Goal: Task Accomplishment & Management: Use online tool/utility

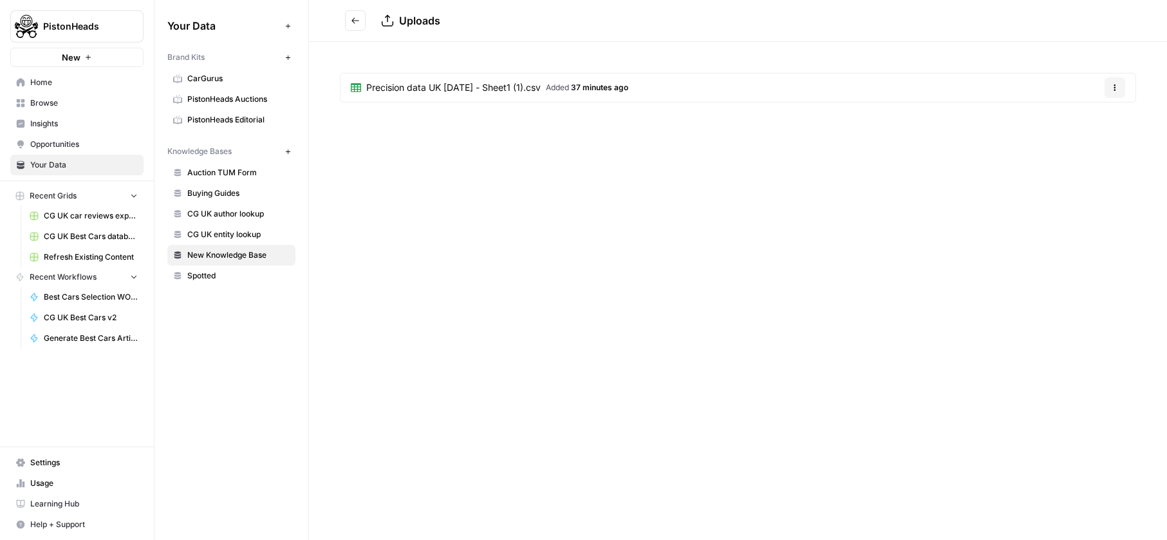
click at [462, 270] on div "Uploads Precision data UK [DATE] - Sheet1 (1).csv Added 37 minutes ago Options" at bounding box center [738, 270] width 858 height 540
click at [383, 84] on span "Precision data UK [DATE] - Sheet1 (1).csv" at bounding box center [453, 87] width 175 height 13
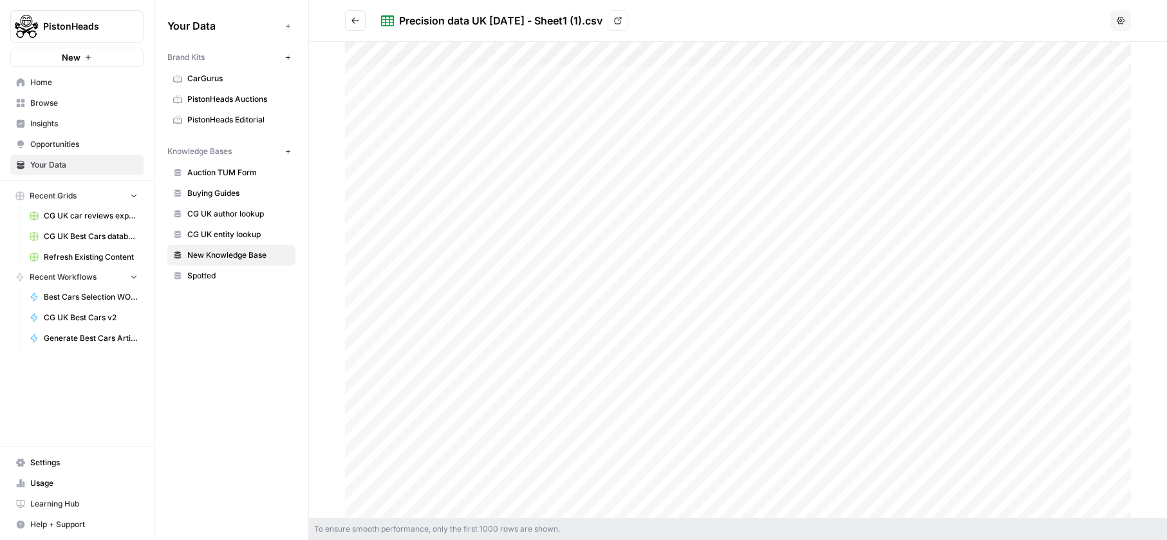
click at [238, 256] on span "New Knowledge Base" at bounding box center [238, 255] width 102 height 12
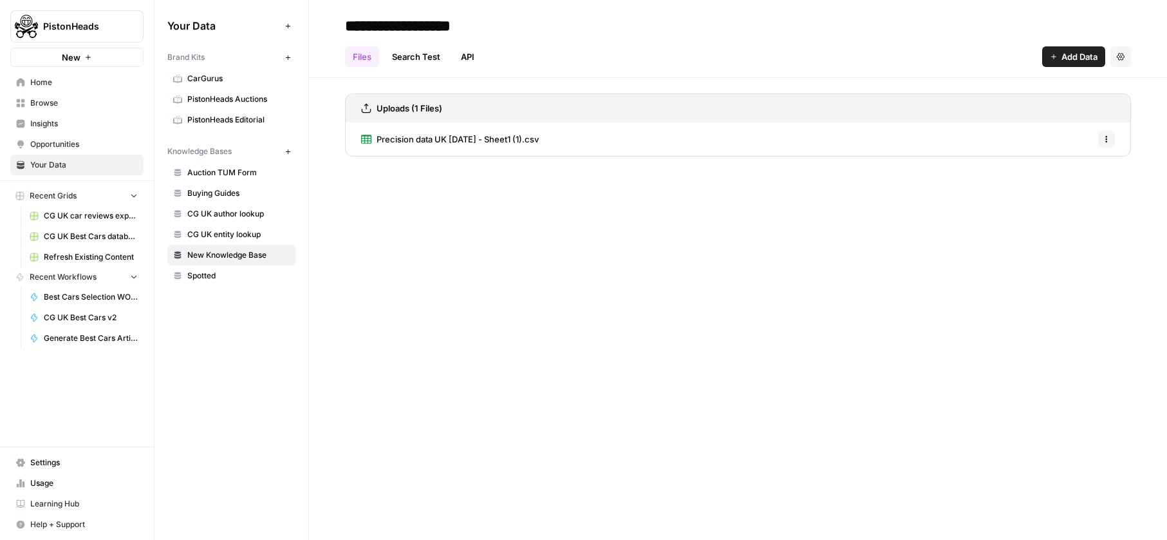
click at [441, 22] on input "**********" at bounding box center [443, 26] width 206 height 26
type input "**********"
drag, startPoint x: 479, startPoint y: 175, endPoint x: 461, endPoint y: 156, distance: 26.0
click at [479, 175] on div "**********" at bounding box center [738, 270] width 858 height 540
click at [437, 53] on link "Search Test" at bounding box center [416, 56] width 64 height 21
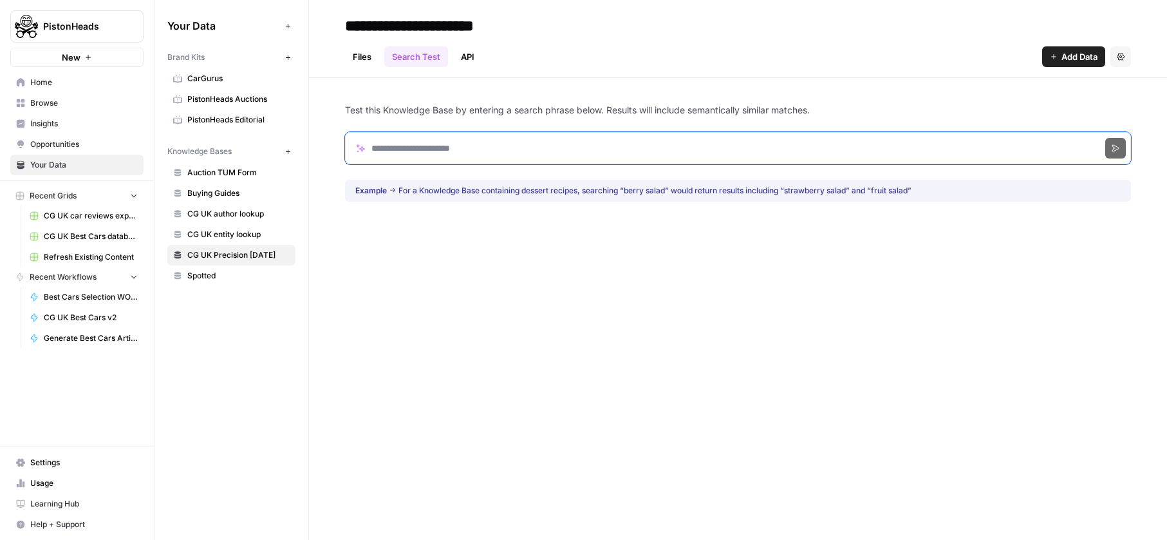
click at [448, 156] on input "Search phrase" at bounding box center [738, 148] width 786 height 32
type input "**********"
click button "Search" at bounding box center [1116, 148] width 21 height 21
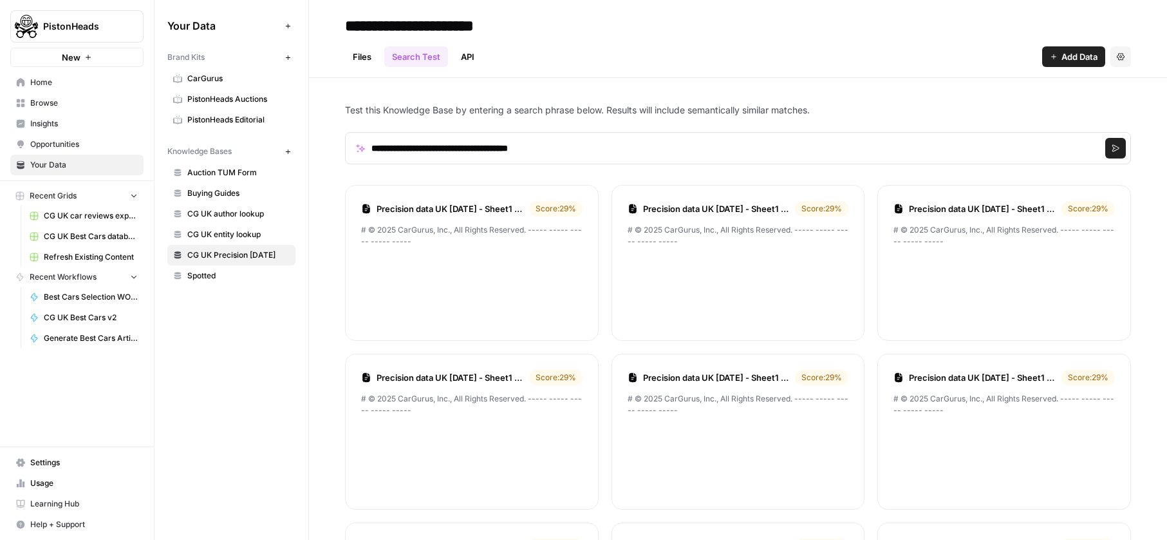
click at [432, 212] on link "Precision data UK [DATE] - Sheet1 (1).csv" at bounding box center [450, 208] width 147 height 13
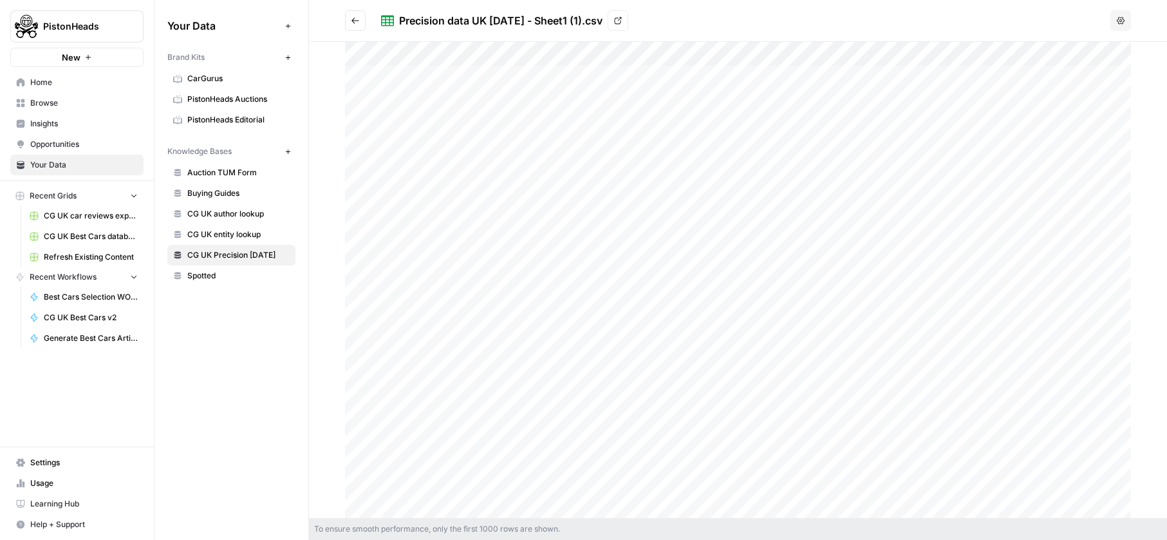
click at [364, 27] on button "Go back" at bounding box center [355, 20] width 21 height 21
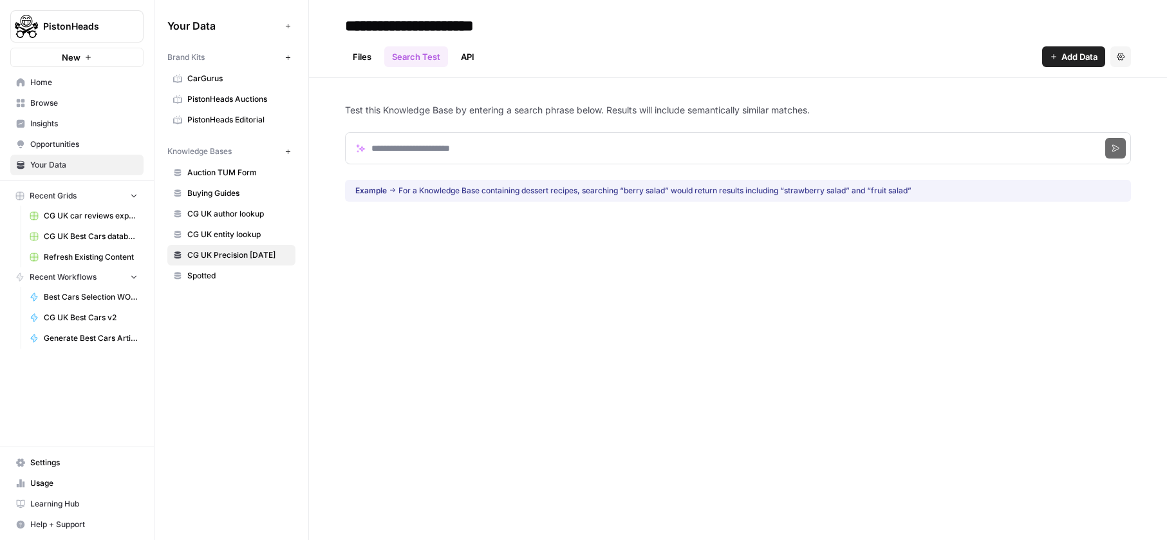
click at [363, 64] on link "Files" at bounding box center [362, 56] width 34 height 21
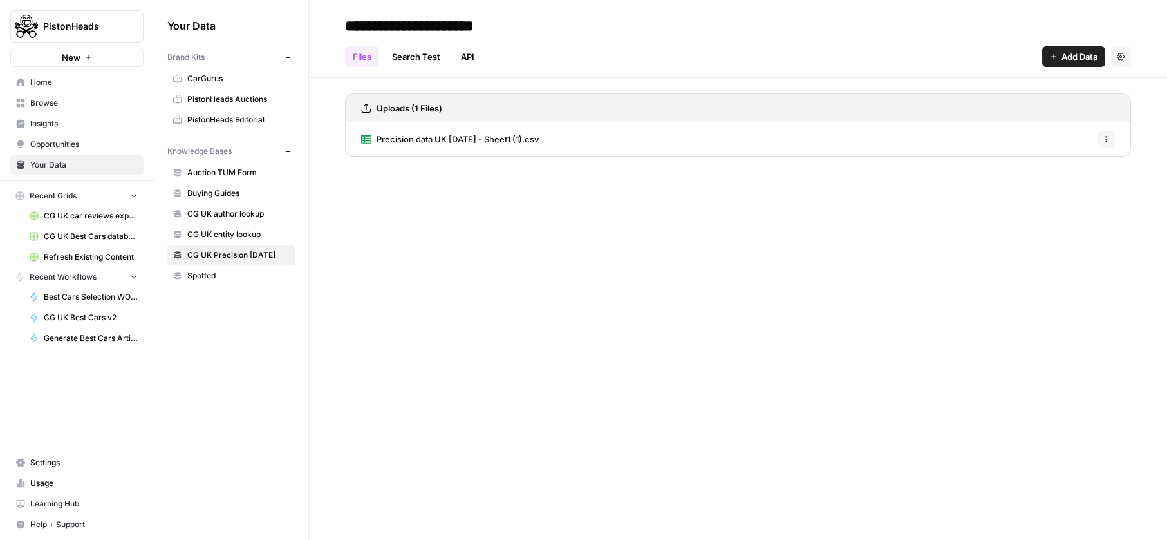
click at [424, 144] on span "Precision data UK [DATE] - Sheet1 (1).csv" at bounding box center [458, 139] width 162 height 13
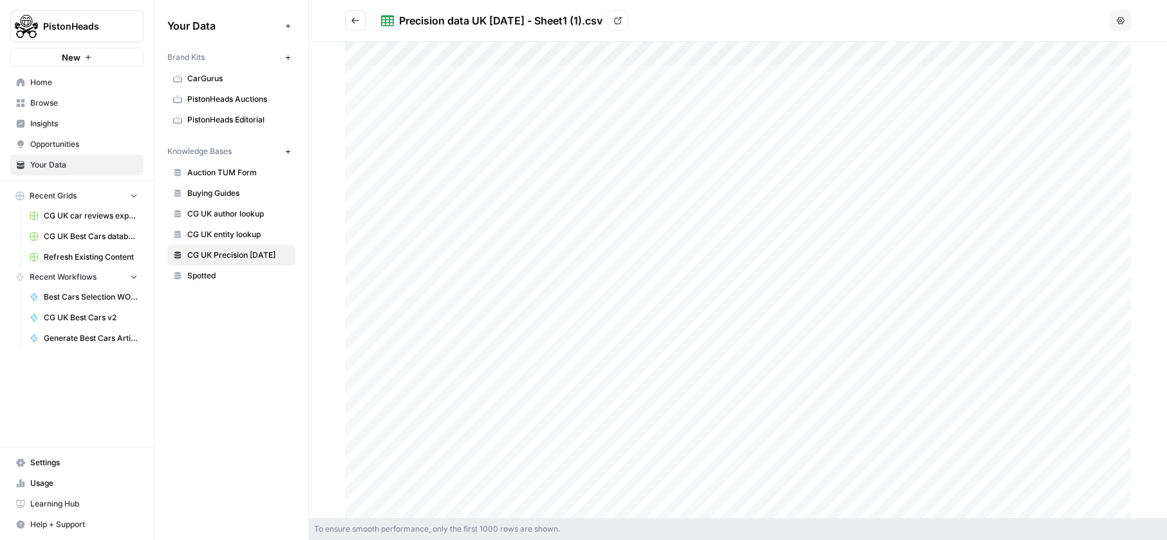
drag, startPoint x: 399, startPoint y: 77, endPoint x: 374, endPoint y: 76, distance: 24.5
click at [374, 76] on div at bounding box center [738, 280] width 786 height 476
click at [1133, 31] on icon "button" at bounding box center [1136, 26] width 10 height 10
click at [403, 52] on div at bounding box center [738, 280] width 786 height 476
click at [388, 57] on div at bounding box center [738, 280] width 786 height 476
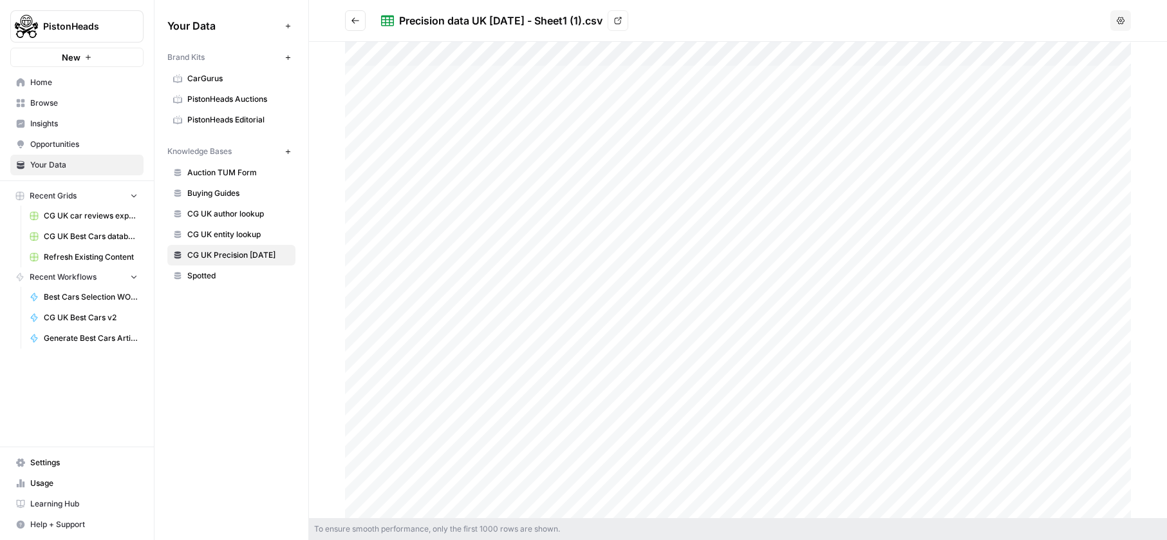
click at [542, 250] on div at bounding box center [738, 280] width 786 height 476
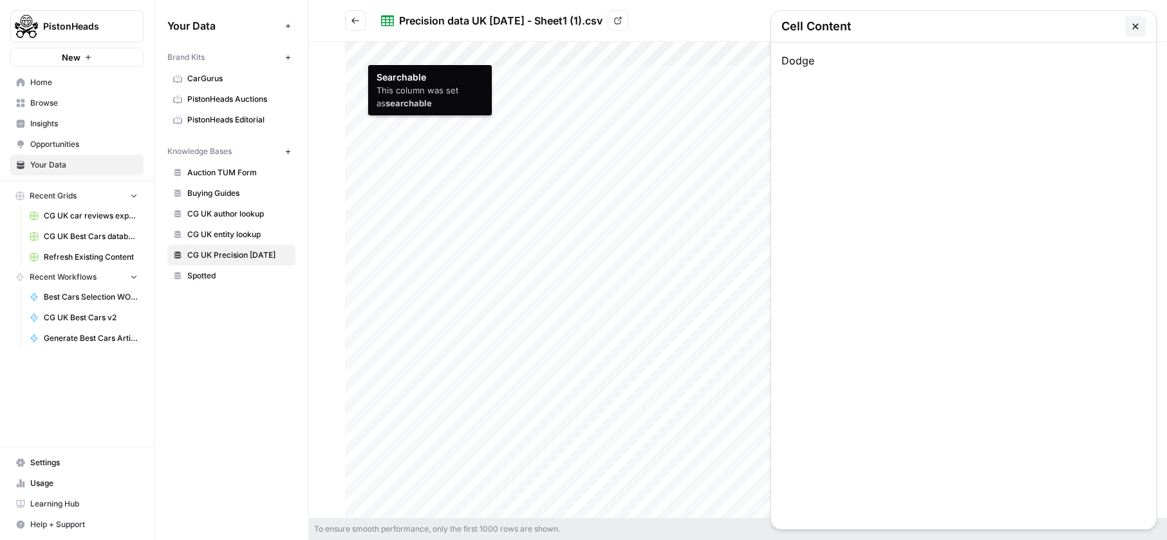
click at [389, 58] on div at bounding box center [738, 280] width 786 height 476
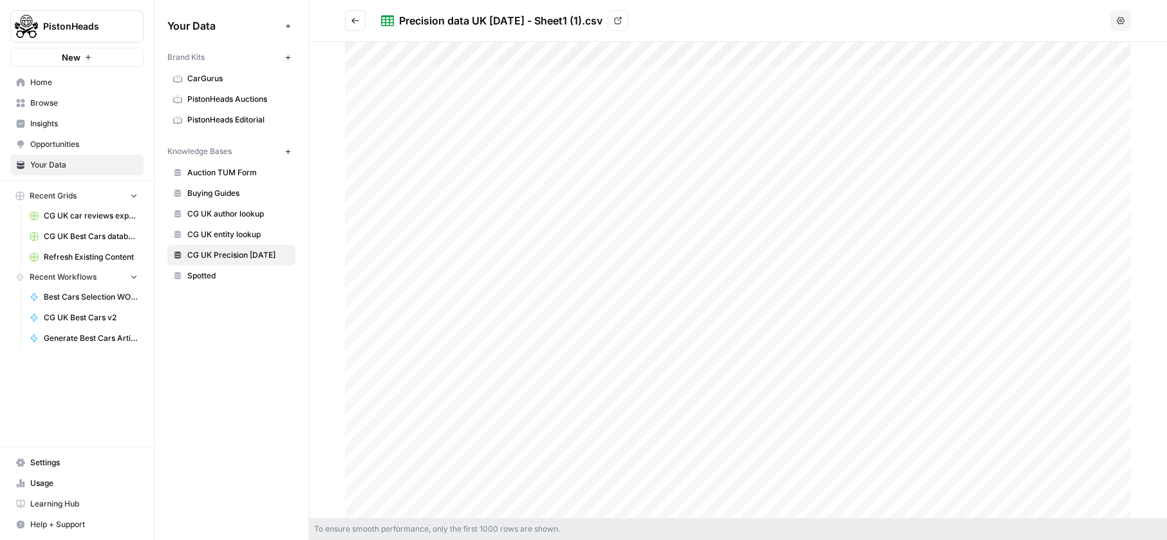
click at [383, 352] on div at bounding box center [738, 280] width 786 height 476
click at [397, 74] on div at bounding box center [738, 280] width 786 height 476
click at [390, 392] on div at bounding box center [738, 280] width 786 height 476
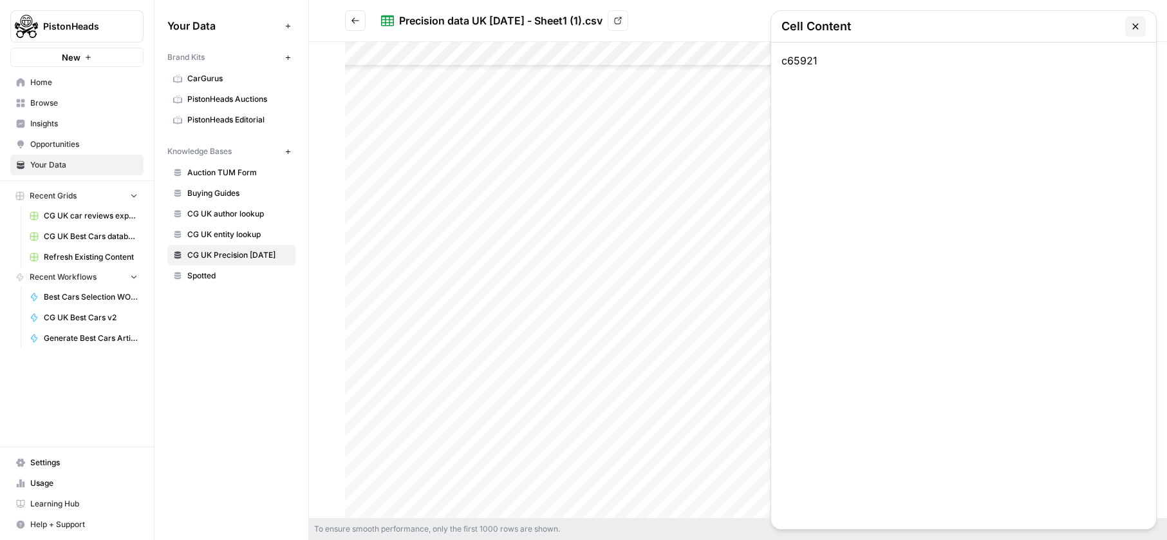
click at [468, 143] on div at bounding box center [738, 280] width 786 height 476
click at [1133, 25] on icon "button" at bounding box center [1136, 26] width 10 height 10
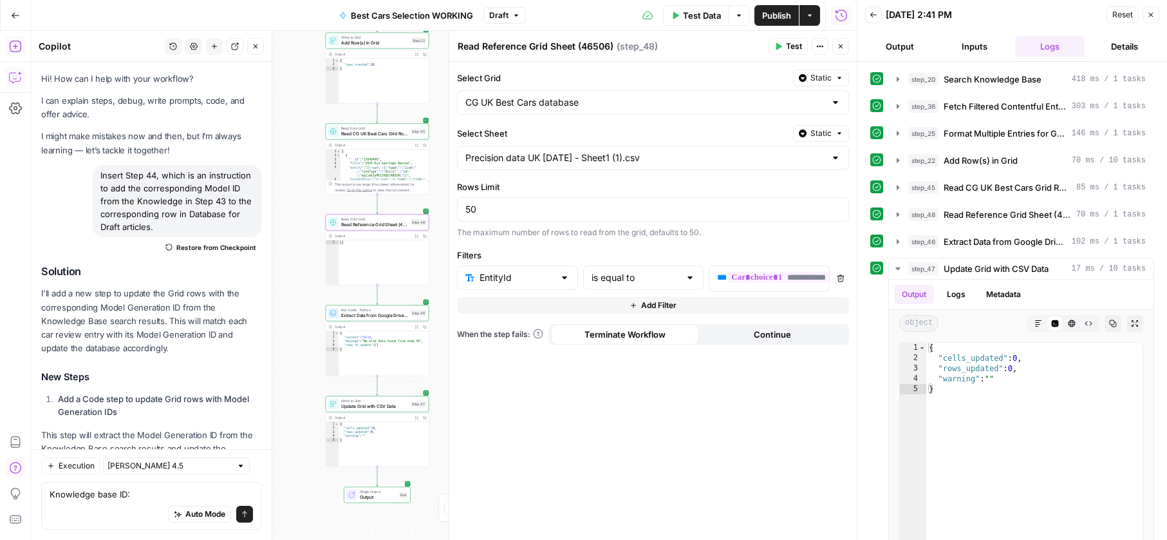
scroll to position [12666, 0]
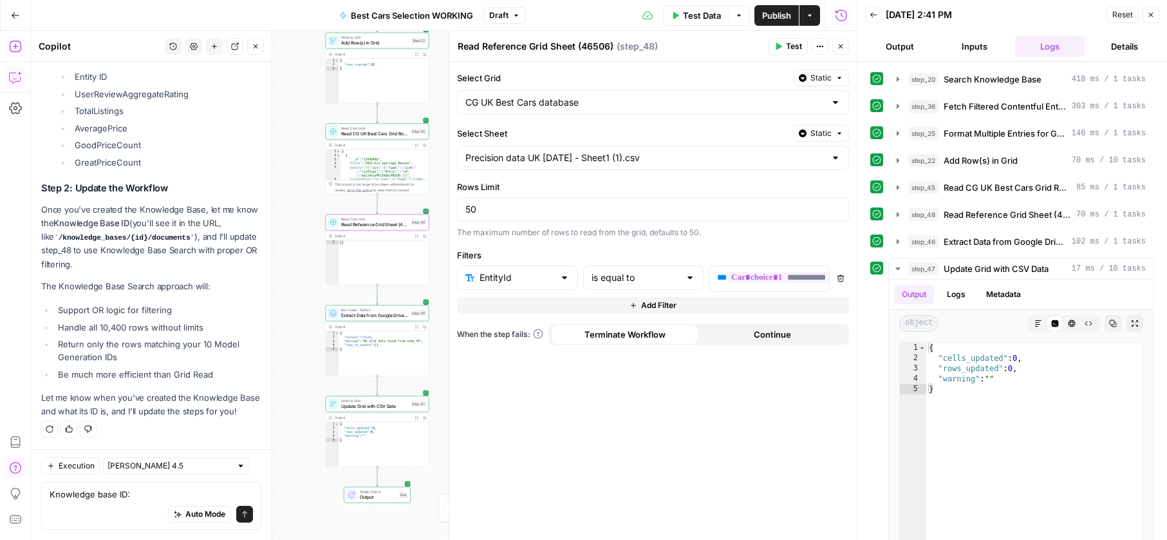
click at [167, 501] on div "Auto Mode Send" at bounding box center [151, 514] width 203 height 28
paste textarea "https://app.airops.com/pistonheads-1/data/knowledge_bases/13344/documents/66298…"
type textarea "Knowledge base ID: https://app.airops.com/pistonheads-1/data/knowledge_bases/13…"
click at [242, 508] on button "Send" at bounding box center [244, 513] width 17 height 17
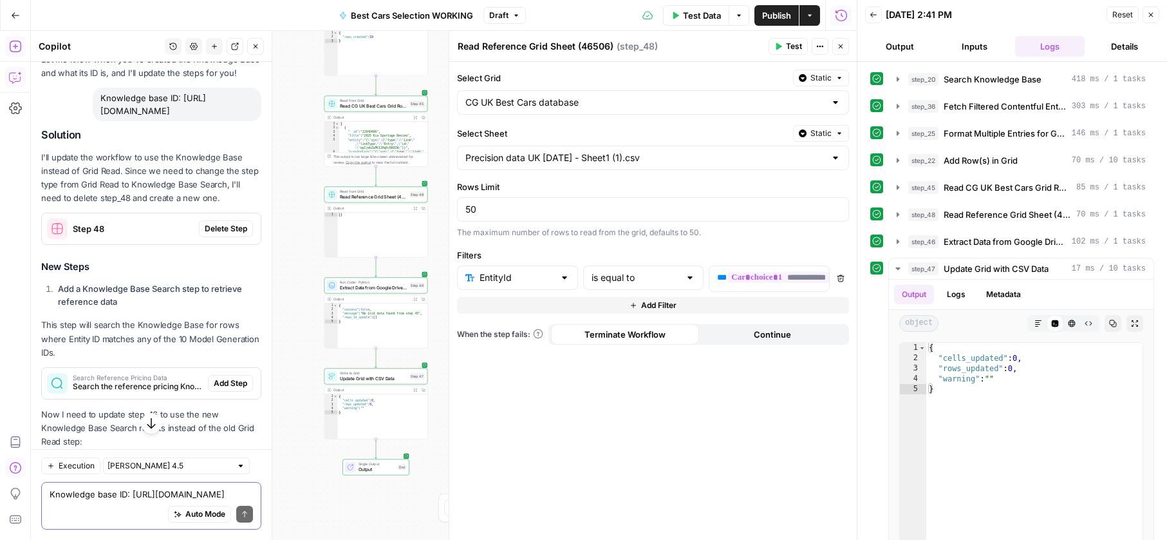
scroll to position [12965, 0]
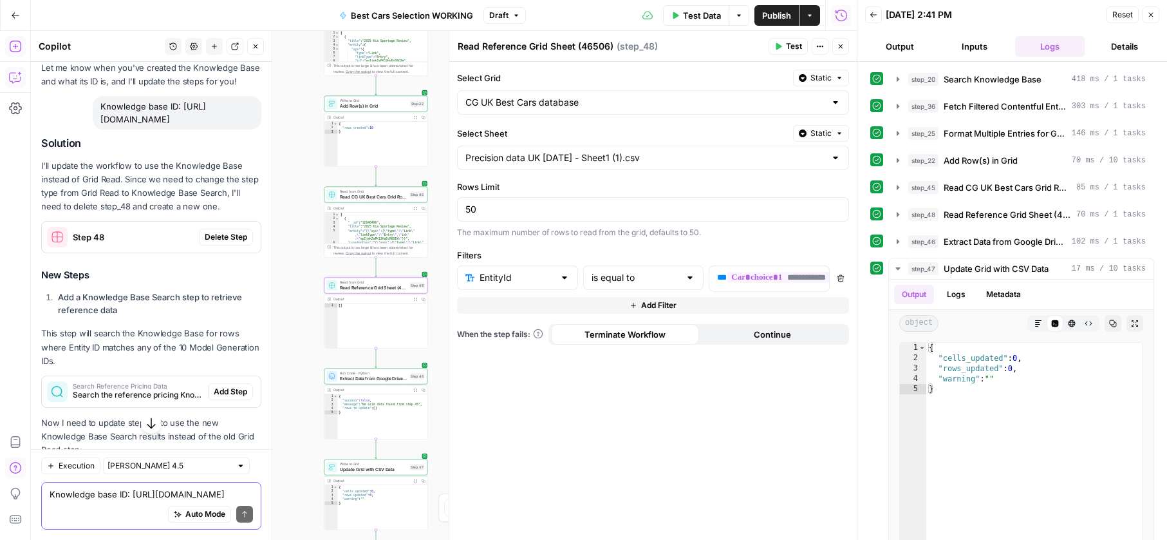
click at [221, 247] on div "Step 48 Delete Step" at bounding box center [151, 237] width 219 height 21
click at [223, 243] on span "Delete Step" at bounding box center [226, 237] width 43 height 12
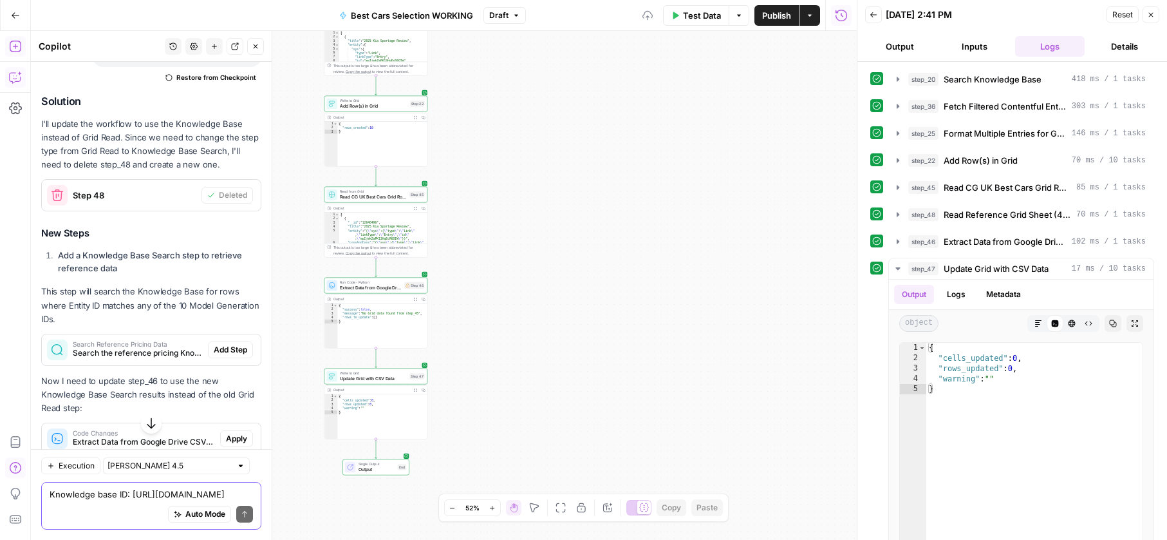
scroll to position [13041, 0]
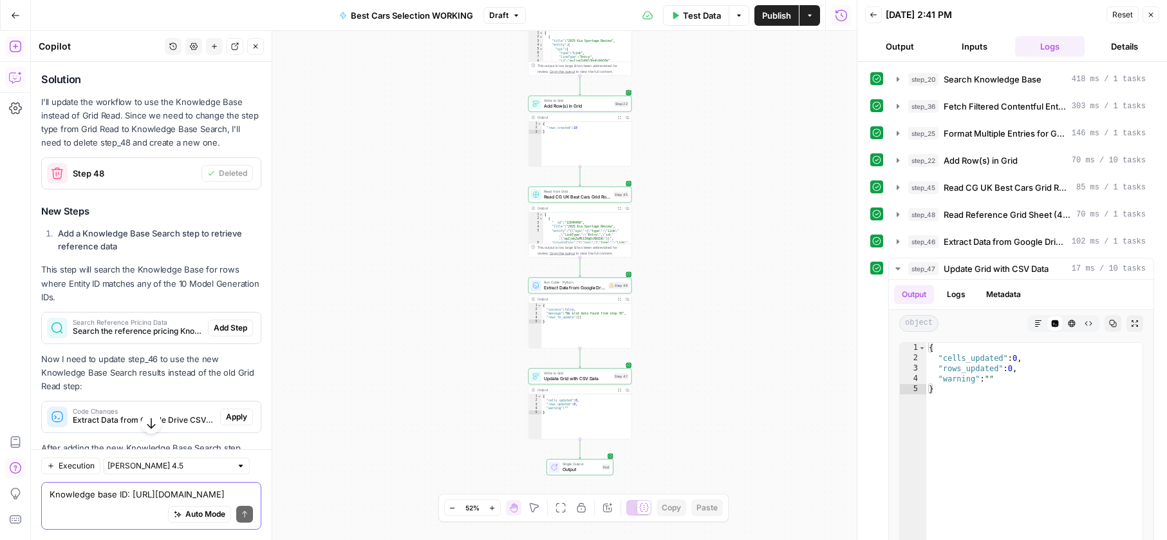
click at [234, 336] on button "Add Step" at bounding box center [230, 327] width 45 height 17
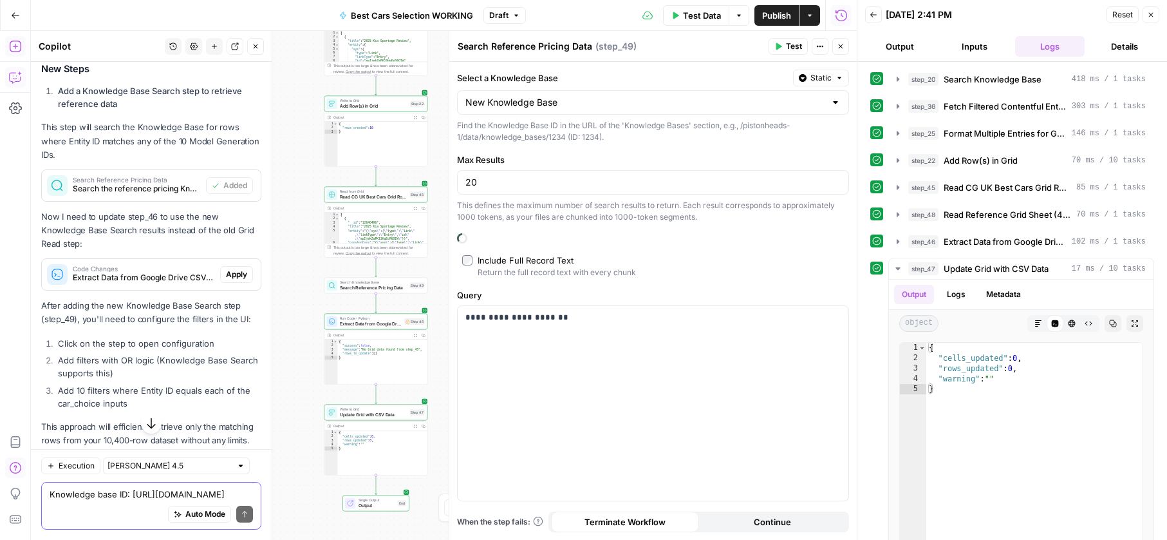
scroll to position [13206, 0]
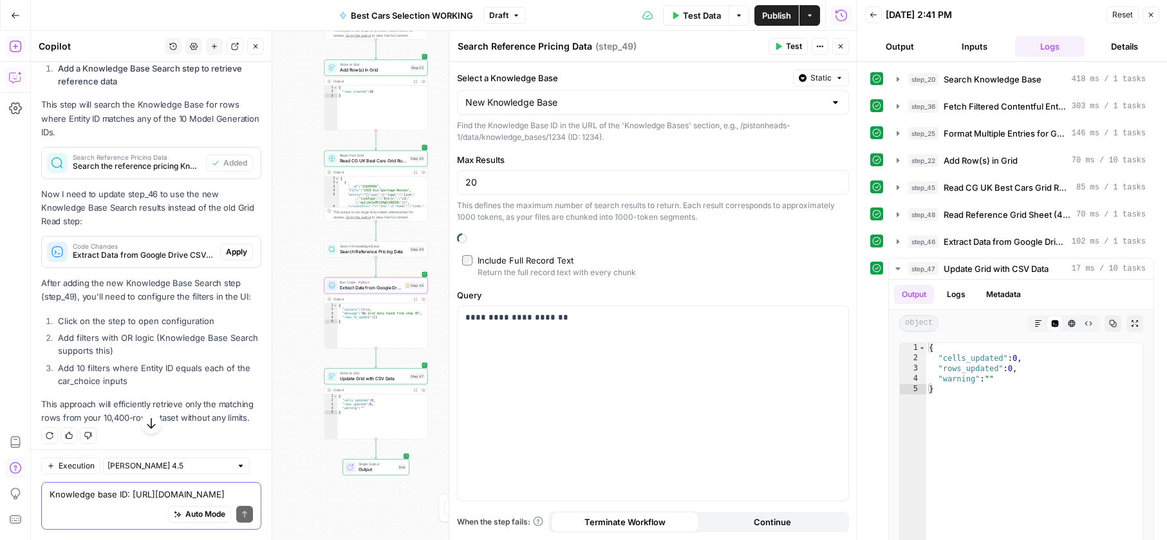
click at [241, 258] on span "Apply" at bounding box center [236, 252] width 21 height 12
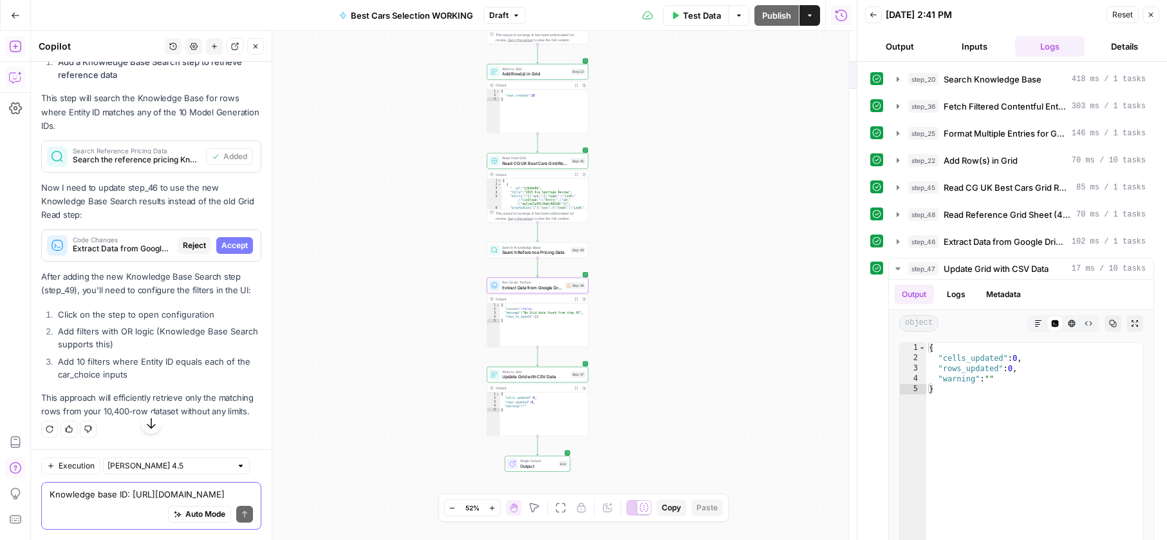
scroll to position [12691, 0]
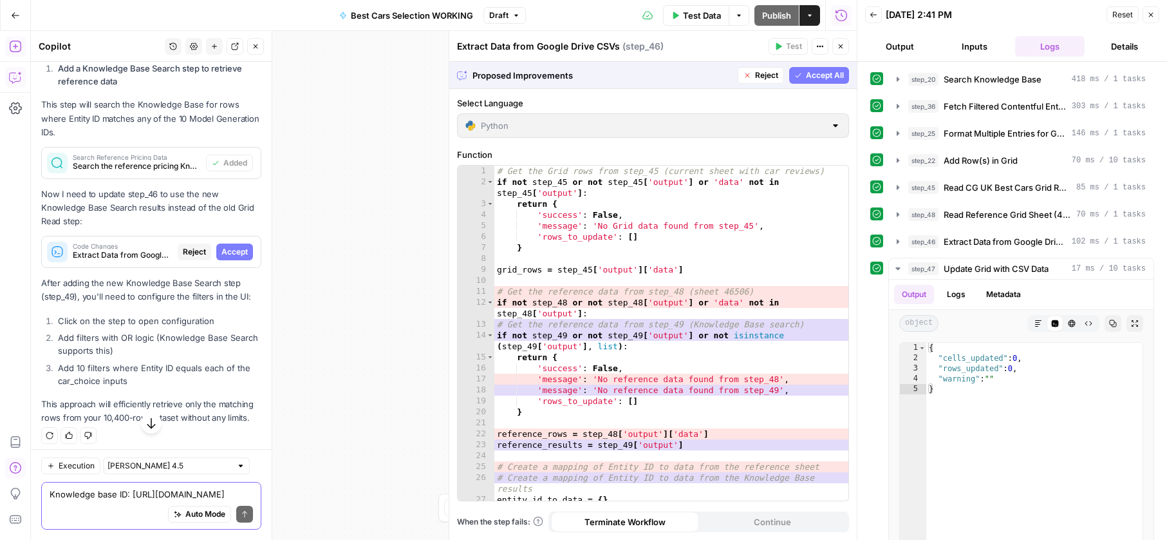
click at [241, 258] on span "Accept" at bounding box center [235, 252] width 26 height 12
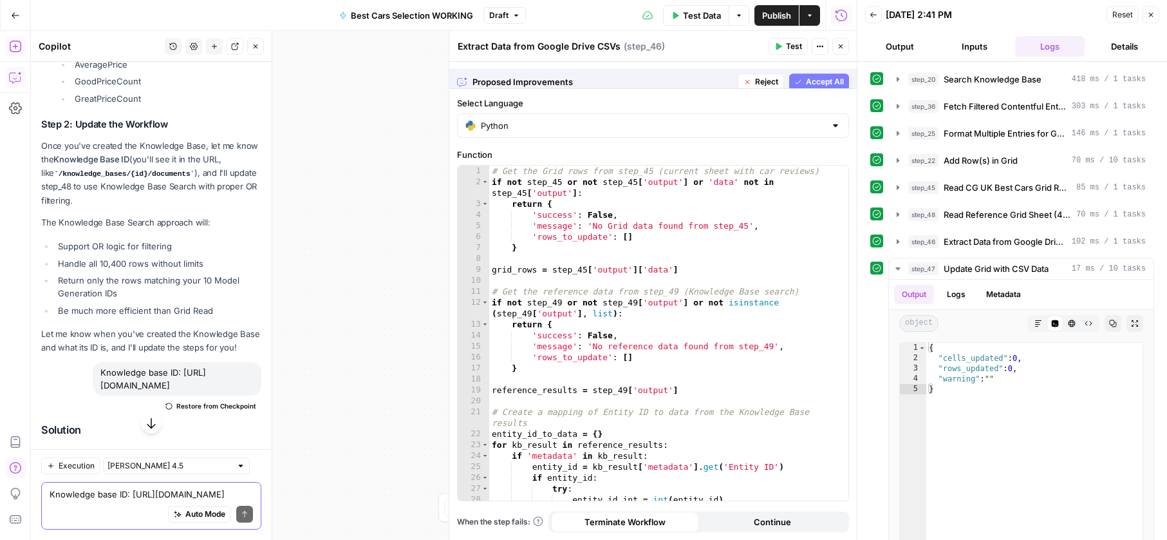
scroll to position [13206, 0]
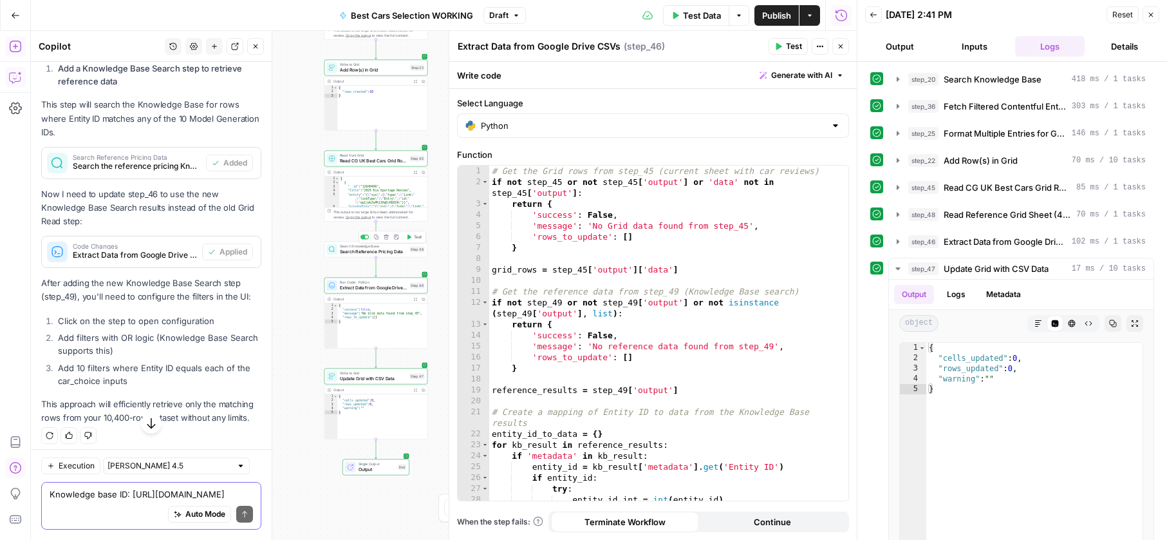
click at [362, 251] on span "Search Reference Pricing Data" at bounding box center [373, 251] width 67 height 6
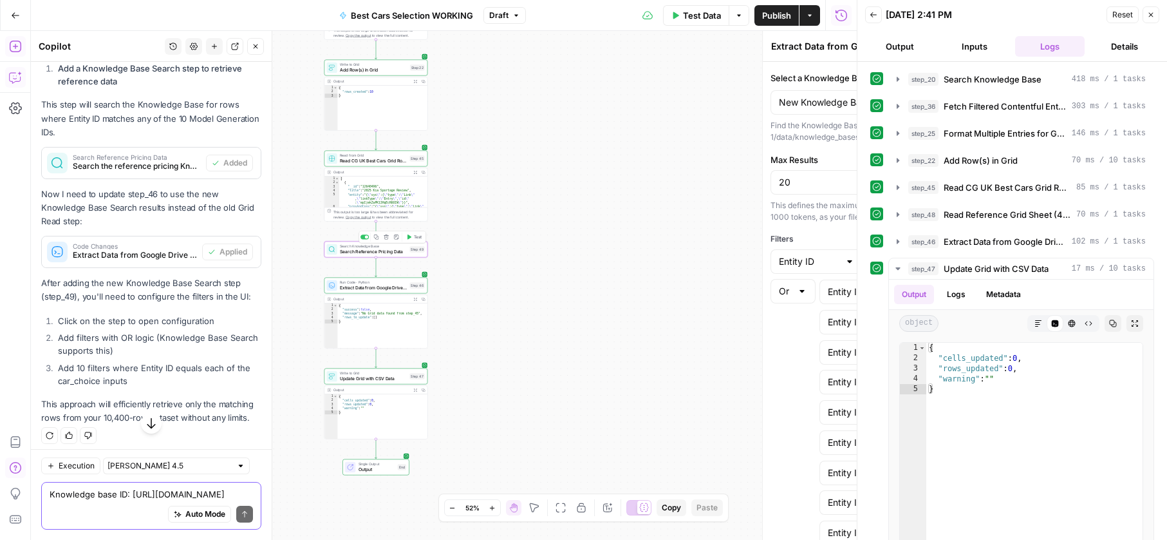
type textarea "Search Reference Pricing Data"
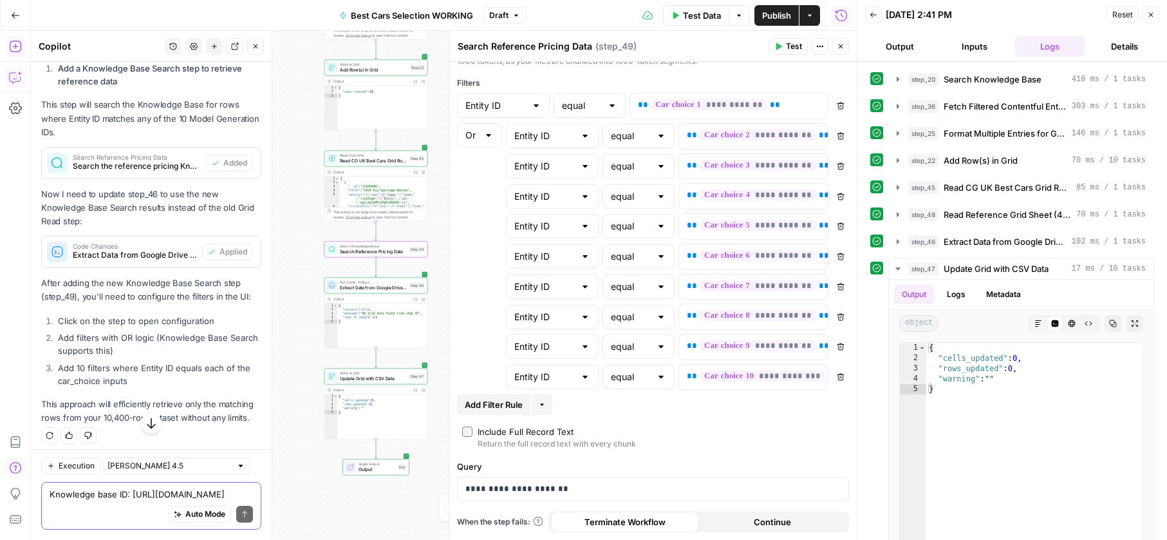
scroll to position [0, 0]
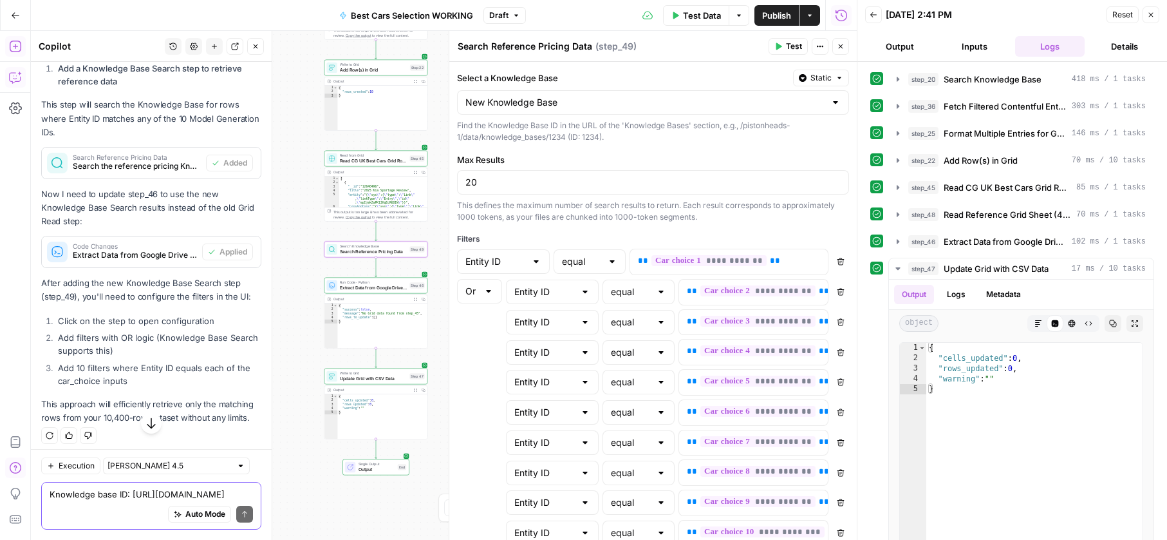
click at [693, 16] on span "Test Data" at bounding box center [702, 15] width 38 height 13
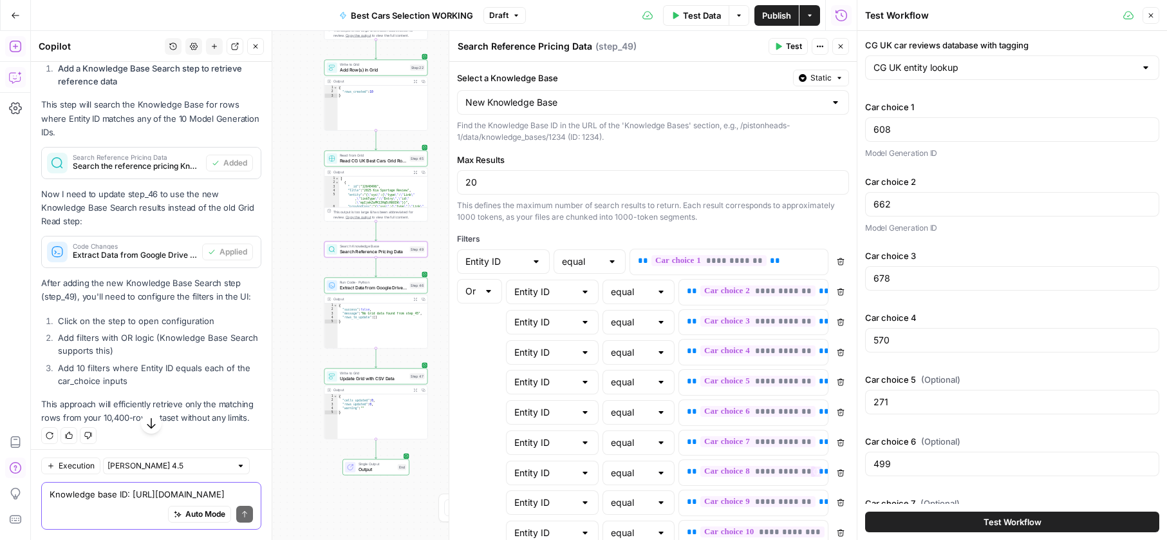
click at [981, 524] on button "Test Workflow" at bounding box center [1012, 521] width 294 height 21
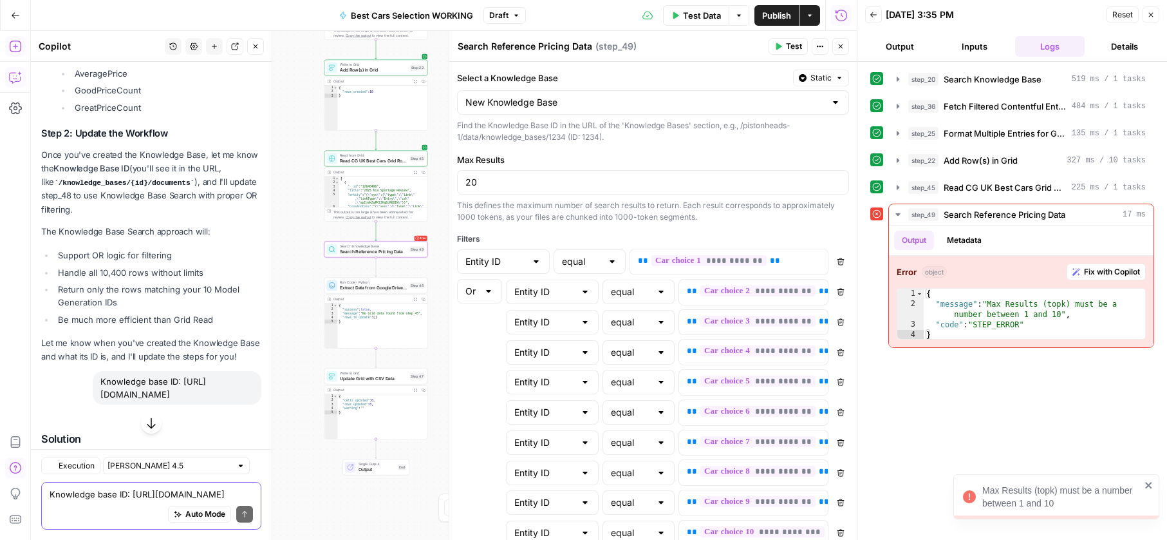
scroll to position [13234, 0]
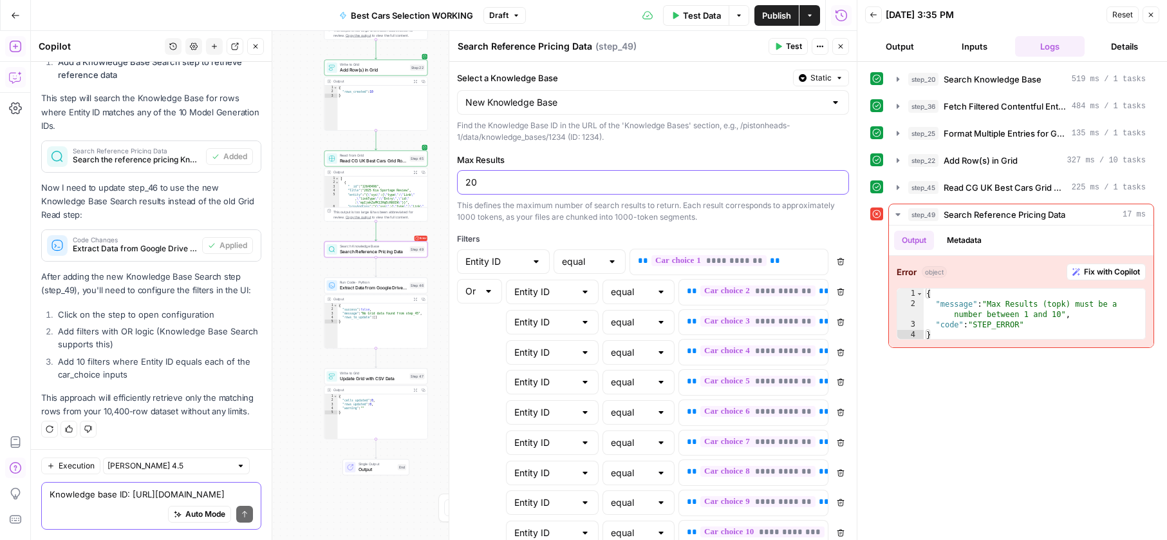
drag, startPoint x: 469, startPoint y: 181, endPoint x: 457, endPoint y: 182, distance: 12.3
click at [457, 182] on div "20" at bounding box center [653, 182] width 392 height 24
type input "10"
click at [696, 25] on div "Test Data Options Publish Actions Run History" at bounding box center [692, 15] width 332 height 30
drag, startPoint x: 696, startPoint y: 21, endPoint x: 749, endPoint y: 46, distance: 58.8
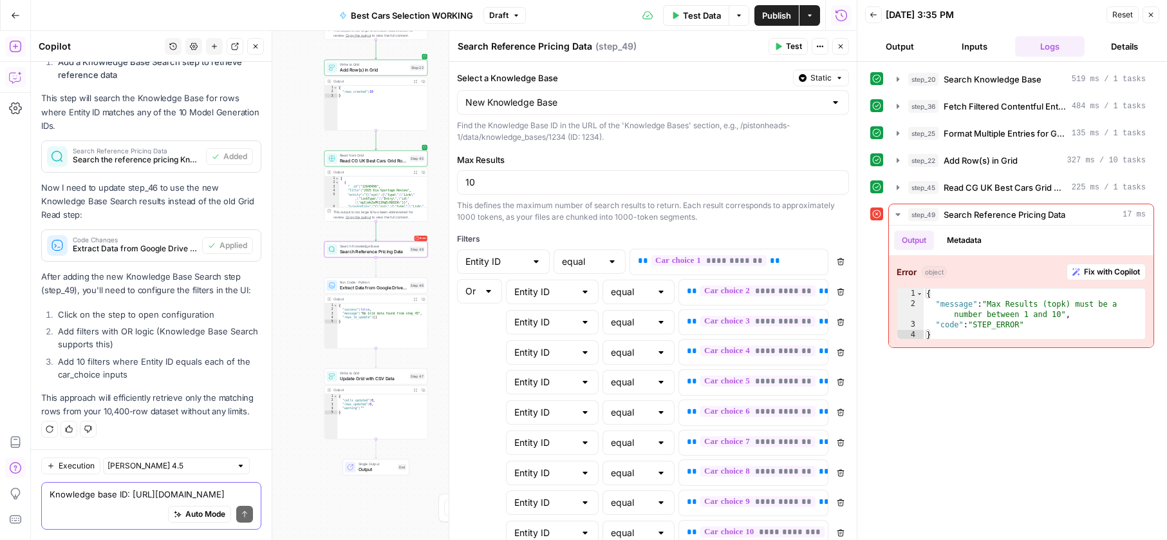
click at [696, 21] on span "Test Data" at bounding box center [702, 15] width 38 height 13
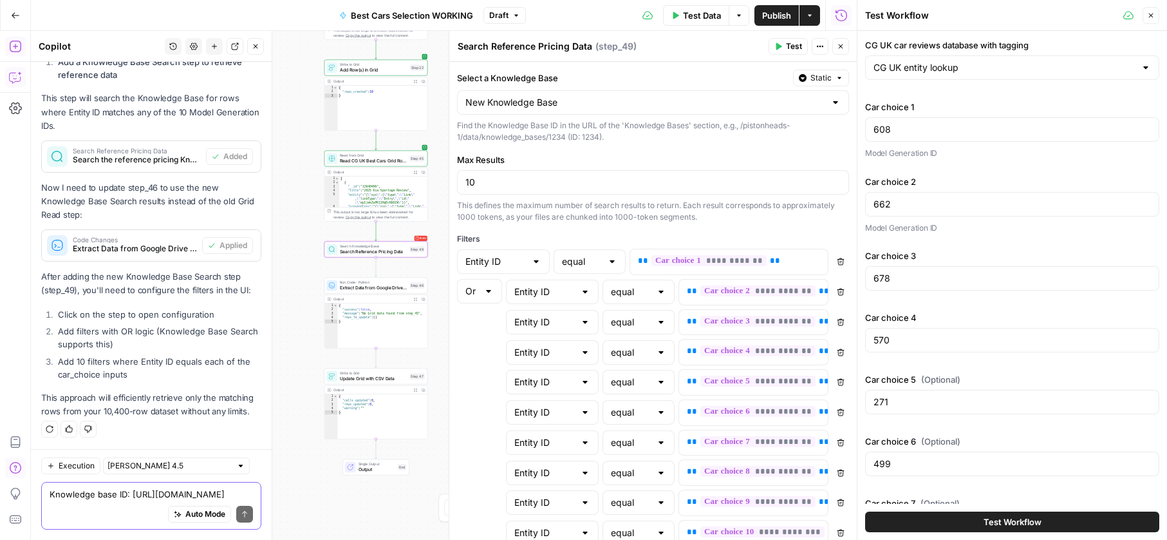
click at [999, 522] on span "Test Workflow" at bounding box center [1013, 521] width 58 height 13
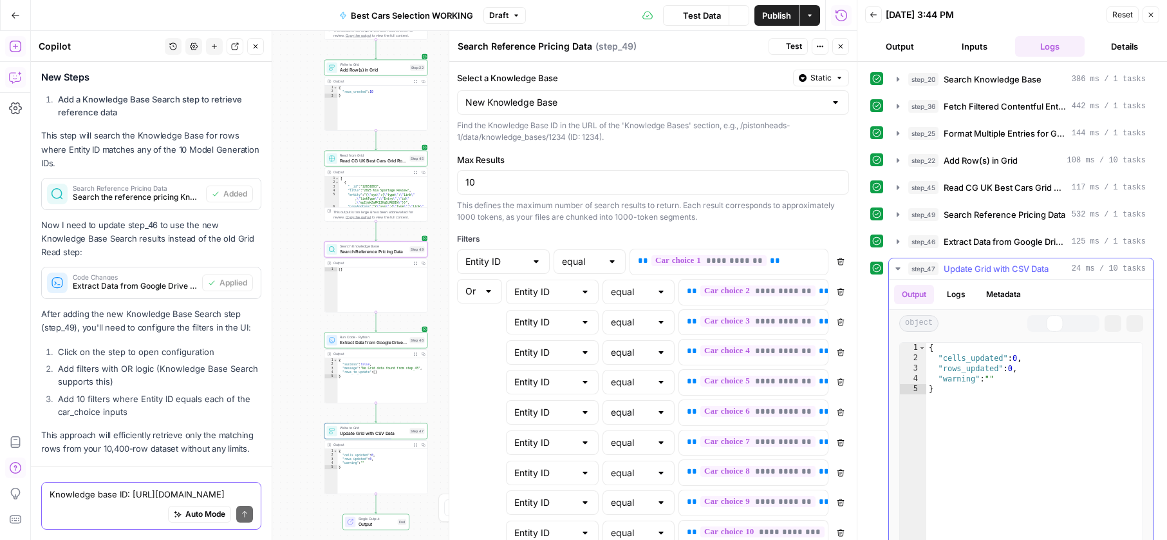
scroll to position [13234, 0]
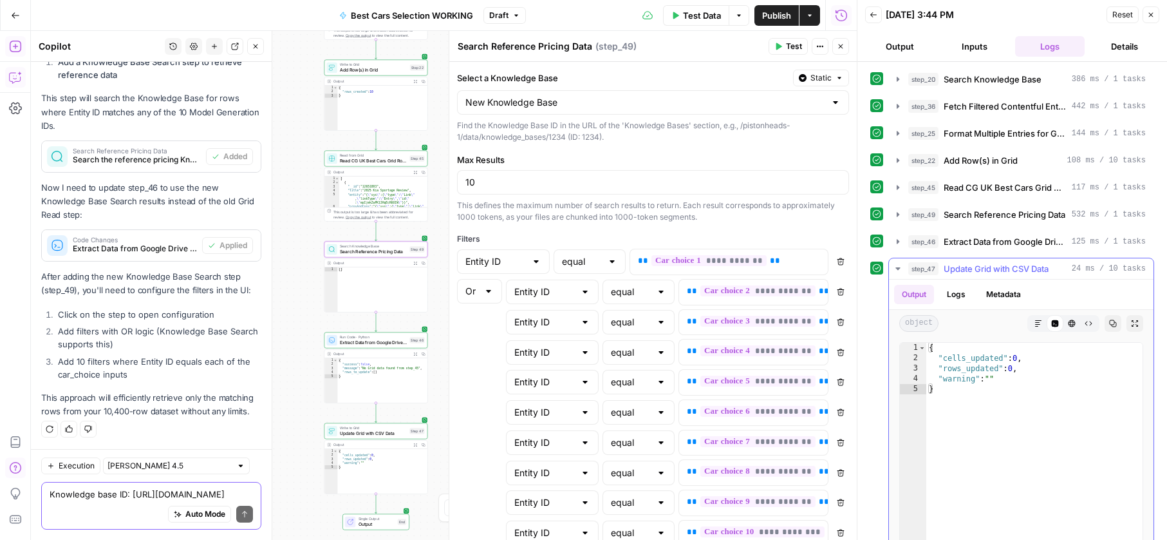
click at [897, 269] on icon "button" at bounding box center [898, 268] width 10 height 10
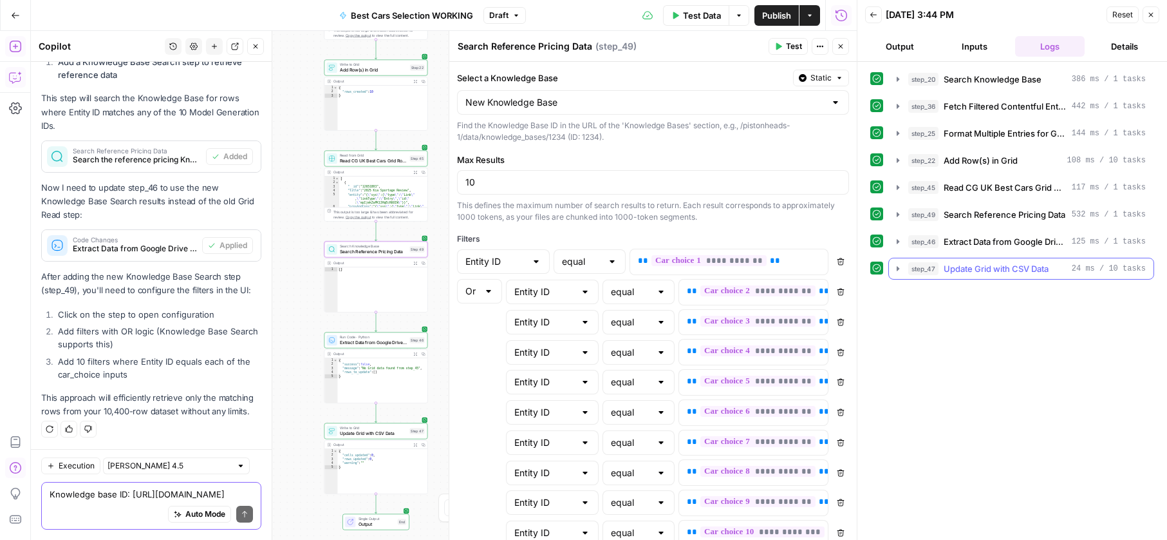
click at [897, 269] on icon "button" at bounding box center [898, 268] width 3 height 5
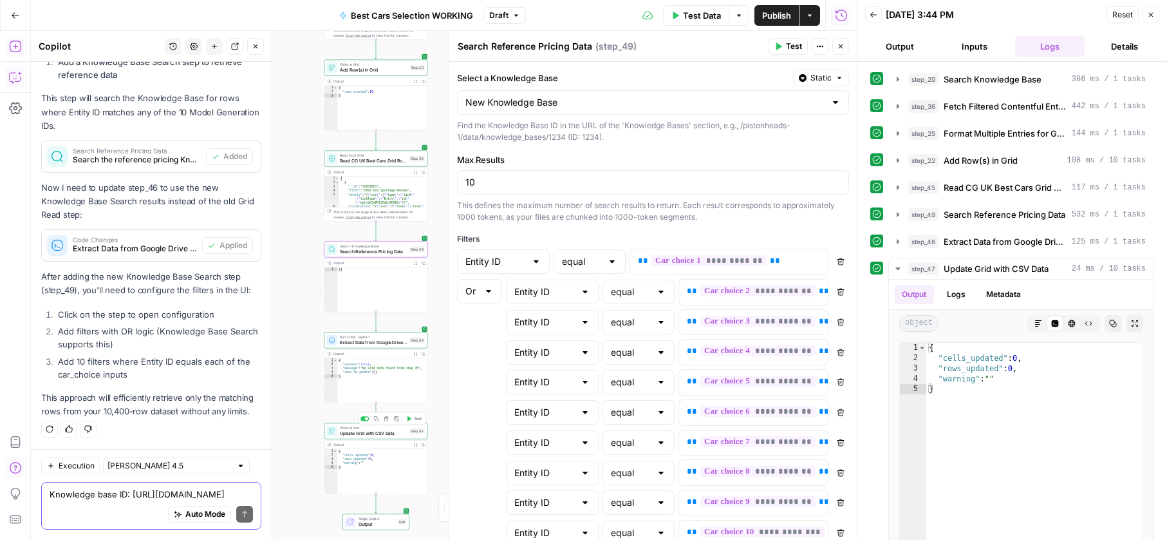
click at [359, 431] on span "Update Grid with CSV Data" at bounding box center [373, 433] width 67 height 6
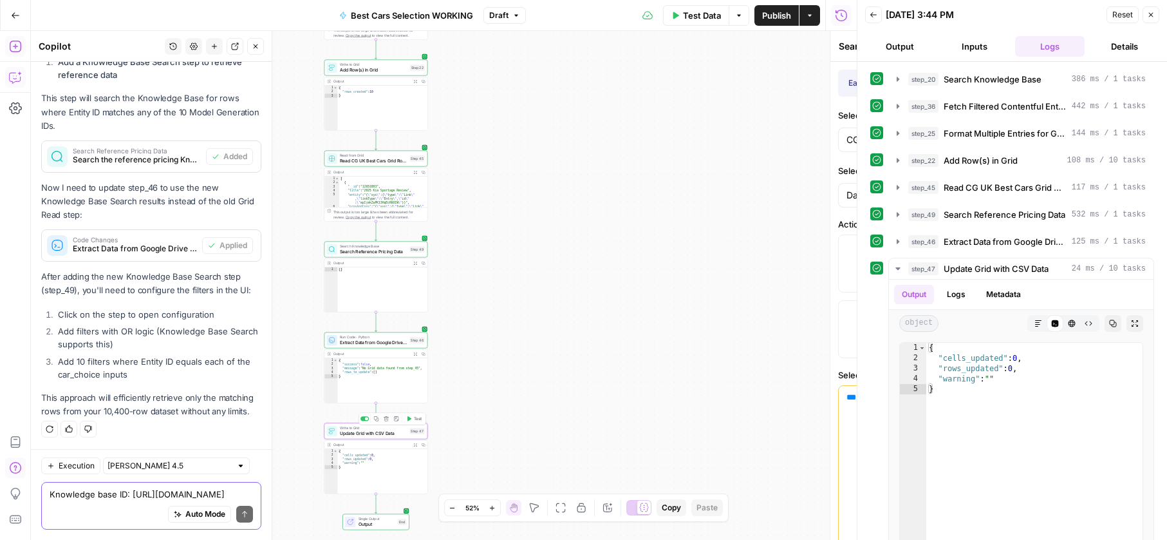
type textarea "Update Grid with CSV Data"
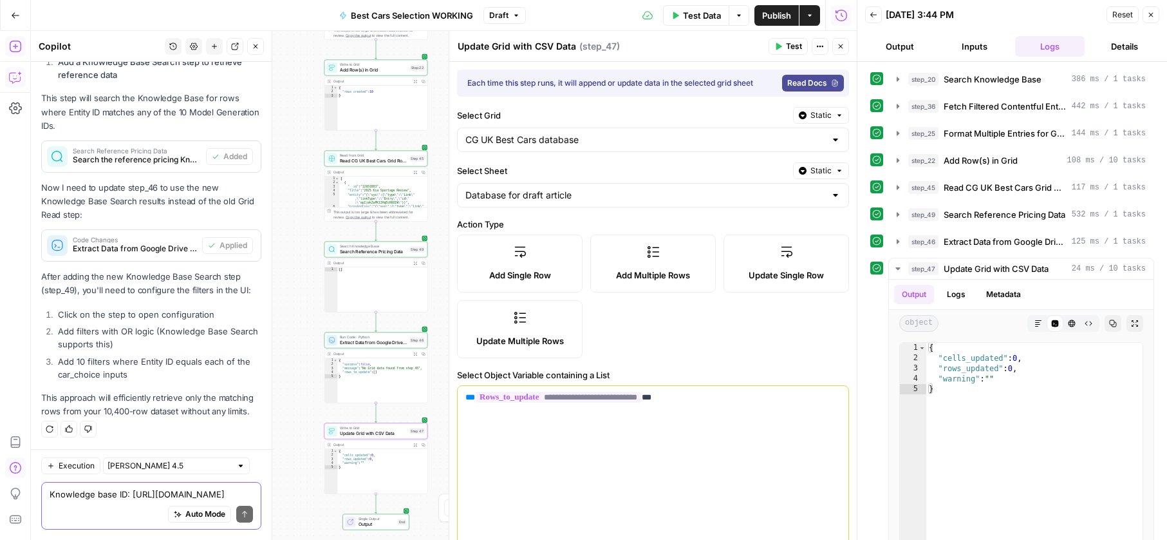
click at [309, 353] on div "**********" at bounding box center [444, 285] width 826 height 509
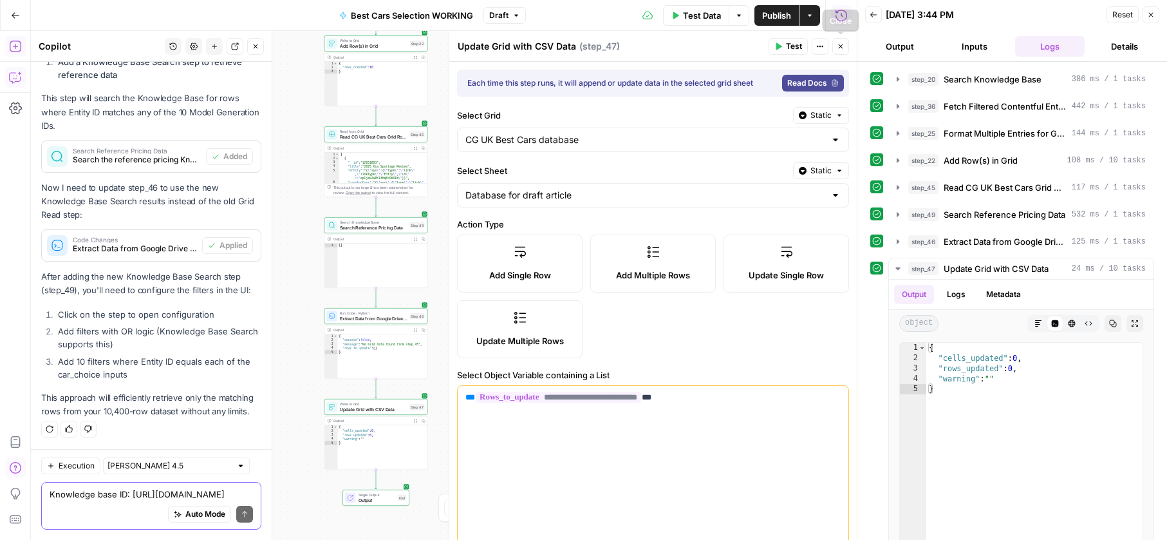
drag, startPoint x: 840, startPoint y: 41, endPoint x: 780, endPoint y: 137, distance: 112.2
click at [840, 42] on button "Close" at bounding box center [841, 46] width 17 height 17
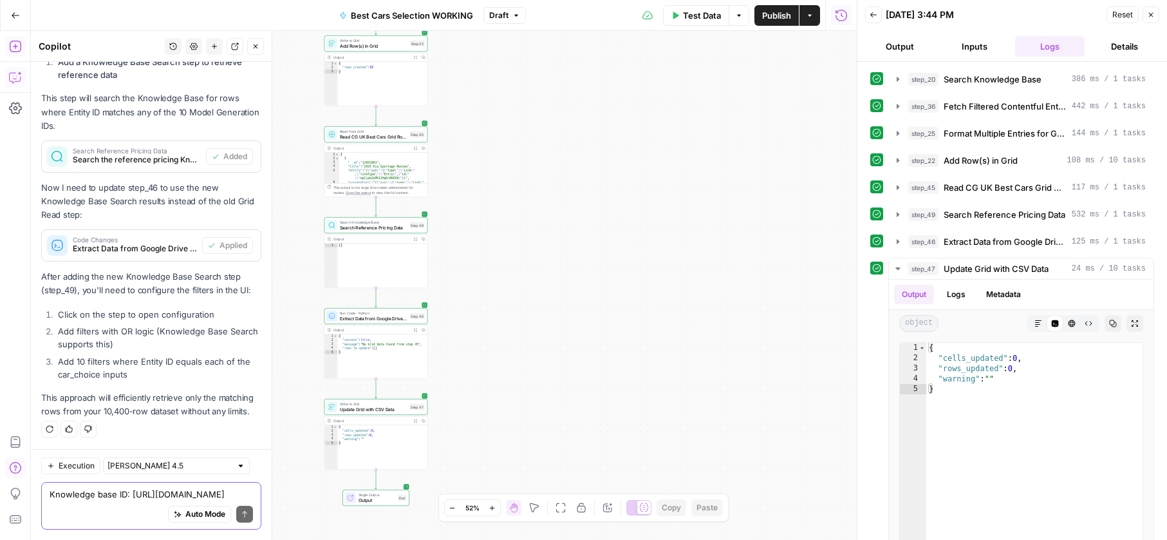
click at [494, 508] on icon "button" at bounding box center [492, 507] width 7 height 7
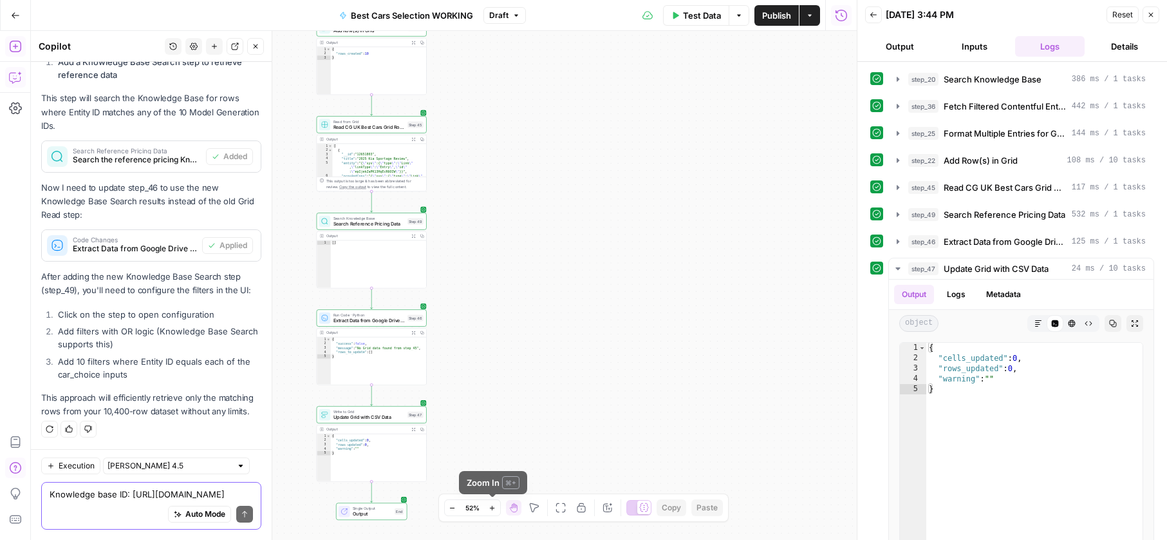
click at [494, 508] on icon "button" at bounding box center [492, 507] width 7 height 7
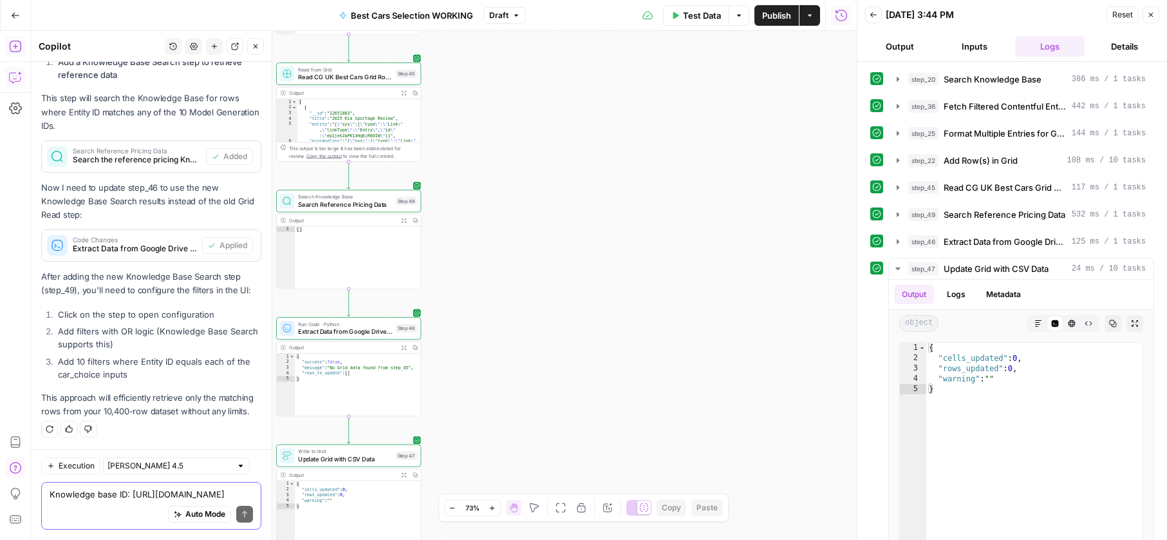
click at [494, 508] on icon "button" at bounding box center [492, 507] width 7 height 7
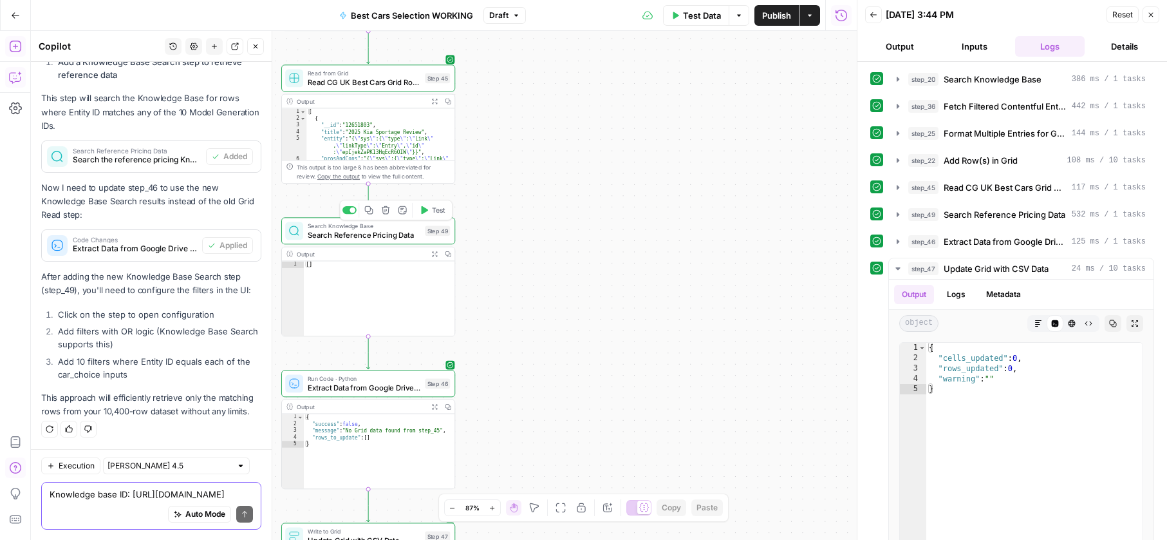
click at [388, 233] on span "Search Reference Pricing Data" at bounding box center [364, 234] width 113 height 11
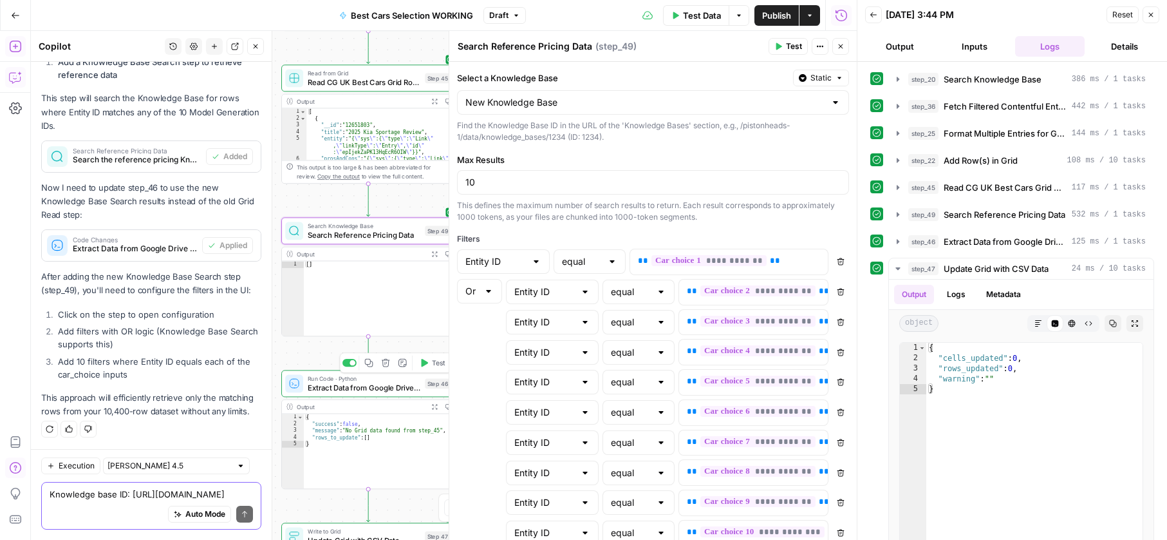
click at [391, 394] on div "Run Code · Python Extract Data from Google Drive CSVs Step 46 Copy step Delete …" at bounding box center [368, 383] width 174 height 27
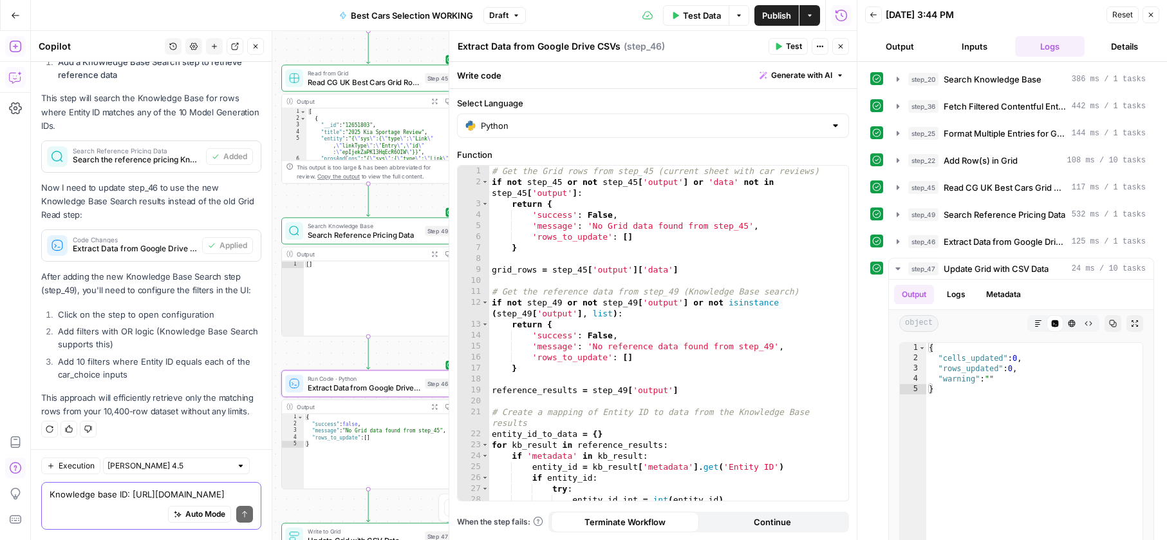
type textarea "**********"
click at [321, 151] on div "[ { "__id" : "12651803" , "title" : "2025 Kia Sportage Review" , "entity" : "{ …" at bounding box center [381, 147] width 148 height 79
click at [370, 83] on span "Read CG UK Best Cars Grid Rows" at bounding box center [364, 82] width 113 height 11
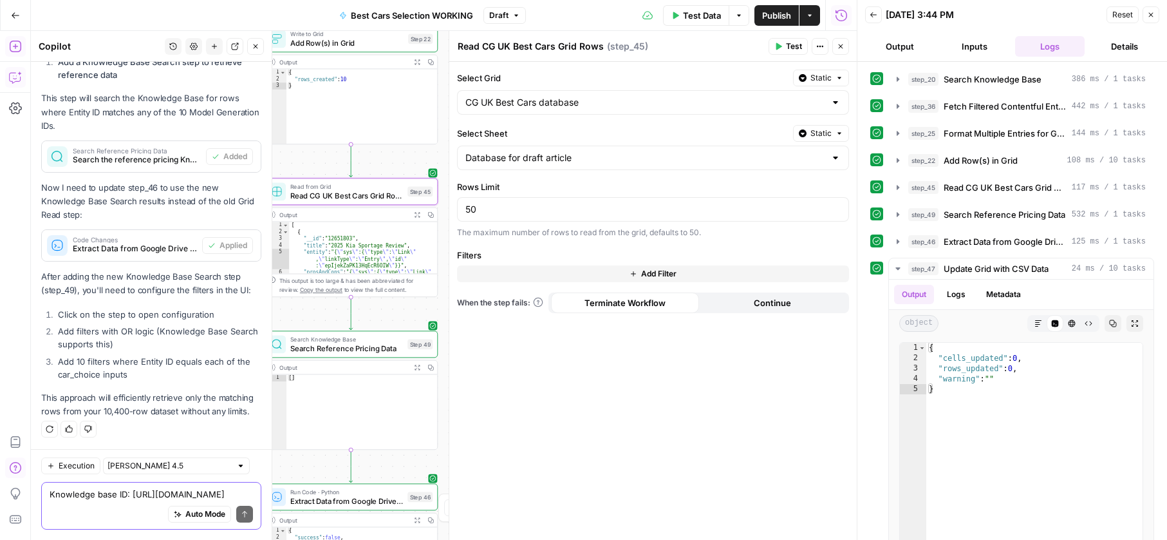
drag, startPoint x: 420, startPoint y: 37, endPoint x: 403, endPoint y: 150, distance: 114.7
click at [403, 150] on div "**********" at bounding box center [444, 285] width 826 height 509
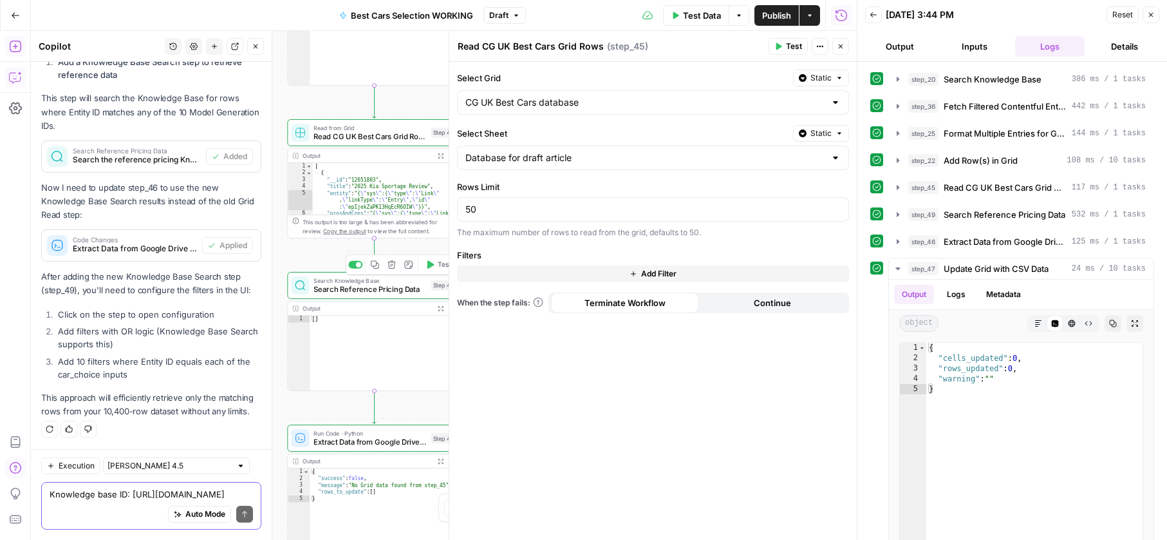
click at [365, 298] on div "Search Knowledge Base Search Reference Pricing Data Step 49 Copy step Delete st…" at bounding box center [374, 285] width 174 height 27
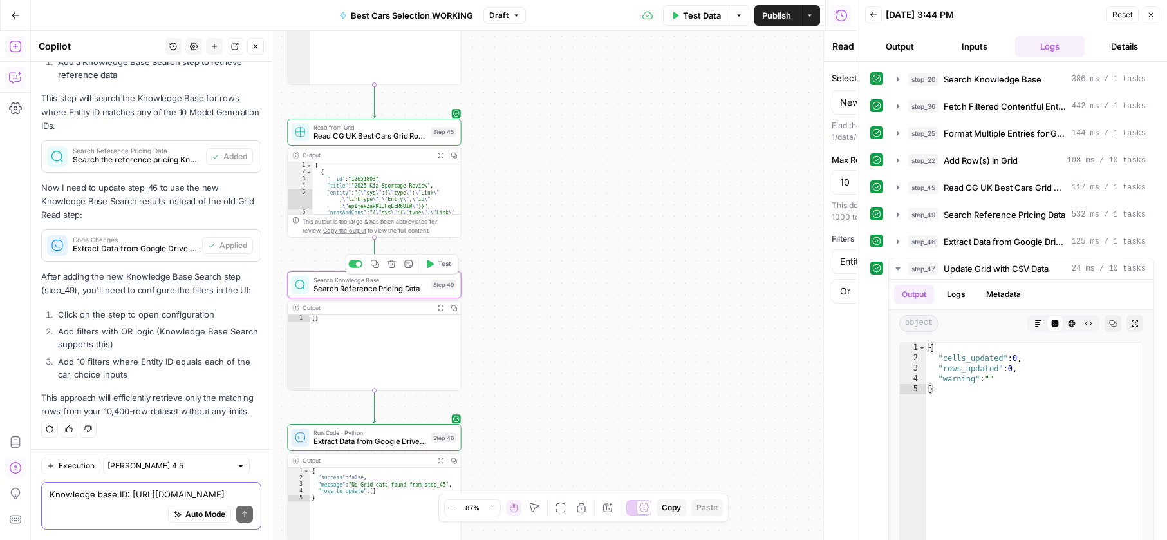
type textarea "Search Reference Pricing Data"
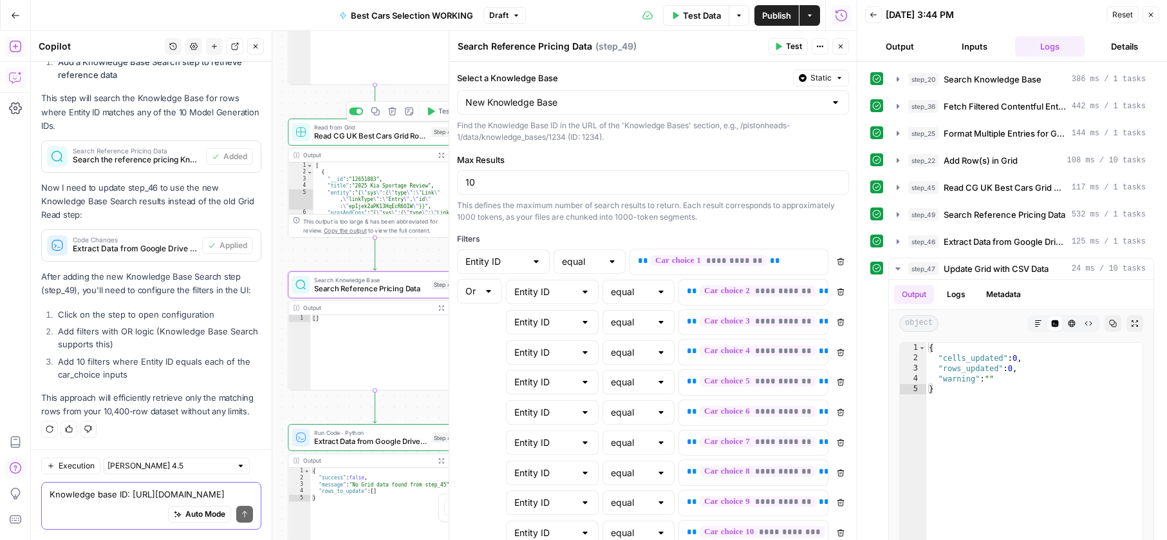
click at [377, 137] on span "Read CG UK Best Cars Grid Rows" at bounding box center [370, 135] width 113 height 11
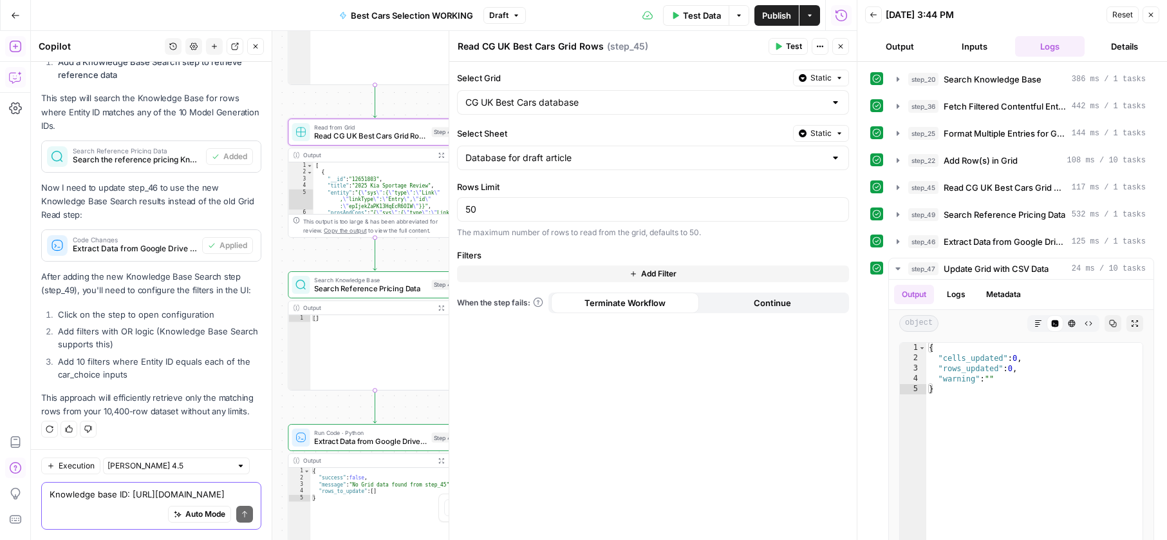
click at [537, 266] on button "Add Filter" at bounding box center [653, 273] width 392 height 17
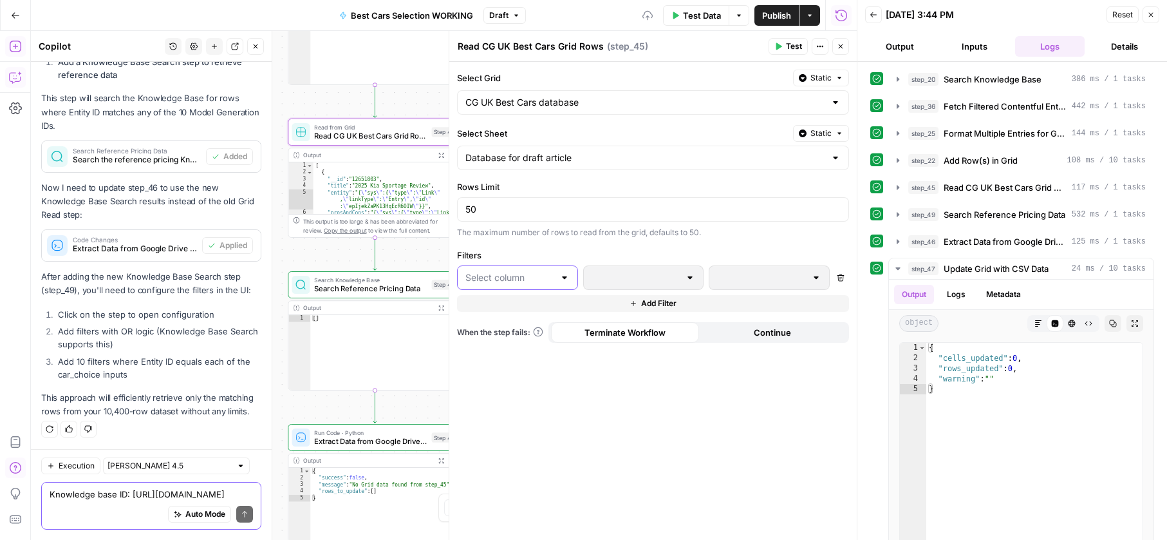
click at [531, 274] on input "text" at bounding box center [510, 277] width 89 height 13
drag, startPoint x: 379, startPoint y: 194, endPoint x: 423, endPoint y: 147, distance: 64.7
click at [379, 194] on div "[ { "__id" : "12651803" , "title" : "2025 Kia Sportage Review" , "entity" : "{ …" at bounding box center [388, 201] width 148 height 79
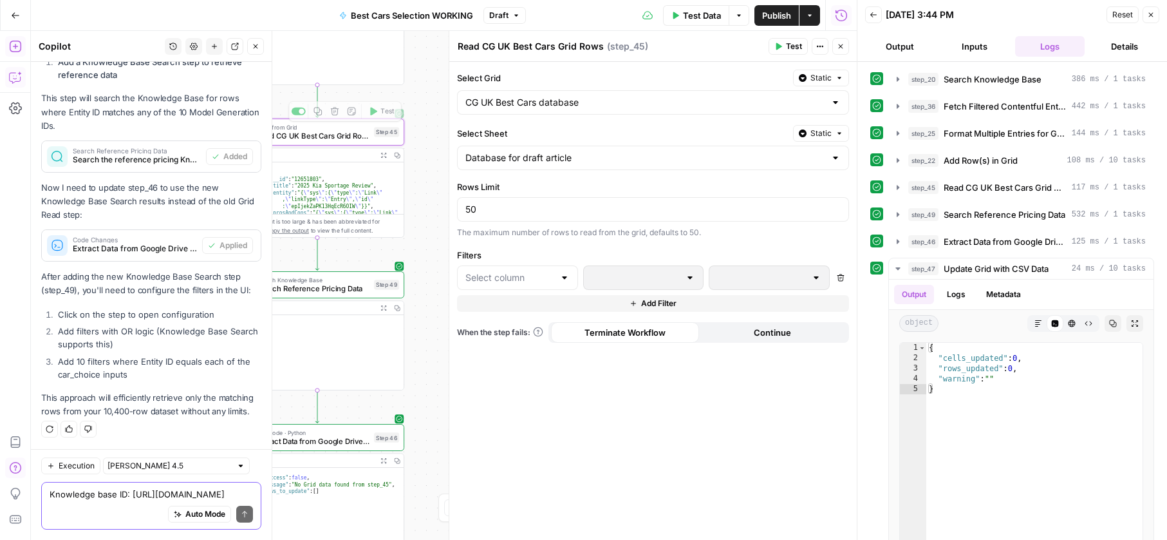
click at [299, 113] on div at bounding box center [302, 111] width 6 height 6
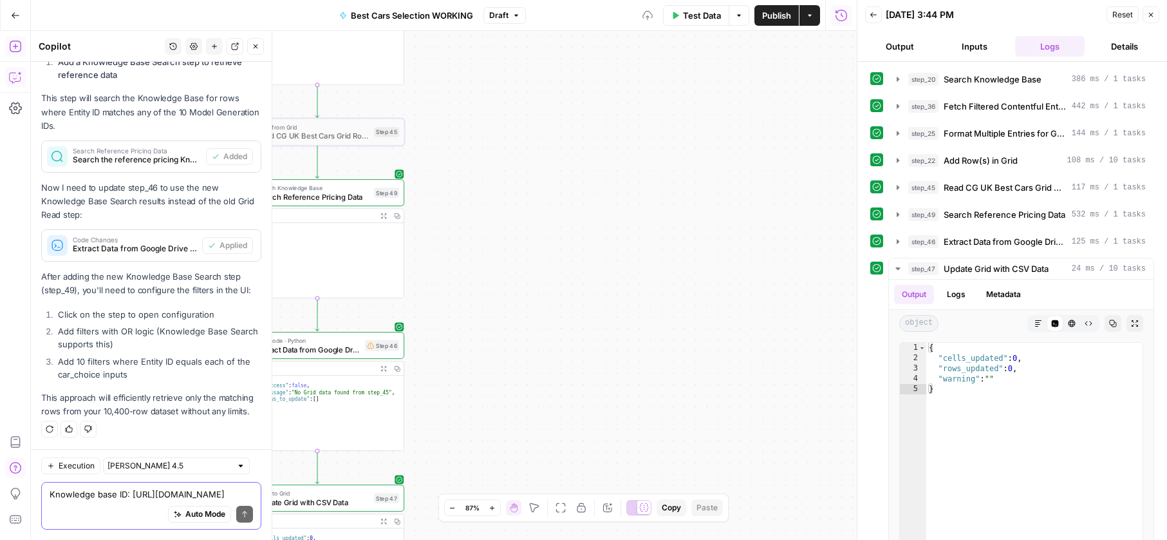
click at [678, 16] on button "Test Data" at bounding box center [696, 15] width 66 height 21
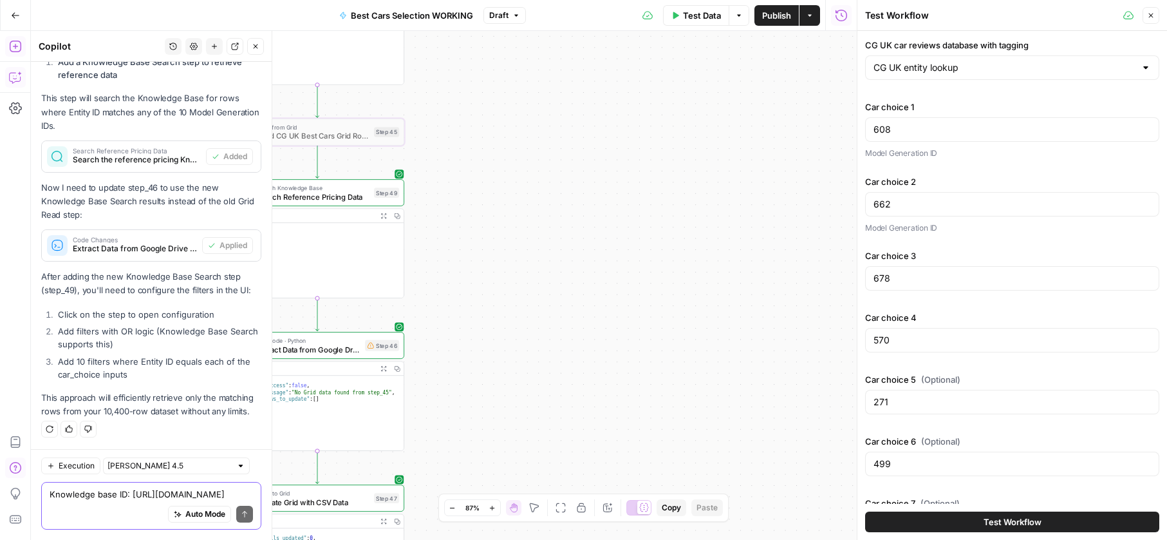
click at [1009, 514] on button "Test Workflow" at bounding box center [1012, 521] width 294 height 21
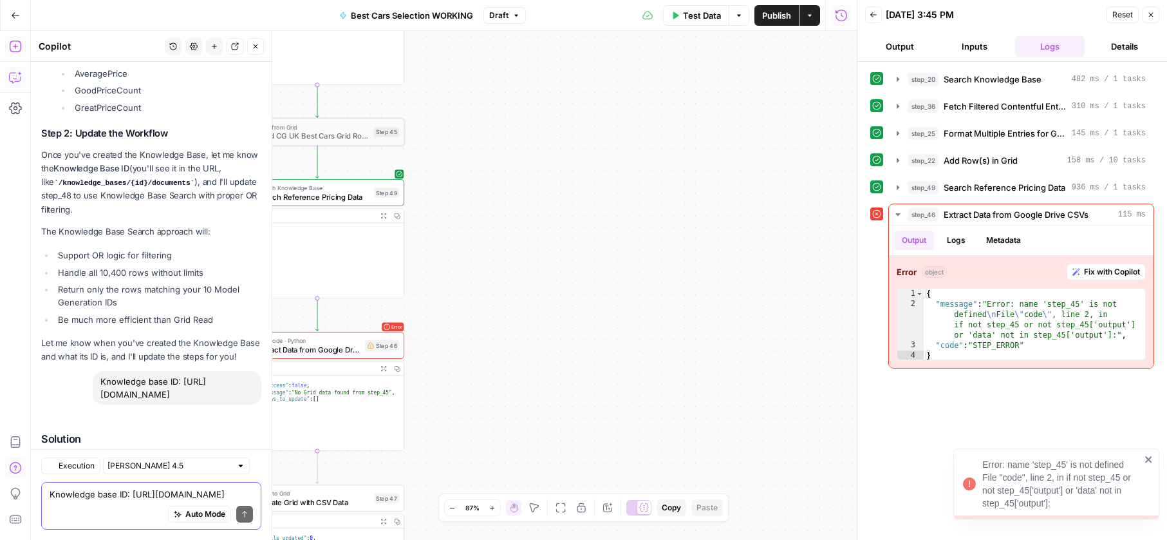
scroll to position [13234, 0]
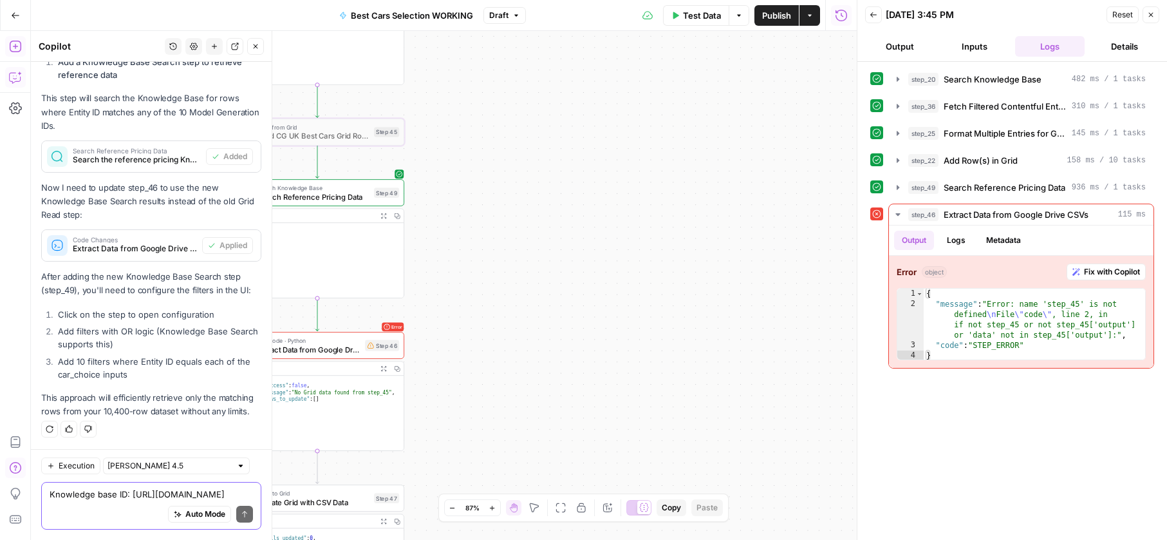
click at [432, 317] on div "**********" at bounding box center [444, 285] width 826 height 509
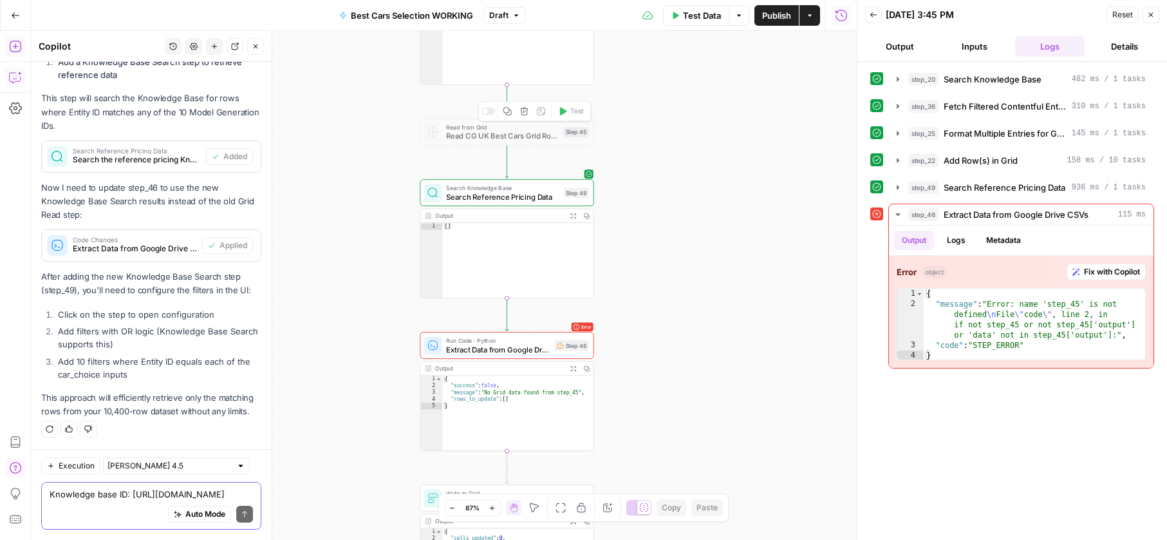
click at [484, 116] on div "Copy step Delete step Add Note Test" at bounding box center [534, 111] width 113 height 20
click at [487, 113] on div at bounding box center [488, 112] width 14 height 8
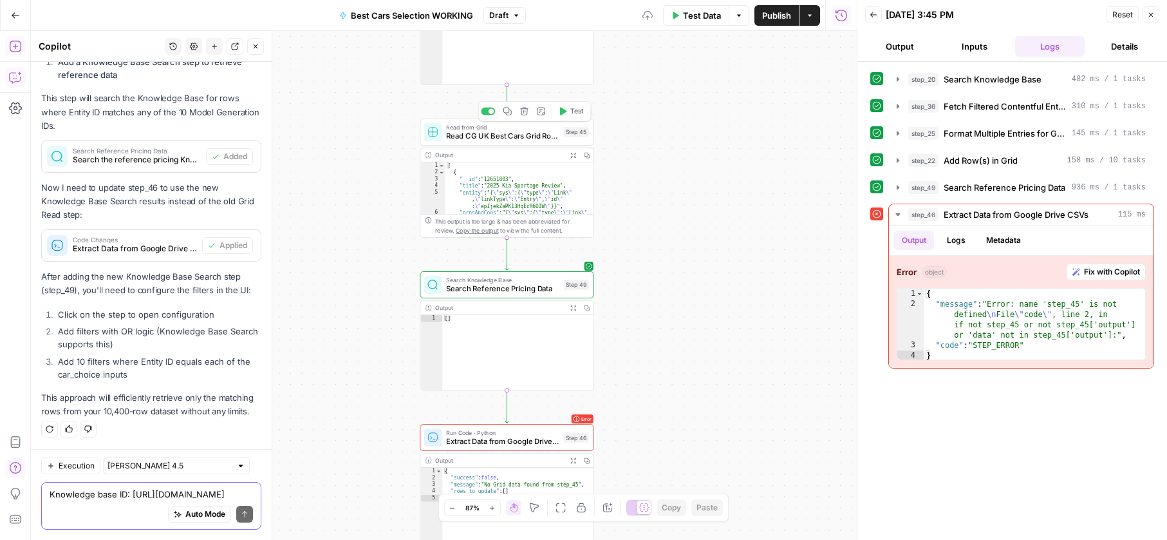
type textarea "**********"
click at [486, 184] on div "[ { "__id" : "12651803" , "title" : "2025 Kia Sportage Review" , "entity" : "{ …" at bounding box center [520, 201] width 148 height 79
click at [475, 149] on div "Output Expand Output Copy" at bounding box center [506, 155] width 173 height 14
click at [505, 135] on span "Read CG UK Best Cars Grid Rows" at bounding box center [502, 135] width 113 height 11
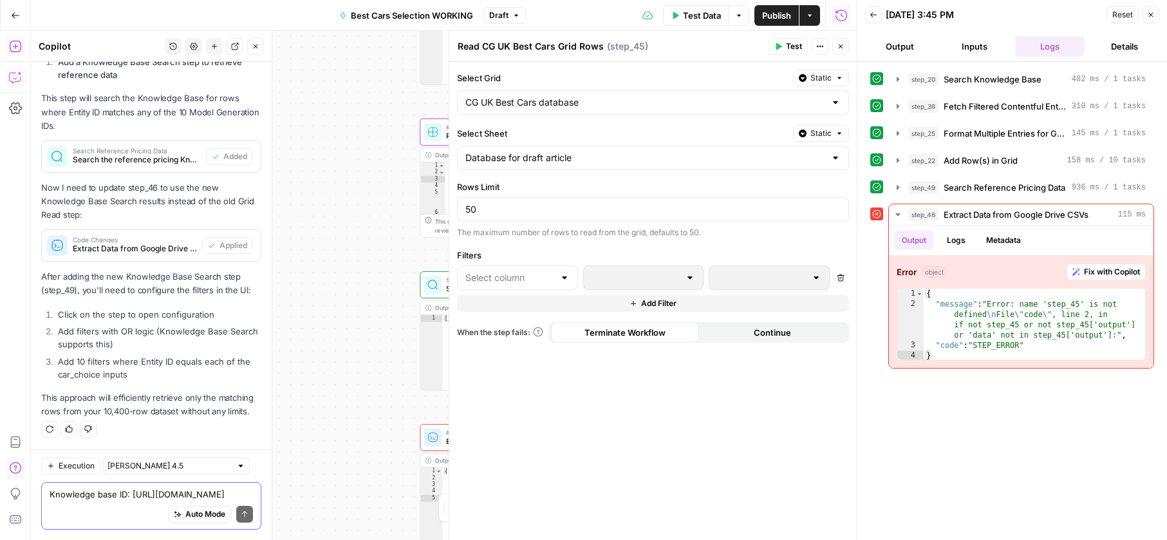
click at [549, 269] on div at bounding box center [517, 277] width 121 height 24
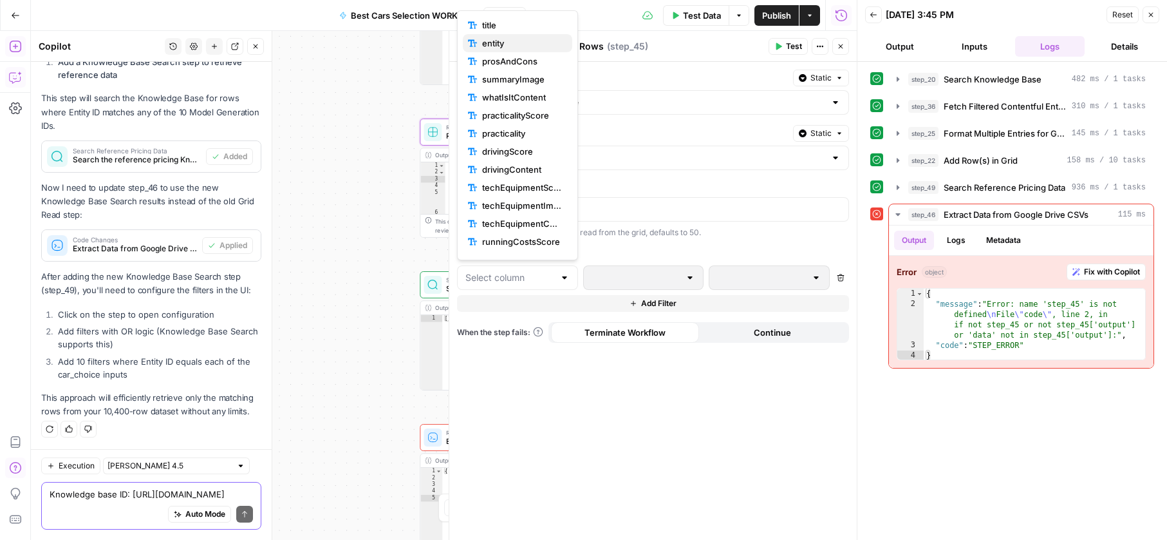
click at [513, 34] on button "entity" at bounding box center [517, 43] width 109 height 18
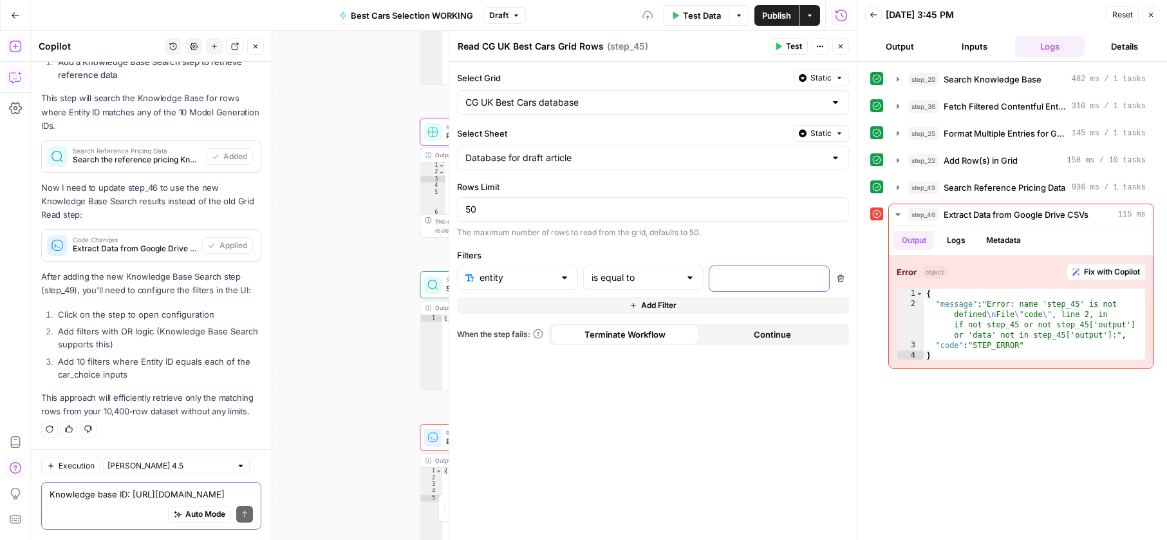
click at [758, 278] on p at bounding box center [759, 277] width 84 height 13
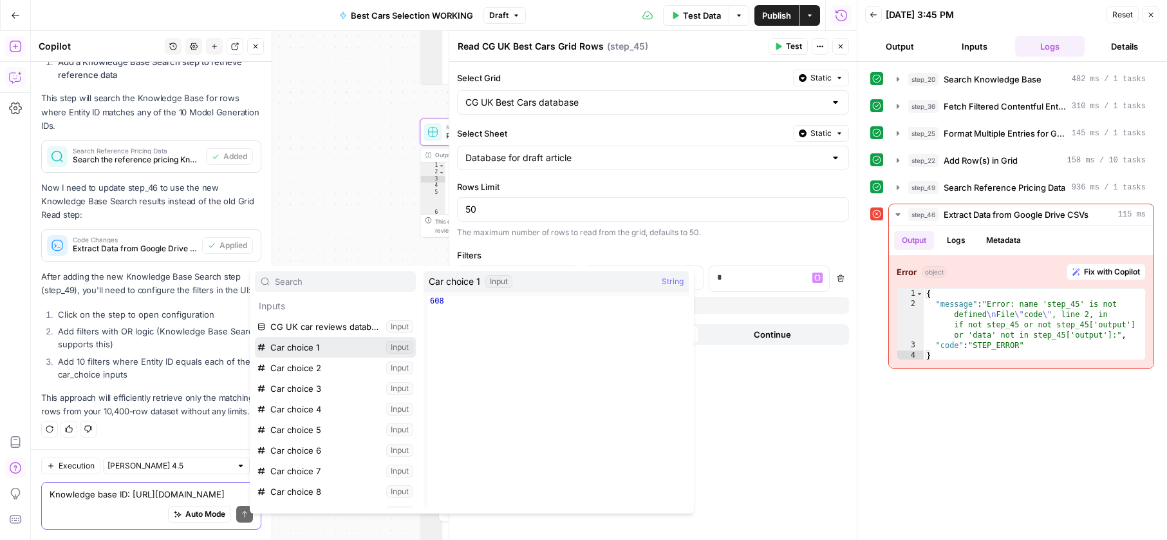
click at [318, 341] on button "Select variable Car choice 1" at bounding box center [335, 347] width 161 height 21
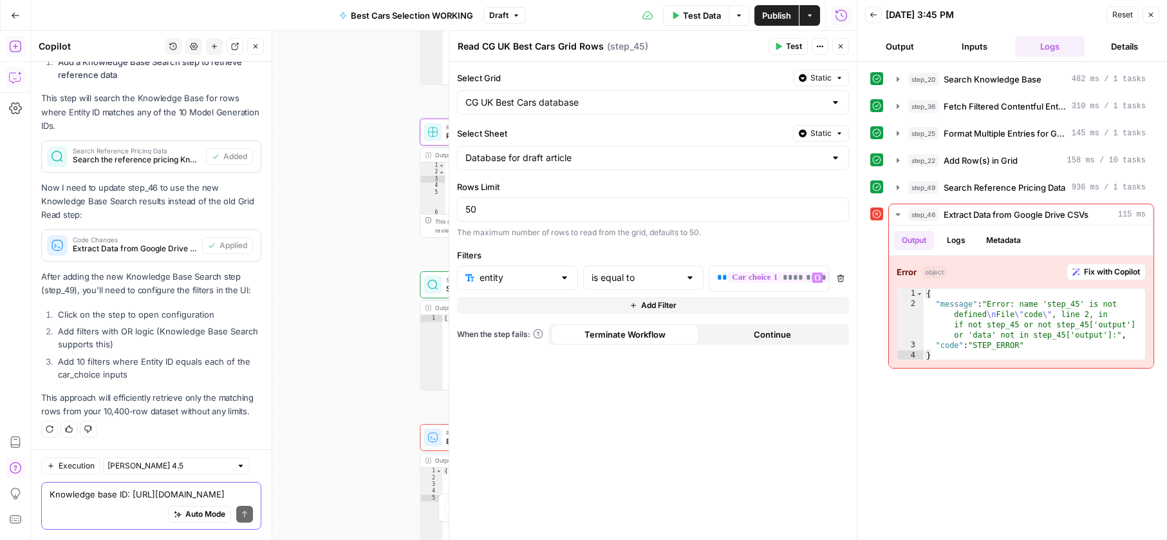
click at [714, 15] on span "Test Data" at bounding box center [702, 15] width 38 height 13
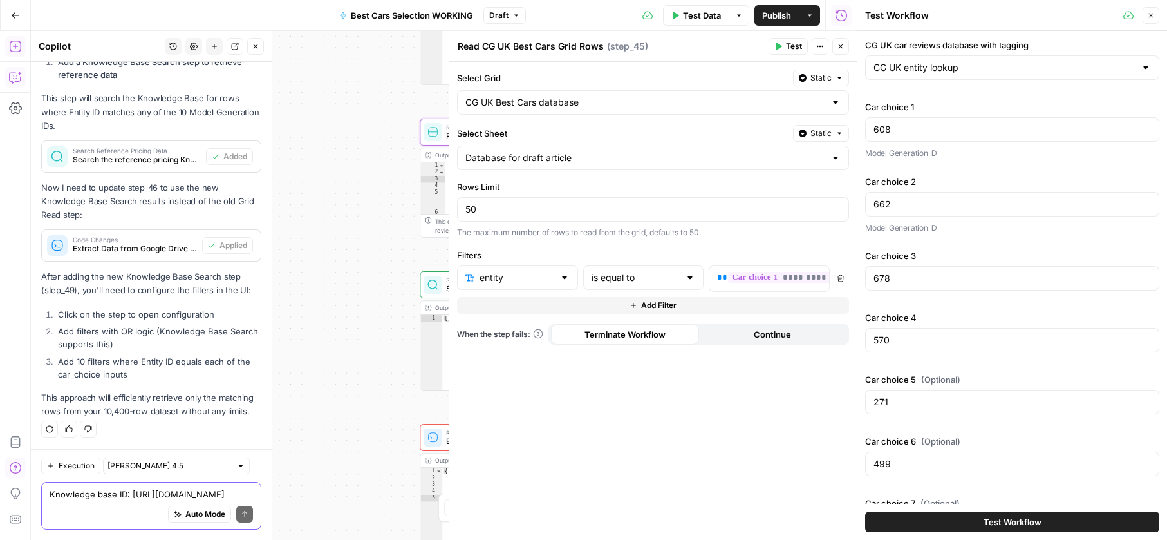
click at [967, 516] on button "Test Workflow" at bounding box center [1012, 521] width 294 height 21
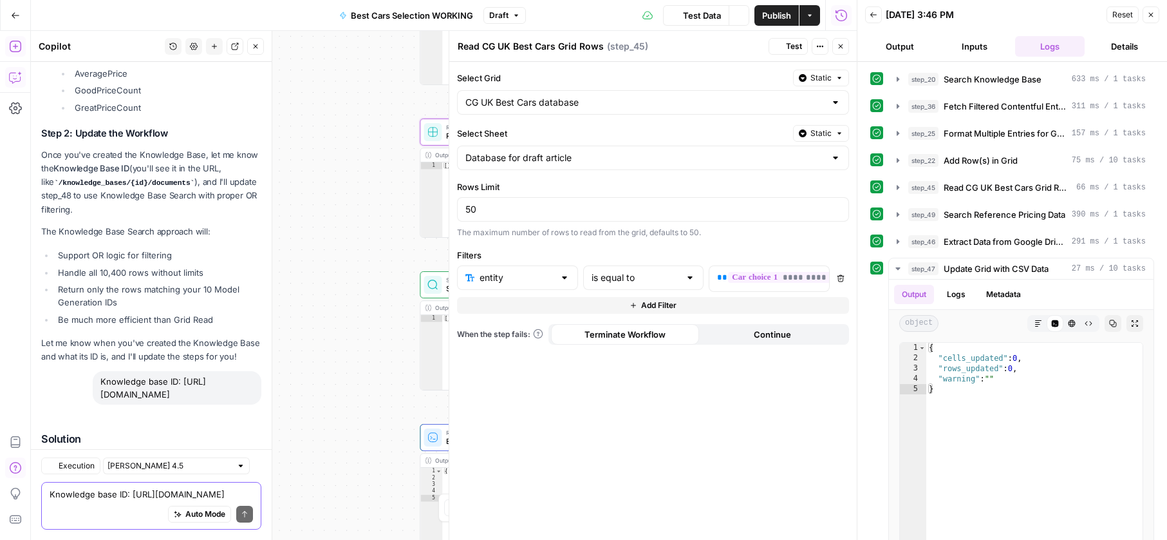
scroll to position [13234, 0]
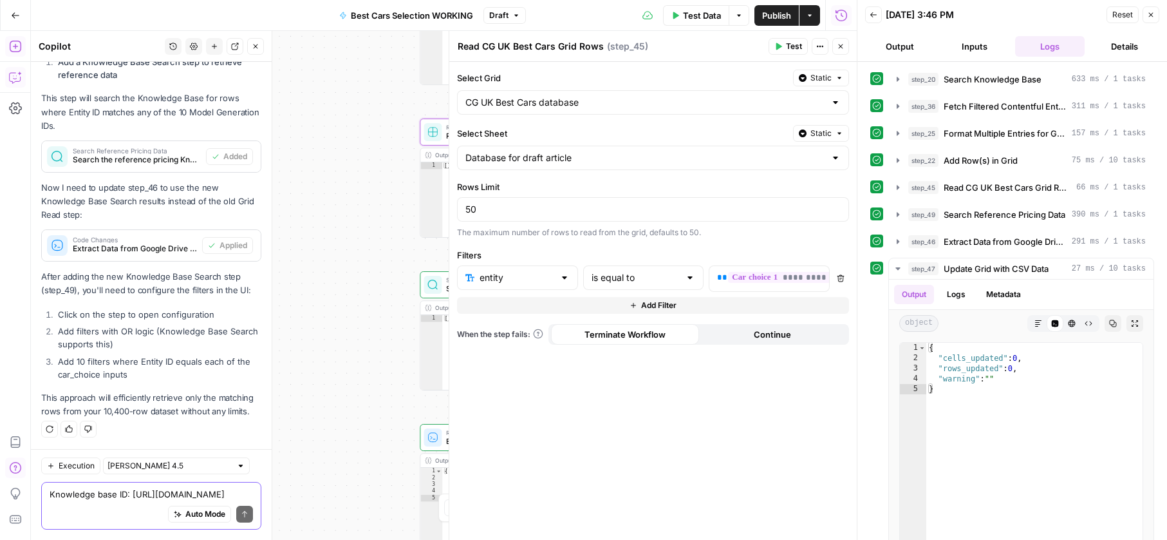
click at [364, 241] on div "**********" at bounding box center [444, 285] width 826 height 509
click at [841, 44] on icon "button" at bounding box center [841, 47] width 8 height 8
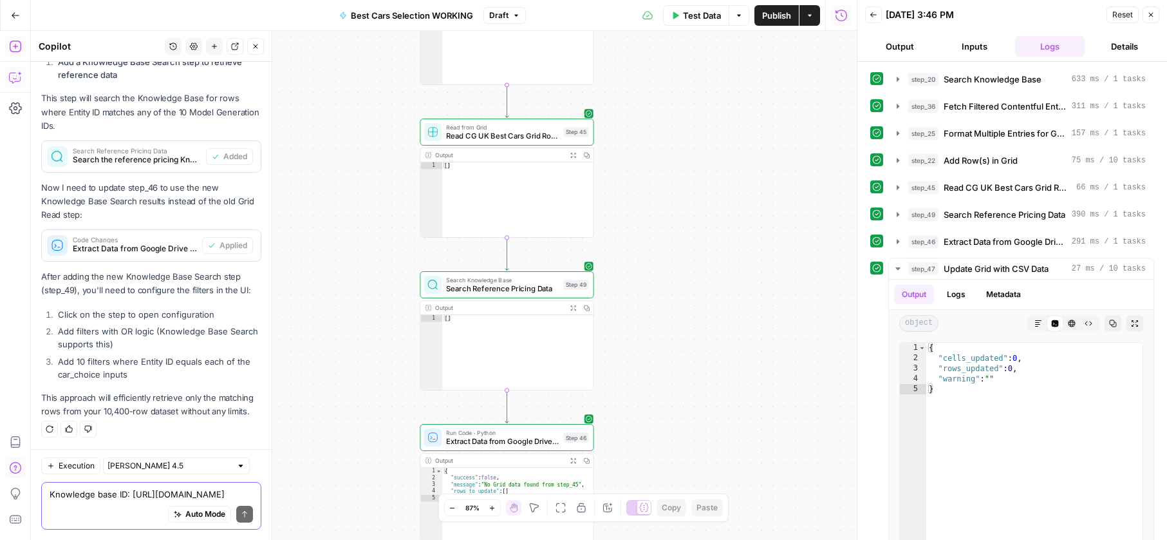
click at [99, 498] on textarea "Knowledge base ID: https://app.airops.com/pistonheads-1/data/knowledge_bases/13…" at bounding box center [151, 493] width 203 height 13
type textarea "Do I still need step 45?"
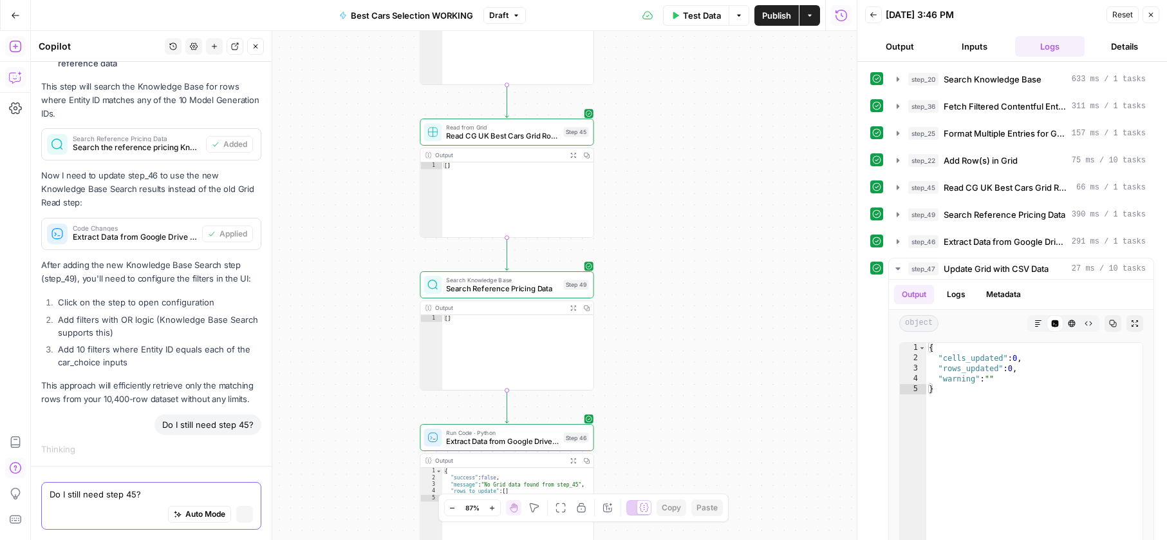
scroll to position [12712, 0]
click at [478, 122] on span "Read from Grid" at bounding box center [502, 126] width 113 height 9
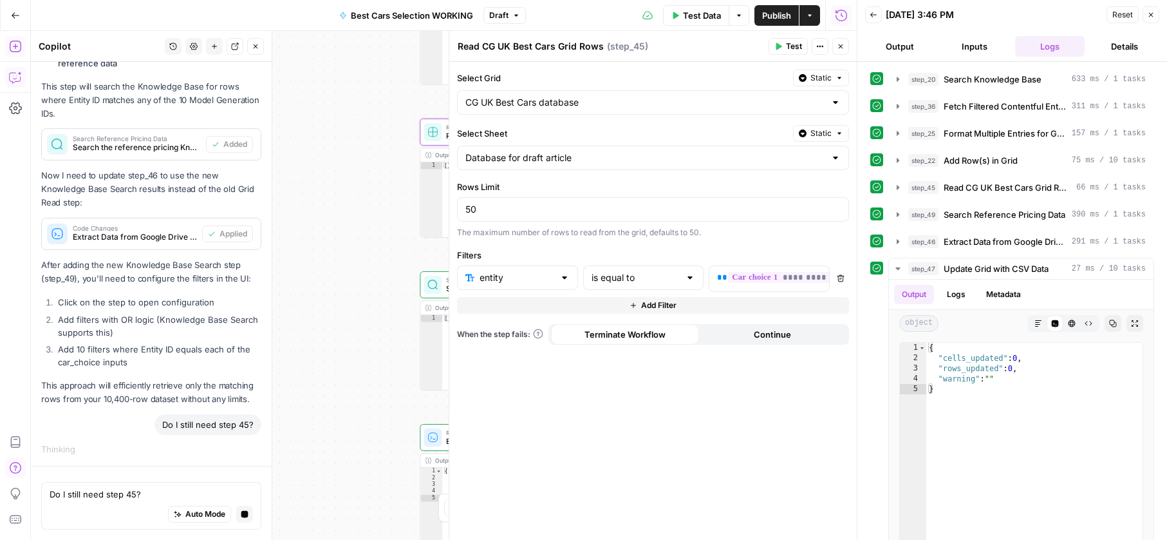
click at [843, 279] on icon "button" at bounding box center [841, 278] width 7 height 7
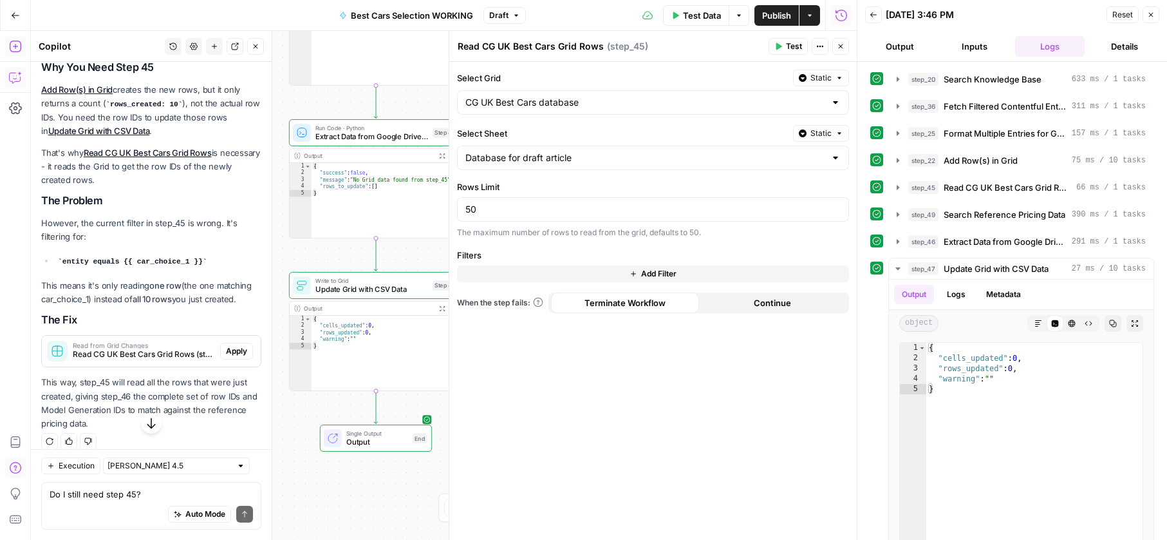
scroll to position [13694, 0]
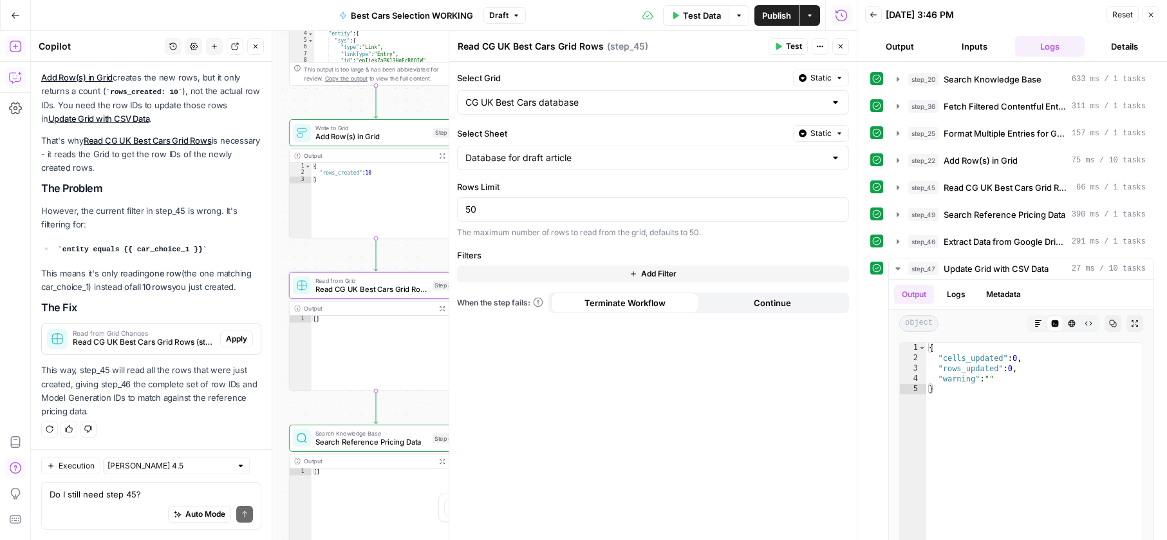
click at [232, 334] on span "Apply" at bounding box center [236, 339] width 21 height 12
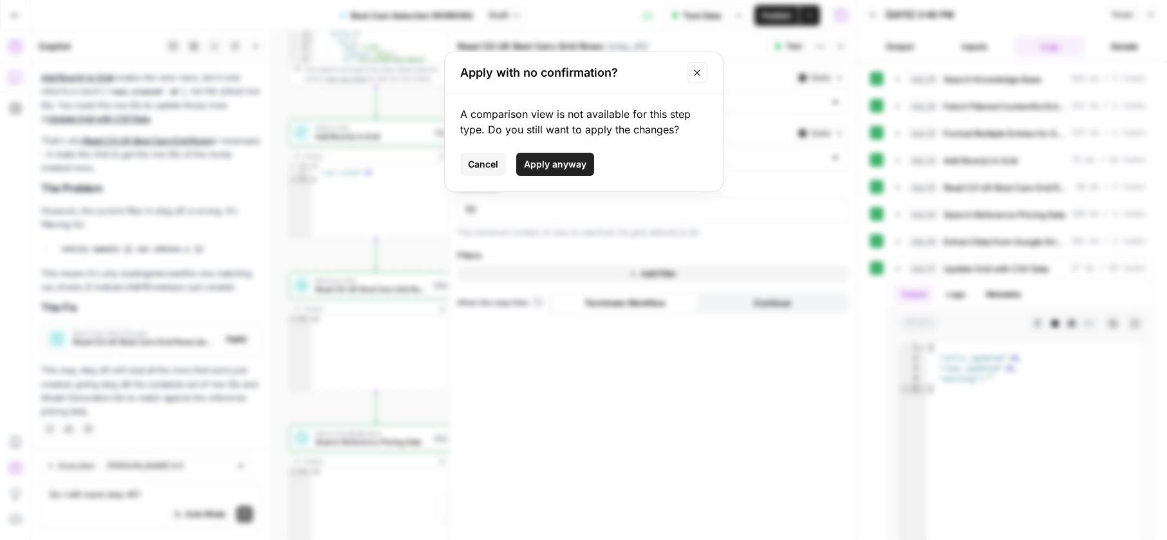
click at [555, 166] on span "Apply anyway" at bounding box center [555, 164] width 62 height 13
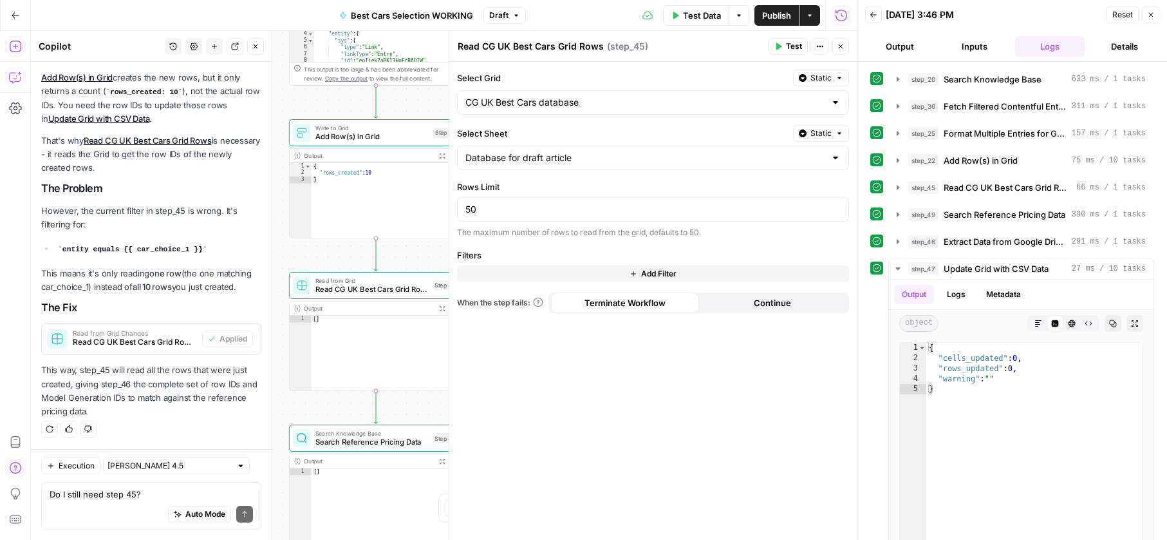
click at [676, 26] on div "Test Data Options Publish Actions Run History" at bounding box center [692, 15] width 332 height 30
click at [678, 15] on button "Test Data" at bounding box center [696, 15] width 66 height 21
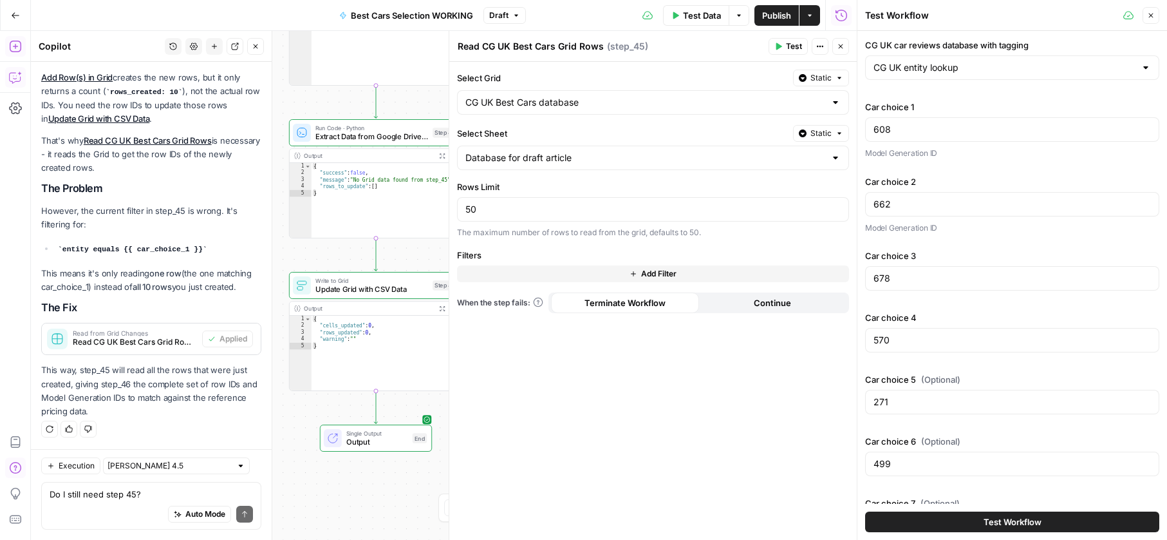
click at [962, 515] on button "Test Workflow" at bounding box center [1012, 521] width 294 height 21
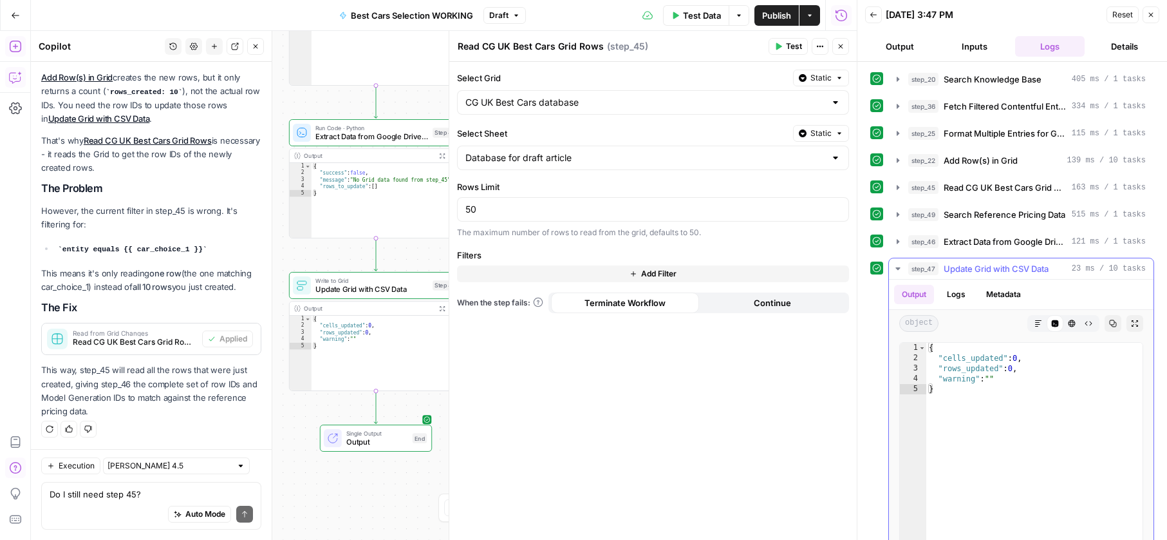
scroll to position [69, 0]
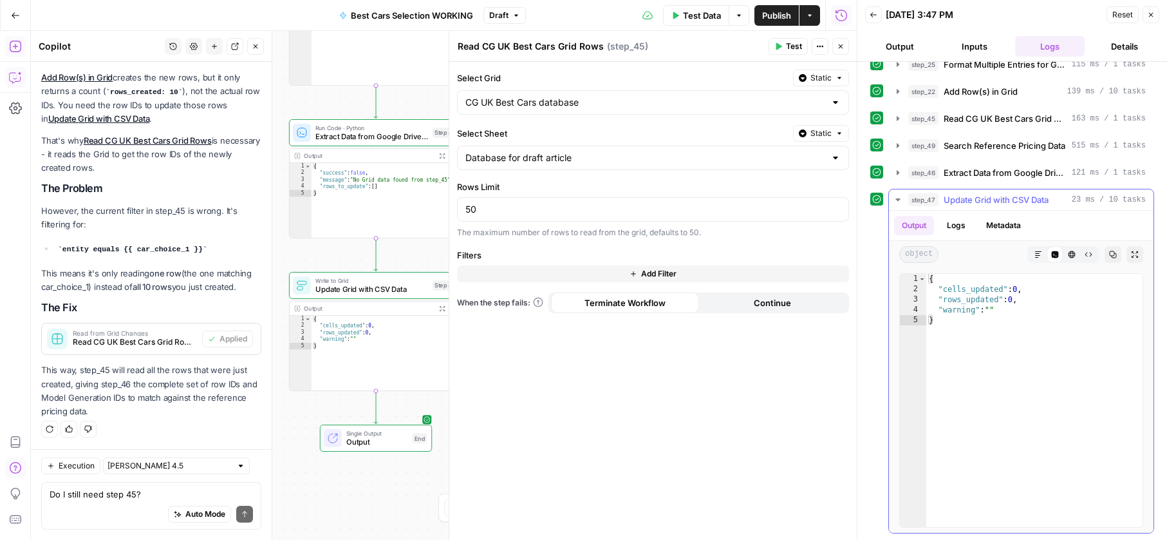
click at [1006, 368] on div "{ "cells_updated" : 0 , "rows_updated" : 0 , "warning" : "" }" at bounding box center [1035, 411] width 216 height 274
type textarea "**********"
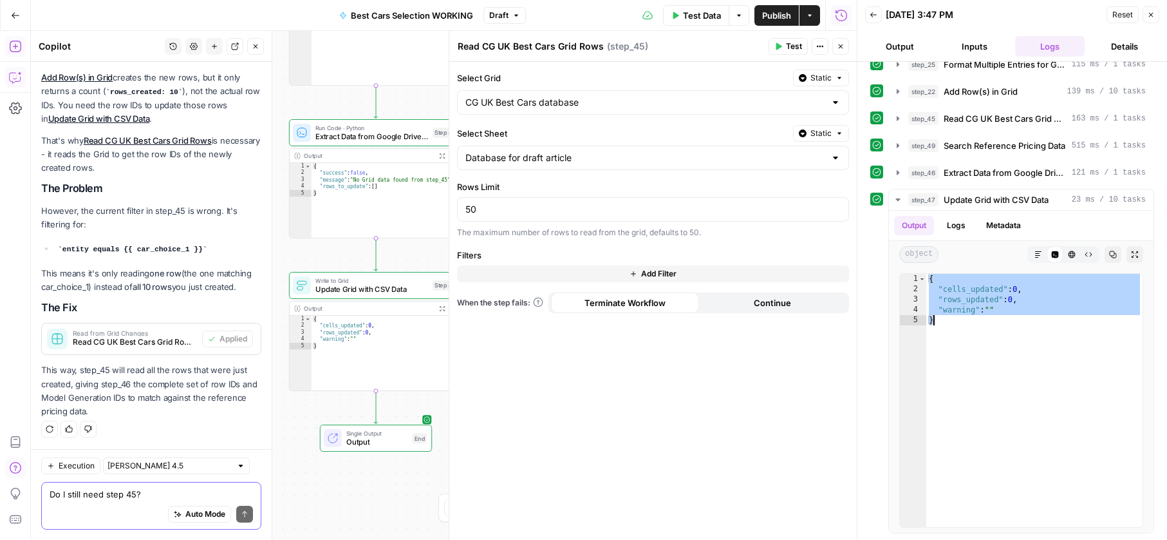
click at [74, 487] on textarea "Do I still need step 45?" at bounding box center [151, 493] width 203 height 13
paste textarea "{ "cells_updated": 0, "rows_updated": 0, "warning": "" }"
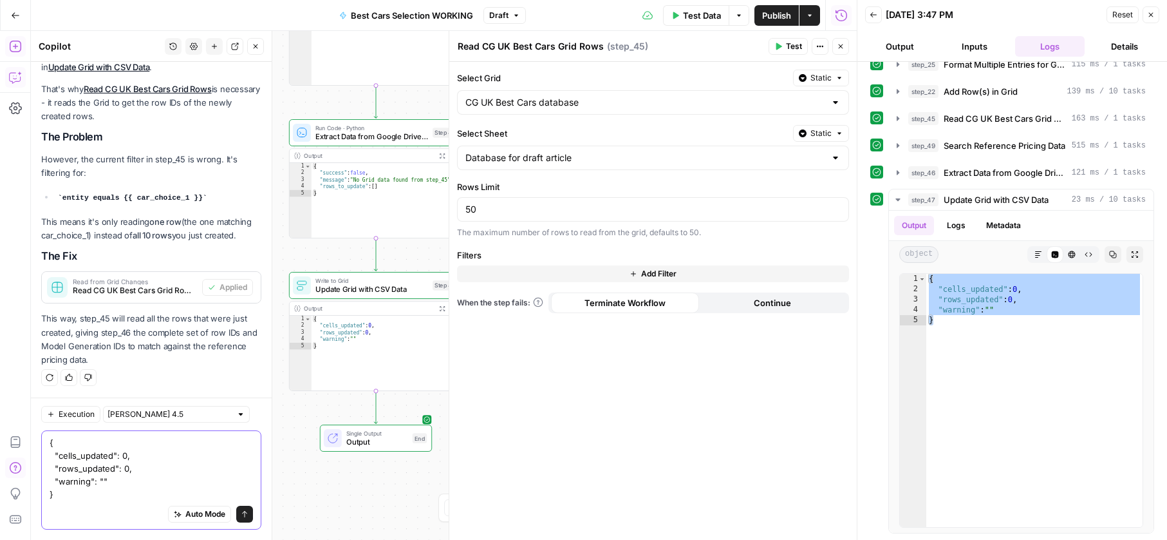
type textarea "{ "cells_updated": 0, "rows_updated": 0, "warning": "" }"
click at [236, 506] on button "Send" at bounding box center [244, 513] width 17 height 17
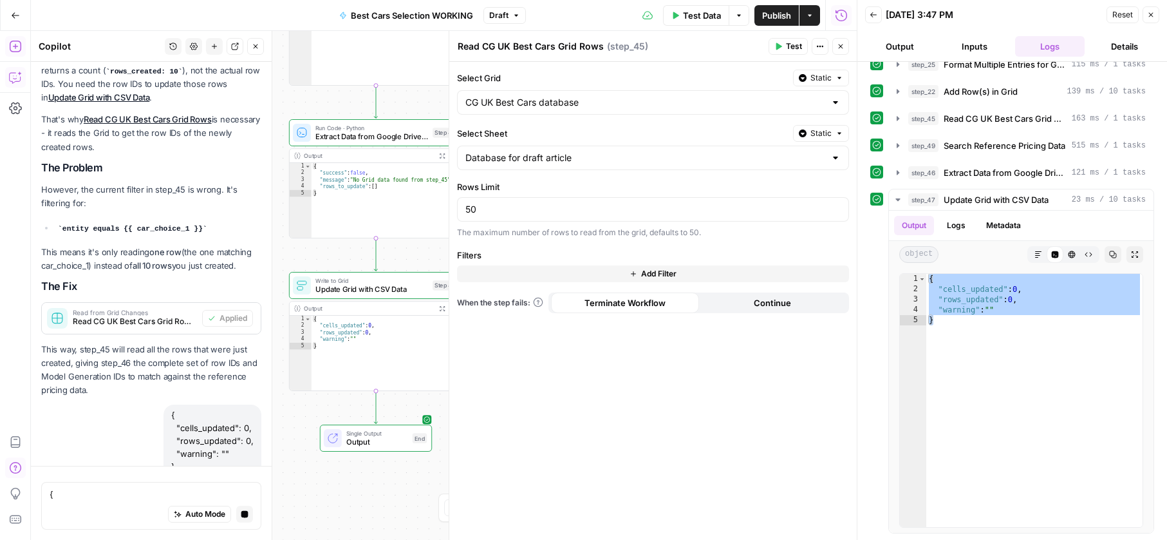
scroll to position [13133, 0]
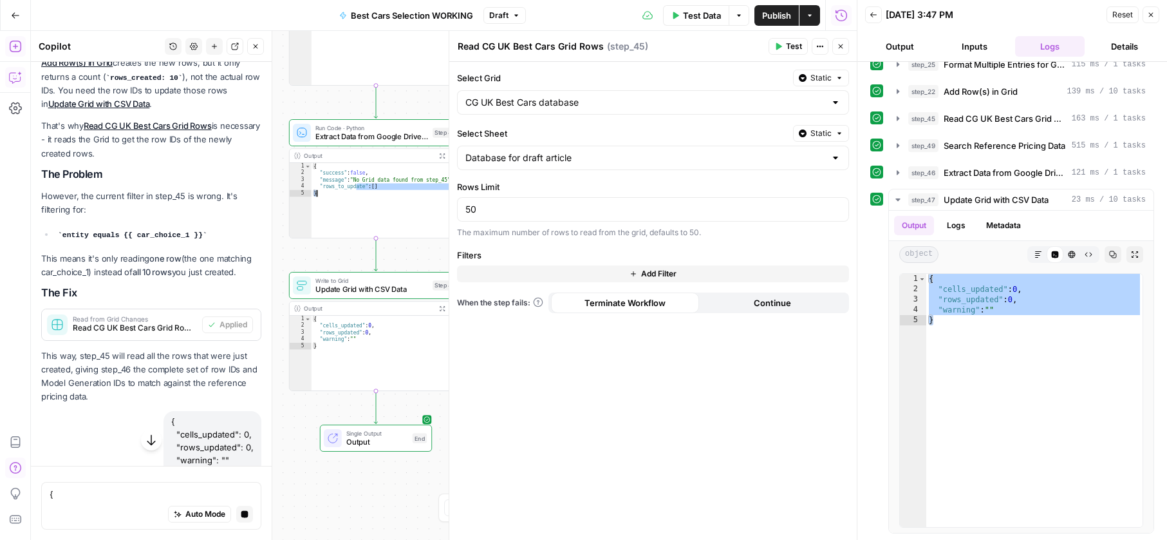
drag, startPoint x: 362, startPoint y: 222, endPoint x: 368, endPoint y: 314, distance: 91.7
type textarea "**********"
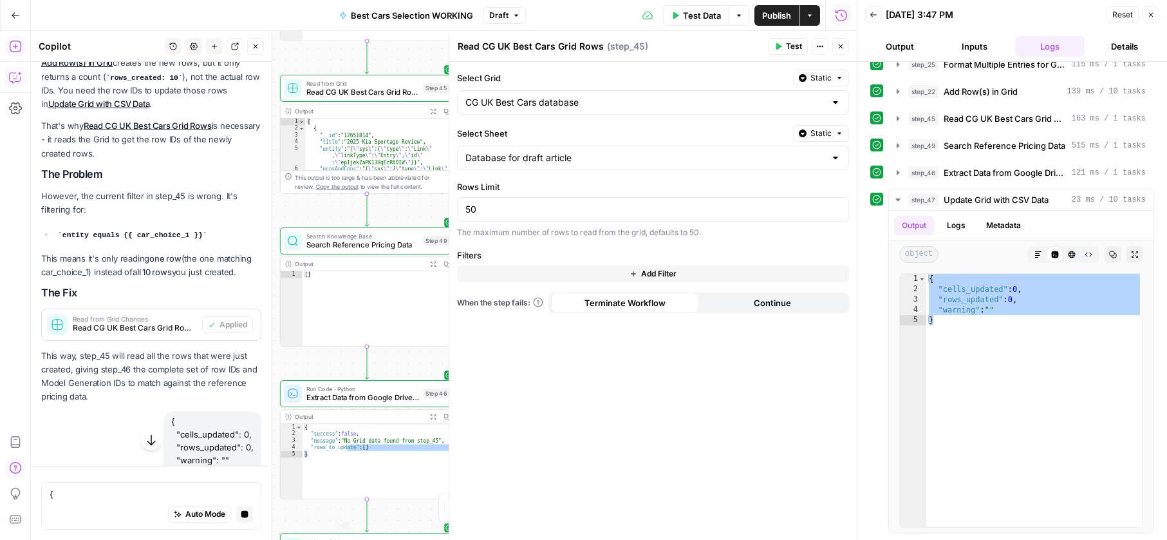
drag, startPoint x: 338, startPoint y: 254, endPoint x: 332, endPoint y: 522, distance: 267.3
click at [332, 522] on div "**********" at bounding box center [444, 285] width 826 height 509
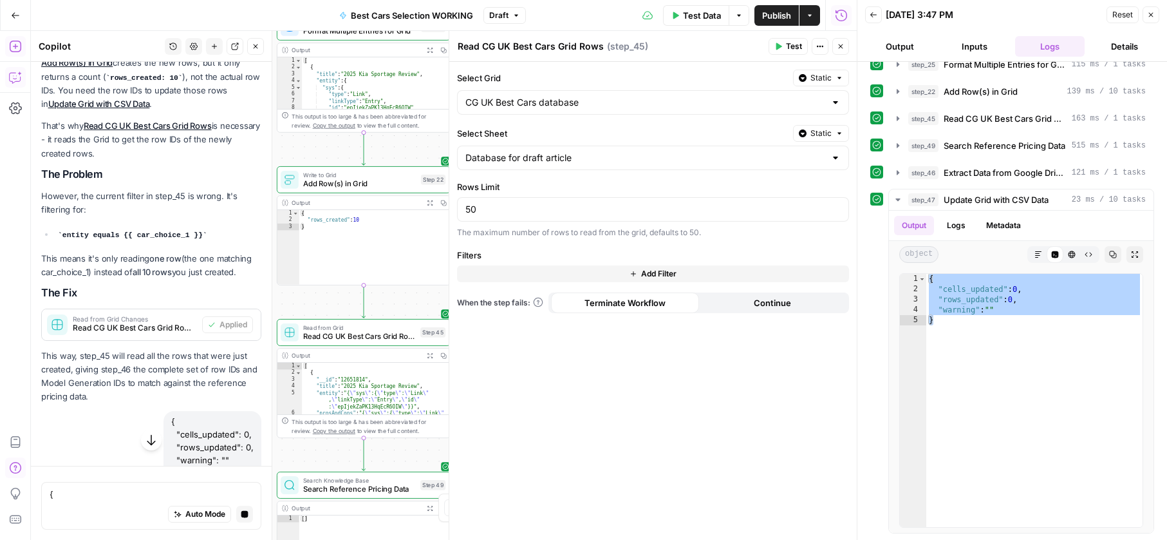
drag, startPoint x: 302, startPoint y: 218, endPoint x: 296, endPoint y: 457, distance: 239.0
click at [296, 457] on div "**********" at bounding box center [444, 285] width 826 height 509
click at [396, 188] on span "Add Row(s) in Grid" at bounding box center [359, 187] width 113 height 11
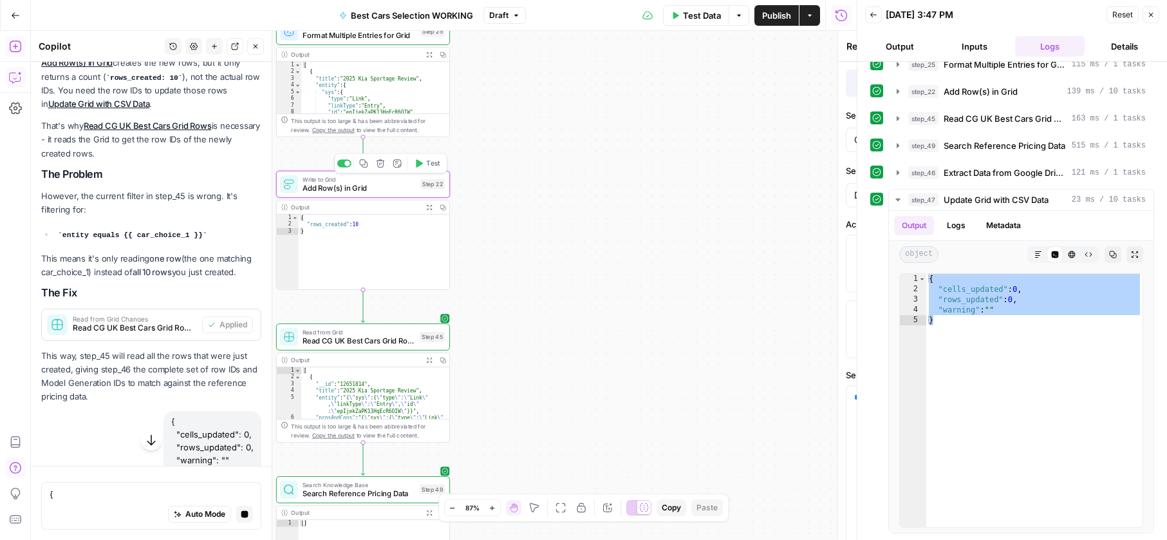
type textarea "Add Row(s) in Grid"
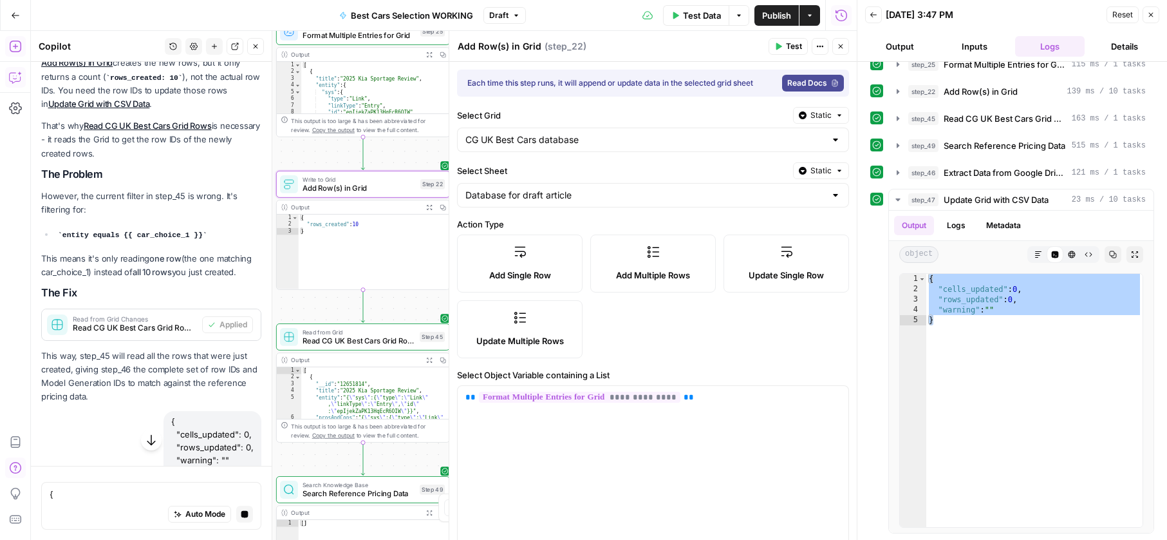
click at [814, 50] on button "Actions" at bounding box center [820, 46] width 17 height 17
click at [827, 79] on div "Add Note" at bounding box center [863, 74] width 81 height 13
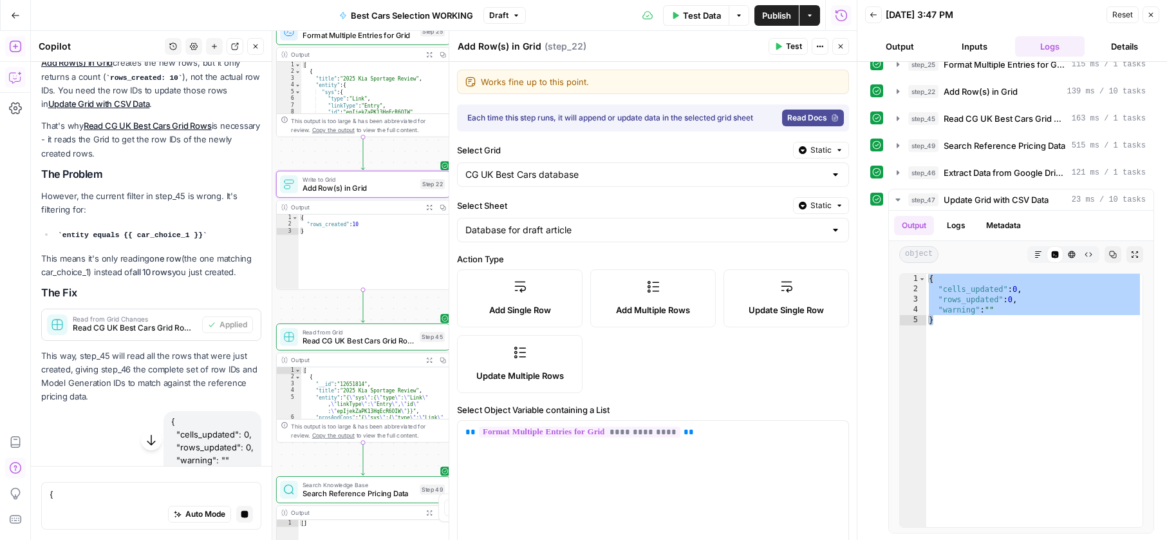
type textarea "Works fine up to this point."
click at [446, 88] on div at bounding box center [449, 285] width 13 height 509
click at [307, 303] on div "**********" at bounding box center [444, 285] width 826 height 509
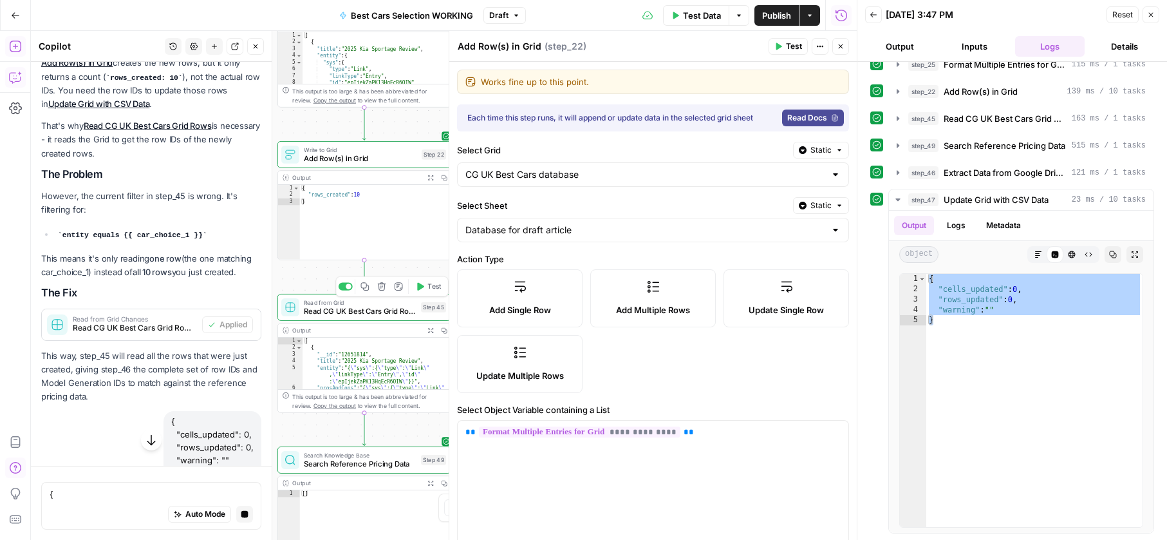
click at [317, 306] on span "Read CG UK Best Cars Grid Rows" at bounding box center [360, 310] width 113 height 11
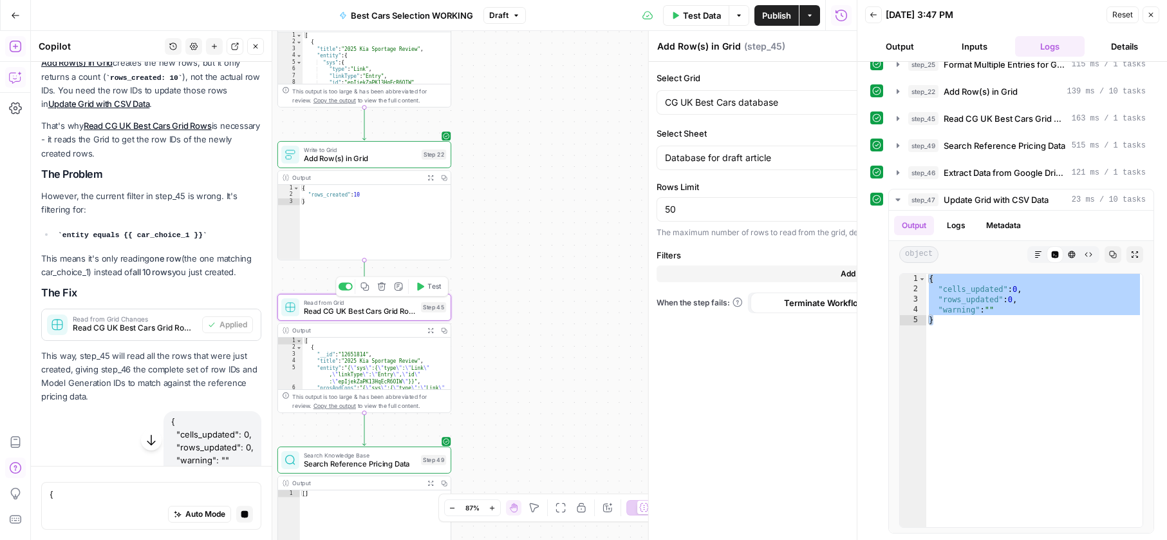
type textarea "Read CG UK Best Cars Grid Rows"
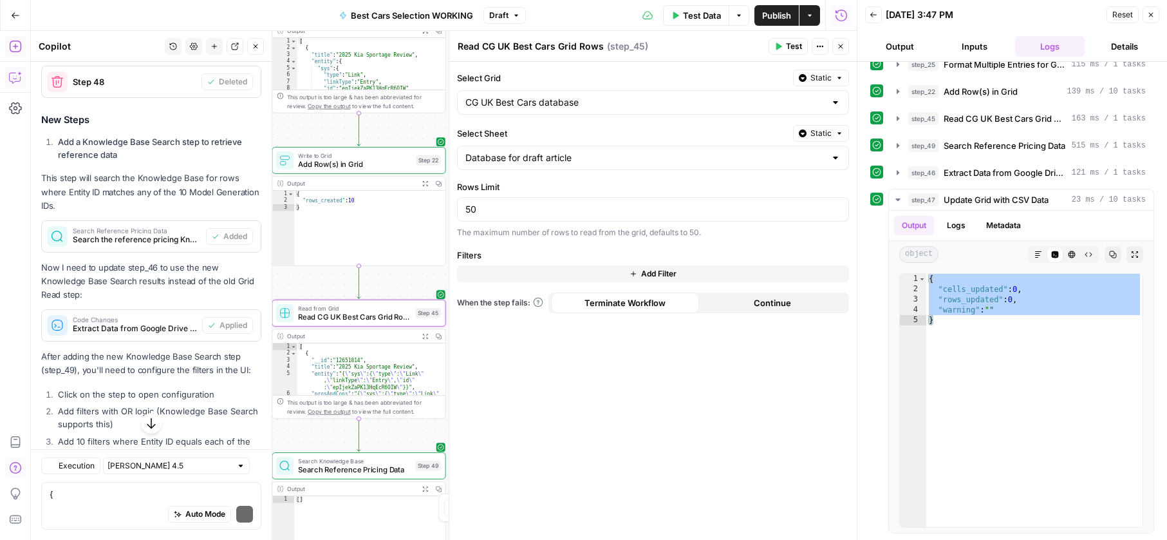
scroll to position [13688, 0]
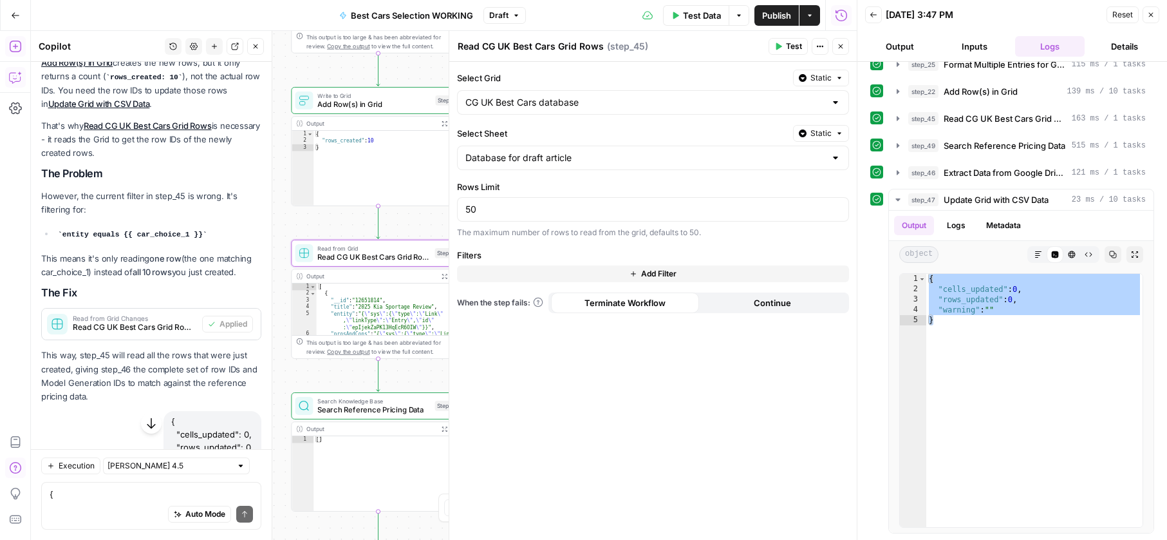
drag, startPoint x: 327, startPoint y: 117, endPoint x: 346, endPoint y: 57, distance: 62.9
click at [346, 57] on div "**********" at bounding box center [444, 285] width 826 height 509
drag, startPoint x: 826, startPoint y: 44, endPoint x: 818, endPoint y: 48, distance: 8.1
click at [824, 44] on button "Actions" at bounding box center [820, 46] width 17 height 17
click at [833, 79] on div "Add Note" at bounding box center [863, 74] width 81 height 13
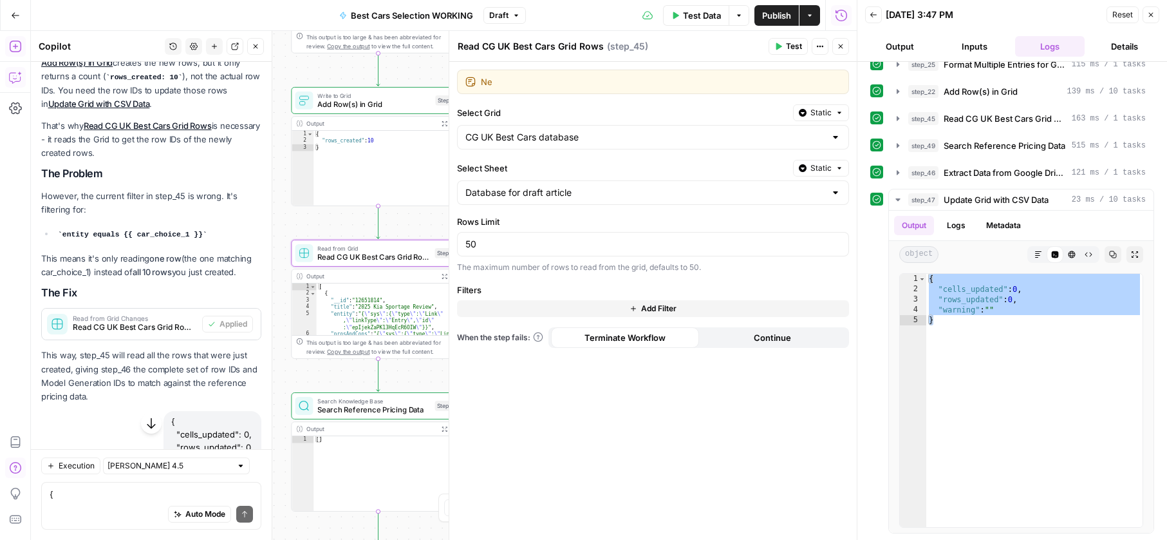
type textarea "N"
type textarea "This next part is to get precision data"
click at [336, 225] on div "**********" at bounding box center [444, 285] width 826 height 509
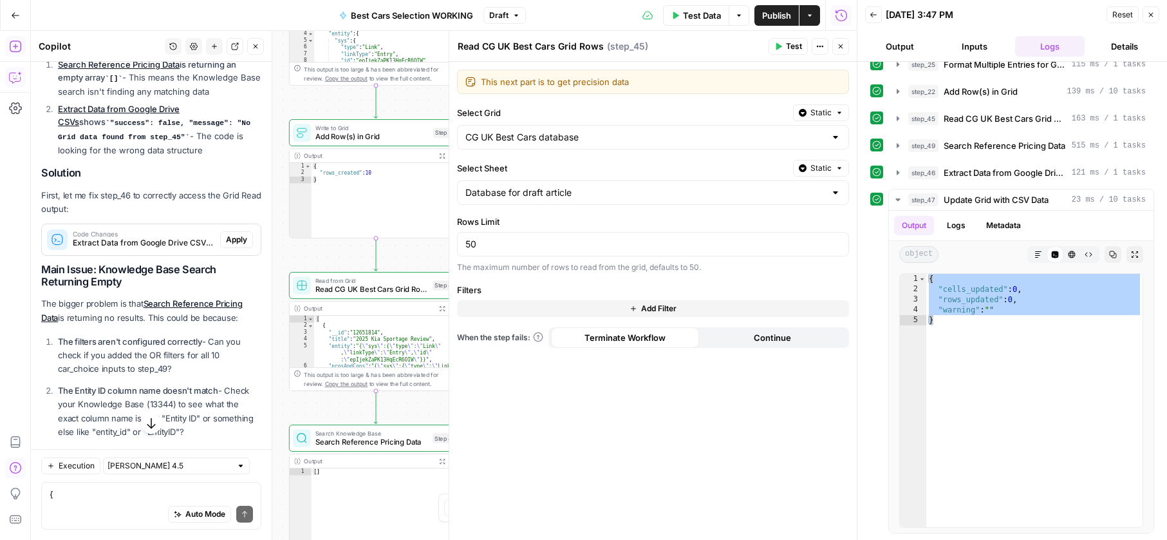
scroll to position [14180, 0]
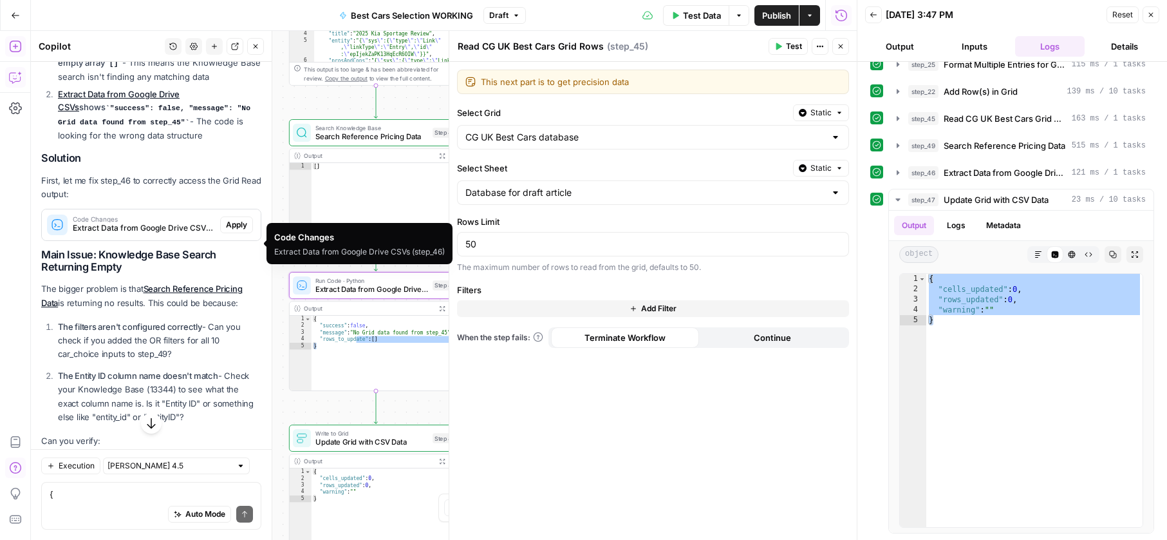
click at [221, 233] on button "Apply" at bounding box center [236, 224] width 33 height 17
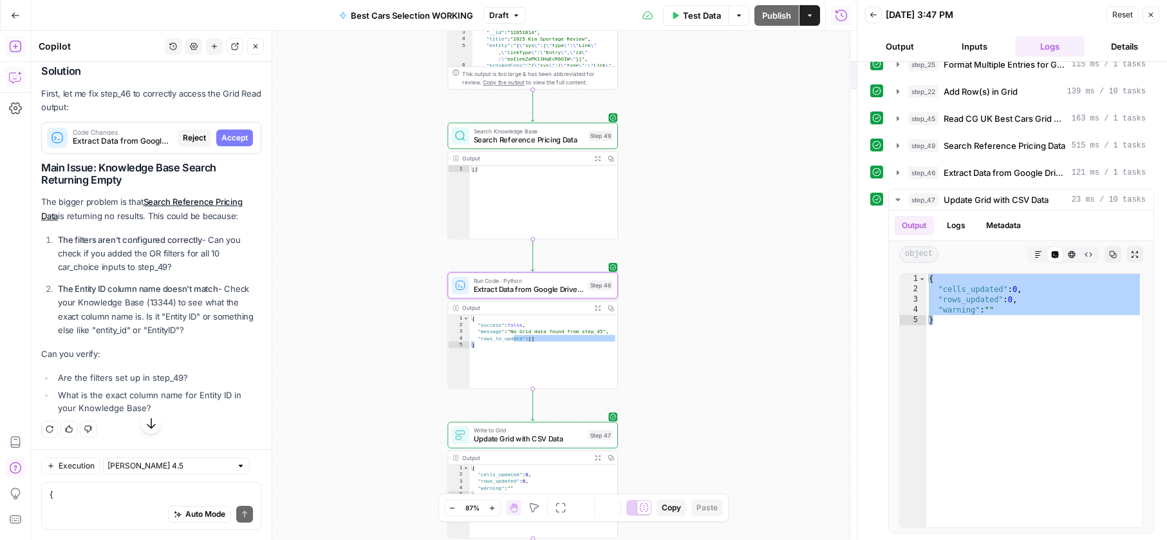
scroll to position [13623, 0]
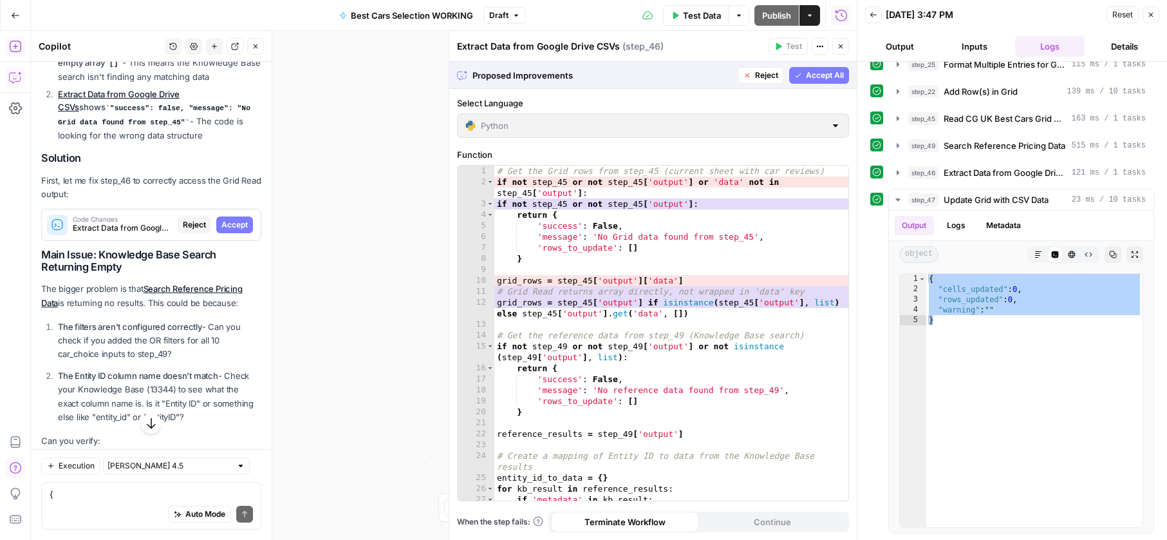
click at [222, 231] on span "Accept" at bounding box center [235, 225] width 26 height 12
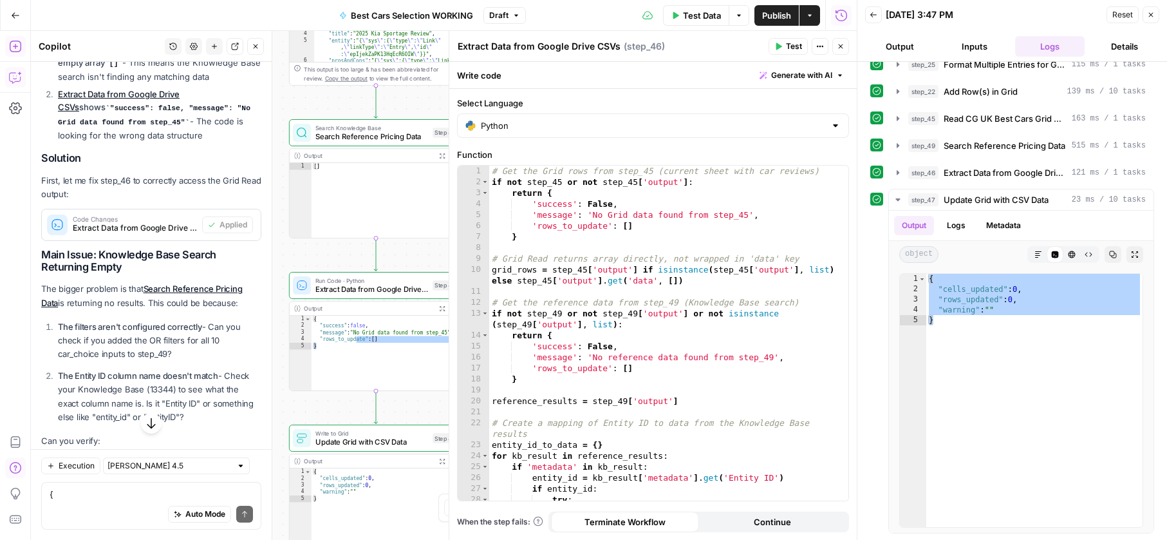
scroll to position [14248, 0]
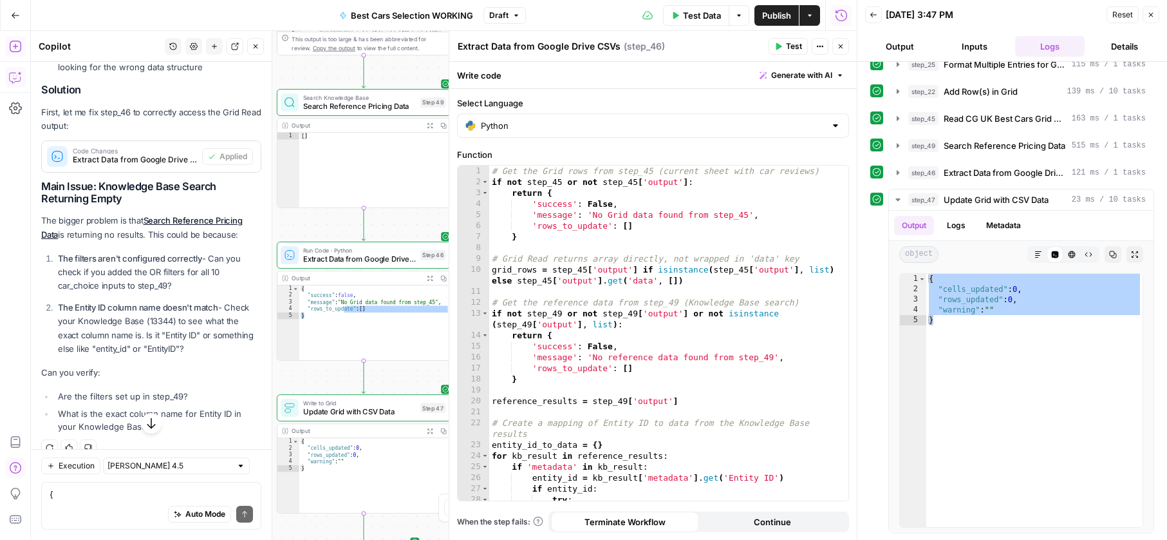
drag, startPoint x: 284, startPoint y: 378, endPoint x: 272, endPoint y: 348, distance: 32.6
click at [272, 348] on body "**********" at bounding box center [583, 270] width 1167 height 540
click at [337, 95] on span "Search Knowledge Base" at bounding box center [359, 97] width 113 height 9
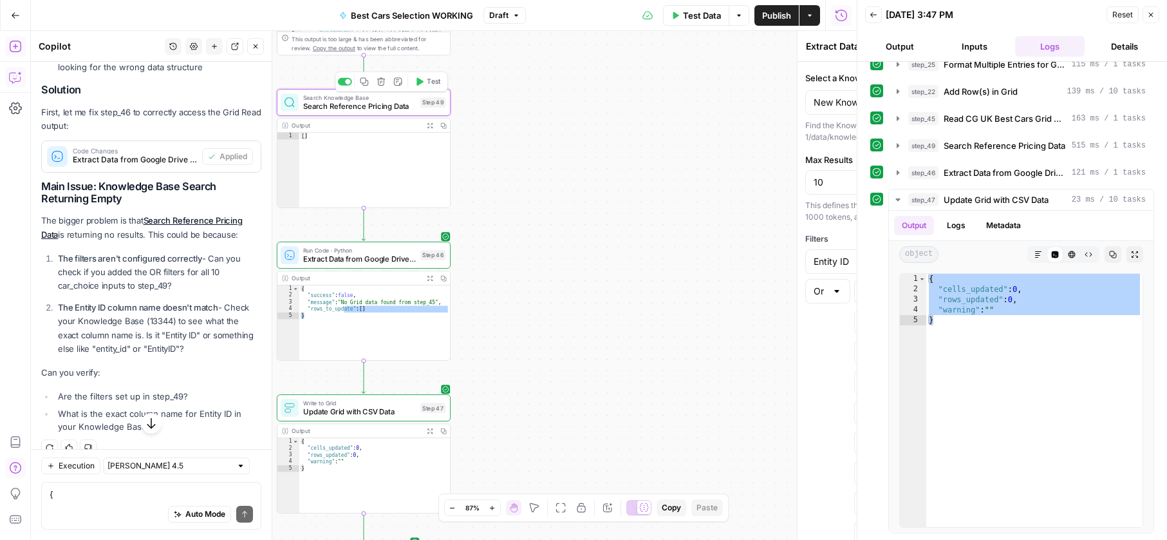
type textarea "Search Reference Pricing Data"
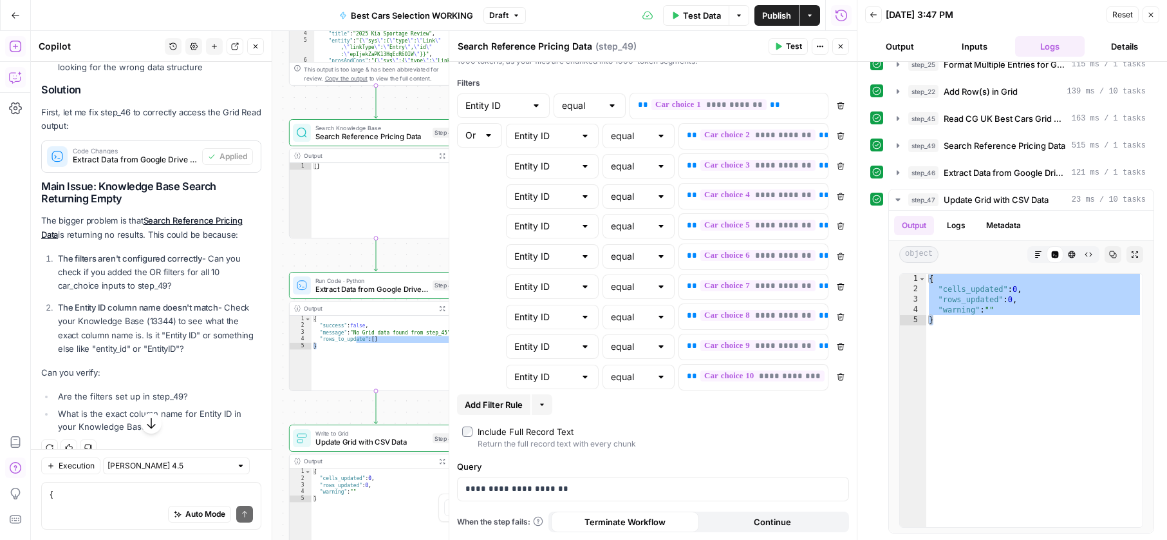
click at [137, 355] on p "The Entity ID column name doesn't match - Check your Knowledge Base (13344) to …" at bounding box center [159, 328] width 203 height 55
copy p "EntityID"
click at [120, 498] on textarea "{ "cells_updated": 0, "rows_updated": 0, "warning": "" }" at bounding box center [151, 493] width 203 height 13
drag, startPoint x: 77, startPoint y: 326, endPoint x: 108, endPoint y: 326, distance: 31.6
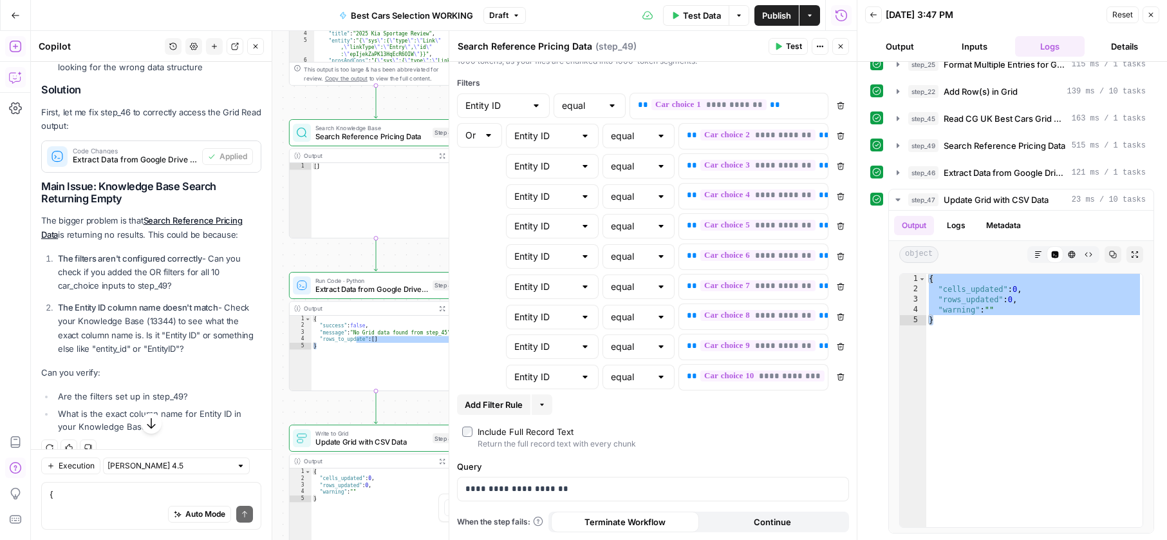
click at [108, 312] on strong "The Entity ID column name doesn't match" at bounding box center [138, 307] width 160 height 10
copy strong "Entity ID"
click at [338, 135] on span "Search Reference Pricing Data" at bounding box center [372, 136] width 113 height 11
click at [363, 136] on span "Search Reference Pricing Data" at bounding box center [372, 136] width 113 height 11
click at [373, 295] on div "Run Code · Python Extract Data from Google Drive CSVs Step 46 Copy step Delete …" at bounding box center [376, 285] width 174 height 27
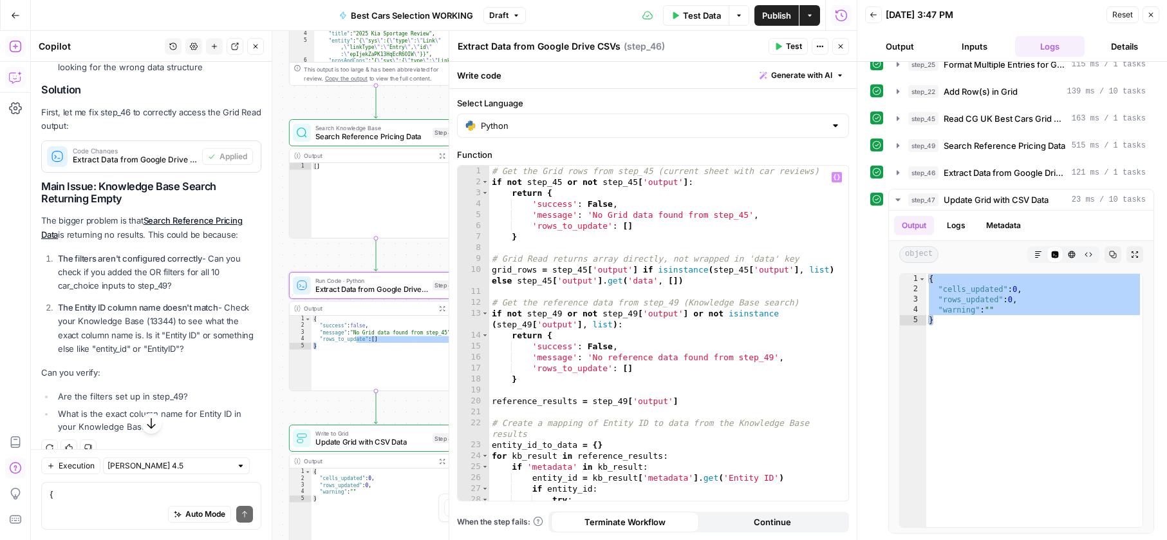
click at [807, 198] on div "# Get the Grid rows from step_45 (current sheet with car reviews) if not step_4…" at bounding box center [668, 343] width 359 height 357
type textarea "**********"
type input "*********"
click at [804, 178] on span "​" at bounding box center [799, 176] width 17 height 17
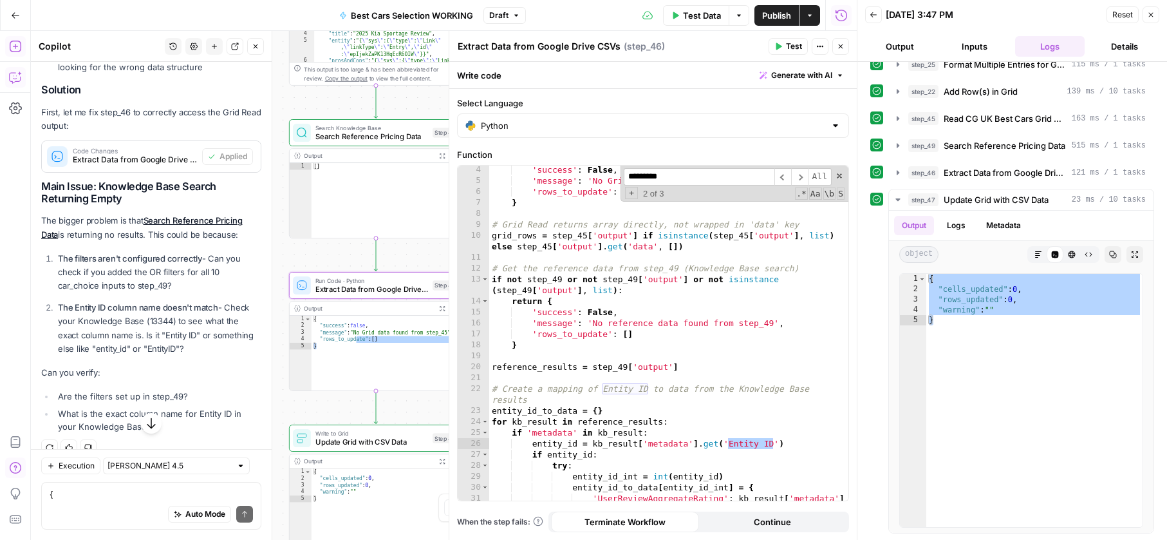
scroll to position [53, 0]
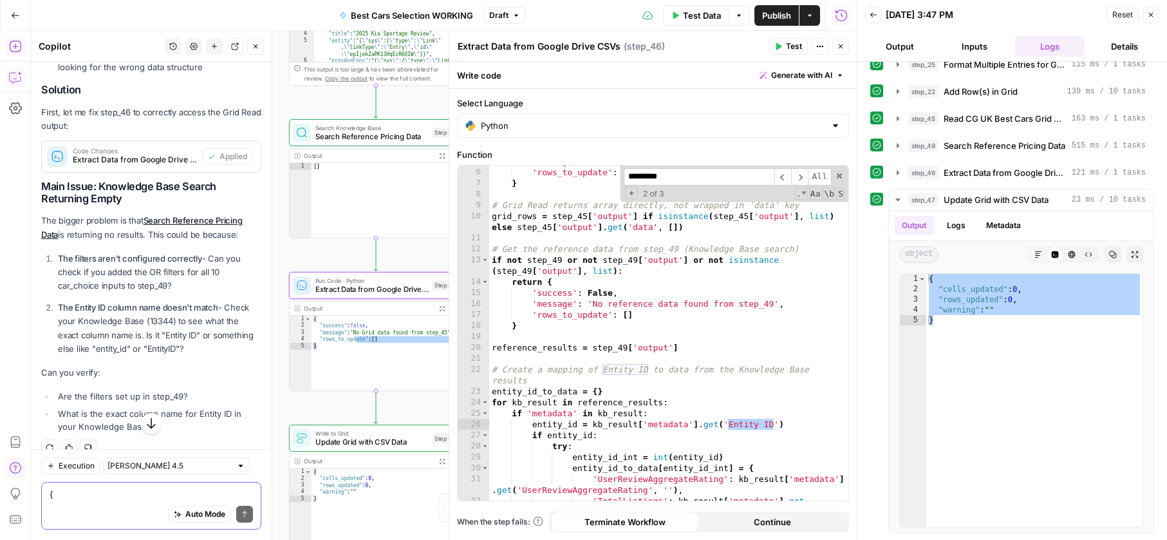
click at [164, 491] on textarea "{ "cells_updated": 0, "rows_updated": 0, "warning": "" }" at bounding box center [151, 493] width 203 height 13
paste textarea "Entity ID"
type textarea "It's EntityID not Entity ID"
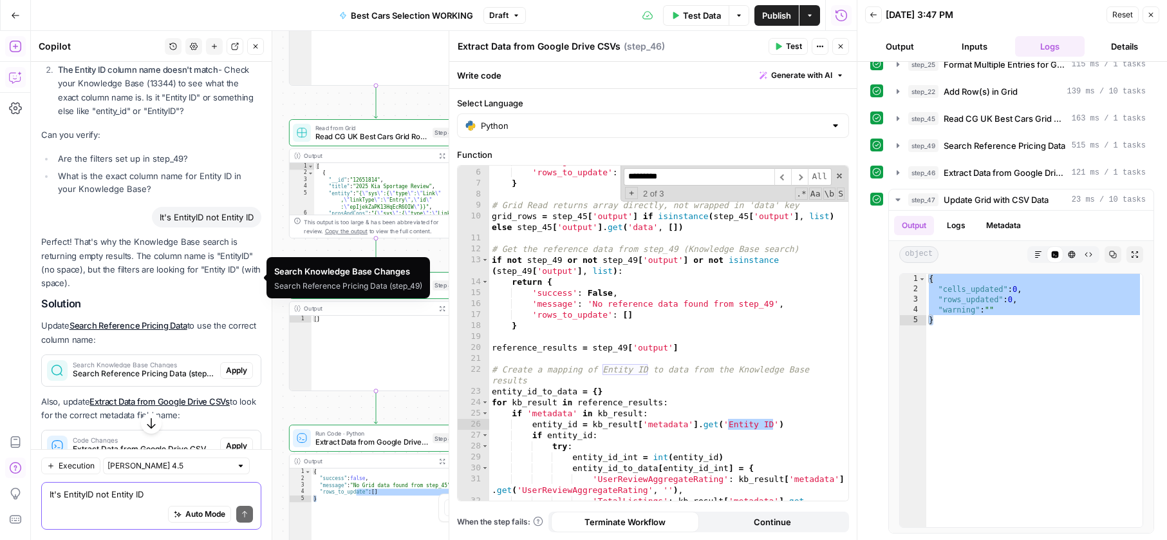
scroll to position [14597, 0]
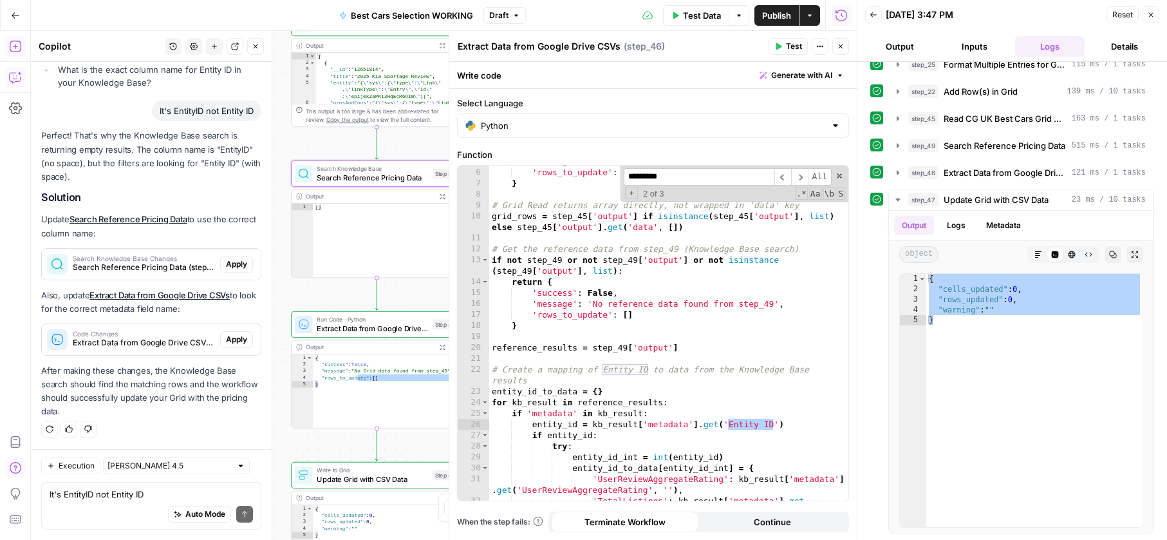
click at [231, 270] on span "Apply" at bounding box center [236, 264] width 21 height 12
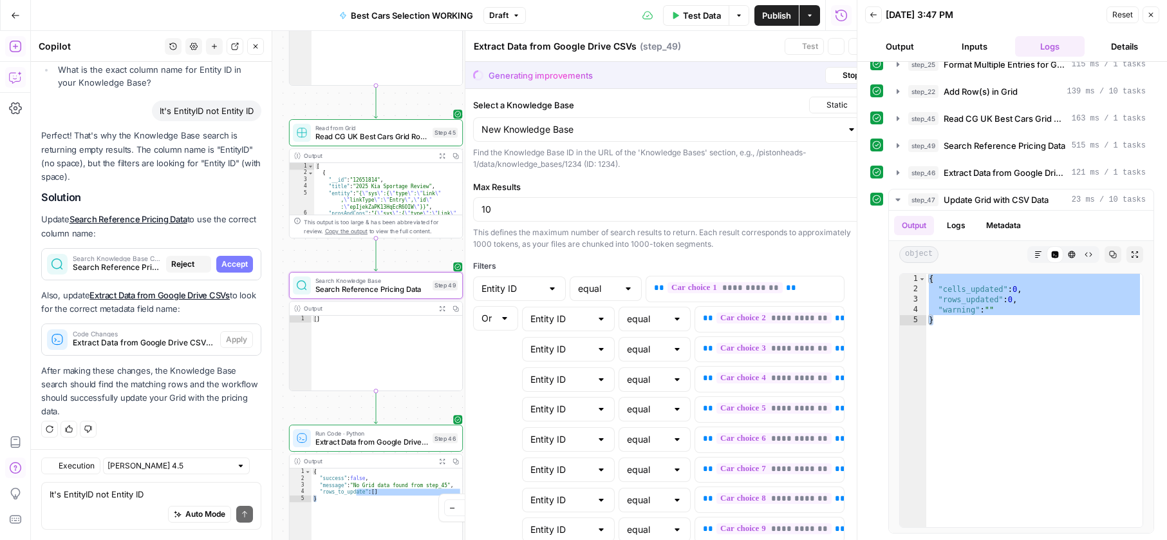
type textarea "Search Reference Pricing Data"
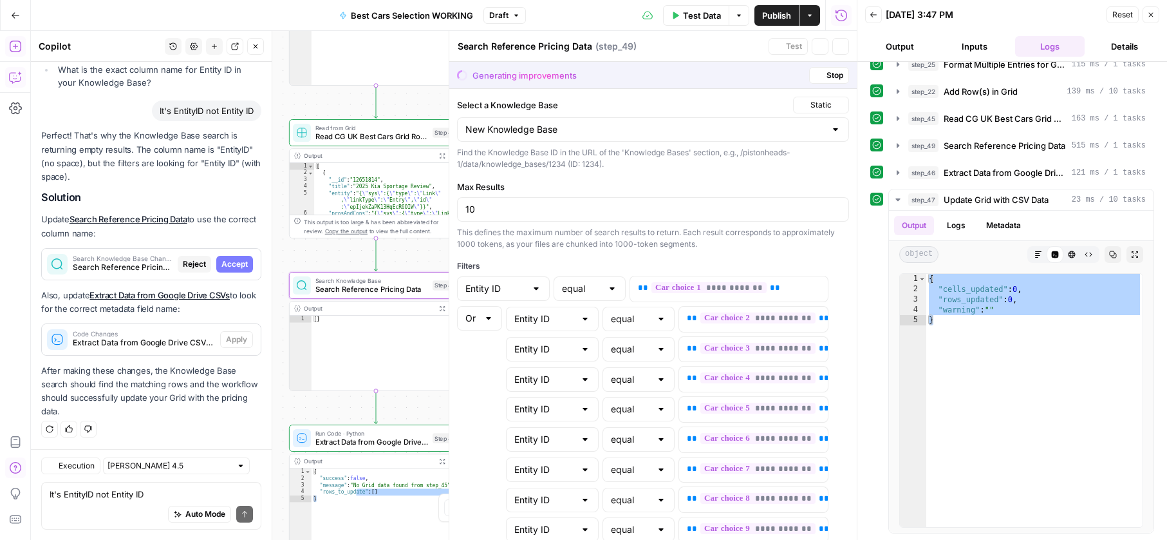
scroll to position [14041, 0]
click at [231, 270] on span "Accept" at bounding box center [235, 264] width 26 height 12
type input "EntityID"
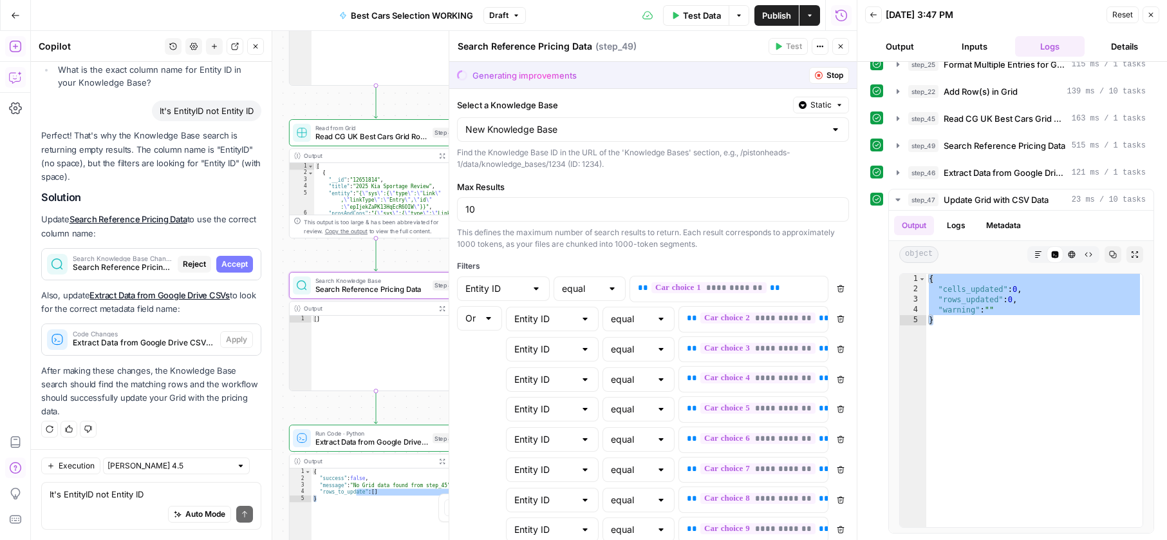
type input "EntityID"
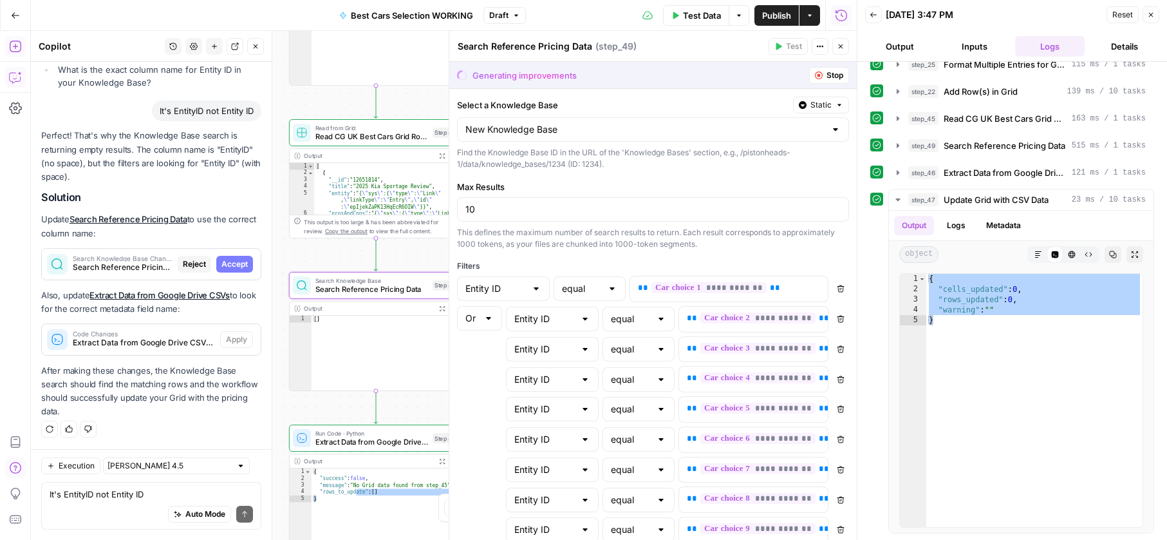
type input "EntityID"
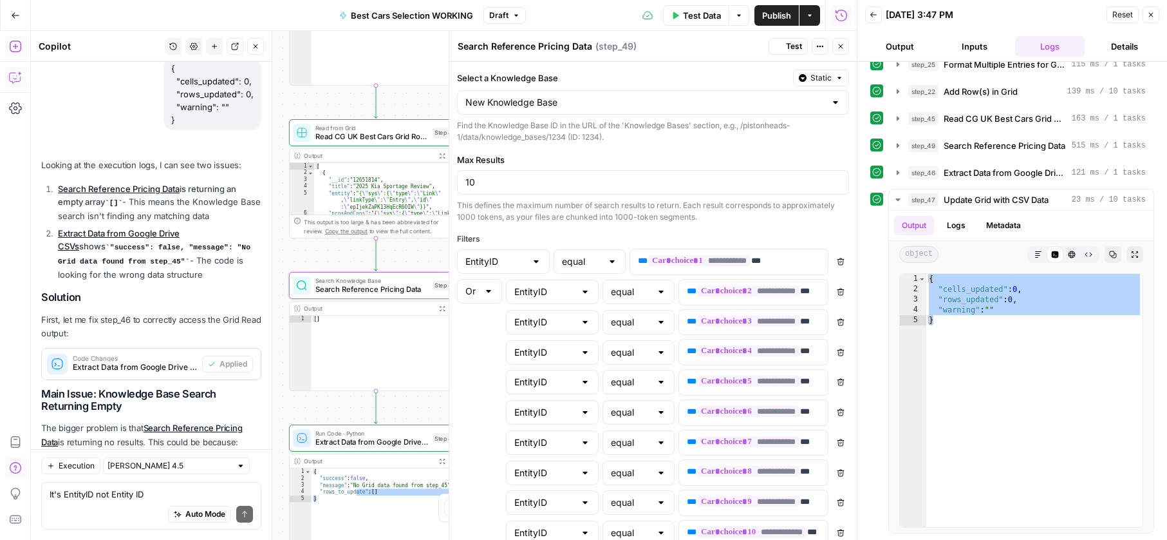
scroll to position [14618, 0]
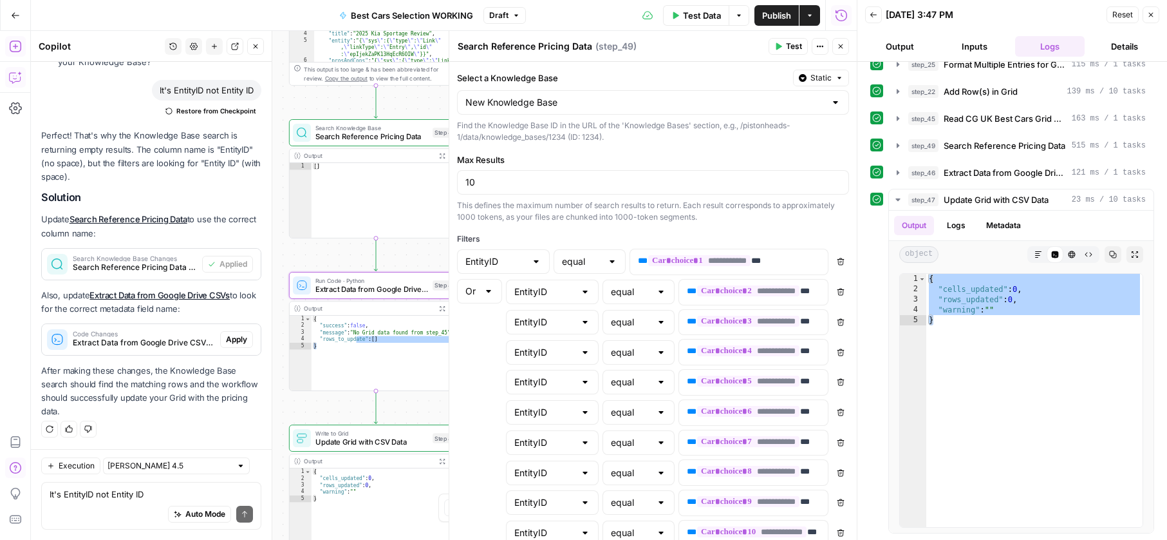
click at [238, 345] on span "Apply" at bounding box center [236, 340] width 21 height 12
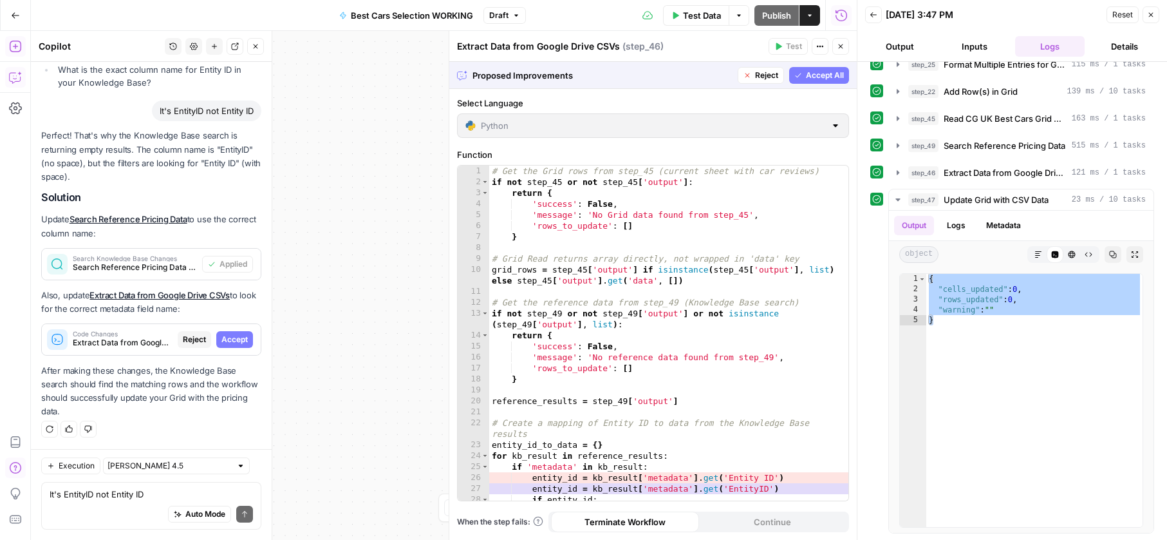
click at [238, 345] on span "Accept" at bounding box center [235, 340] width 26 height 12
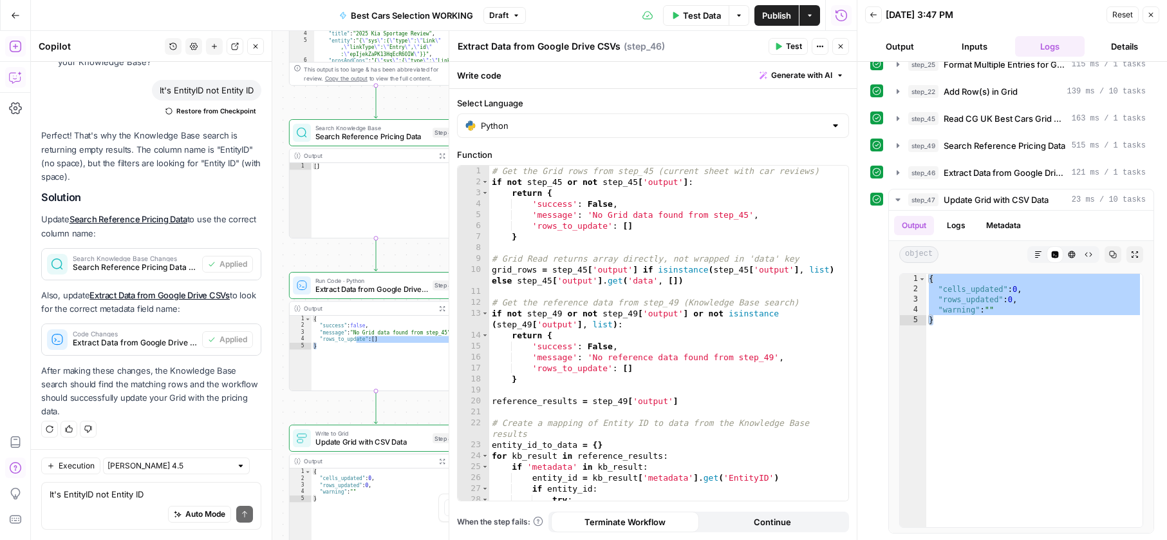
click at [694, 9] on span "Test Data" at bounding box center [702, 15] width 38 height 13
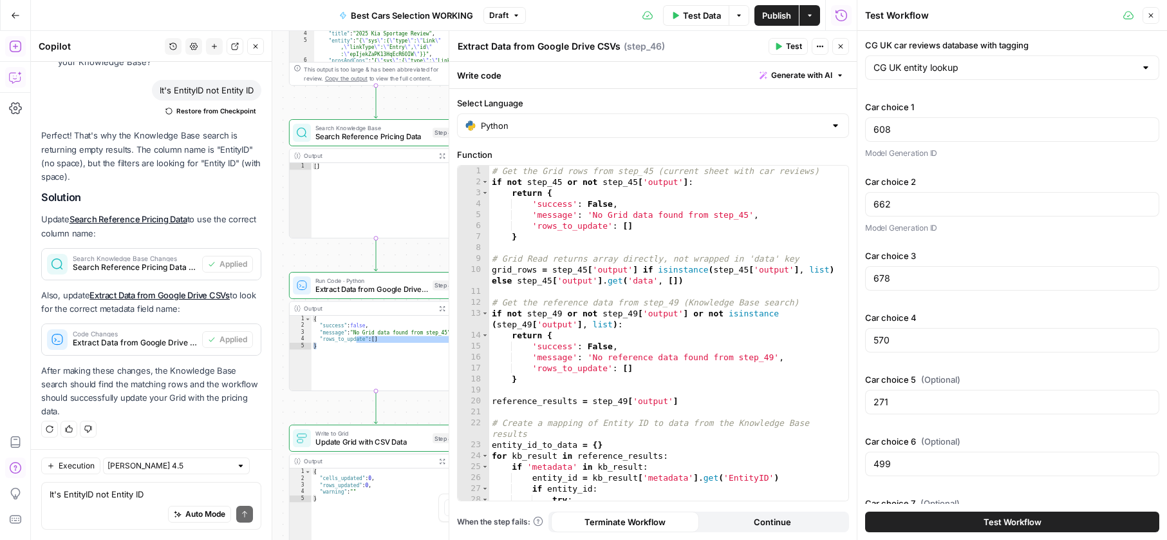
click at [936, 513] on button "Test Workflow" at bounding box center [1012, 521] width 294 height 21
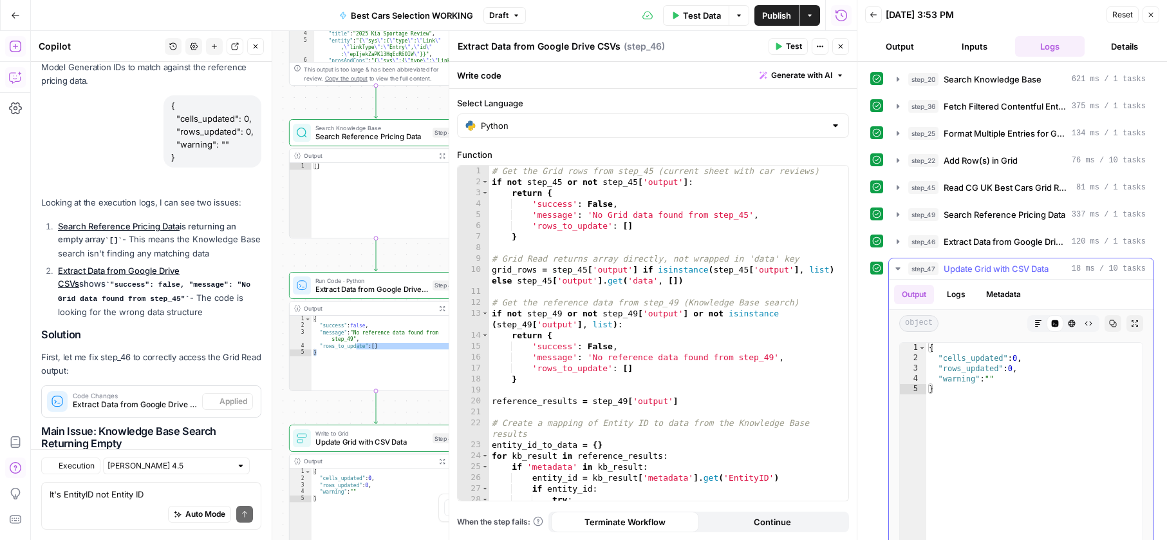
scroll to position [14618, 0]
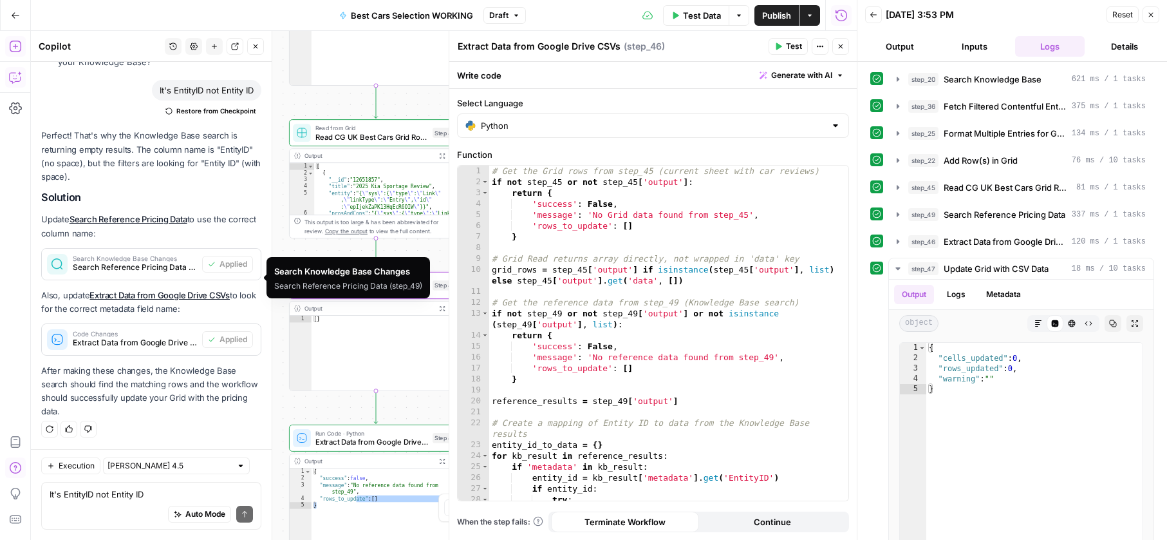
click at [88, 261] on span "Search Knowledge Base Changes" at bounding box center [135, 258] width 124 height 6
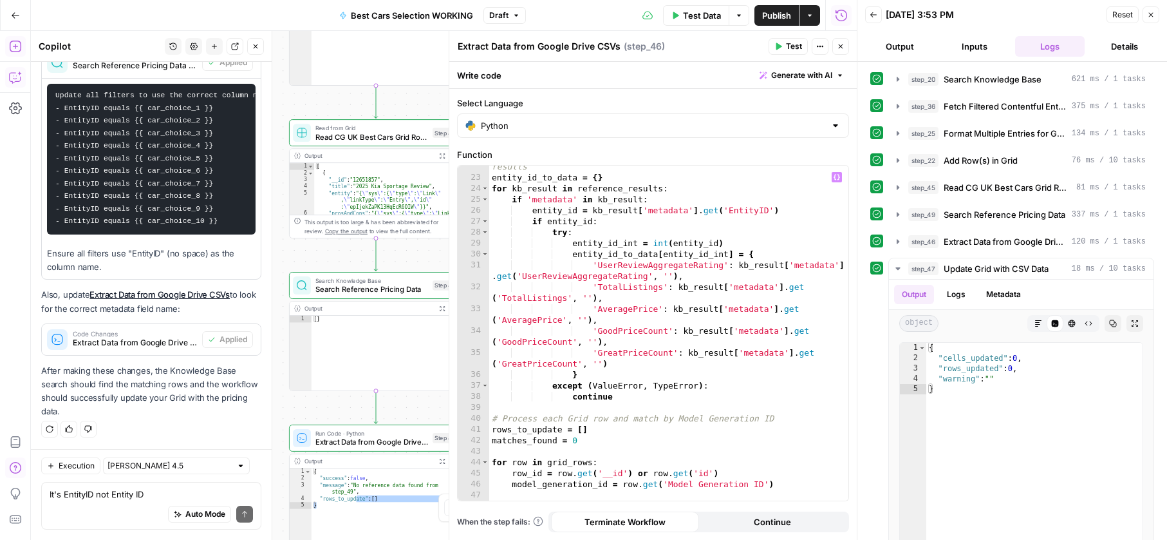
scroll to position [267, 0]
click at [167, 488] on textarea "It's EntityID not Entity ID" at bounding box center [151, 493] width 203 height 13
type textarea "S"
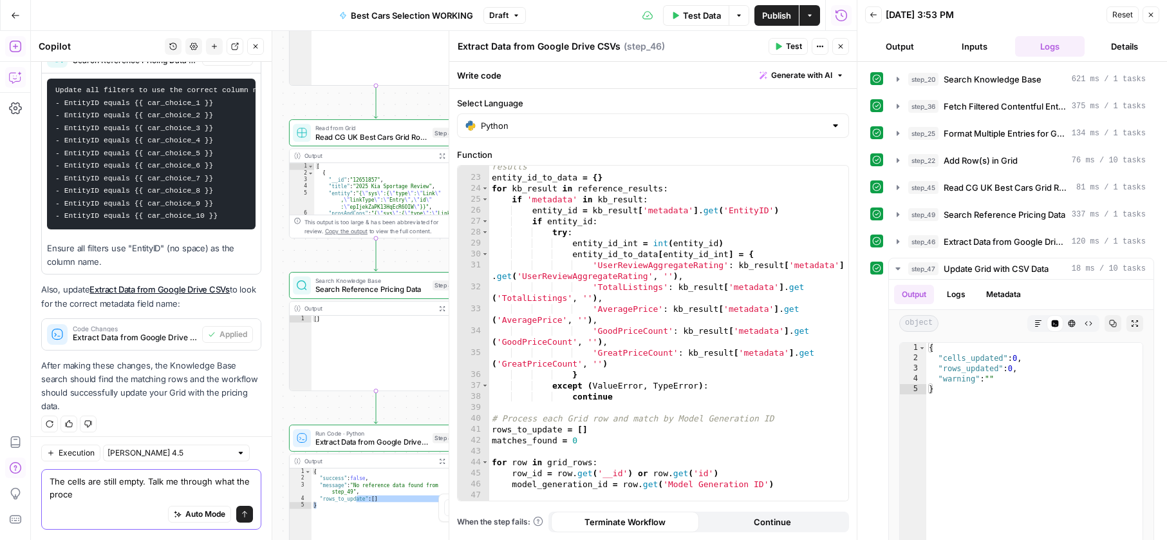
scroll to position [14832, 0]
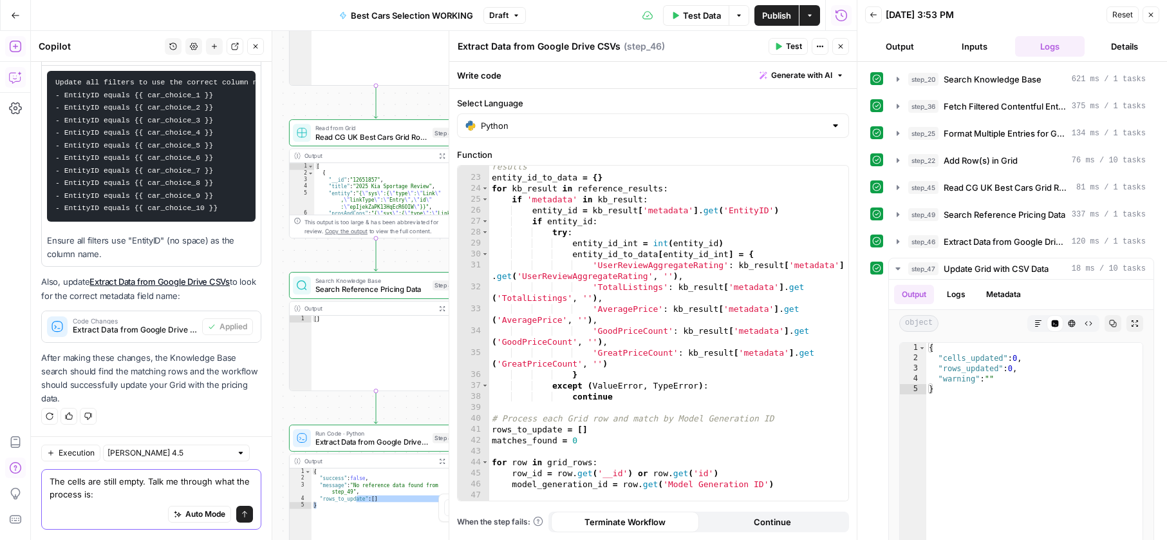
type textarea "The cells are still empty. Talk me through what the process is"
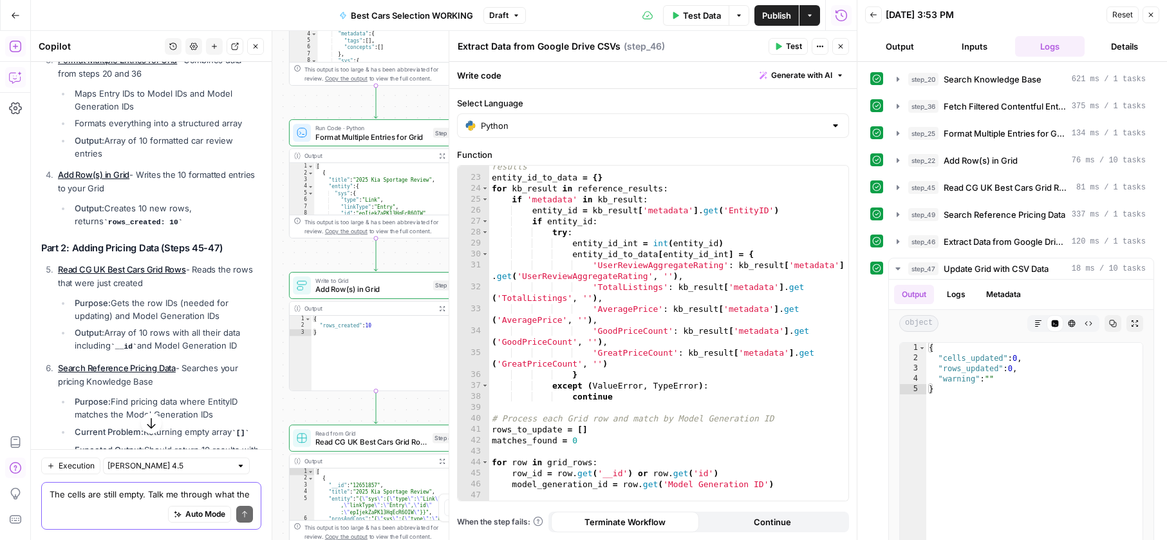
scroll to position [15470, 0]
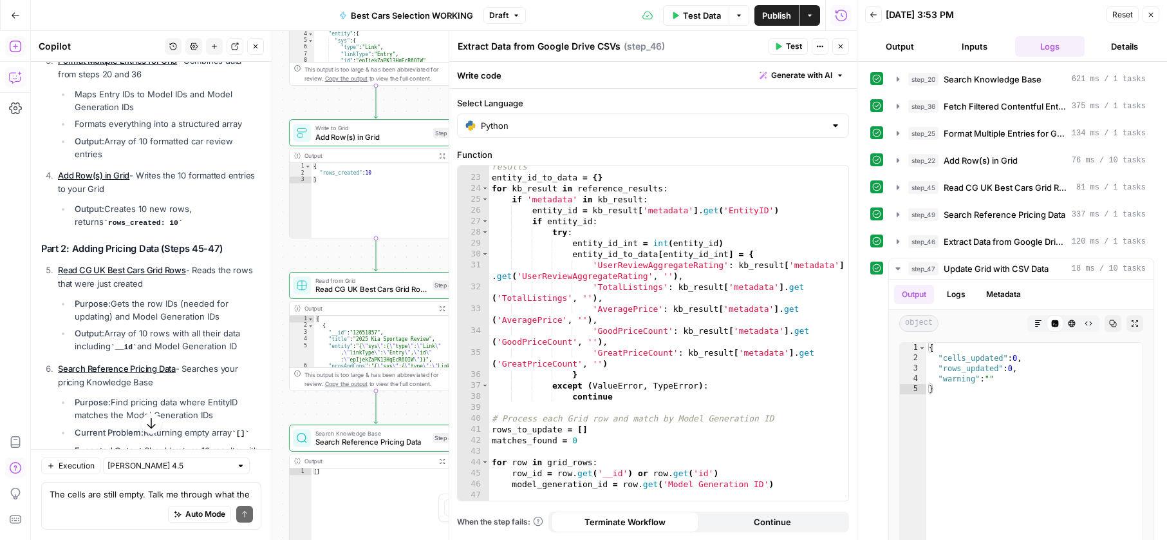
drag, startPoint x: 77, startPoint y: 308, endPoint x: 222, endPoint y: 318, distance: 145.9
click at [222, 318] on li "Purpose: Gets the row IDs (needed for updating) and Model Generation IDs" at bounding box center [166, 310] width 190 height 26
copy li "Purpose: Gets the row IDs (needed for updating) and Model Generation IDs"
click at [105, 306] on strong "Purpose:" at bounding box center [93, 303] width 36 height 10
drag, startPoint x: 50, startPoint y: 272, endPoint x: 242, endPoint y: 361, distance: 212.1
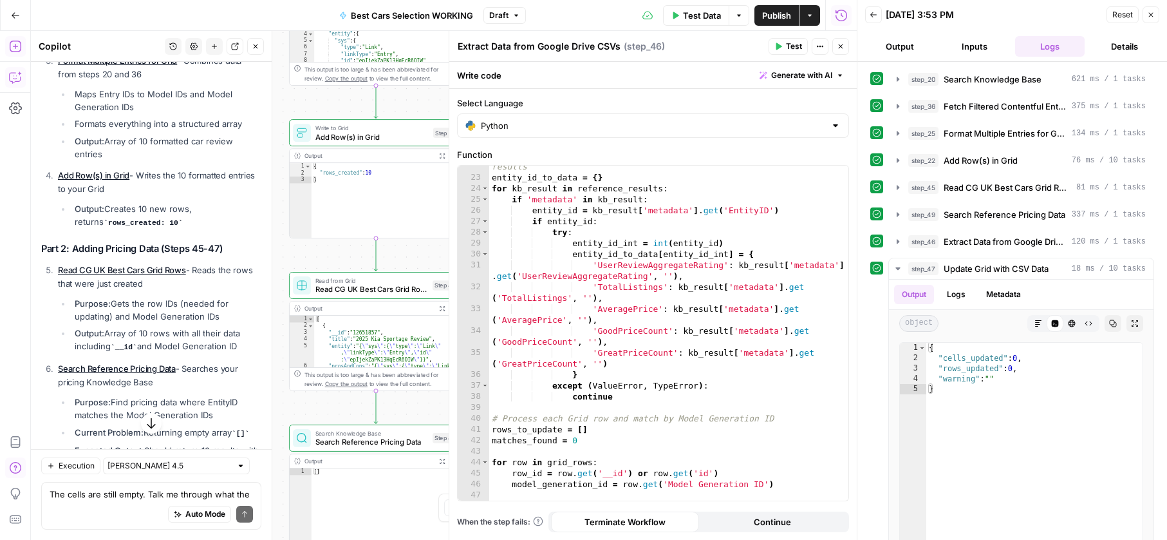
click at [242, 361] on ol "Read CG UK Best Cars Grid Rows - Reads the rows that were just created Purpose:…" at bounding box center [151, 482] width 220 height 439
copy ol "Read CG UK Best Cars Grid Rows - Reads the rows that were just created Purpose:…"
click at [144, 497] on textarea "The cells are still empty. Talk me through what the process is" at bounding box center [151, 493] width 203 height 13
paste textarea "Read CG UK Best Cars Grid Rows - Reads the rows that were just created Purpose:…"
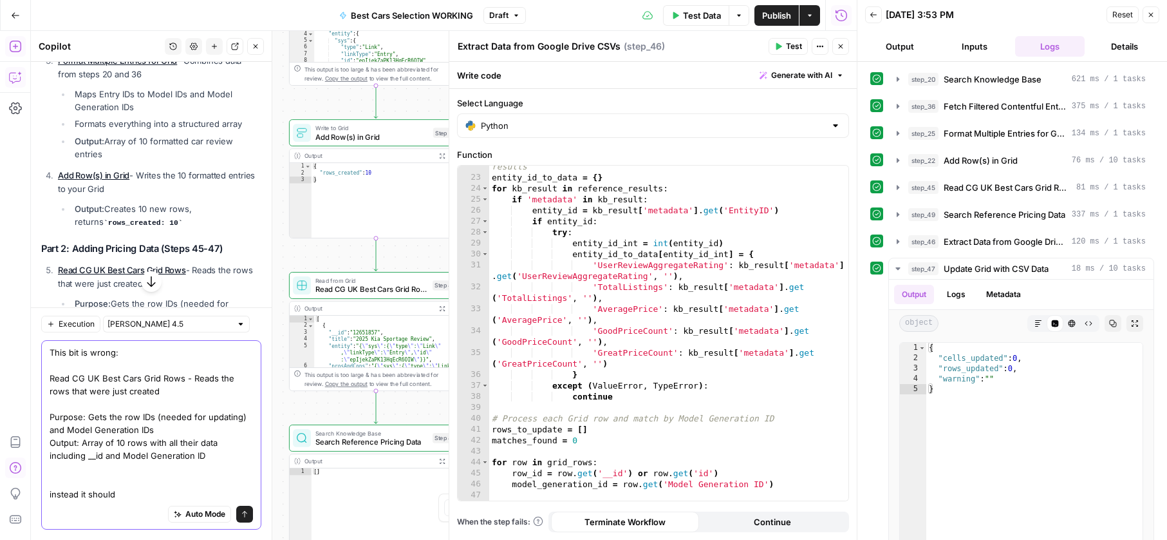
paste textarea "Read CG UK Best Cars Grid Rows - Reads the rows that were just created Purpose:…"
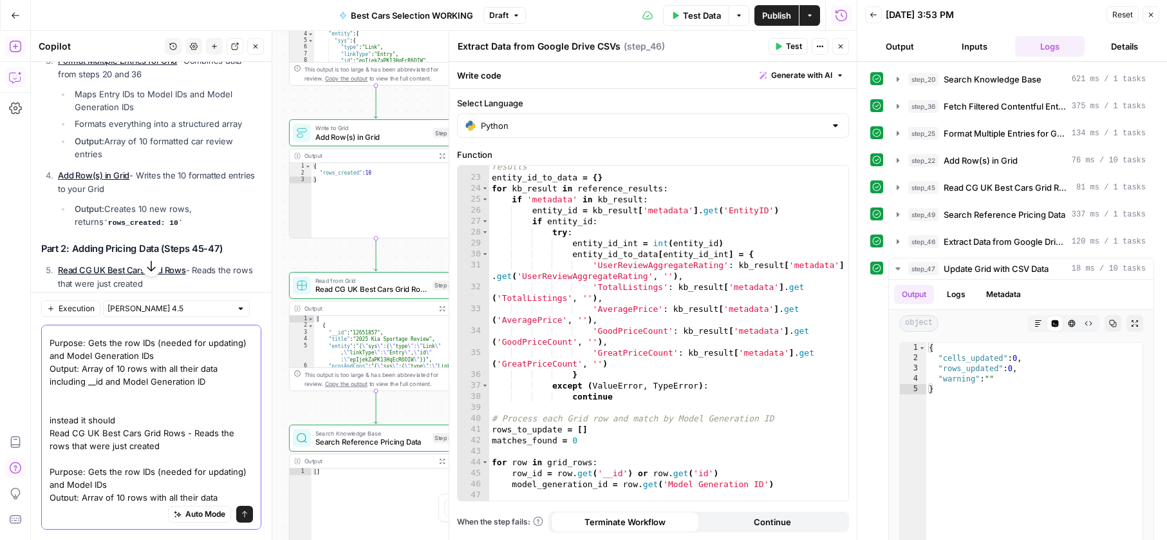
scroll to position [75, 0]
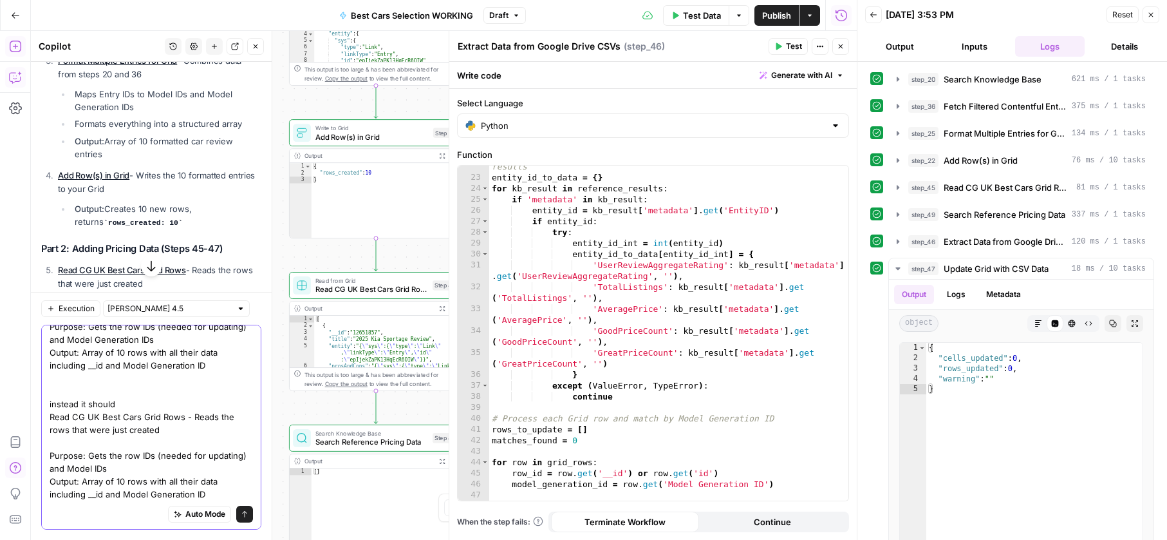
drag, startPoint x: 95, startPoint y: 494, endPoint x: 115, endPoint y: 478, distance: 25.2
click at [95, 494] on textarea "This bit is wrong: Read CG UK Best Cars Grid Rows - Reads the rows that were ju…" at bounding box center [151, 378] width 203 height 245
click at [156, 495] on textarea "This bit is wrong: Read CG UK Best Cars Grid Rows - Reads the rows that were ju…" at bounding box center [151, 378] width 203 height 245
type textarea "This bit is wrong: Read CG UK Best Cars Grid Rows - Reads the rows that were ju…"
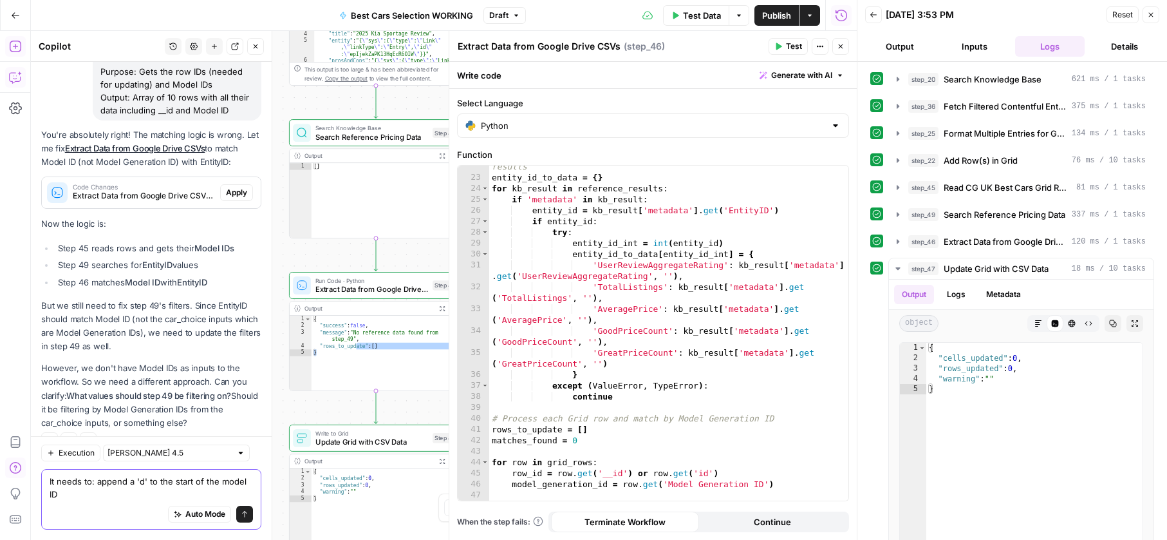
scroll to position [16608, 0]
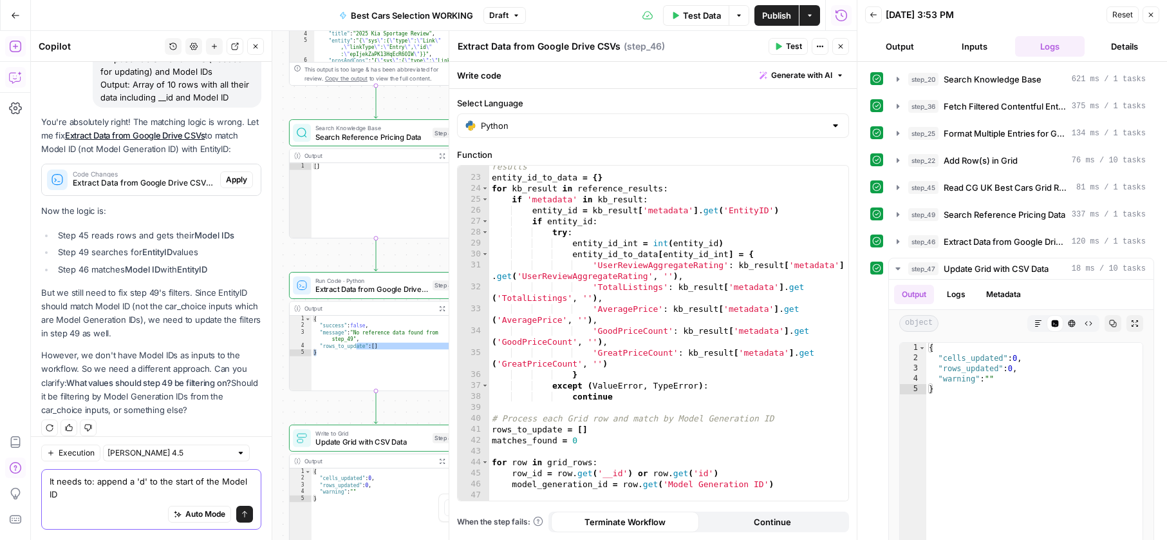
click at [152, 496] on textarea "It needs to: append a 'd' to the start of the Model ID" at bounding box center [151, 488] width 203 height 26
paste textarea "https://app.airops.com/pistonheads-1/grids/34490/sheets/45860"
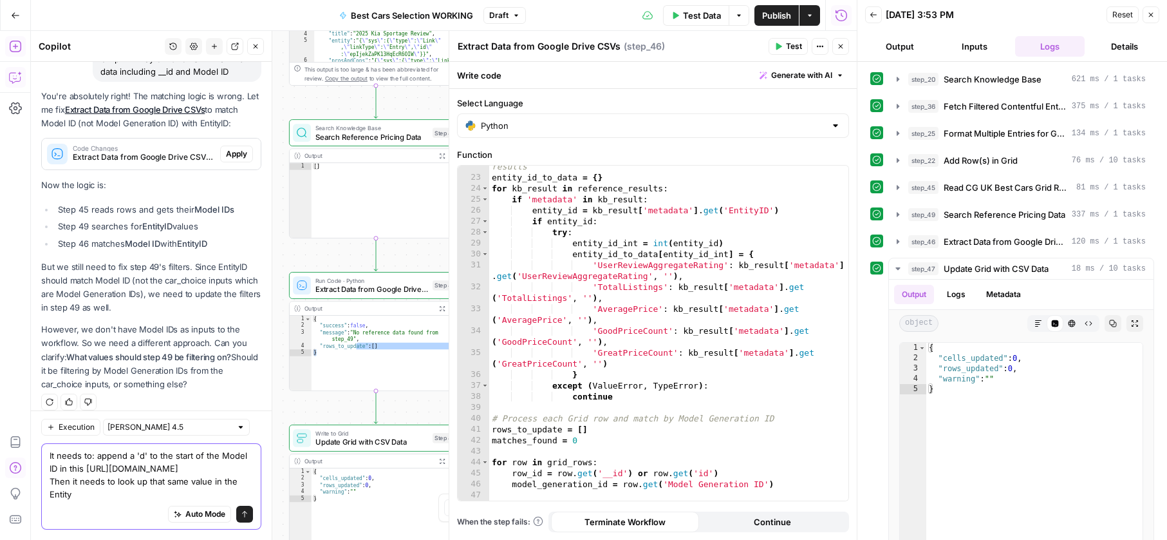
scroll to position [16647, 0]
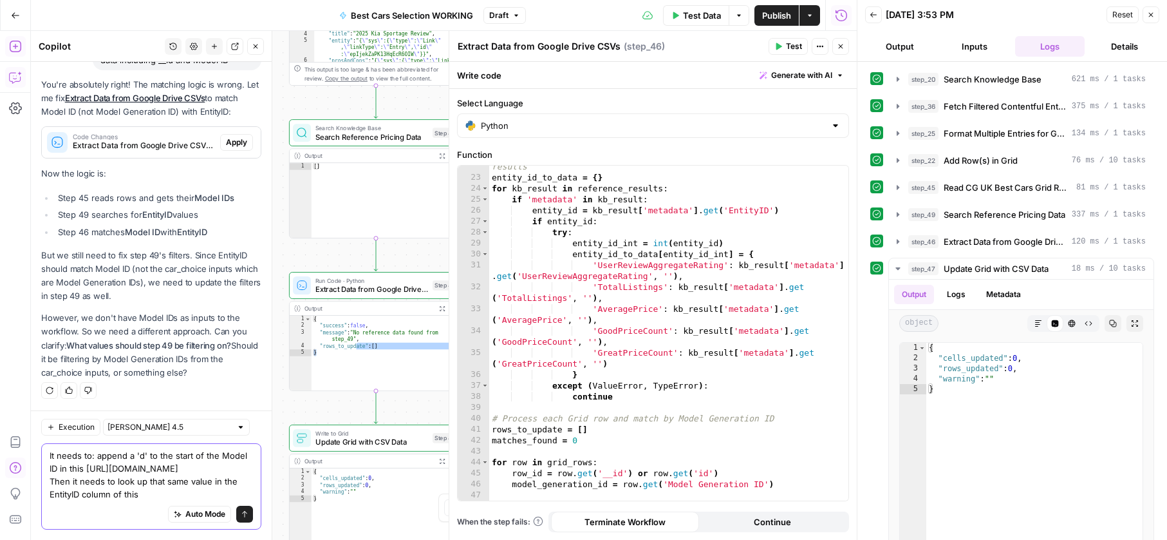
paste textarea "https://app.airops.com/pistonheads-1/data/knowledge_bases/13344/documents/66298…"
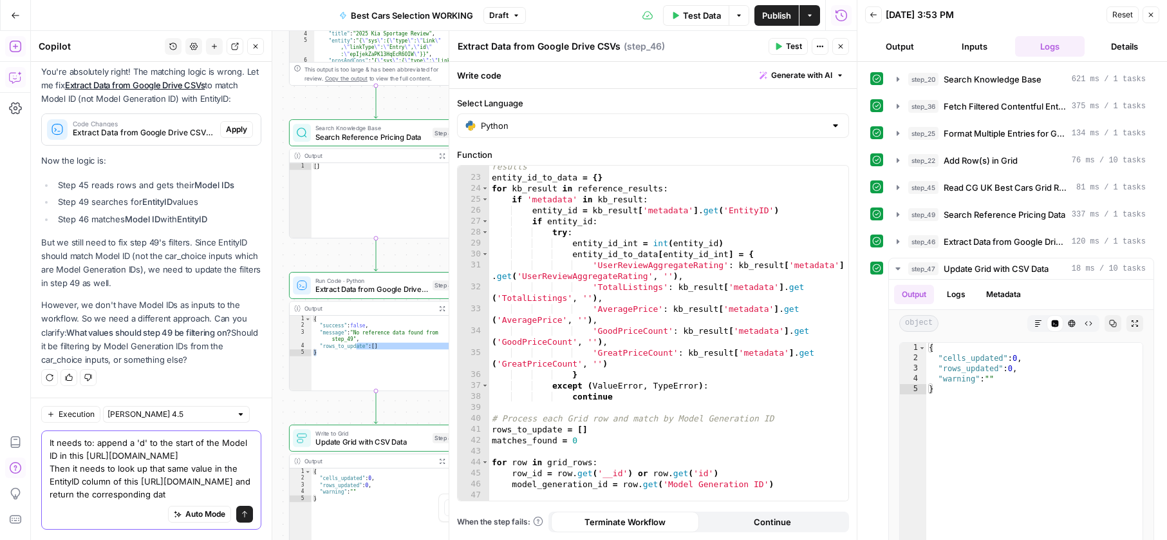
type textarea "It needs to: append a 'd' to the start of the Model ID in this https://app.airo…"
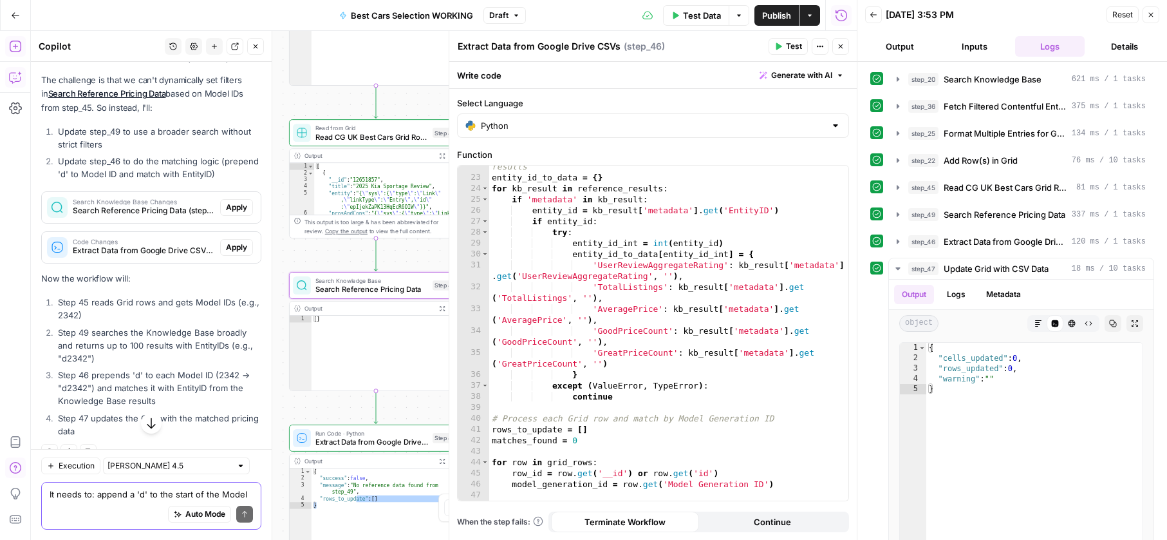
scroll to position [17121, 0]
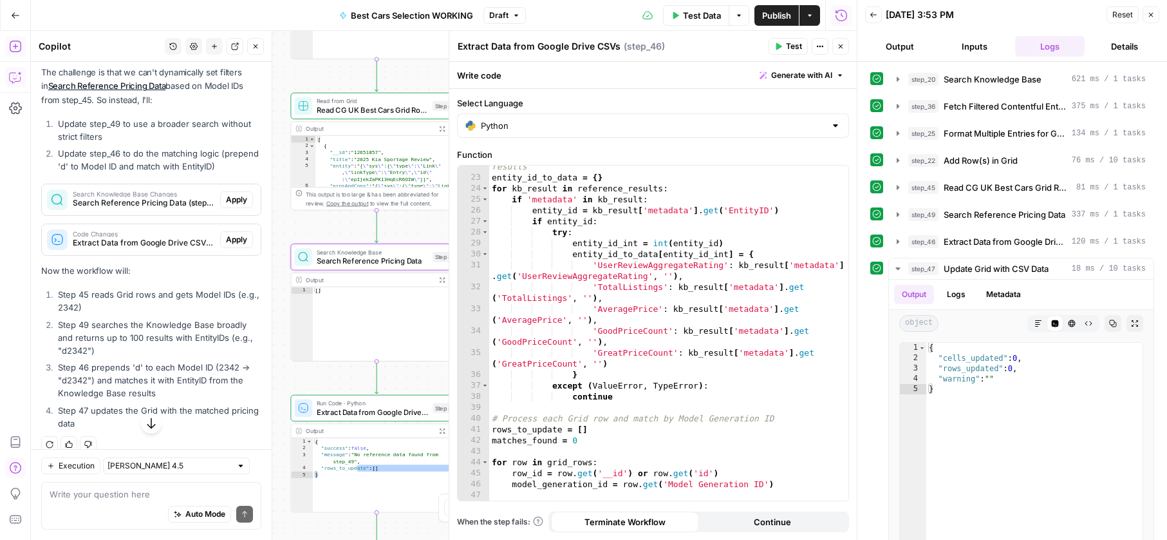
click at [230, 211] on div "Search Knowledge Base Changes Search Reference Pricing Data (step_49) Apply" at bounding box center [151, 199] width 219 height 31
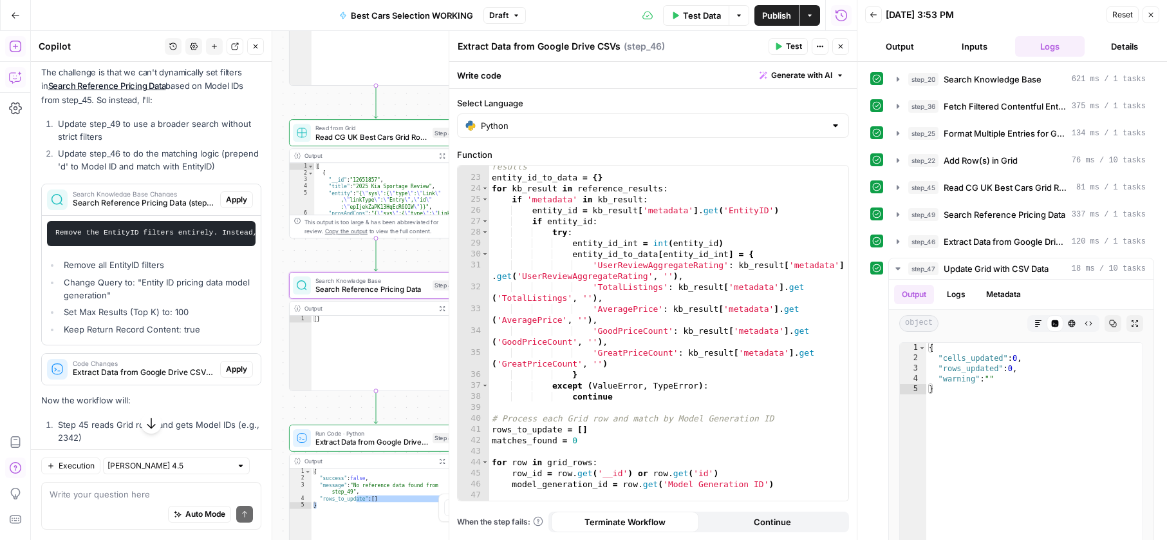
click at [238, 205] on span "Apply" at bounding box center [236, 200] width 21 height 12
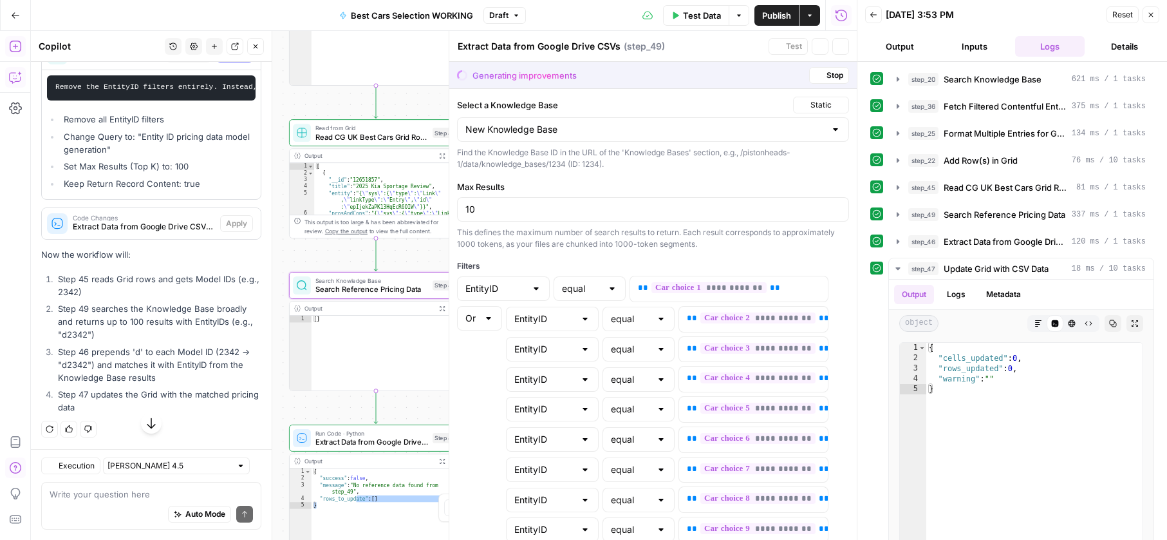
scroll to position [16544, 0]
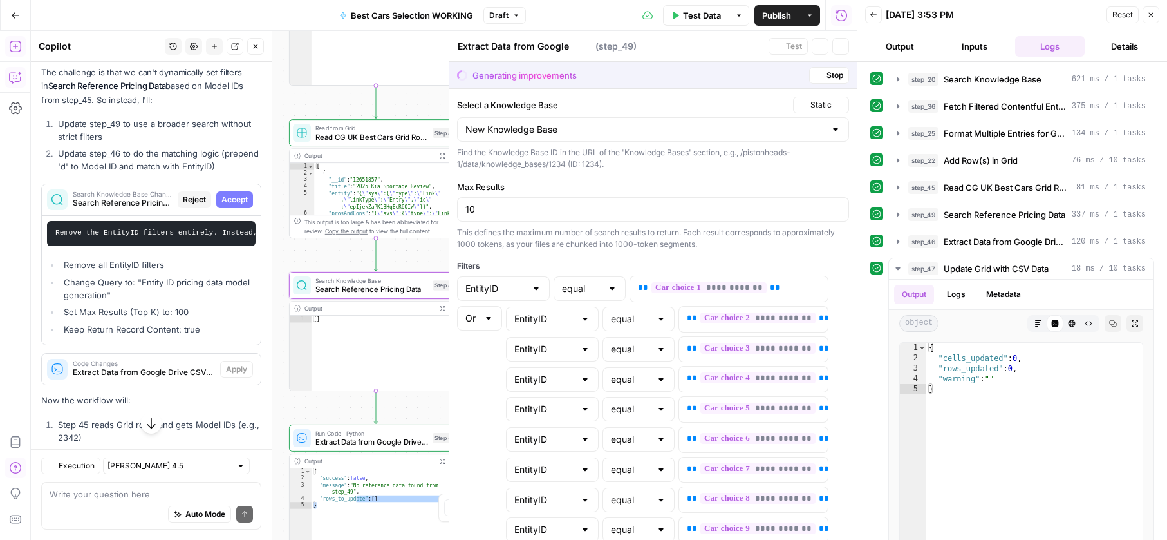
type textarea "Search Reference Pricing Data"
click at [236, 203] on span "Accept" at bounding box center [235, 200] width 26 height 12
type input "100"
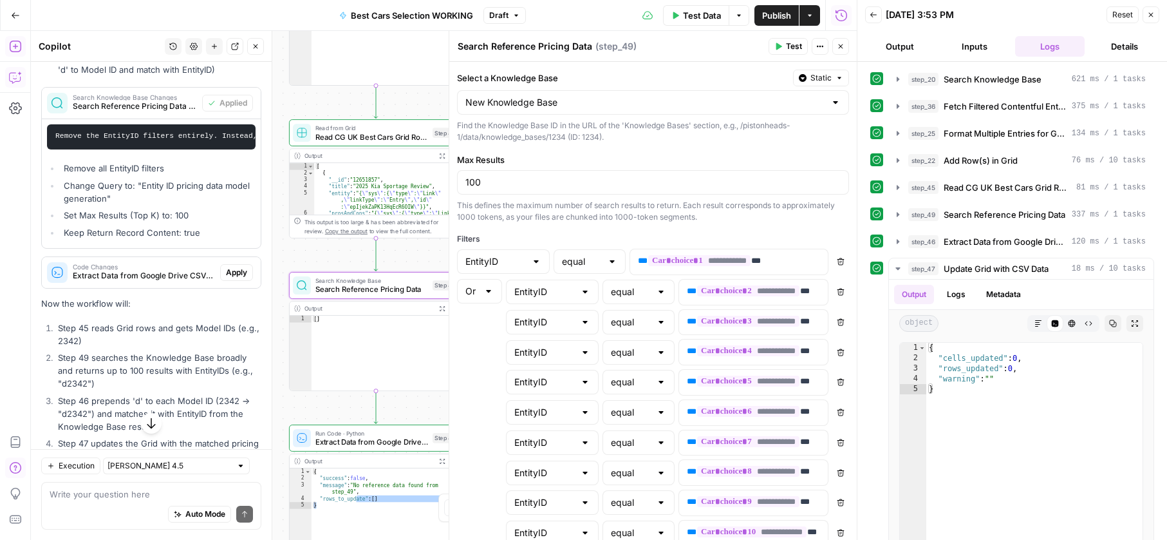
scroll to position [17329, 0]
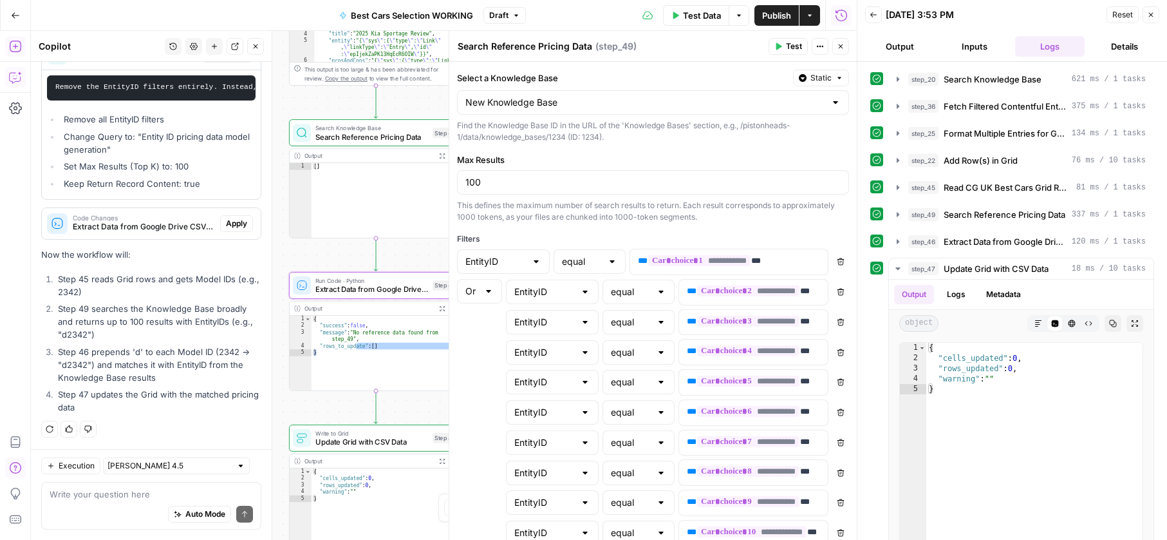
click at [234, 222] on span "Apply" at bounding box center [236, 224] width 21 height 12
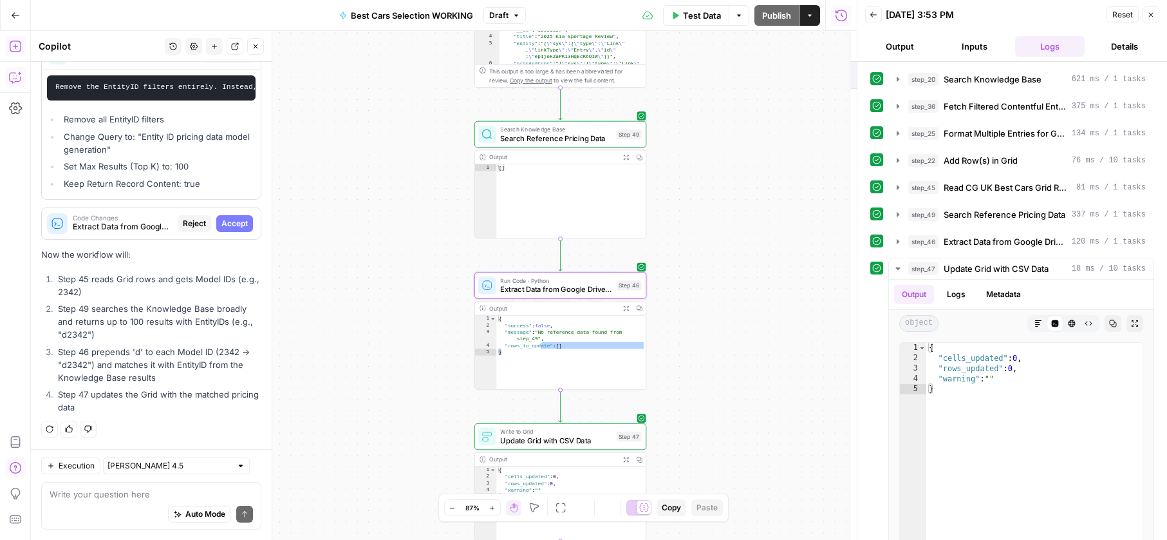
scroll to position [16691, 0]
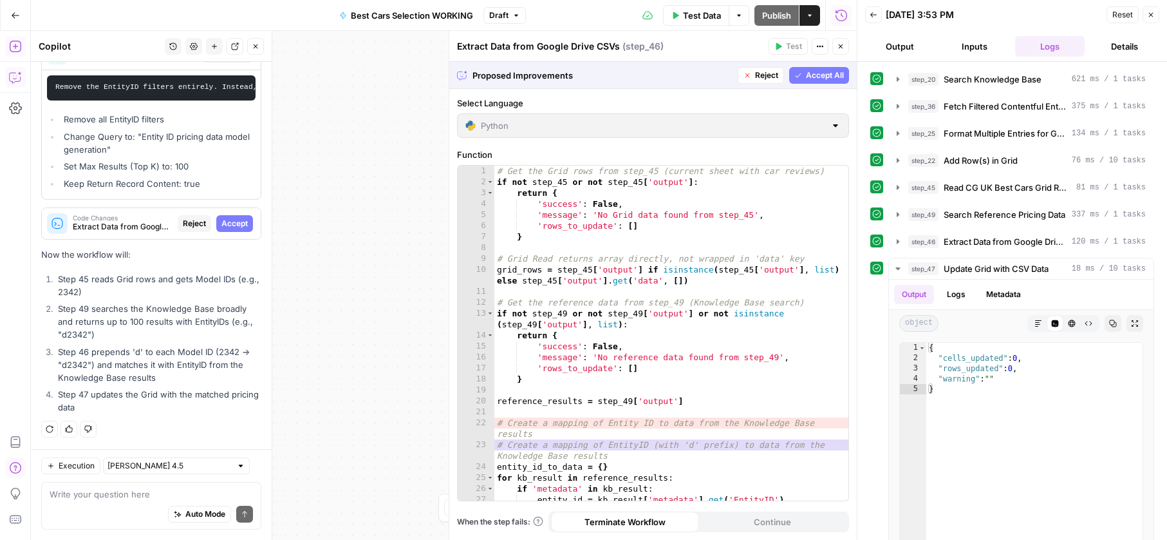
click at [234, 222] on span "Accept" at bounding box center [235, 224] width 26 height 12
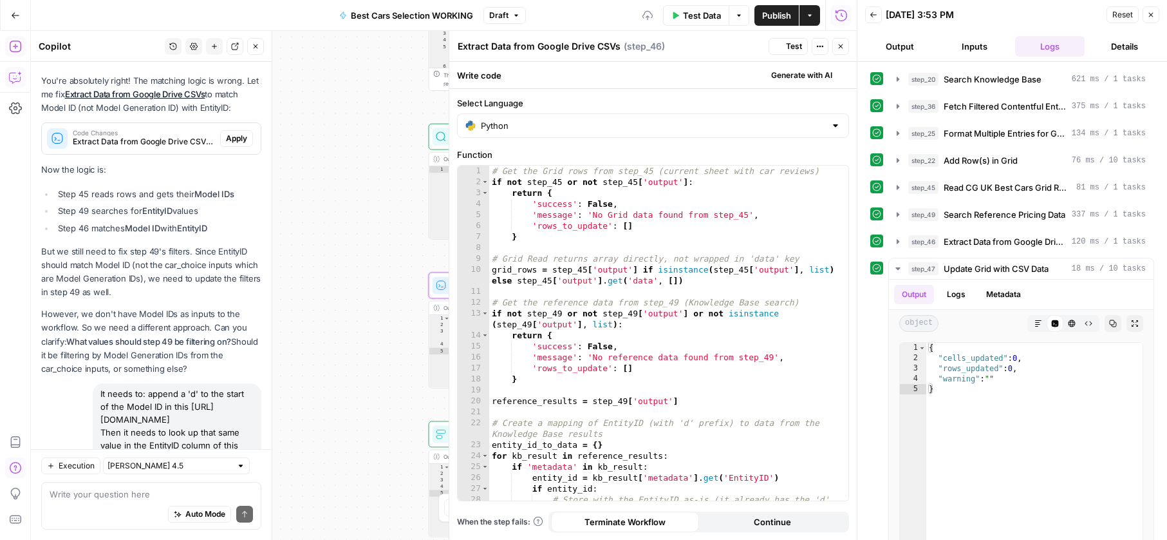
scroll to position [17329, 0]
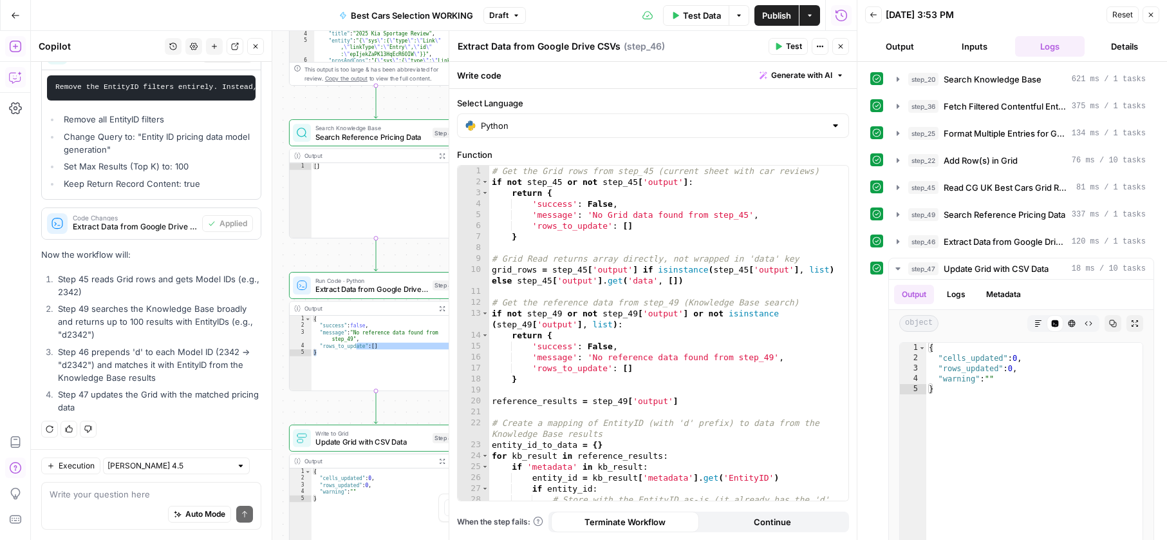
click at [679, 18] on button "Test Data" at bounding box center [696, 15] width 66 height 21
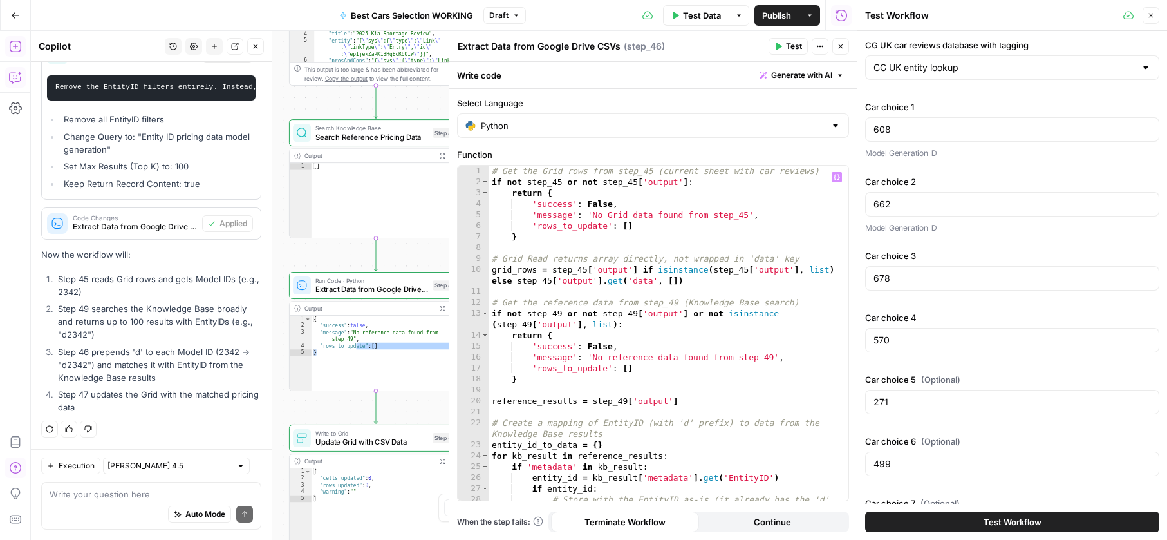
click at [941, 519] on button "Test Workflow" at bounding box center [1012, 521] width 294 height 21
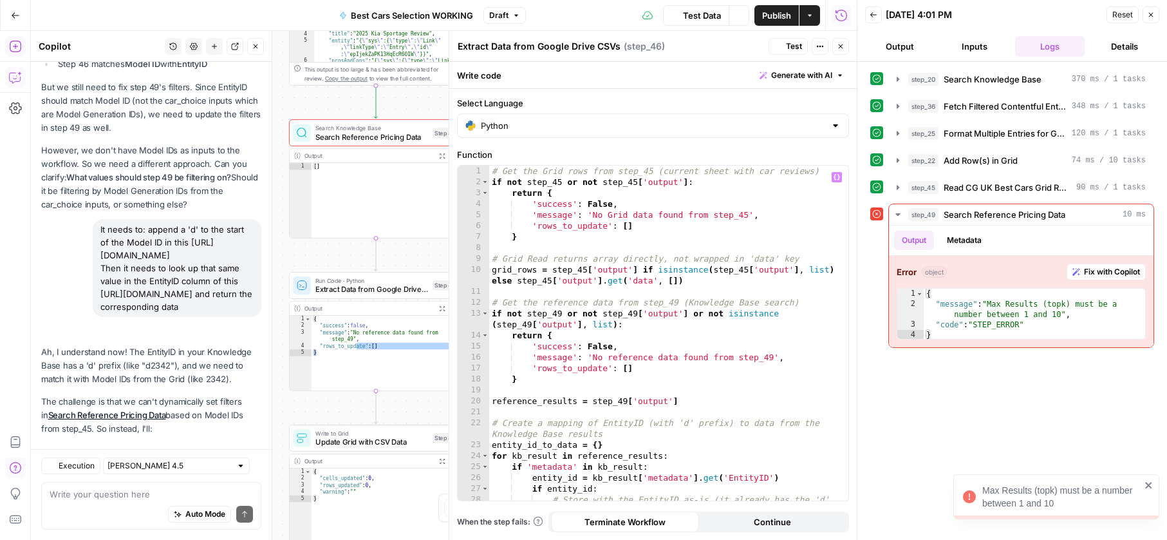
scroll to position [16998, 0]
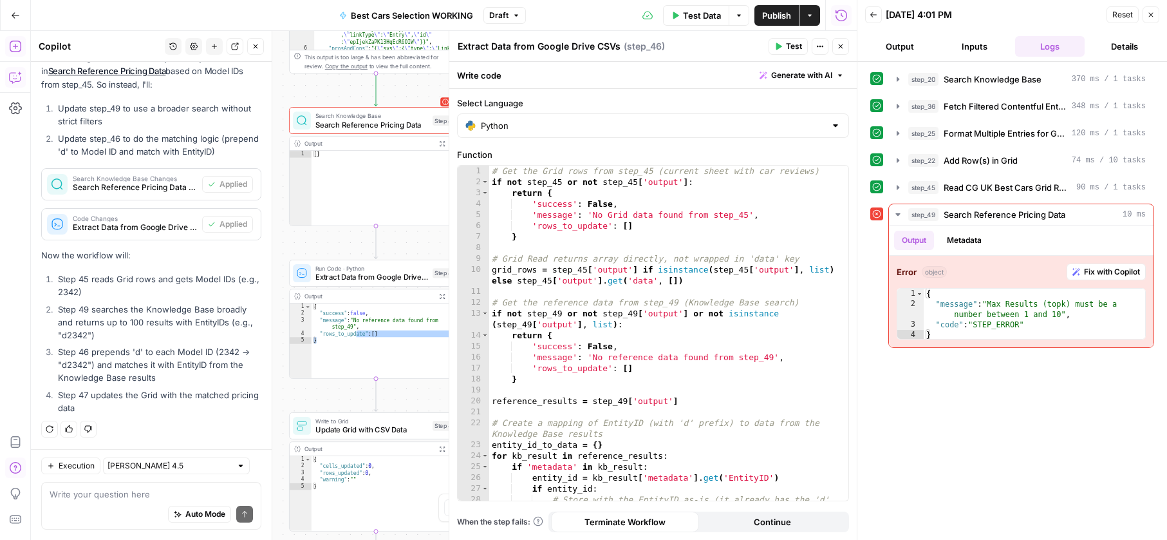
click at [340, 126] on span "Search Reference Pricing Data" at bounding box center [372, 123] width 113 height 11
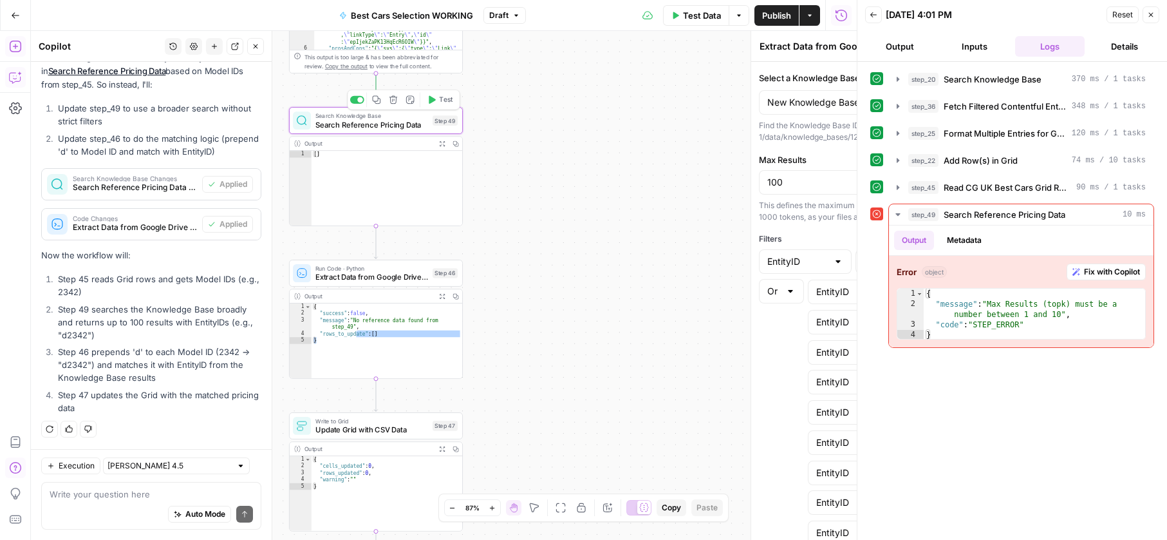
type textarea "Search Reference Pricing Data"
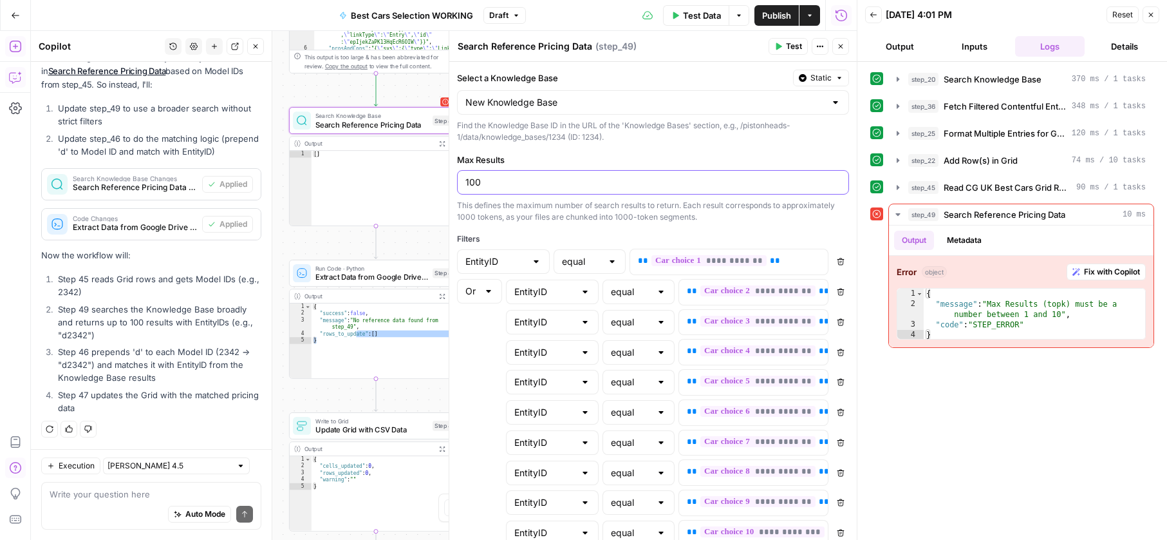
drag, startPoint x: 472, startPoint y: 181, endPoint x: 492, endPoint y: 183, distance: 20.1
click at [492, 183] on input "100" at bounding box center [653, 182] width 375 height 13
type input "10"
click at [699, 11] on span "Test Data" at bounding box center [702, 15] width 38 height 13
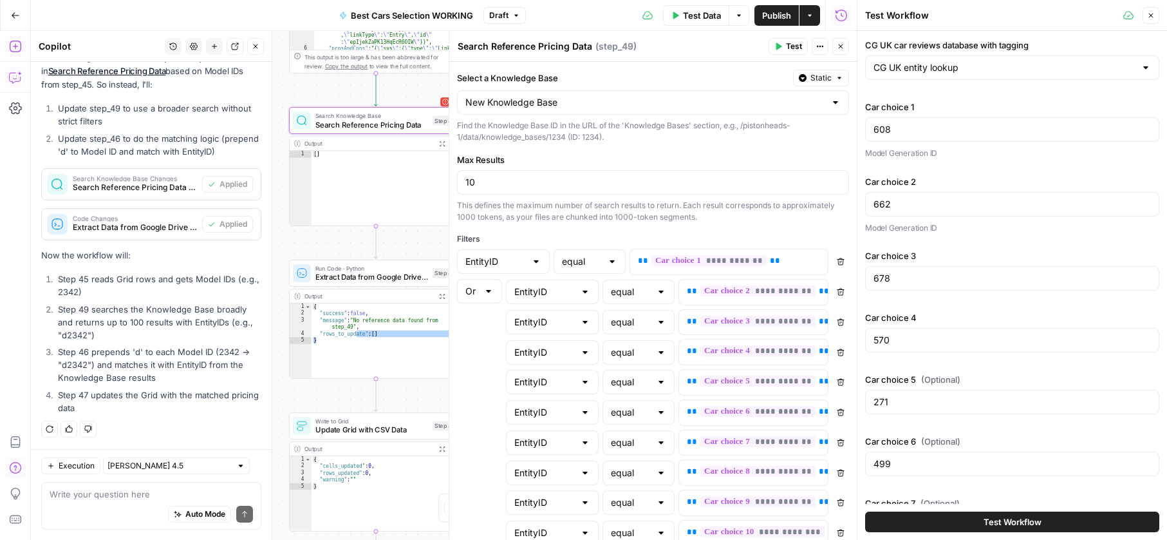
click at [908, 520] on button "Test Workflow" at bounding box center [1012, 521] width 294 height 21
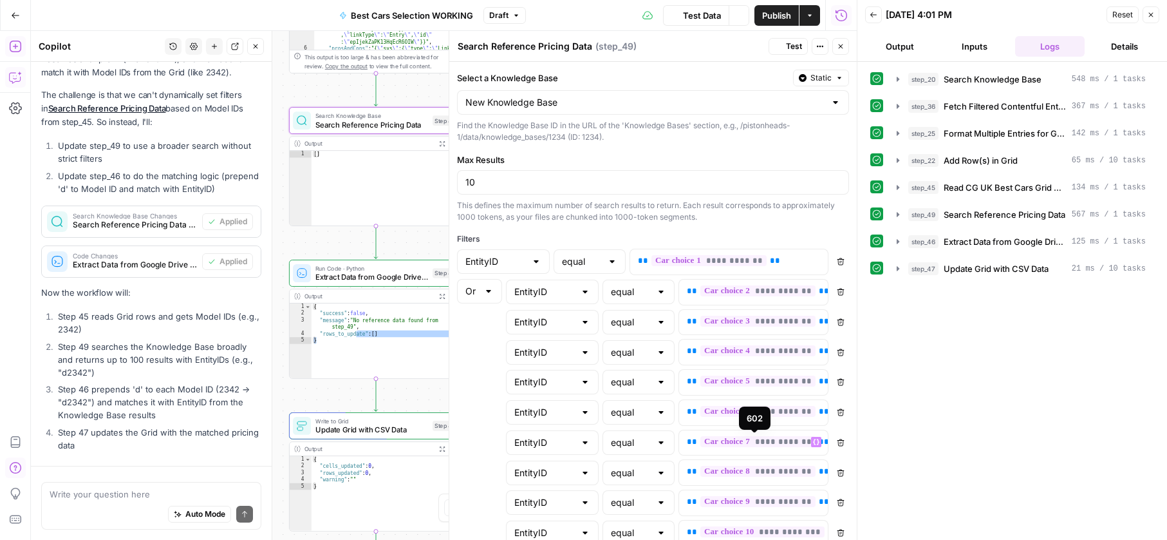
scroll to position [16998, 0]
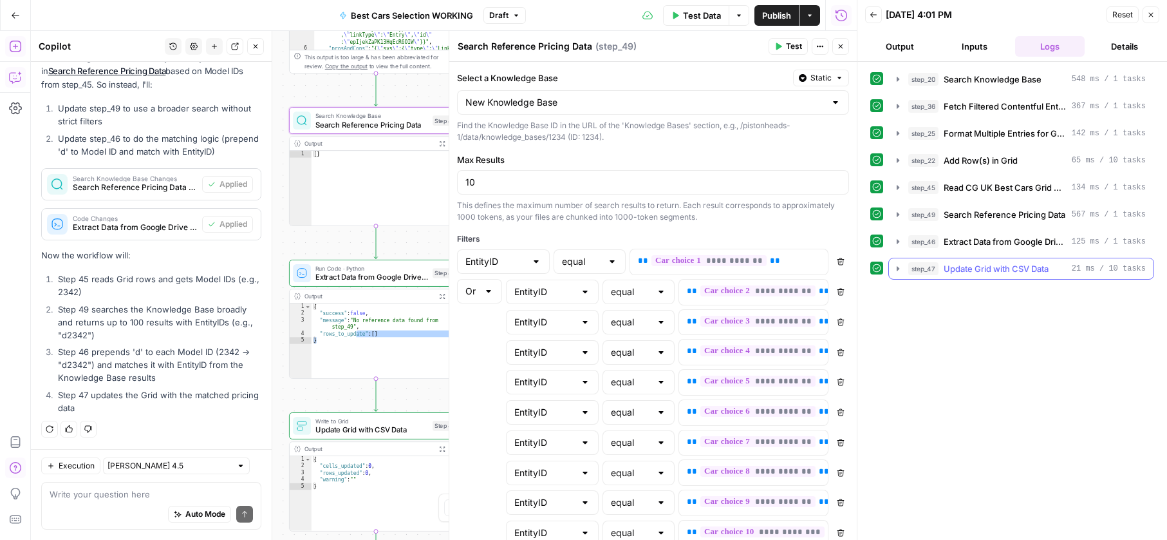
click at [895, 264] on icon "button" at bounding box center [898, 268] width 10 height 10
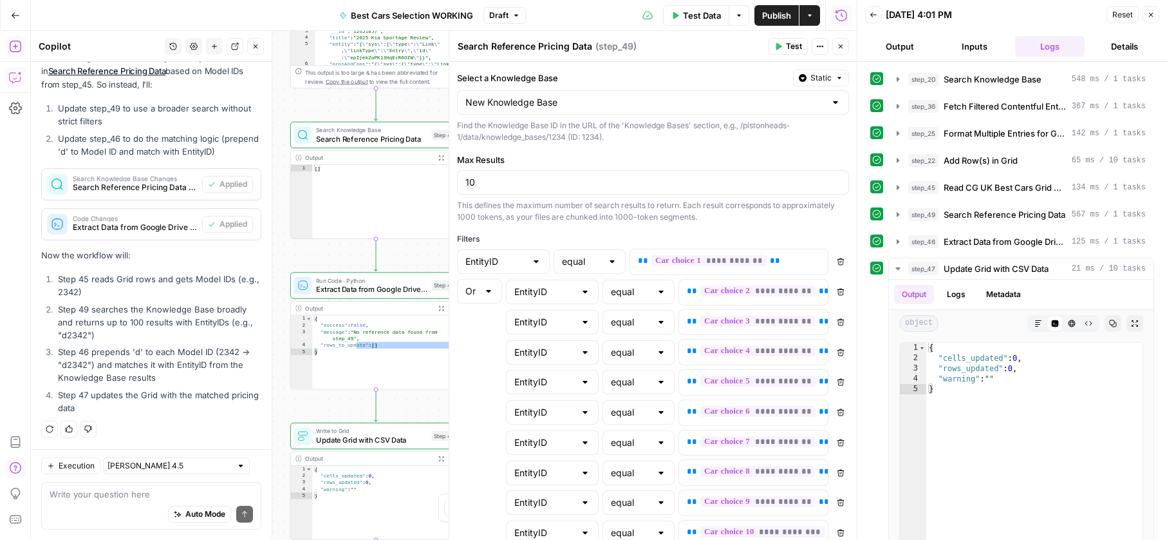
click at [78, 486] on div "Write your question here Auto Mode Send" at bounding box center [151, 506] width 220 height 48
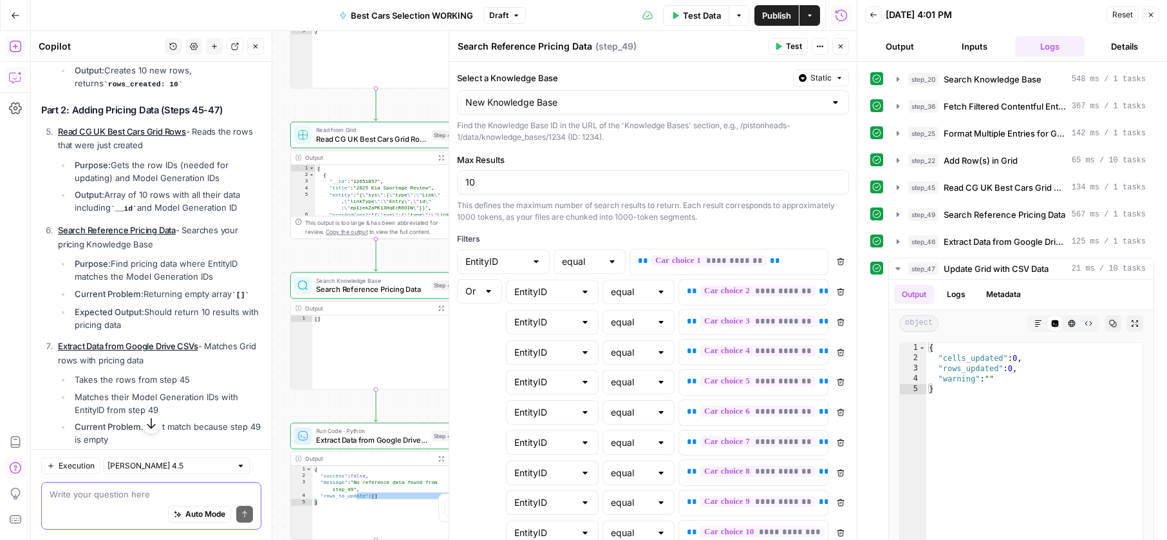
scroll to position [15417, 0]
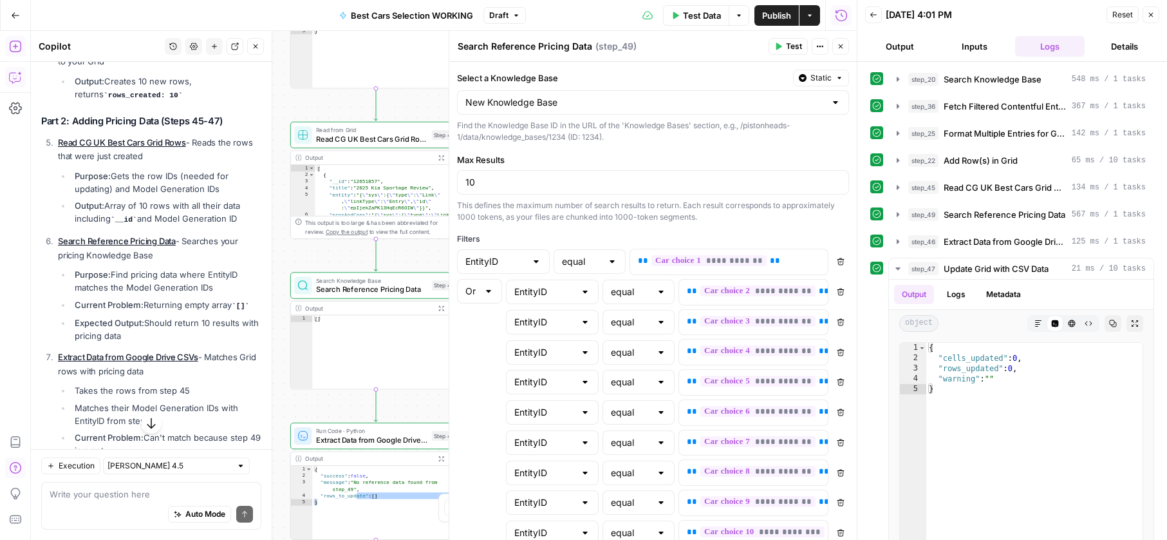
drag, startPoint x: 115, startPoint y: 223, endPoint x: 135, endPoint y: 222, distance: 19.4
click at [135, 222] on code "__id" at bounding box center [124, 220] width 26 height 8
copy code "__id"
click at [119, 491] on textarea at bounding box center [151, 493] width 203 height 13
paste textarea "__id"
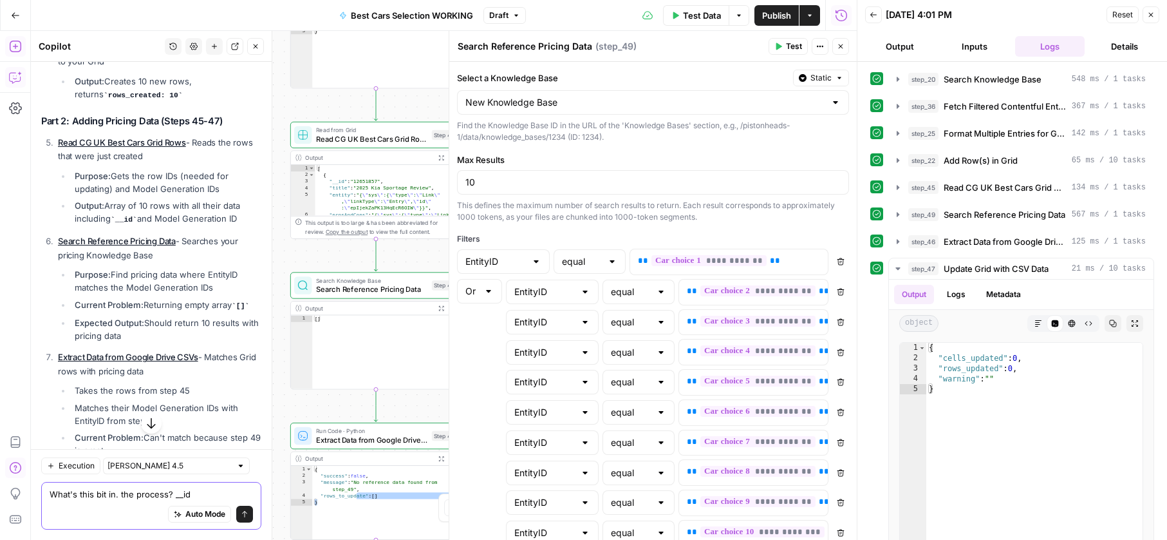
type textarea "What's this bit in the process? __id"
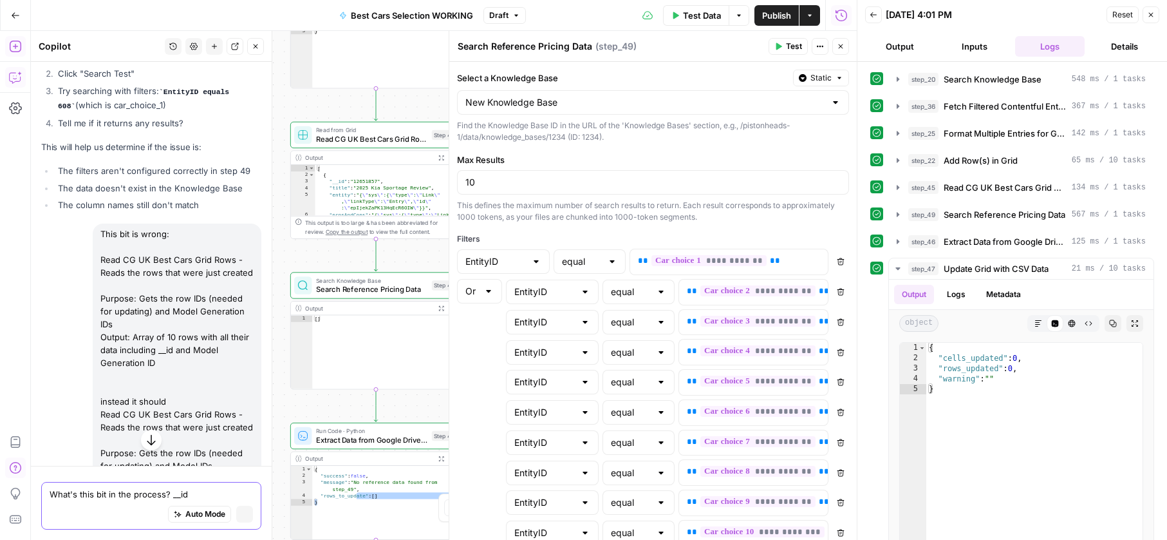
scroll to position [14800, 0]
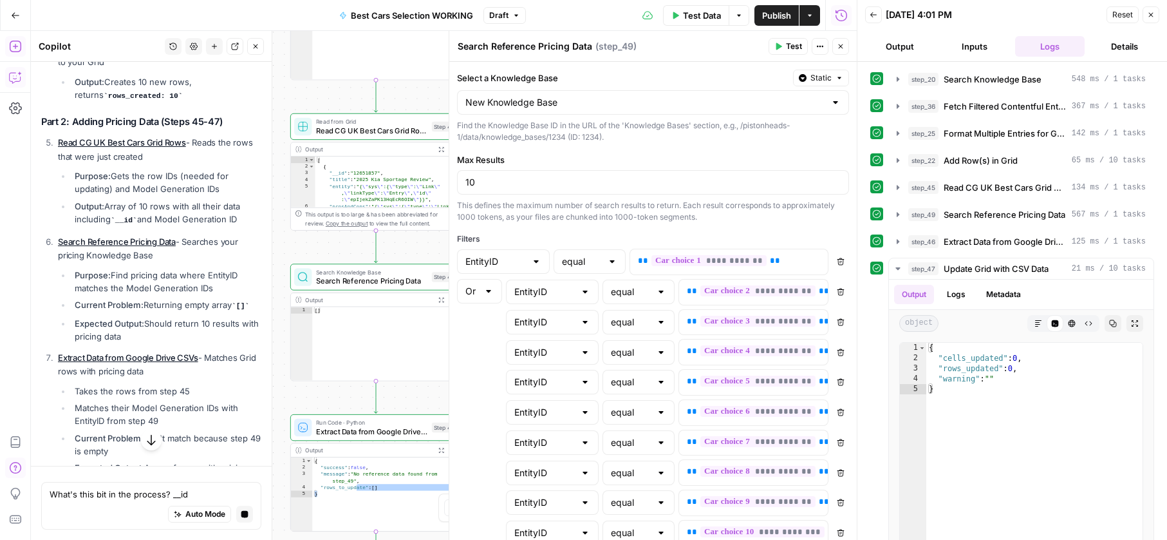
click at [335, 428] on span "Extract Data from Google Drive CSVs" at bounding box center [371, 431] width 111 height 11
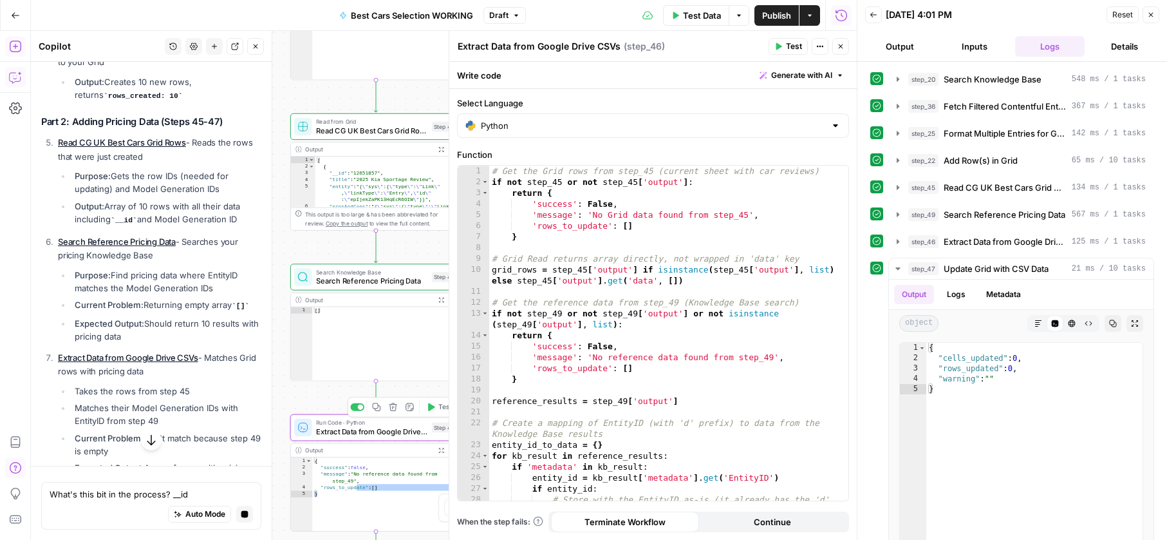
type textarea "**********"
click at [584, 320] on div "# Get the Grid rows from step_45 (current sheet with car reviews) if not step_4…" at bounding box center [668, 349] width 359 height 368
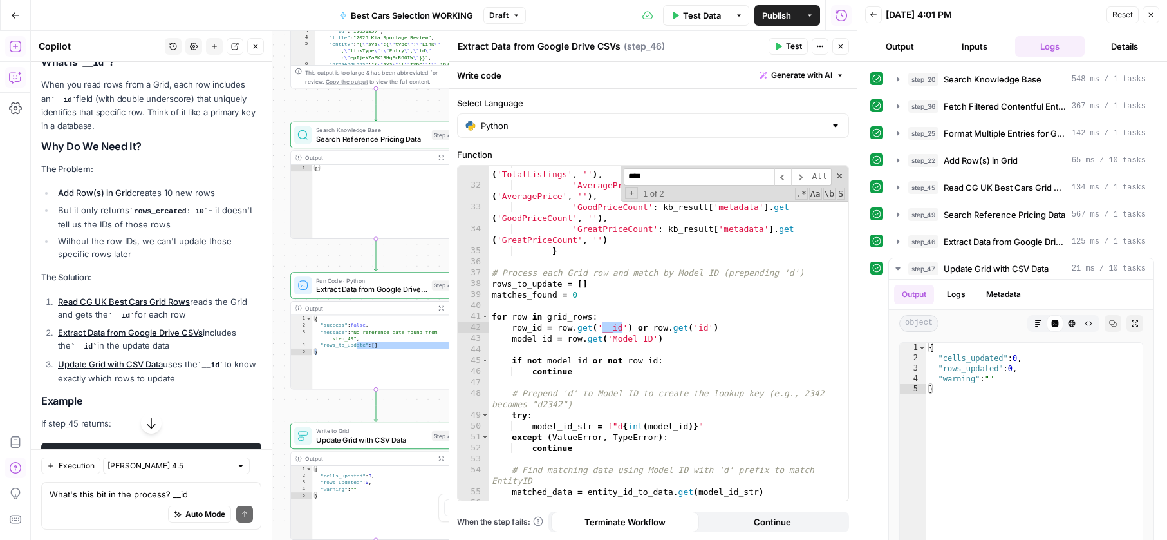
scroll to position [17479, 0]
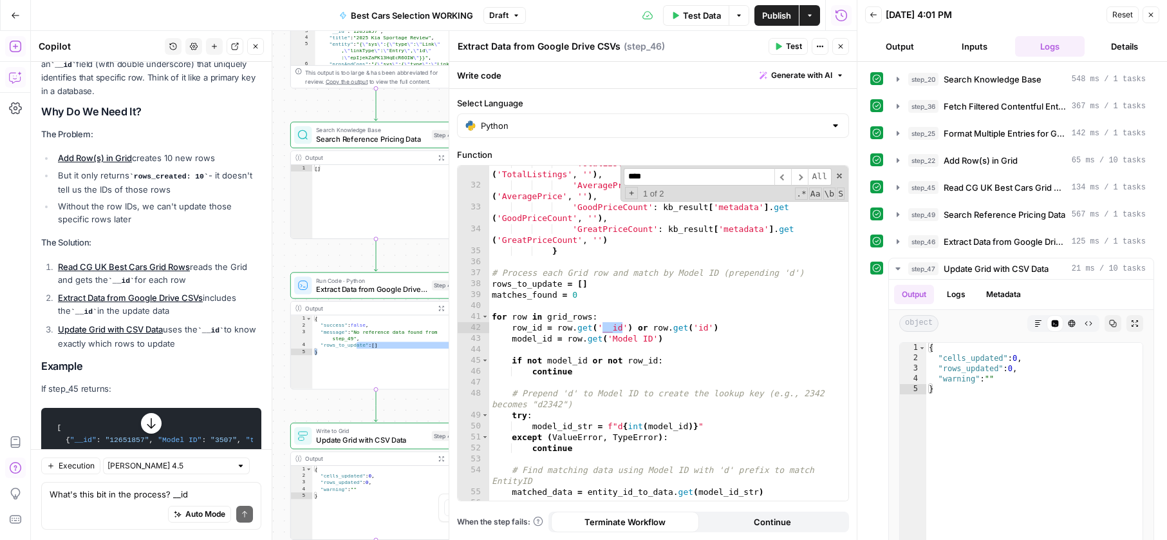
type input "****"
drag, startPoint x: 51, startPoint y: 299, endPoint x: 125, endPoint y: 458, distance: 174.9
click at [205, 299] on li "Extract Data from Google Drive CSVs includes the __id in the update data" at bounding box center [158, 304] width 207 height 27
copy link "Extract Data from Google Drive CSVs"
click at [118, 490] on textarea "What's this bit in the process? __id" at bounding box center [151, 493] width 203 height 13
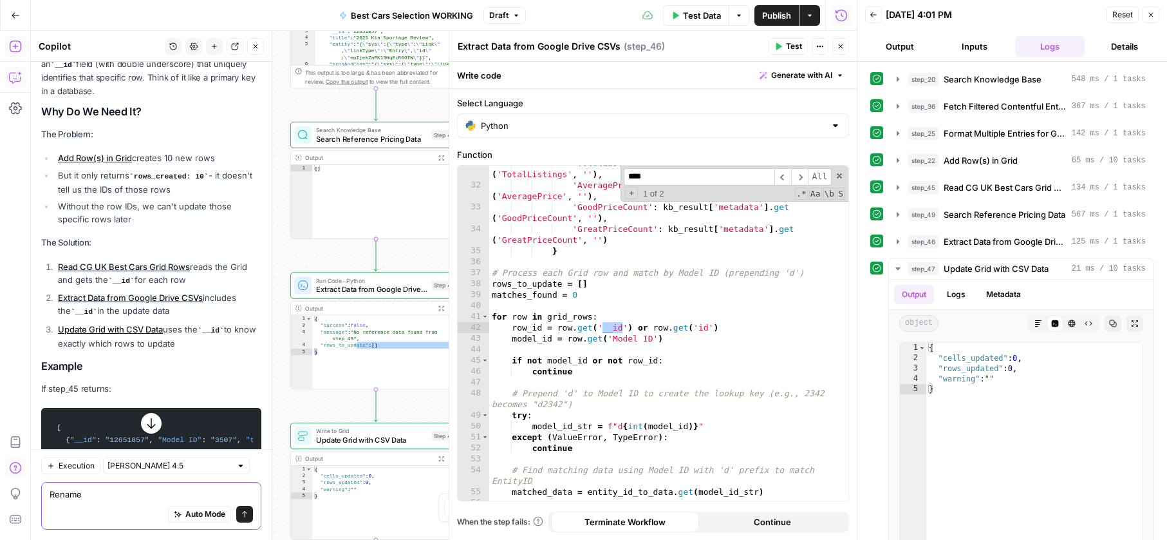
paste textarea "Extract Data from Google Drive CSVs"
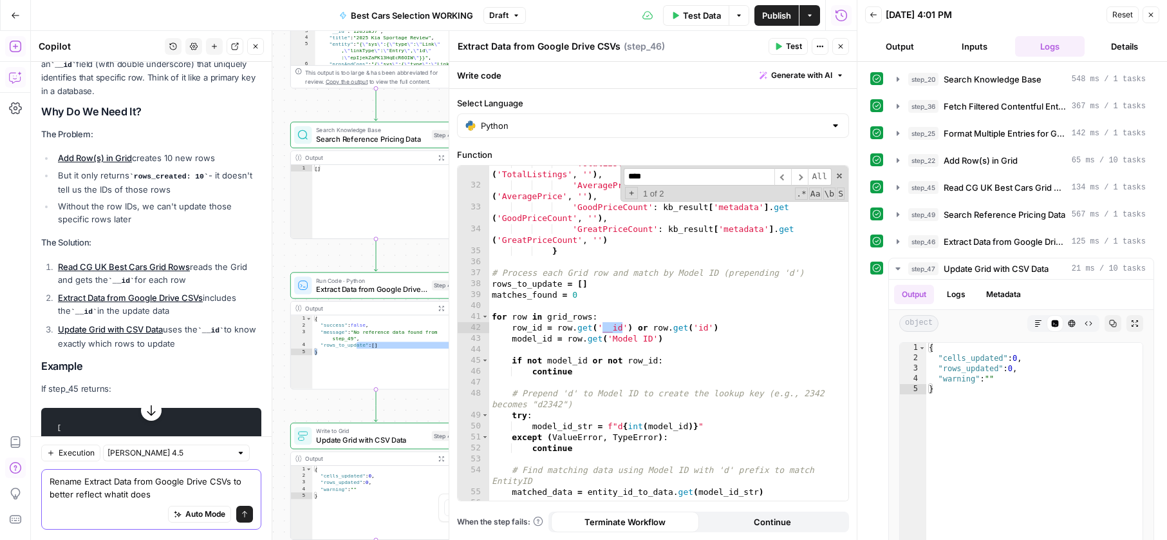
type textarea "Rename Extract Data from Google Drive CSVs to better reflect what it does"
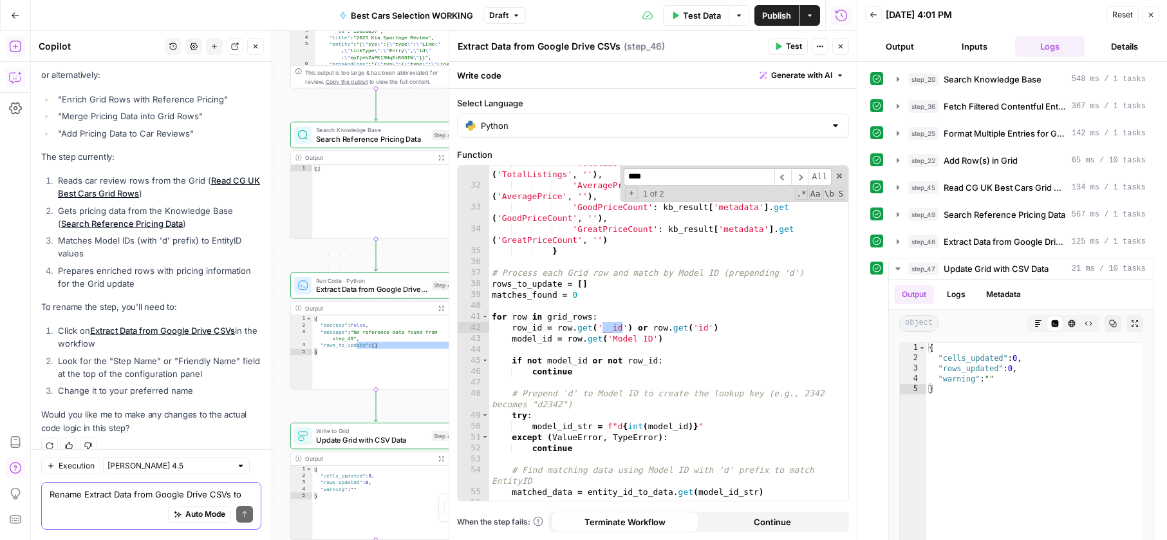
scroll to position [17962, 0]
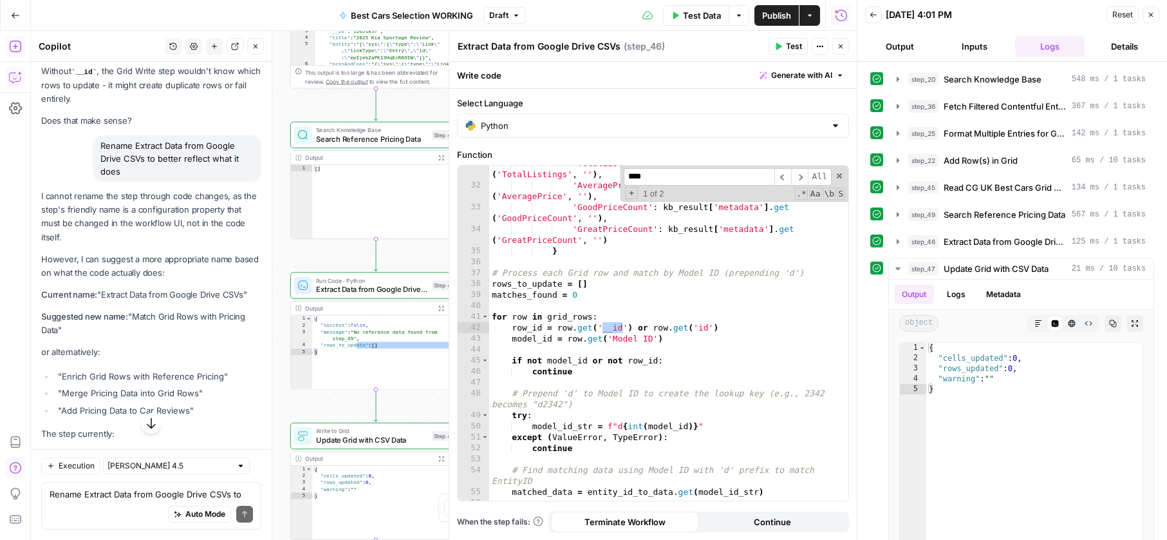
drag, startPoint x: 133, startPoint y: 296, endPoint x: 58, endPoint y: 310, distance: 76.0
click at [58, 310] on p "Suggested new name: "Match Grid Rows with Pricing Data"" at bounding box center [151, 323] width 220 height 27
copy p "Match Grid Rows with Pricing Data"
click at [325, 287] on span "Extract Data from Google Drive CSVs" at bounding box center [371, 288] width 111 height 11
click at [395, 287] on span "Extract Data from Google Drive CSVs" at bounding box center [371, 288] width 111 height 11
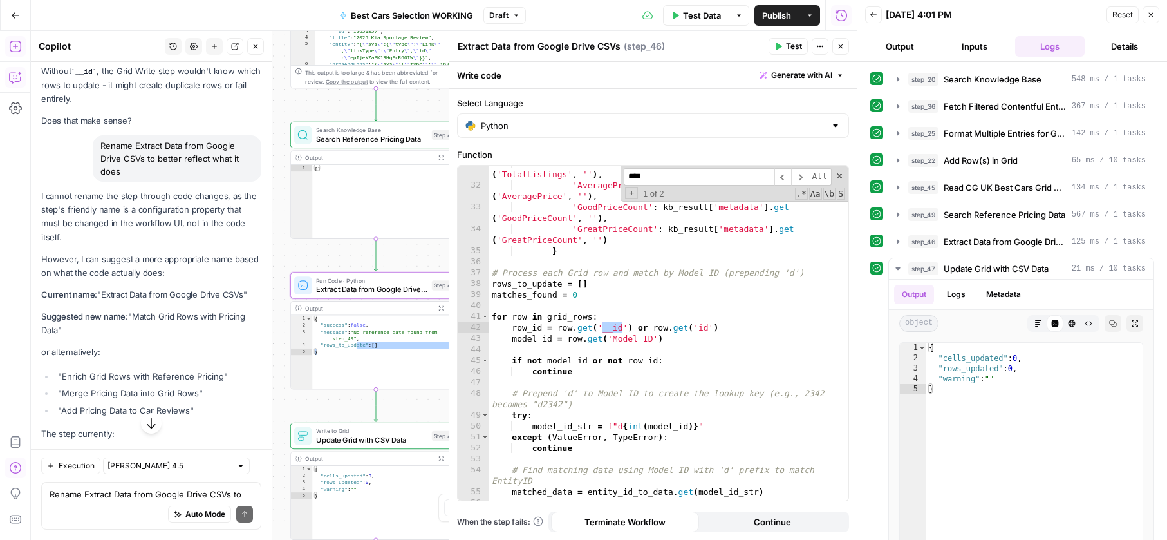
click at [524, 43] on textarea "Extract Data from Google Drive CSVs" at bounding box center [539, 46] width 163 height 13
paste textarea "Match Grid Rows with Pricing Data"
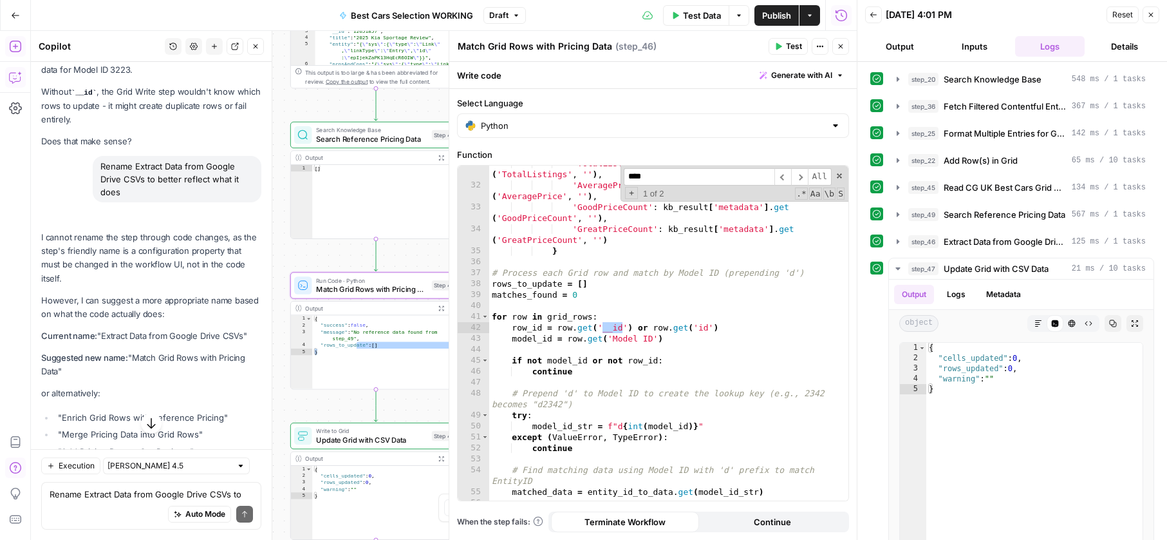
scroll to position [17982, 0]
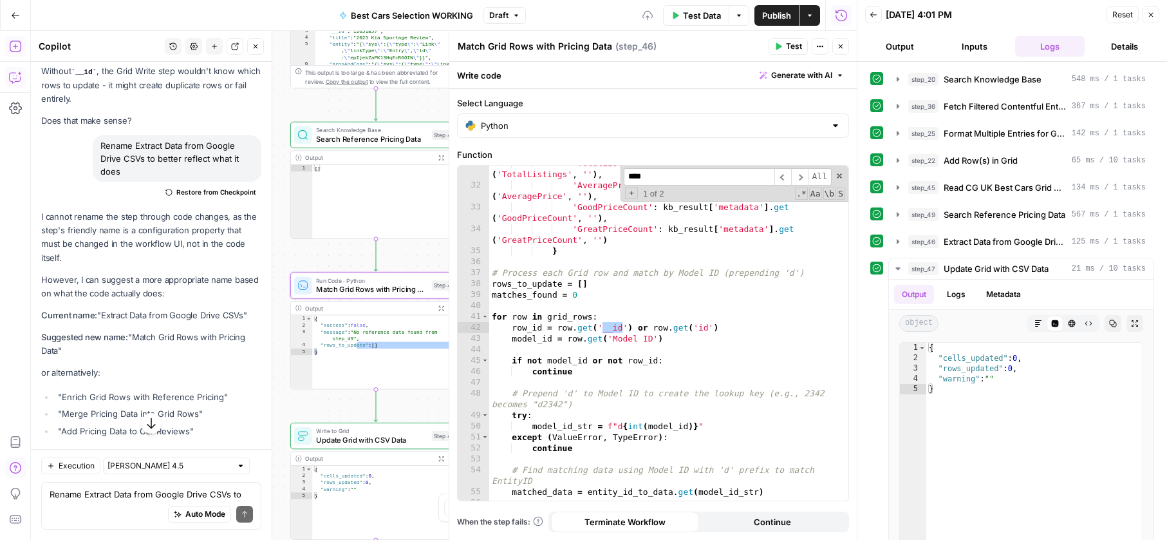
type textarea "Match Grid Rows with Pricing Data"
click at [283, 236] on div "**********" at bounding box center [444, 285] width 826 height 509
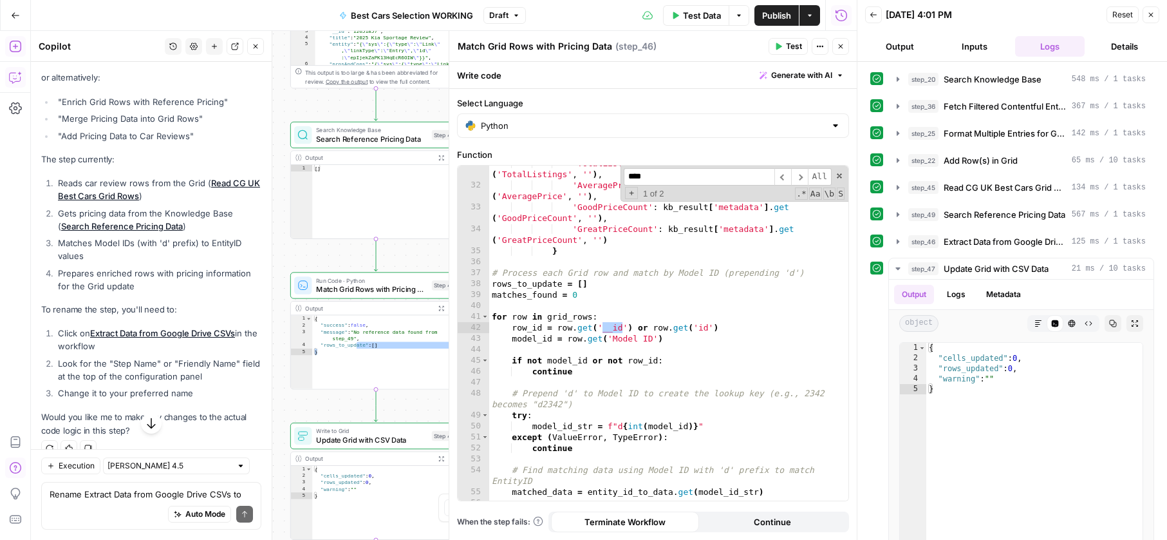
scroll to position [18280, 0]
click at [286, 231] on div "**********" at bounding box center [444, 285] width 826 height 509
click at [672, 8] on button "Test Data" at bounding box center [696, 15] width 66 height 21
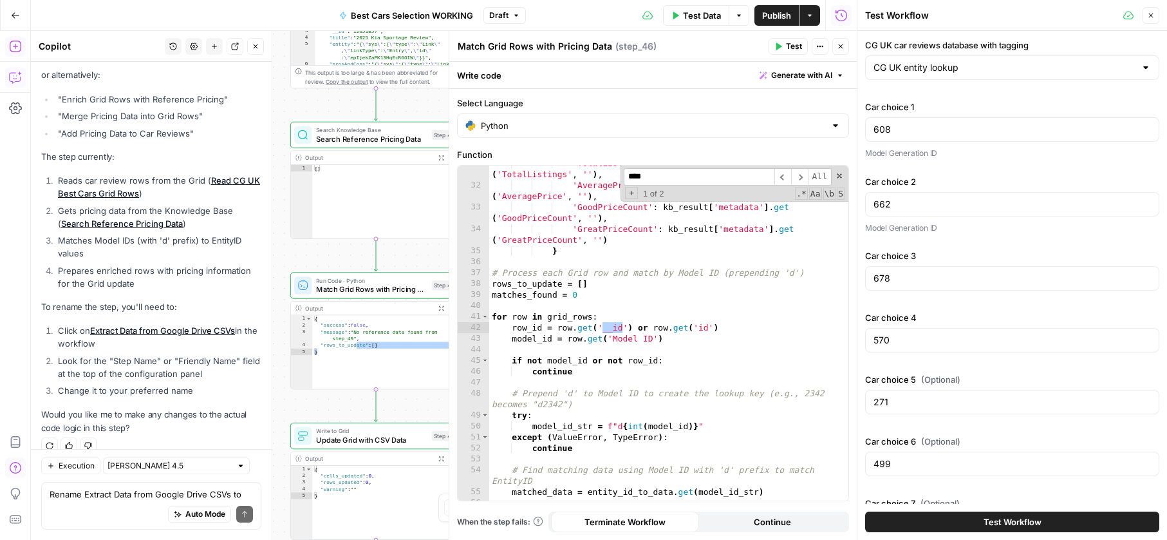
click at [943, 520] on button "Test Workflow" at bounding box center [1012, 521] width 294 height 21
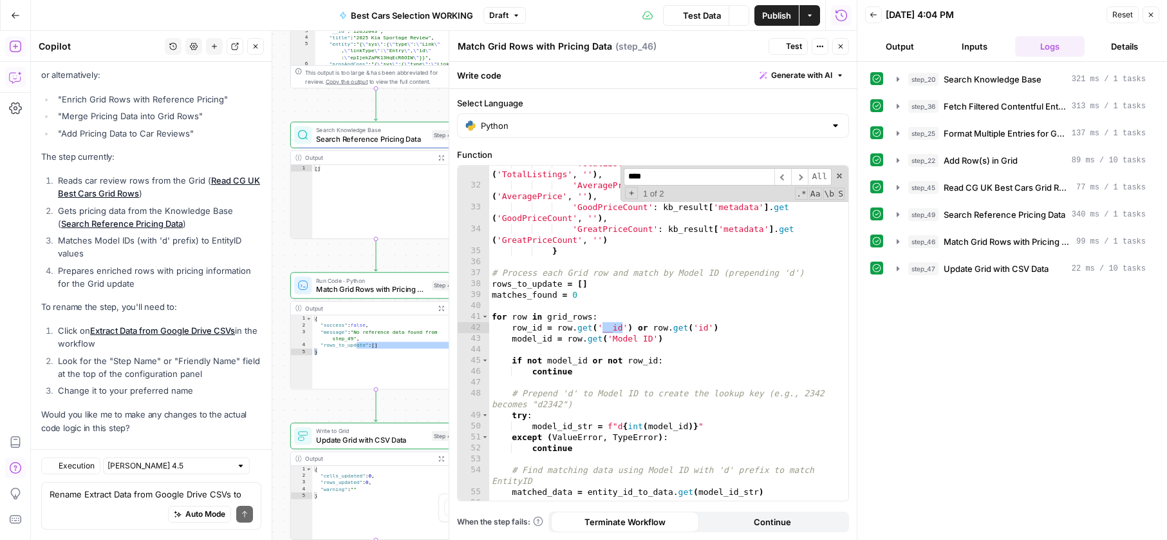
scroll to position [18280, 0]
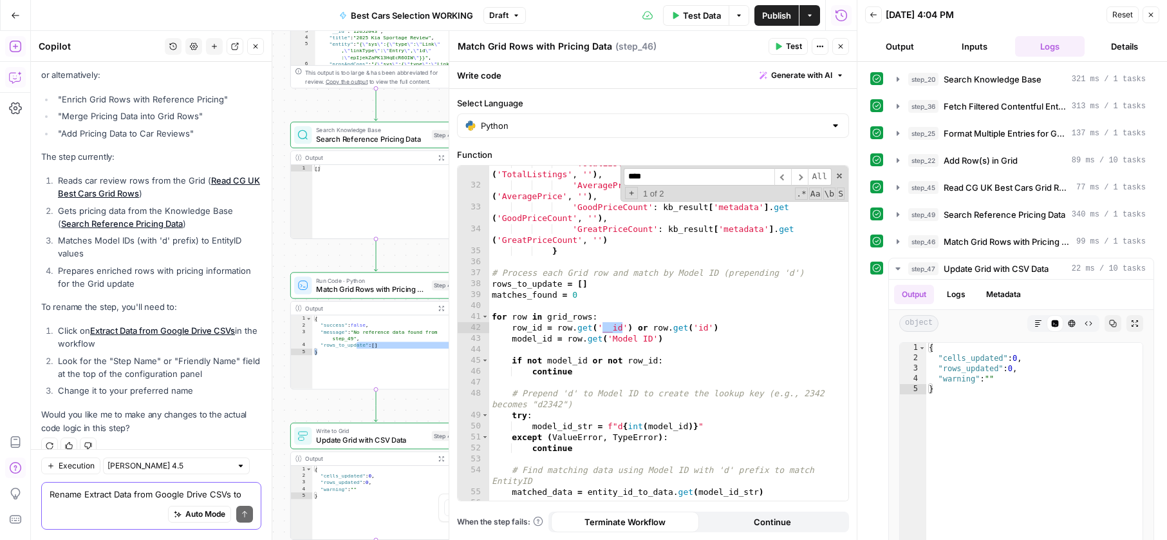
click at [184, 498] on textarea "Rename Extract Data from Google Drive CSVs to better reflect what it does" at bounding box center [151, 493] width 203 height 13
type textarea "I"
type textarea "OK. I still don"
click at [1005, 421] on div "{ "cells_updated" : 0 , "rows_updated" : 0 , "warning" : "" }" at bounding box center [1035, 480] width 216 height 274
type textarea "**********"
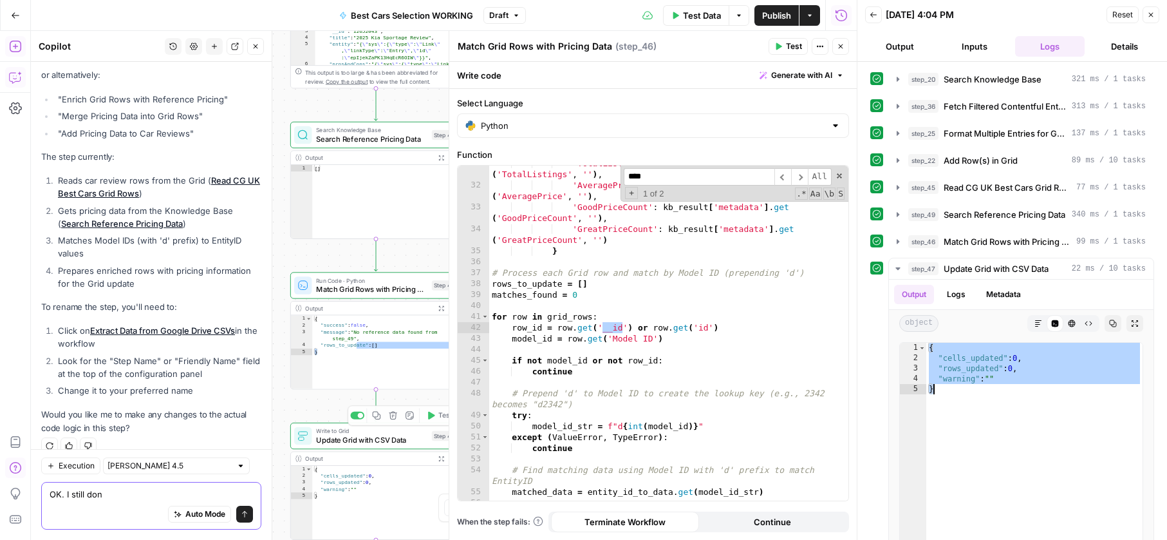
click at [174, 494] on textarea "OK. I still don" at bounding box center [151, 493] width 203 height 13
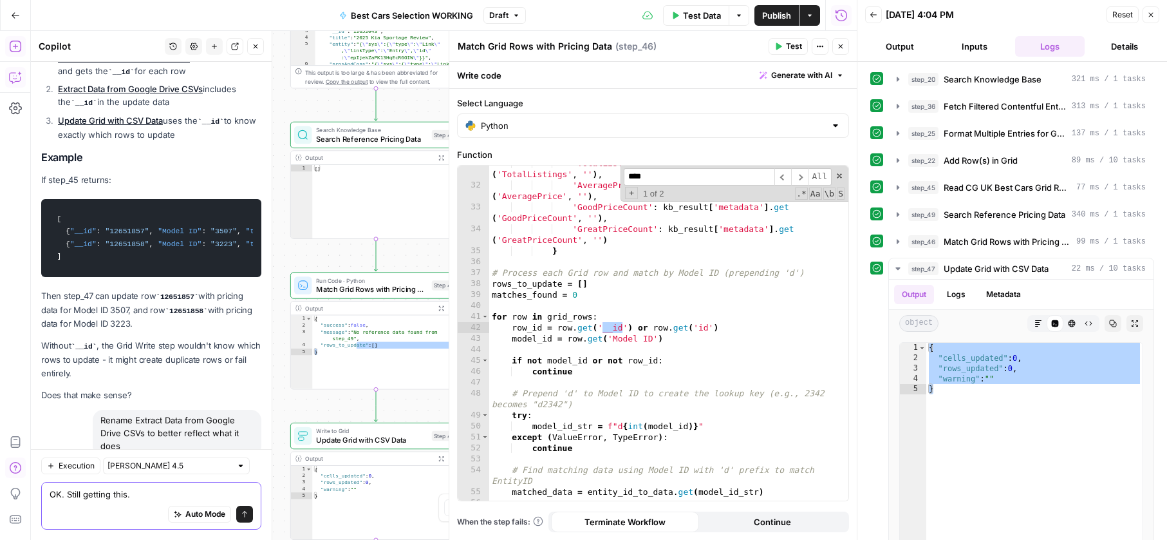
scroll to position [17688, 0]
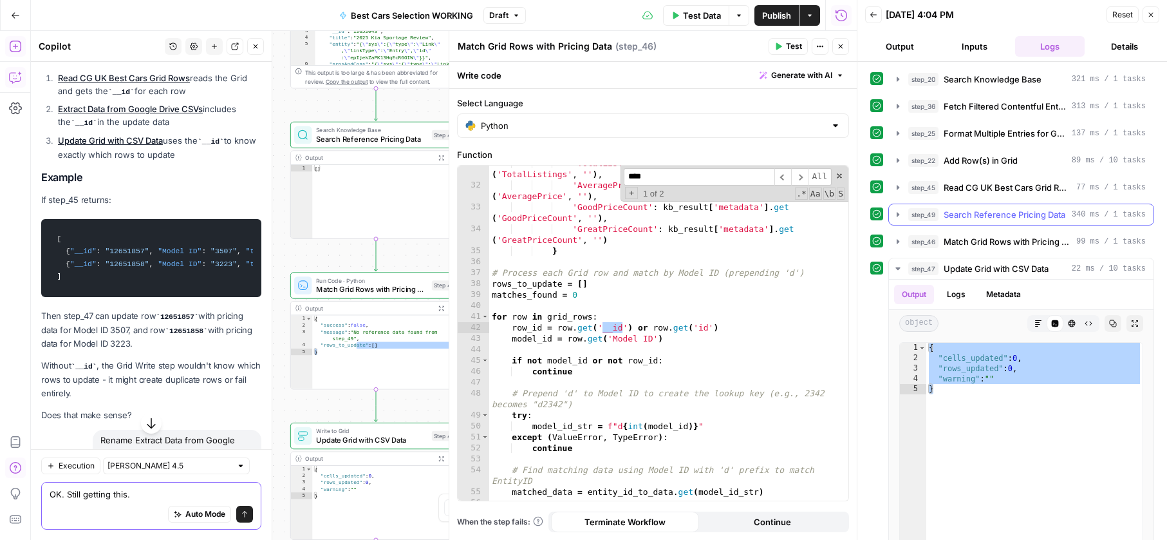
type textarea "OK. Still getting this."
click at [959, 234] on button "step_46 Match Grid Rows with Pricing Data 99 ms / 1 tasks" at bounding box center [1021, 241] width 265 height 21
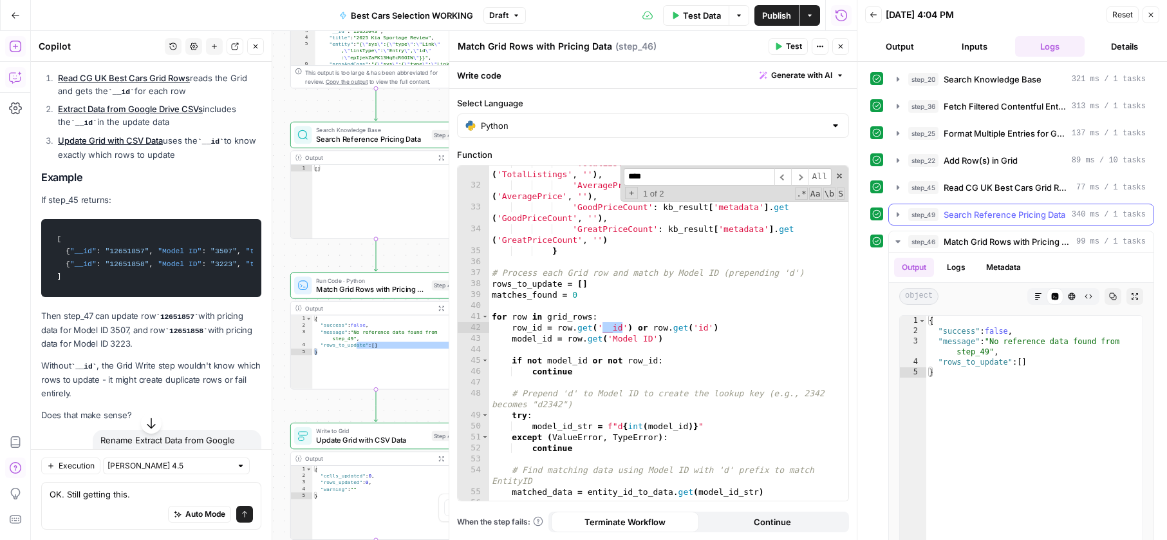
click at [974, 216] on span "Search Reference Pricing Data" at bounding box center [1005, 214] width 122 height 13
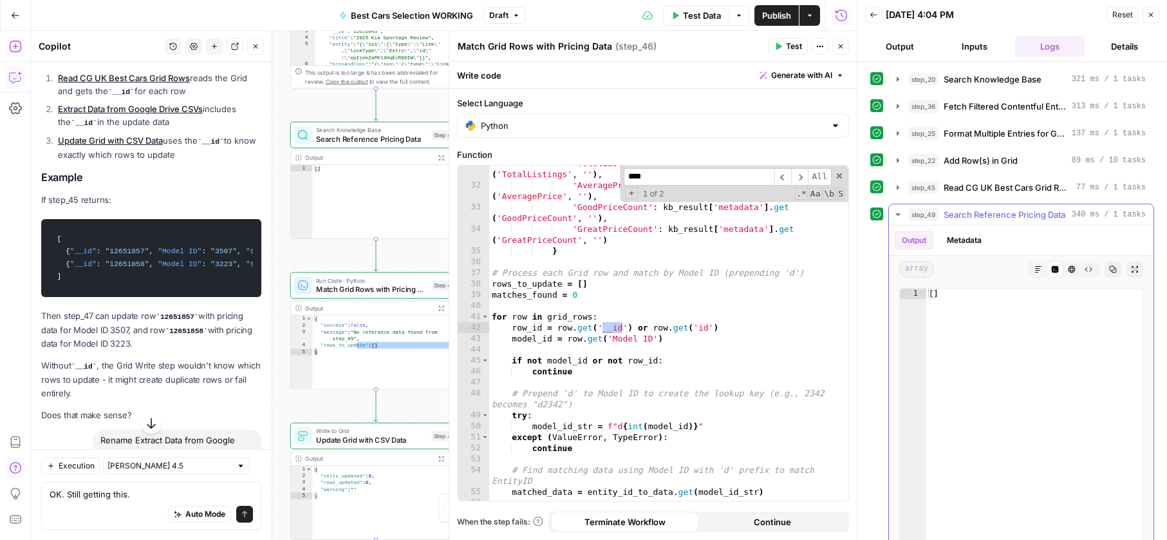
type textarea "**"
click at [965, 321] on div "[ ]" at bounding box center [1035, 425] width 216 height 274
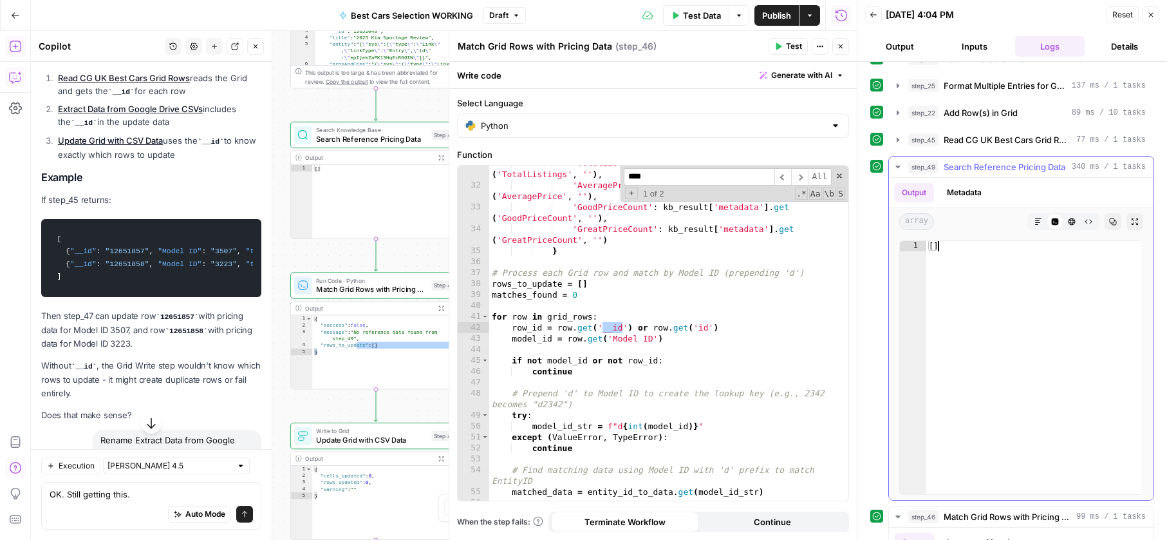
scroll to position [44, 0]
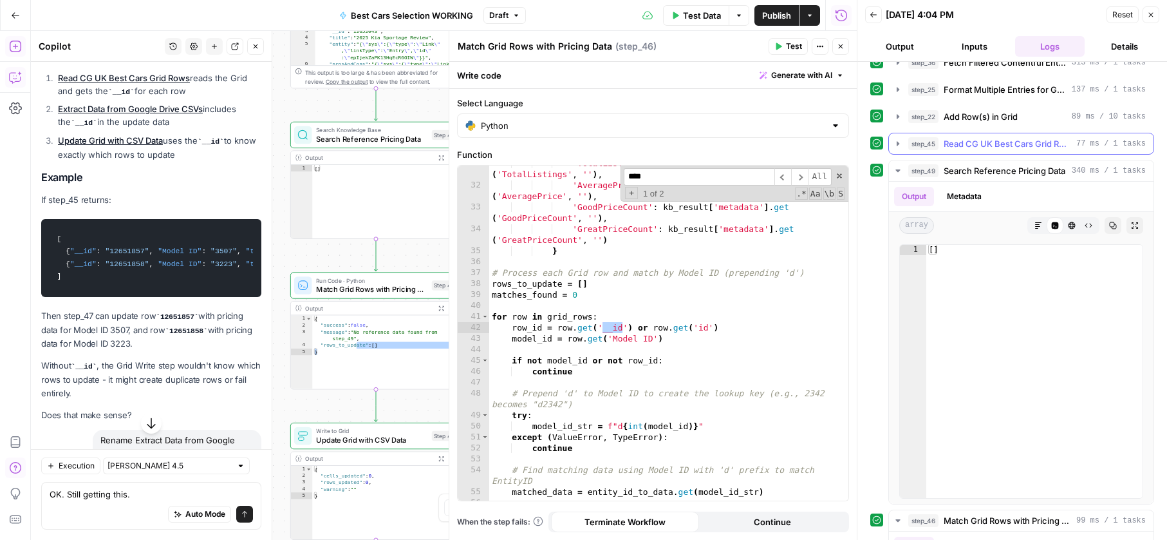
click at [978, 147] on span "Read CG UK Best Cars Grid Rows" at bounding box center [1008, 143] width 128 height 13
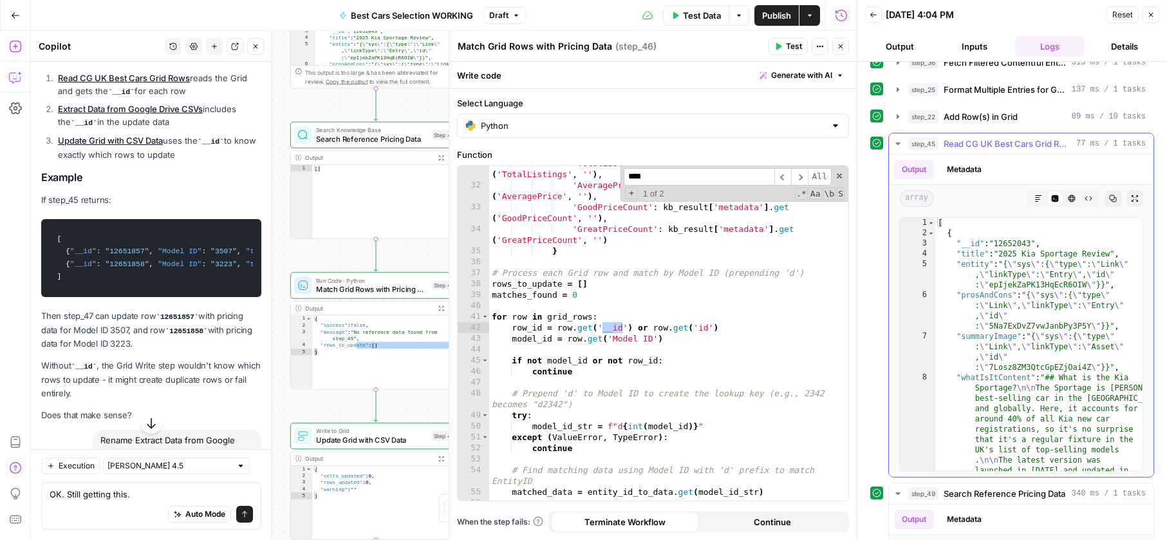
click at [978, 147] on span "Read CG UK Best Cars Grid Rows" at bounding box center [1008, 143] width 128 height 13
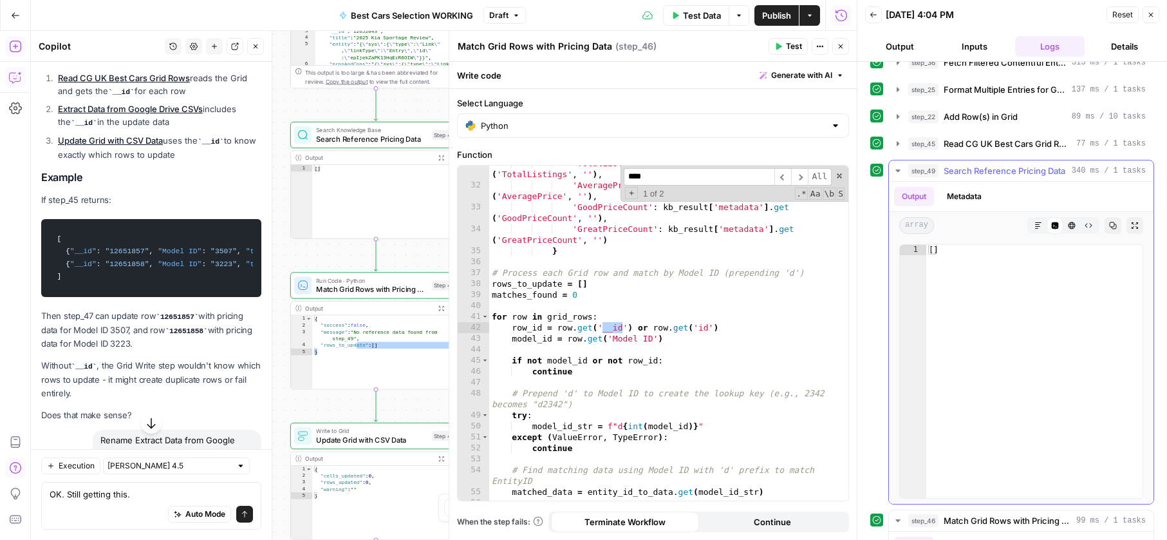
click at [977, 163] on button "step_49 Search Reference Pricing Data 340 ms / 1 tasks" at bounding box center [1021, 170] width 265 height 21
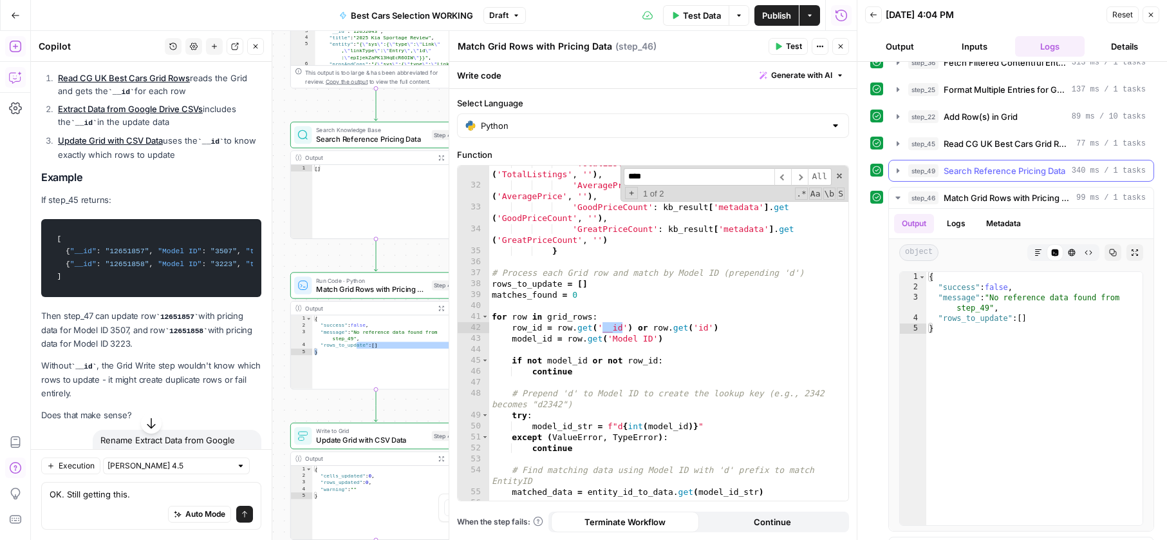
click at [977, 163] on button "step_49 Search Reference Pricing Data 340 ms / 1 tasks" at bounding box center [1021, 170] width 265 height 21
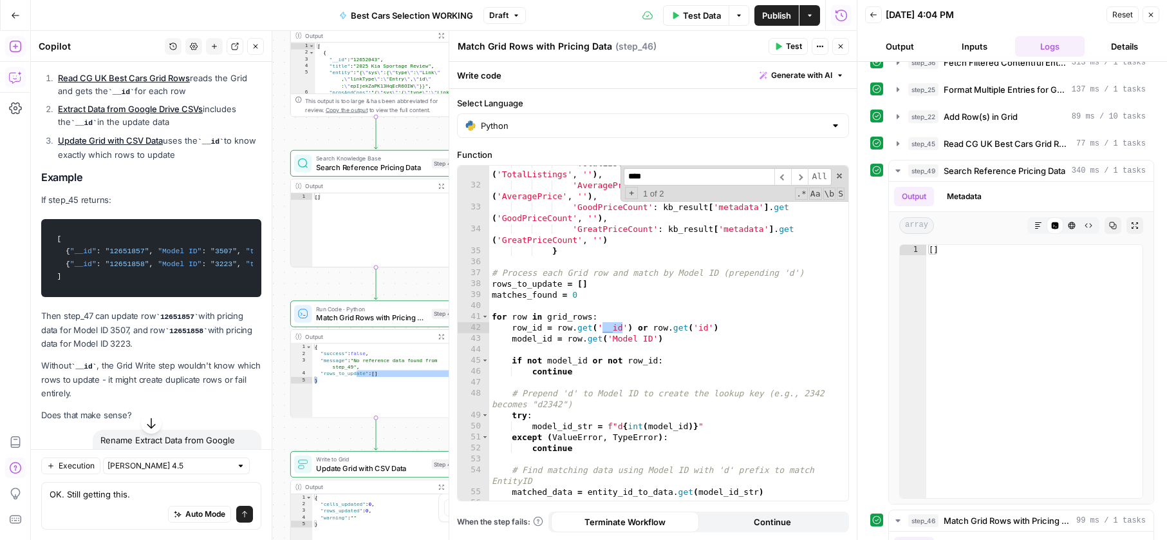
click at [388, 164] on span "Search Reference Pricing Data" at bounding box center [371, 167] width 111 height 11
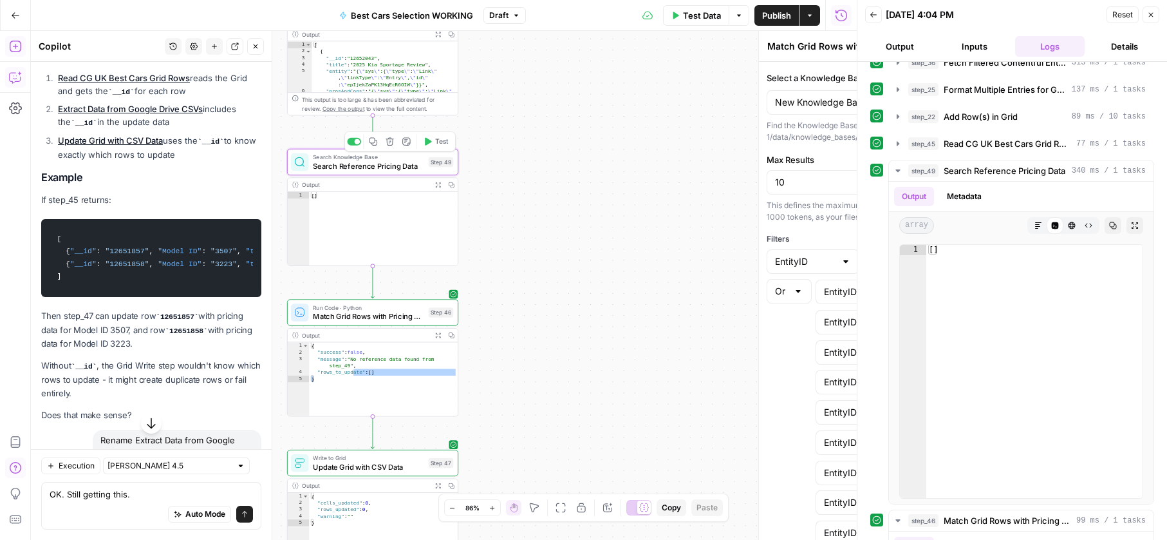
type textarea "Search Reference Pricing Data"
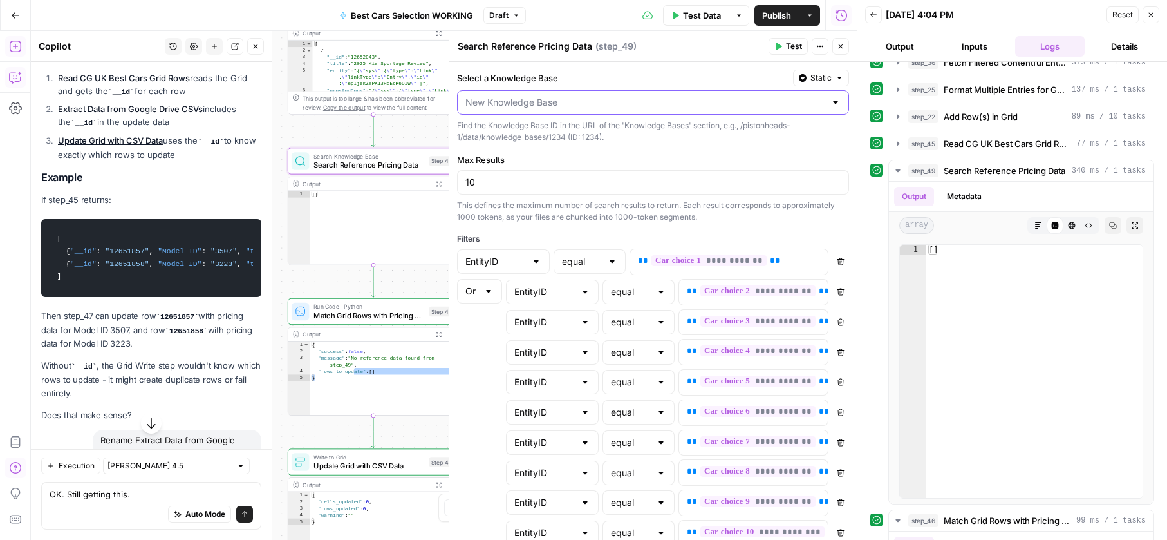
click at [571, 103] on input "Select a Knowledge Base" at bounding box center [646, 102] width 360 height 13
click at [279, 273] on div "**********" at bounding box center [444, 285] width 826 height 509
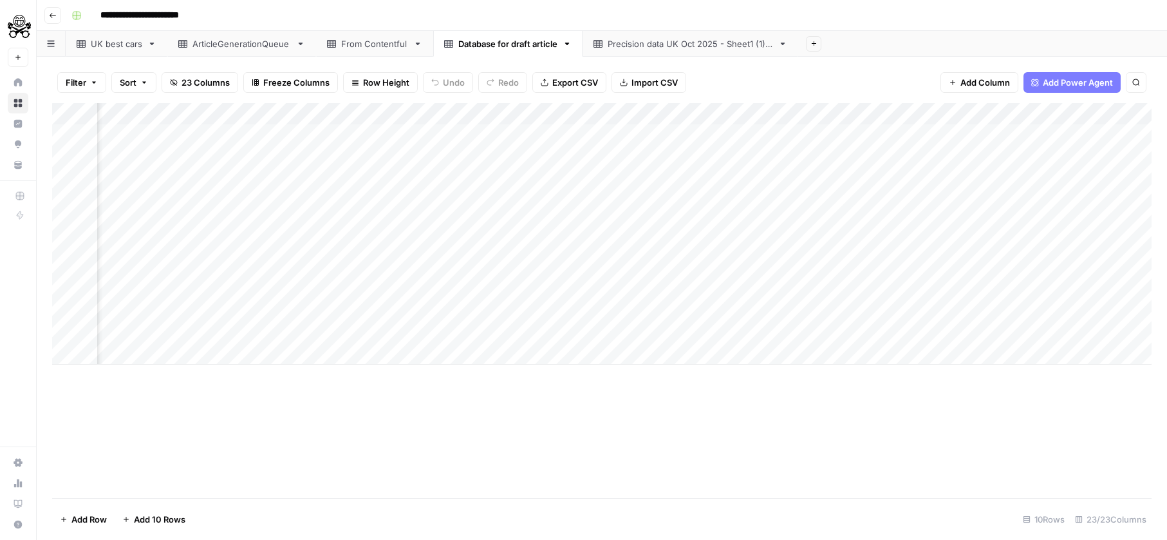
scroll to position [0, 2150]
click at [79, 117] on div "Add Column" at bounding box center [602, 300] width 1100 height 395
click at [100, 513] on span "Delete 20 Rows" at bounding box center [91, 519] width 63 height 13
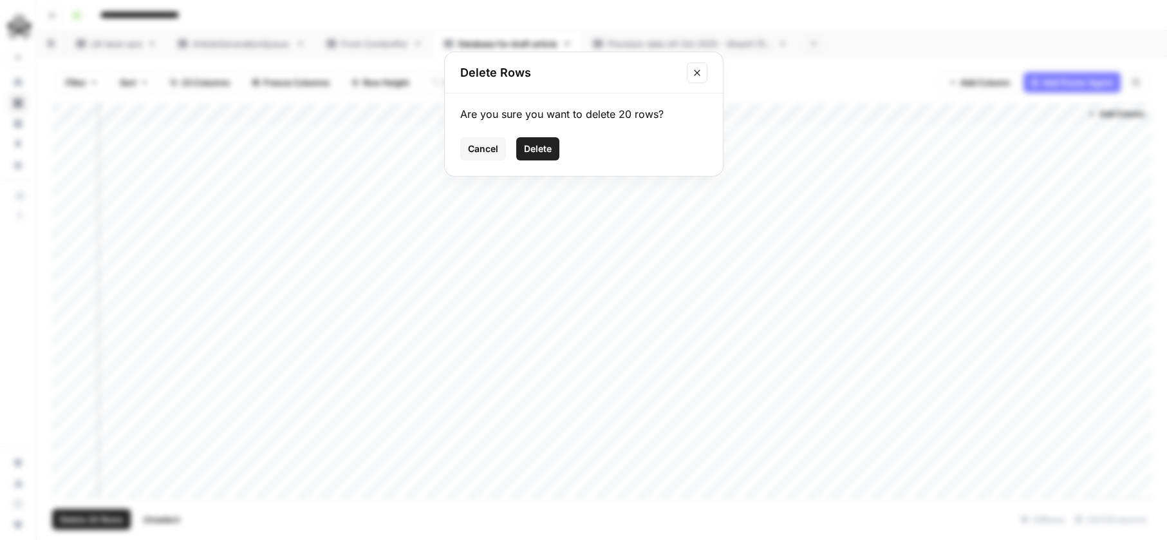
click at [538, 150] on span "Delete" at bounding box center [538, 148] width 28 height 13
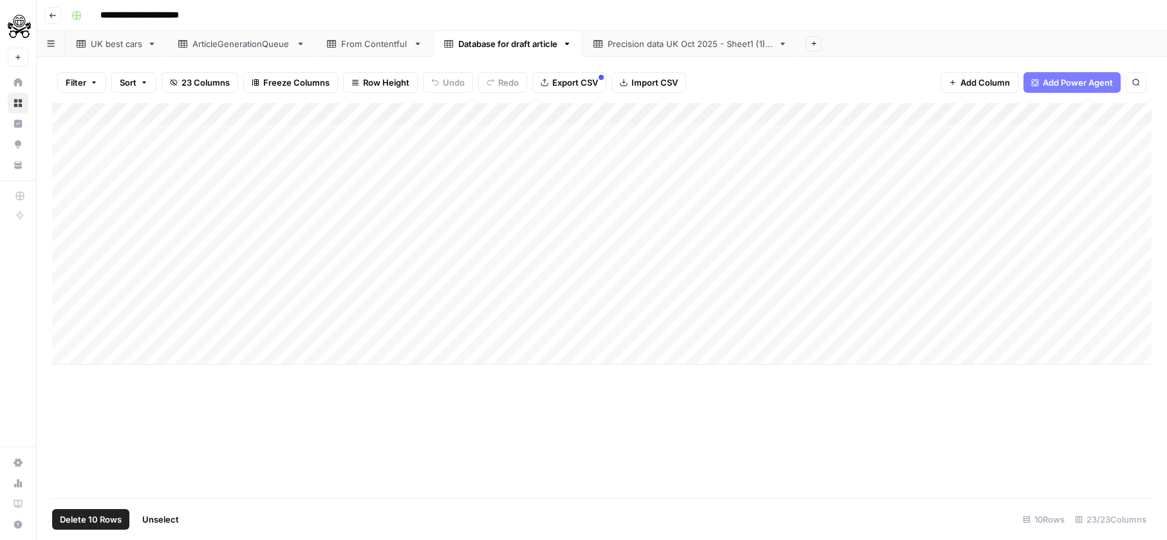
drag, startPoint x: 84, startPoint y: 113, endPoint x: 86, endPoint y: 169, distance: 56.1
click at [84, 113] on div "Add Column" at bounding box center [602, 233] width 1100 height 261
click at [111, 520] on span "Delete 10 Rows" at bounding box center [91, 519] width 62 height 13
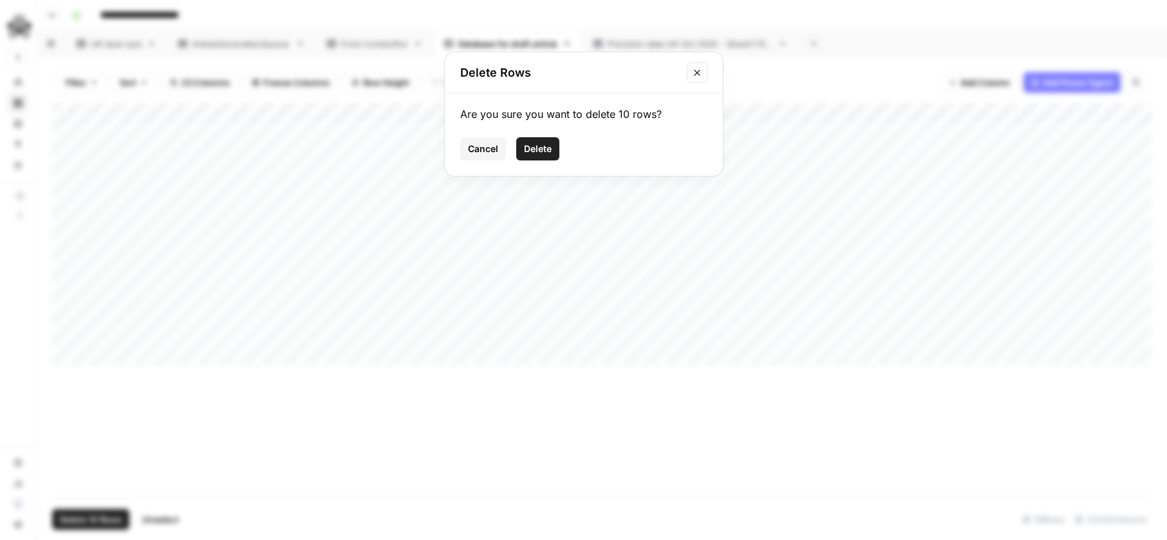
click at [534, 148] on span "Delete" at bounding box center [538, 148] width 28 height 13
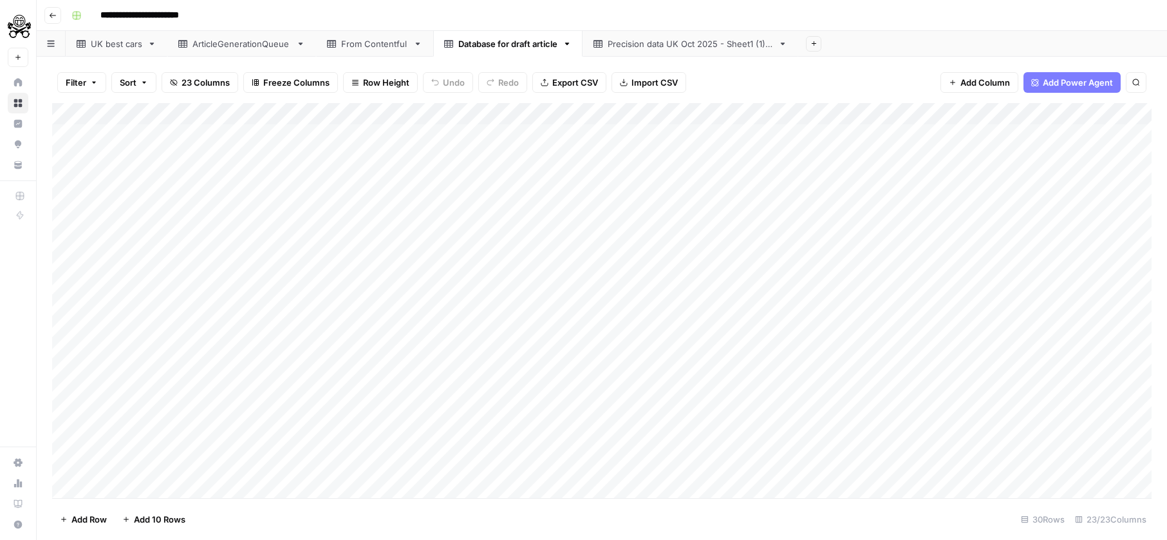
click at [75, 112] on div "Add Column" at bounding box center [602, 300] width 1100 height 395
click at [72, 525] on span "Delete 30 Rows" at bounding box center [91, 519] width 63 height 13
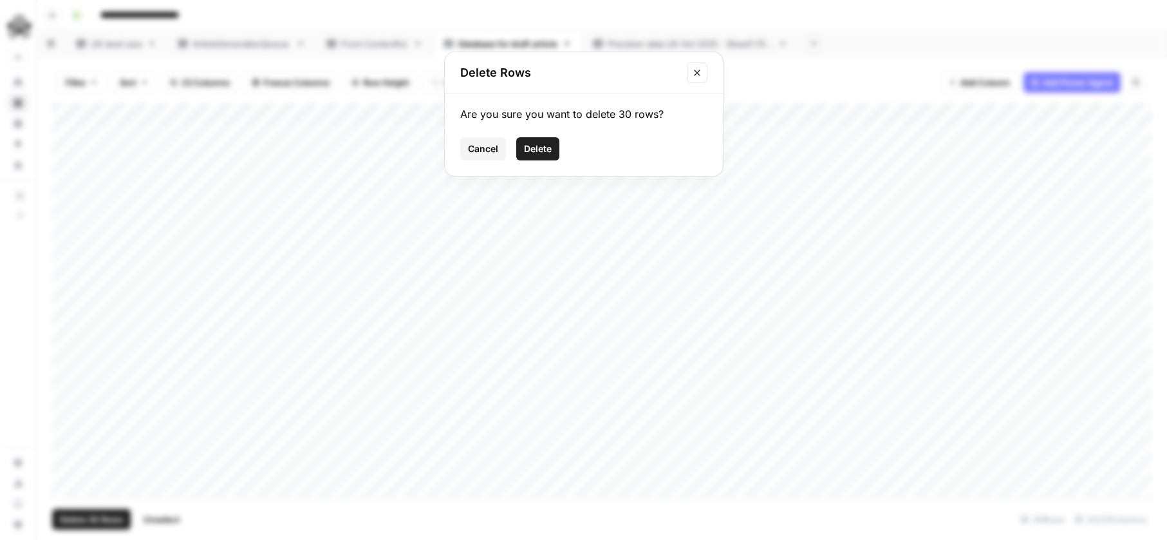
click at [527, 147] on span "Delete" at bounding box center [538, 148] width 28 height 13
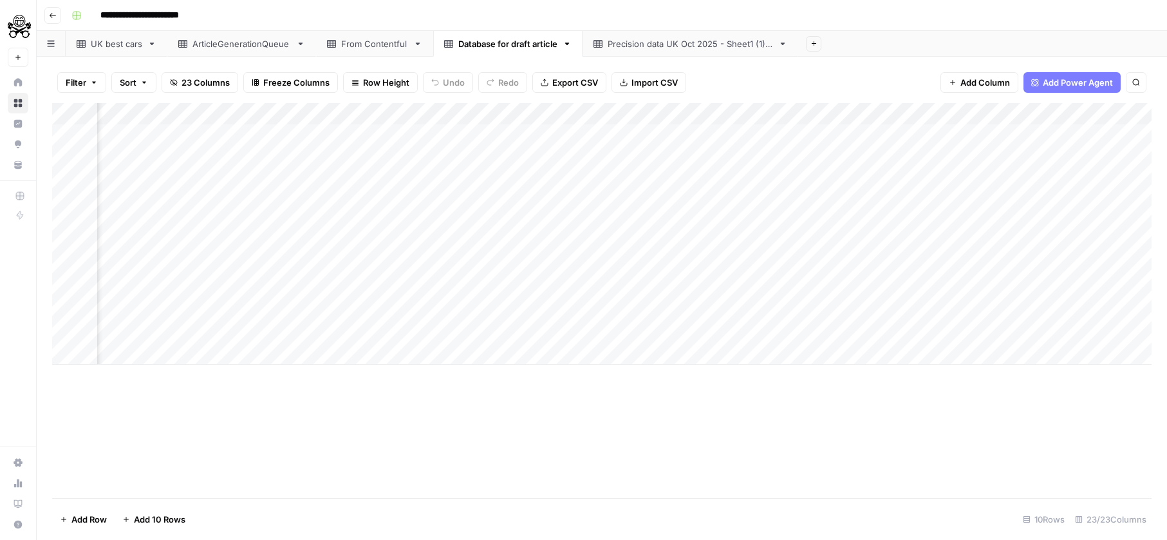
scroll to position [0, 2542]
click at [69, 115] on div "Add Column" at bounding box center [602, 233] width 1100 height 261
drag, startPoint x: 78, startPoint y: 117, endPoint x: 136, endPoint y: 180, distance: 85.7
click at [78, 117] on div "Add Column" at bounding box center [602, 300] width 1100 height 395
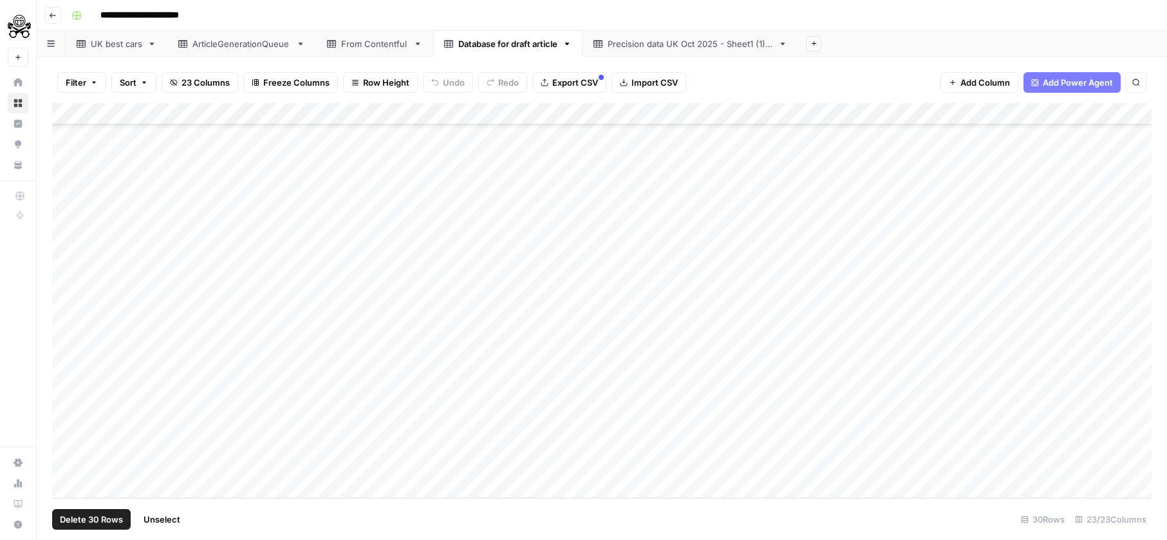
click at [104, 515] on span "Delete 30 Rows" at bounding box center [91, 519] width 63 height 13
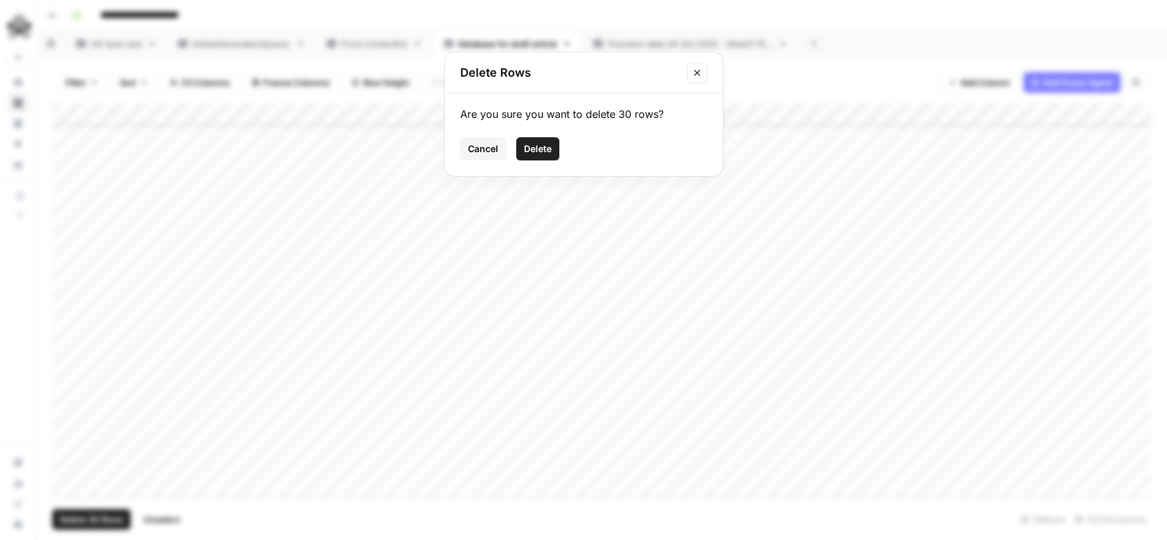
drag, startPoint x: 515, startPoint y: 169, endPoint x: 508, endPoint y: 171, distance: 6.7
click at [514, 169] on div "Are you sure you want to delete 30 rows? Cancel Delete" at bounding box center [584, 134] width 278 height 82
click at [538, 146] on span "Delete" at bounding box center [538, 148] width 28 height 13
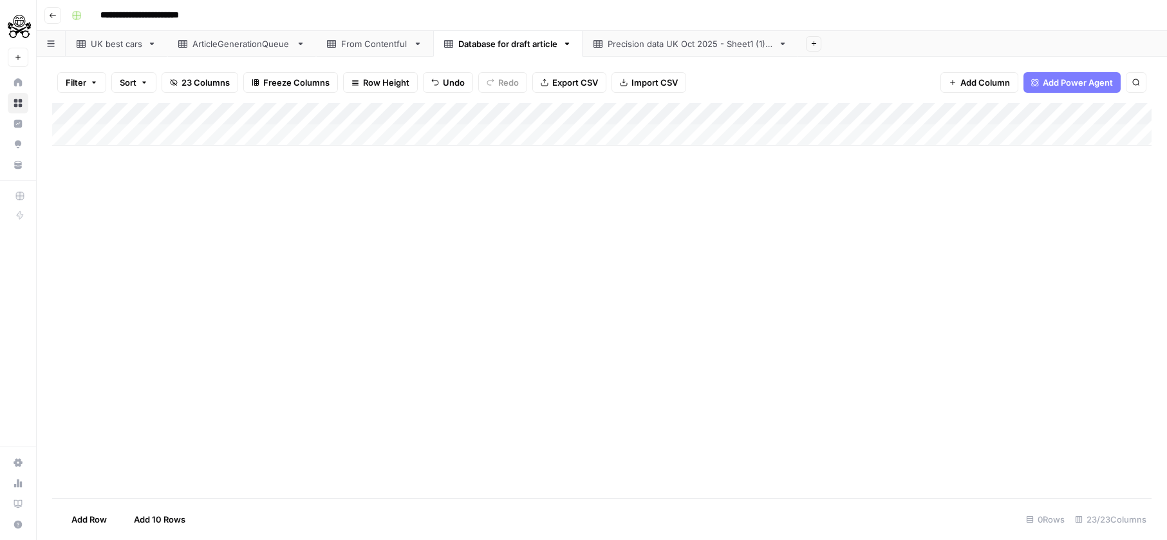
scroll to position [0, 0]
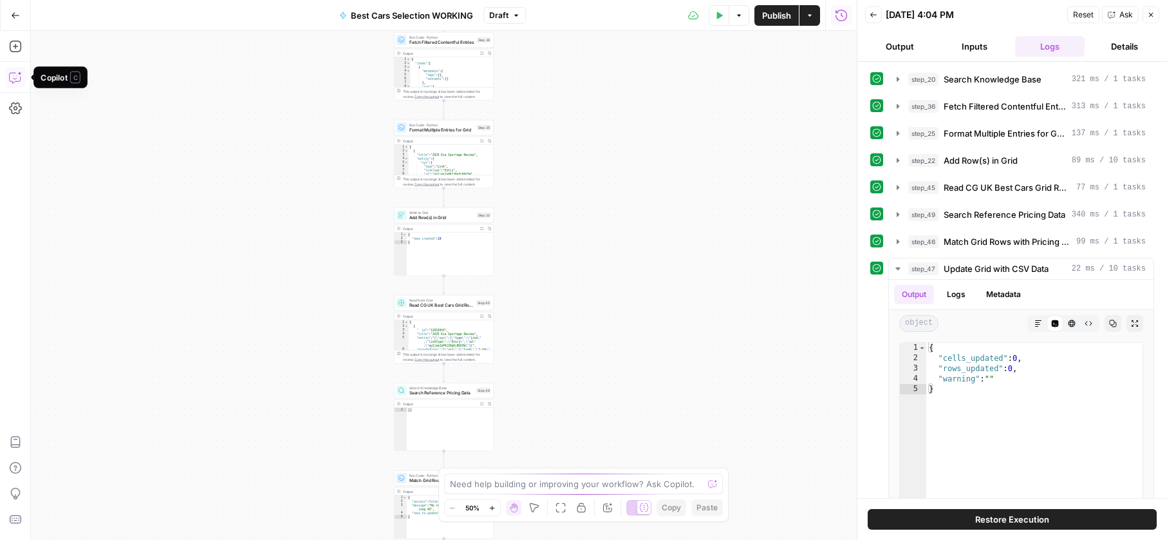
click at [21, 81] on button "Copilot" at bounding box center [15, 77] width 21 height 21
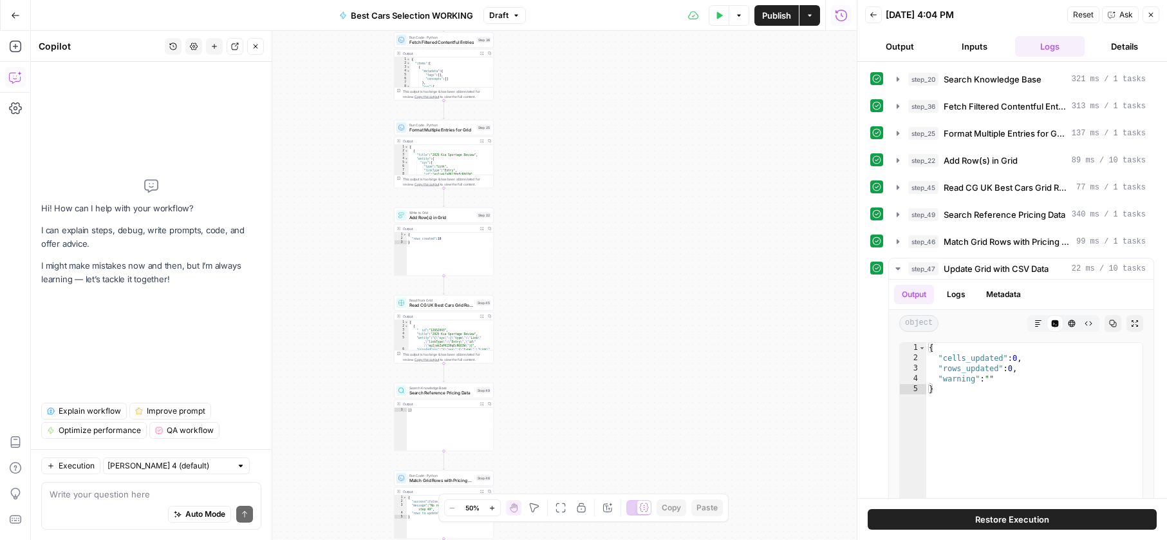
click at [300, 189] on div "Workflow Input Settings Inputs Search Knowledge Base Search Knowledge Base Step…" at bounding box center [444, 285] width 826 height 509
click at [455, 393] on span "Search Reference Pricing Data" at bounding box center [442, 393] width 65 height 6
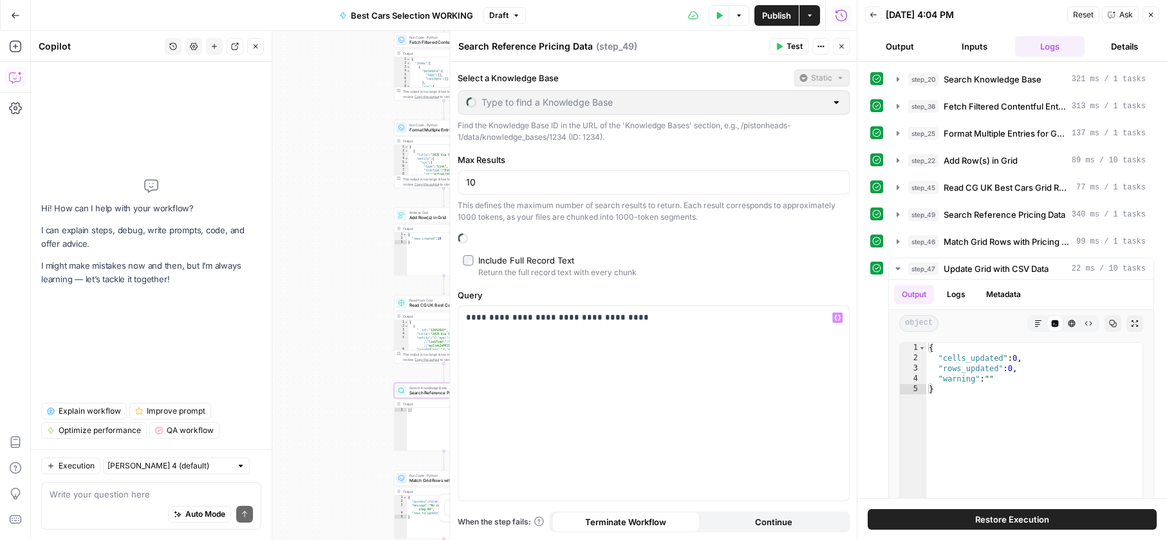
type input "CG UK Precision Oct 25"
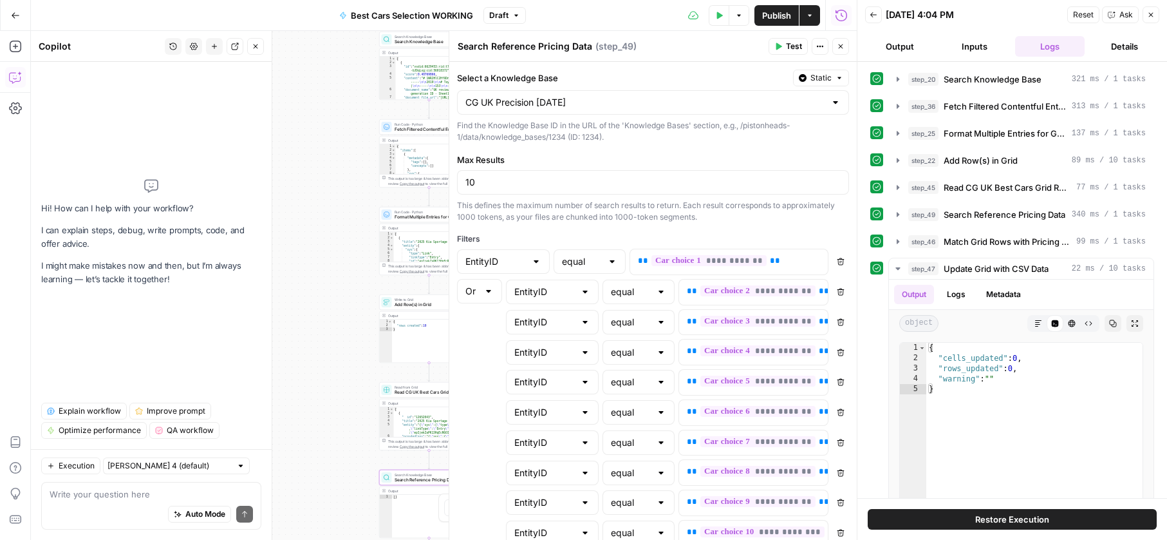
drag, startPoint x: 370, startPoint y: 211, endPoint x: 352, endPoint y: 322, distance: 112.1
click at [352, 325] on div "Workflow Input Settings Inputs Search Knowledge Base Search Knowledge Base Step…" at bounding box center [444, 285] width 826 height 509
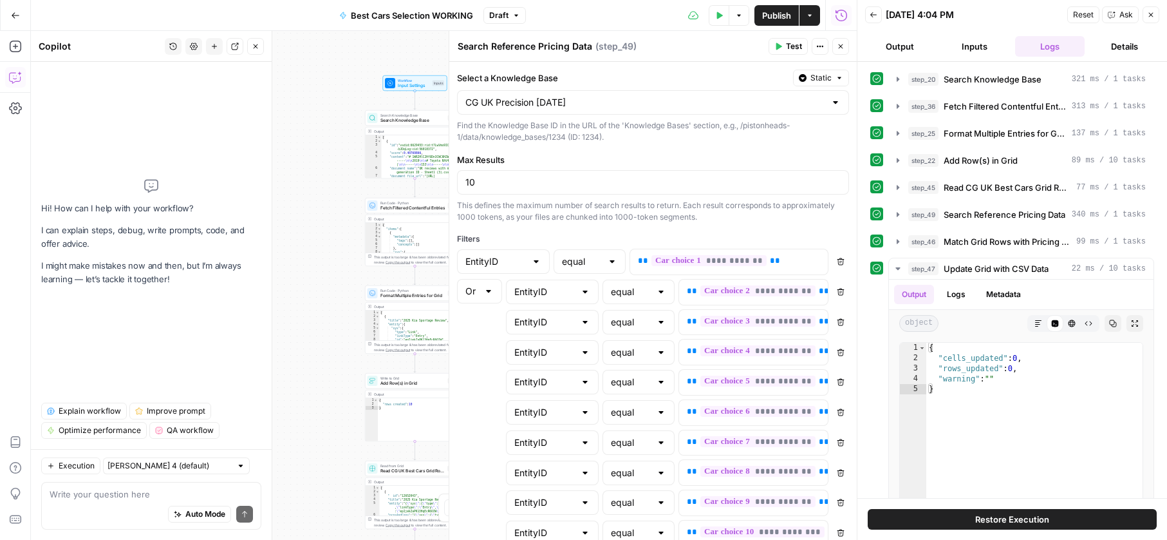
drag, startPoint x: 370, startPoint y: 132, endPoint x: 364, endPoint y: 230, distance: 98.1
click at [364, 230] on div "Workflow Input Settings Inputs Search Knowledge Base Search Knowledge Base Step…" at bounding box center [444, 285] width 826 height 509
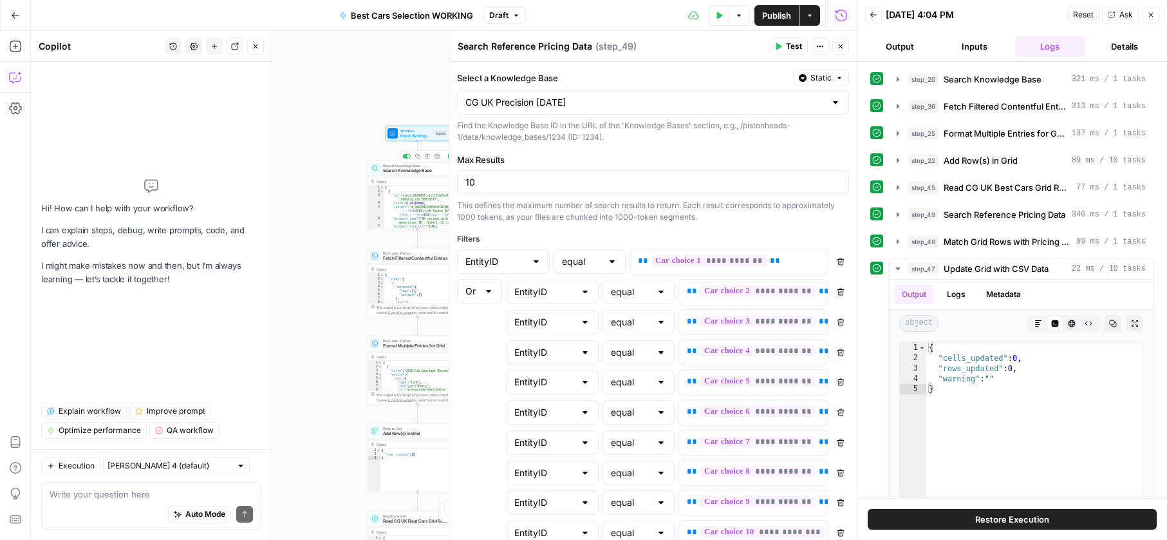
click at [409, 135] on span "Input Settings" at bounding box center [417, 136] width 32 height 6
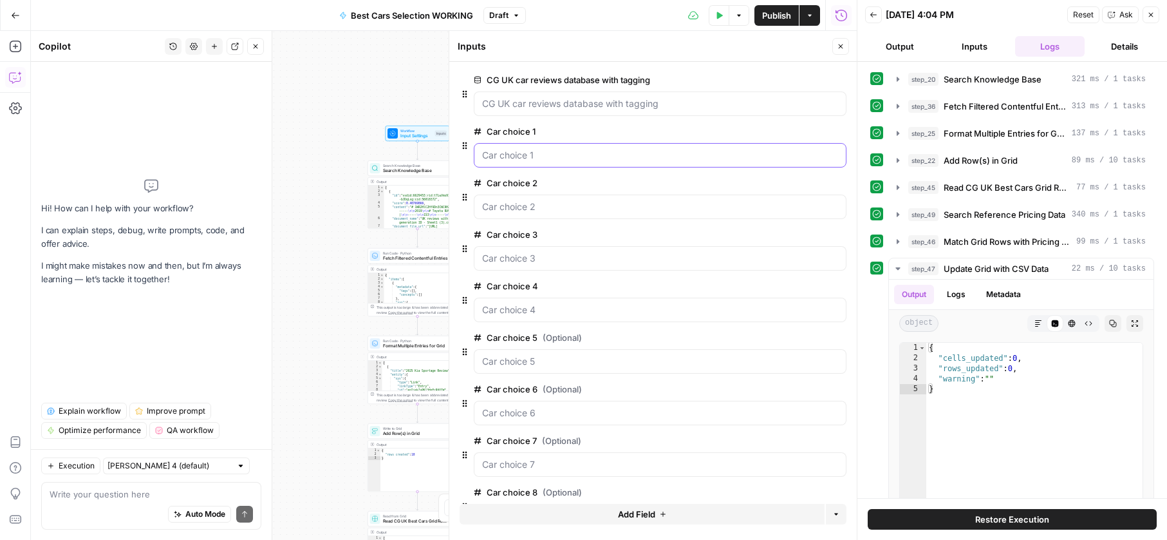
click at [525, 158] on 1 "Car choice 1" at bounding box center [660, 155] width 356 height 13
click at [319, 171] on div "Workflow Input Settings Inputs Search Knowledge Base Search Knowledge Base Step…" at bounding box center [444, 285] width 826 height 509
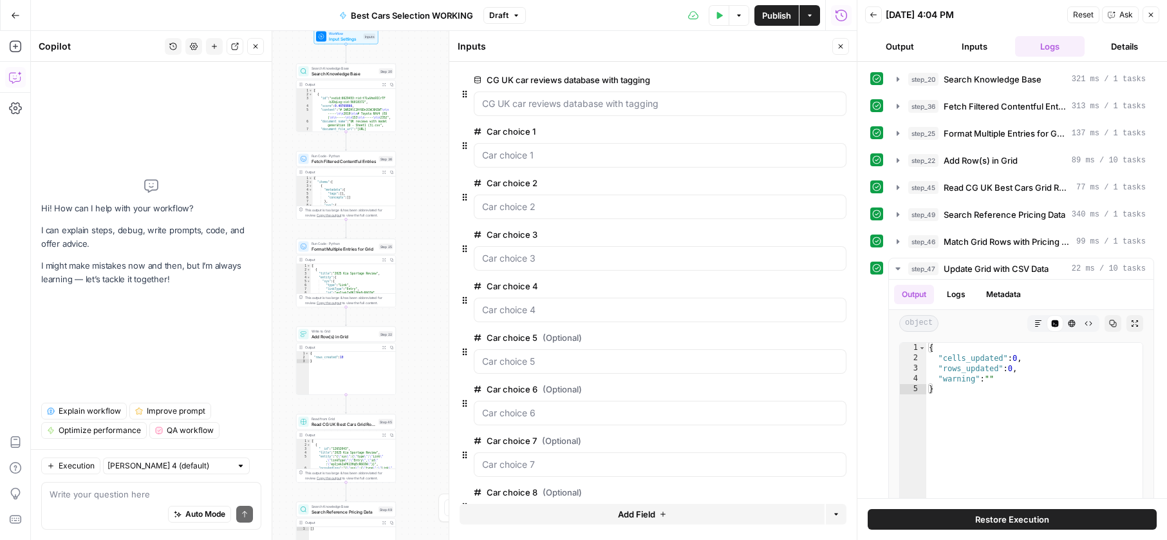
drag, startPoint x: 352, startPoint y: 177, endPoint x: 281, endPoint y: 89, distance: 113.5
click at [281, 89] on div "Workflow Input Settings Inputs Search Knowledge Base Search Knowledge Base Step…" at bounding box center [444, 285] width 826 height 509
click at [286, 91] on div "Workflow Input Settings Inputs Search Knowledge Base Search Knowledge Base Step…" at bounding box center [444, 285] width 826 height 509
click at [345, 154] on button "Copy step" at bounding box center [349, 150] width 8 height 8
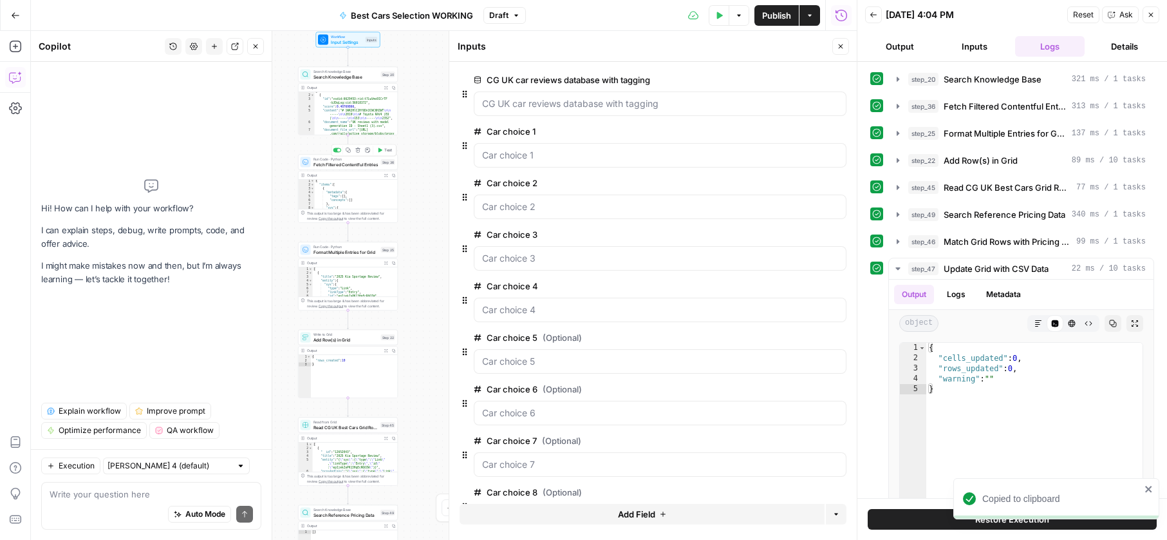
click at [334, 161] on span "Fetch Filtered Contentful Entries" at bounding box center [346, 164] width 65 height 6
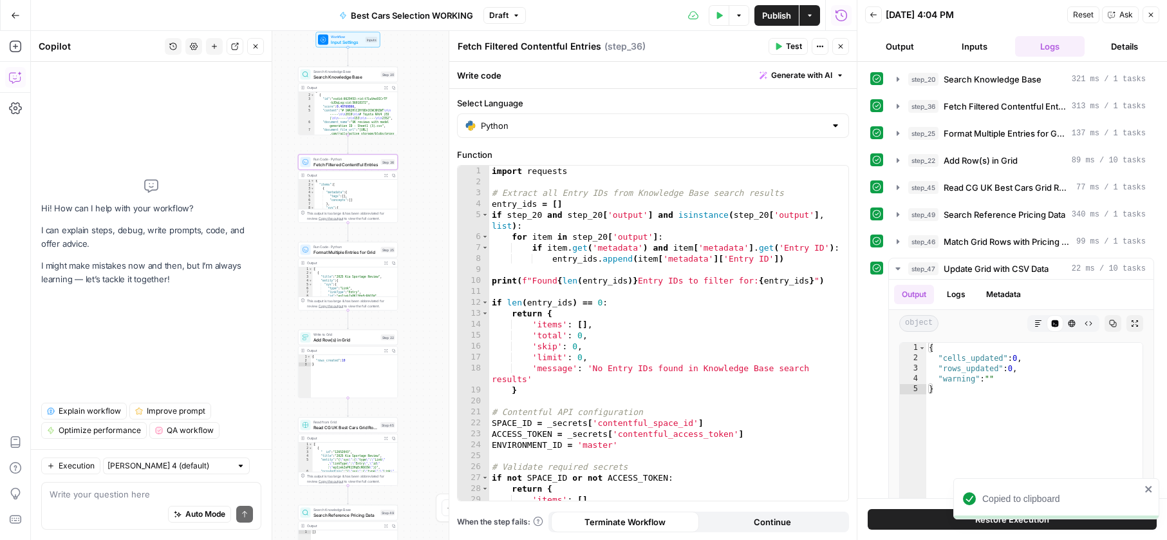
click at [290, 155] on div "Workflow Input Settings Inputs Search Knowledge Base Search Knowledge Base Step…" at bounding box center [444, 285] width 826 height 509
click at [321, 256] on div "Run Code · Python Format Multiple Entries for Grid Step 25 Copy step Delete ste…" at bounding box center [348, 249] width 100 height 15
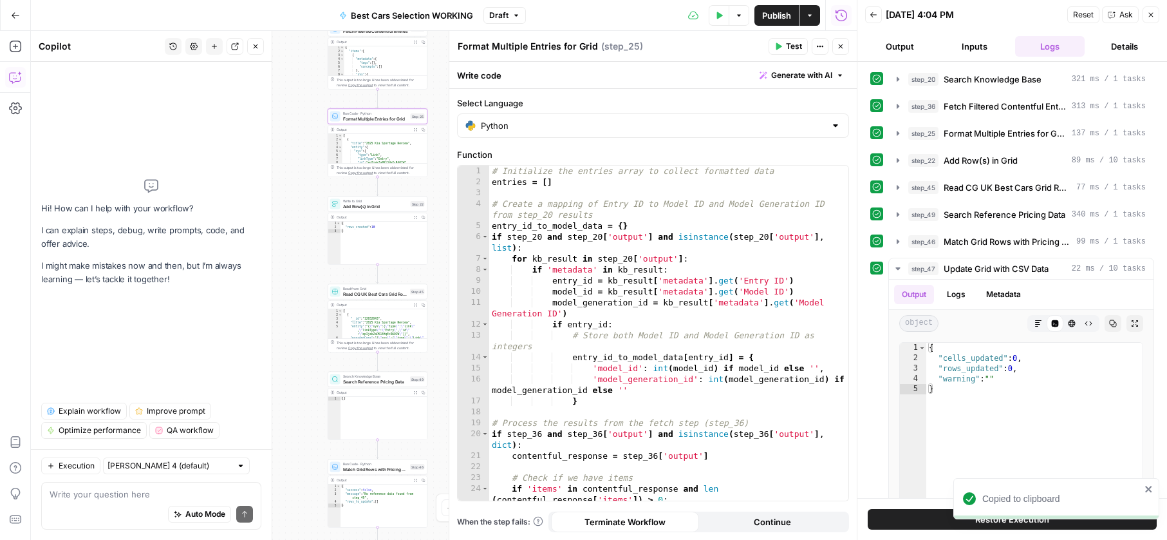
drag, startPoint x: 343, startPoint y: 367, endPoint x: 371, endPoint y: 223, distance: 146.9
click at [374, 214] on div "Workflow Input Settings Inputs Search Knowledge Base Search Knowledge Base Step…" at bounding box center [444, 285] width 826 height 509
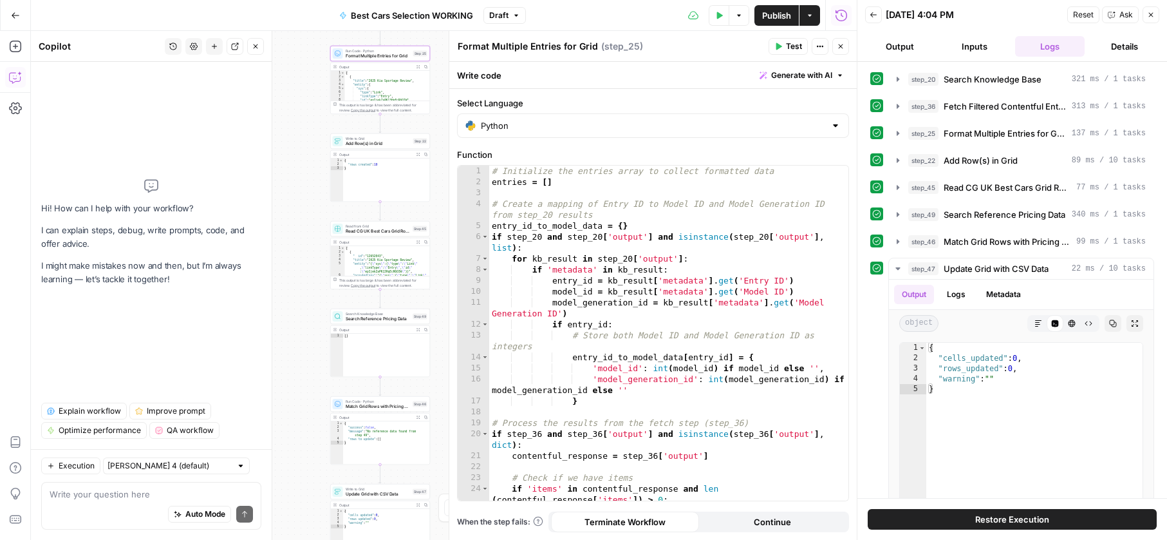
click at [359, 313] on span "Search Knowledge Base" at bounding box center [378, 313] width 65 height 5
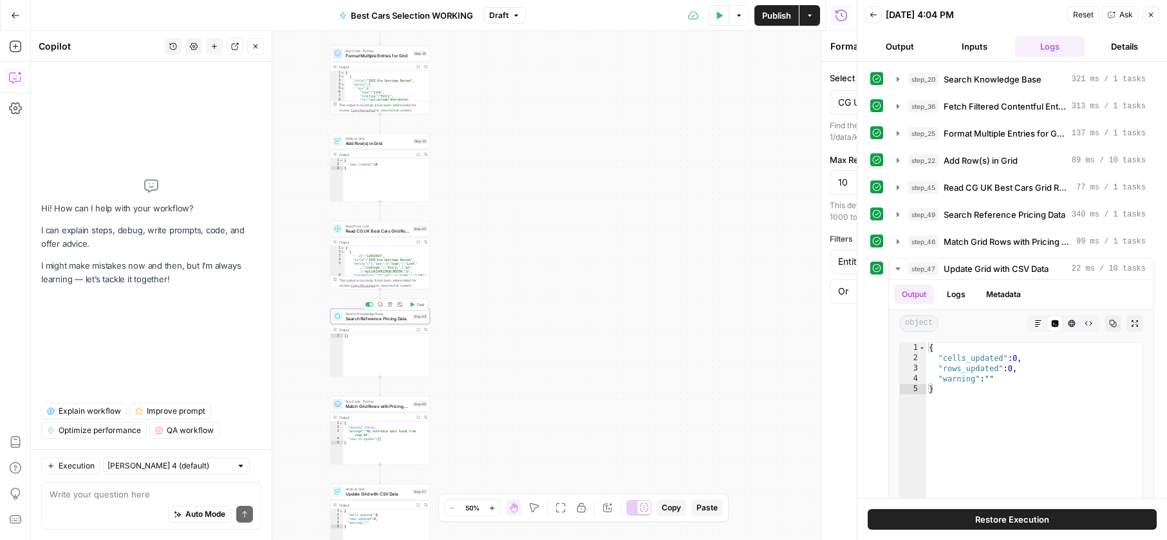
type textarea "Search Reference Pricing Data"
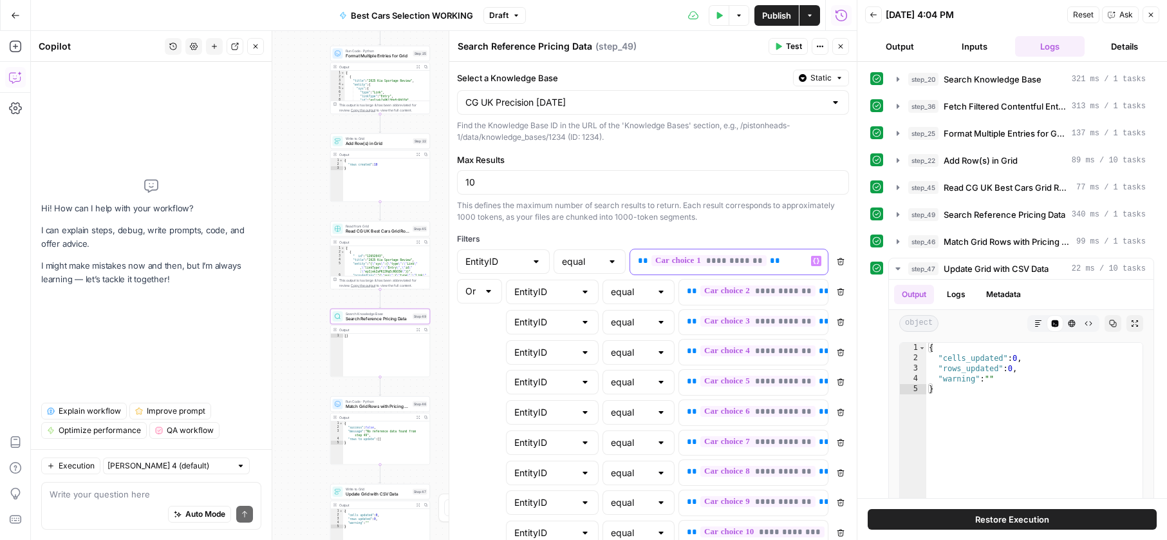
click at [780, 267] on p "**********" at bounding box center [729, 260] width 182 height 13
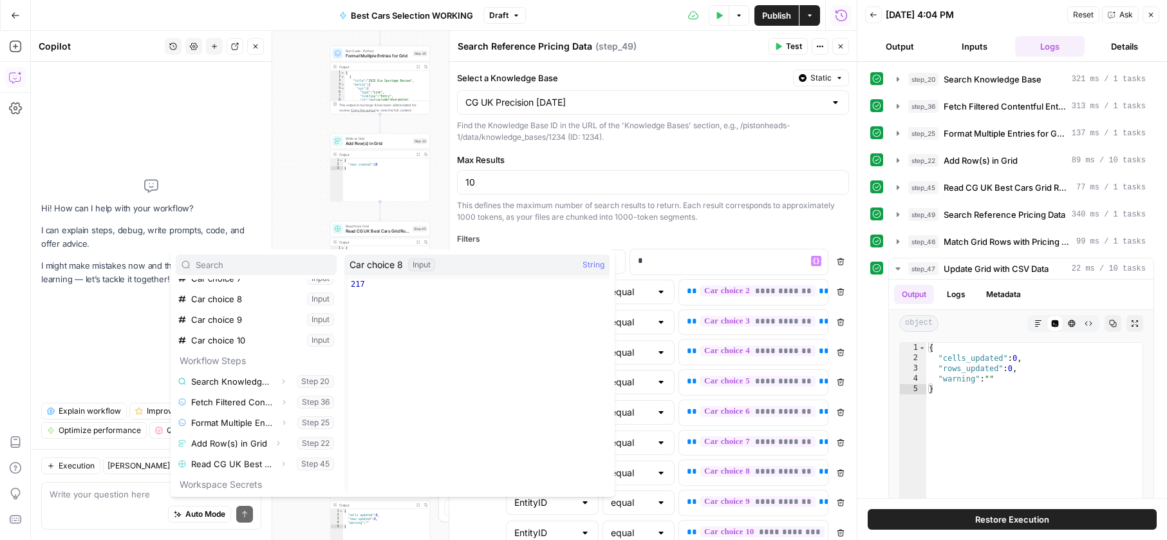
scroll to position [225, 0]
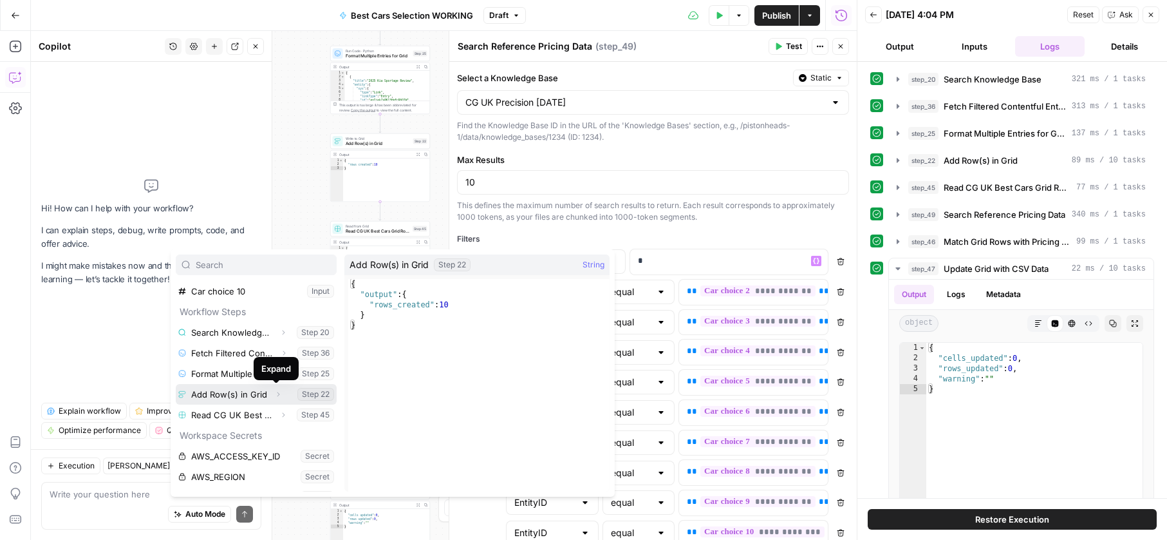
click at [273, 388] on button "Expand" at bounding box center [278, 394] width 17 height 17
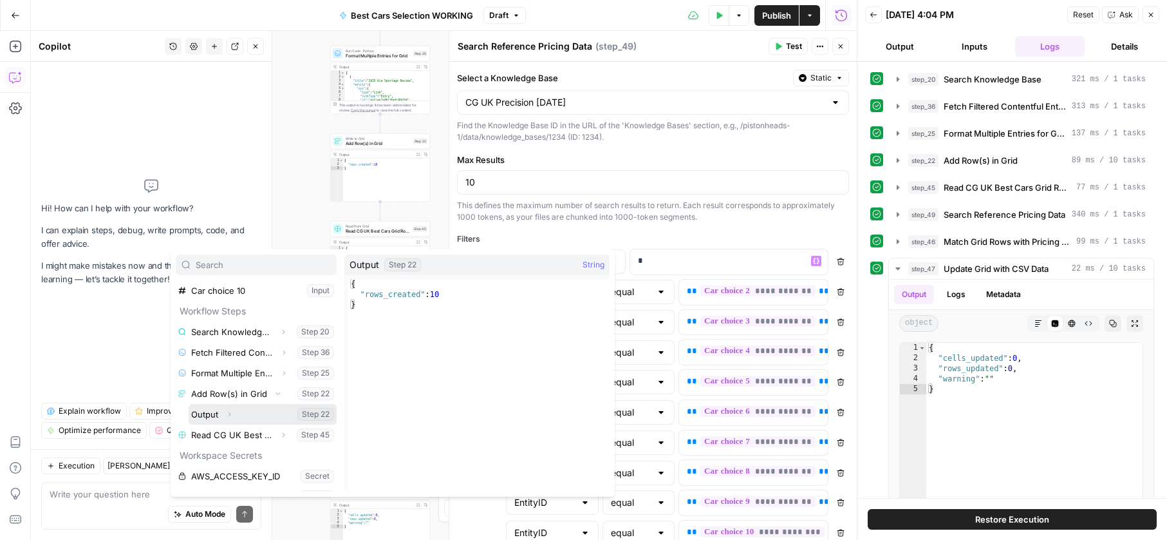
click at [227, 410] on icon "button" at bounding box center [229, 414] width 8 height 8
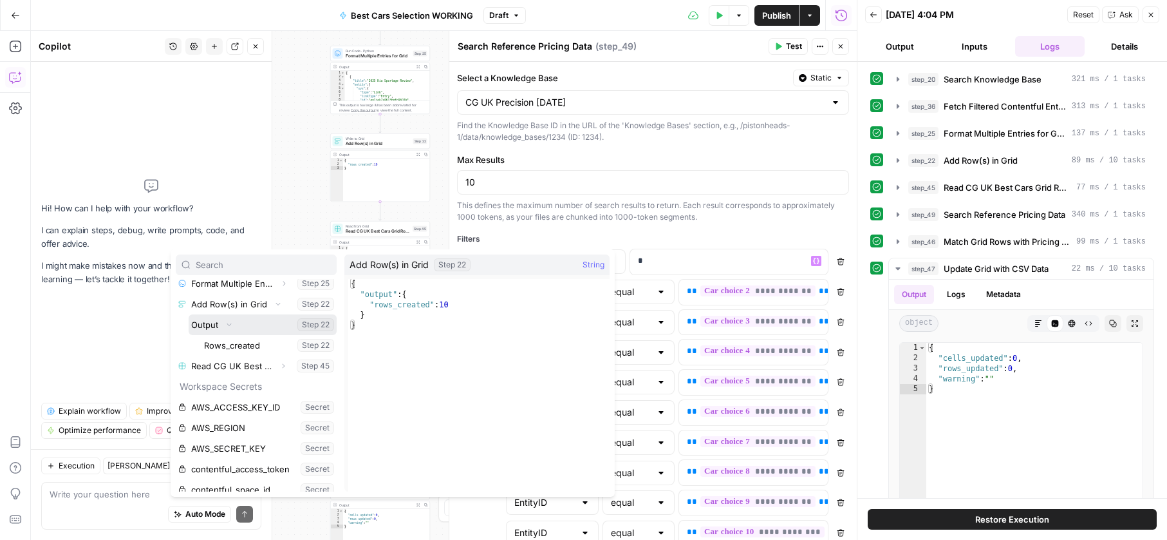
scroll to position [326, 0]
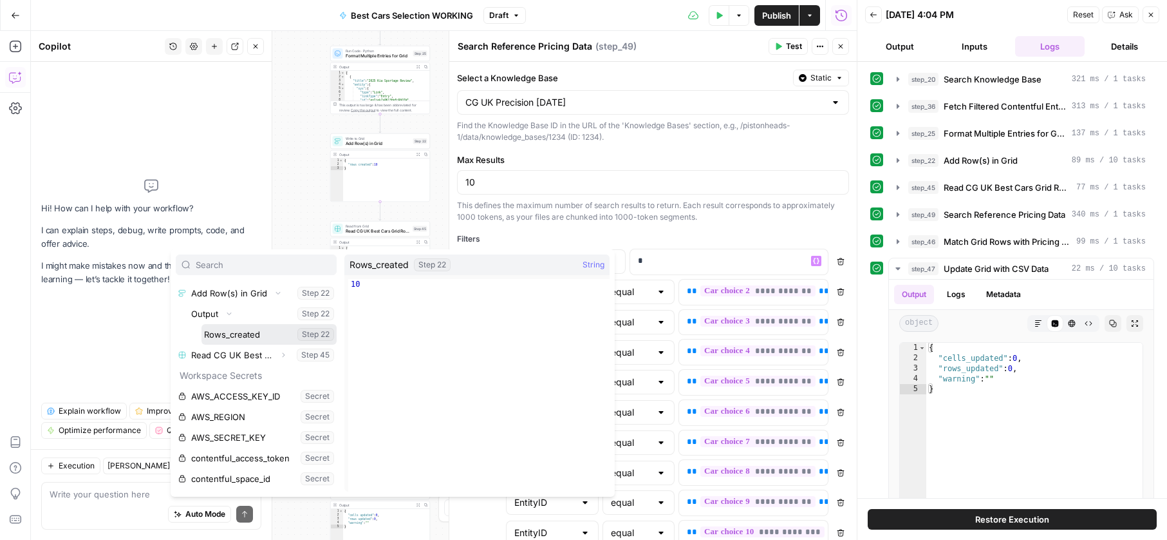
click at [260, 341] on button "Select variable Rows_created" at bounding box center [269, 334] width 135 height 21
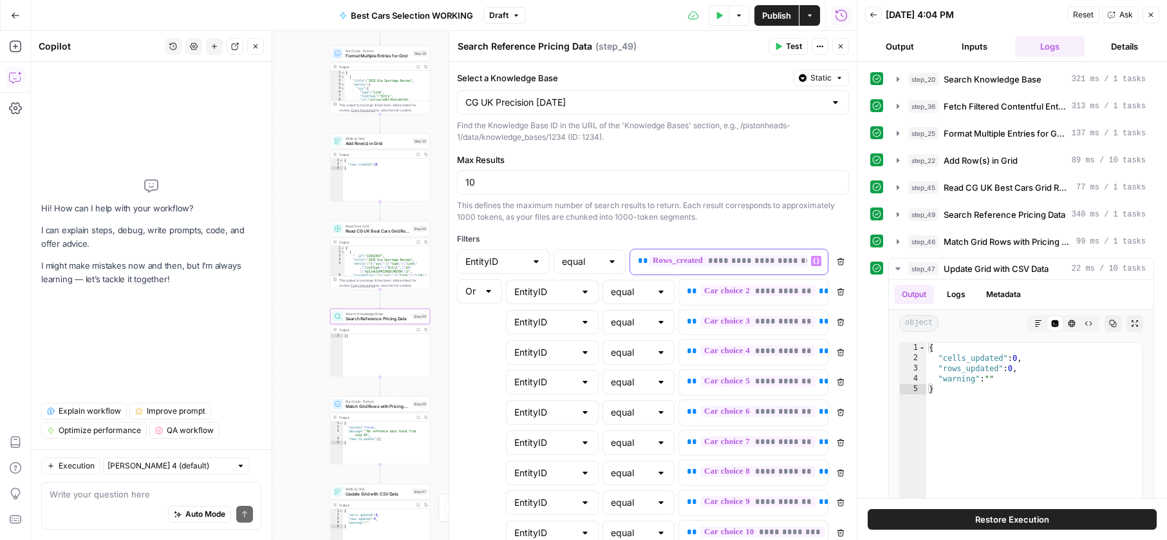
drag, startPoint x: 652, startPoint y: 269, endPoint x: 618, endPoint y: 262, distance: 34.1
click at [648, 269] on div "**********" at bounding box center [718, 261] width 177 height 25
click at [607, 260] on div at bounding box center [612, 261] width 10 height 13
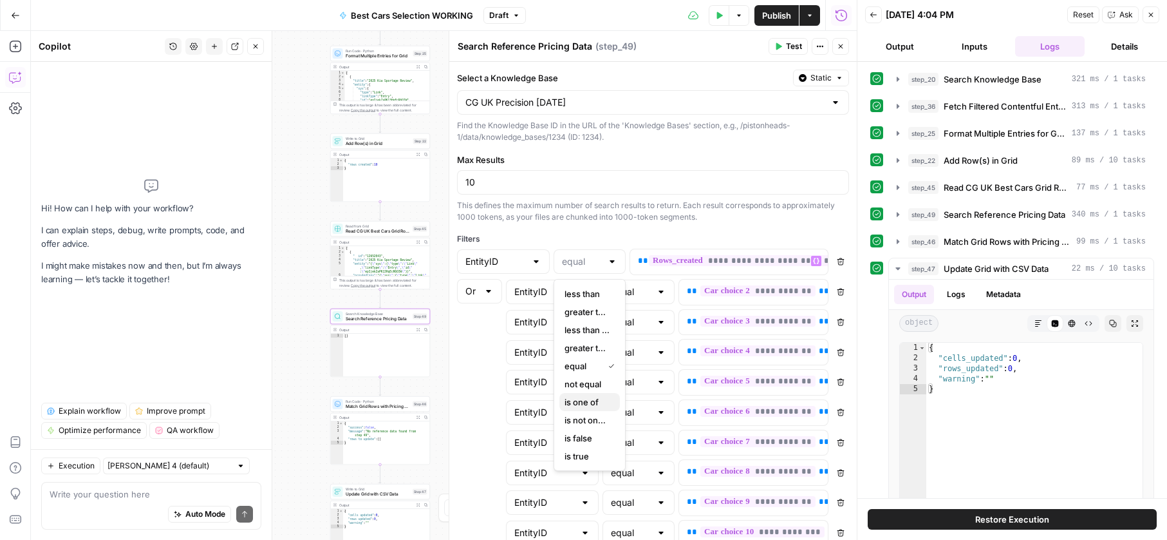
click at [585, 395] on span "is one of" at bounding box center [587, 401] width 45 height 13
type input "is one of"
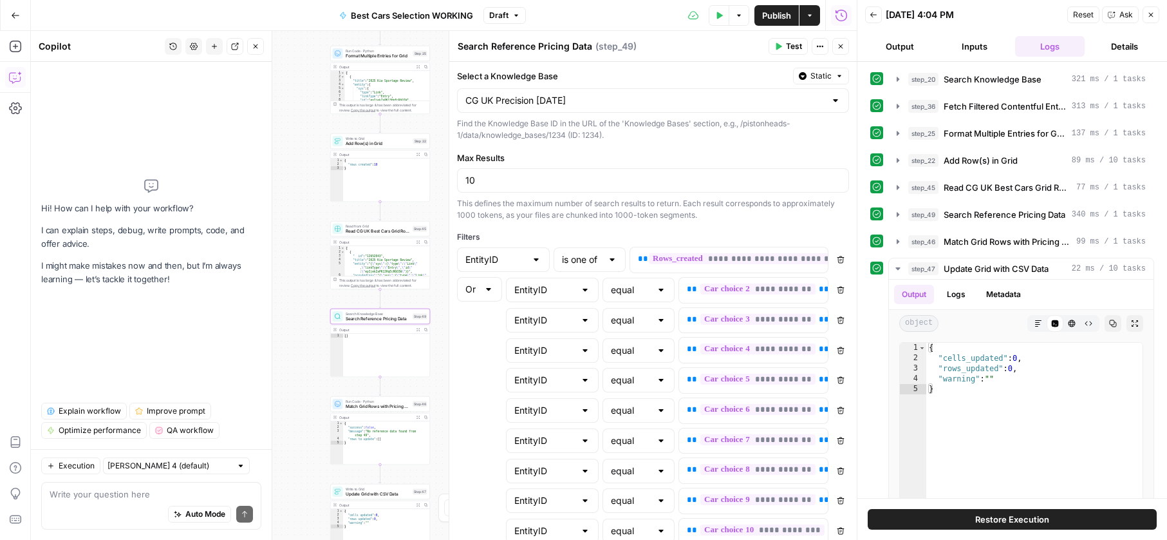
scroll to position [3, 0]
click at [1039, 522] on span "Restore Execution" at bounding box center [1013, 519] width 74 height 13
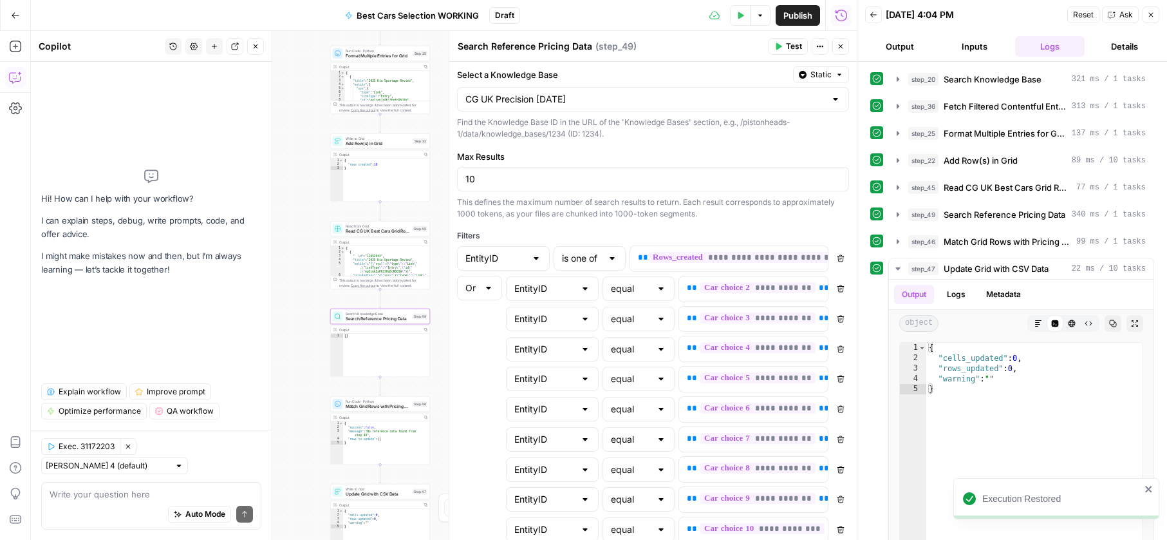
click at [737, 21] on button "Test Data" at bounding box center [740, 15] width 21 height 21
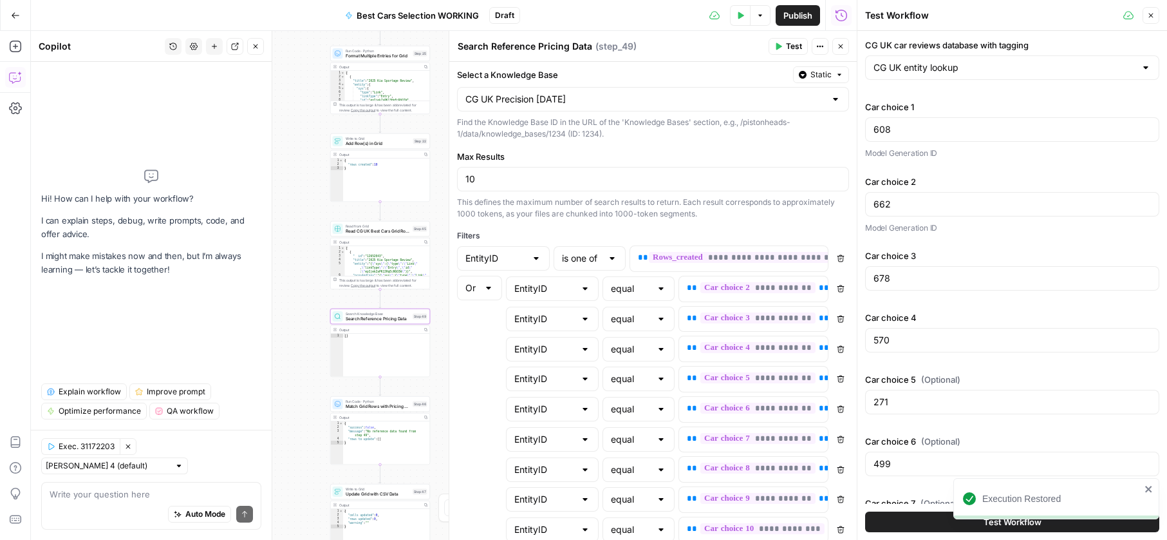
click at [937, 520] on button "Test Workflow" at bounding box center [1012, 521] width 294 height 21
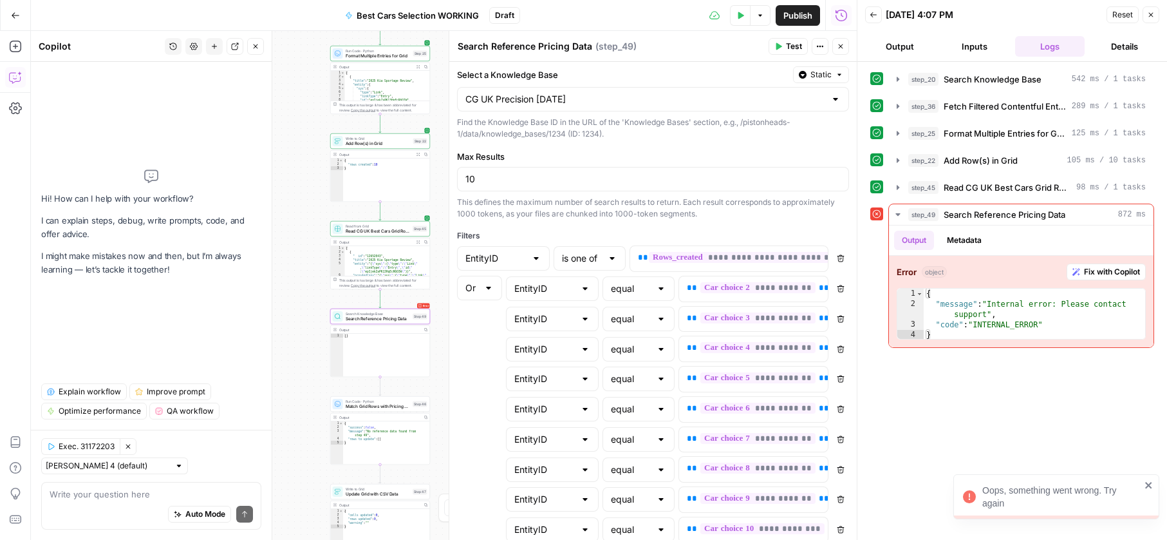
click at [1151, 481] on icon "close" at bounding box center [1149, 485] width 9 height 10
click at [1043, 428] on div "step_20 Search Knowledge Base 542 ms / 1 tasks step_36 Fetch Filtered Contentfu…" at bounding box center [1013, 300] width 284 height 465
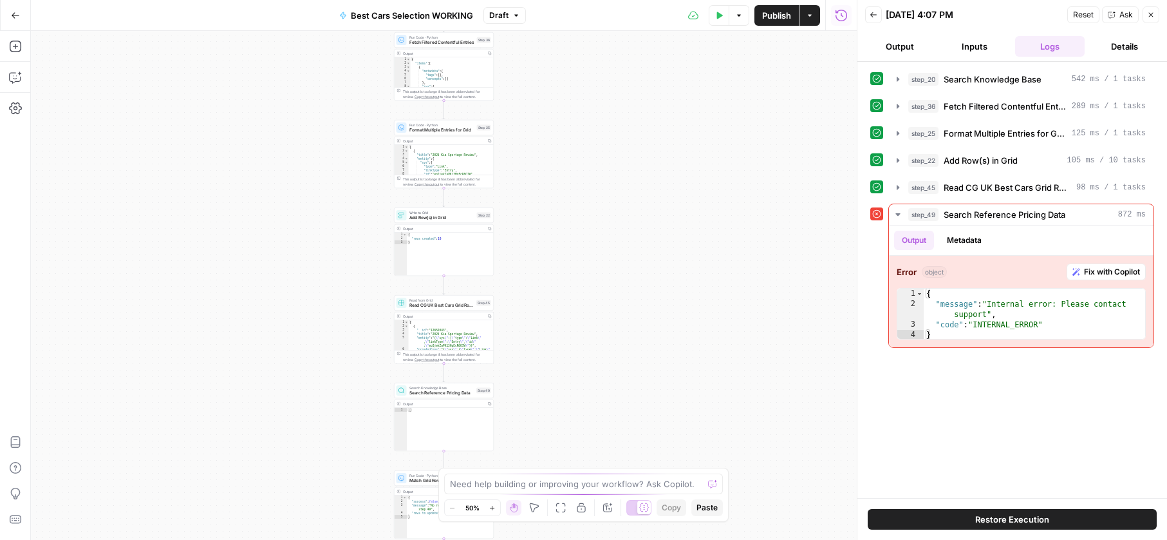
click at [709, 21] on button "Test Data" at bounding box center [719, 15] width 21 height 21
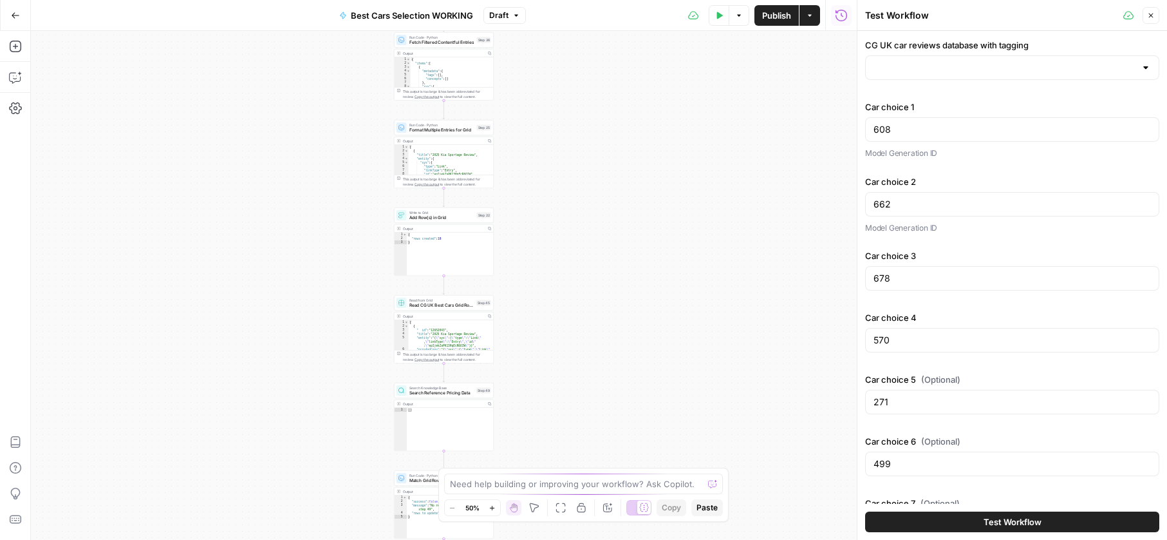
type input "CG UK entity lookup"
click at [1006, 515] on span "Test Workflow" at bounding box center [1013, 521] width 58 height 13
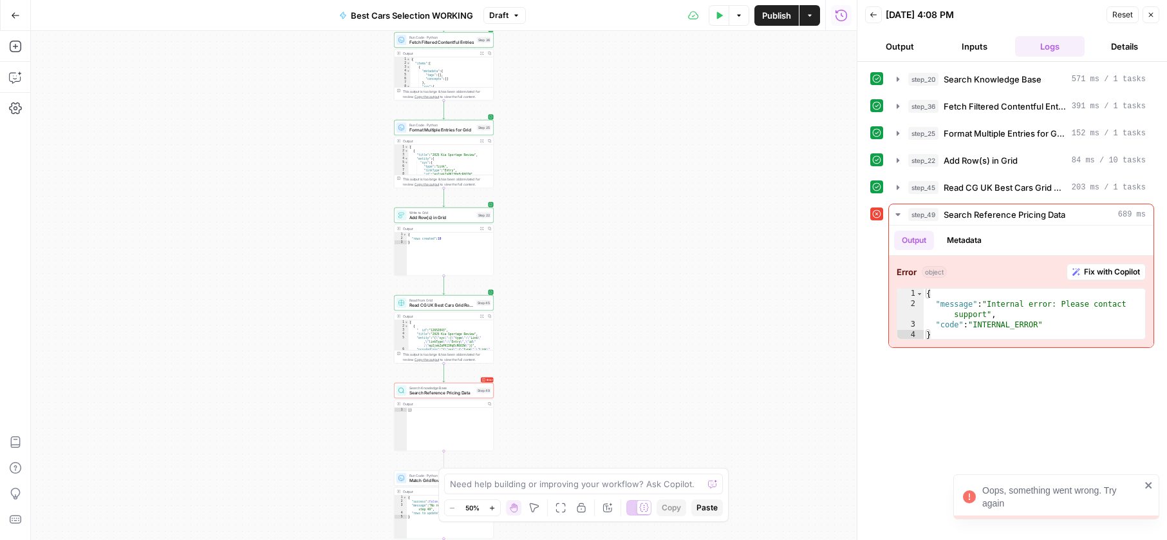
click at [1143, 483] on div "Oops, something went wrong. Try again" at bounding box center [1051, 496] width 185 height 33
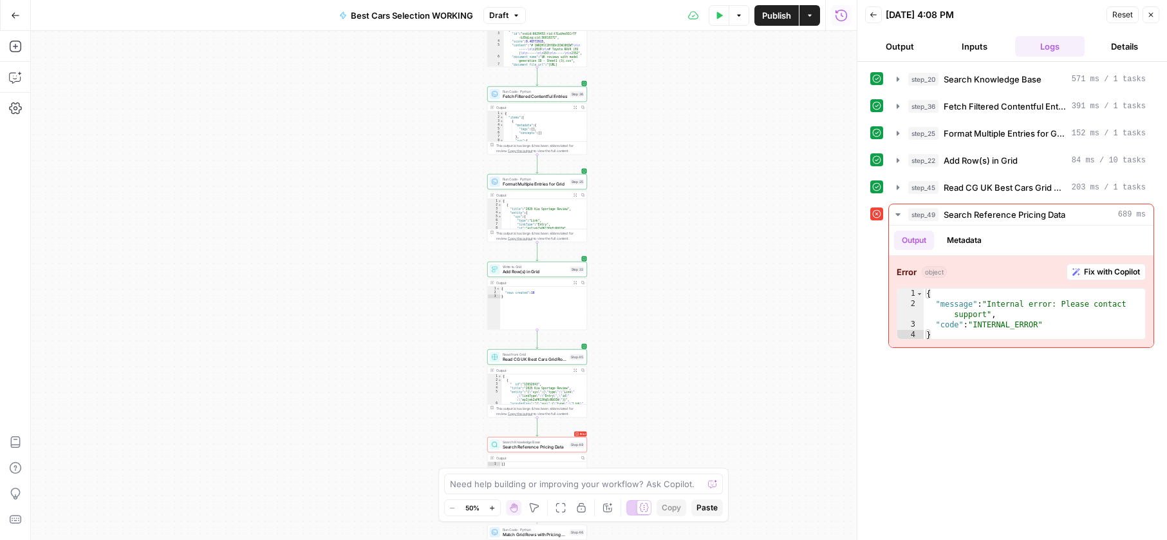
drag, startPoint x: 738, startPoint y: 312, endPoint x: 820, endPoint y: 361, distance: 95.0
click at [830, 365] on div "Workflow Input Settings Inputs Search Knowledge Base Search Knowledge Base Step…" at bounding box center [444, 285] width 826 height 509
click at [543, 442] on span "Search Reference Pricing Data" at bounding box center [534, 445] width 65 height 6
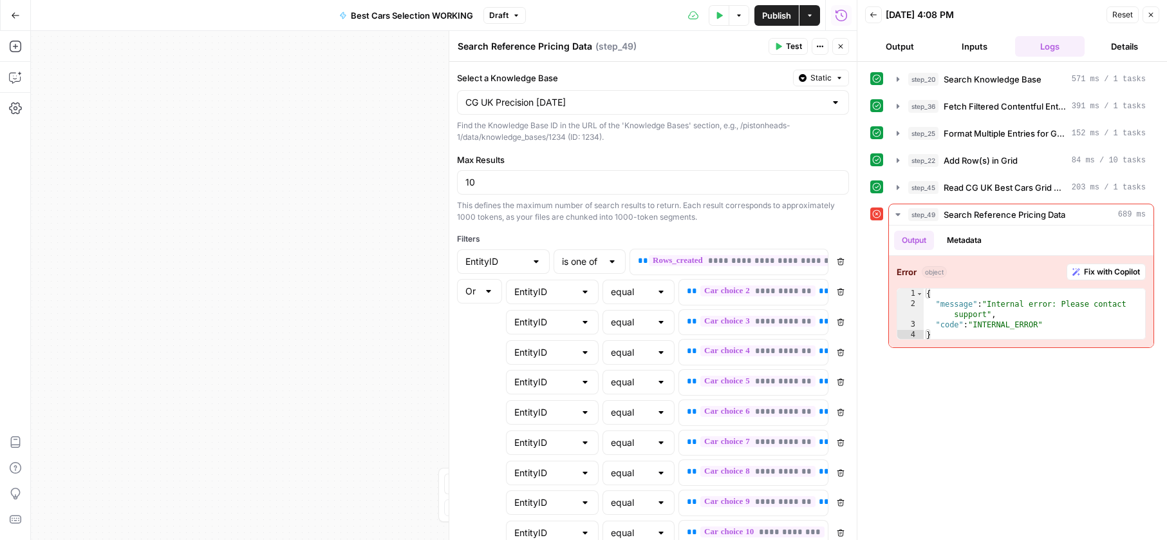
click at [555, 254] on div "is one of" at bounding box center [590, 261] width 72 height 24
type input "is one of"
click at [357, 302] on div "Workflow Input Settings Inputs Search Knowledge Base Search Knowledge Base Step…" at bounding box center [444, 285] width 826 height 509
click at [502, 255] on input "text" at bounding box center [496, 261] width 61 height 13
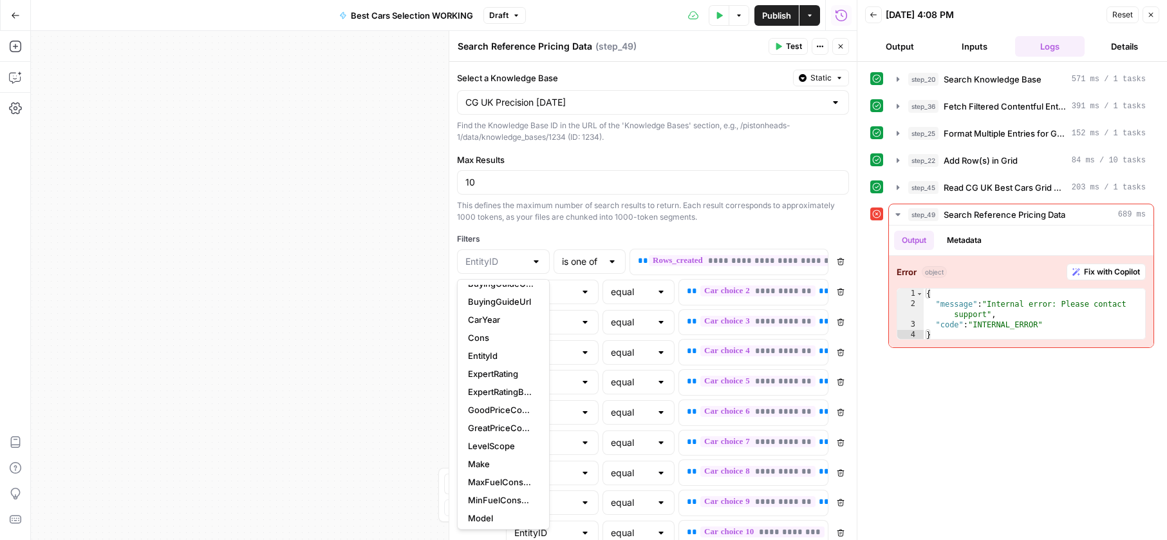
scroll to position [57, 0]
click at [500, 347] on span "EntityId" at bounding box center [501, 344] width 66 height 13
type input "EntityId"
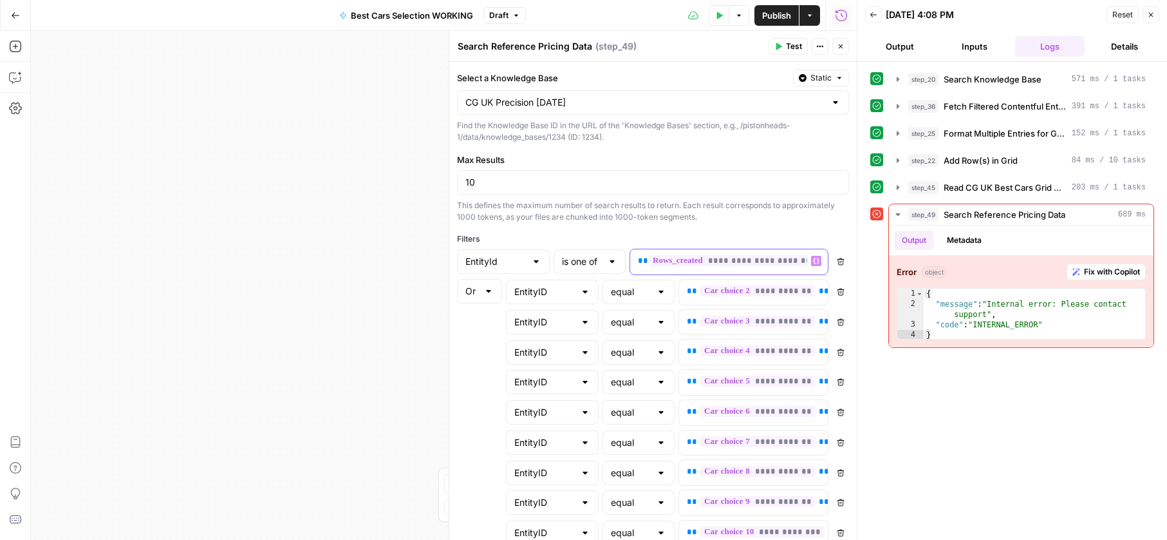
click at [728, 267] on div "**********" at bounding box center [718, 261] width 177 height 25
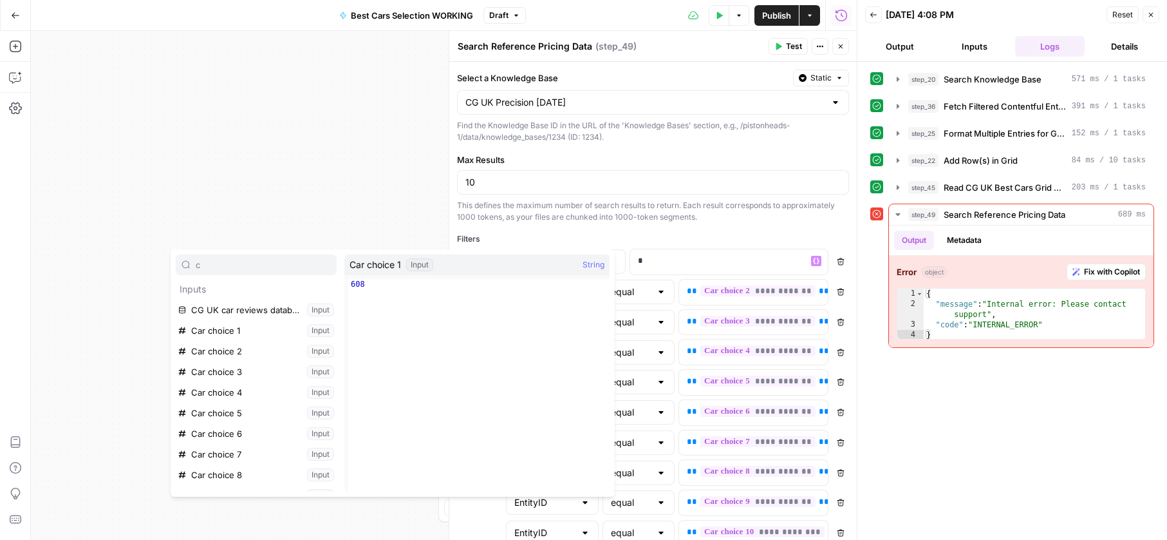
type input "c"
click at [222, 334] on button "Select variable Car choice 1" at bounding box center [256, 330] width 161 height 21
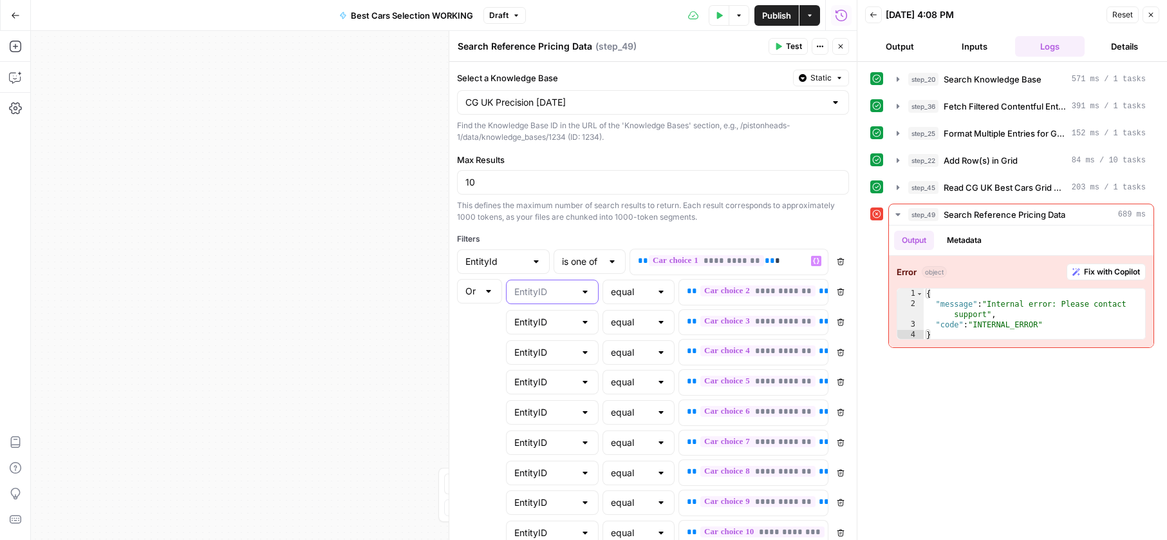
click at [572, 298] on input "text" at bounding box center [545, 291] width 61 height 13
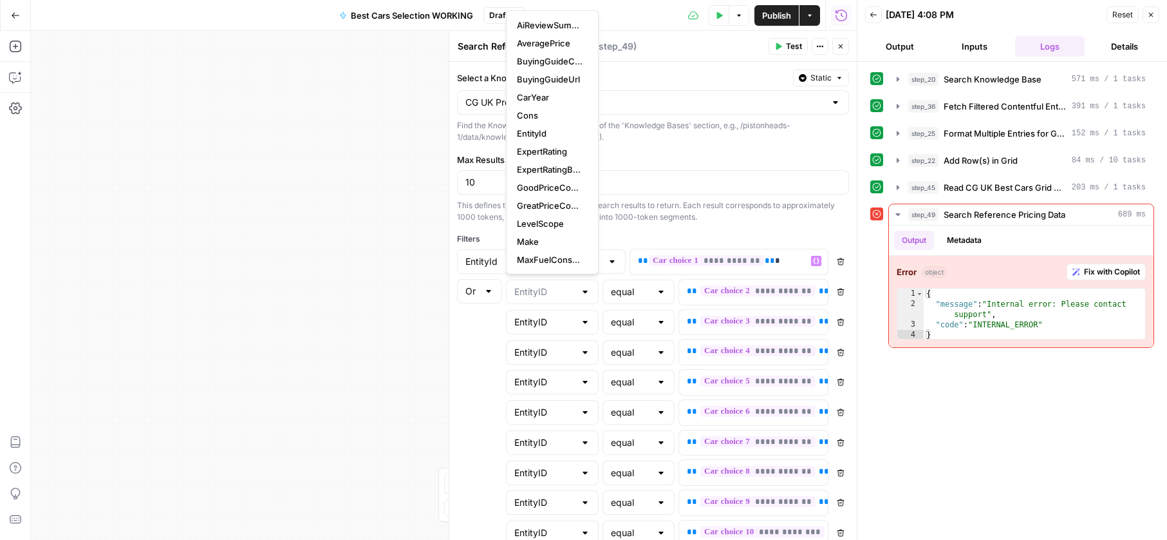
type input "EntityID"
click at [343, 249] on div "Workflow Input Settings Inputs Search Knowledge Base Search Knowledge Base Step…" at bounding box center [444, 285] width 826 height 509
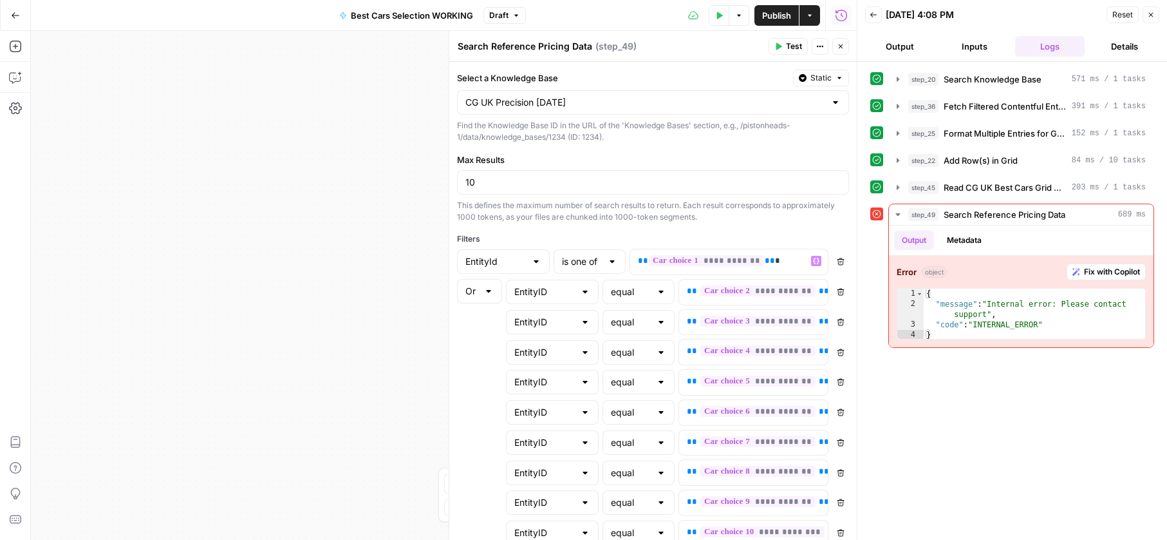
click at [727, 14] on button "Test Data" at bounding box center [719, 15] width 21 height 21
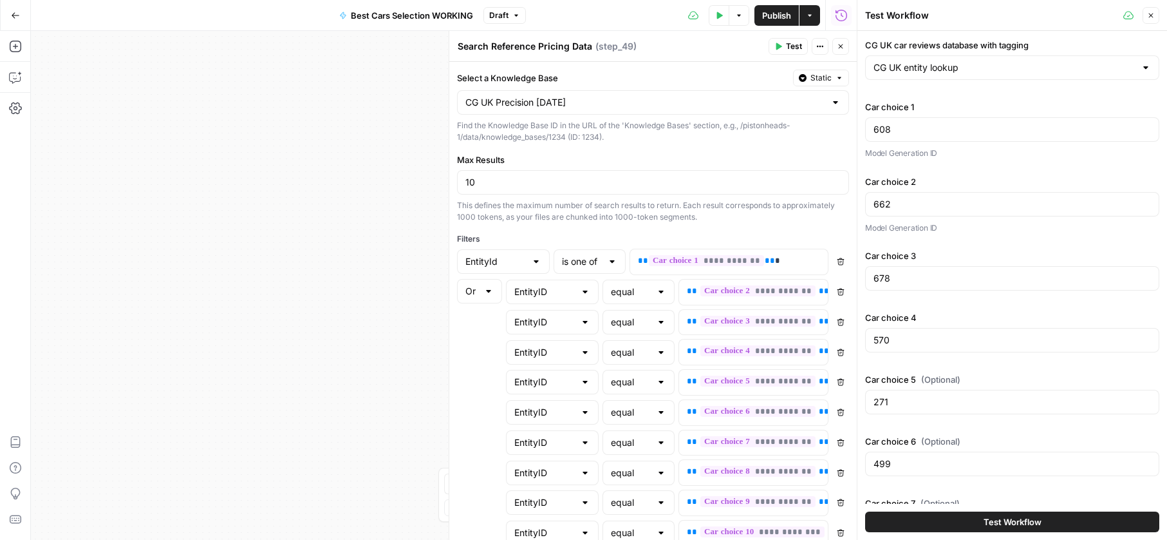
click at [1001, 512] on button "Test Workflow" at bounding box center [1012, 521] width 294 height 21
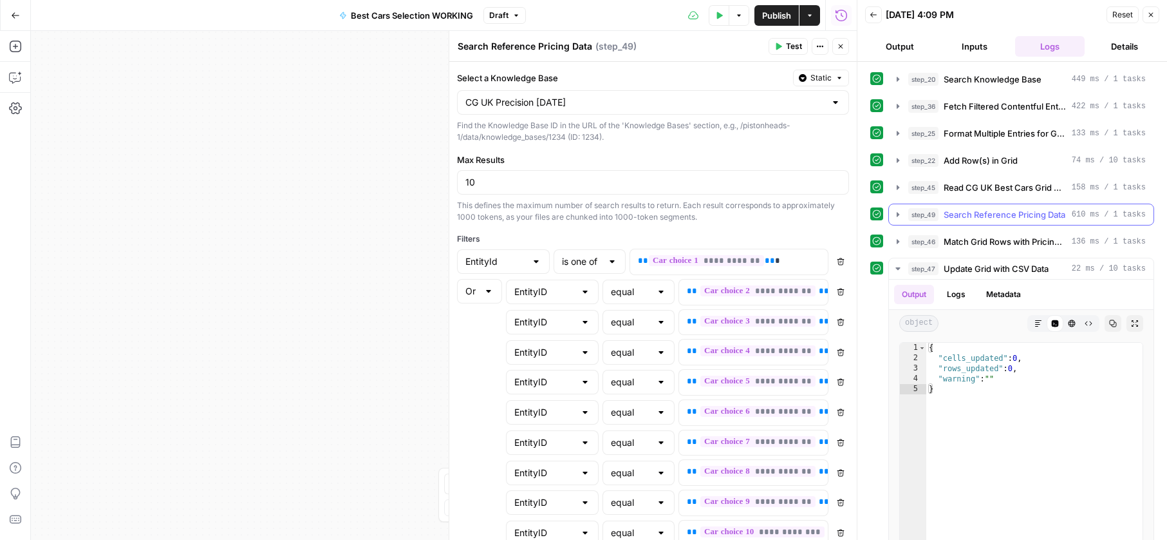
click at [973, 212] on span "Search Reference Pricing Data" at bounding box center [1005, 214] width 122 height 13
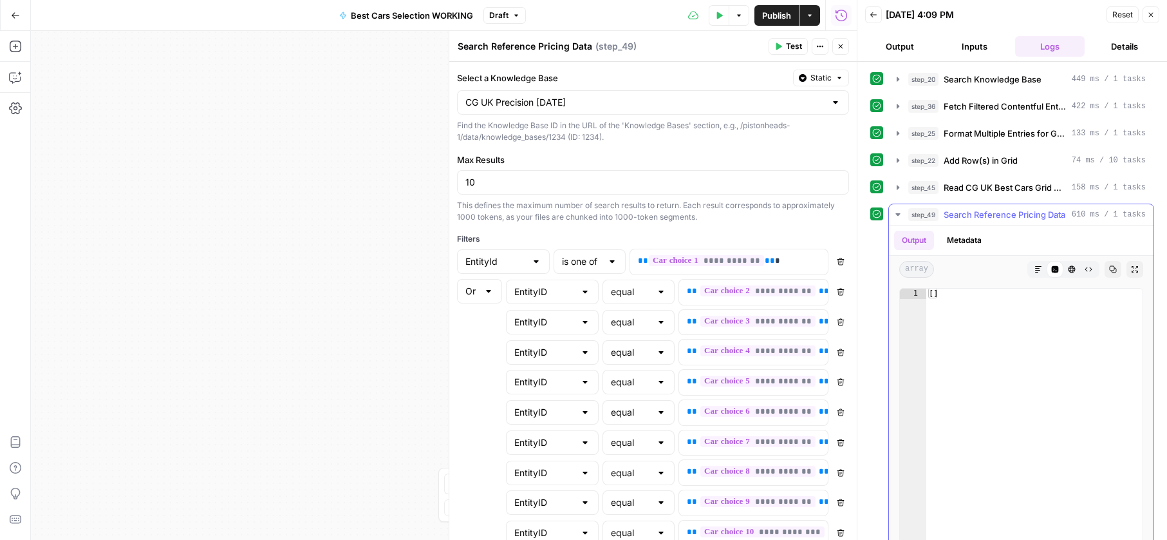
click at [970, 229] on div "Output Metadata" at bounding box center [1021, 240] width 265 height 30
click at [959, 242] on button "Metadata" at bounding box center [965, 240] width 50 height 19
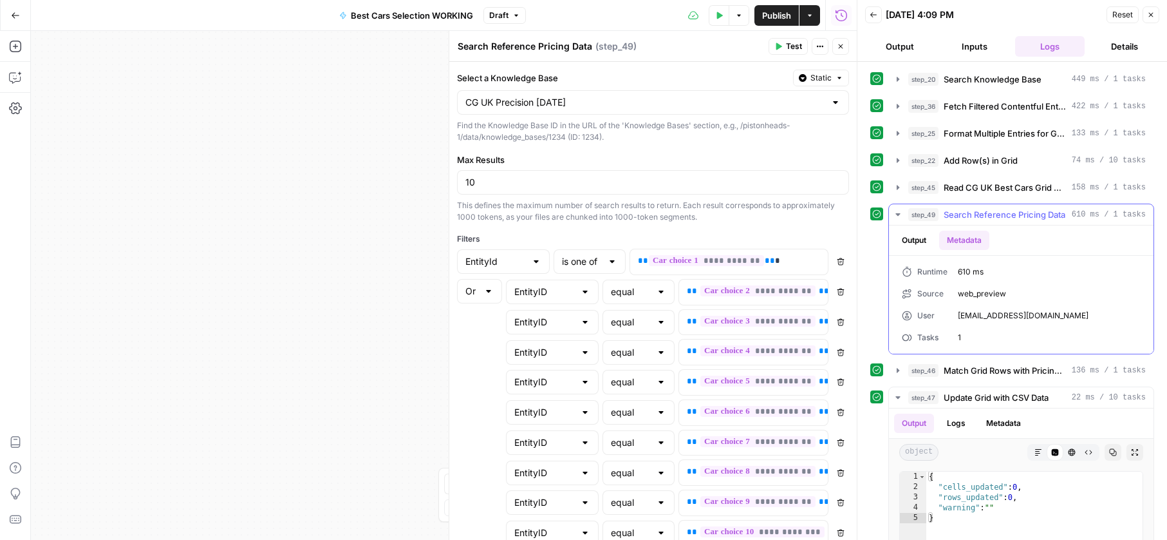
click at [918, 241] on button "Output" at bounding box center [914, 240] width 40 height 19
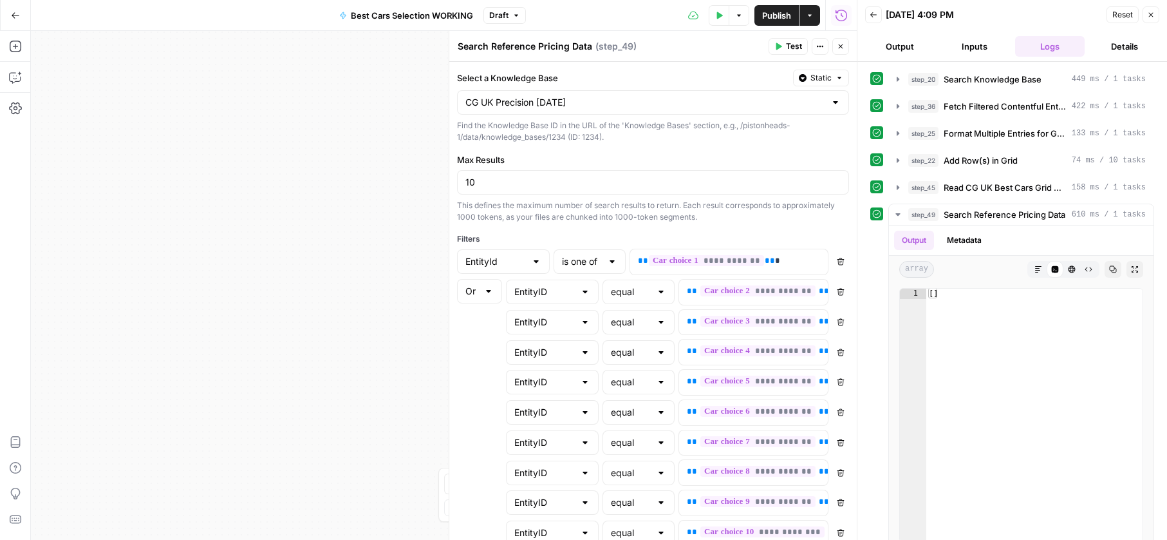
click at [493, 270] on div "EntityId" at bounding box center [503, 261] width 93 height 24
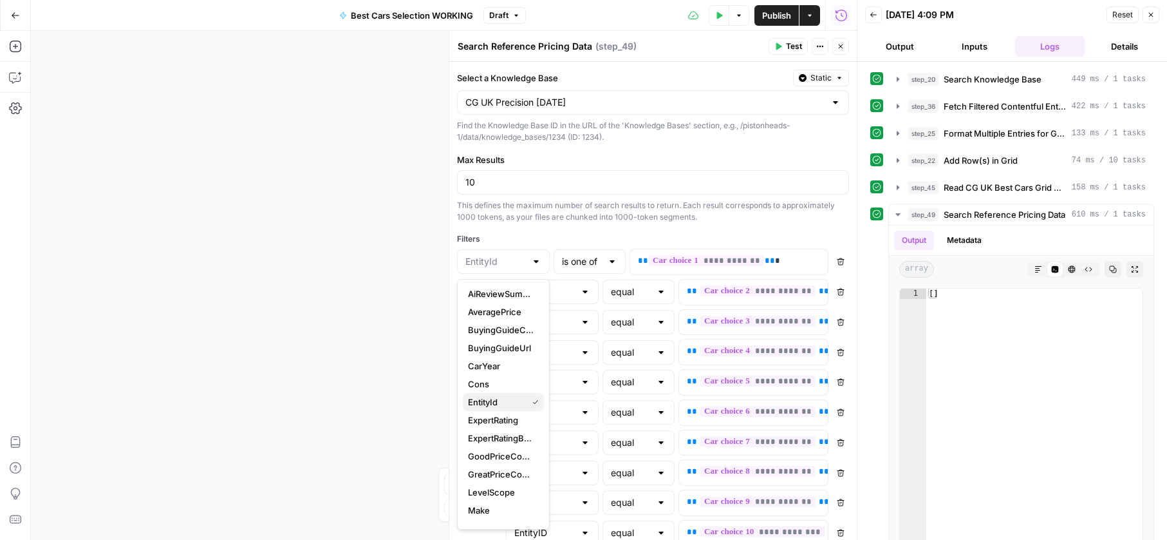
click at [495, 405] on span "EntityId" at bounding box center [495, 401] width 54 height 13
type input "EntityId"
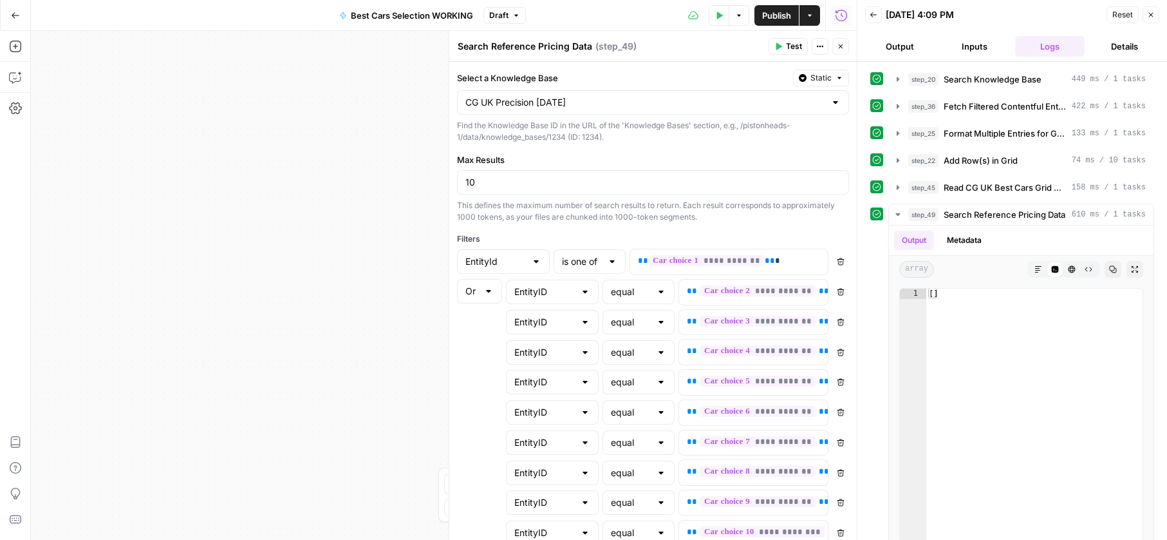
click at [549, 305] on div "**********" at bounding box center [653, 294] width 392 height 30
drag, startPoint x: 552, startPoint y: 301, endPoint x: 558, endPoint y: 296, distance: 8.2
click at [553, 300] on div "EntityID" at bounding box center [552, 291] width 93 height 24
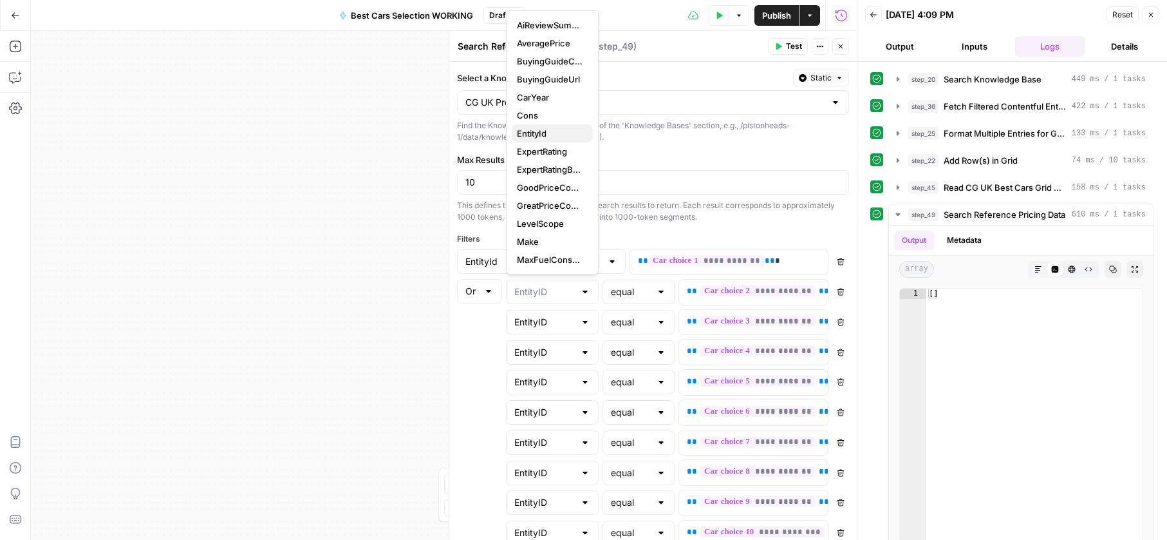
click at [539, 138] on span "EntityId" at bounding box center [550, 133] width 66 height 13
type input "EntityId"
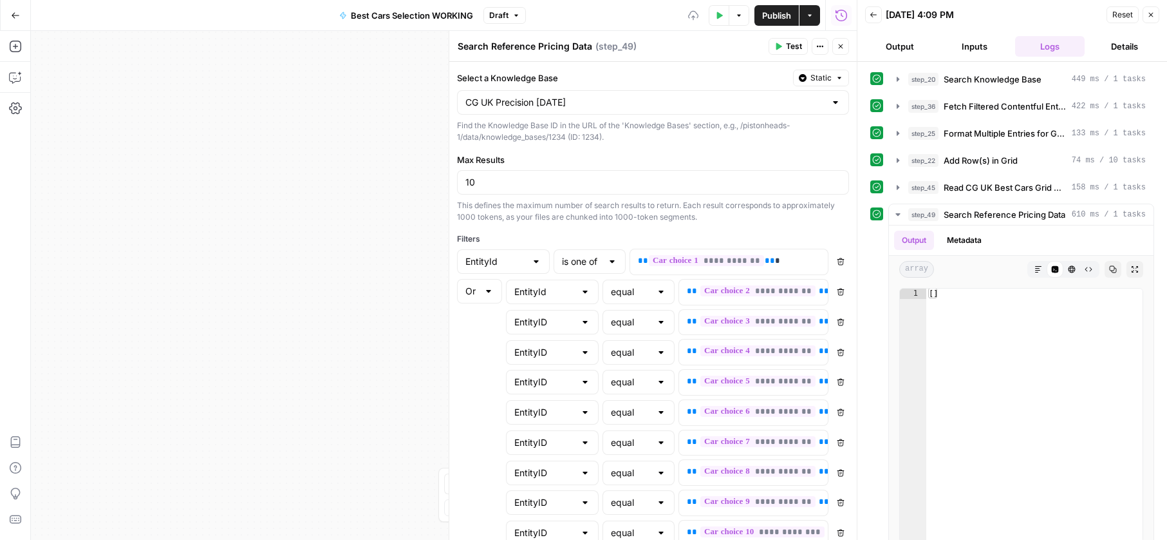
click at [550, 330] on div "EntityID" at bounding box center [552, 322] width 93 height 24
click at [543, 353] on input "text" at bounding box center [545, 352] width 61 height 13
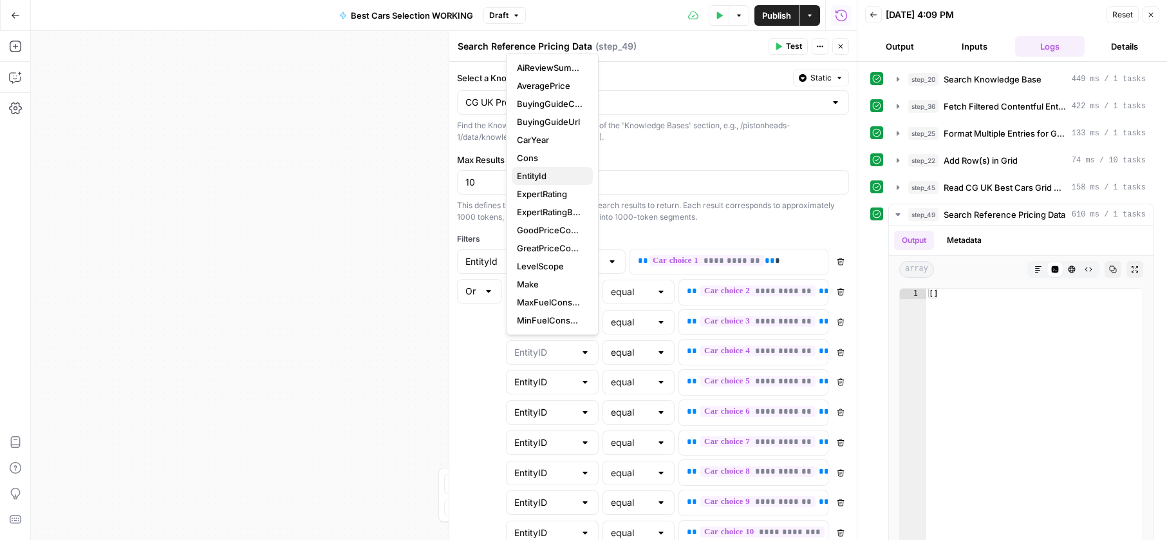
click at [551, 175] on span "EntityId" at bounding box center [550, 175] width 66 height 13
type input "EntityId"
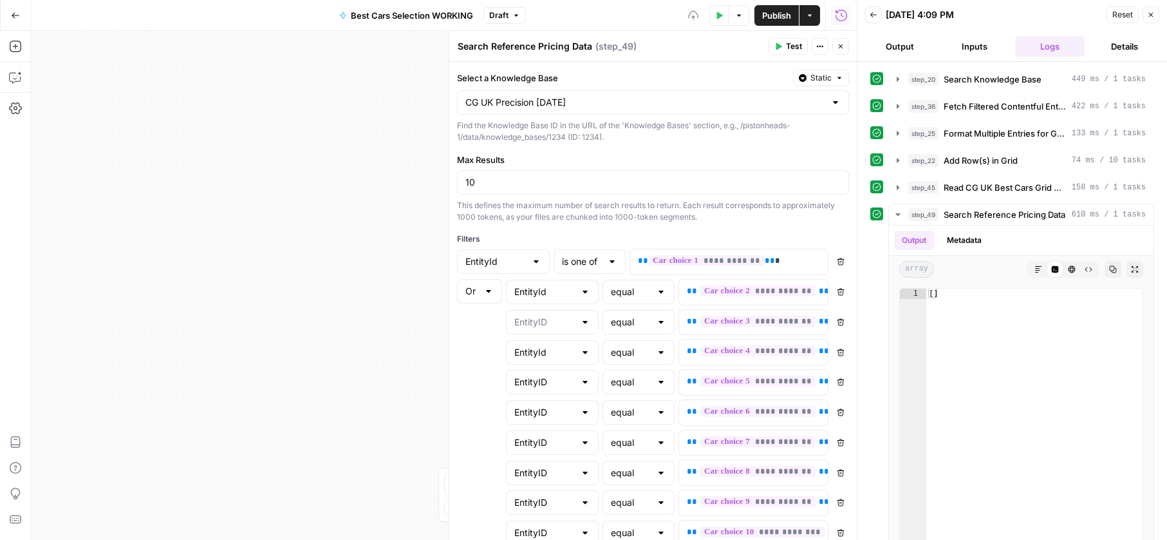
drag, startPoint x: 471, startPoint y: 366, endPoint x: 489, endPoint y: 371, distance: 19.4
click at [472, 366] on div "**********" at bounding box center [653, 354] width 392 height 30
click at [528, 391] on div "EntityID" at bounding box center [552, 382] width 93 height 24
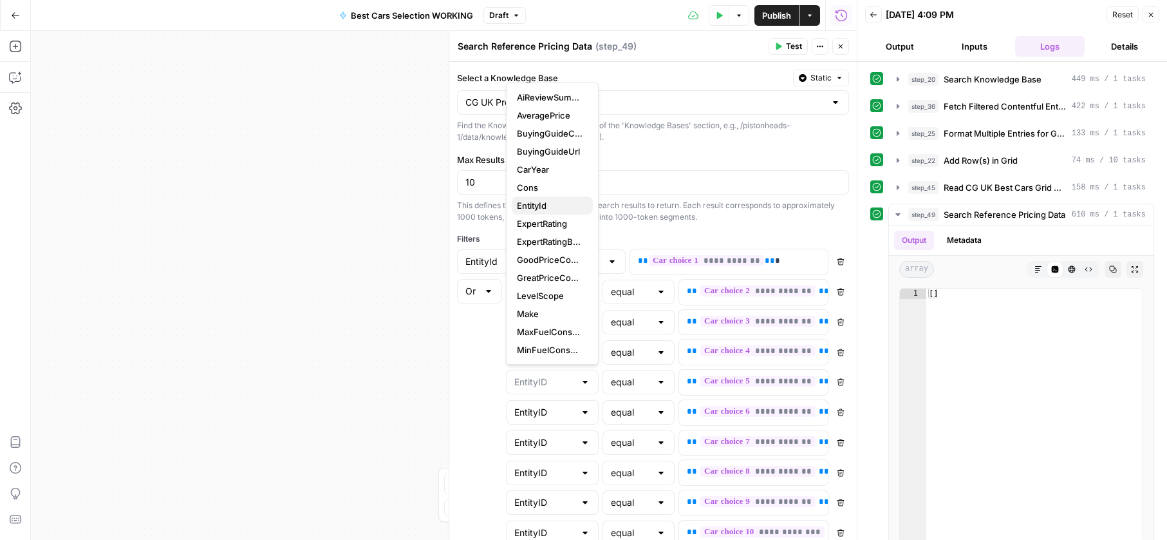
click at [539, 202] on span "EntityId" at bounding box center [550, 205] width 66 height 13
type input "EntityId"
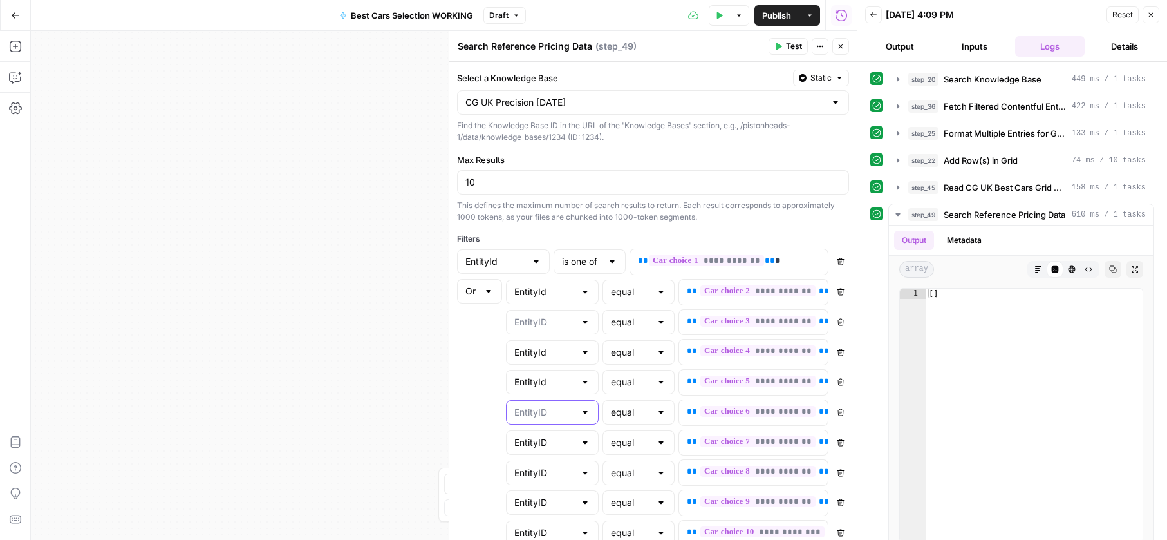
click at [533, 410] on input "text" at bounding box center [545, 412] width 61 height 13
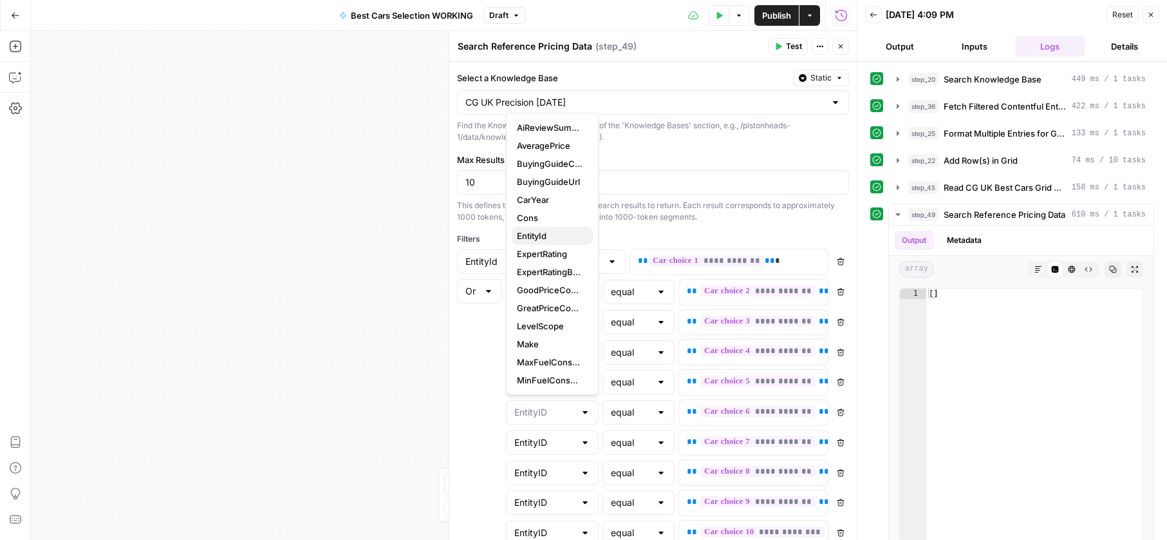
click at [530, 240] on span "EntityId" at bounding box center [550, 235] width 66 height 13
type input "EntityId"
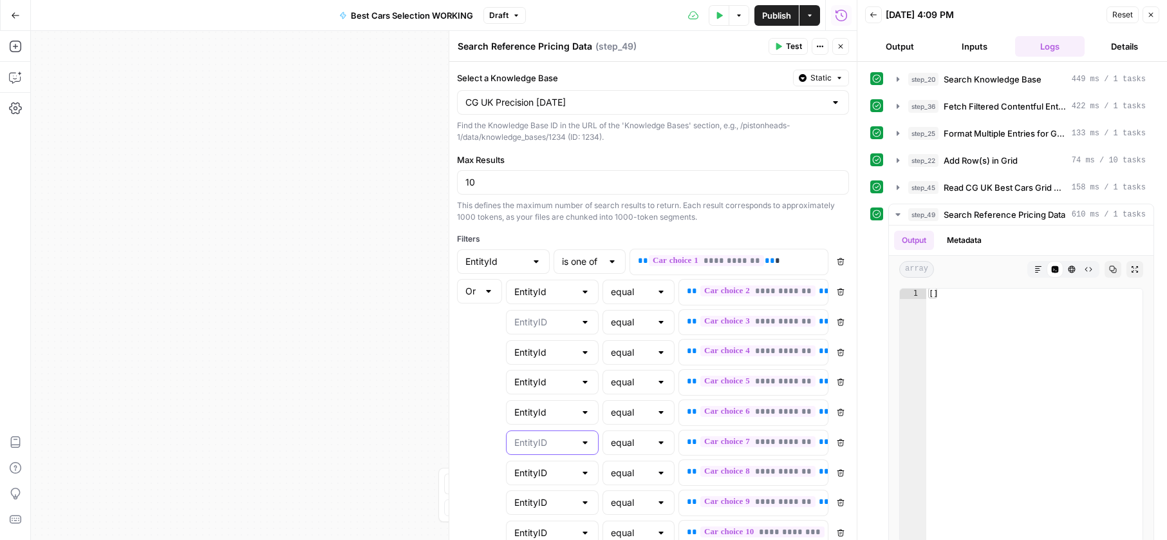
click at [540, 445] on input "text" at bounding box center [545, 442] width 61 height 13
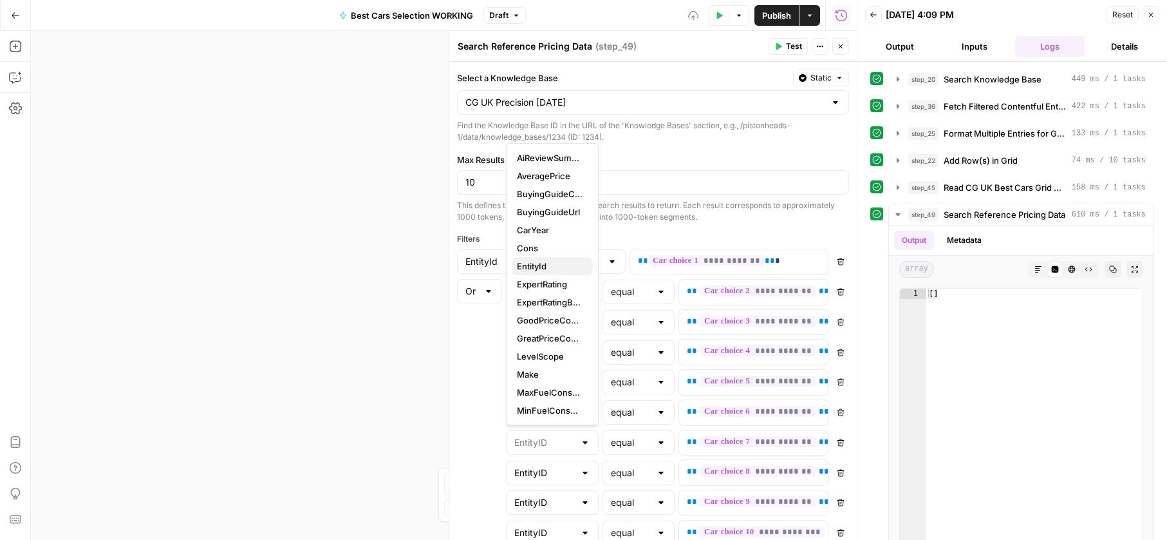
click at [552, 262] on span "EntityId" at bounding box center [550, 266] width 66 height 13
type input "EntityId"
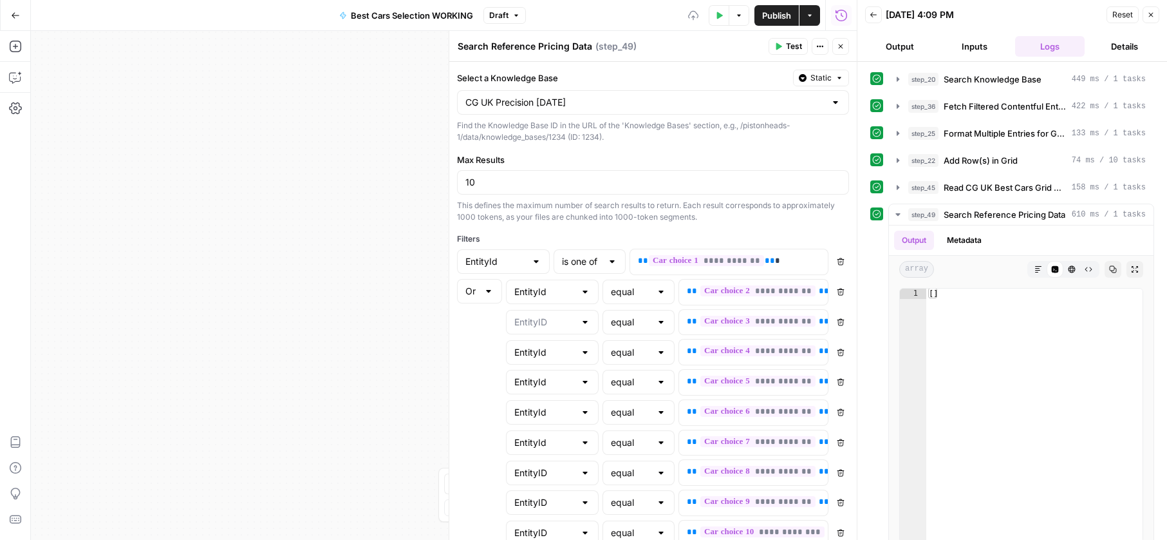
click at [548, 479] on div "EntityID" at bounding box center [552, 472] width 93 height 24
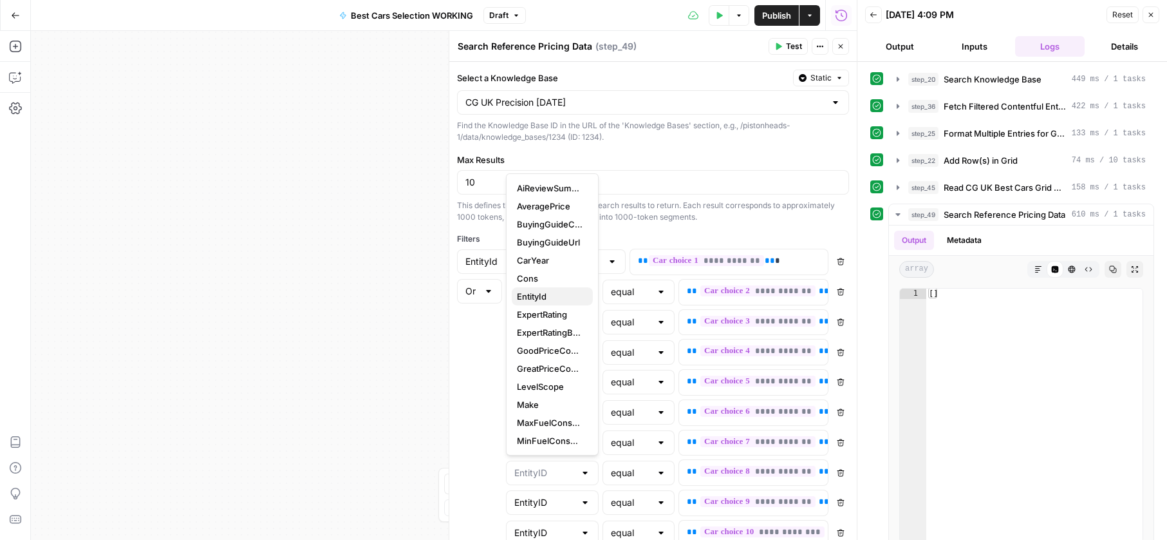
click at [551, 293] on span "EntityId" at bounding box center [550, 296] width 66 height 13
type input "EntityId"
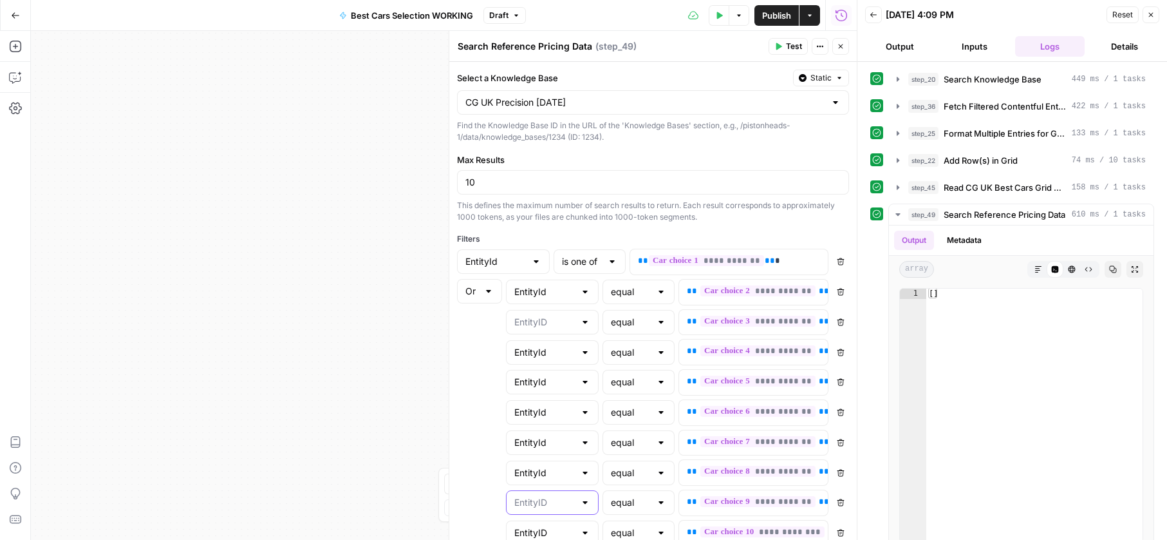
click at [553, 505] on input "text" at bounding box center [545, 502] width 61 height 13
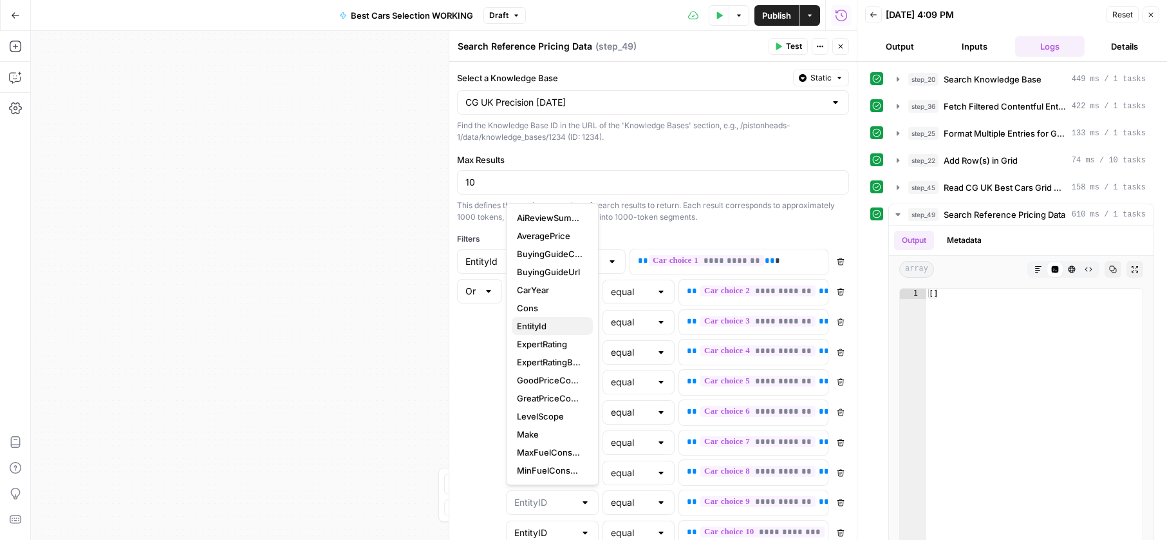
click at [559, 332] on span "EntityId" at bounding box center [550, 325] width 66 height 13
type input "EntityId"
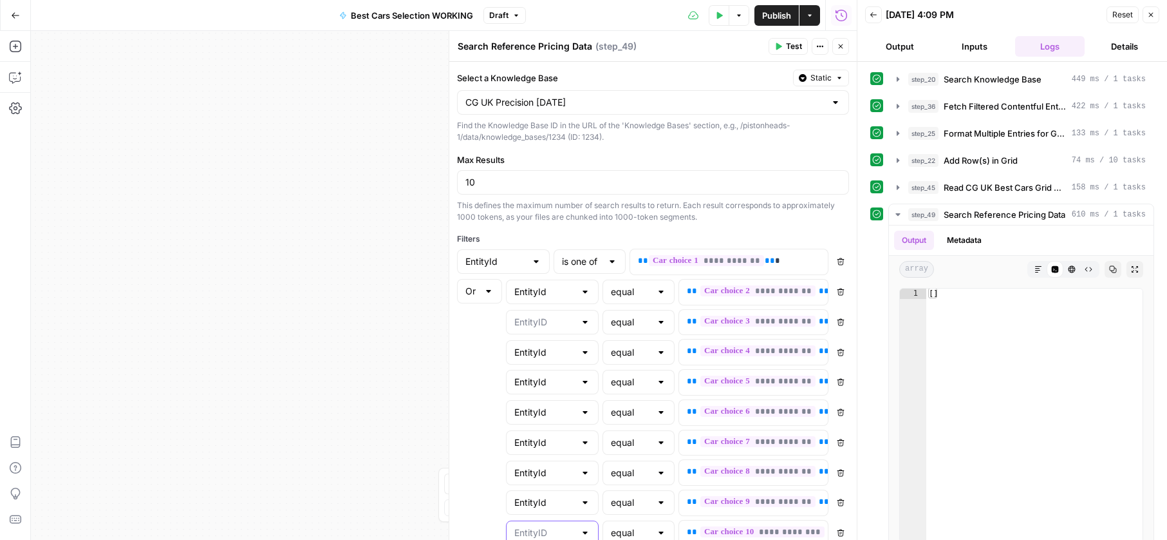
drag, startPoint x: 552, startPoint y: 529, endPoint x: 553, endPoint y: 519, distance: 10.4
click at [553, 529] on input "text" at bounding box center [545, 532] width 61 height 13
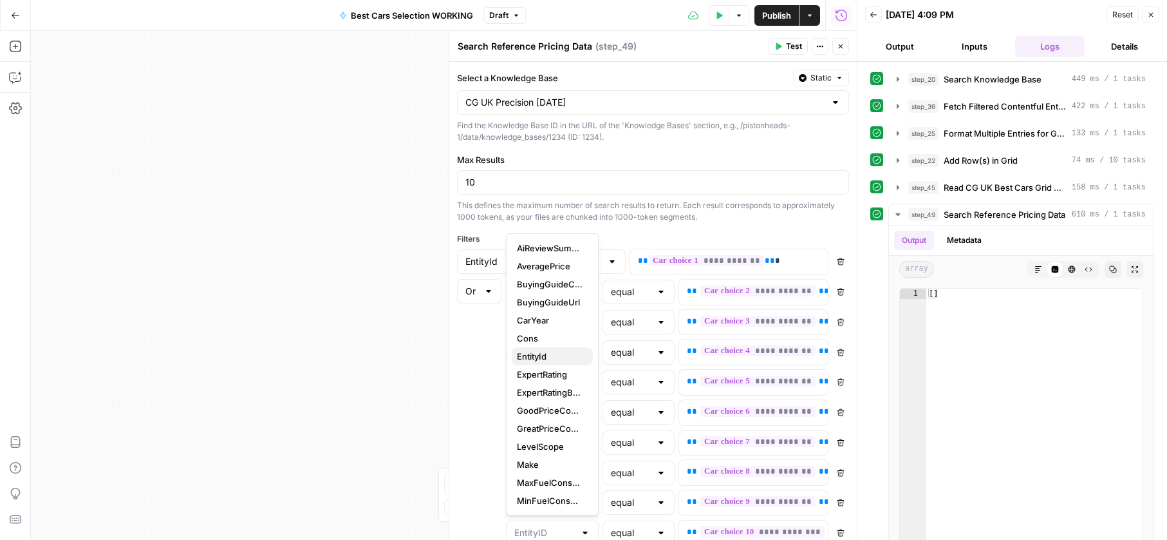
click at [560, 356] on span "EntityId" at bounding box center [550, 356] width 66 height 13
type input "EntityId"
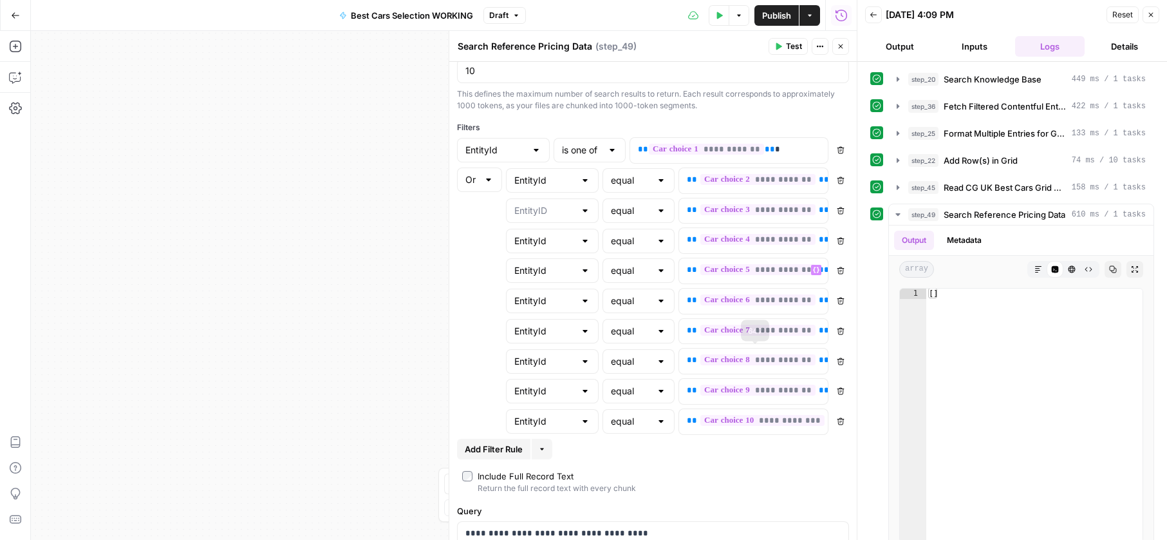
scroll to position [156, 0]
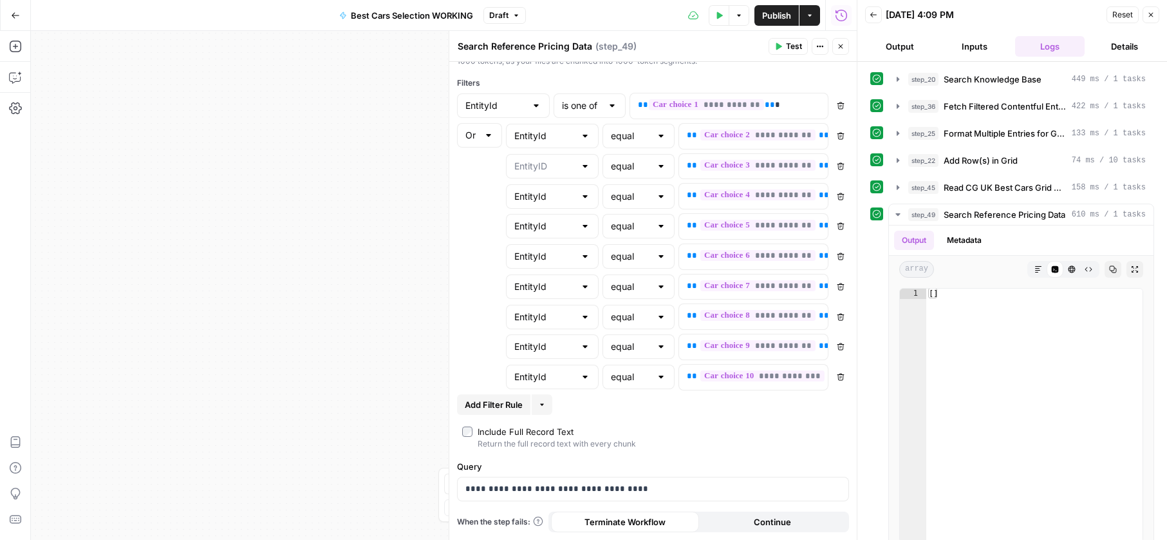
click at [556, 176] on div at bounding box center [552, 166] width 93 height 24
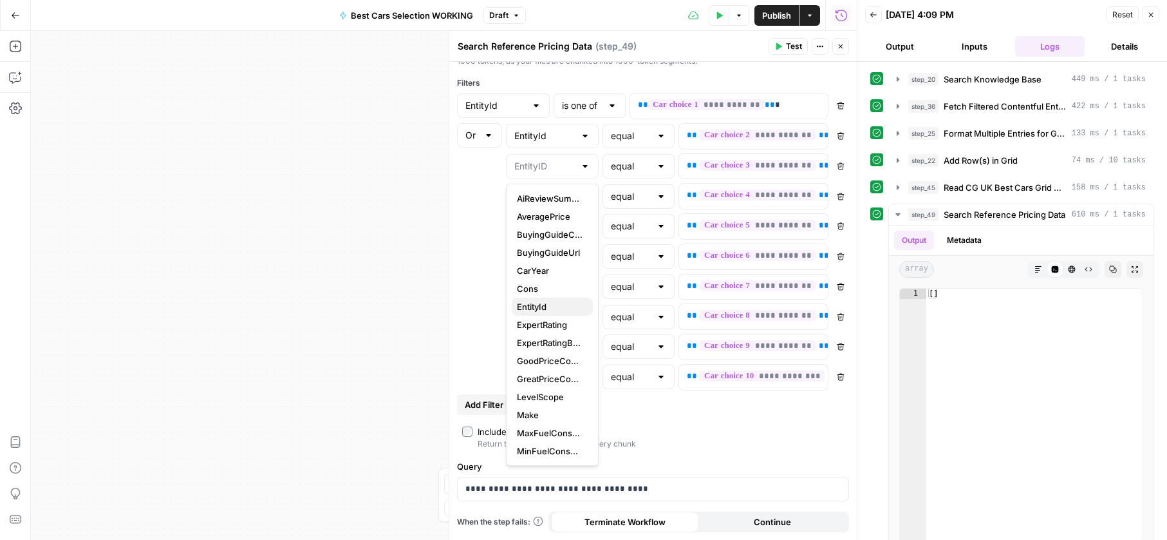
click at [551, 307] on span "EntityId" at bounding box center [550, 306] width 66 height 13
type input "EntityId"
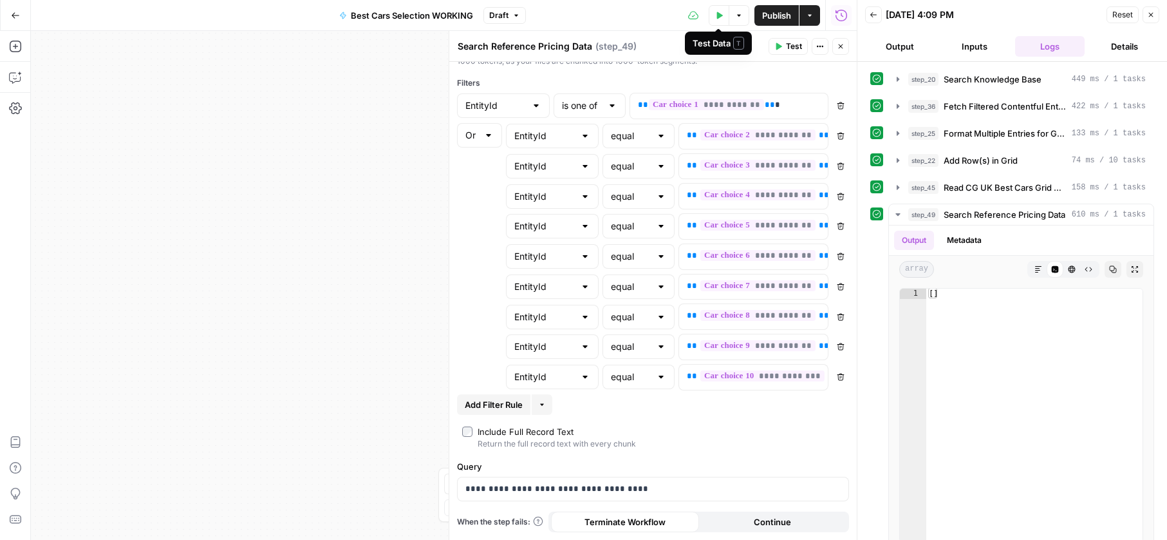
click at [723, 12] on button "Test Data" at bounding box center [719, 15] width 21 height 21
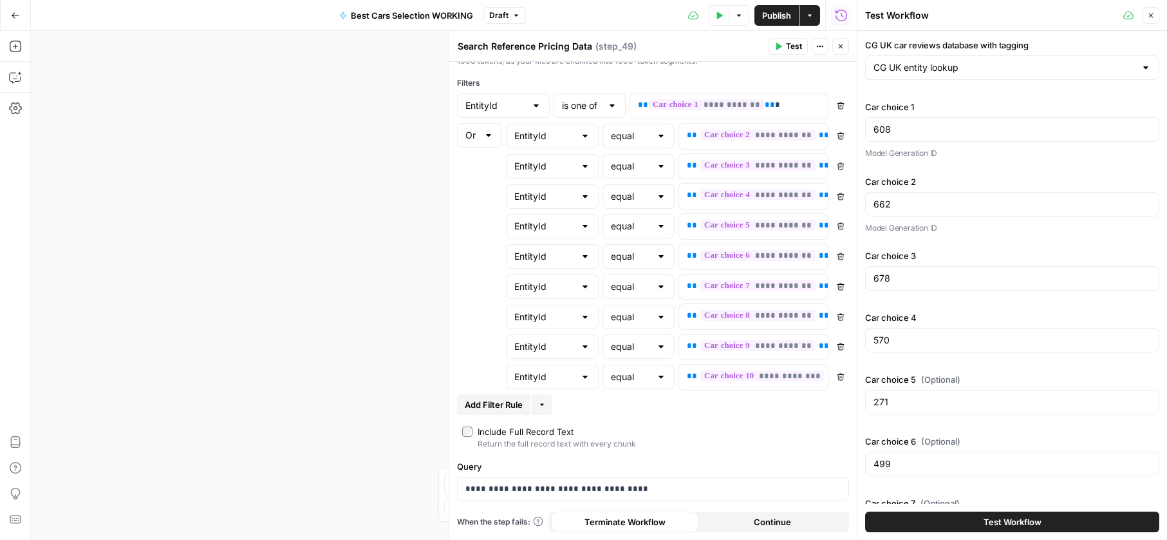
click at [796, 39] on button "Test" at bounding box center [788, 46] width 39 height 17
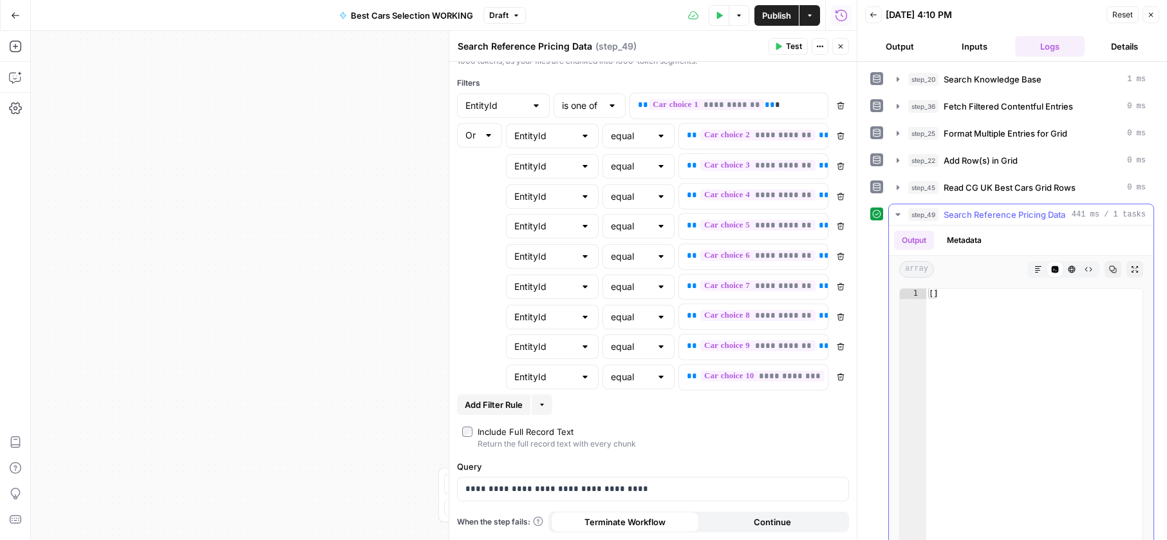
click at [894, 213] on icon "button" at bounding box center [898, 214] width 10 height 10
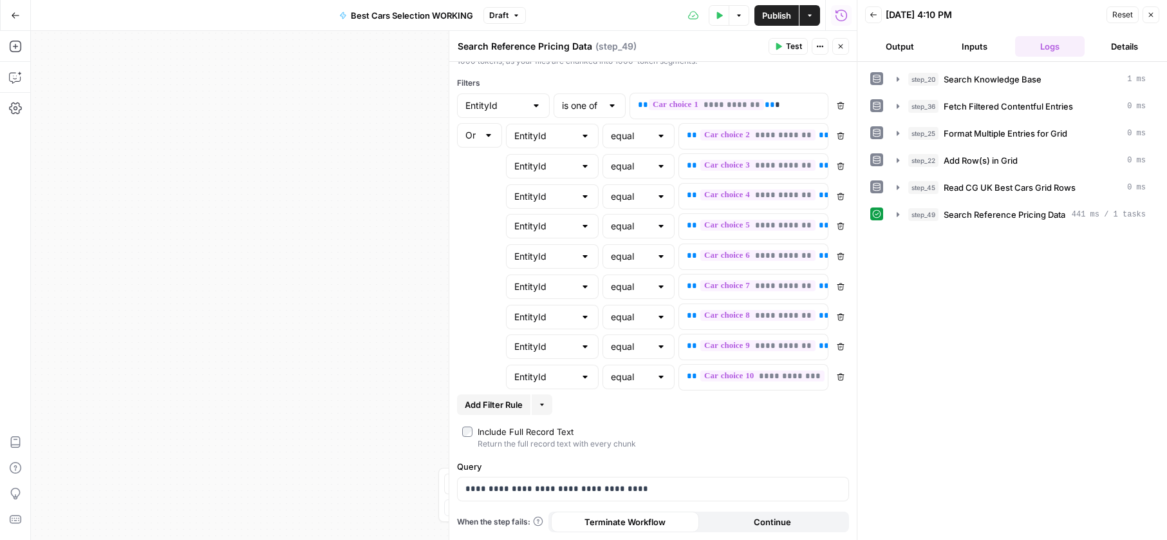
click at [717, 15] on icon "button" at bounding box center [720, 15] width 6 height 7
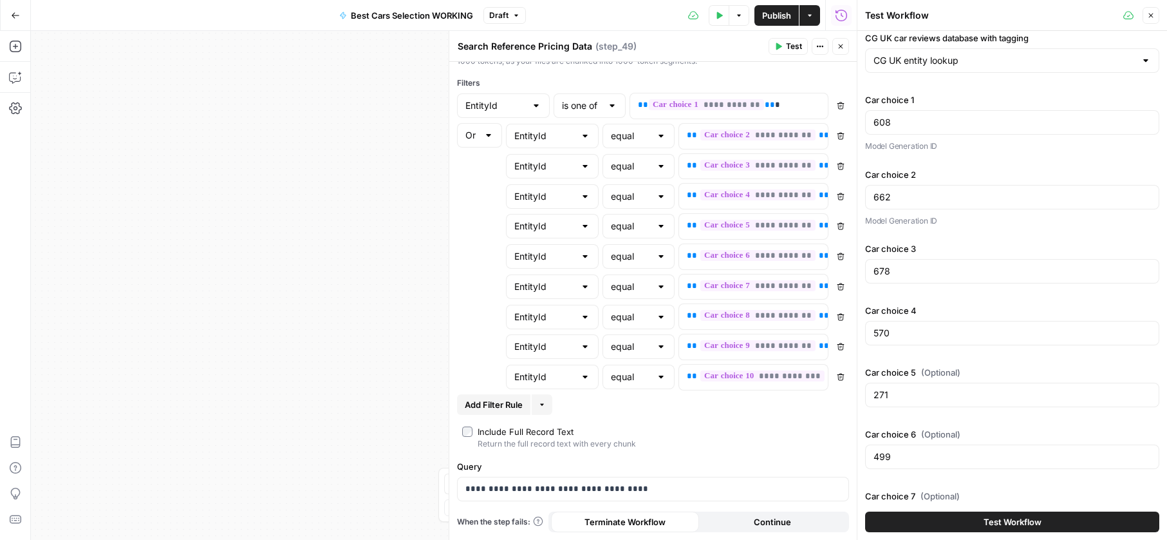
click at [1019, 518] on span "Test Workflow" at bounding box center [1013, 521] width 58 height 13
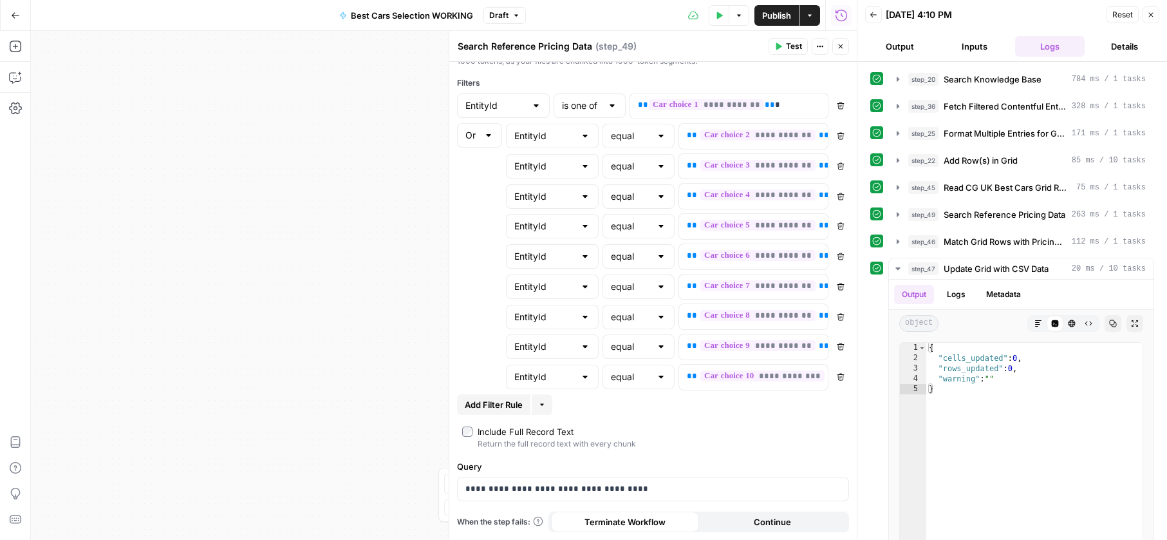
click at [519, 426] on div "Include Full Record Text" at bounding box center [526, 431] width 96 height 13
click at [721, 23] on button "Test Data" at bounding box center [719, 15] width 21 height 21
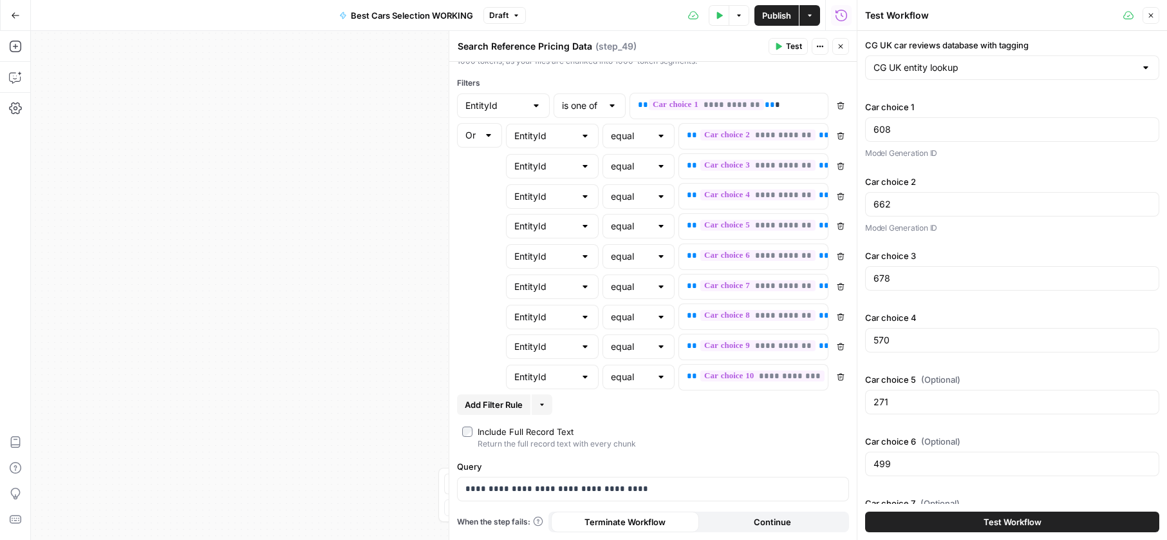
click at [1017, 530] on button "Test Workflow" at bounding box center [1012, 521] width 294 height 21
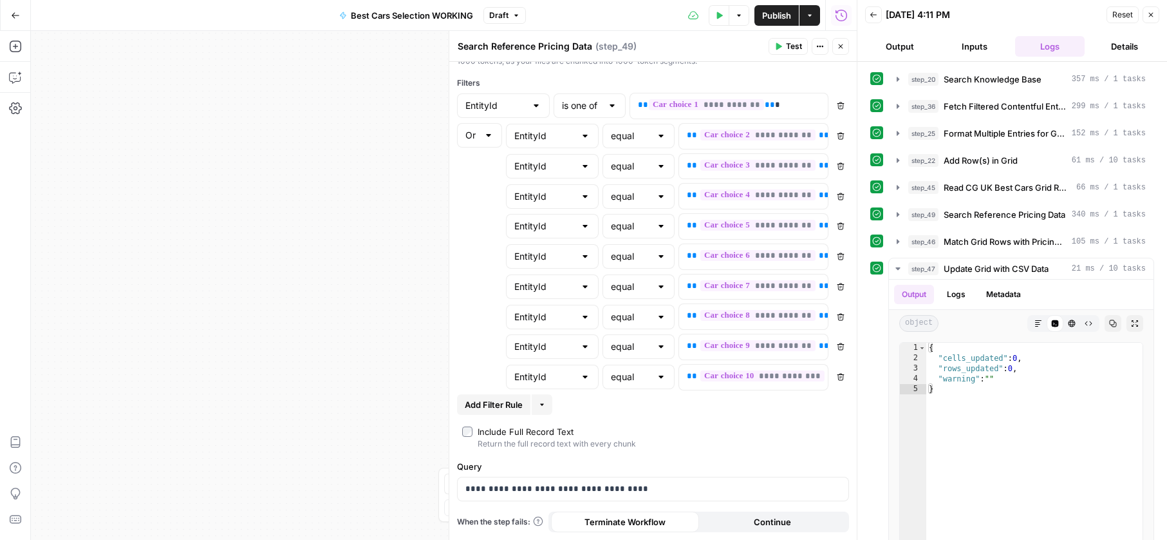
click at [468, 437] on label "Include Full Record Text Return the full record text with every chunk" at bounding box center [653, 437] width 382 height 24
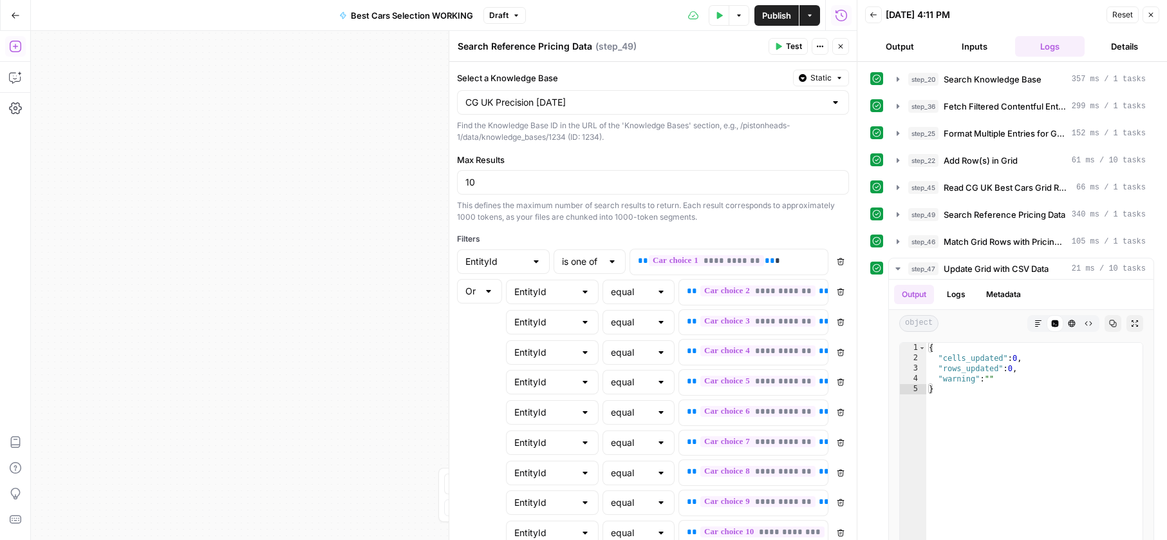
click at [20, 43] on icon "button" at bounding box center [15, 47] width 12 height 12
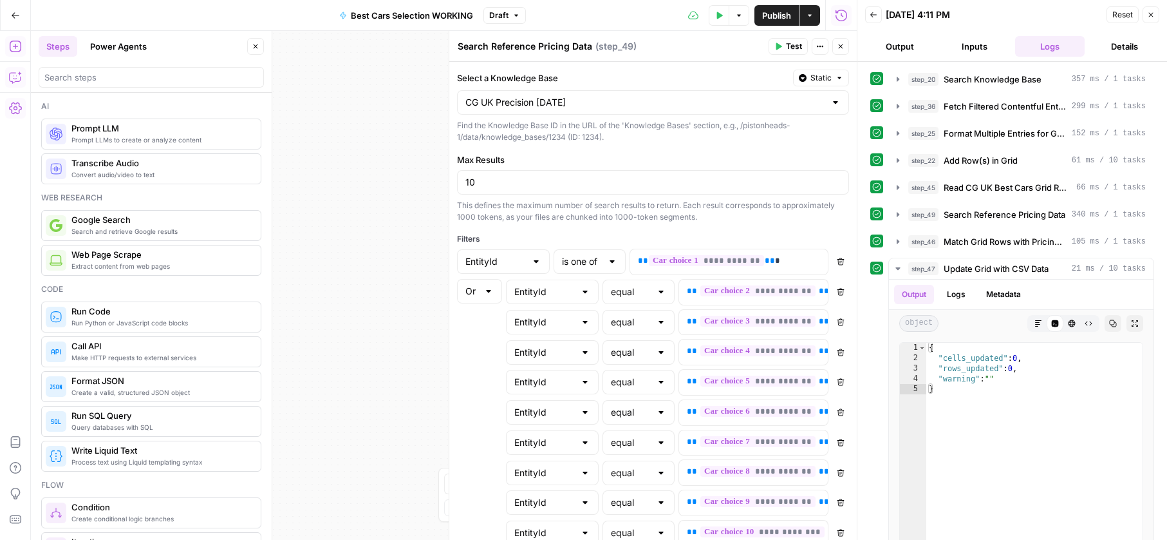
click at [8, 84] on button "Copilot" at bounding box center [15, 77] width 21 height 21
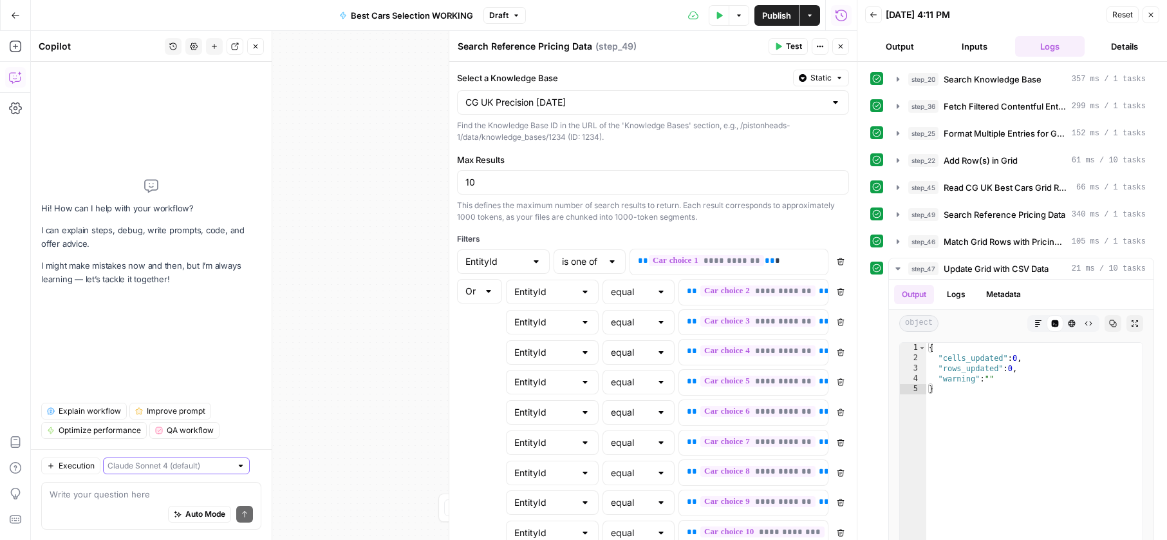
click at [180, 461] on input "text" at bounding box center [170, 465] width 124 height 13
click at [183, 425] on span "[PERSON_NAME] 4.5" at bounding box center [159, 419] width 90 height 13
type input "[PERSON_NAME] 4.5"
click at [158, 499] on textarea at bounding box center [151, 493] width 203 height 13
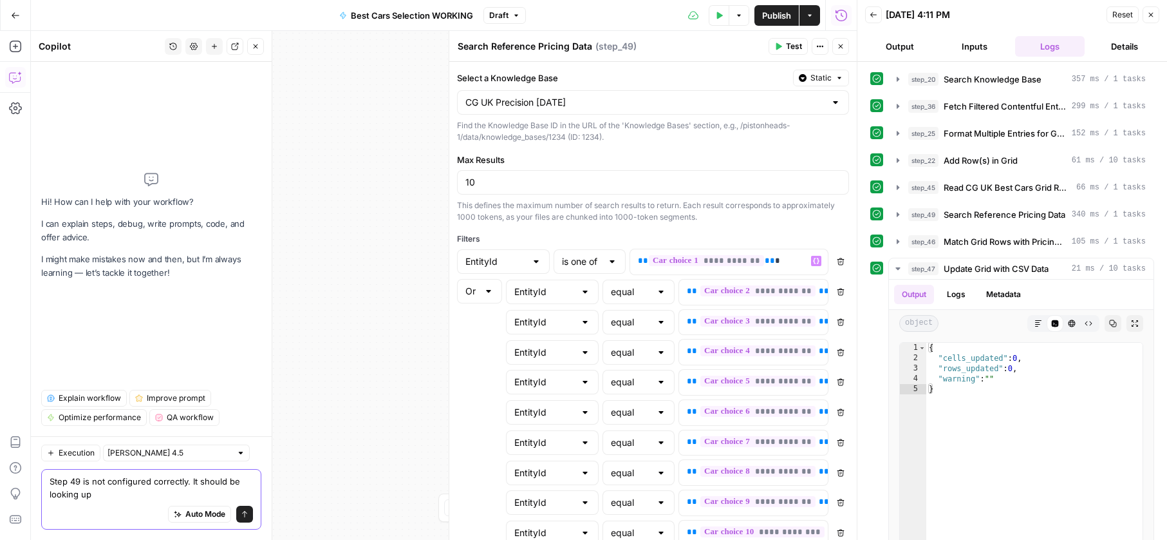
type textarea "Step 49 is not configured correctly. It should be looking up"
click at [776, 268] on div "**********" at bounding box center [718, 261] width 177 height 25
click at [399, 348] on div "Workflow Input Settings Inputs Search Knowledge Base Search Knowledge Base Step…" at bounding box center [444, 285] width 826 height 509
click at [327, 85] on div "Workflow Input Settings Inputs Search Knowledge Base Search Knowledge Base Step…" at bounding box center [444, 285] width 826 height 509
click at [837, 47] on icon "button" at bounding box center [841, 47] width 8 height 8
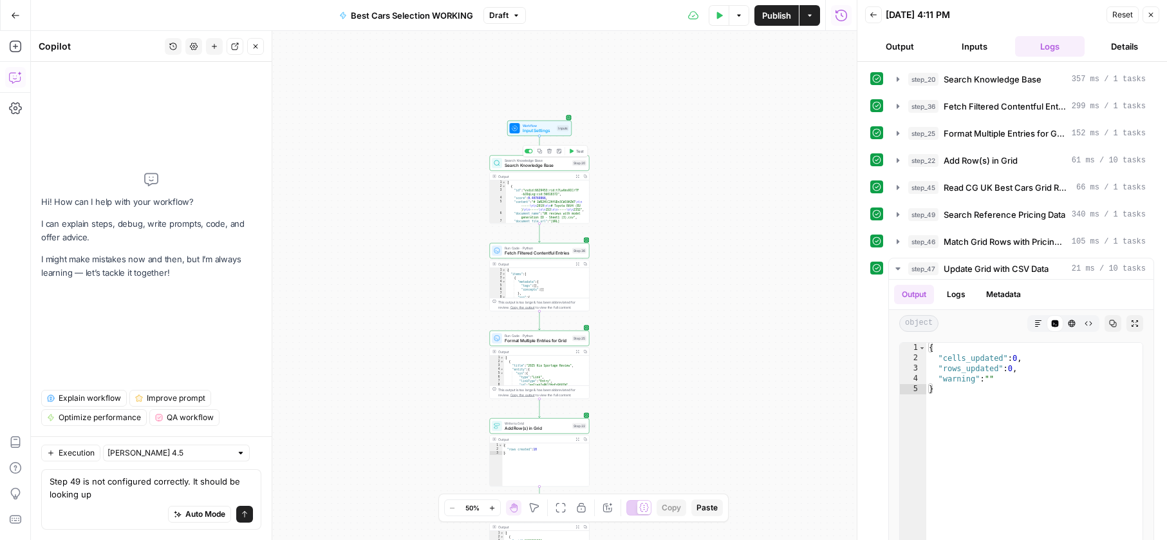
click at [524, 162] on span "Search Knowledge Base" at bounding box center [537, 165] width 65 height 6
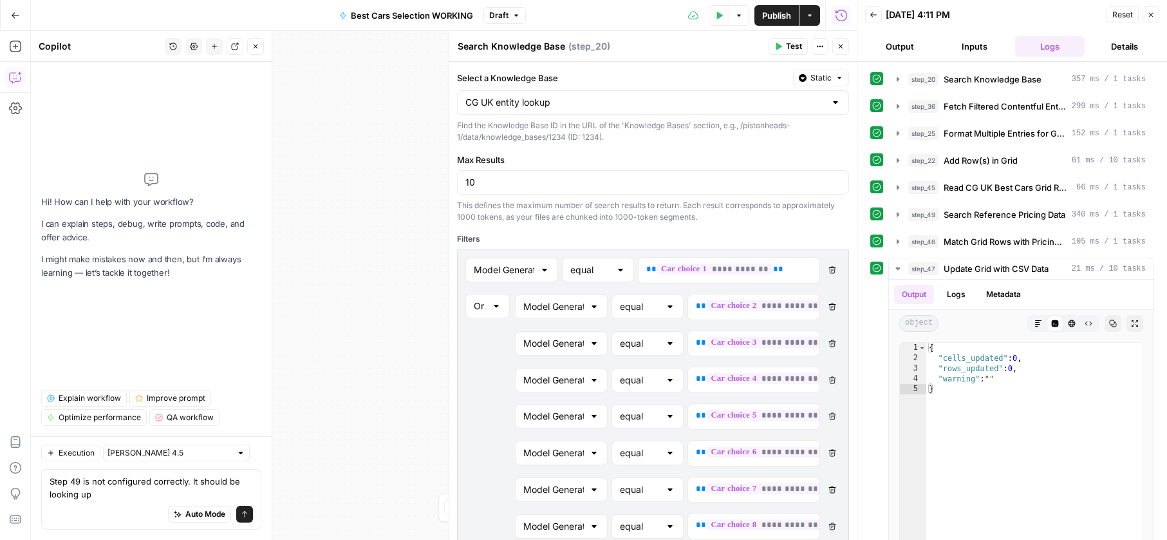
click at [375, 261] on div "Workflow Input Settings Inputs Search Knowledge Base Search Knowledge Base Step…" at bounding box center [444, 285] width 826 height 509
click at [844, 50] on button "Close" at bounding box center [841, 46] width 17 height 17
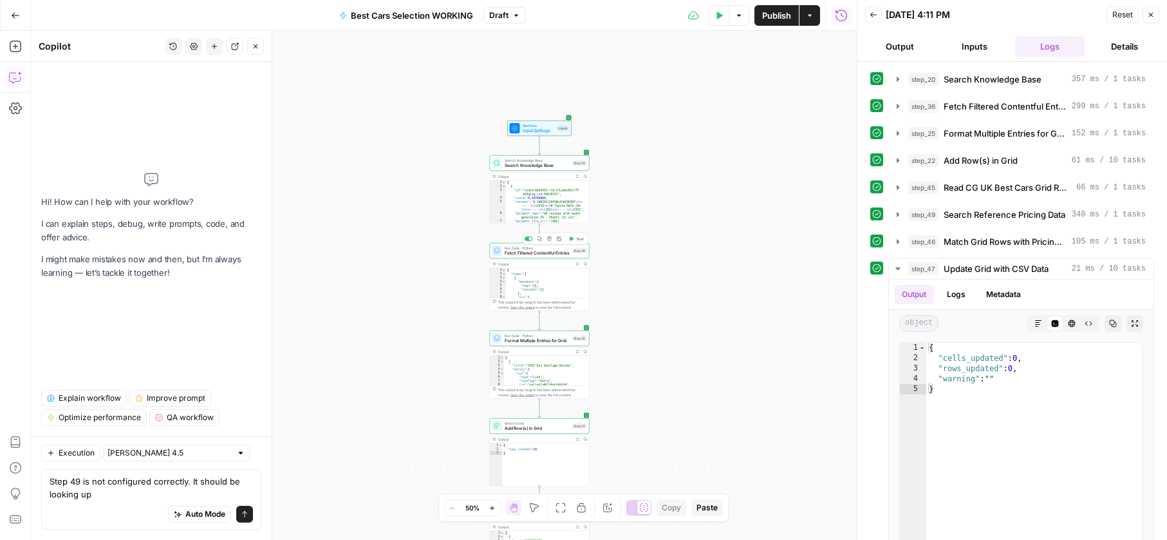
click at [528, 253] on span "Fetch Filtered Contentful Entries" at bounding box center [537, 253] width 65 height 6
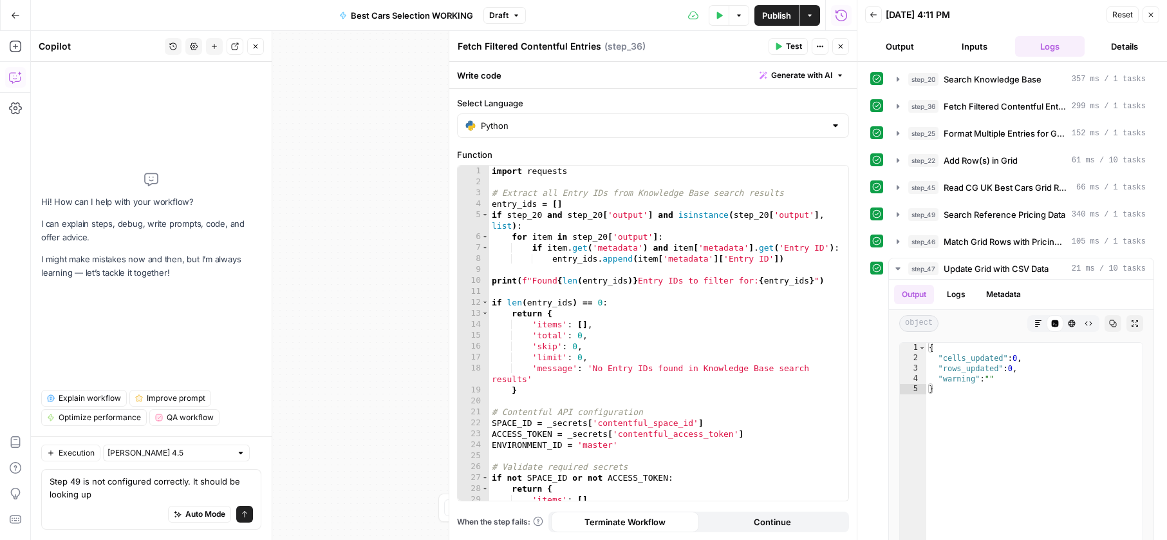
click at [427, 236] on div "Workflow Input Settings Inputs Search Knowledge Base Search Knowledge Base Step…" at bounding box center [444, 285] width 826 height 509
click at [1157, 21] on button "Close" at bounding box center [1151, 14] width 17 height 17
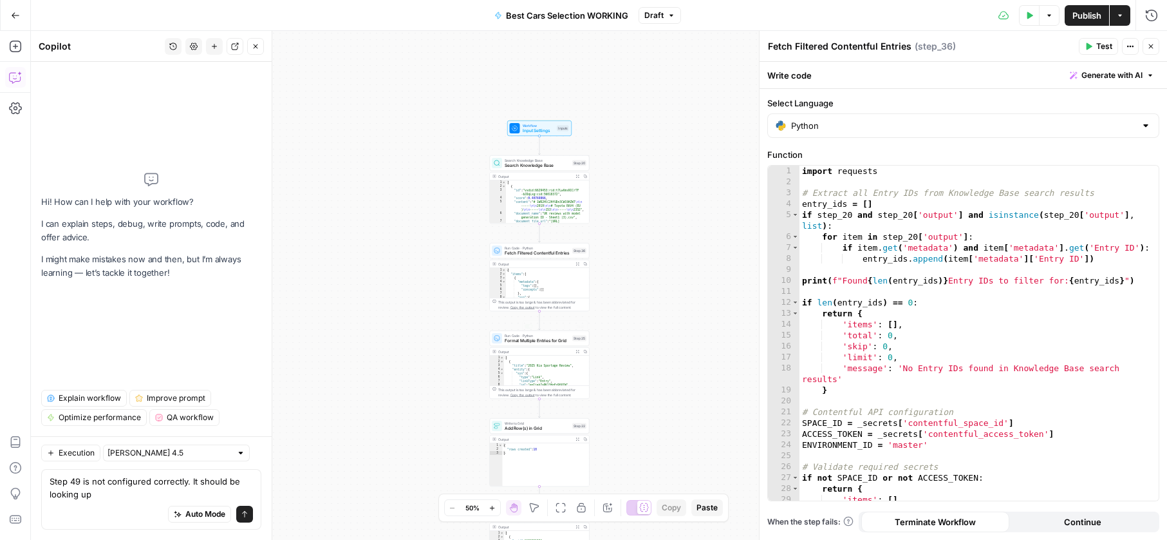
type textarea "*"
click at [563, 361] on div "[ { "title" : "2025 Kia Sportage Review" , "entity" : { "sys" : { "type" : "Lin…" at bounding box center [546, 373] width 85 height 37
click at [545, 339] on span "Format Multiple Entries for Grid" at bounding box center [537, 340] width 65 height 6
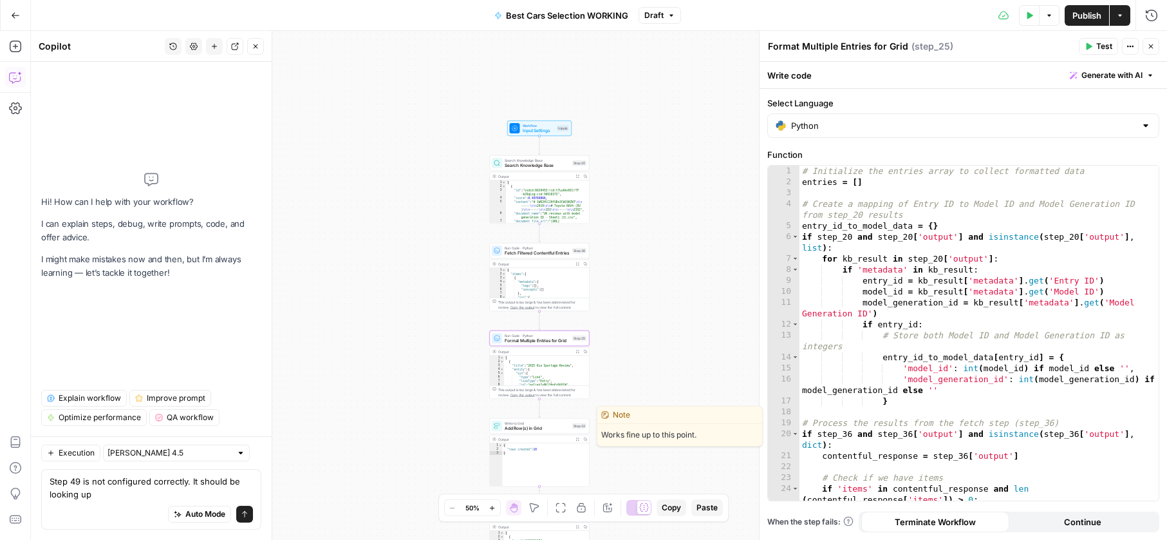
click at [526, 425] on span "Add Row(s) in Grid" at bounding box center [537, 428] width 65 height 6
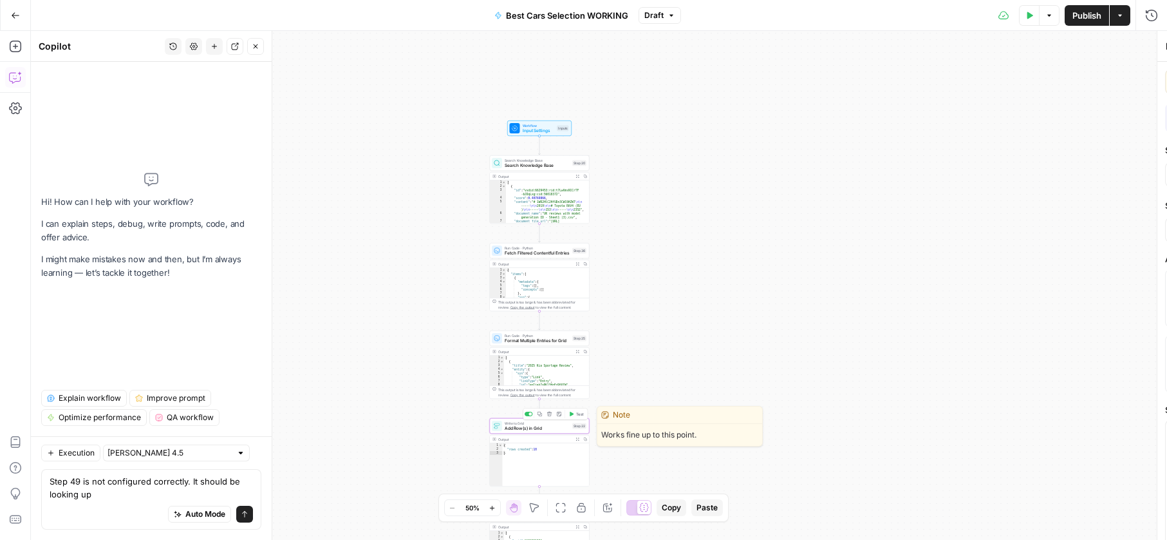
type textarea "Add Row(s) in Grid"
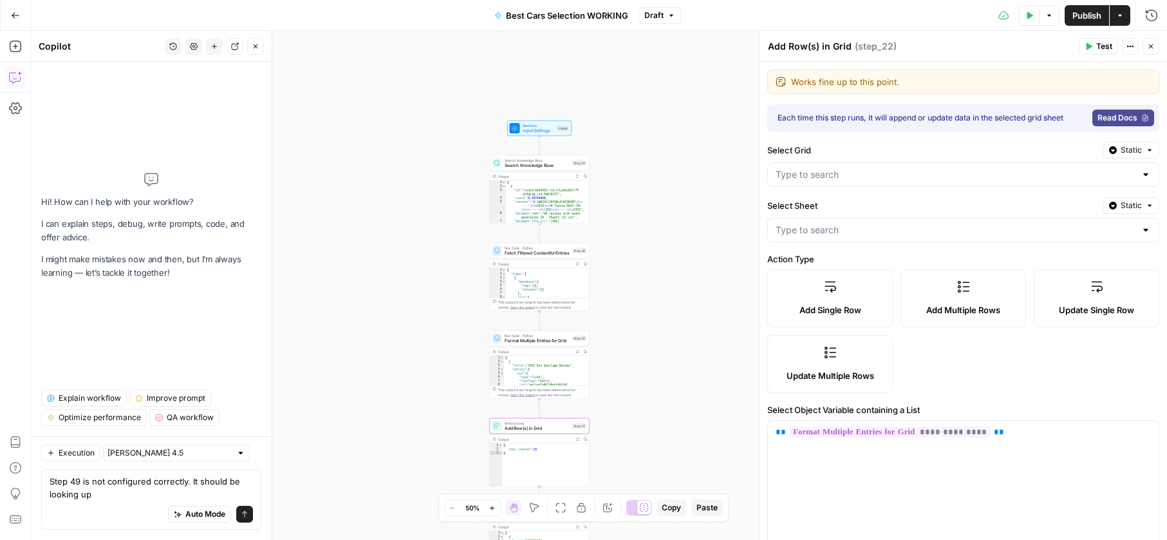
type input "Database for draft article"
type input "CG UK Best Cars database"
type input "title"
type input "entity"
type input "prosAndCons"
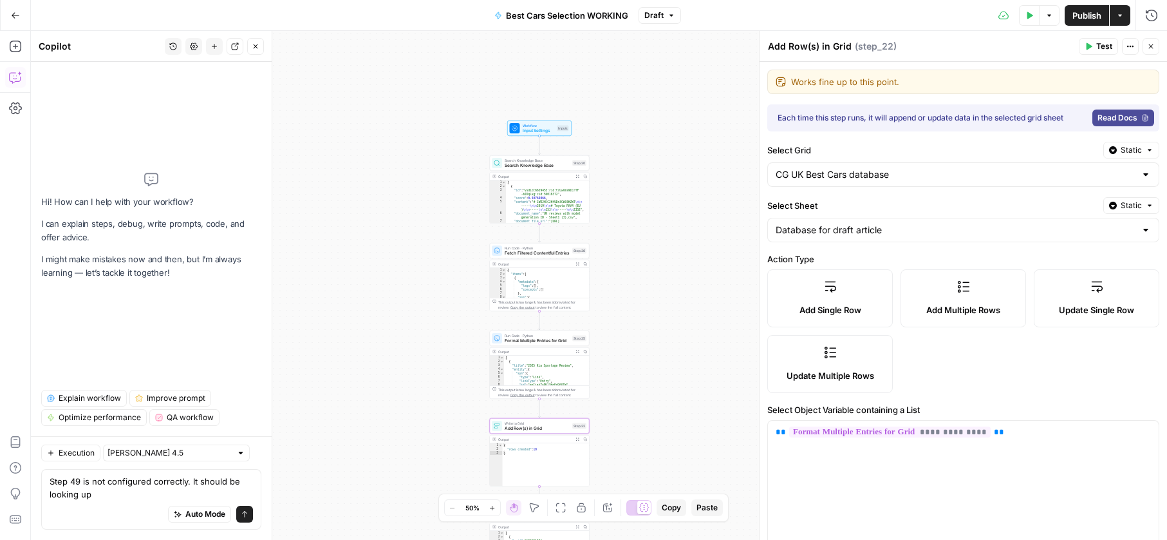
type input "drivingScore"
type input "overallScore"
type input "practicality"
type input "summaryImage"
type input "drivingContent"
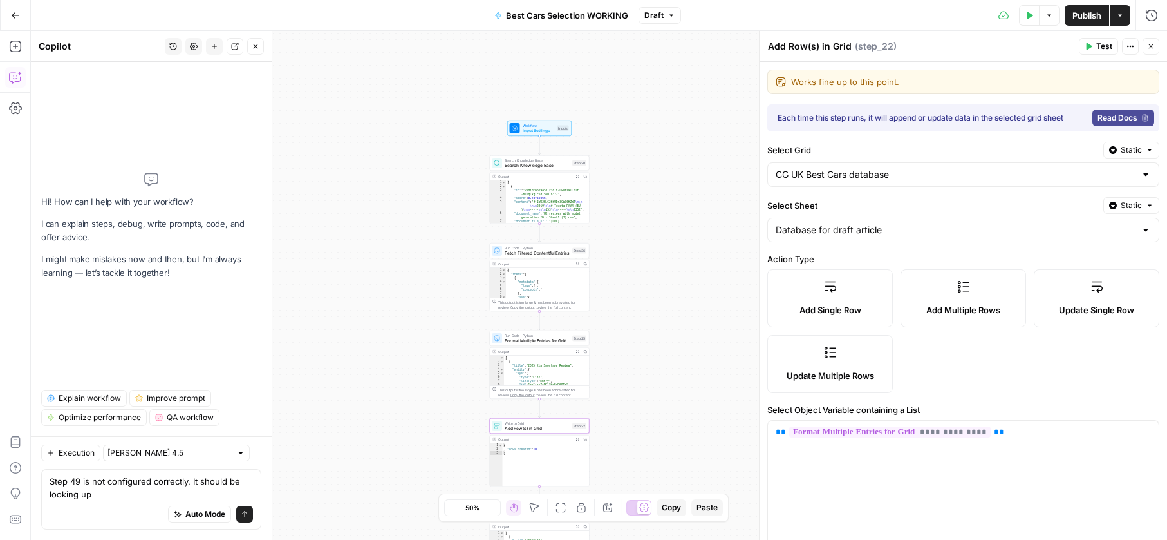
type input "whatIsItContent"
type input "Model ID"
type input "practicalityScore"
type input "runningCostsScore"
type input "techEquipmentImage"
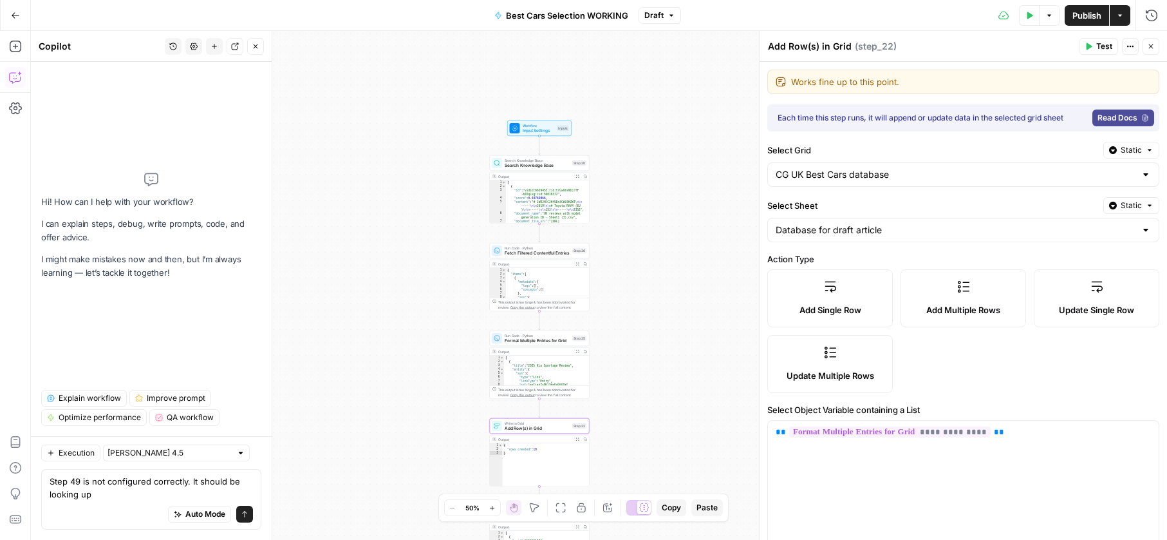
type input "techEquipmentScore"
type input "runningCostsContent"
type input "techEquipmentContent"
type input "theCarGurusVerdictContent"
type input "Model Generation ID"
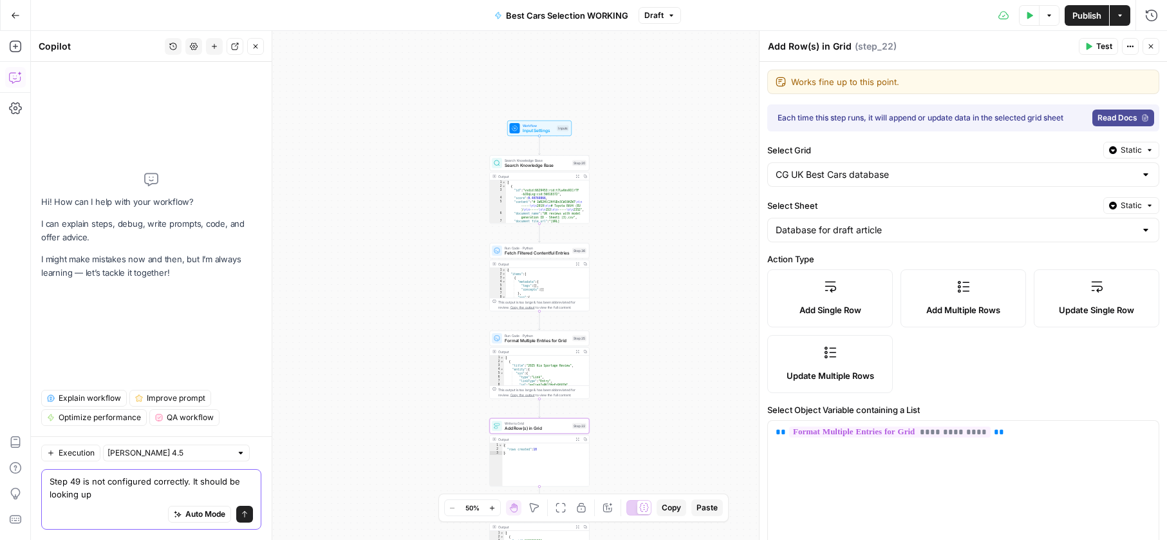
click at [166, 495] on textarea "Step 49 is not configured correctly. It should be looking up" at bounding box center [151, 488] width 203 height 26
paste textarea "[URL][DOMAIN_NAME]"
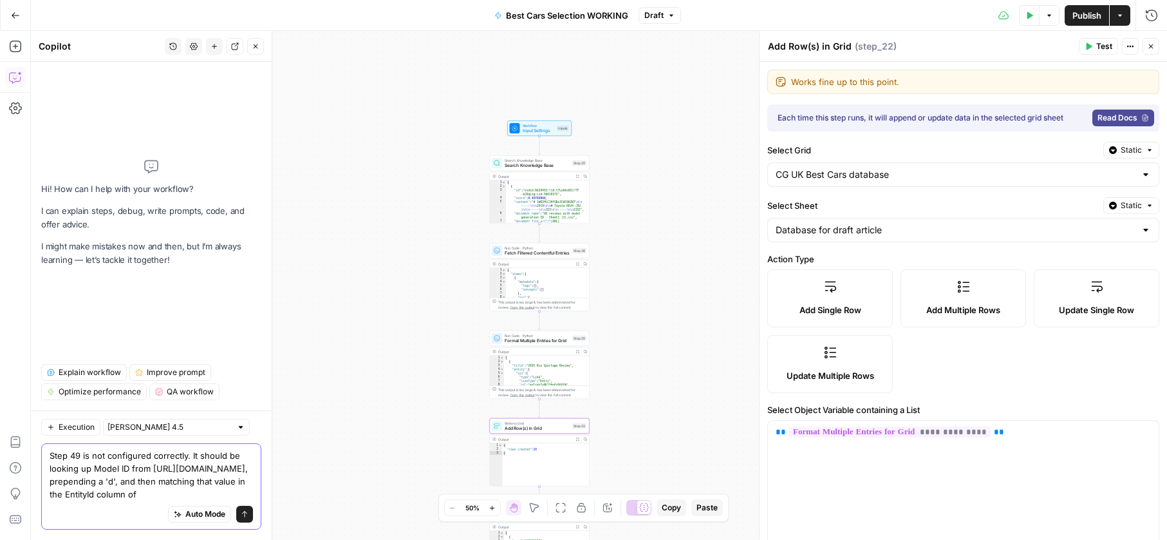
paste textarea "[URL][DOMAIN_NAME]"
type textarea "Step 49 is not configured correctly. It should be looking up Model ID from [URL…"
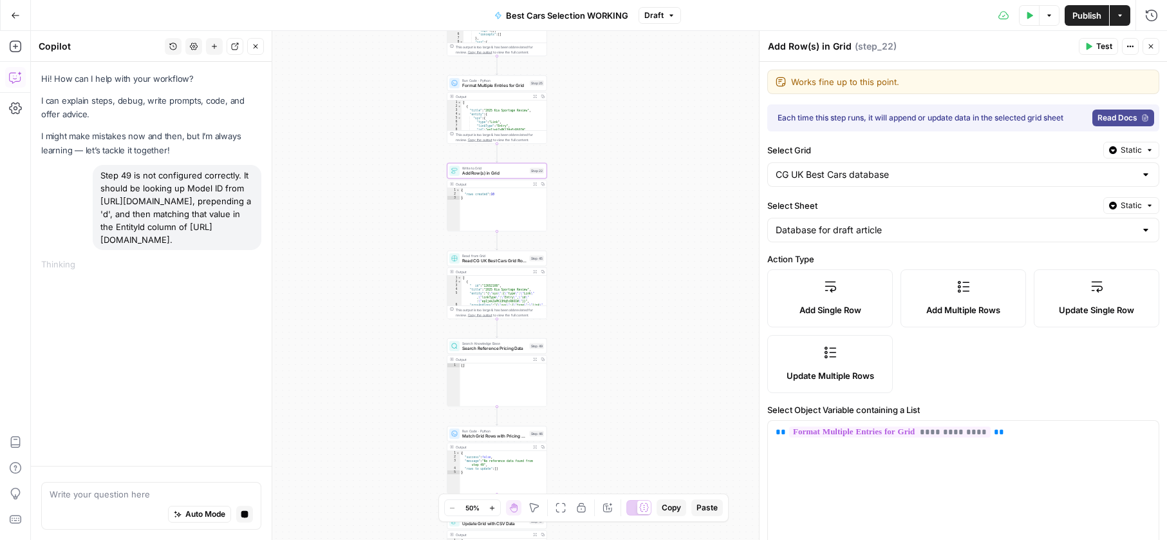
drag, startPoint x: 404, startPoint y: 298, endPoint x: 358, endPoint y: 34, distance: 267.4
click at [359, 31] on div "Workflow Input Settings Inputs Search Knowledge Base Search Knowledge Base Step…" at bounding box center [599, 285] width 1137 height 509
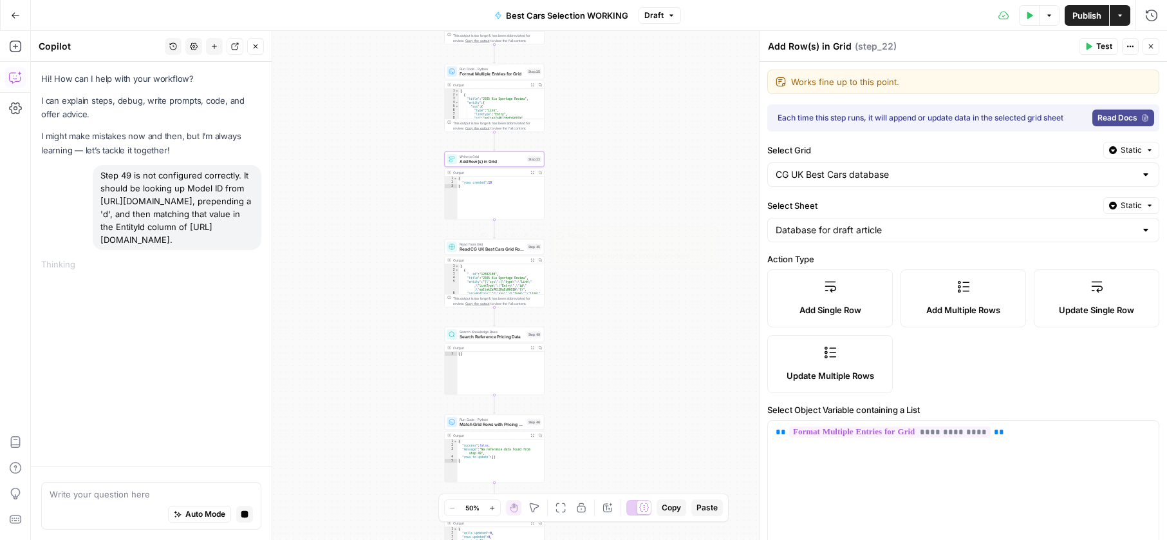
click at [475, 242] on span "Read from Grid" at bounding box center [492, 243] width 65 height 5
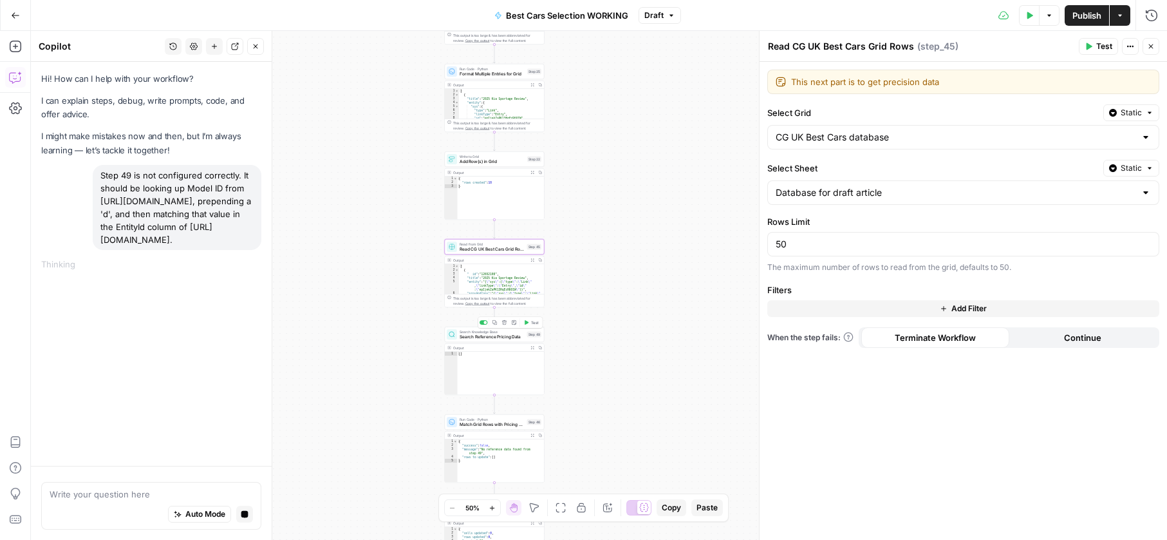
click at [471, 334] on span "Search Reference Pricing Data" at bounding box center [492, 337] width 65 height 6
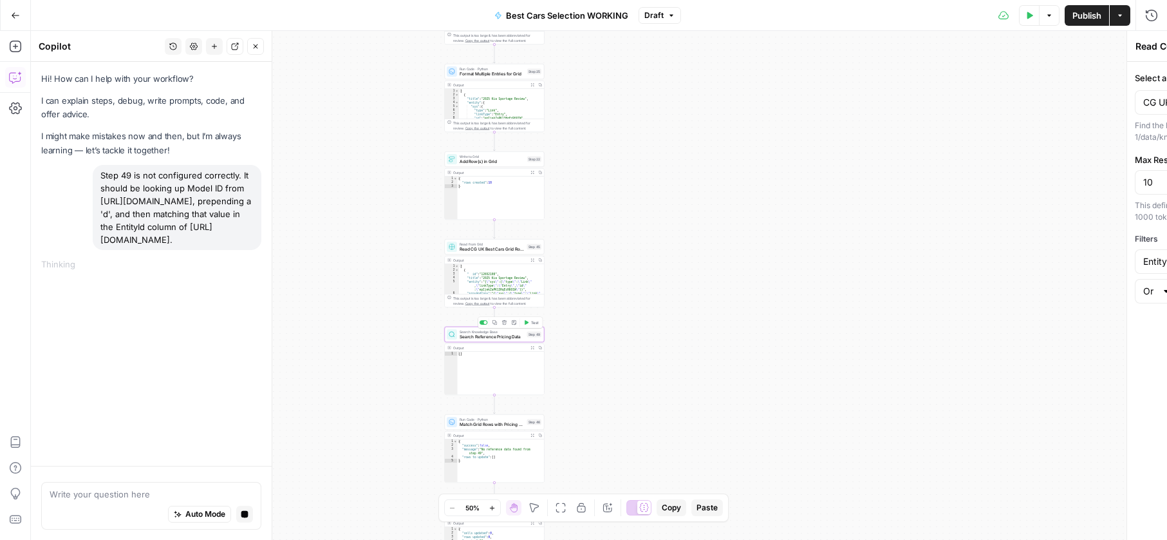
type textarea "Search Reference Pricing Data"
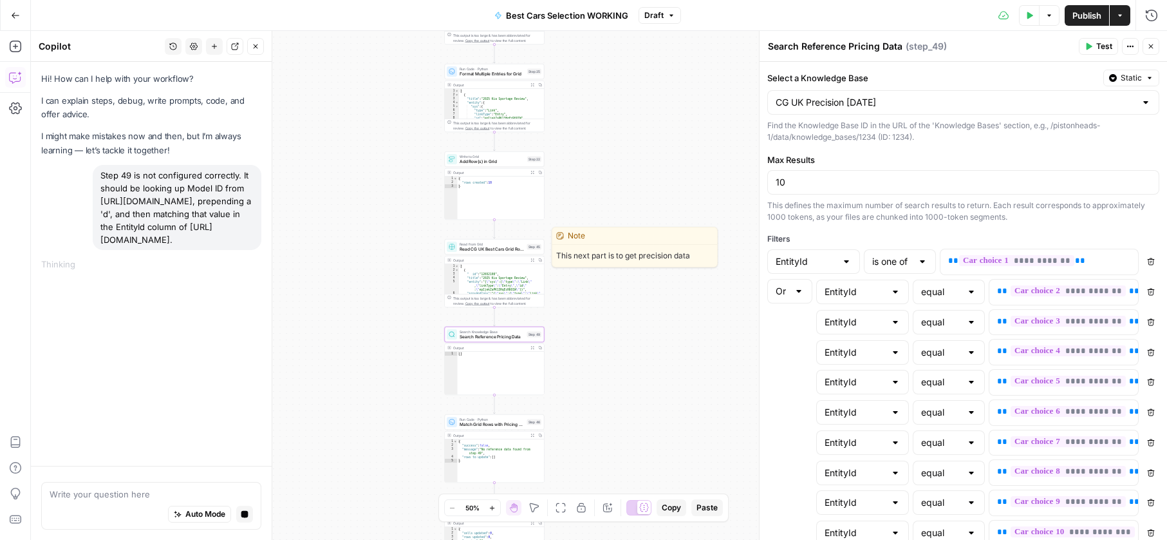
click at [473, 250] on span "Read CG UK Best Cars Grid Rows" at bounding box center [492, 249] width 65 height 6
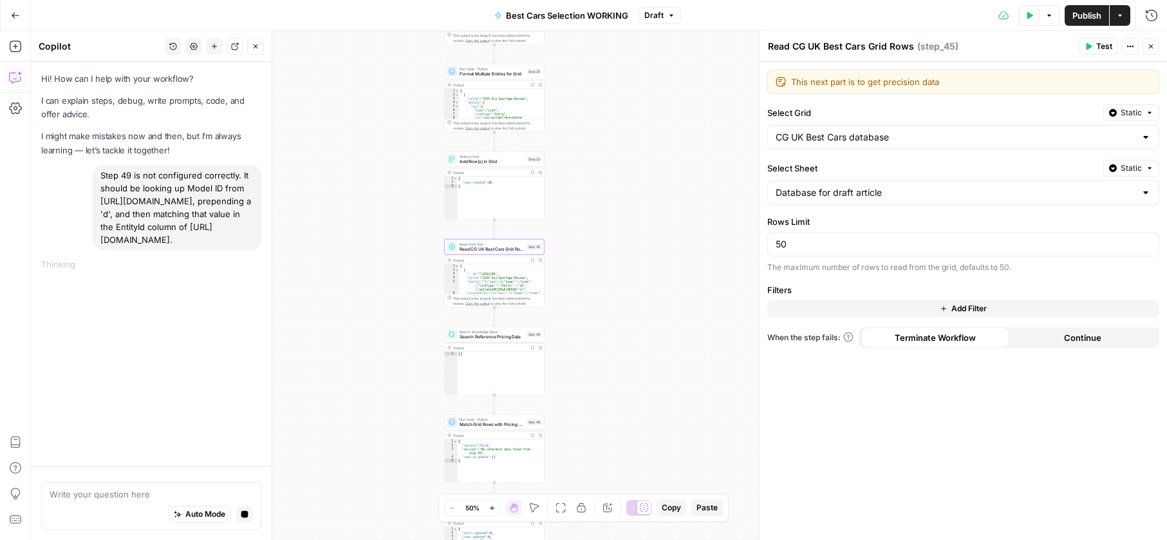
click at [519, 272] on div "[ { "__id" : "12652108" , "title" : "2025 Kia Sportage Review" , "entity" : "{ …" at bounding box center [501, 286] width 85 height 45
click at [500, 286] on div "[ { "__id" : "12652108" , "title" : "2025 Kia Sportage Review" , "entity" : "{ …" at bounding box center [501, 286] width 85 height 45
type textarea "**********"
click at [1146, 17] on icon "button" at bounding box center [1152, 15] width 13 height 13
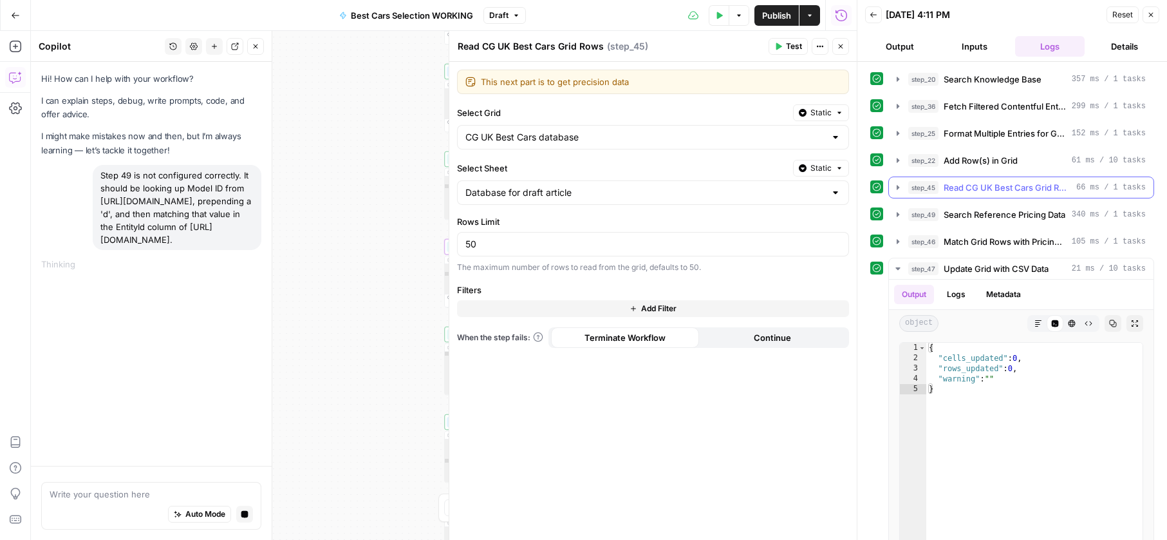
click at [960, 189] on span "Read CG UK Best Cars Grid Rows" at bounding box center [1008, 187] width 128 height 13
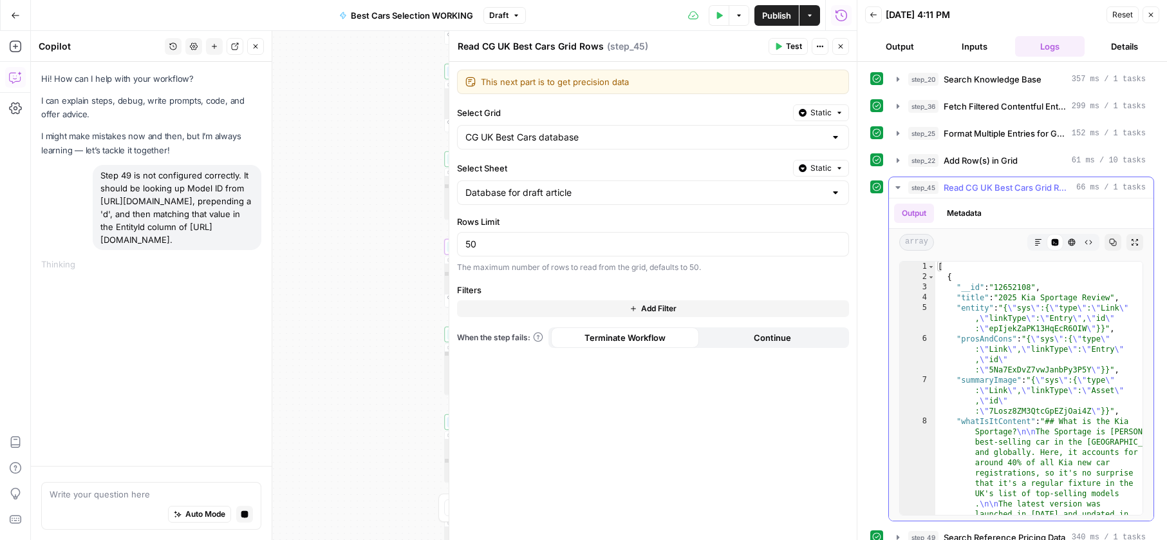
type textarea "**********"
drag, startPoint x: 1020, startPoint y: 286, endPoint x: 1030, endPoint y: 273, distance: 16.5
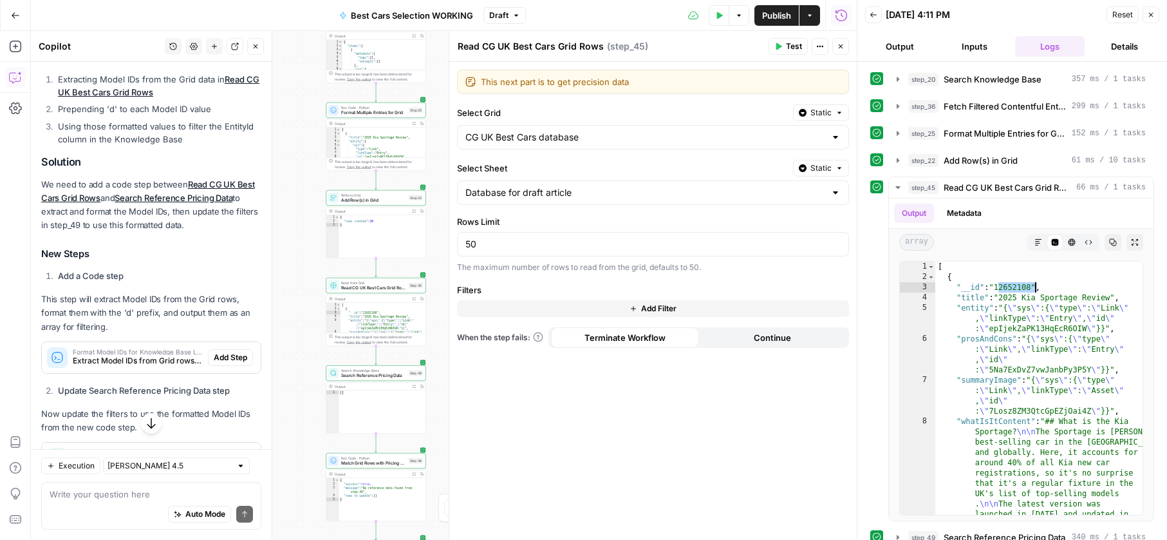
scroll to position [322, 0]
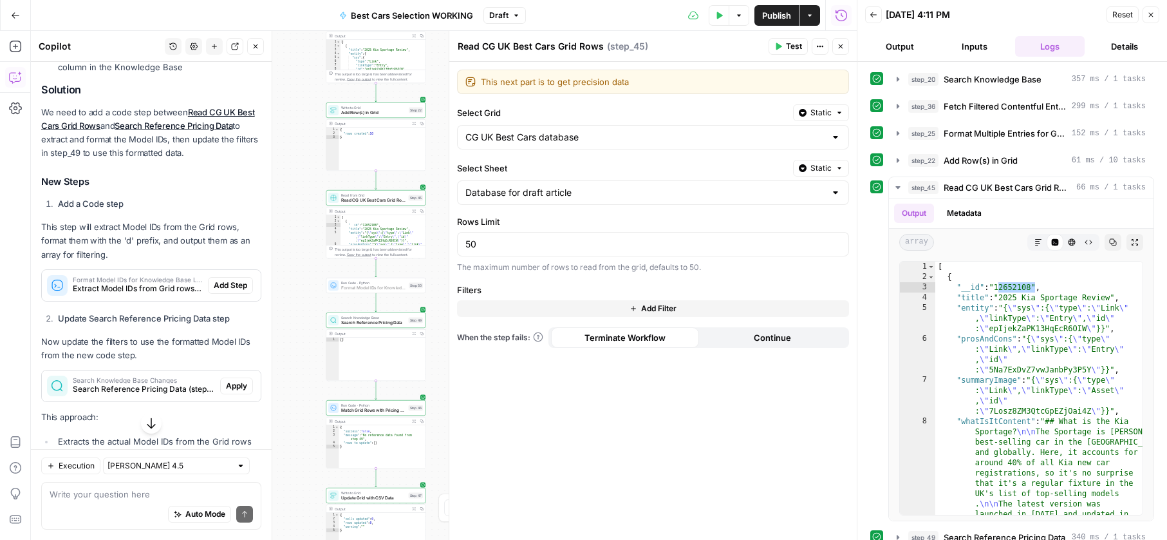
click at [223, 291] on span "Add Step" at bounding box center [230, 285] width 33 height 12
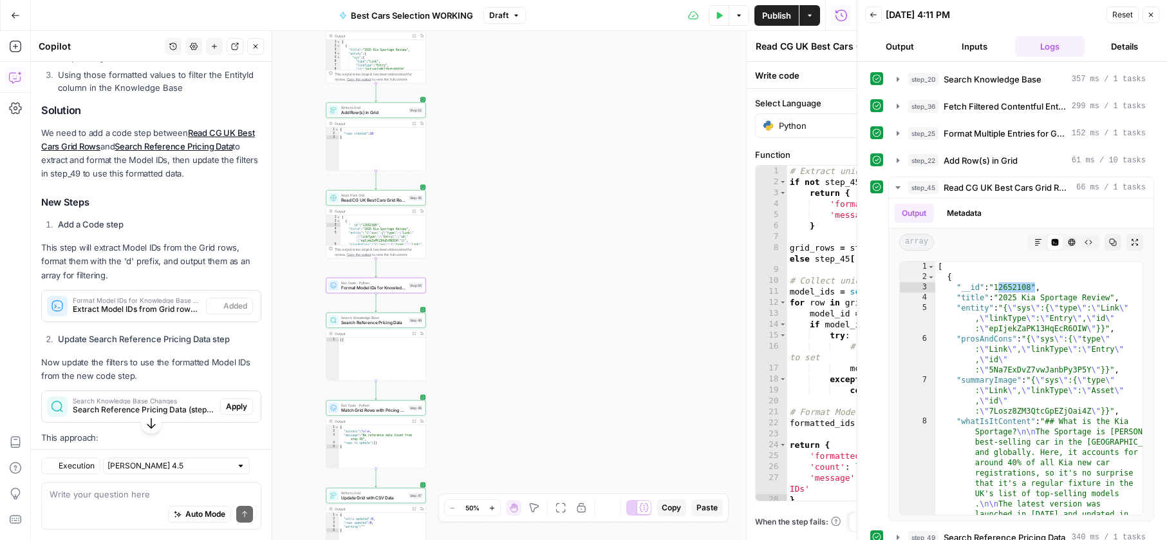
type textarea "Format Model IDs for Knowledge Base Lookup"
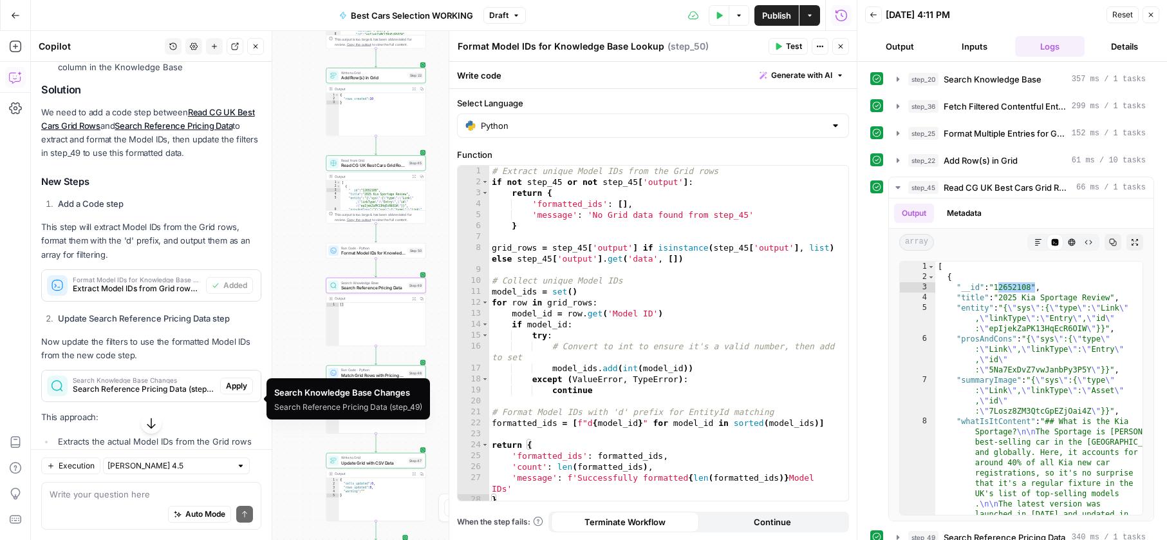
click at [223, 394] on button "Apply" at bounding box center [236, 385] width 33 height 17
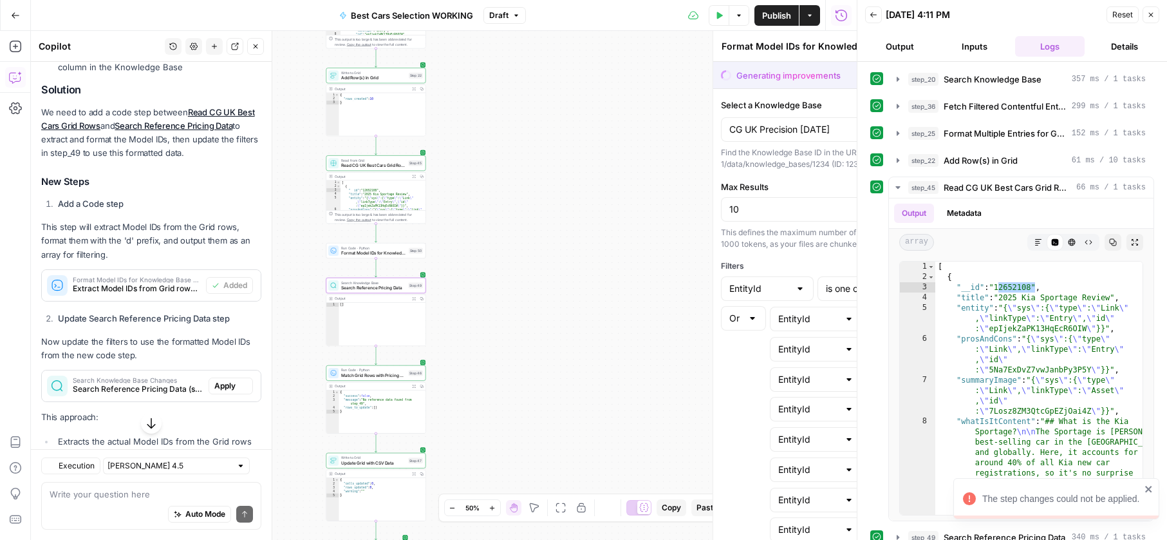
type textarea "Search Reference Pricing Data"
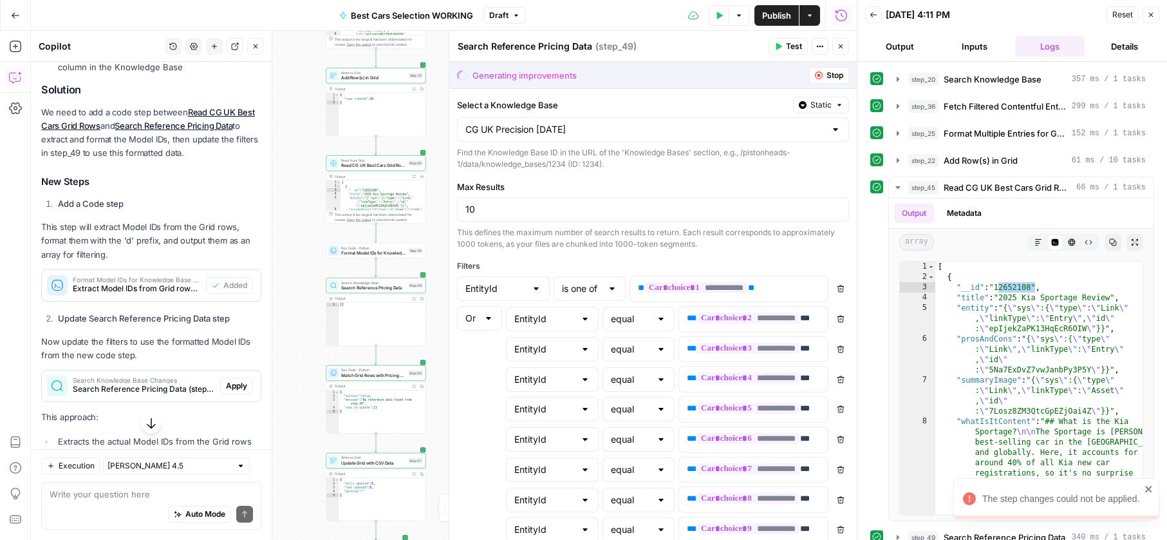
scroll to position [341, 0]
click at [240, 396] on button "Apply" at bounding box center [236, 387] width 33 height 17
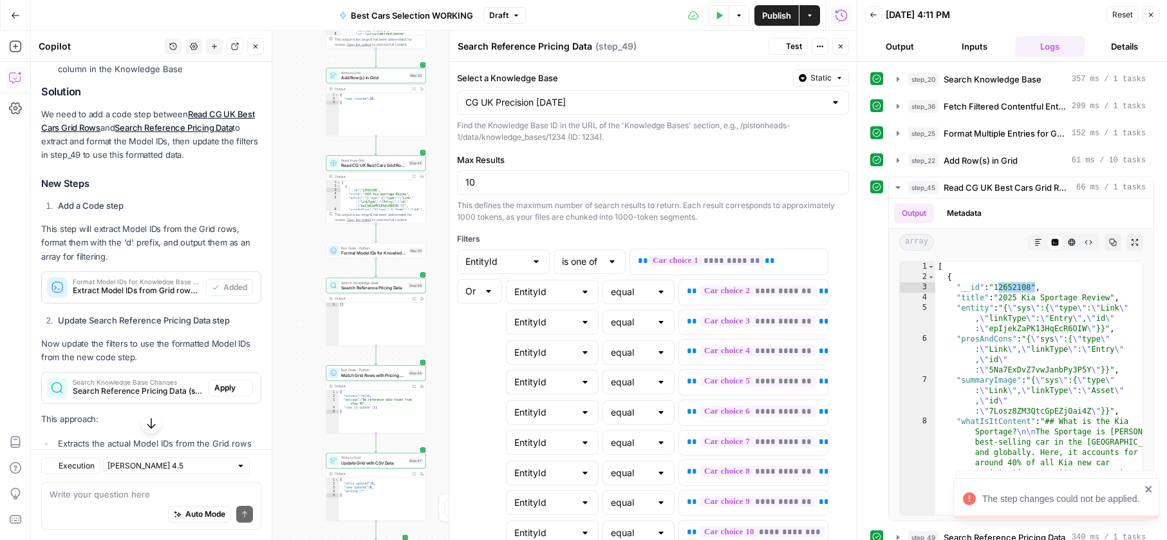
scroll to position [337, 0]
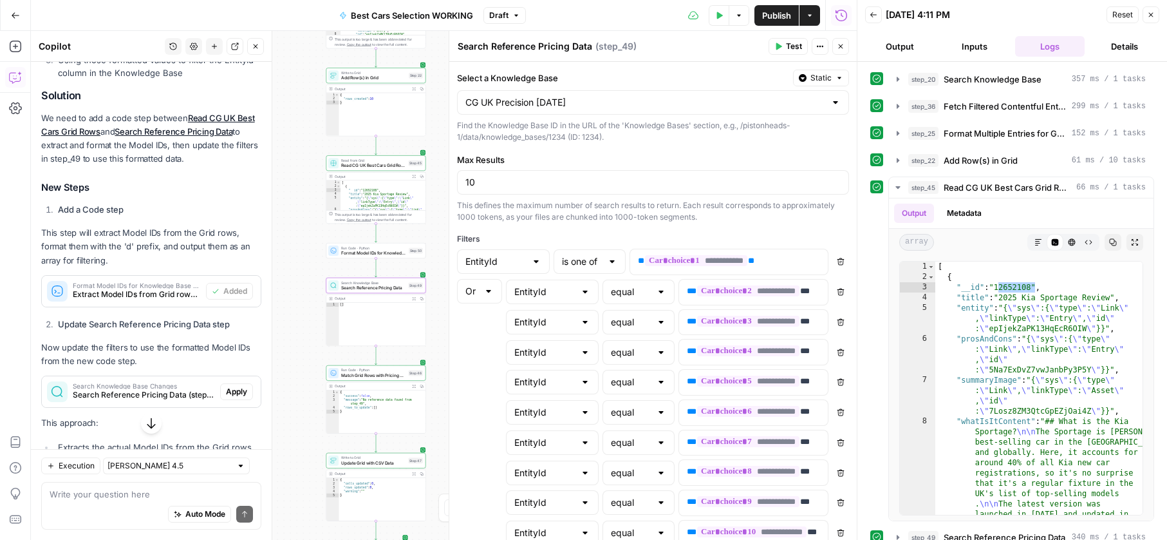
click at [226, 397] on span "Apply" at bounding box center [236, 392] width 21 height 12
click at [213, 385] on div "Looking at Search Reference Pricing Data , I can see the issue. The step is cur…" at bounding box center [151, 257] width 220 height 632
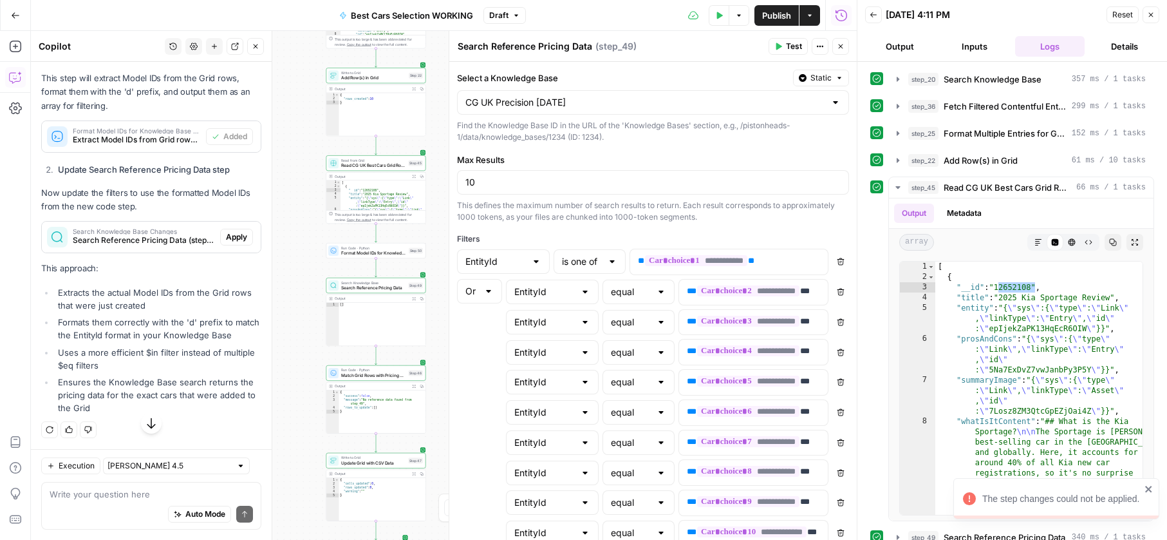
scroll to position [504, 0]
click at [243, 232] on span "Apply" at bounding box center [236, 237] width 21 height 12
type textarea "**********"
click at [755, 234] on div "Filters" at bounding box center [653, 239] width 392 height 12
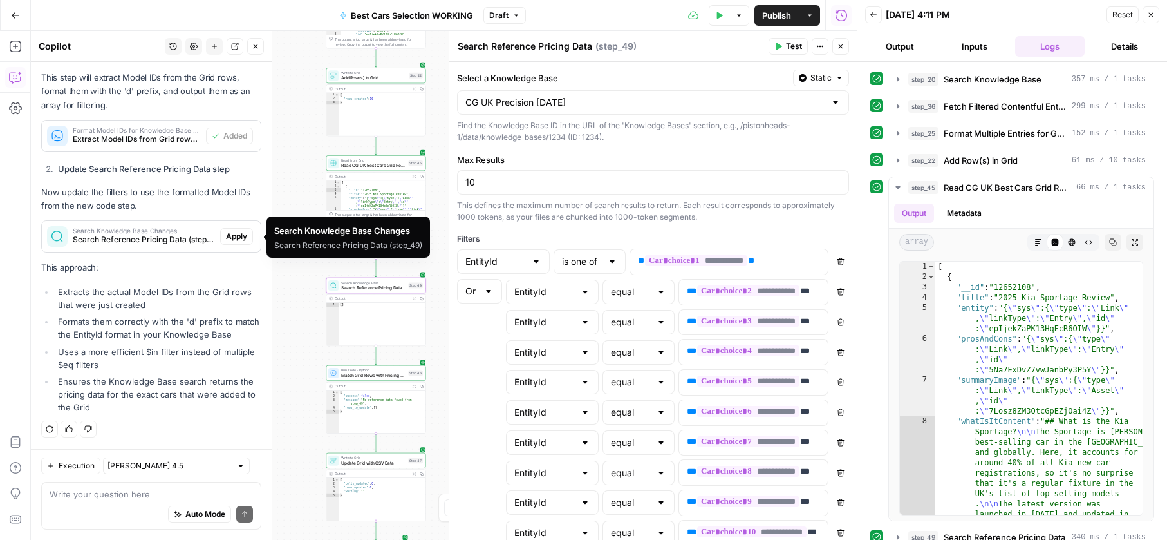
click at [239, 238] on span "Apply" at bounding box center [236, 237] width 21 height 12
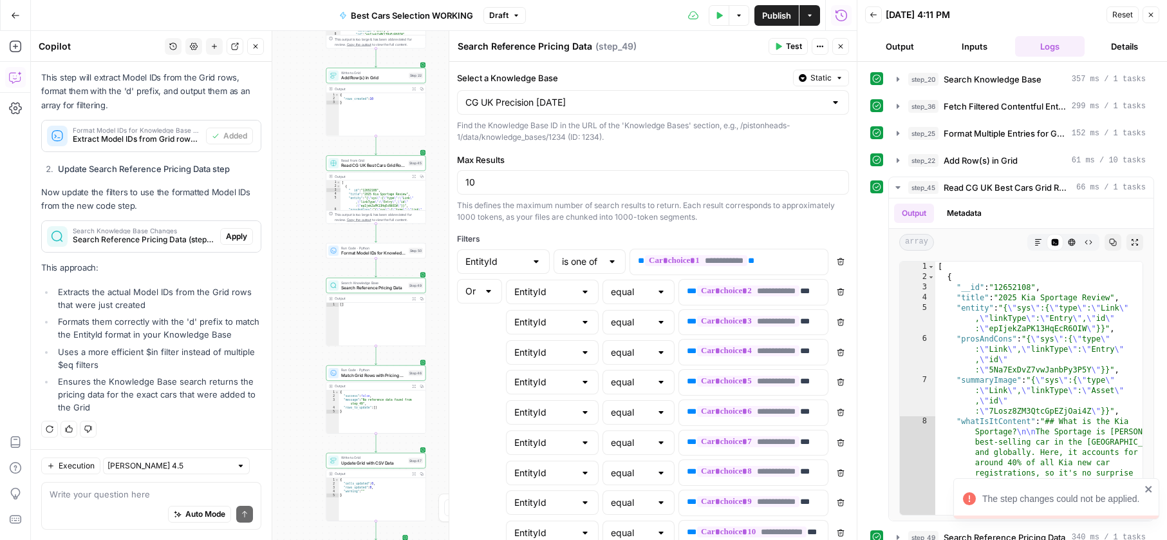
click at [727, 15] on button "Test Data" at bounding box center [719, 15] width 21 height 21
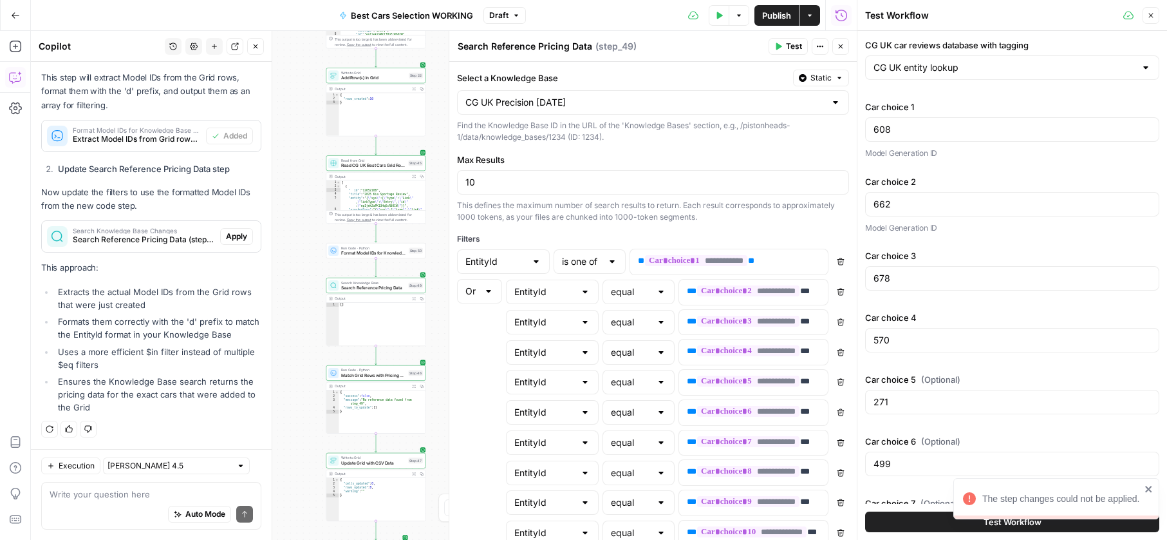
click at [950, 514] on button "Test Workflow" at bounding box center [1012, 521] width 294 height 21
click at [934, 520] on button "Test Workflow" at bounding box center [1012, 521] width 294 height 21
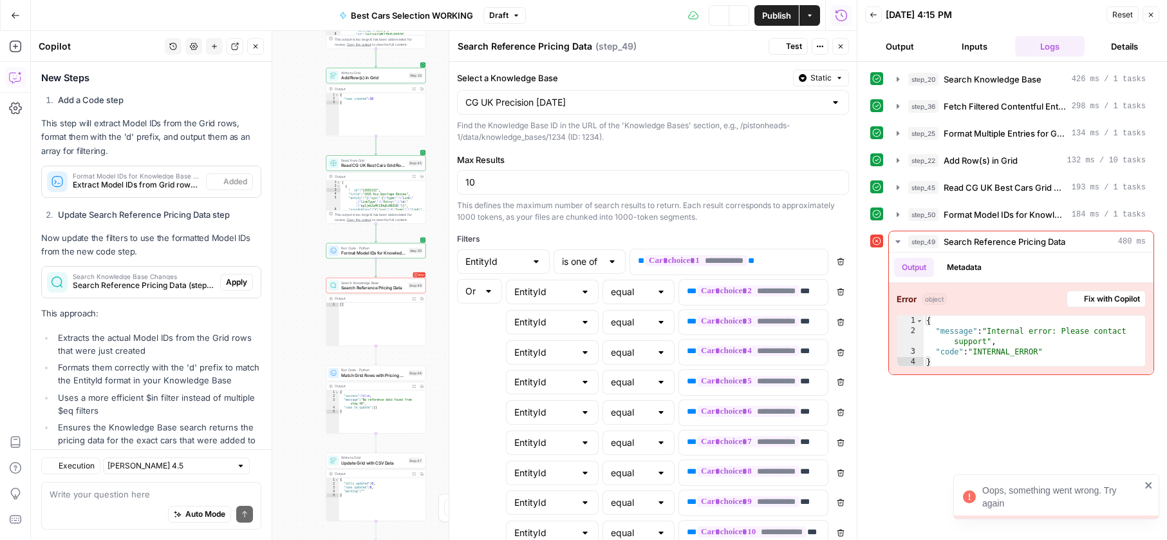
scroll to position [504, 0]
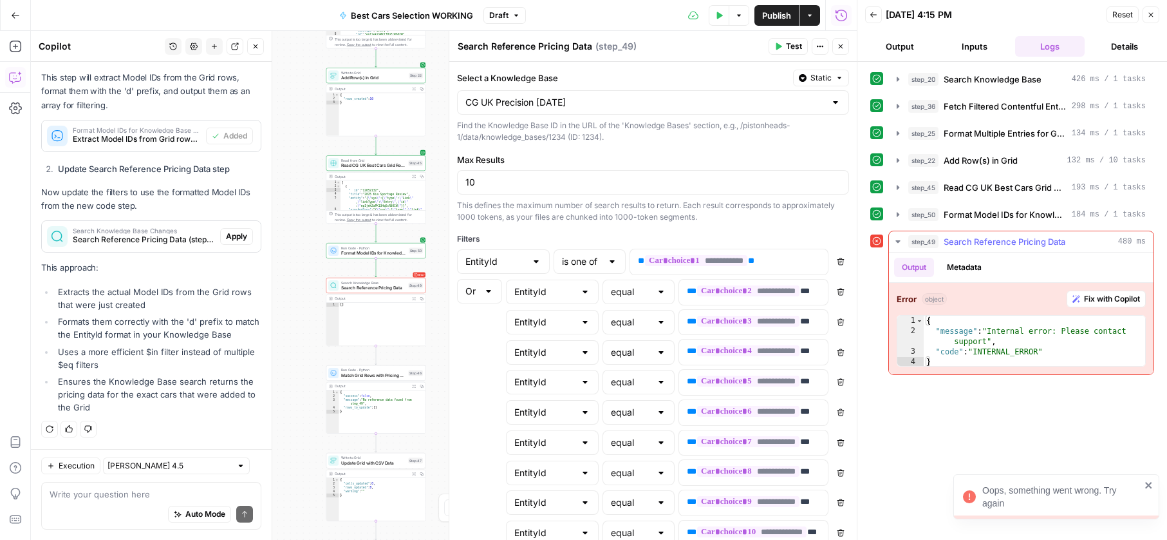
click at [1103, 298] on span "Fix with Copilot" at bounding box center [1112, 299] width 56 height 12
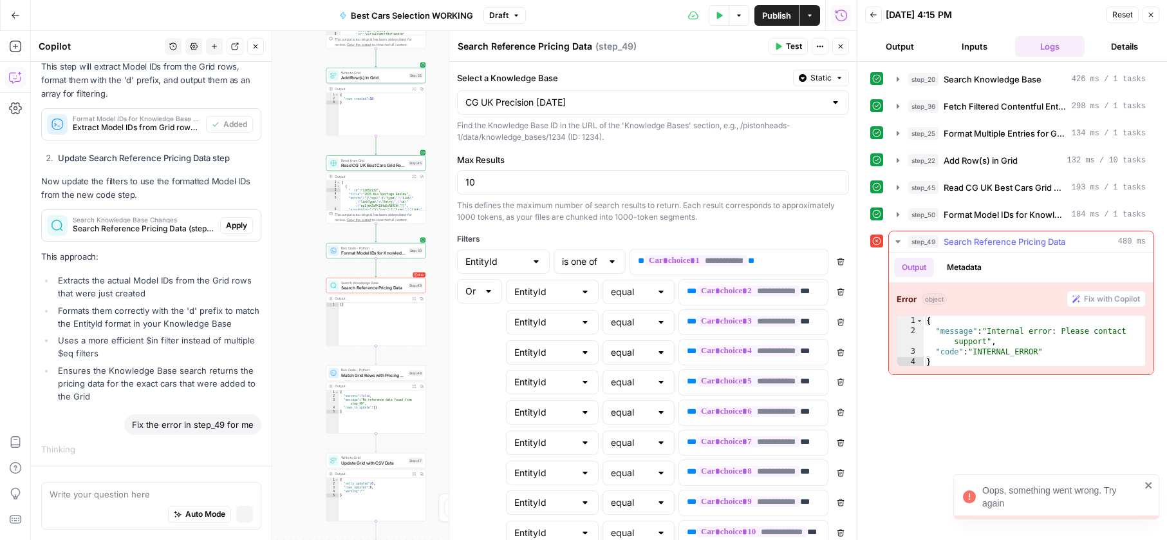
scroll to position [491, 0]
click at [363, 248] on span "Run Code · Python" at bounding box center [373, 247] width 65 height 5
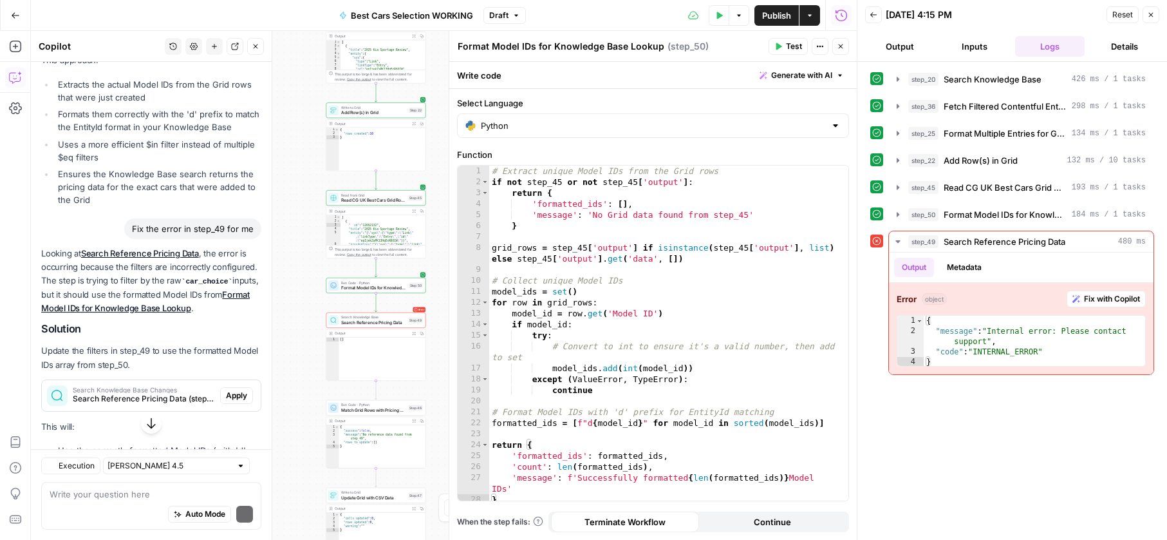
scroll to position [724, 0]
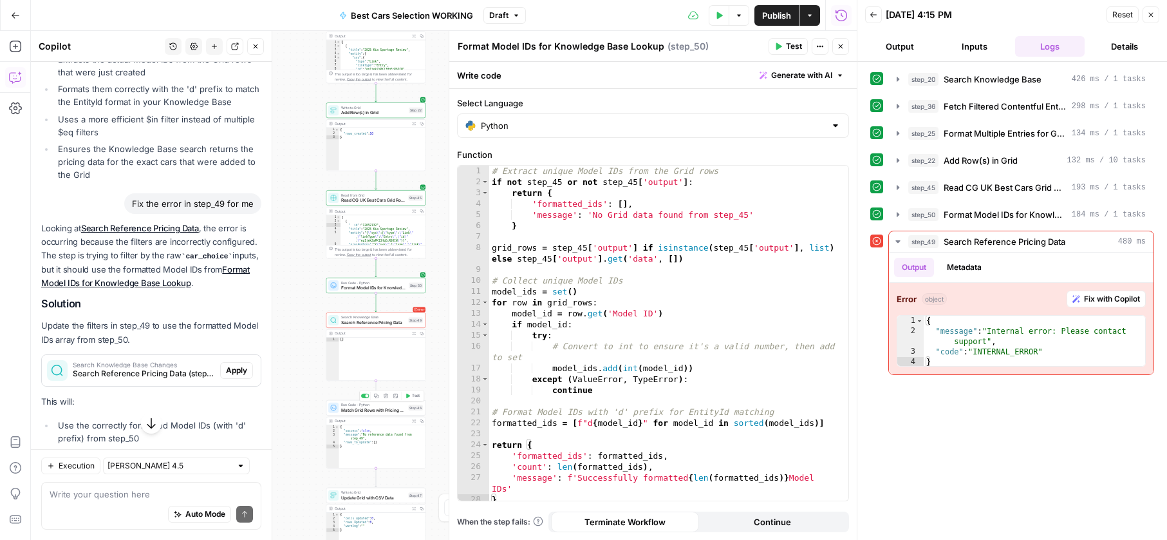
click at [368, 411] on span "Match Grid Rows with Pricing Data" at bounding box center [373, 409] width 64 height 6
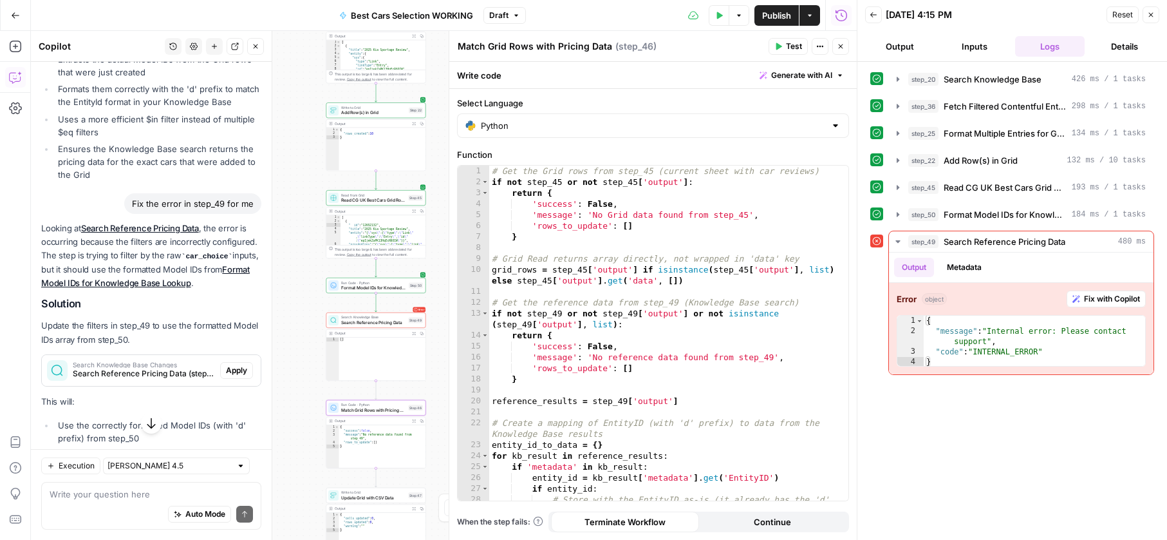
click at [359, 203] on div "Read from Grid Read CG UK Best Cars Grid Rows Step 45 Copy step Delete step Edi…" at bounding box center [376, 197] width 100 height 15
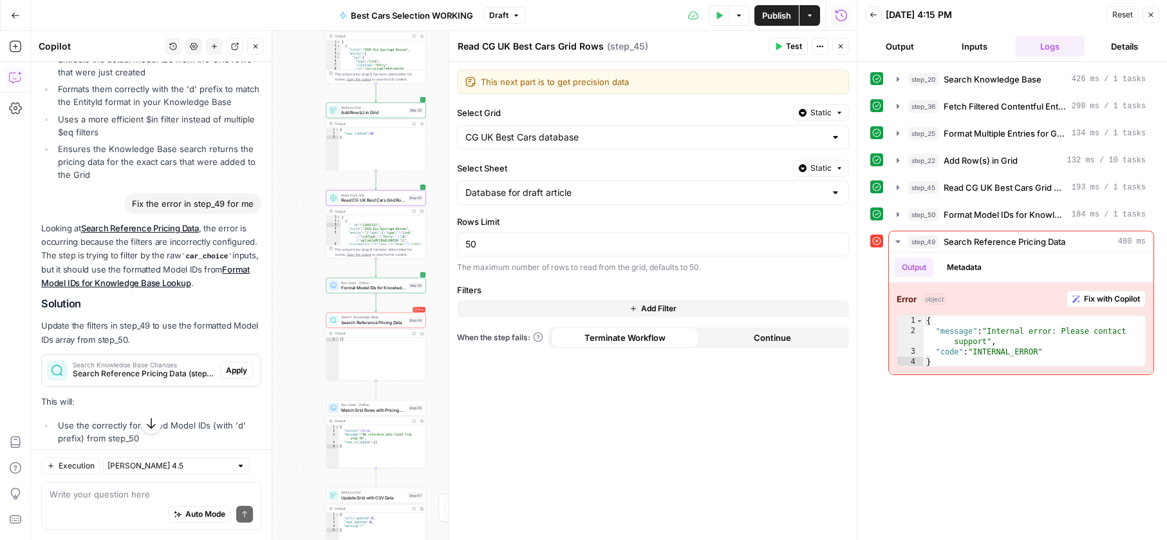
click at [373, 285] on span "Format Model IDs for Knowledge Base Lookup" at bounding box center [373, 288] width 65 height 6
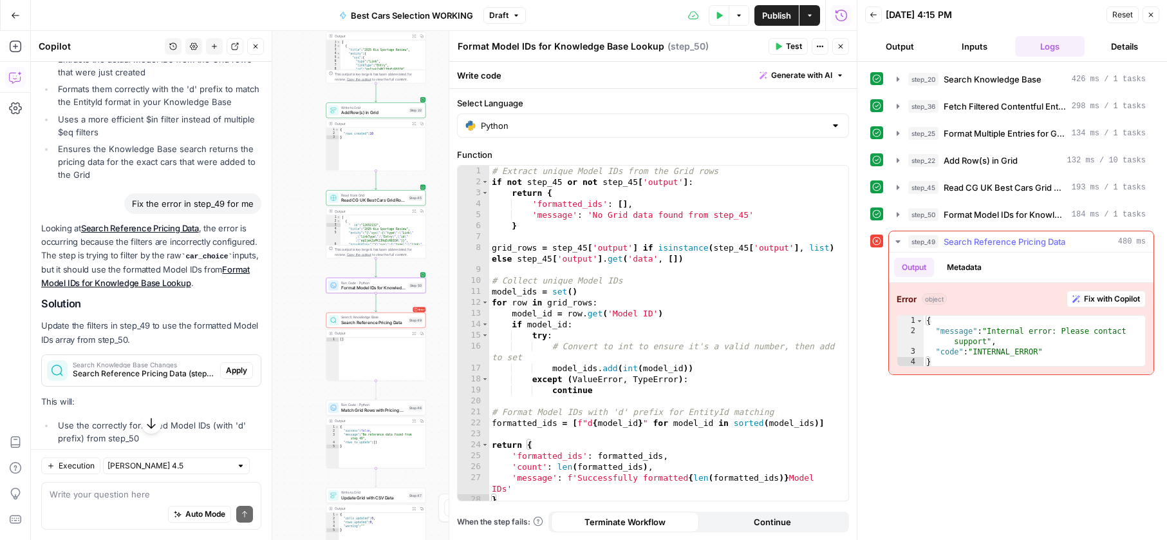
click at [1037, 239] on span "Search Reference Pricing Data" at bounding box center [1005, 241] width 122 height 13
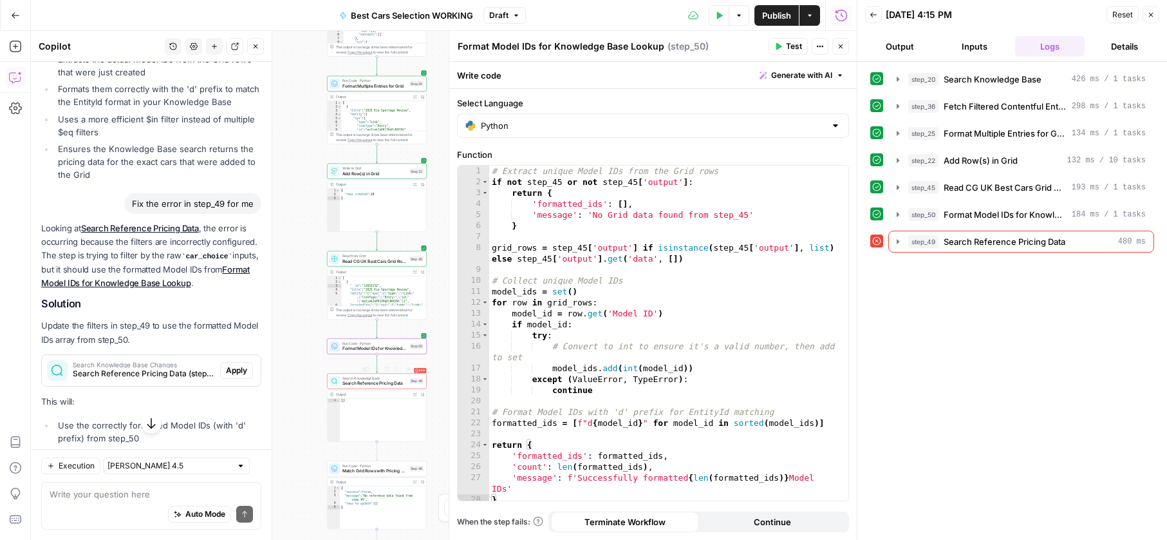
click at [350, 380] on span "Search Reference Pricing Data" at bounding box center [375, 383] width 64 height 6
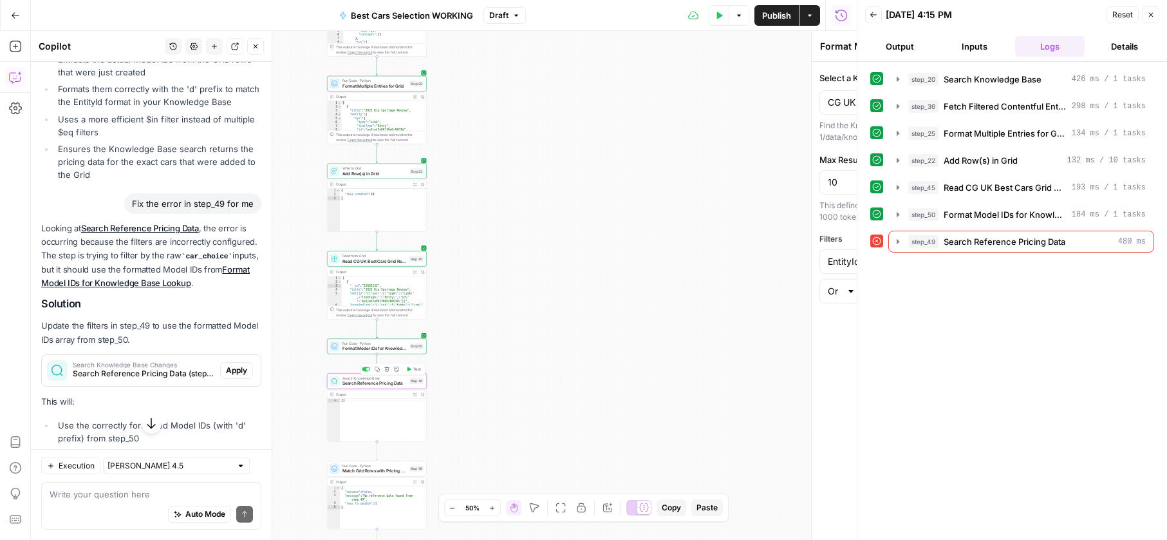
type textarea "Search Reference Pricing Data"
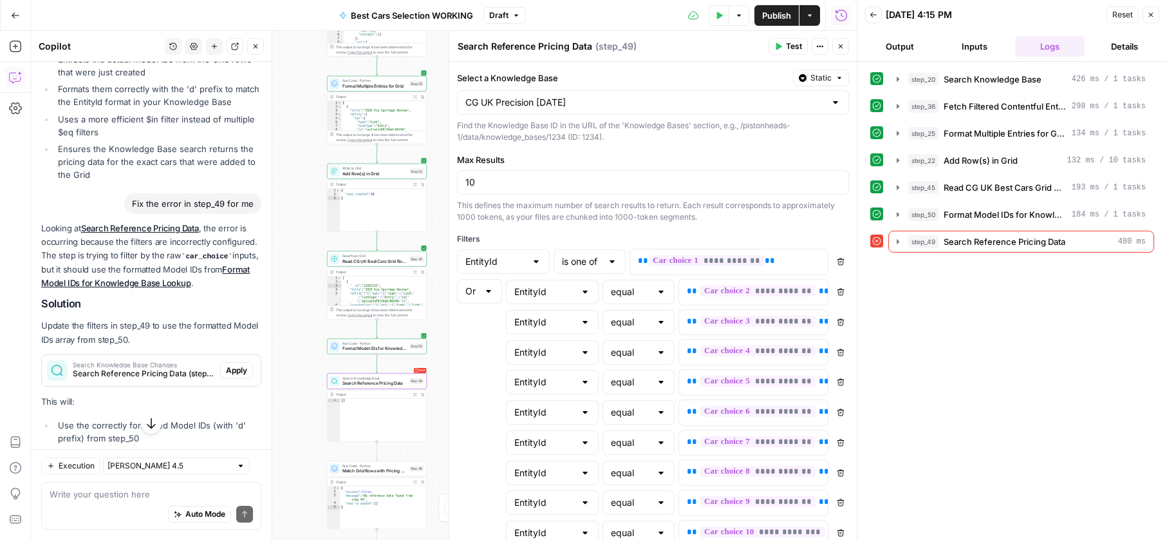
scroll to position [44, 0]
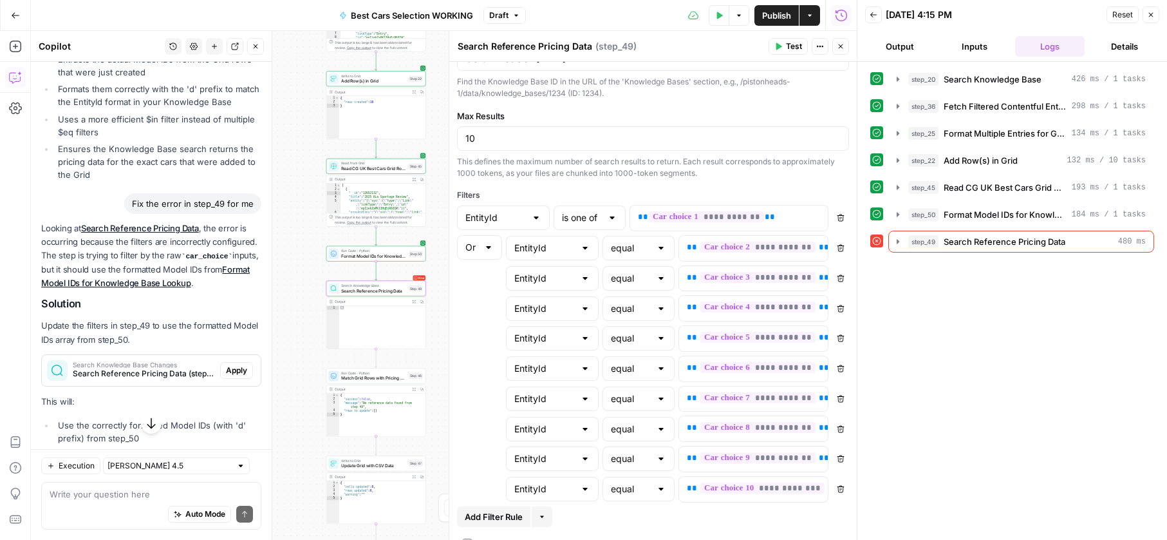
click at [257, 381] on div "Search Knowledge Base Changes Search Reference Pricing Data (step_49) Apply" at bounding box center [151, 370] width 219 height 21
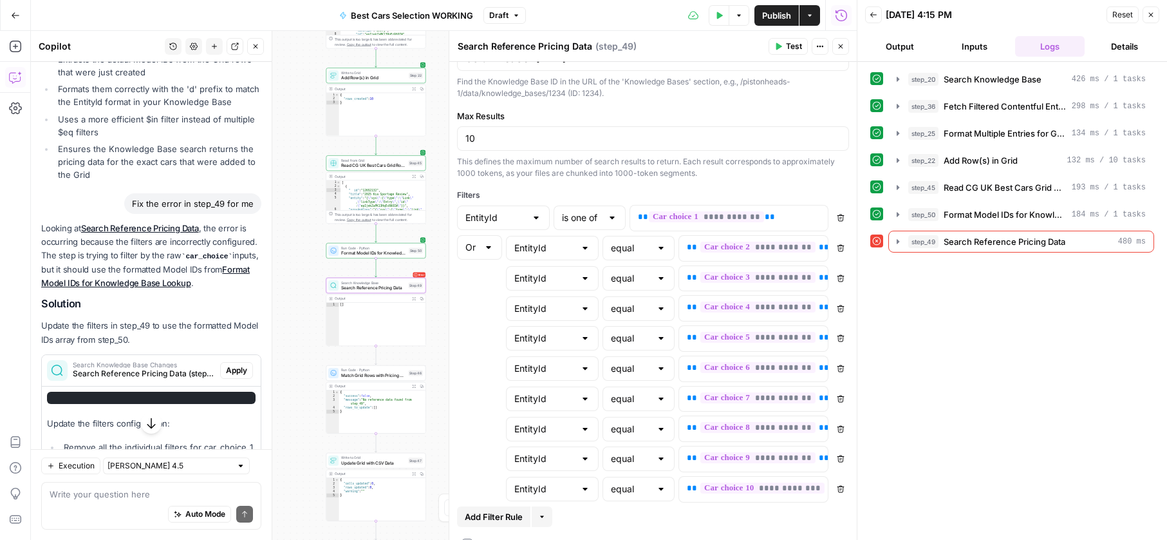
click at [240, 376] on span "Apply" at bounding box center [236, 370] width 21 height 12
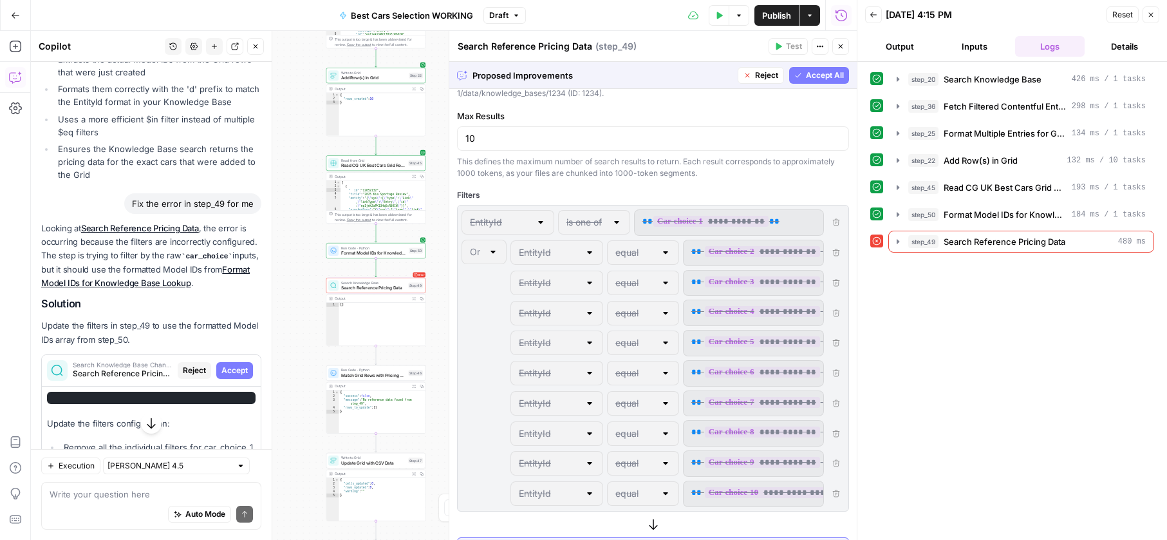
scroll to position [228, 0]
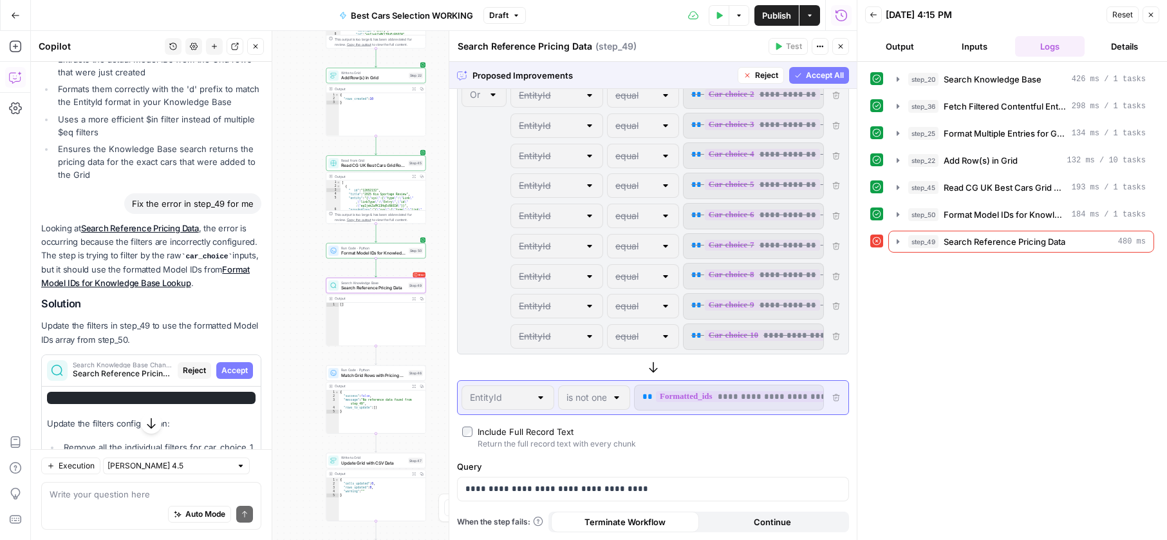
click at [234, 376] on span "Accept" at bounding box center [235, 370] width 26 height 12
type input "is not one of"
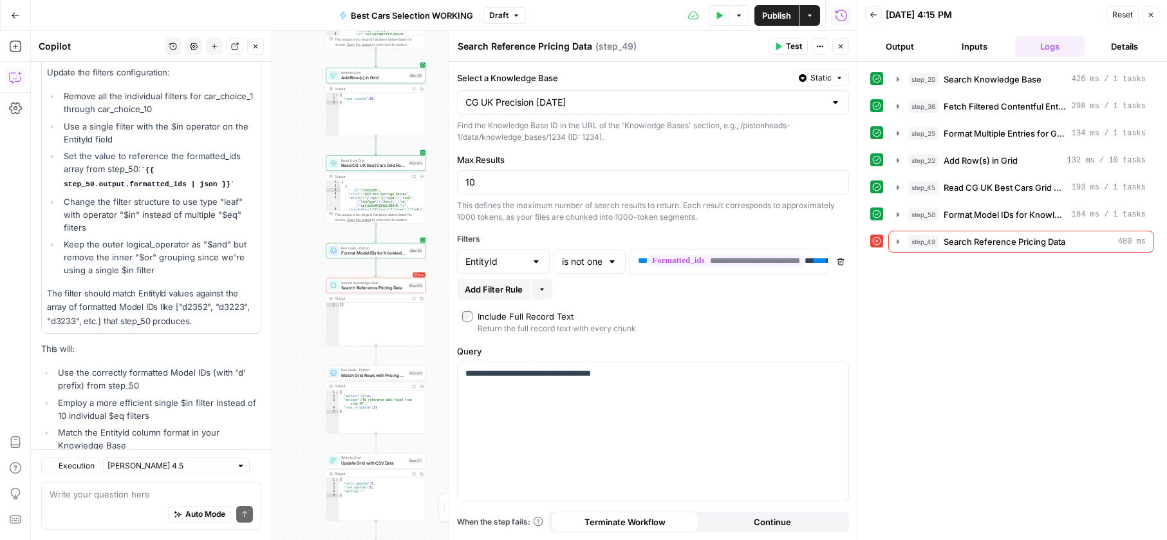
scroll to position [1175, 0]
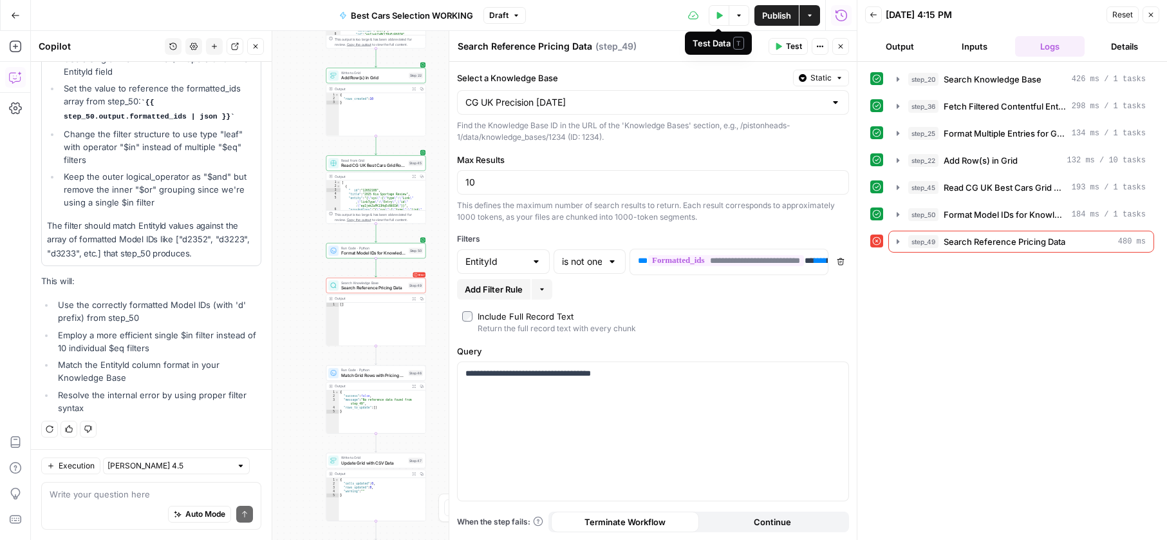
click at [715, 12] on icon "button" at bounding box center [719, 16] width 8 height 8
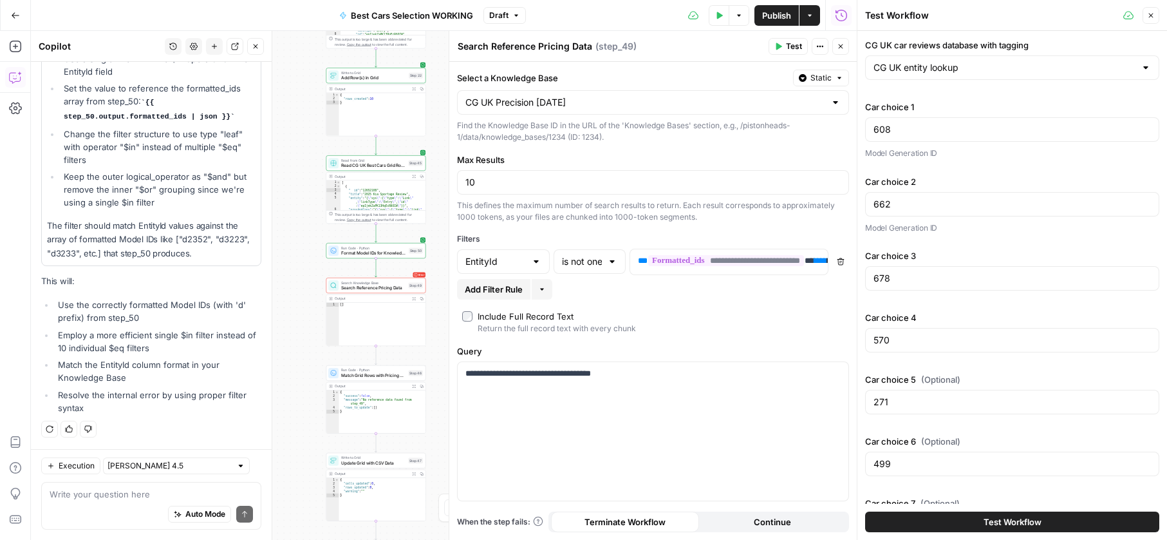
click at [1008, 519] on span "Test Workflow" at bounding box center [1013, 521] width 58 height 13
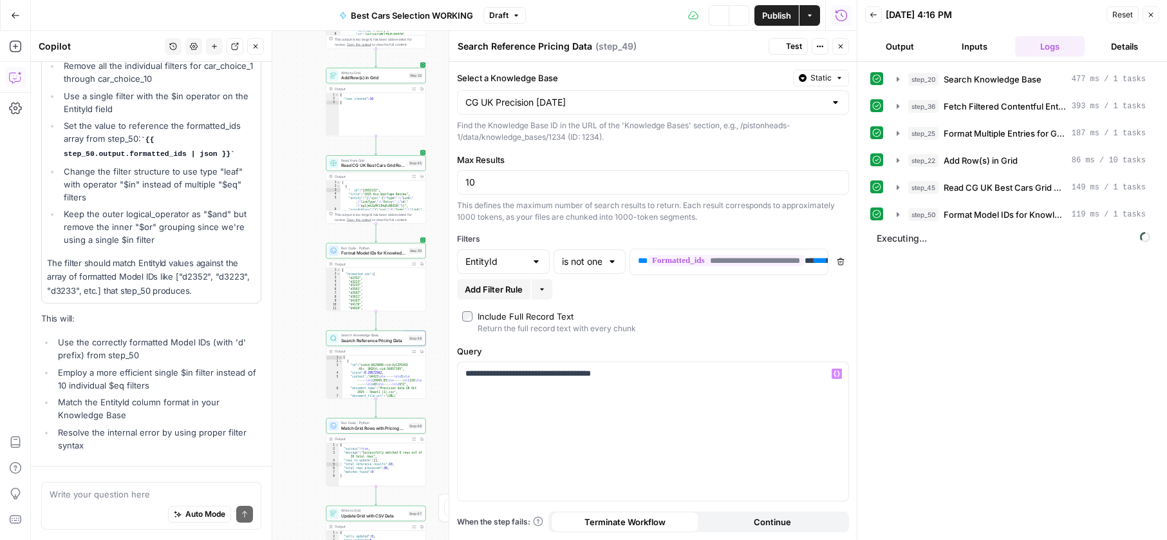
scroll to position [878, 0]
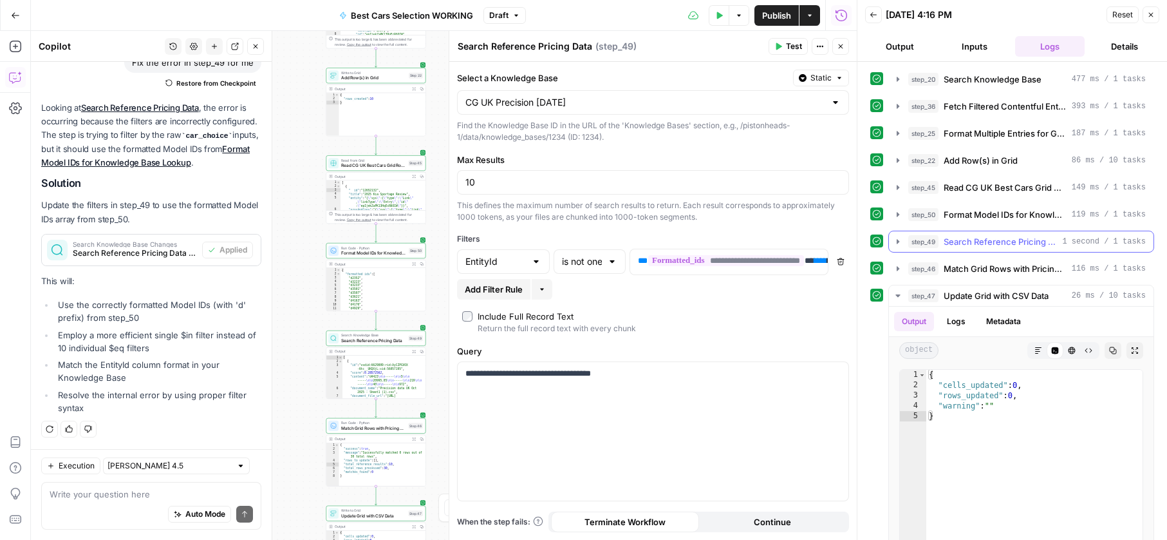
click at [962, 249] on button "step_49 Search Reference Pricing Data 1 second / 1 tasks" at bounding box center [1021, 241] width 265 height 21
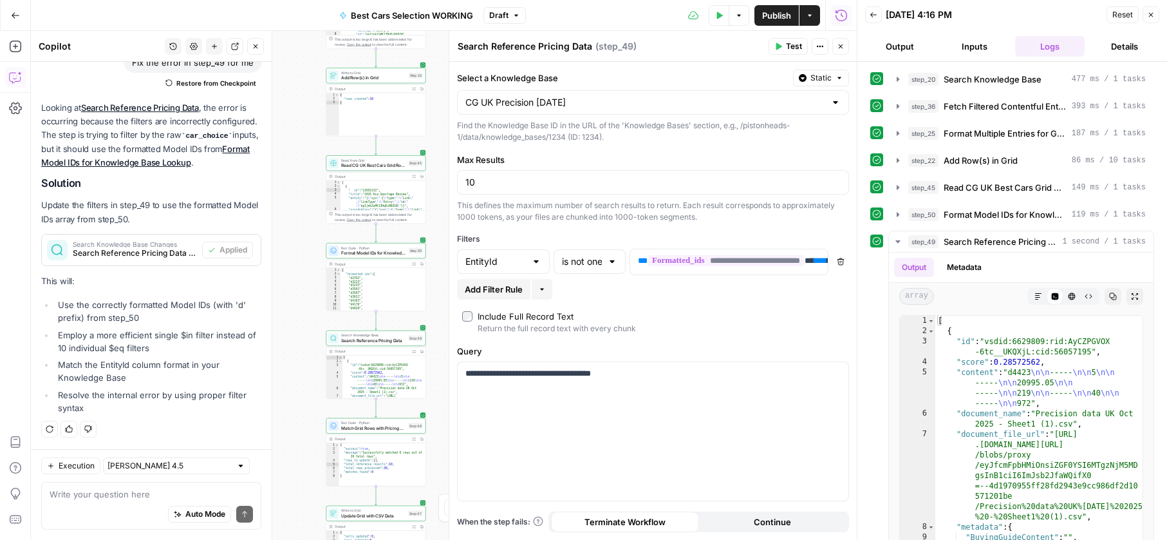
click at [717, 17] on icon "button" at bounding box center [720, 15] width 6 height 7
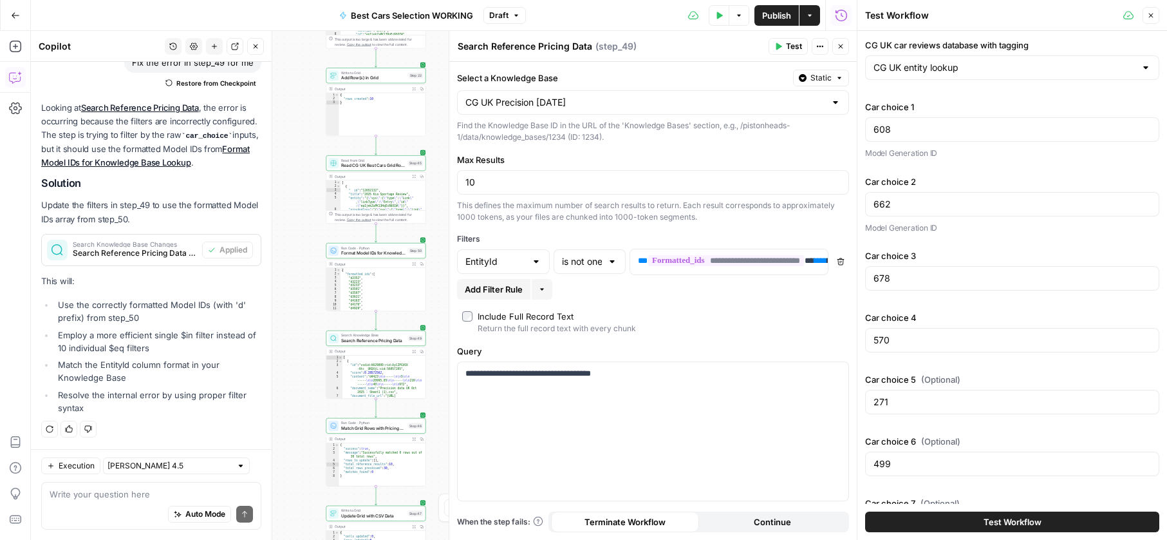
click at [998, 511] on button "Test Workflow" at bounding box center [1012, 521] width 294 height 21
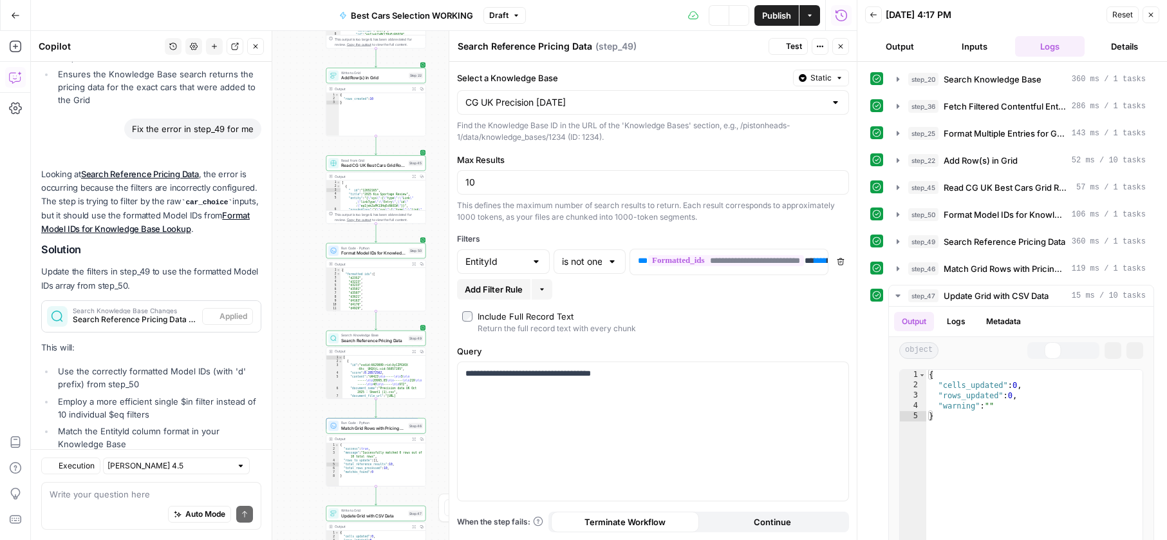
scroll to position [878, 0]
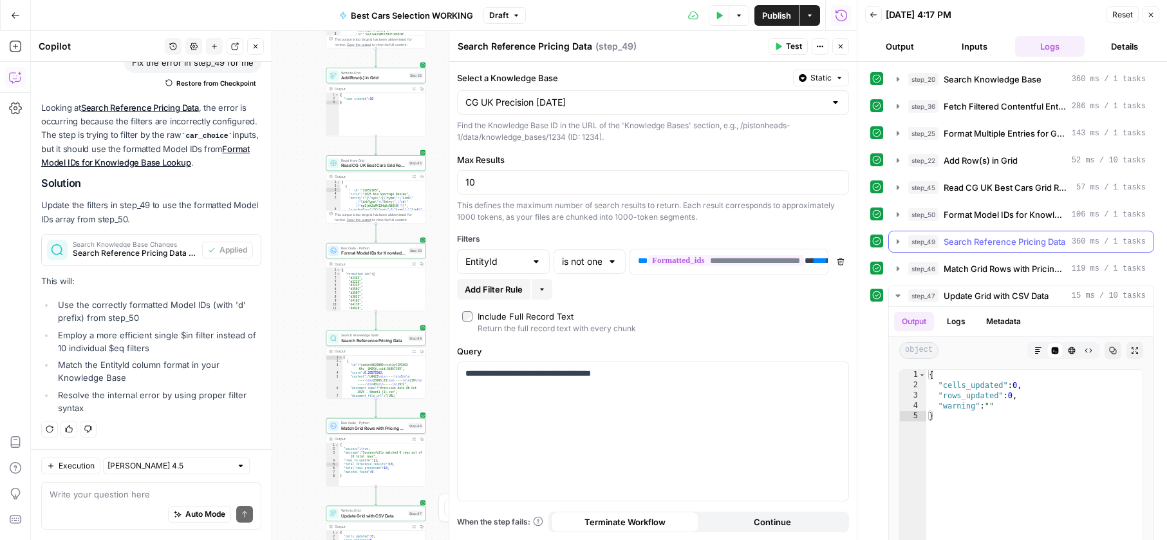
click at [961, 249] on button "step_49 Search Reference Pricing Data 360 ms / 1 tasks" at bounding box center [1021, 241] width 265 height 21
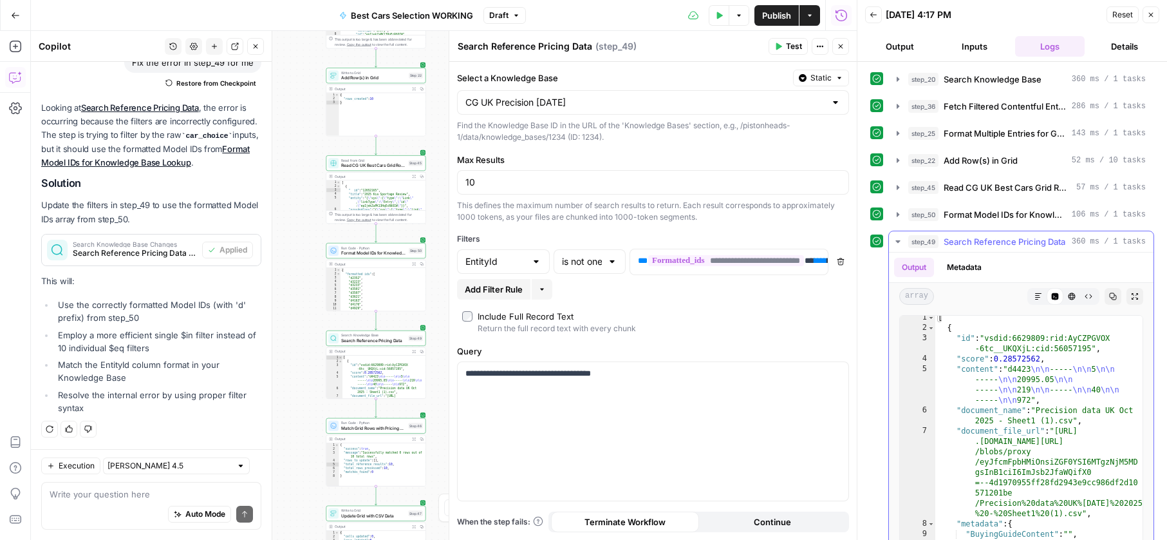
scroll to position [0, 0]
click at [975, 217] on span "Format Model IDs for Knowledge Base Lookup" at bounding box center [1005, 214] width 123 height 13
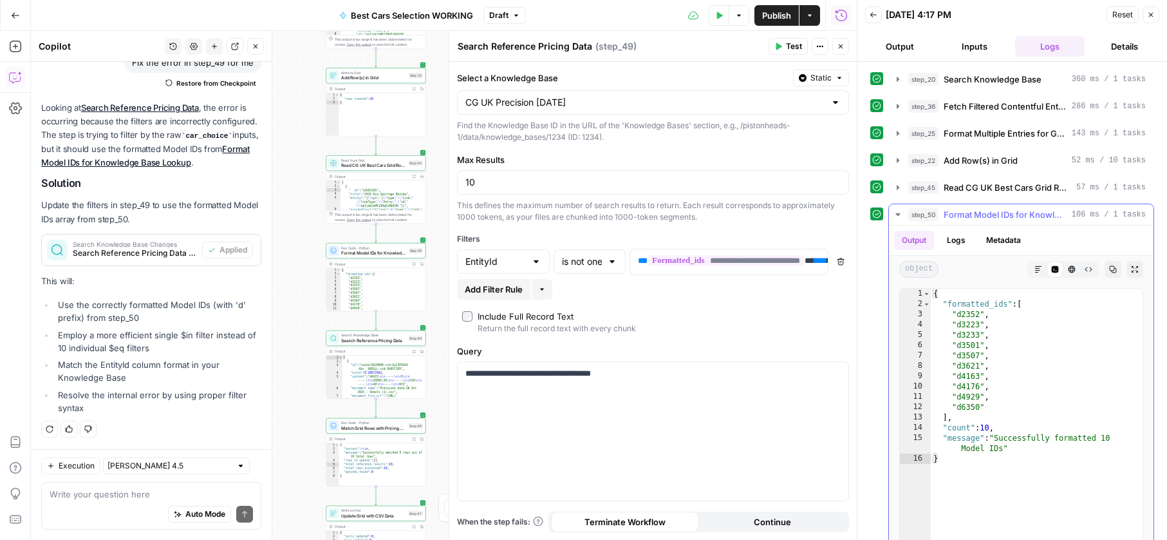
click at [899, 210] on icon "button" at bounding box center [898, 214] width 10 height 10
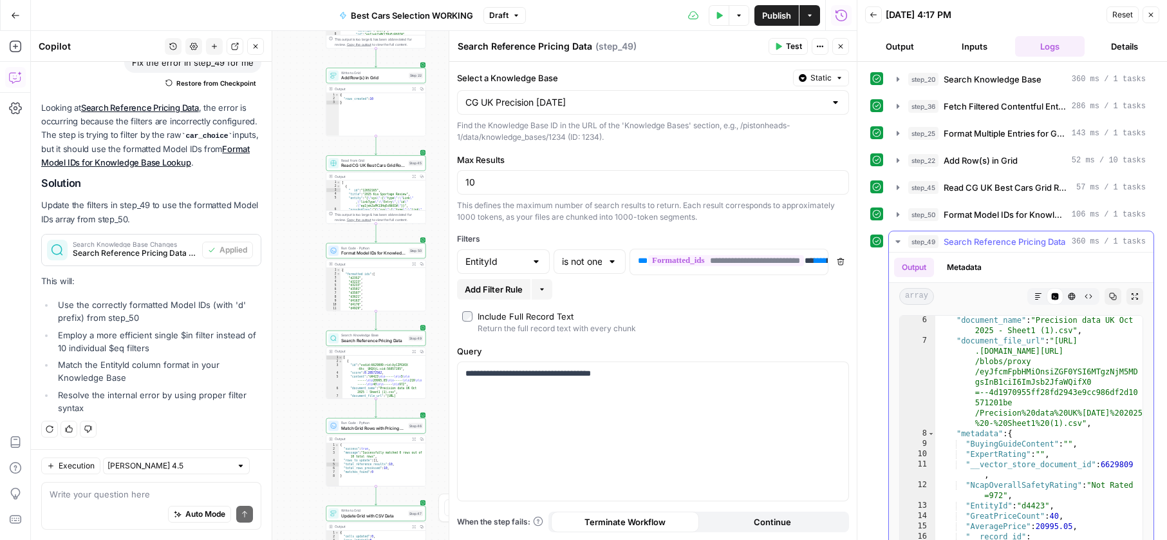
scroll to position [94, 0]
click at [567, 263] on input "text" at bounding box center [582, 261] width 40 height 13
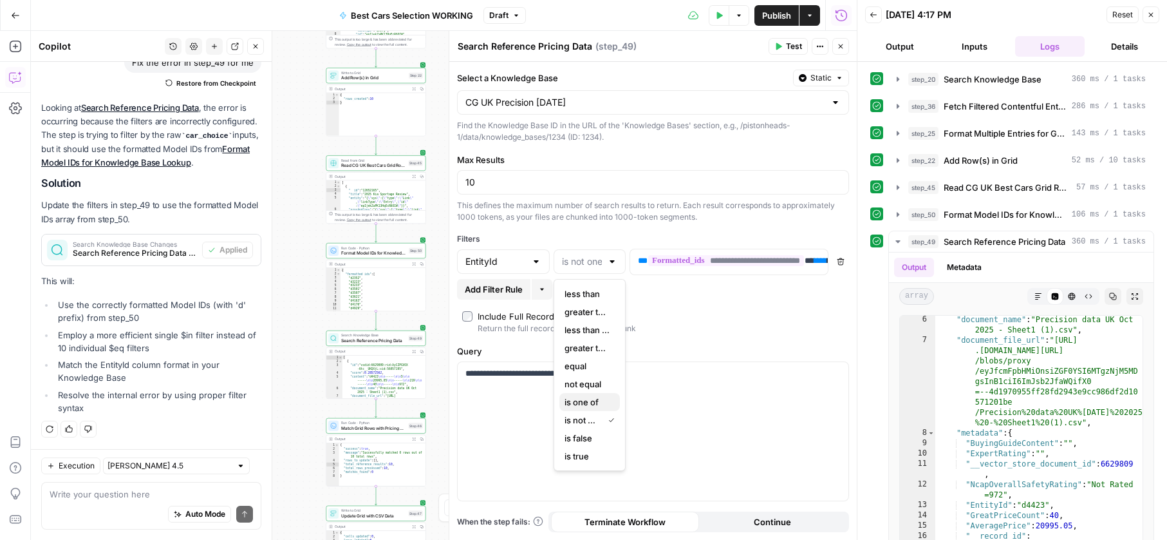
click at [594, 395] on span "is one of" at bounding box center [587, 401] width 45 height 13
type input "is one of"
click at [715, 19] on icon "button" at bounding box center [719, 16] width 8 height 8
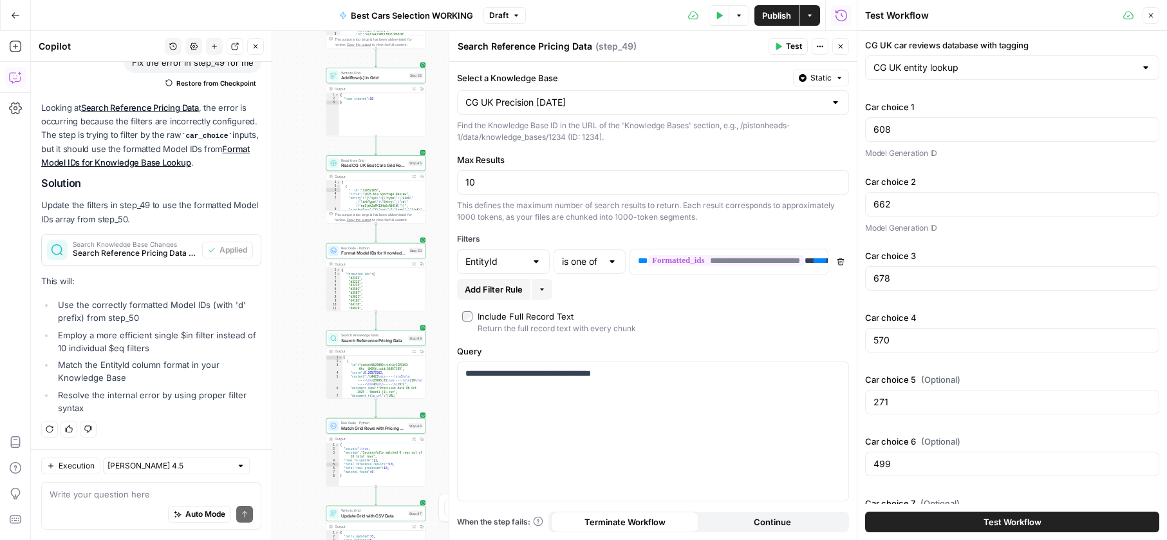
click at [912, 519] on button "Test Workflow" at bounding box center [1012, 521] width 294 height 21
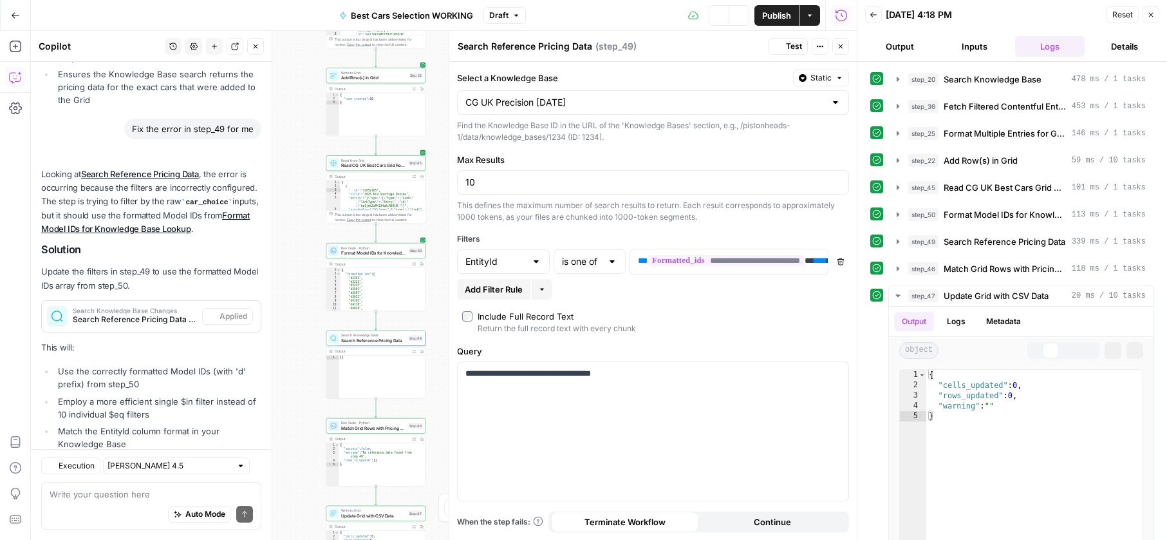
scroll to position [878, 0]
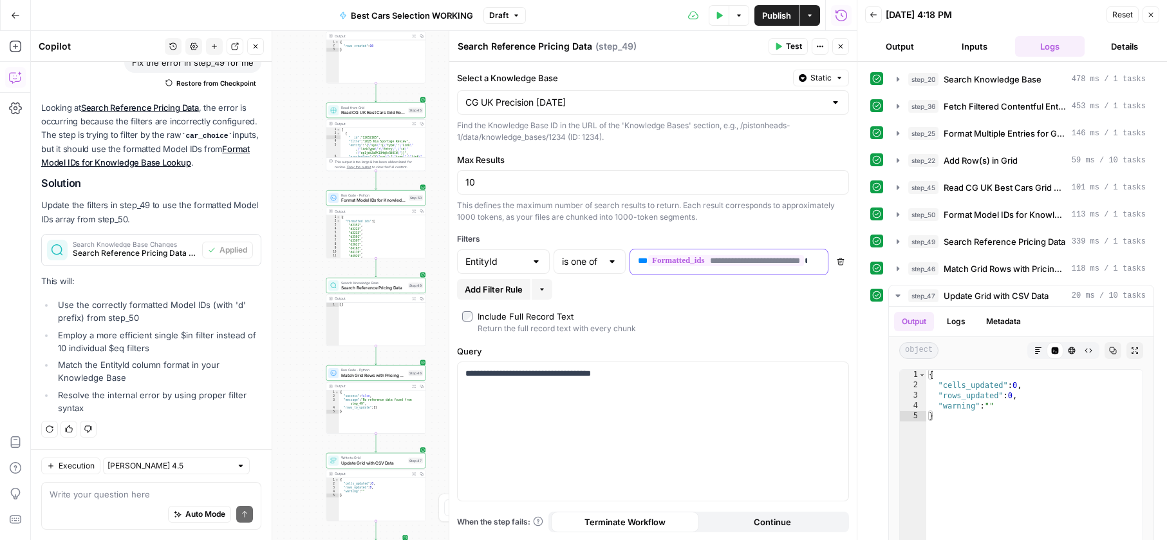
click at [744, 253] on div "**********" at bounding box center [718, 261] width 177 height 25
click at [737, 261] on span "**********" at bounding box center [726, 260] width 156 height 11
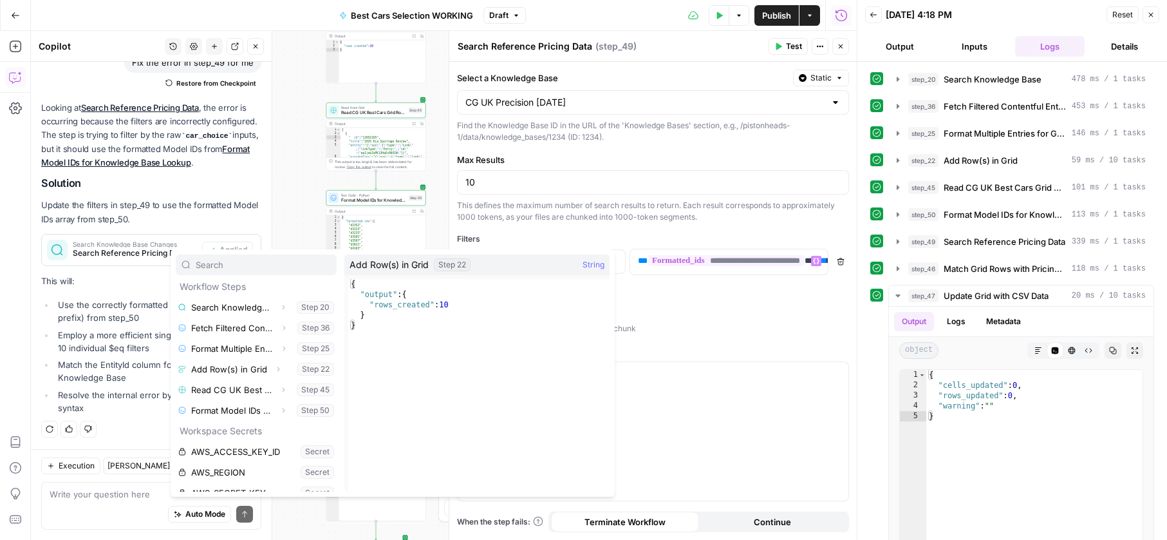
scroll to position [249, 0]
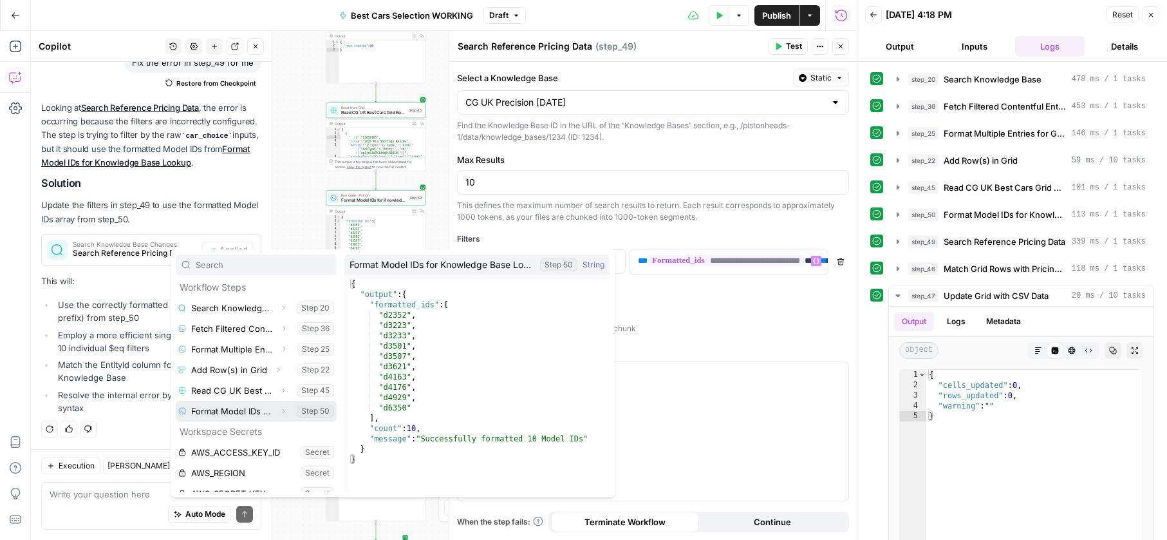
click at [249, 417] on button "Select variable Format Model IDs for Knowledge Base Lookup" at bounding box center [256, 411] width 161 height 21
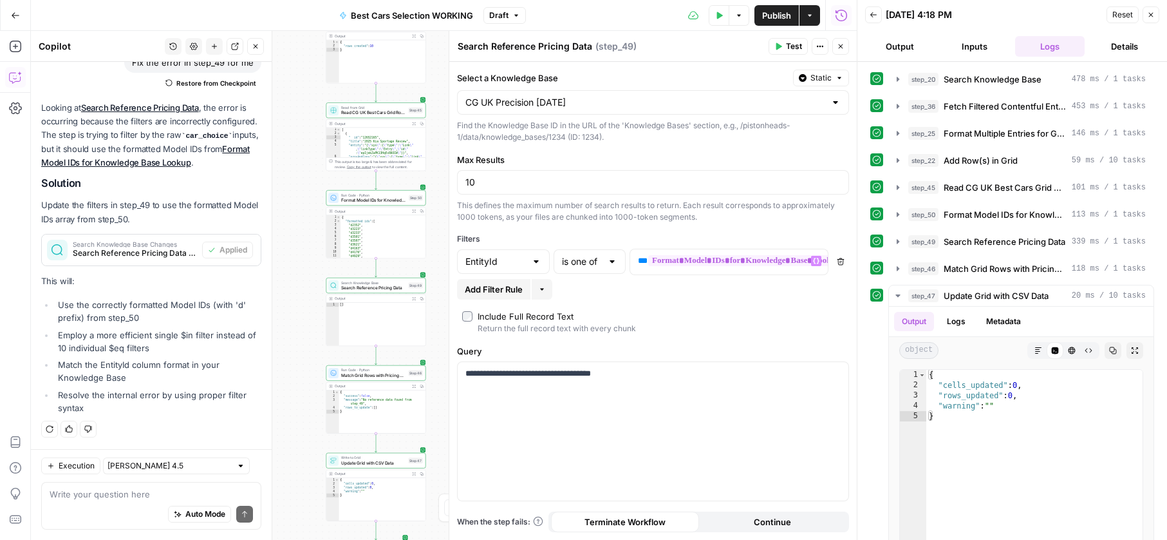
click at [714, 19] on button "Test Data" at bounding box center [719, 15] width 21 height 21
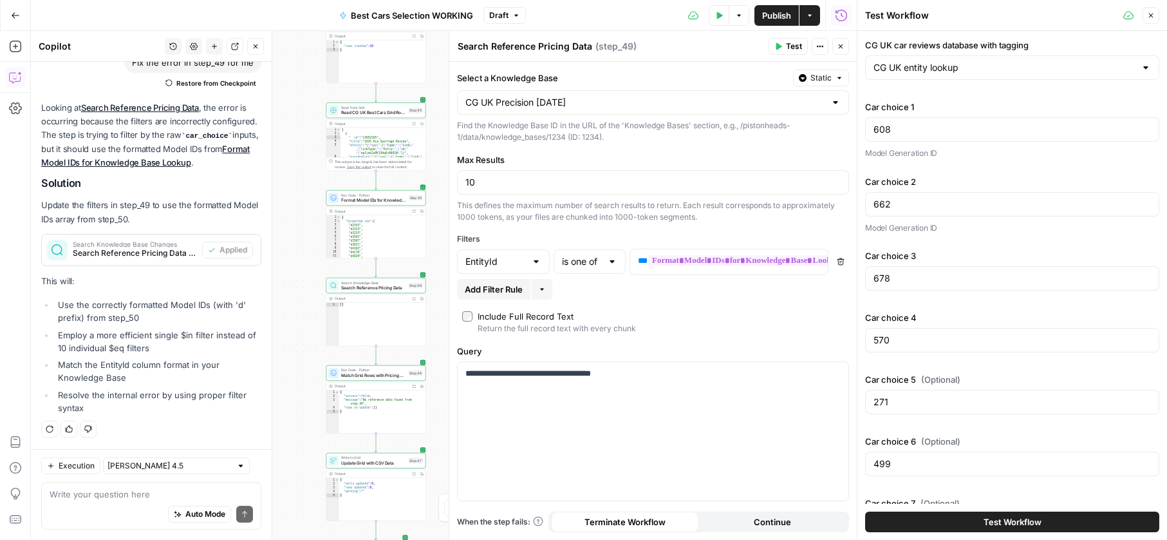
click at [934, 519] on button "Test Workflow" at bounding box center [1012, 521] width 294 height 21
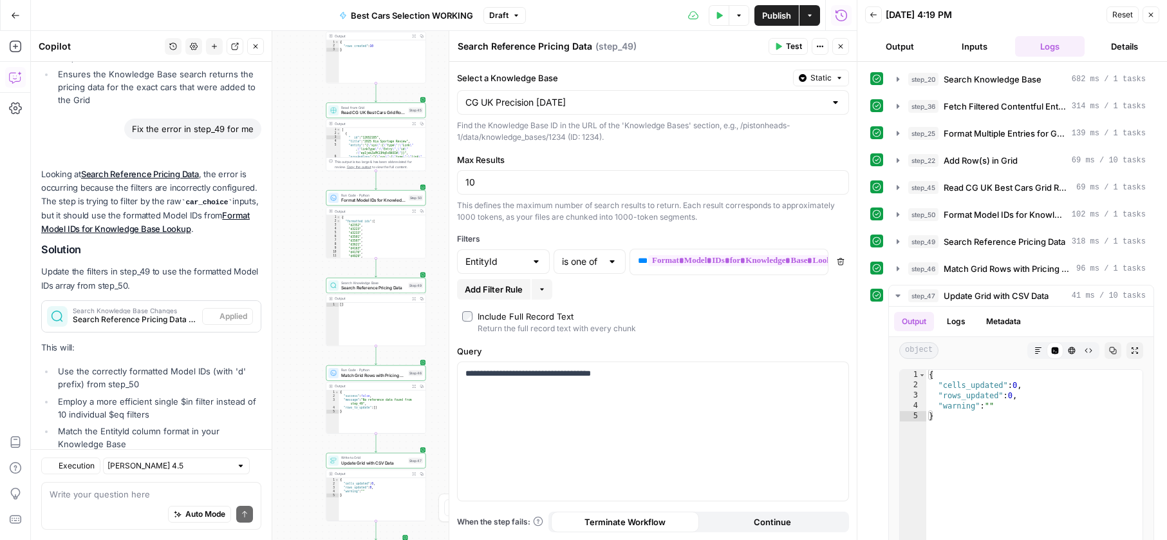
scroll to position [878, 0]
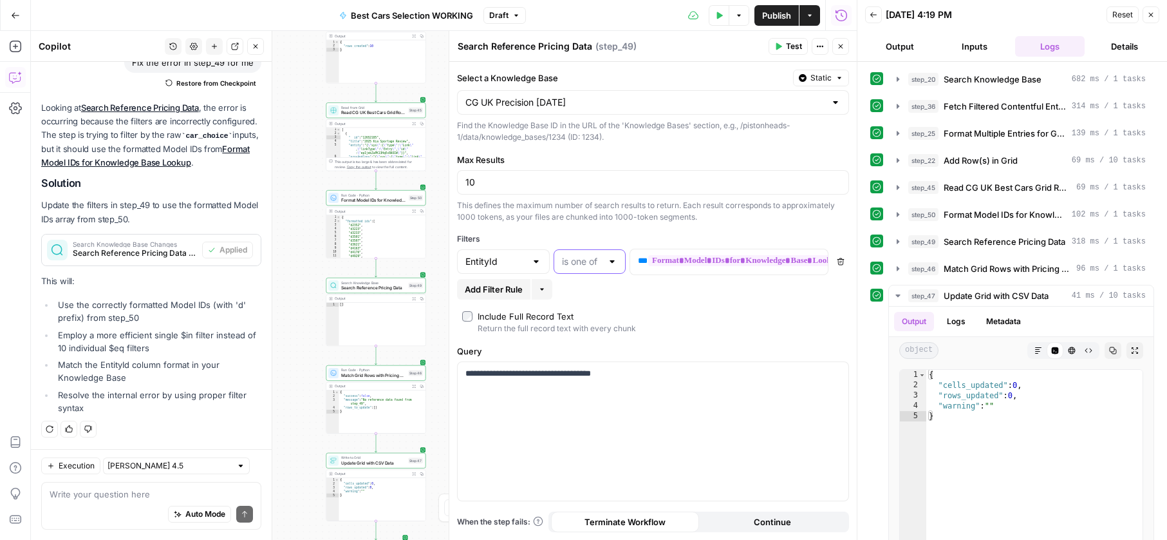
click at [591, 265] on input "text" at bounding box center [582, 261] width 40 height 13
click at [591, 371] on span "equal" at bounding box center [587, 365] width 45 height 13
type input "equal"
click at [714, 23] on button "Test Data" at bounding box center [719, 15] width 21 height 21
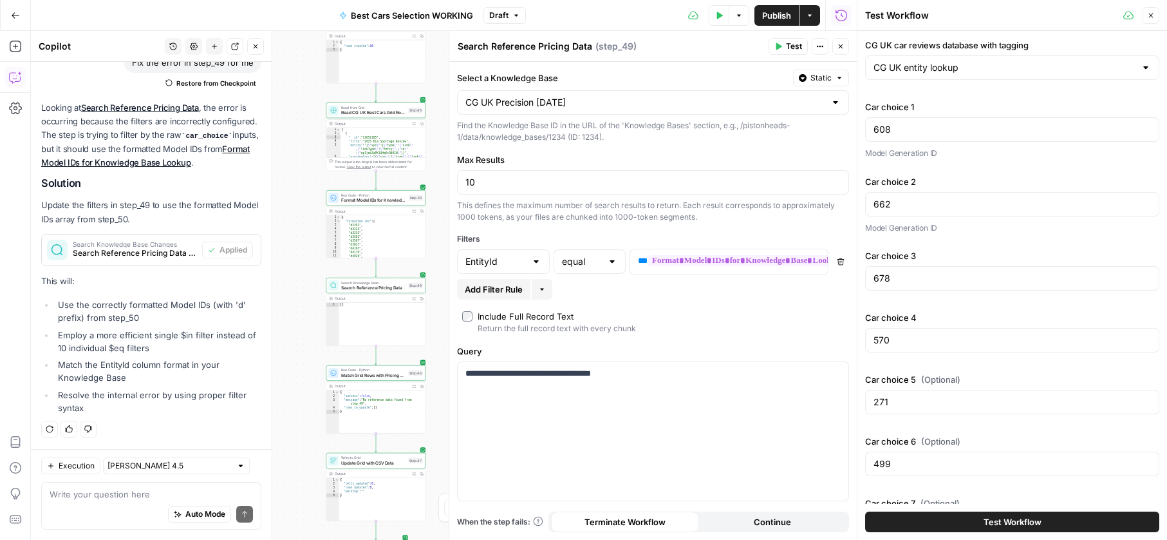
click at [1018, 516] on span "Test Workflow" at bounding box center [1013, 521] width 58 height 13
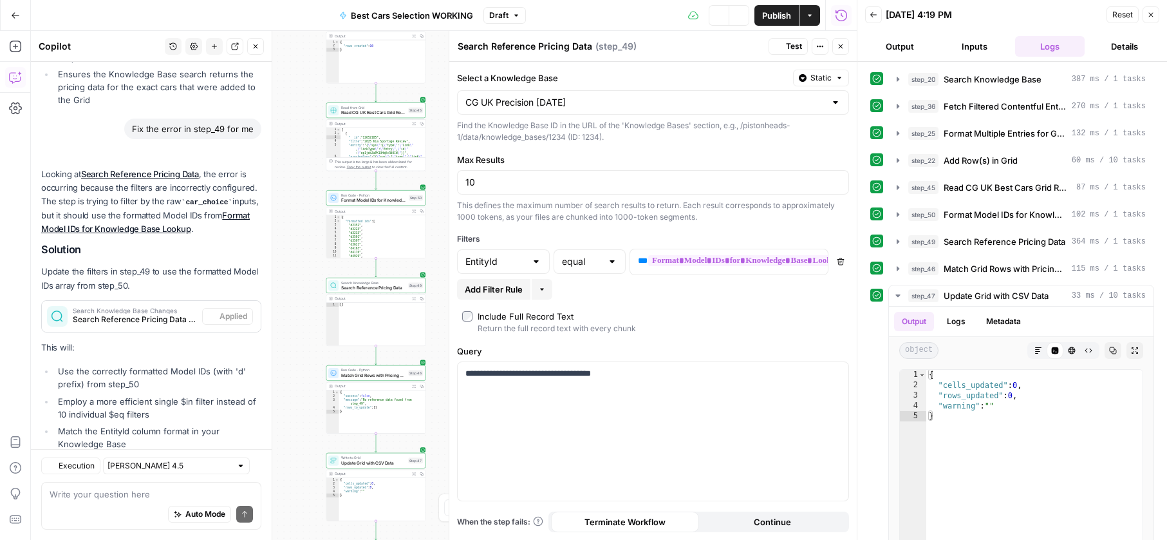
scroll to position [878, 0]
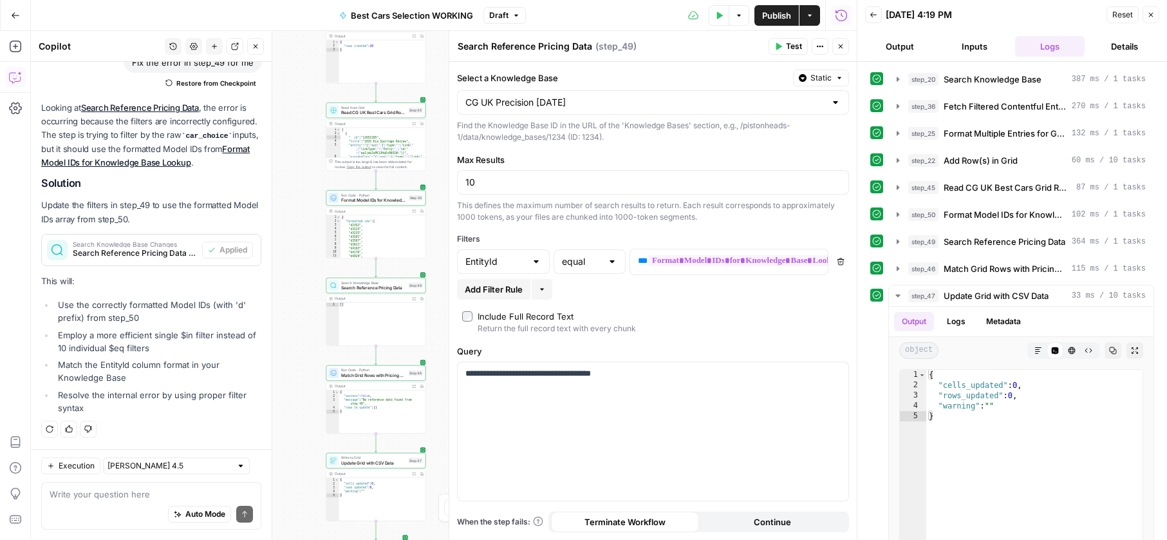
click at [478, 316] on div "Include Full Record Text" at bounding box center [526, 316] width 96 height 13
drag, startPoint x: 717, startPoint y: 19, endPoint x: 723, endPoint y: 43, distance: 24.4
click at [718, 19] on icon "button" at bounding box center [719, 16] width 8 height 8
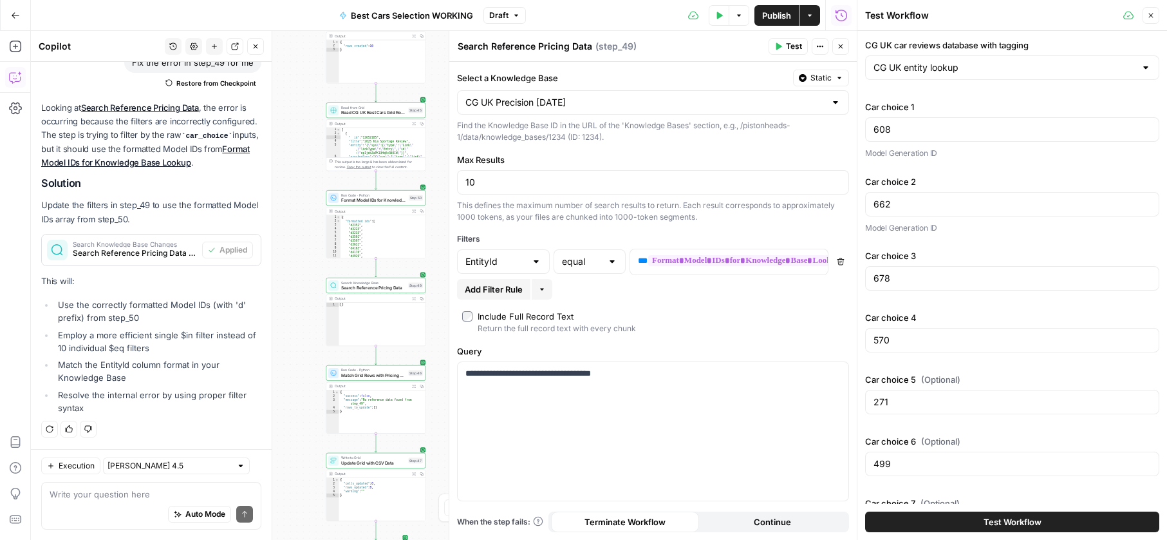
click at [1006, 524] on span "Test Workflow" at bounding box center [1013, 521] width 58 height 13
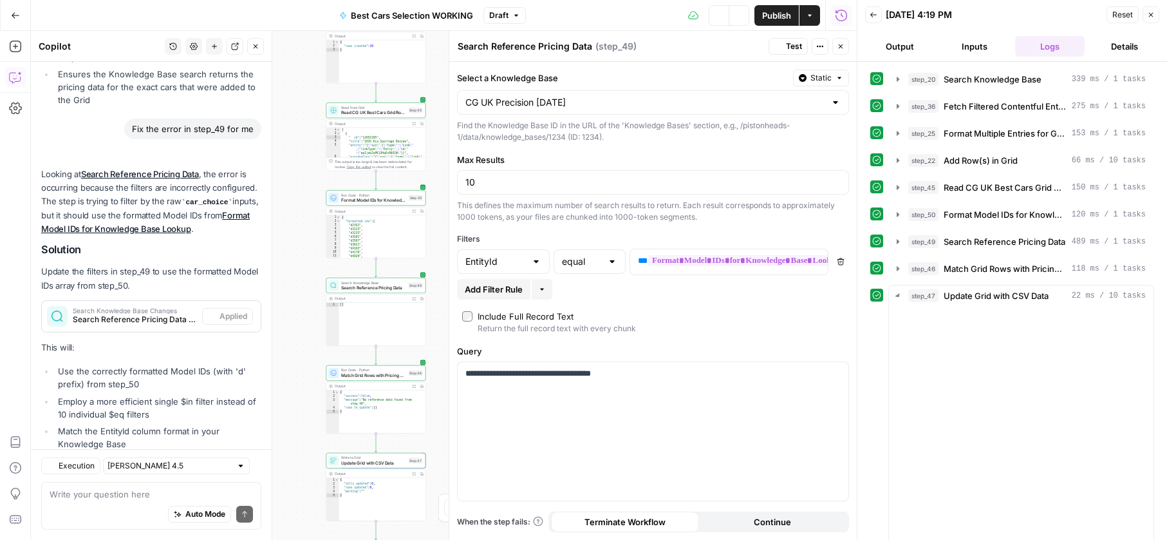
scroll to position [878, 0]
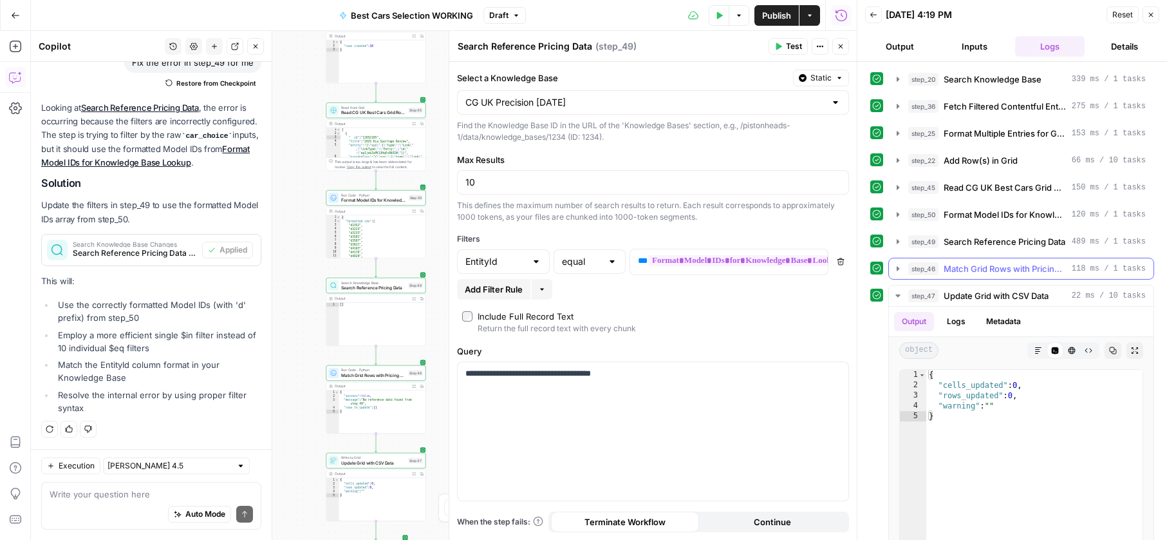
click at [993, 262] on span "Match Grid Rows with Pricing Data" at bounding box center [1005, 268] width 123 height 13
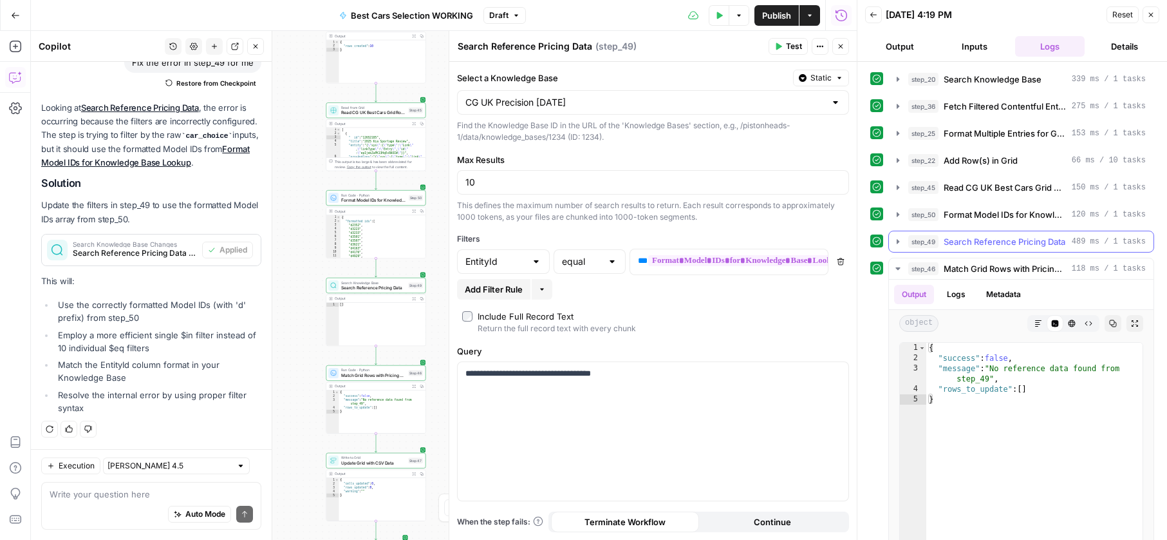
click at [987, 246] on span "Search Reference Pricing Data" at bounding box center [1005, 241] width 122 height 13
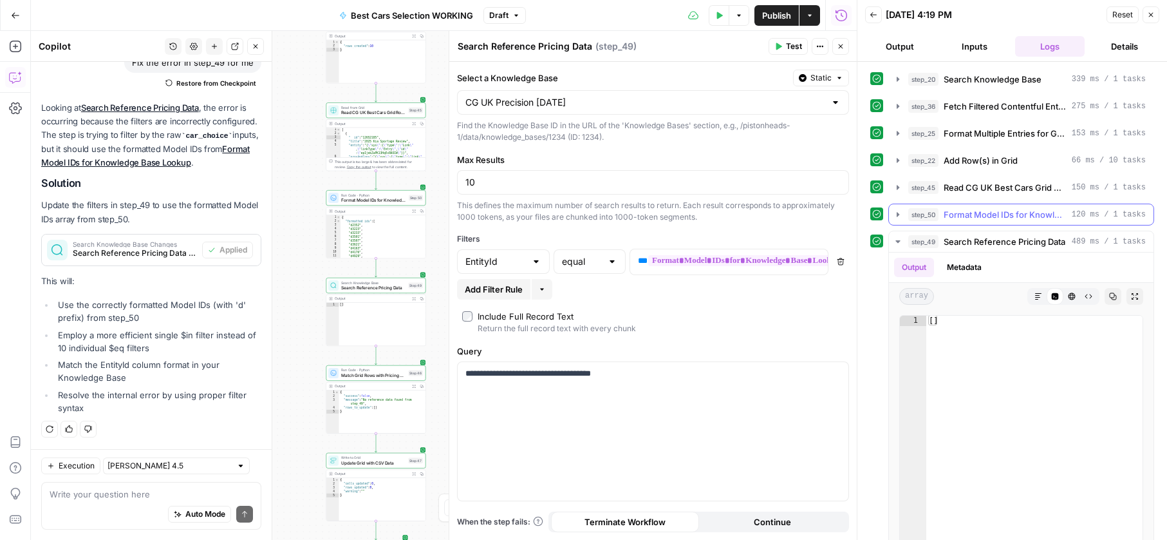
click at [985, 220] on span "Format Model IDs for Knowledge Base Lookup" at bounding box center [1005, 214] width 123 height 13
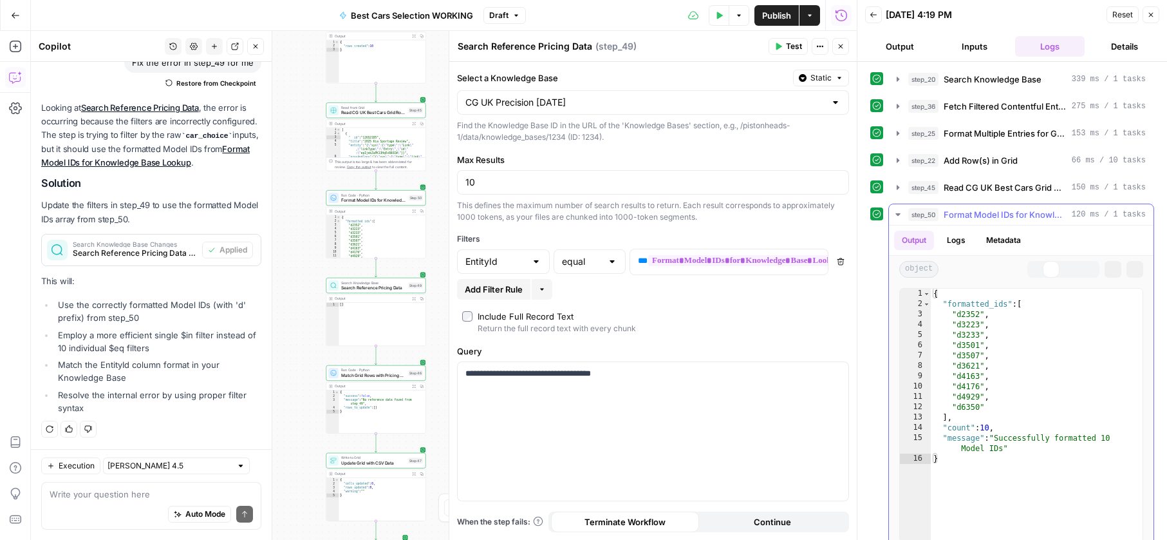
click at [985, 220] on span "Format Model IDs for Knowledge Base Lookup" at bounding box center [1005, 214] width 123 height 13
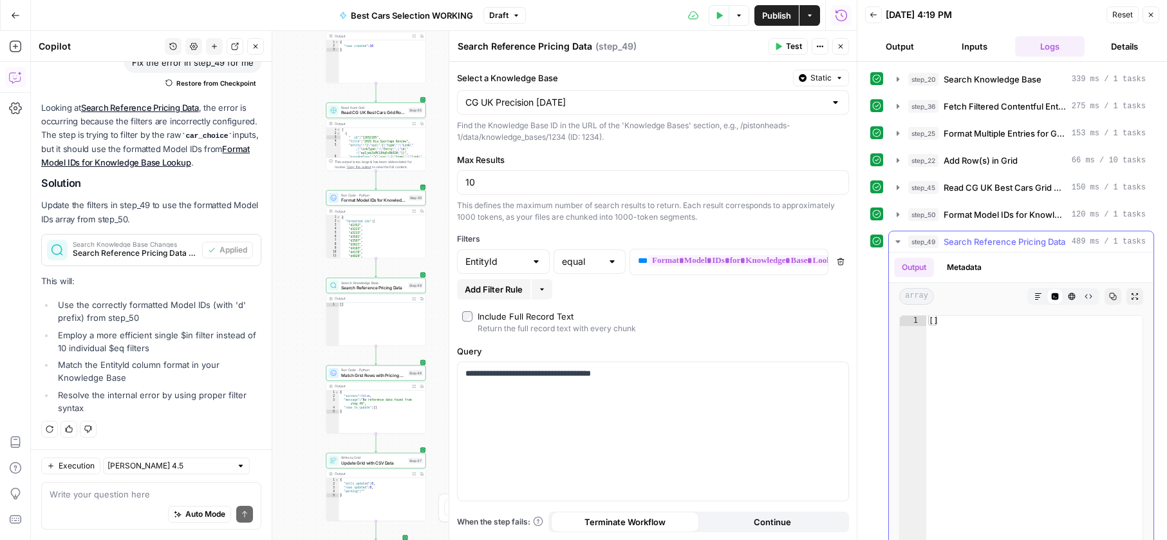
click at [986, 235] on span "Search Reference Pricing Data" at bounding box center [1005, 241] width 122 height 13
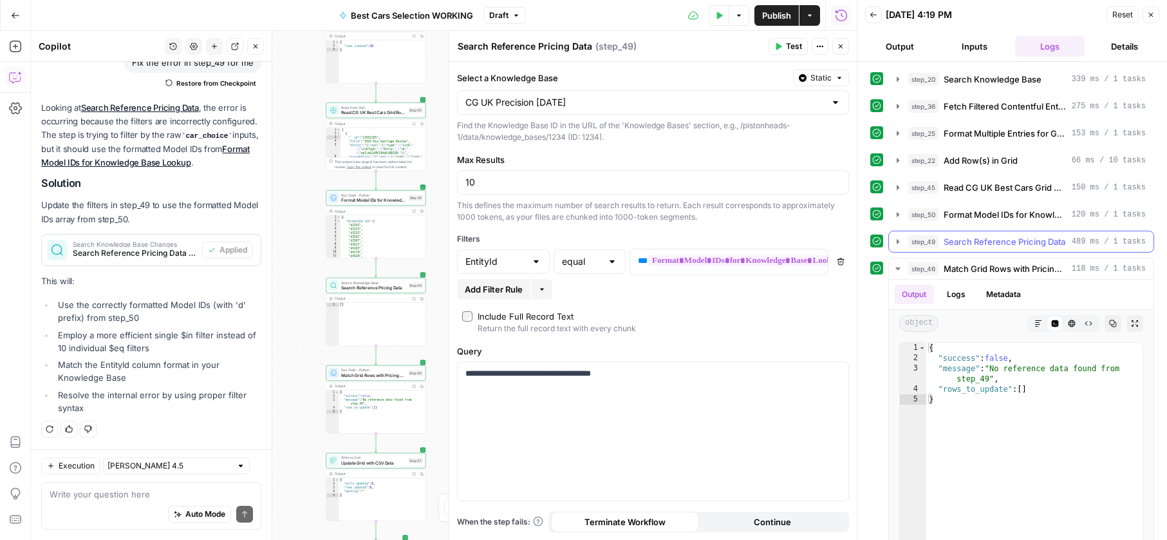
click at [986, 235] on span "Search Reference Pricing Data" at bounding box center [1005, 241] width 122 height 13
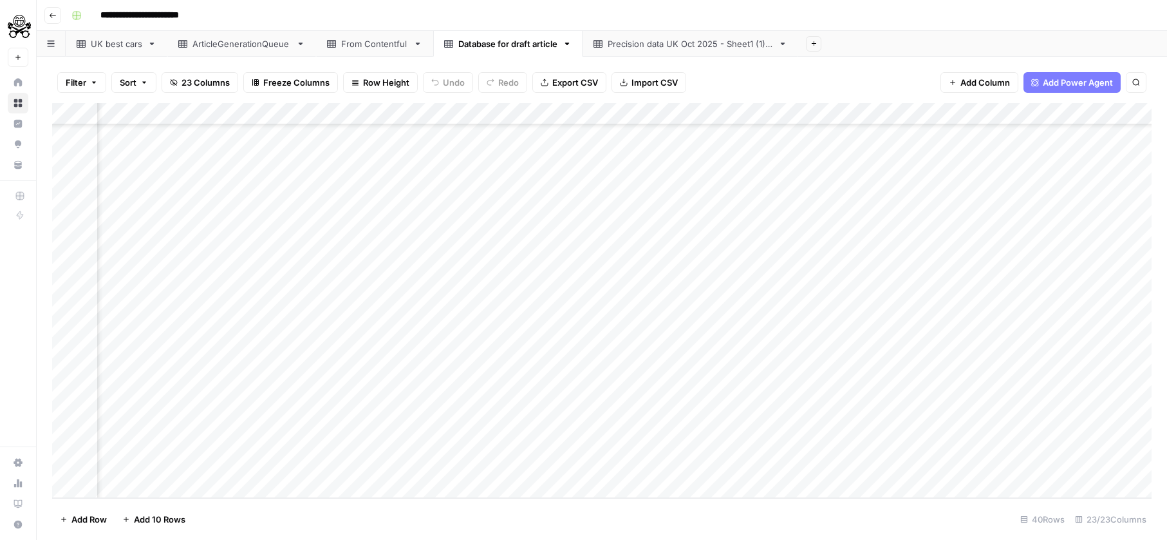
scroll to position [524, 0]
click at [80, 113] on div "Add Column" at bounding box center [602, 300] width 1100 height 395
click at [119, 510] on button "Delete 40 Rows" at bounding box center [91, 519] width 79 height 21
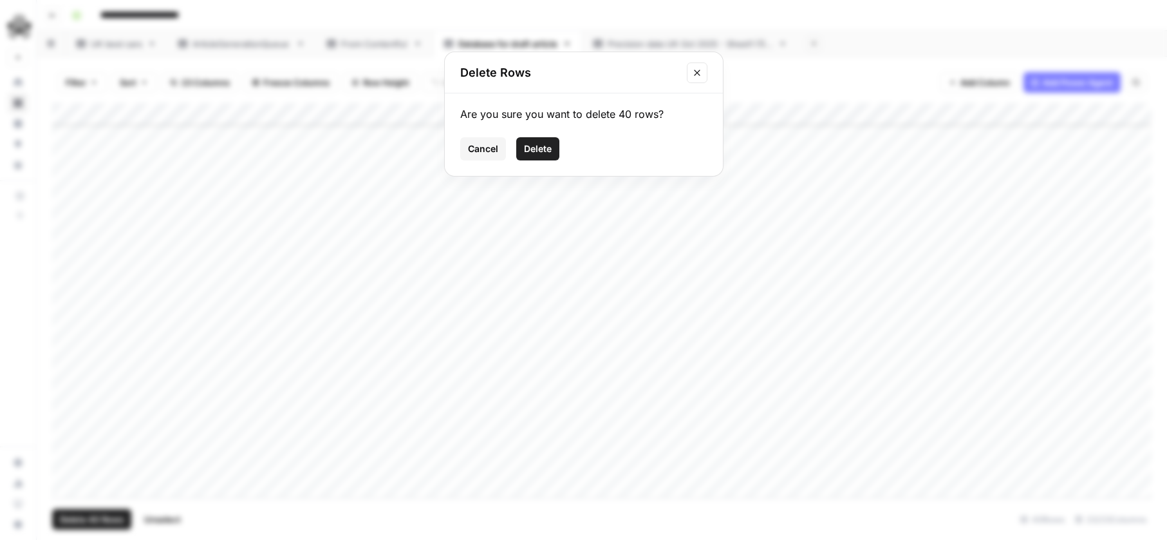
click at [534, 147] on span "Delete" at bounding box center [538, 148] width 28 height 13
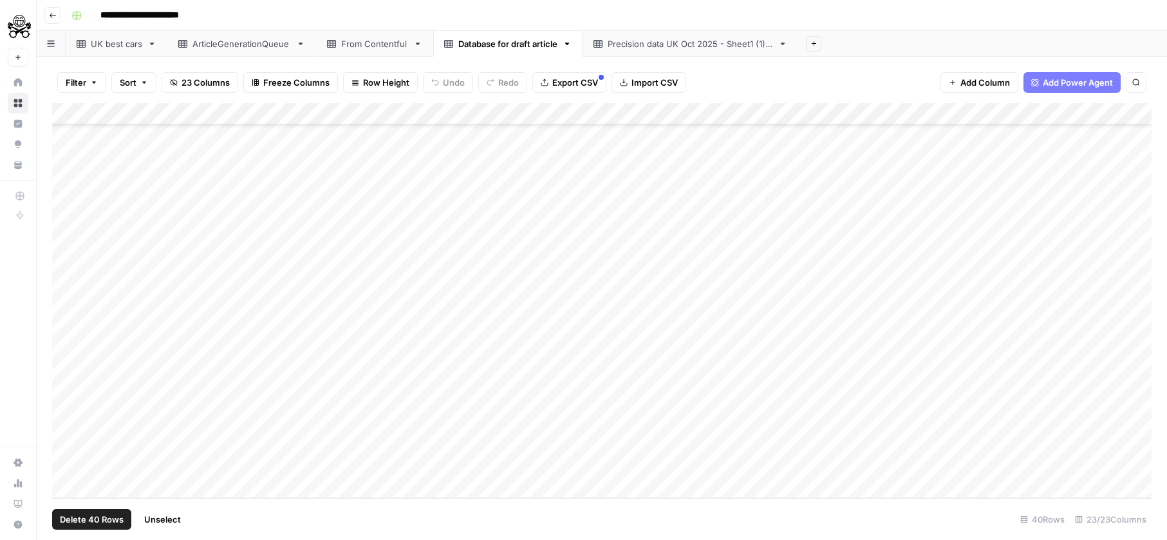
scroll to position [0, 0]
click at [68, 112] on div "Add Column" at bounding box center [602, 233] width 1100 height 261
click at [128, 520] on button "Delete 10 Rows" at bounding box center [90, 519] width 77 height 21
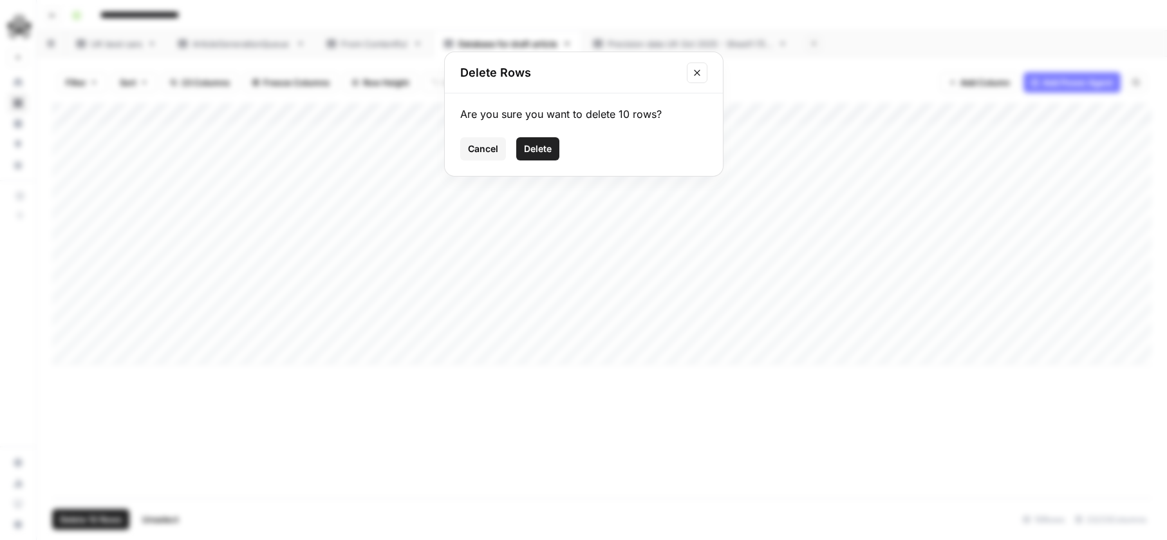
click at [540, 142] on span "Delete" at bounding box center [538, 148] width 28 height 13
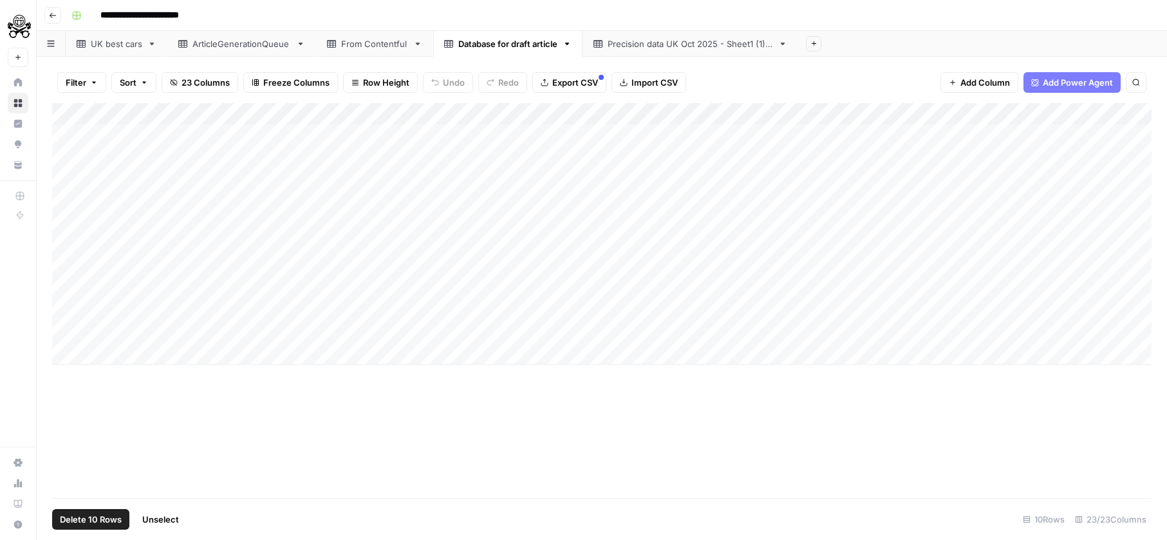
click at [82, 108] on div "Add Column" at bounding box center [602, 233] width 1100 height 261
click at [100, 519] on span "Delete 10 Rows" at bounding box center [91, 519] width 62 height 13
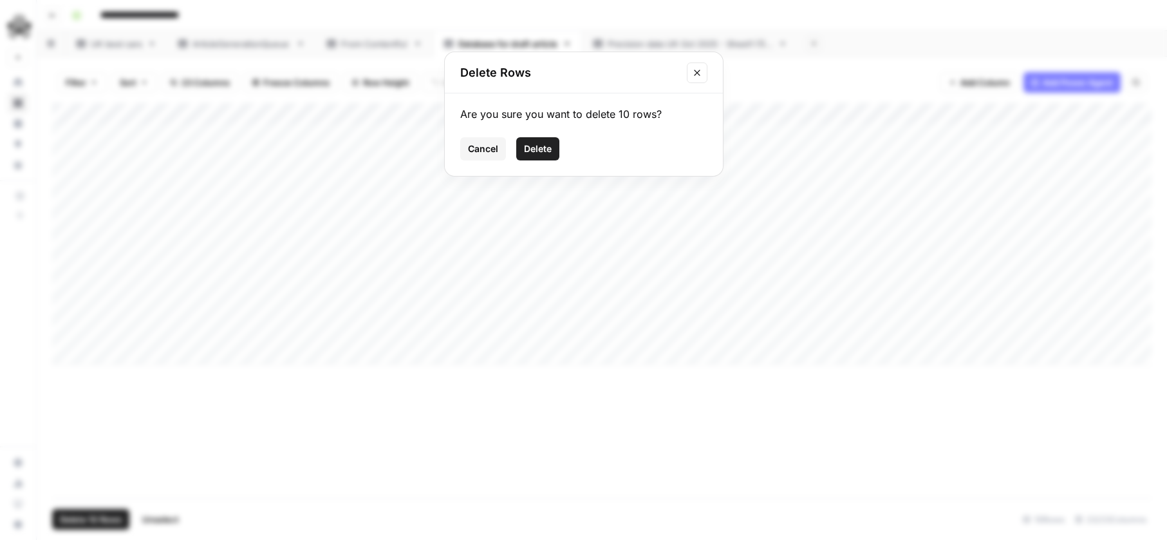
drag, startPoint x: 521, startPoint y: 143, endPoint x: 493, endPoint y: 120, distance: 35.7
click at [520, 143] on button "Delete" at bounding box center [537, 148] width 43 height 23
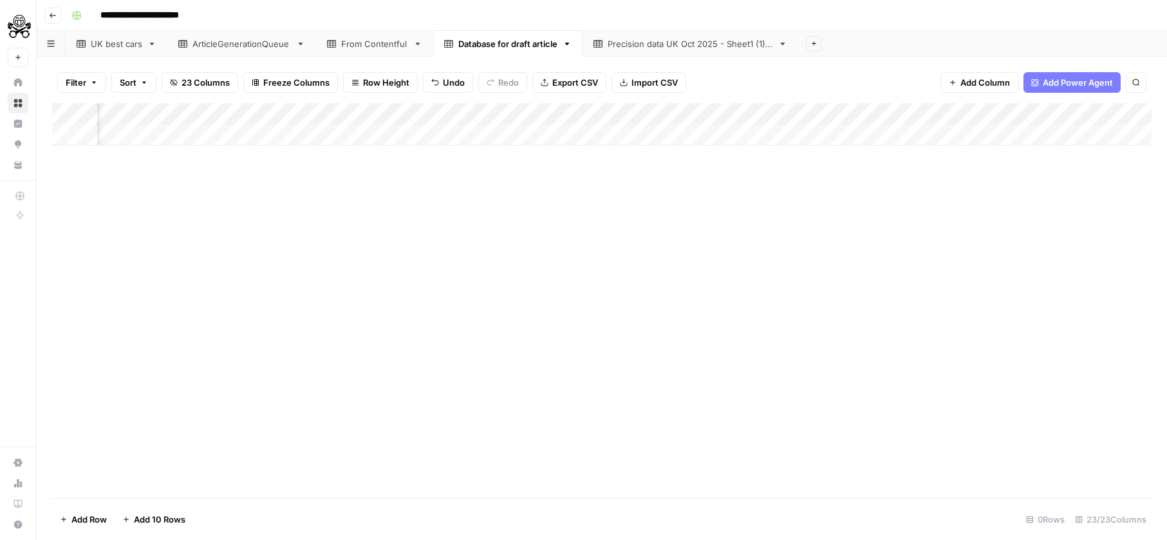
scroll to position [0, 2432]
click at [260, 123] on div "Add Column" at bounding box center [602, 124] width 1100 height 43
click at [78, 111] on div "Add Column" at bounding box center [602, 300] width 1100 height 395
click at [111, 518] on span "Delete 30 Rows" at bounding box center [91, 519] width 63 height 13
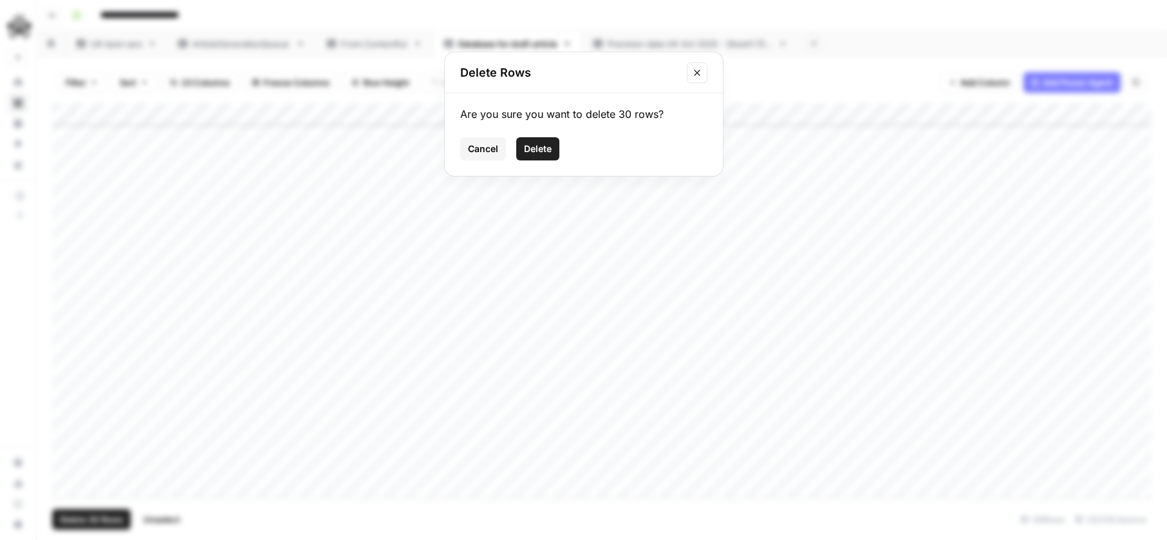
click at [524, 151] on span "Delete" at bounding box center [538, 148] width 28 height 13
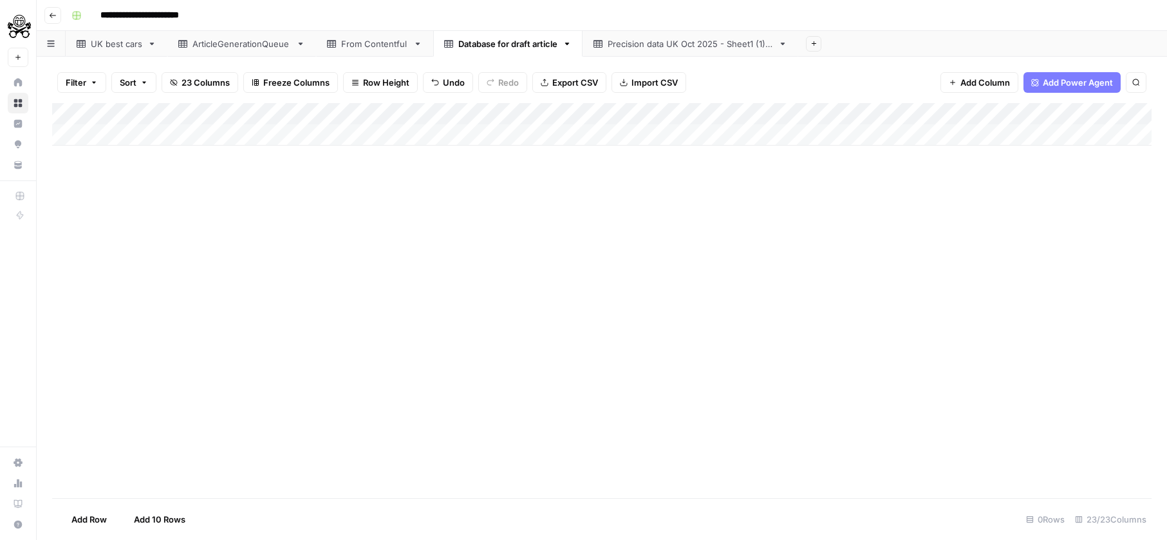
scroll to position [0, 0]
click at [78, 110] on div "Add Column" at bounding box center [602, 300] width 1100 height 395
click at [93, 513] on span "Delete 20 Rows" at bounding box center [91, 519] width 63 height 13
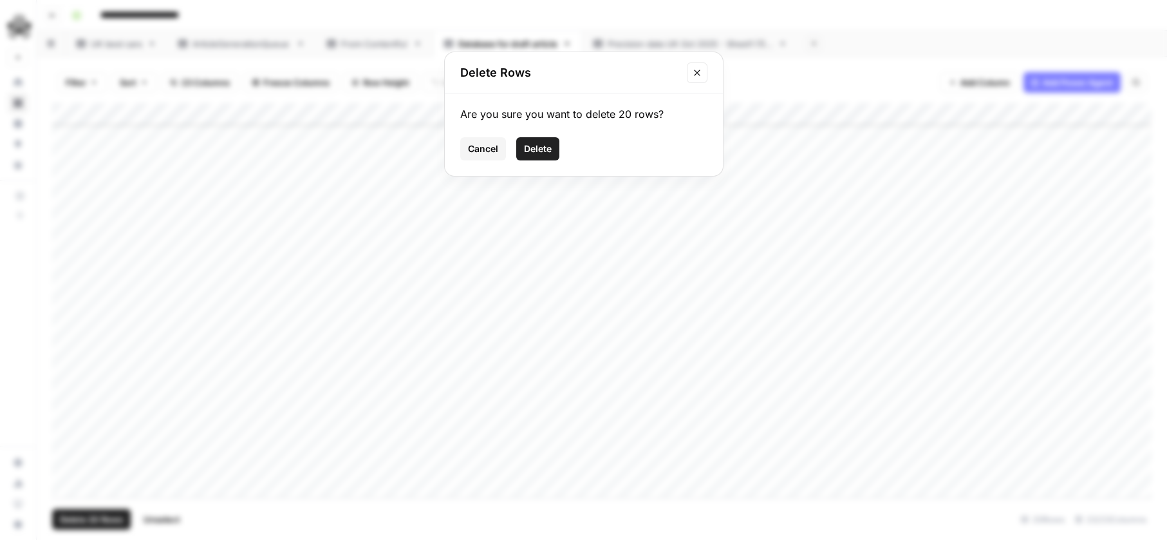
click at [546, 157] on button "Delete" at bounding box center [537, 148] width 43 height 23
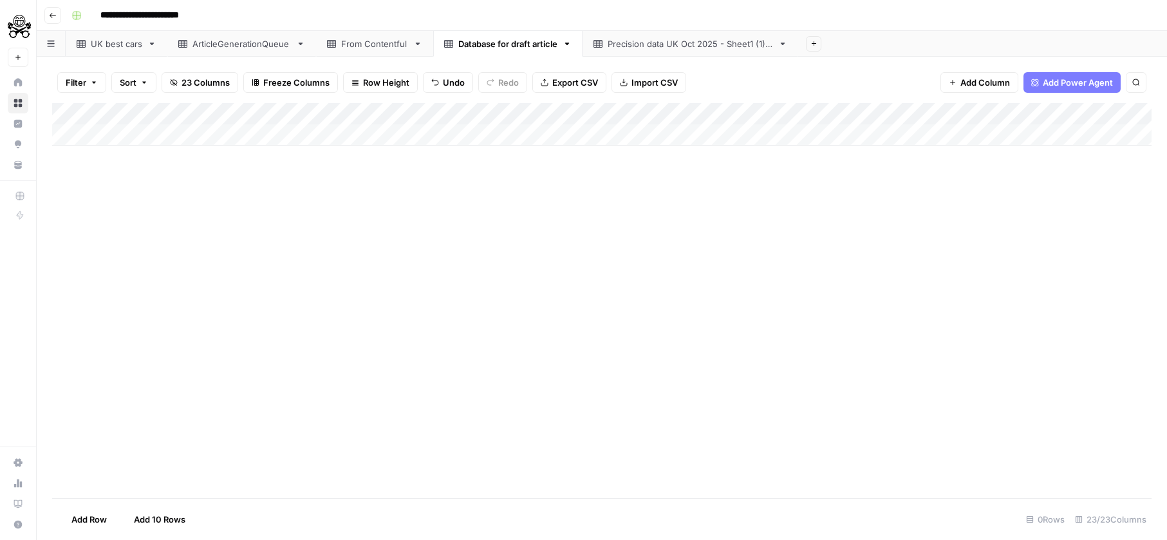
scroll to position [0, 0]
drag, startPoint x: 71, startPoint y: 113, endPoint x: 115, endPoint y: 117, distance: 44.0
click at [71, 113] on div "Add Column" at bounding box center [602, 300] width 1100 height 395
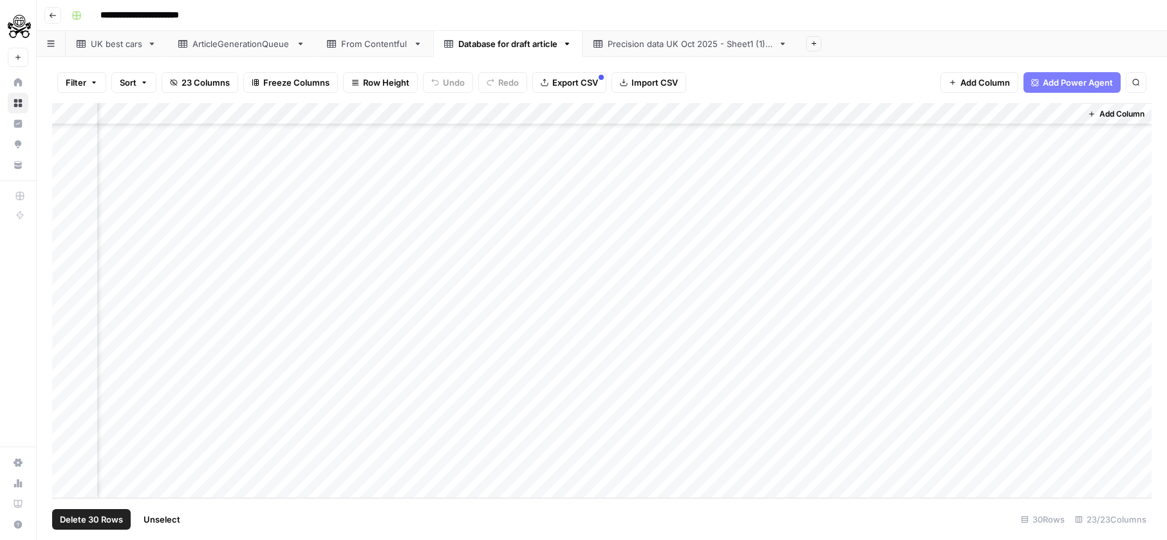
click at [107, 518] on span "Delete 30 Rows" at bounding box center [91, 519] width 63 height 13
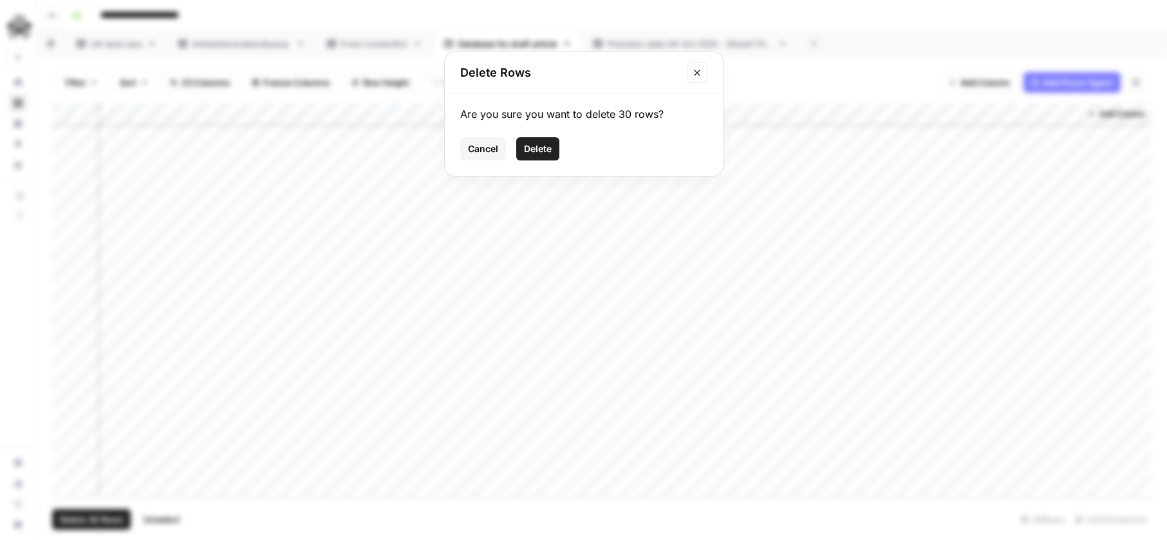
click at [553, 151] on button "Delete" at bounding box center [537, 148] width 43 height 23
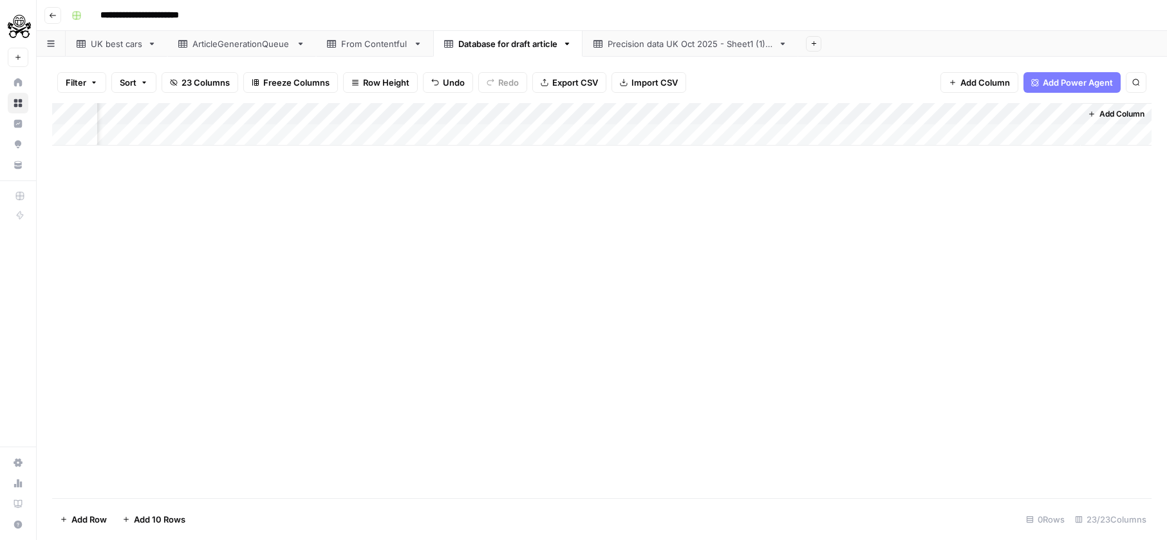
scroll to position [0, 3283]
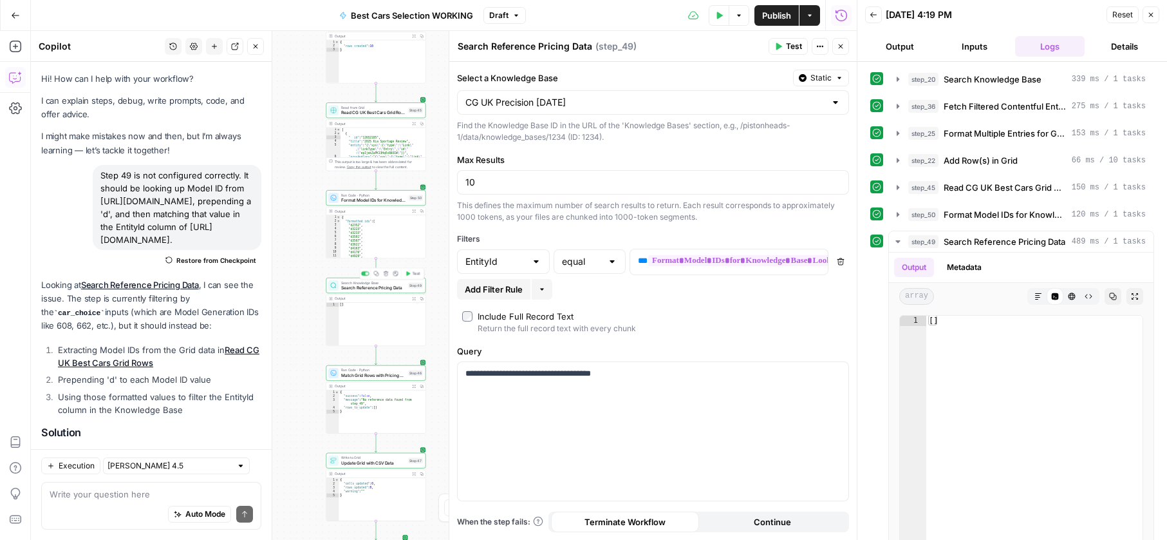
scroll to position [878, 0]
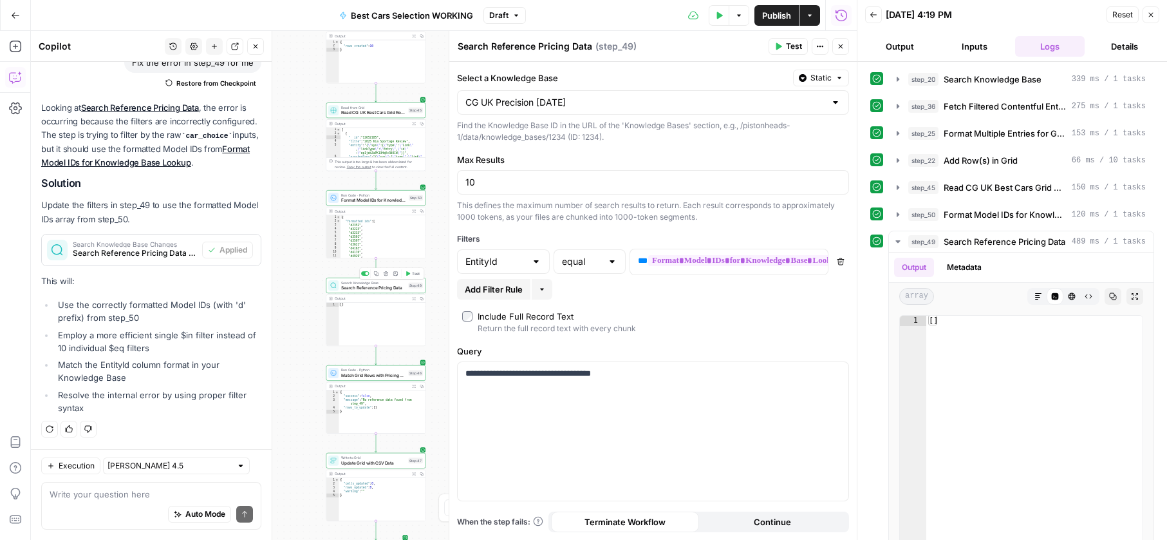
click at [351, 285] on span "Search Reference Pricing Data" at bounding box center [373, 288] width 64 height 6
click at [534, 320] on div "Include Full Record Text" at bounding box center [526, 316] width 96 height 13
click at [700, 261] on span "**********" at bounding box center [771, 260] width 247 height 11
click at [719, 255] on span "**********" at bounding box center [771, 260] width 247 height 11
click at [751, 261] on span "**********" at bounding box center [771, 260] width 247 height 11
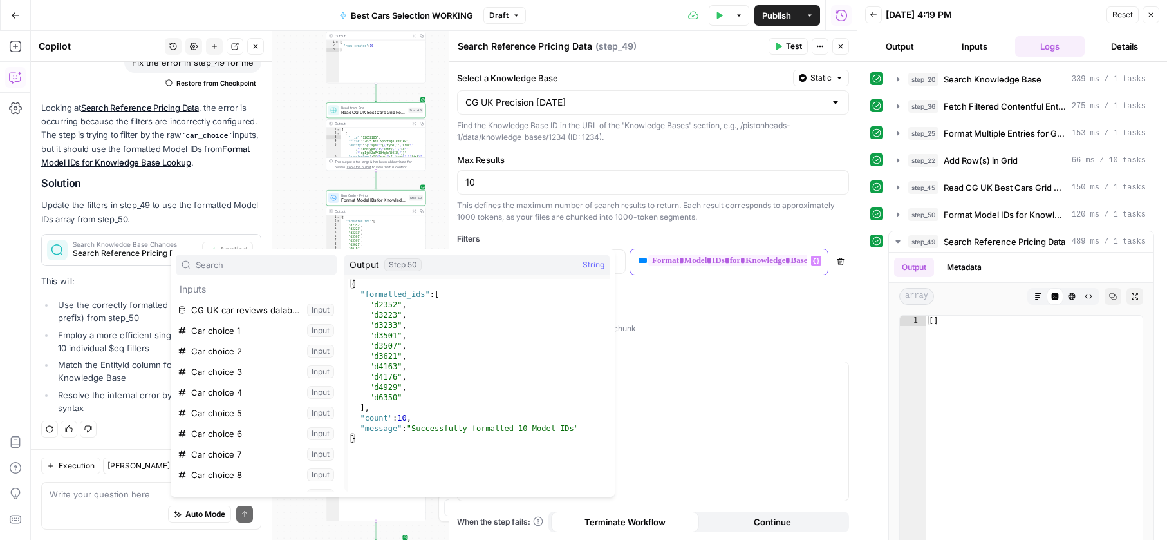
scroll to position [64381, 0]
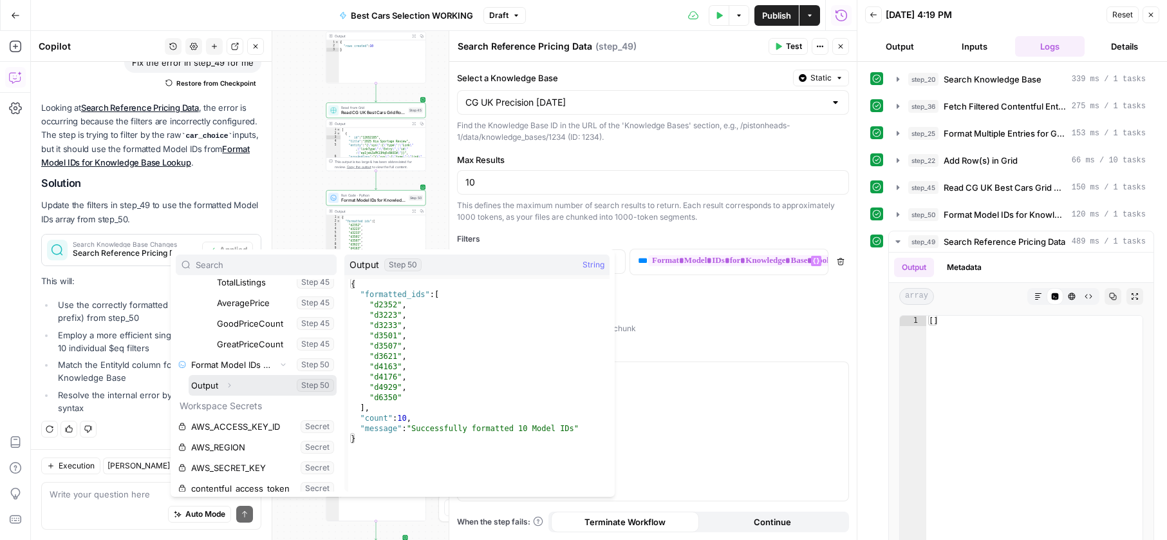
click at [230, 384] on icon "button" at bounding box center [230, 385] width 3 height 5
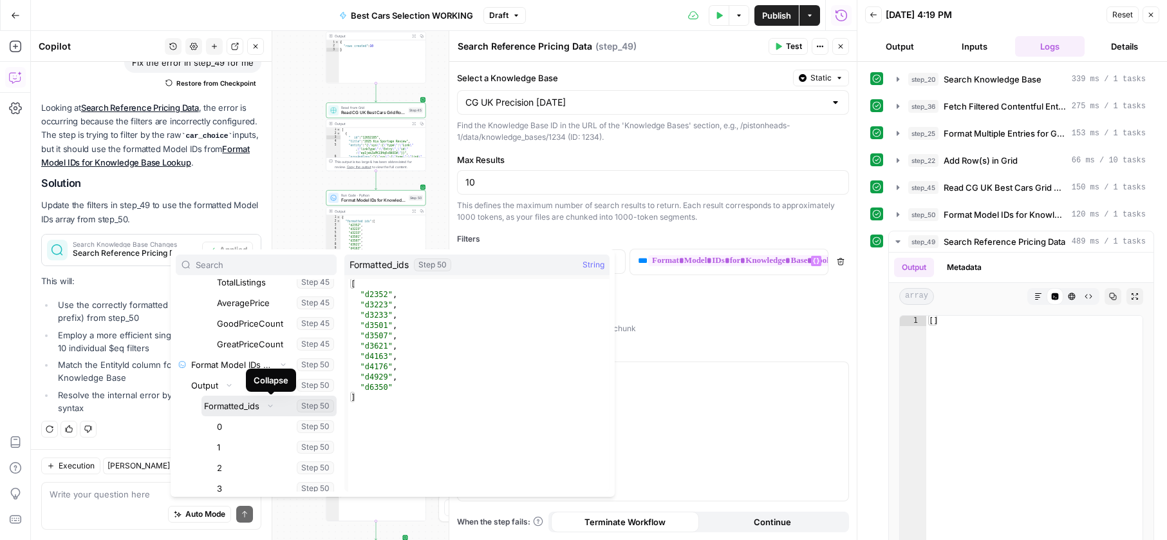
click at [252, 405] on button "Select variable Formatted_ids" at bounding box center [269, 405] width 135 height 21
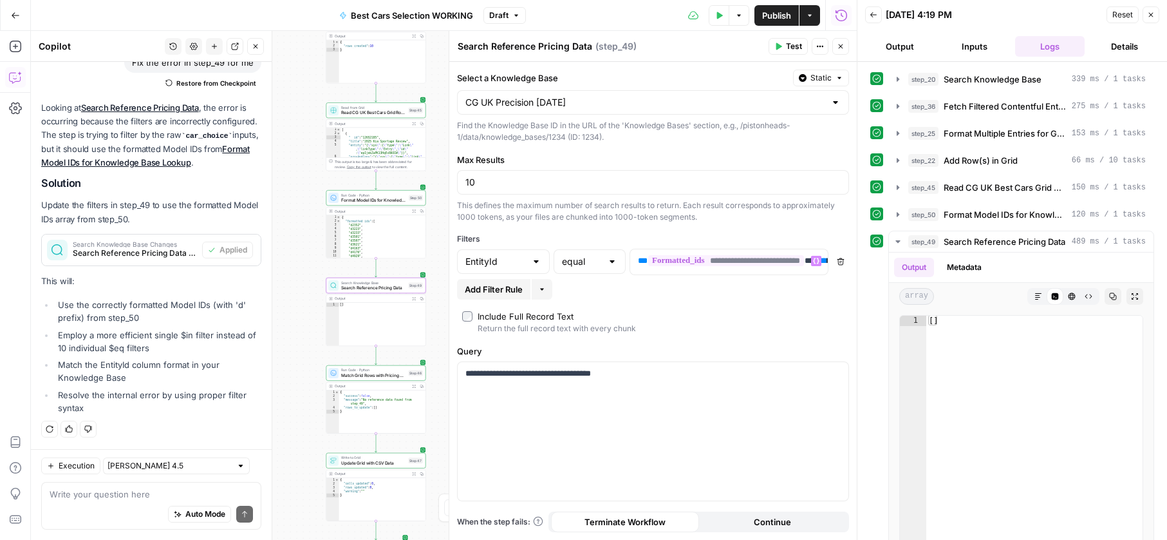
click at [715, 17] on icon "button" at bounding box center [719, 16] width 8 height 8
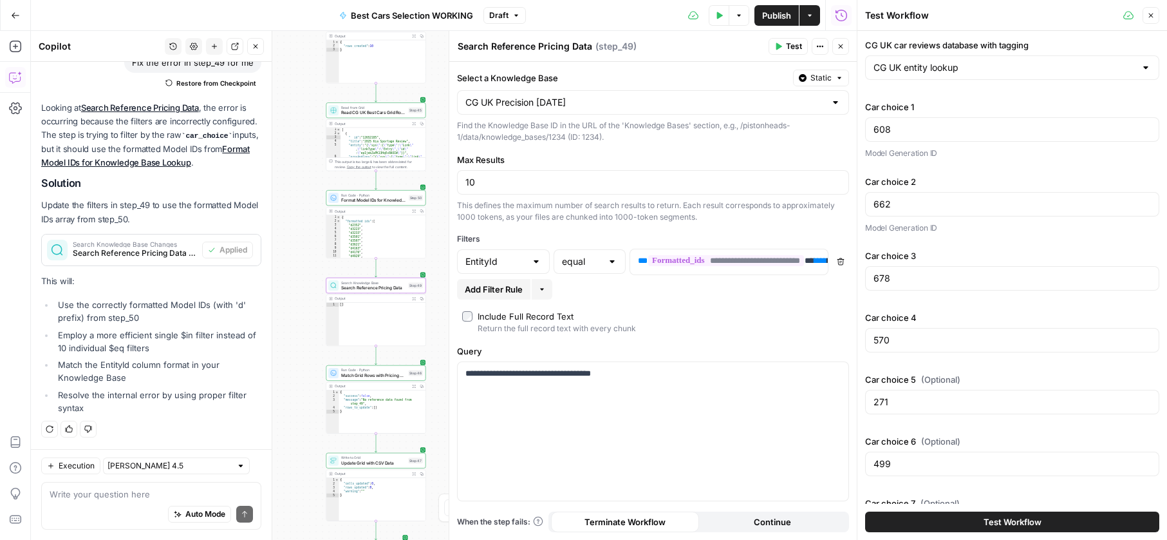
click at [965, 511] on button "Test Workflow" at bounding box center [1012, 521] width 294 height 21
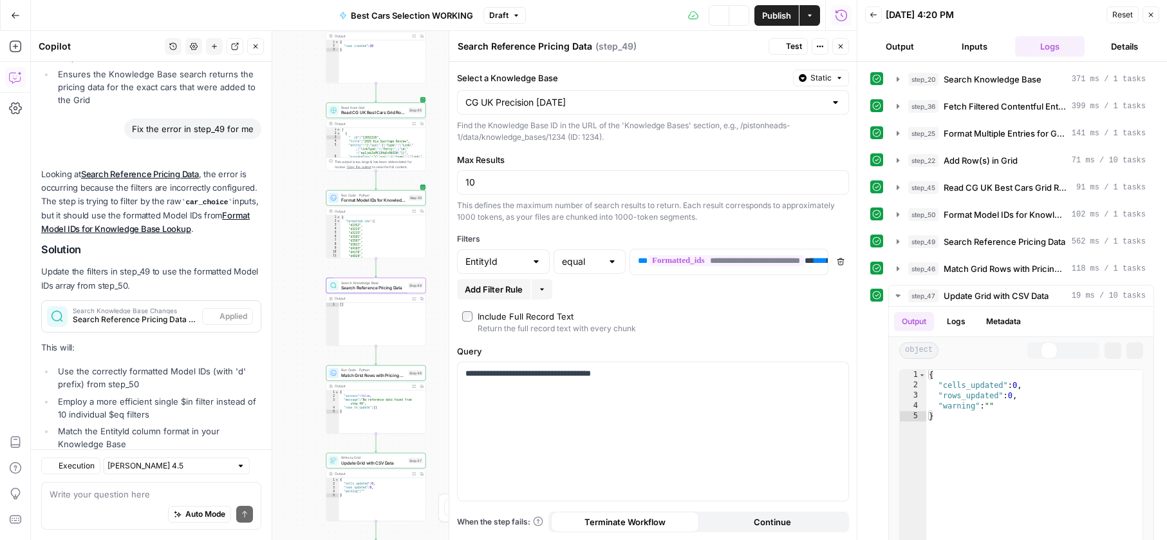
scroll to position [878, 0]
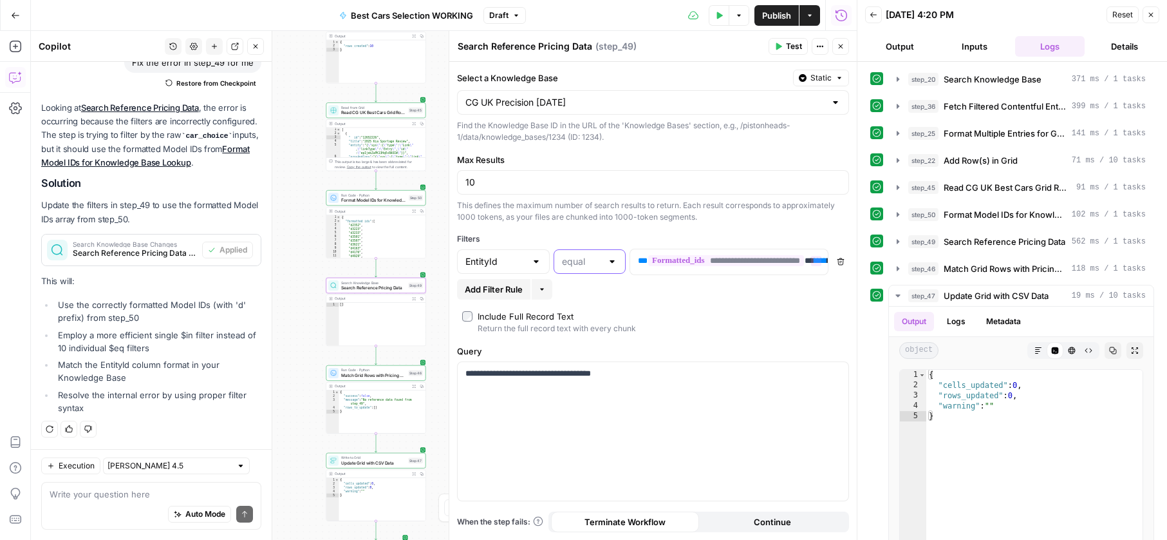
click at [594, 263] on input "text" at bounding box center [582, 261] width 40 height 13
click at [587, 406] on span "is one of" at bounding box center [587, 401] width 45 height 13
type input "is one of"
click at [715, 17] on icon "button" at bounding box center [719, 16] width 8 height 8
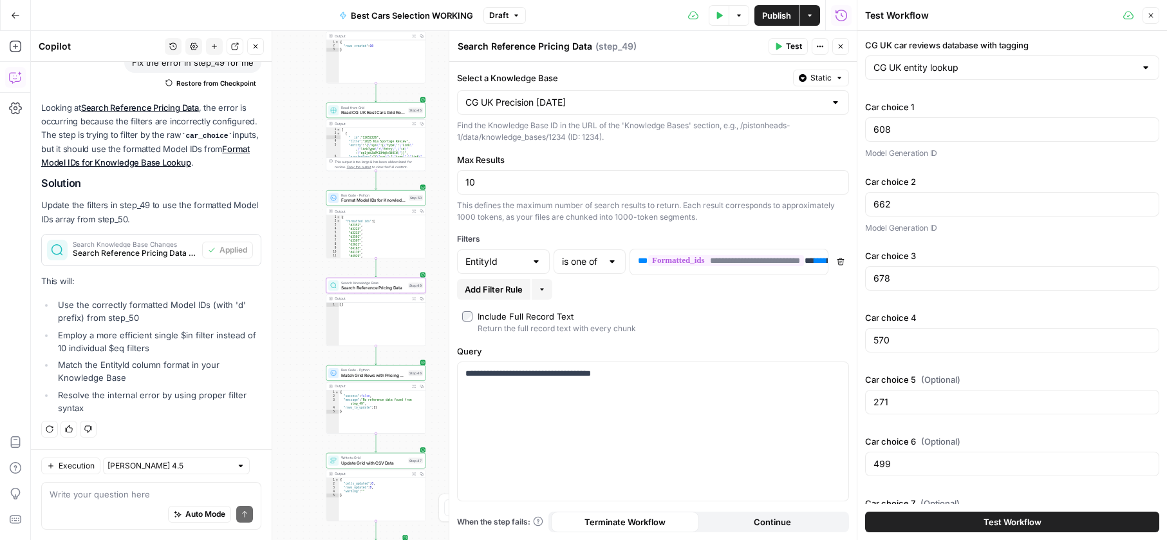
click at [976, 531] on button "Test Workflow" at bounding box center [1012, 521] width 294 height 21
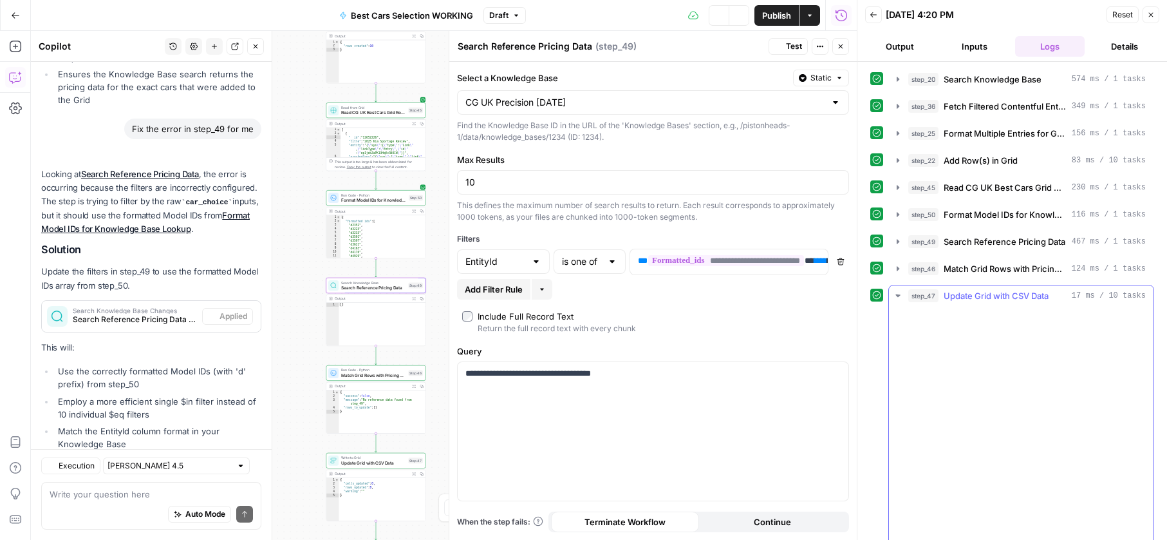
scroll to position [878, 0]
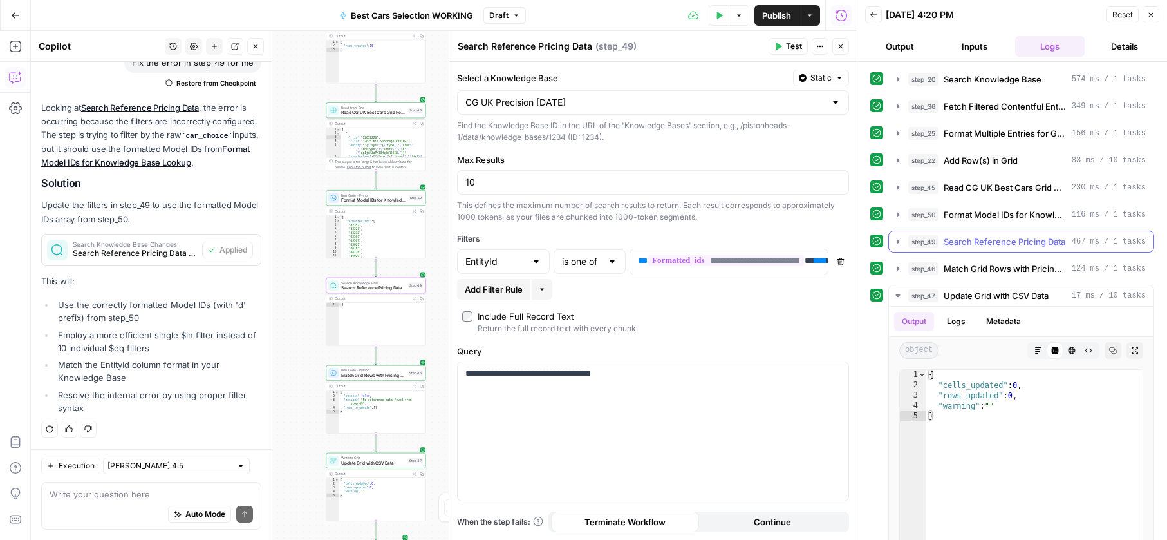
click at [940, 238] on div "step_49 Search Reference Pricing Data 467 ms / 1 tasks" at bounding box center [1028, 241] width 238 height 13
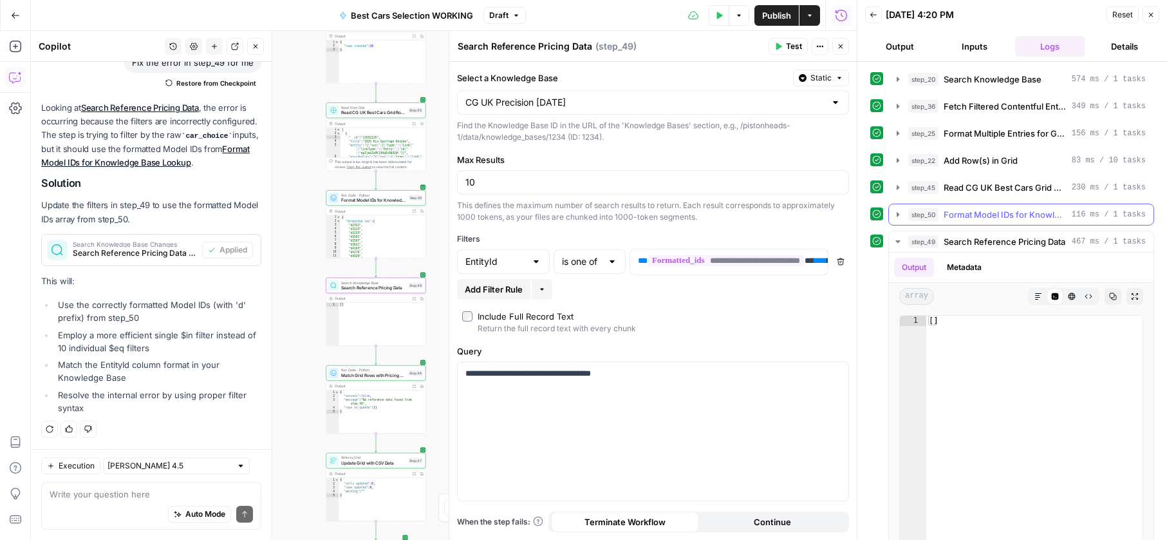
click at [948, 220] on span "Format Model IDs for Knowledge Base Lookup" at bounding box center [1005, 214] width 123 height 13
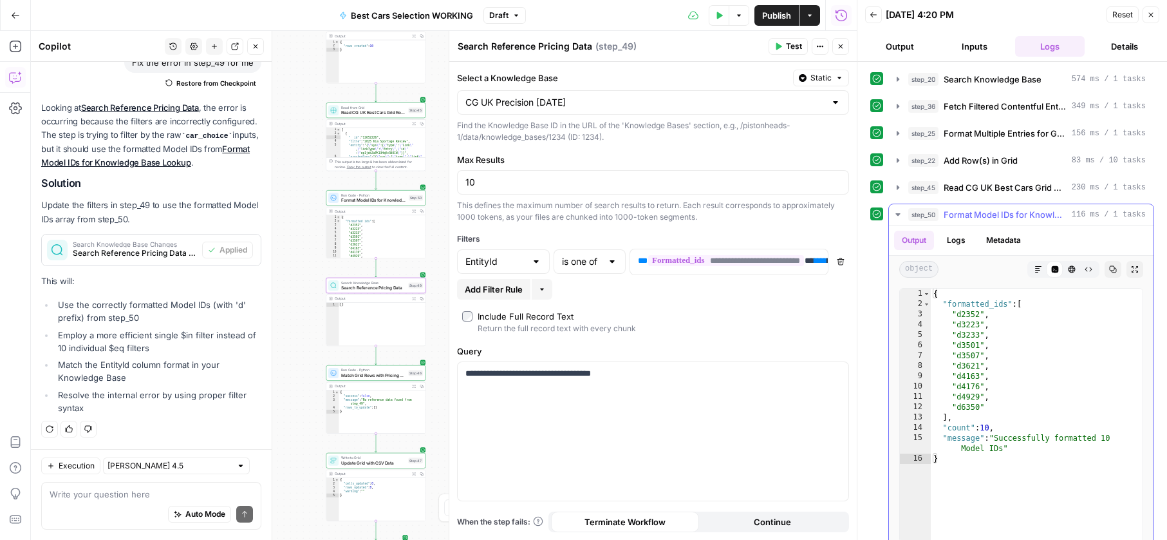
click at [948, 220] on span "Format Model IDs for Knowledge Base Lookup" at bounding box center [1005, 214] width 123 height 13
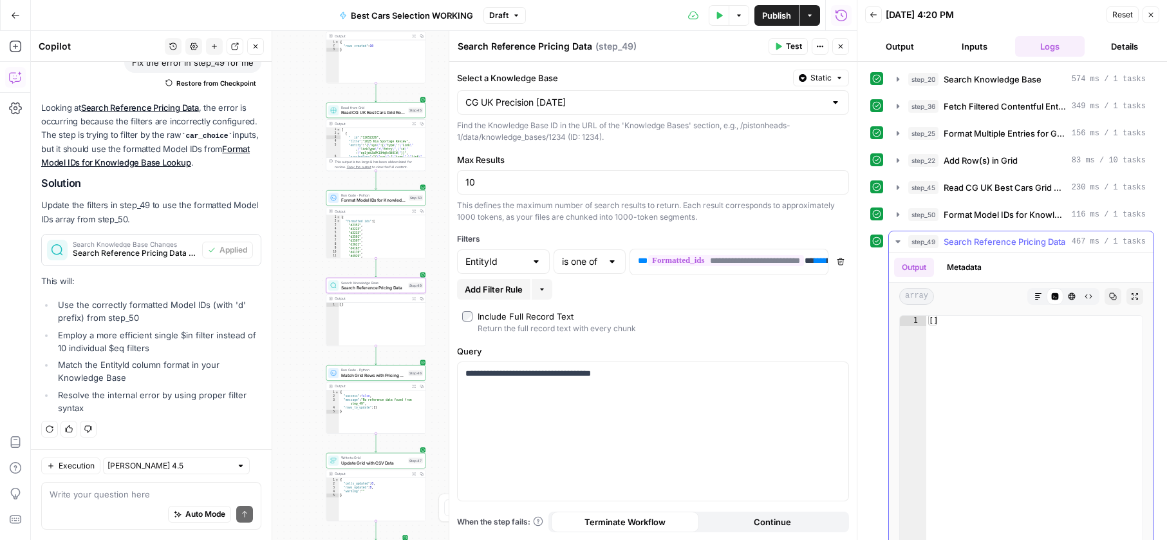
type textarea "**"
click at [987, 432] on div "[ ]" at bounding box center [1035, 453] width 216 height 274
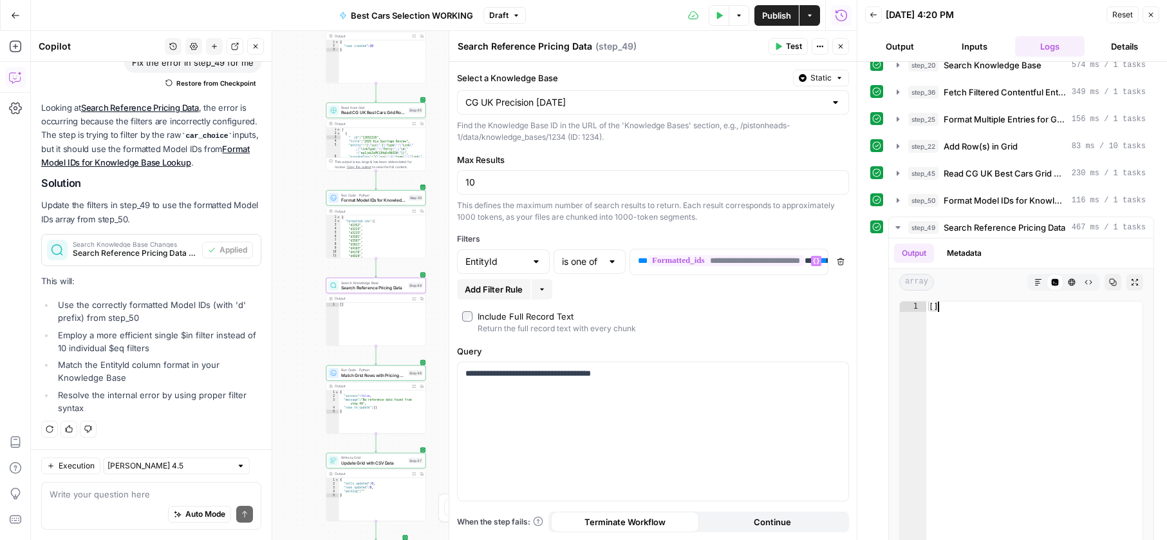
scroll to position [0, 5]
drag, startPoint x: 719, startPoint y: 262, endPoint x: 799, endPoint y: 265, distance: 80.5
click at [784, 263] on span "**********" at bounding box center [721, 260] width 156 height 11
click at [799, 265] on span "**********" at bounding box center [721, 260] width 156 height 11
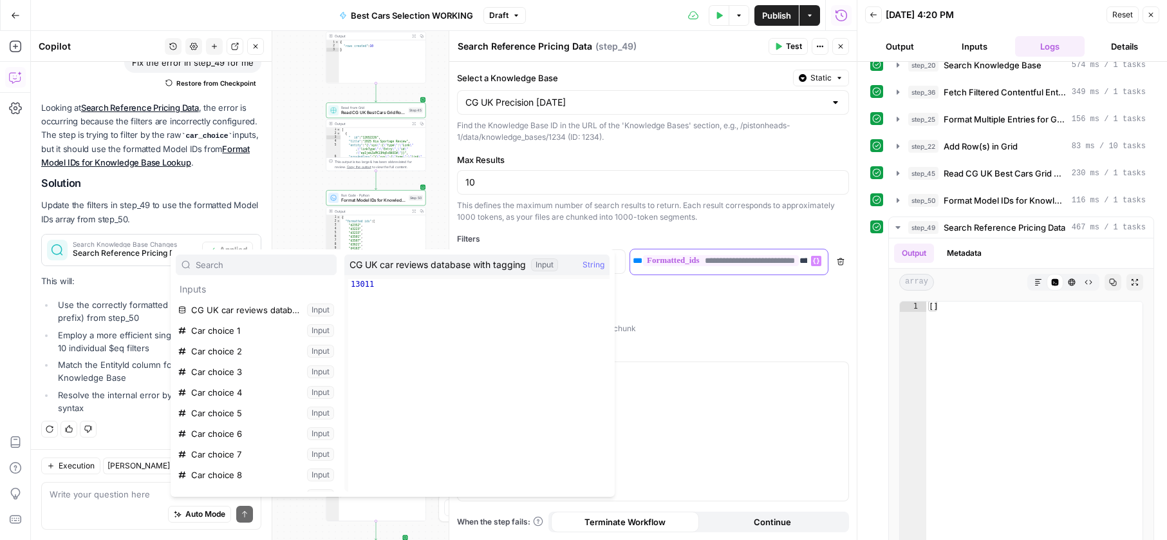
scroll to position [0, 64]
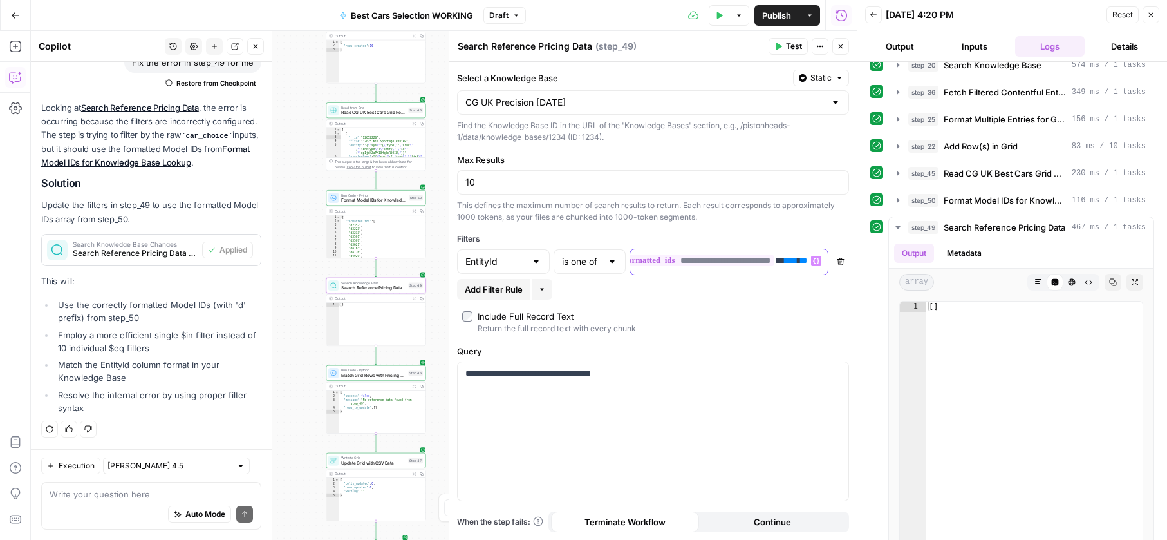
drag, startPoint x: 773, startPoint y: 259, endPoint x: 827, endPoint y: 262, distance: 54.8
click at [835, 262] on div "**********" at bounding box center [653, 262] width 392 height 26
click at [742, 270] on div "**********" at bounding box center [718, 261] width 177 height 25
drag, startPoint x: 706, startPoint y: 260, endPoint x: 730, endPoint y: 260, distance: 24.5
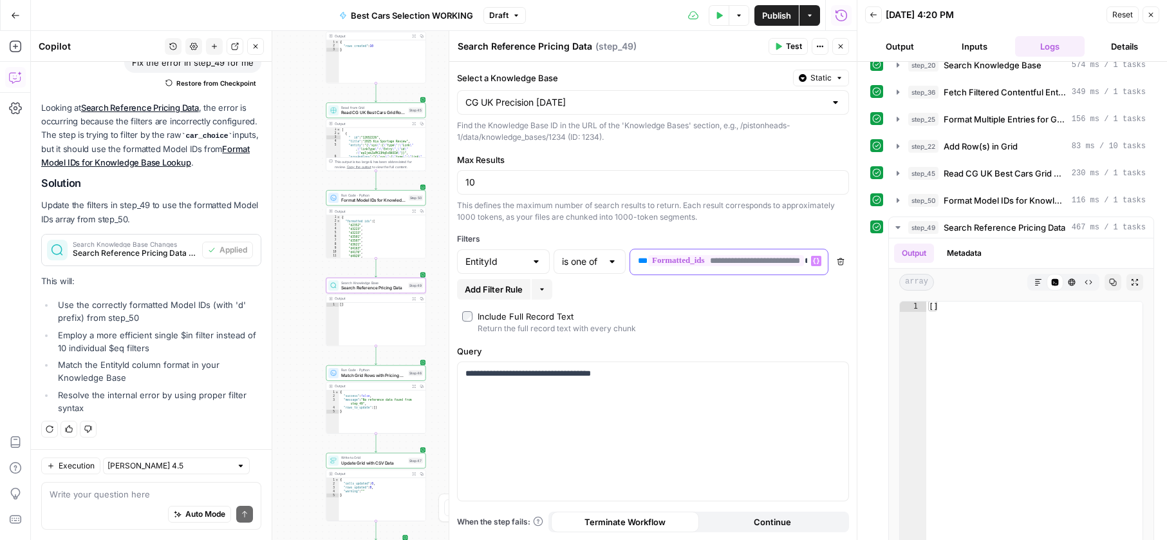
click at [605, 249] on div "**********" at bounding box center [653, 262] width 392 height 26
click at [732, 260] on span "**********" at bounding box center [726, 260] width 156 height 11
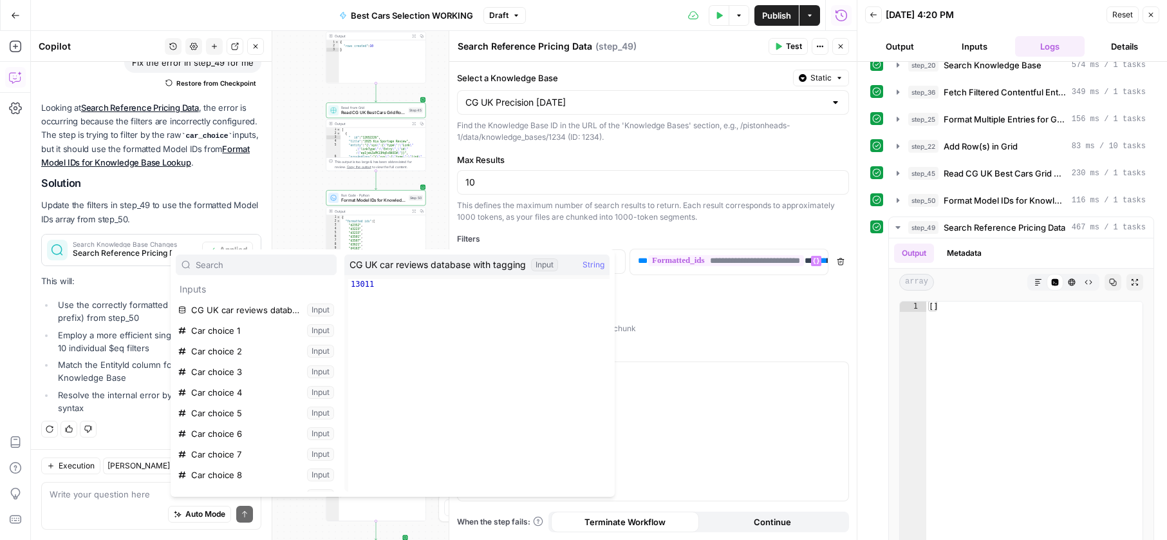
click at [732, 285] on div "Add Filter Rule More" at bounding box center [653, 289] width 392 height 21
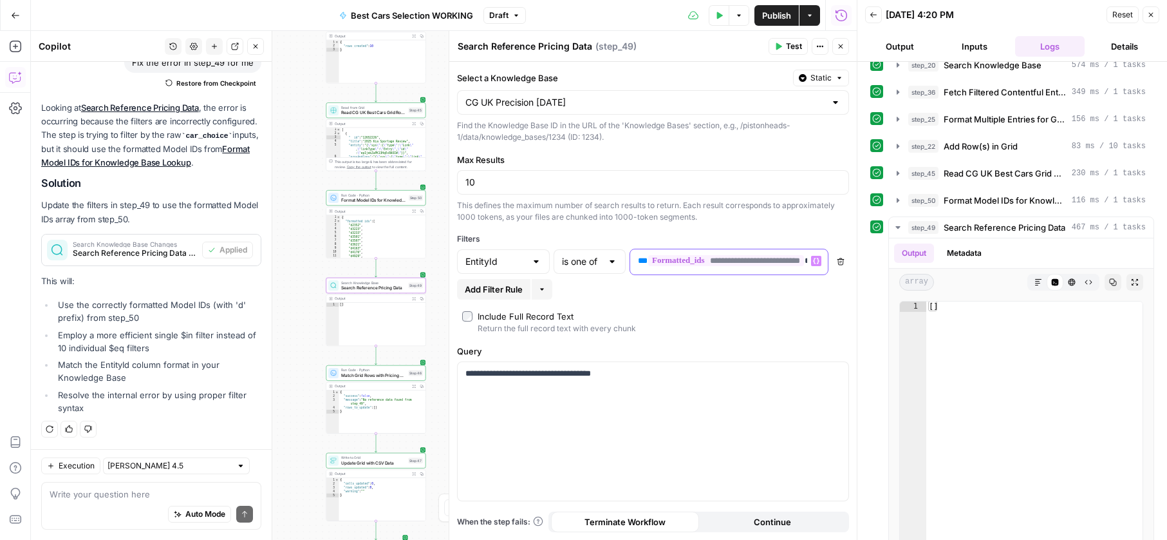
click at [721, 267] on div "**********" at bounding box center [729, 261] width 198 height 25
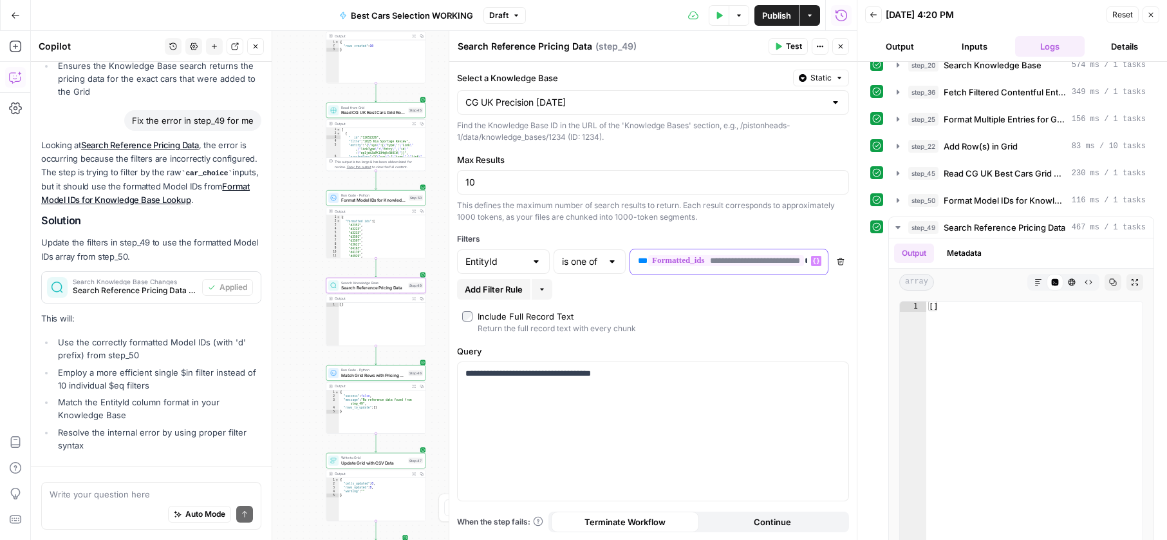
scroll to position [878, 0]
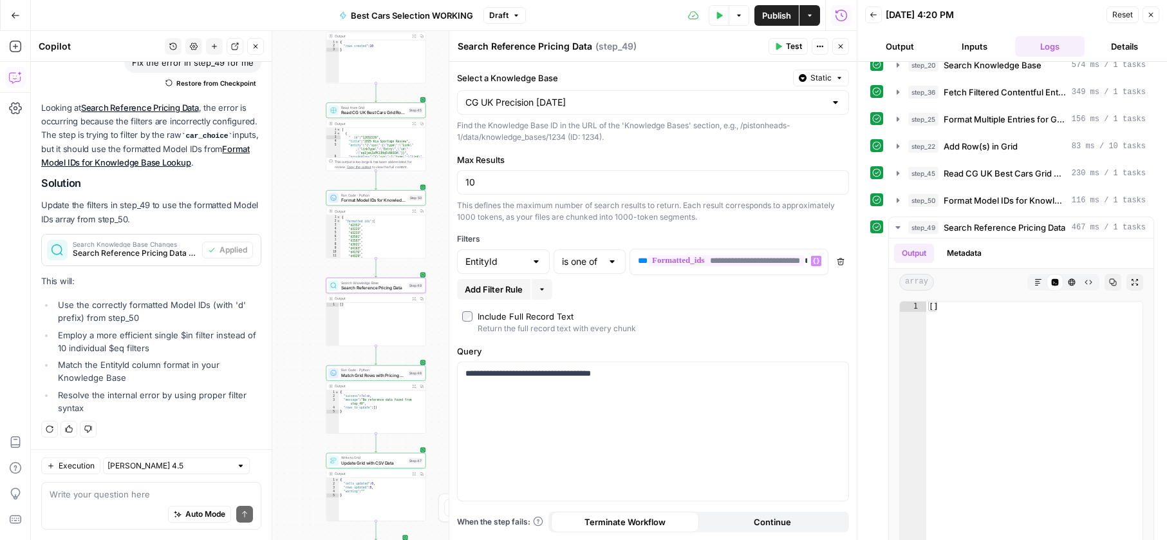
drag, startPoint x: 705, startPoint y: 294, endPoint x: 709, endPoint y: 288, distance: 7.0
click at [706, 294] on div "Add Filter Rule More" at bounding box center [653, 289] width 392 height 21
click at [710, 265] on span "**********" at bounding box center [726, 260] width 156 height 11
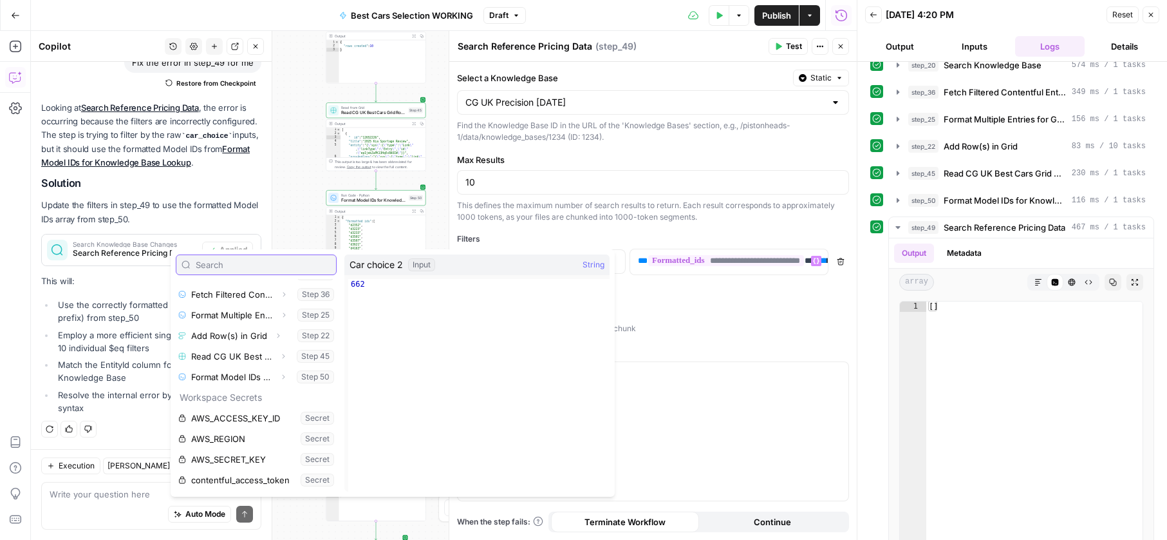
scroll to position [283, 0]
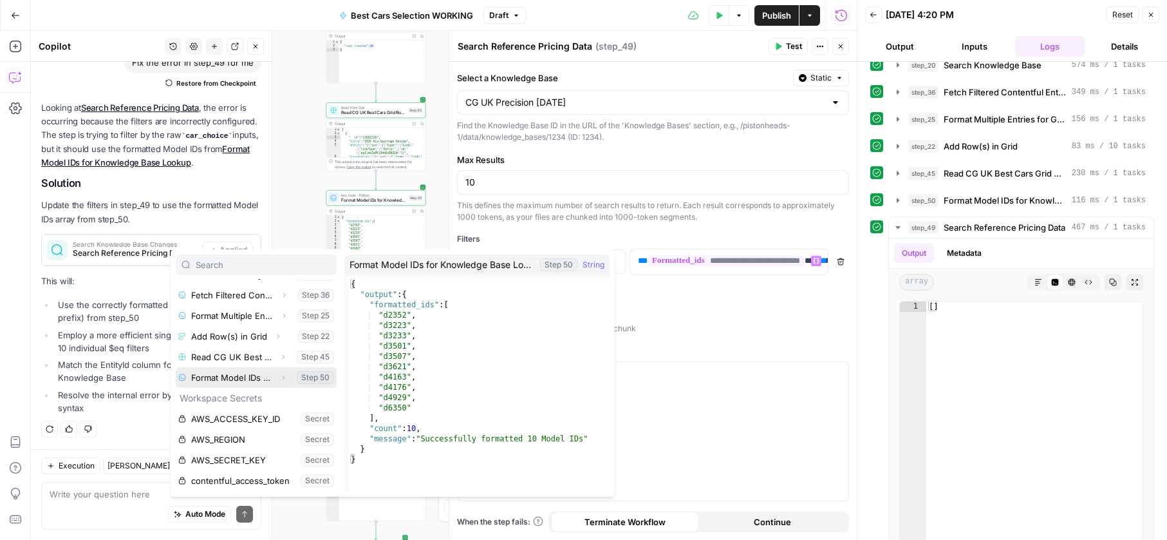
click at [261, 380] on button "Select variable Format Model IDs for Knowledge Base Lookup" at bounding box center [256, 377] width 161 height 21
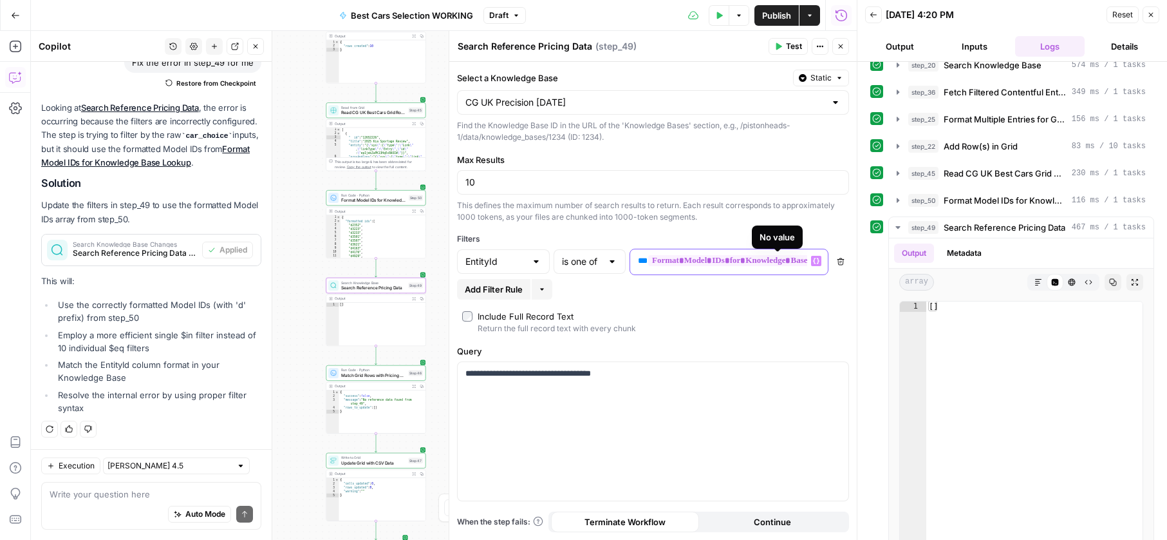
click at [739, 263] on span "**********" at bounding box center [771, 260] width 247 height 11
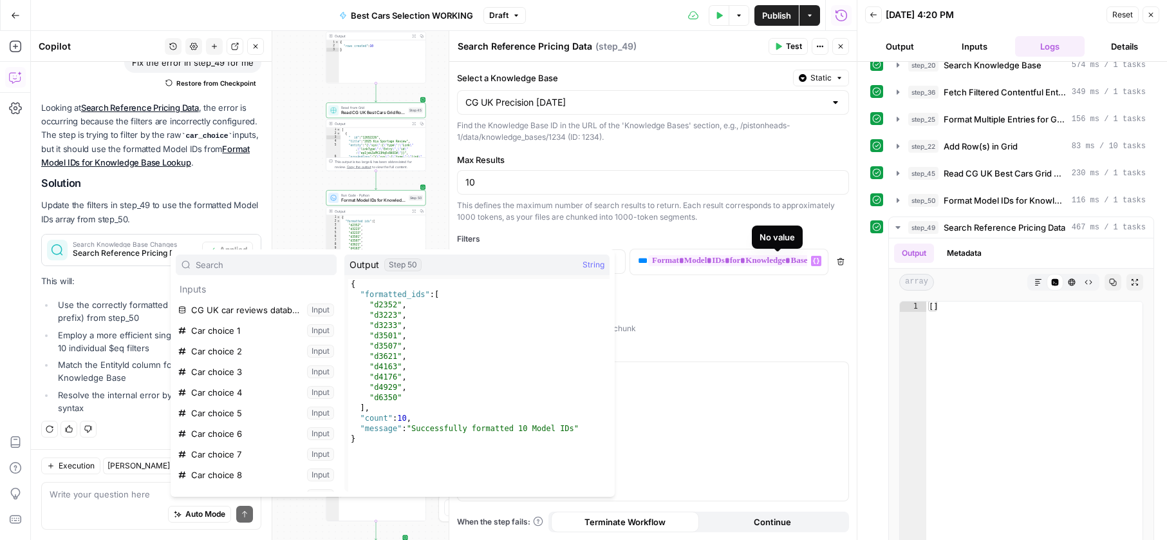
click at [694, 332] on label "Include Full Record Text Return the full record text with every chunk" at bounding box center [653, 322] width 382 height 24
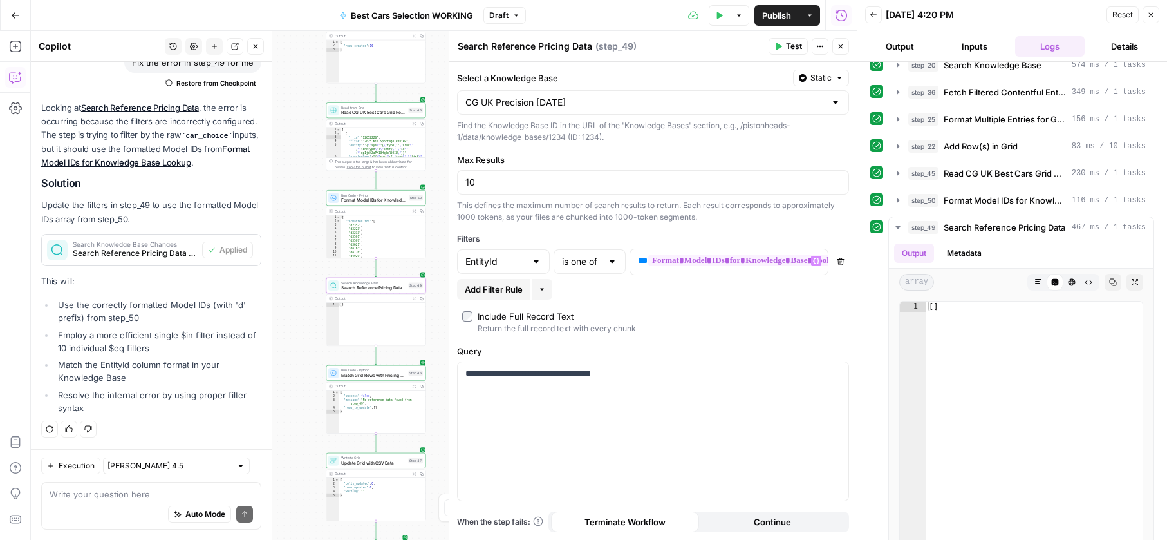
click at [540, 292] on icon "button" at bounding box center [542, 289] width 8 height 8
drag, startPoint x: 576, startPoint y: 292, endPoint x: 491, endPoint y: 287, distance: 84.5
click at [574, 292] on div "Add Filter Rule More" at bounding box center [653, 289] width 392 height 21
click at [491, 287] on span "Add Filter Rule" at bounding box center [494, 289] width 58 height 13
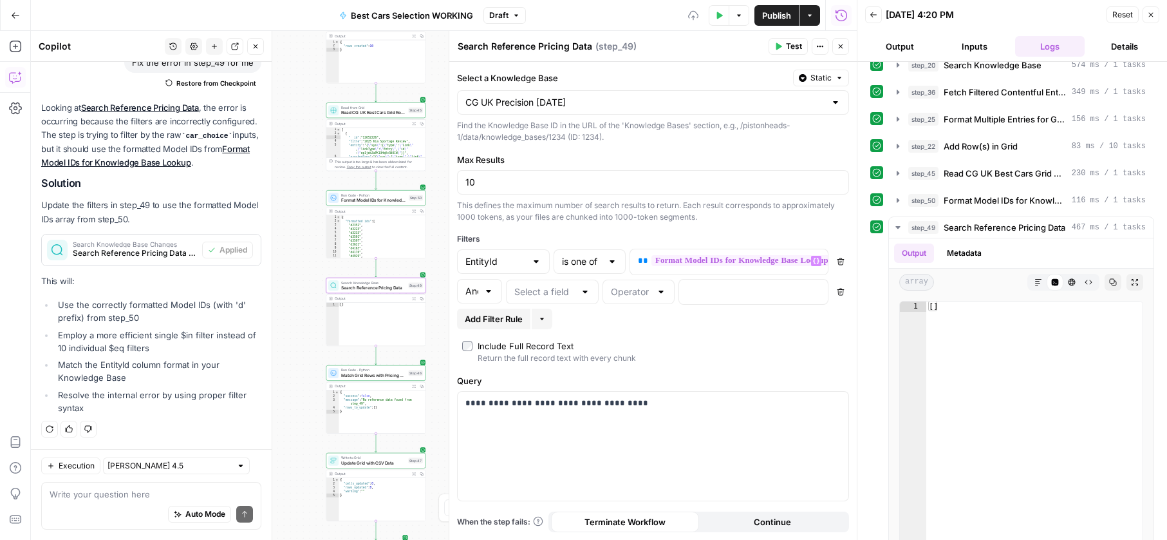
click at [480, 293] on div "And" at bounding box center [479, 291] width 45 height 24
click at [470, 337] on span "Or" at bounding box center [477, 341] width 18 height 13
type input "Or"
click at [647, 264] on p "**********" at bounding box center [719, 260] width 162 height 13
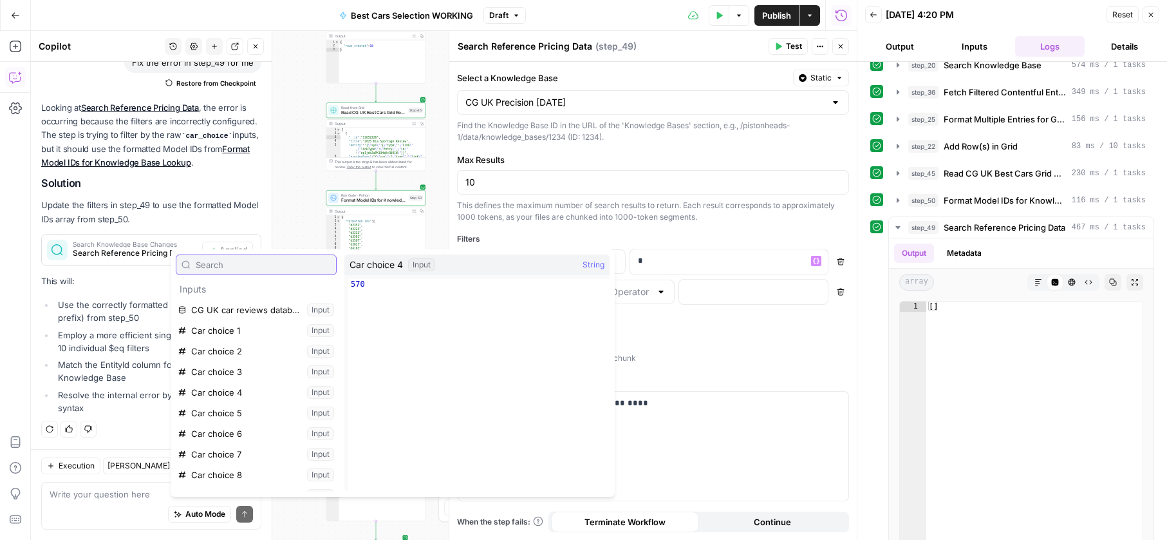
scroll to position [279, 0]
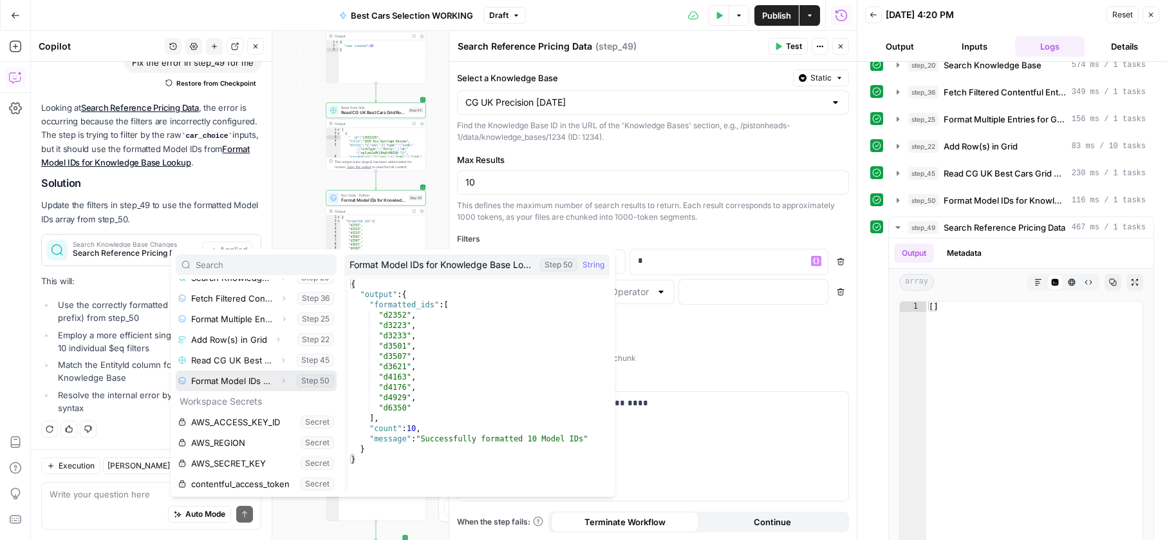
click at [284, 383] on icon "button" at bounding box center [283, 381] width 8 height 8
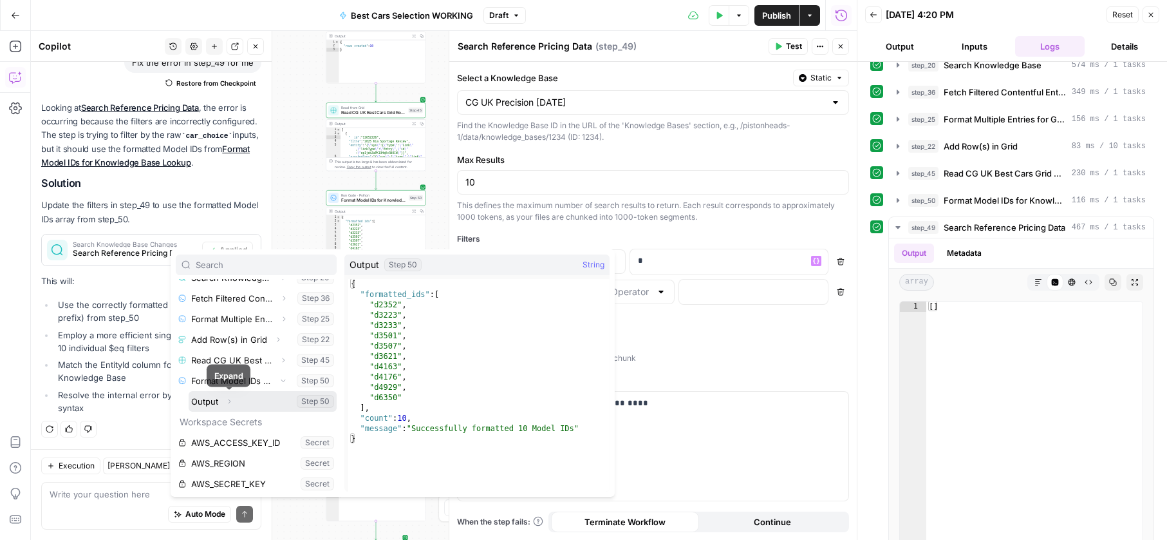
click at [232, 399] on icon "button" at bounding box center [229, 401] width 8 height 8
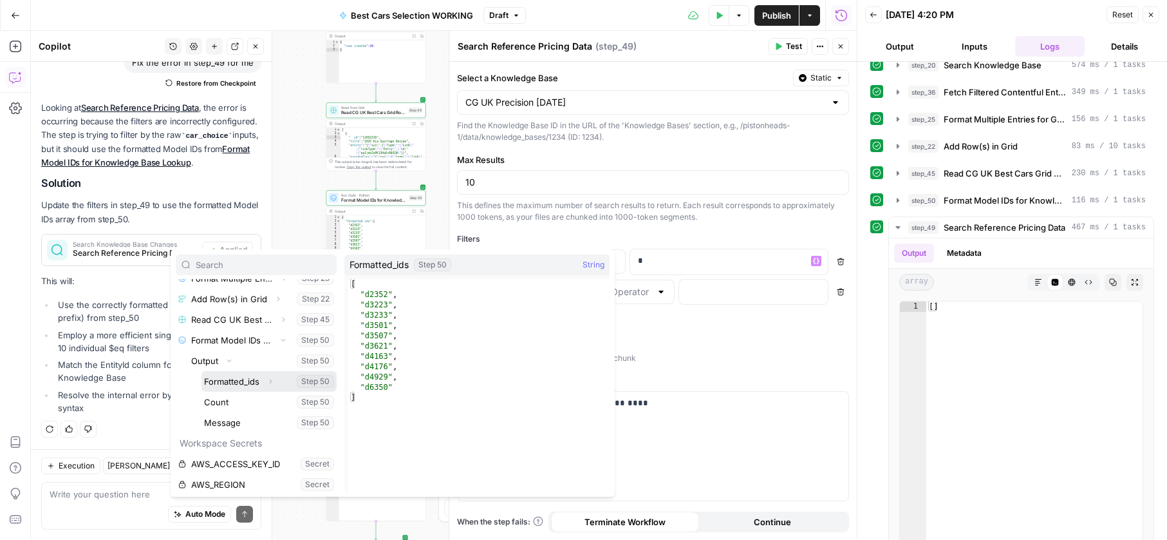
click at [270, 384] on icon "button" at bounding box center [271, 381] width 8 height 8
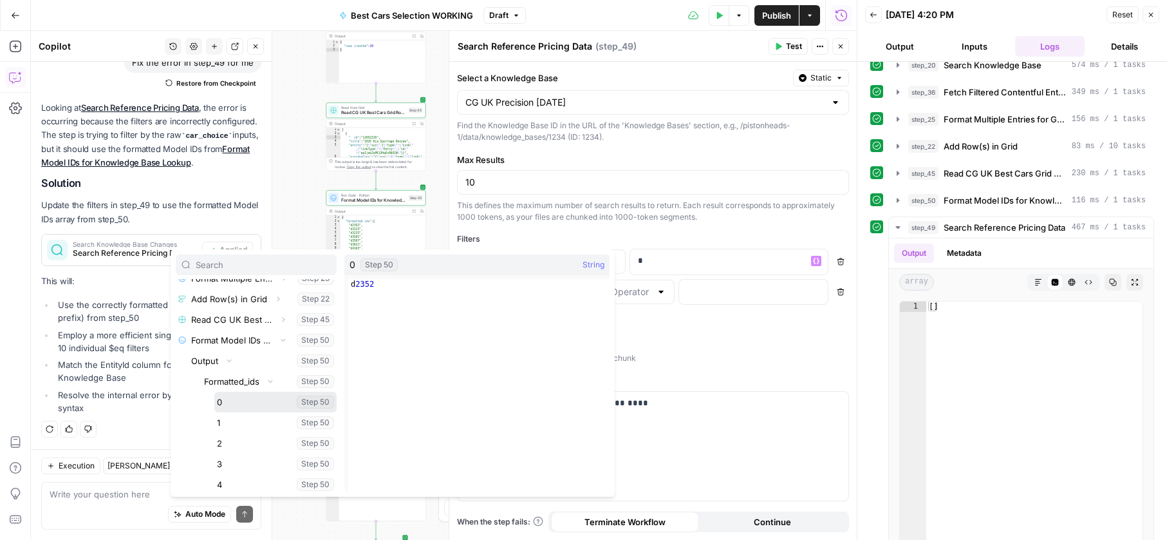
click at [251, 409] on button "Select variable 0" at bounding box center [275, 402] width 122 height 21
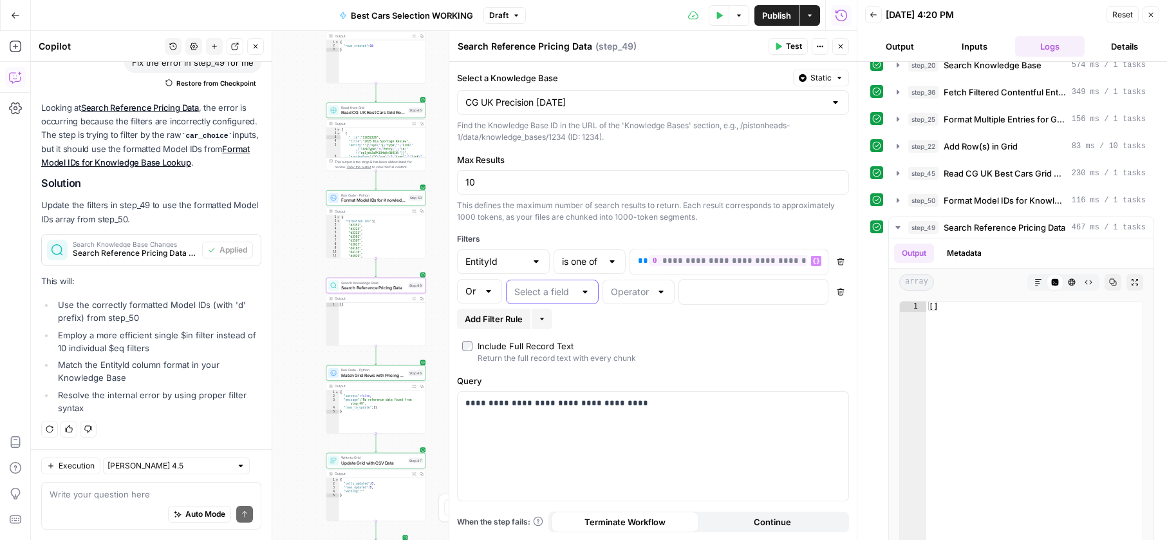
click at [529, 293] on input "text" at bounding box center [545, 291] width 61 height 13
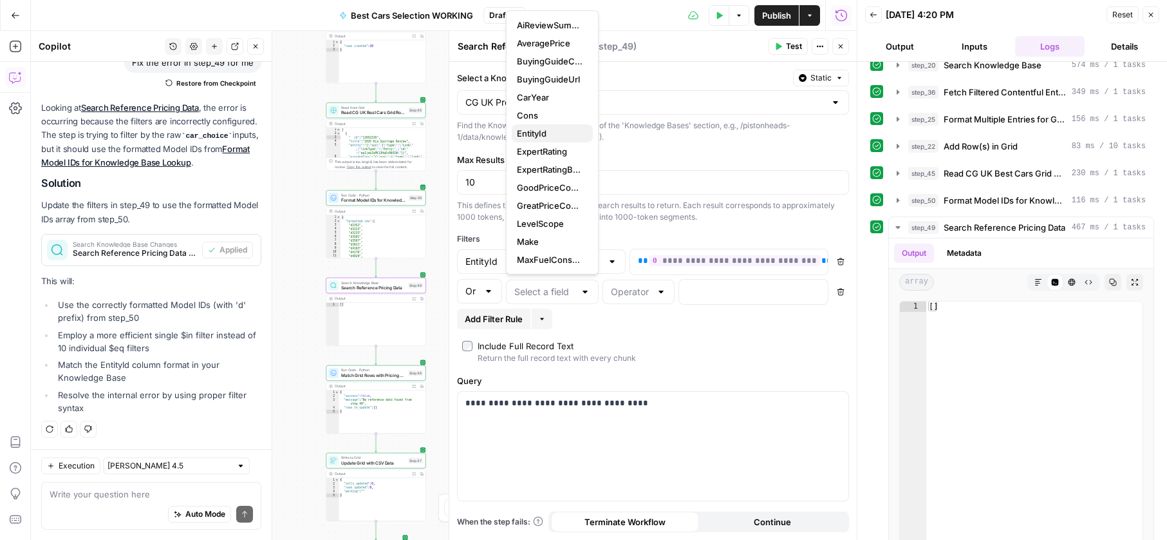
click at [529, 125] on button "EntityId" at bounding box center [552, 133] width 81 height 18
type input "EntityId"
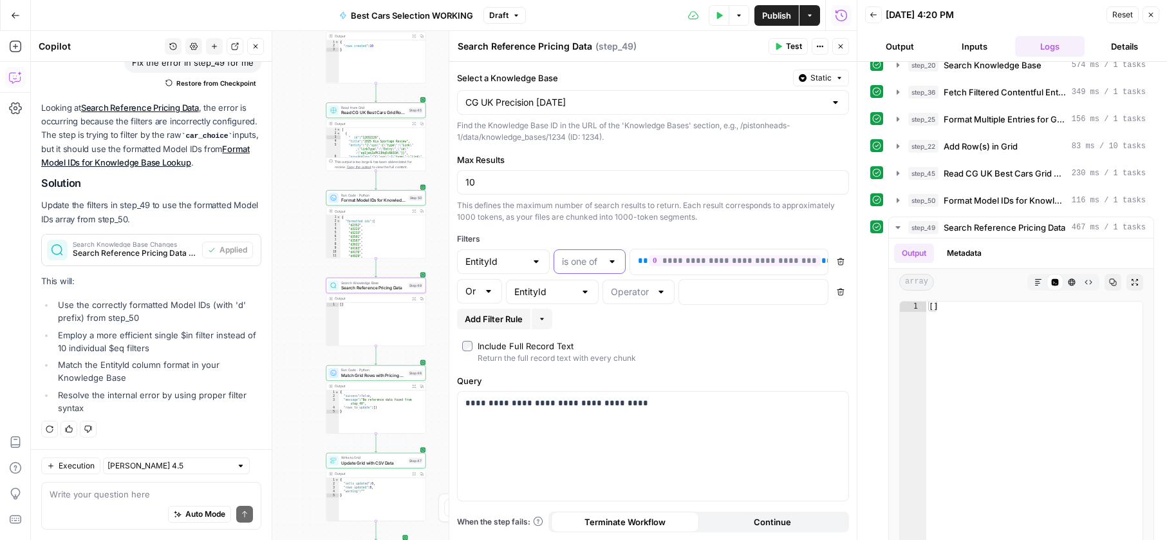
click at [587, 256] on input "text" at bounding box center [582, 261] width 40 height 13
click at [590, 366] on span "equal" at bounding box center [587, 365] width 45 height 13
type input "equal"
click at [626, 287] on input "text" at bounding box center [631, 291] width 40 height 13
click at [625, 392] on span "equal" at bounding box center [636, 396] width 45 height 13
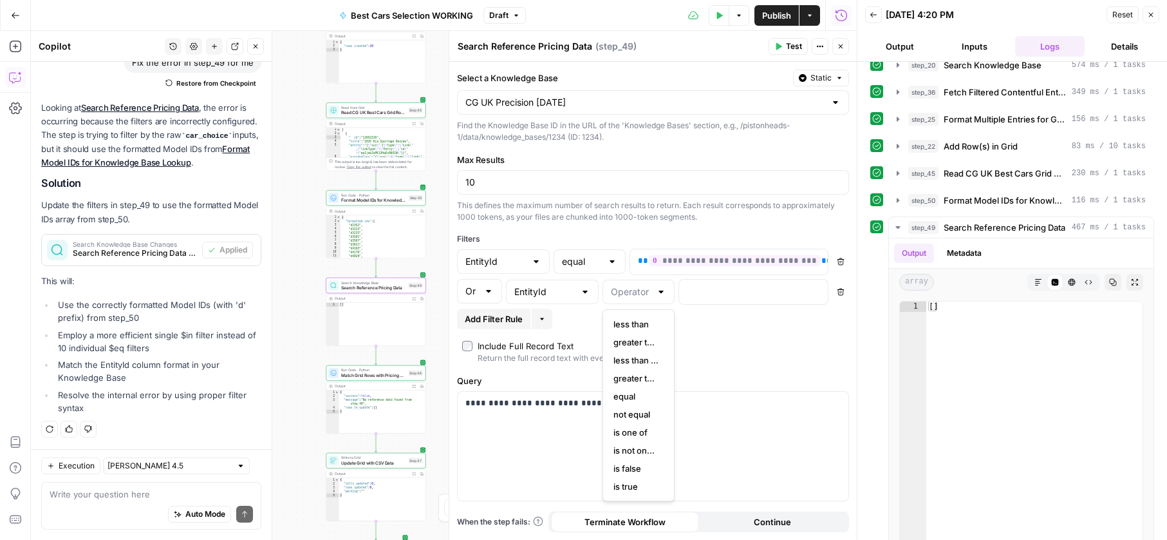
type input "equal"
click at [721, 291] on p at bounding box center [743, 291] width 113 height 13
click at [811, 296] on button "Variables Menu" at bounding box center [816, 291] width 10 height 10
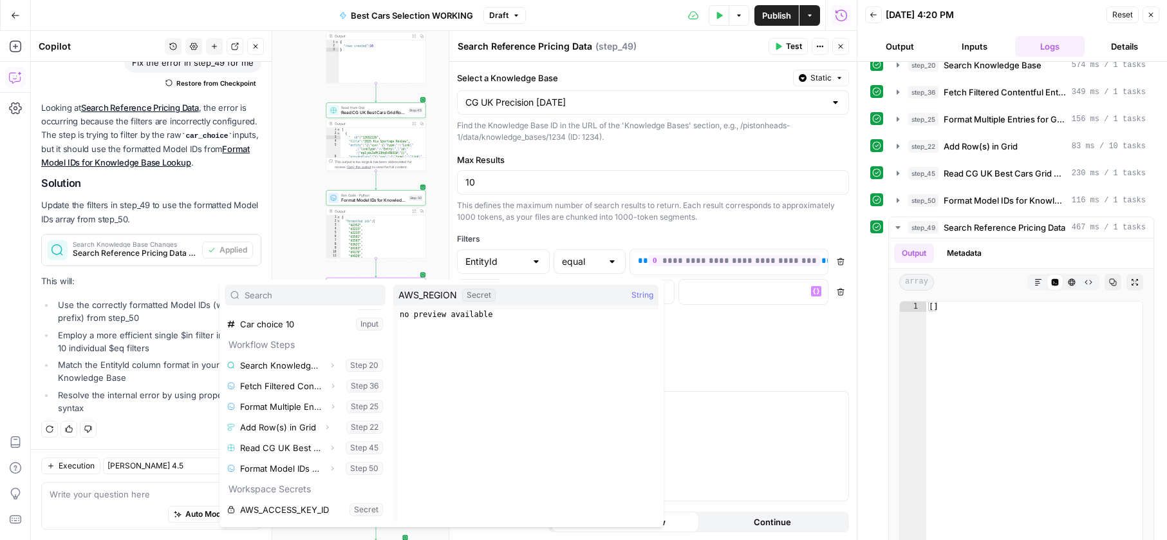
scroll to position [323, 0]
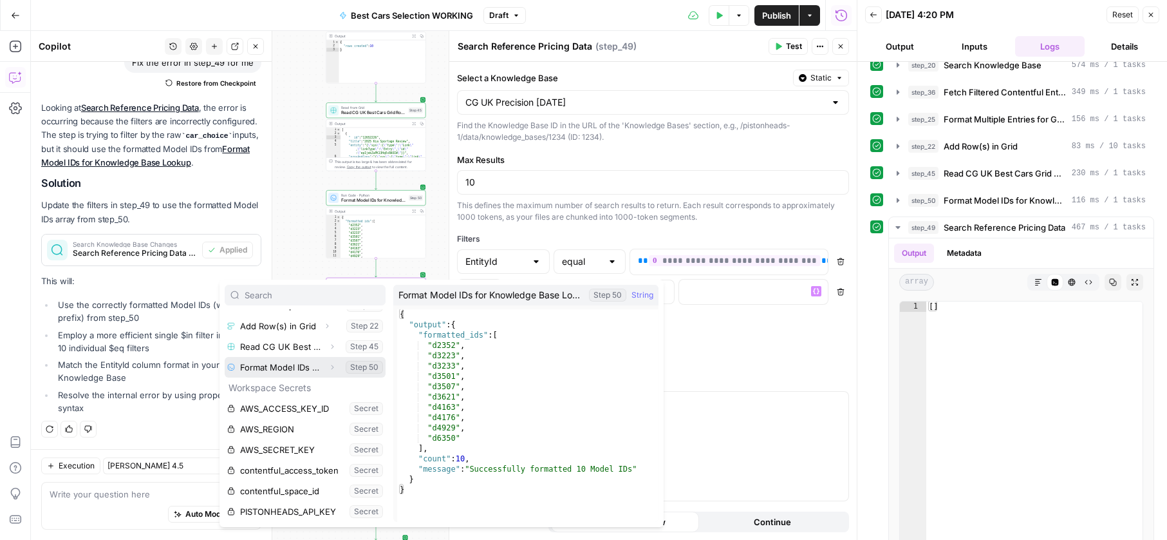
click at [332, 365] on icon "button" at bounding box center [332, 367] width 8 height 8
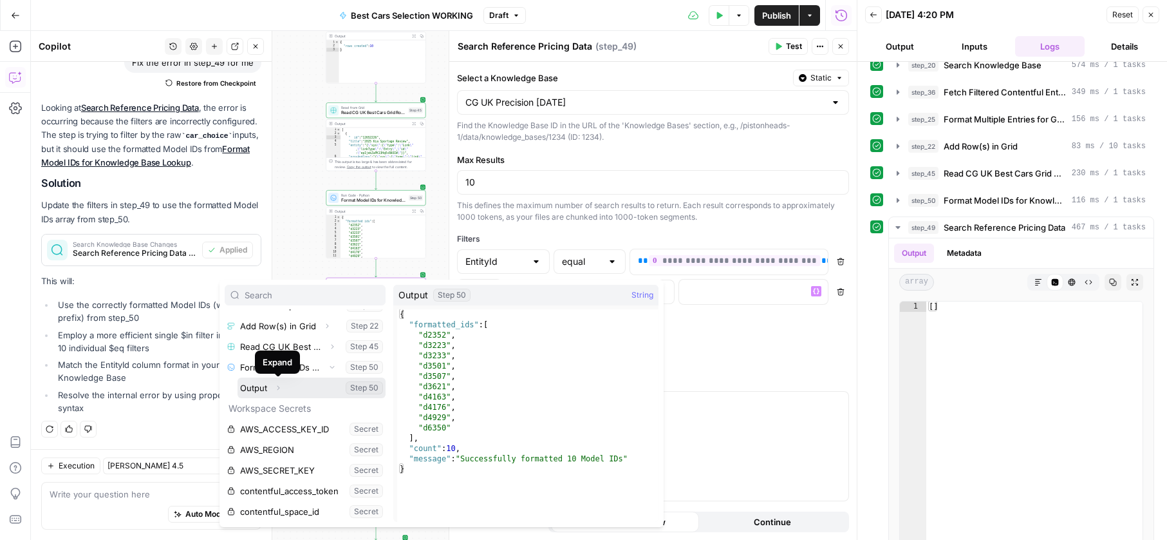
click at [276, 384] on icon "button" at bounding box center [278, 388] width 8 height 8
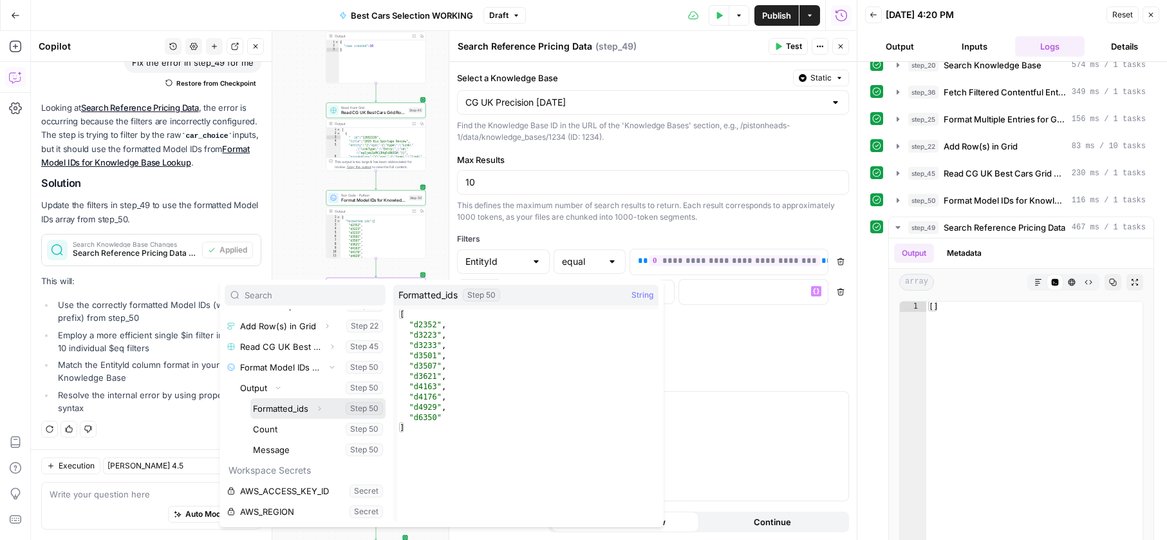
click at [314, 404] on button "Expand" at bounding box center [319, 408] width 17 height 17
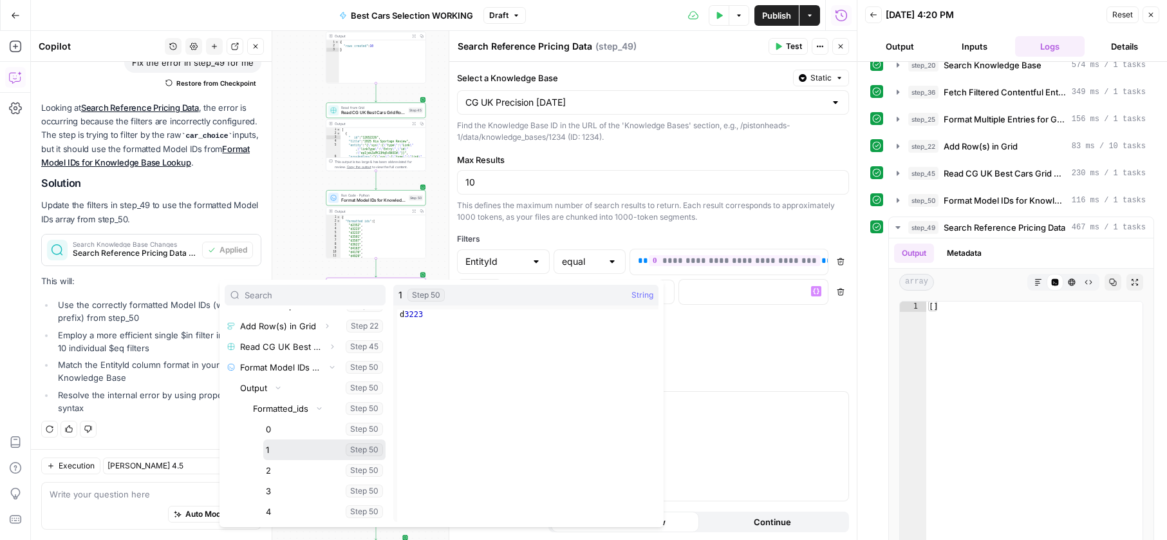
click at [296, 442] on button "Select variable 1" at bounding box center [324, 449] width 122 height 21
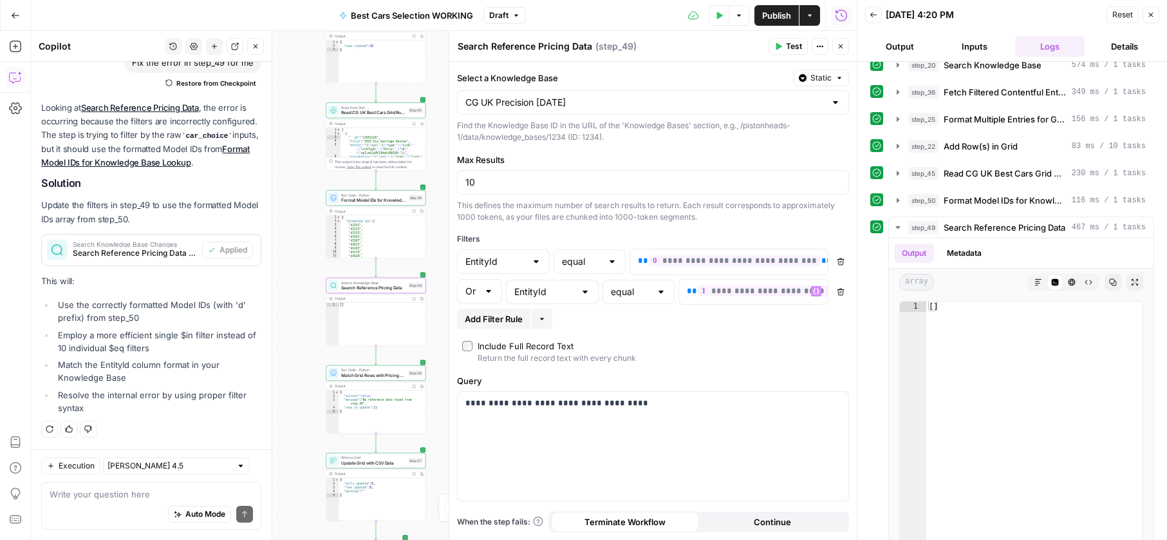
click at [723, 14] on button "Test Data" at bounding box center [719, 15] width 21 height 21
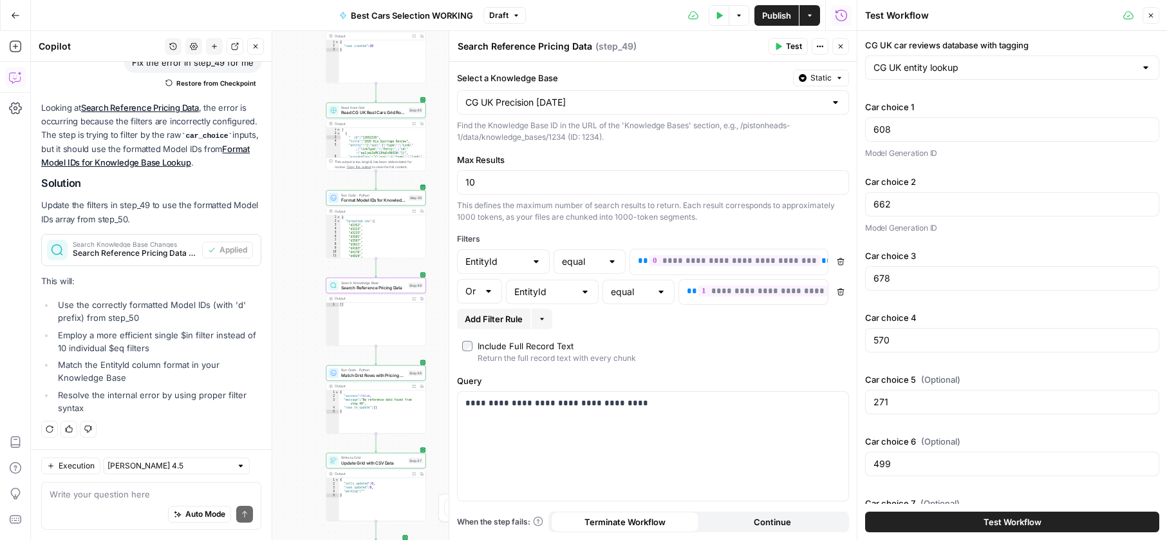
click at [1061, 533] on div "Test Workflow" at bounding box center [1012, 522] width 294 height 36
click at [1067, 507] on div "Test Workflow" at bounding box center [1012, 522] width 294 height 36
click at [1070, 513] on button "Test Workflow" at bounding box center [1012, 521] width 294 height 21
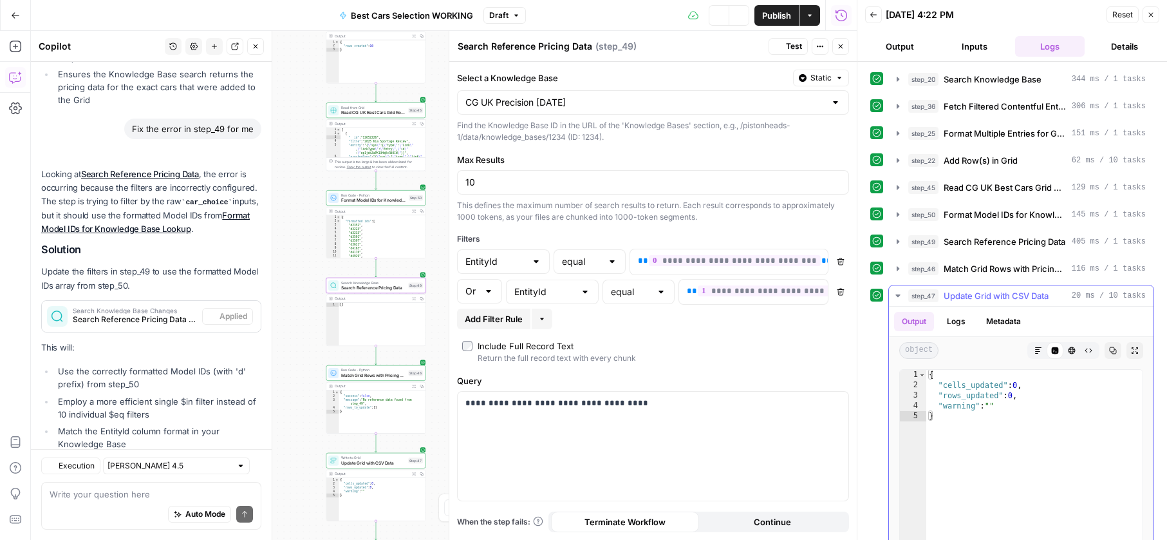
scroll to position [878, 0]
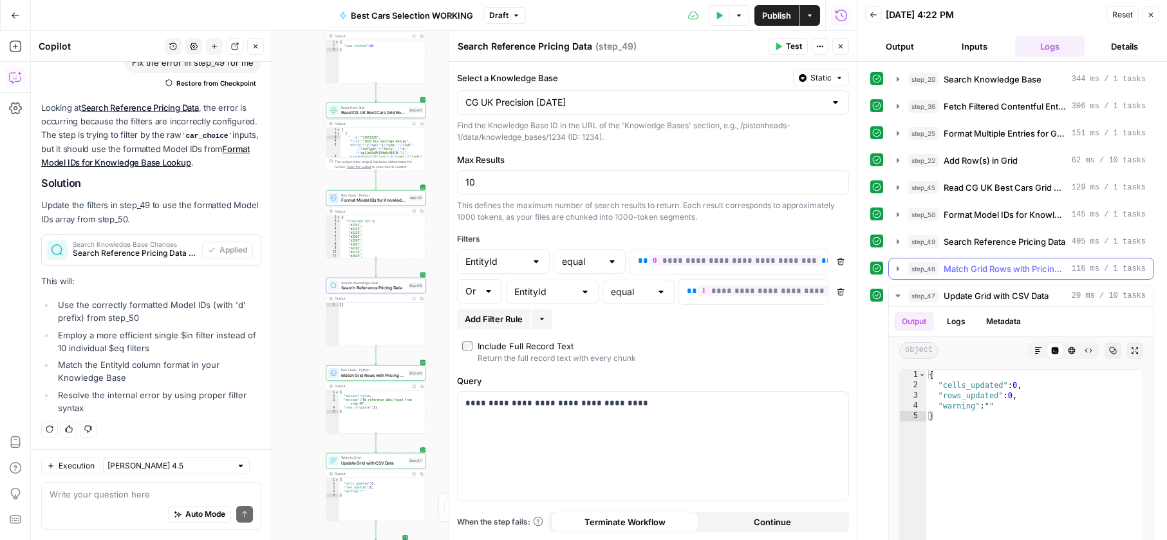
click at [1003, 267] on span "Match Grid Rows with Pricing Data" at bounding box center [1005, 268] width 123 height 13
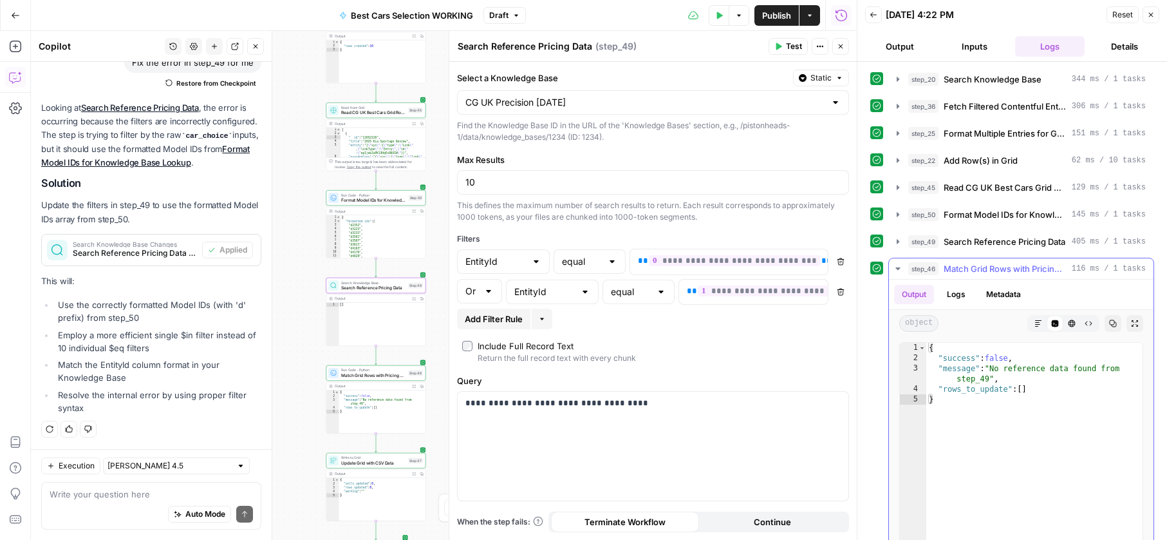
click at [1003, 267] on span "Match Grid Rows with Pricing Data" at bounding box center [1005, 268] width 123 height 13
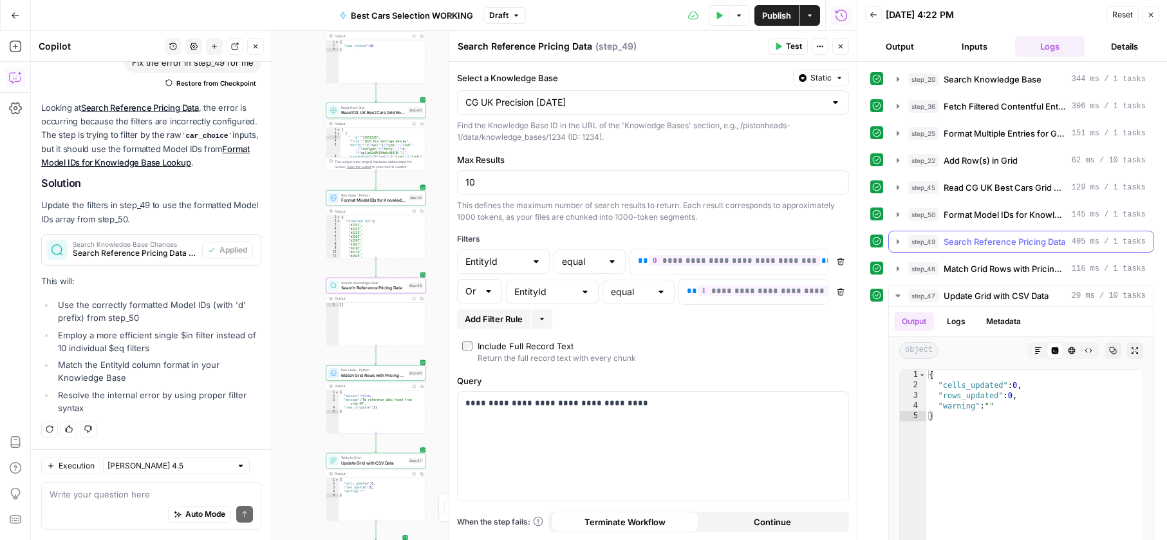
click at [996, 244] on span "Search Reference Pricing Data" at bounding box center [1005, 241] width 122 height 13
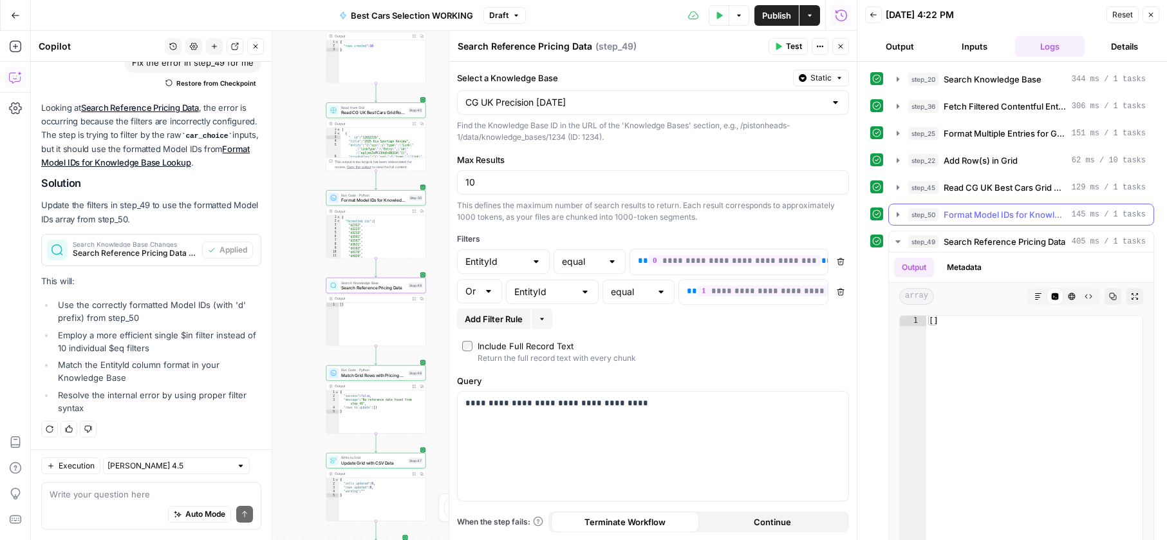
click at [984, 220] on span "Format Model IDs for Knowledge Base Lookup" at bounding box center [1005, 214] width 123 height 13
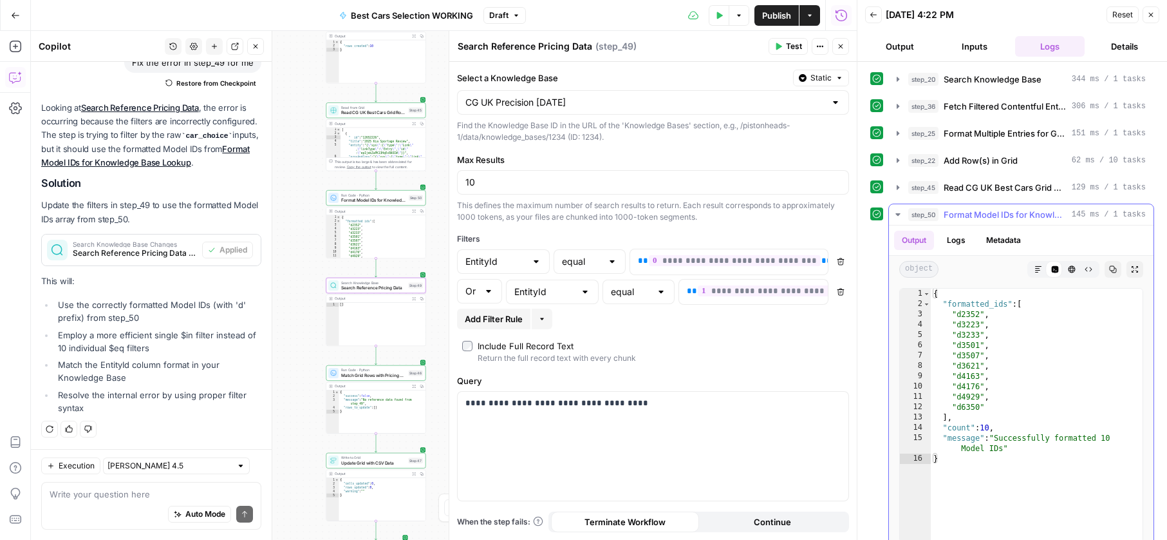
click at [984, 220] on span "Format Model IDs for Knowledge Base Lookup" at bounding box center [1005, 214] width 123 height 13
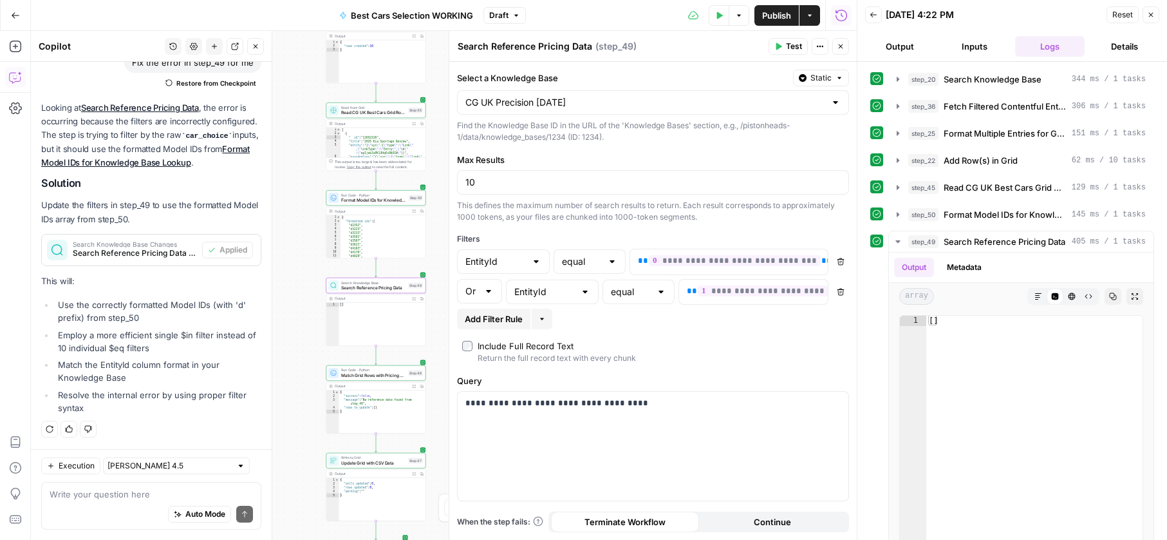
drag, startPoint x: 148, startPoint y: 502, endPoint x: 156, endPoint y: 498, distance: 9.2
click at [155, 498] on div "Write your question here Auto Mode Send" at bounding box center [151, 506] width 220 height 48
type textarea "T"
type textarea "Configure step 49 so that it works"
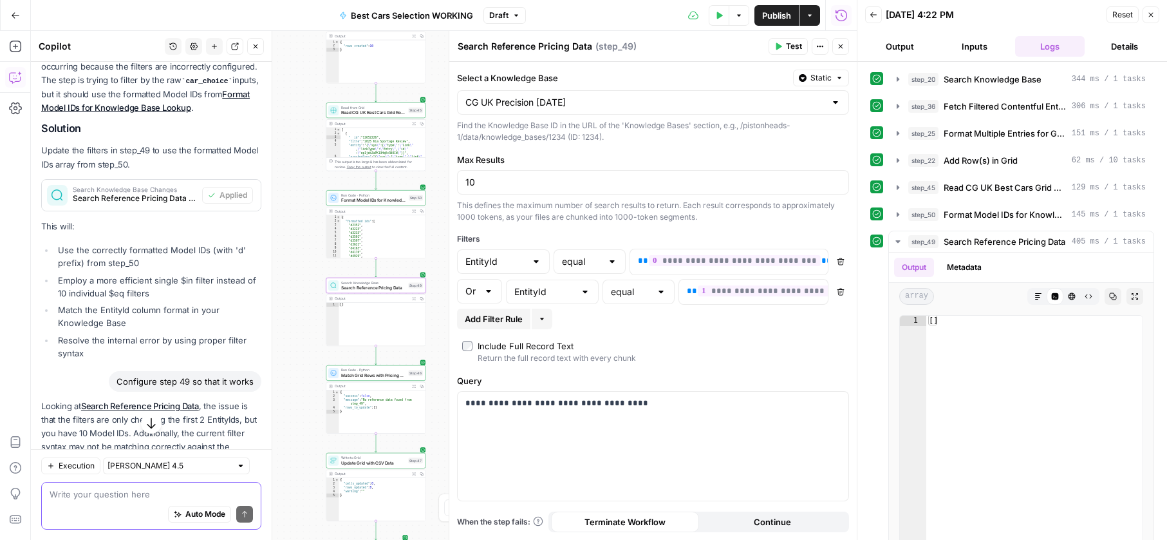
scroll to position [880, 0]
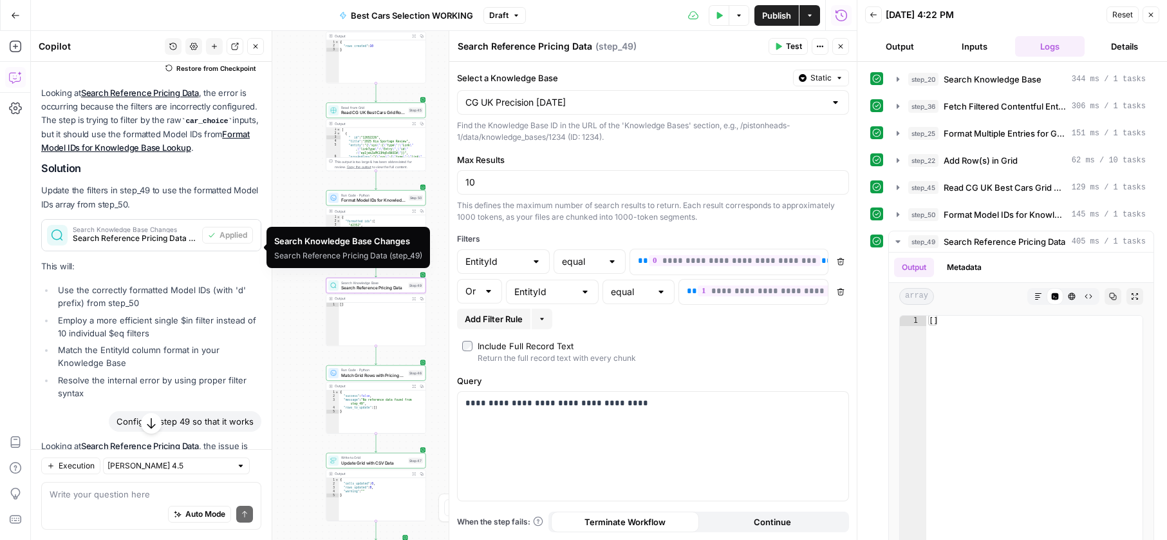
click at [113, 232] on span "Search Knowledge Base Changes" at bounding box center [135, 229] width 124 height 6
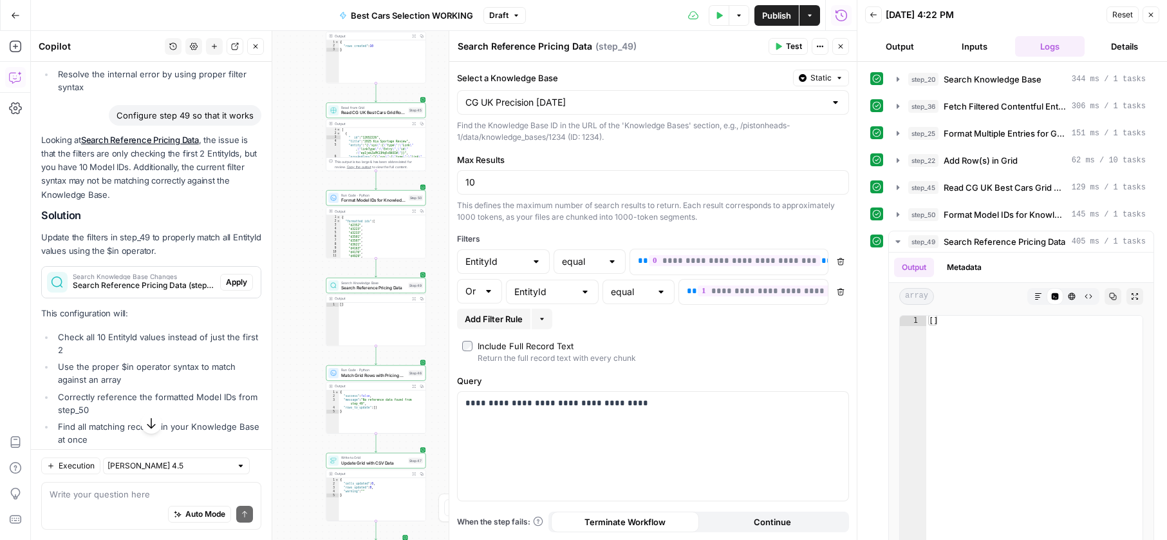
scroll to position [1485, 0]
click at [126, 279] on span "Search Knowledge Base Changes" at bounding box center [144, 275] width 142 height 6
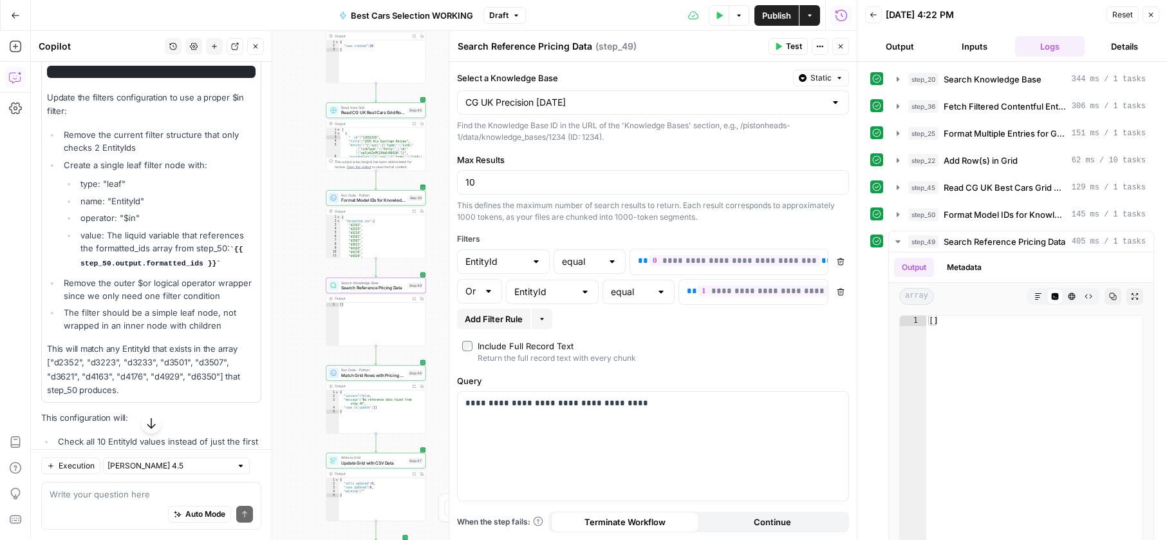
scroll to position [1668, 0]
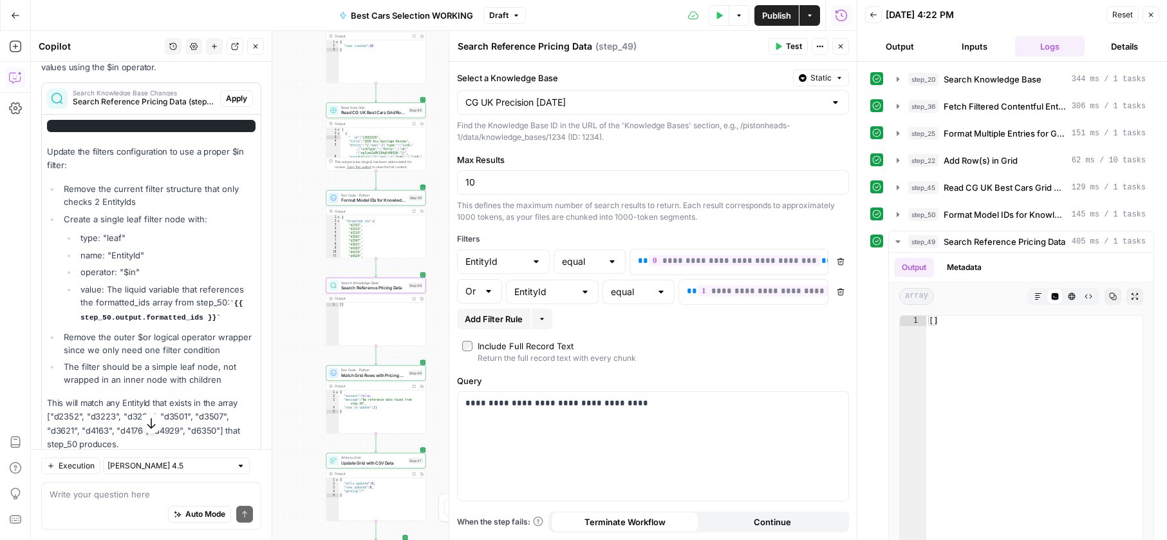
click at [236, 104] on span "Apply" at bounding box center [236, 99] width 21 height 12
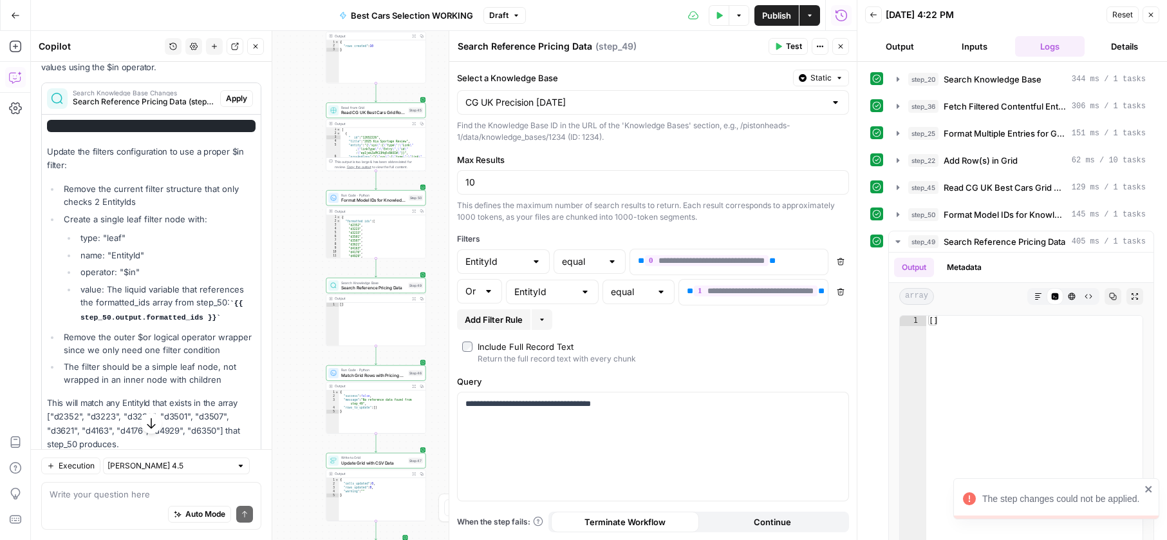
click at [1144, 484] on div "The step changes could not be applied." at bounding box center [1057, 498] width 206 height 41
click at [231, 109] on div "Search Knowledge Base Changes Search Reference Pricing Data (step_49) Apply" at bounding box center [151, 98] width 219 height 21
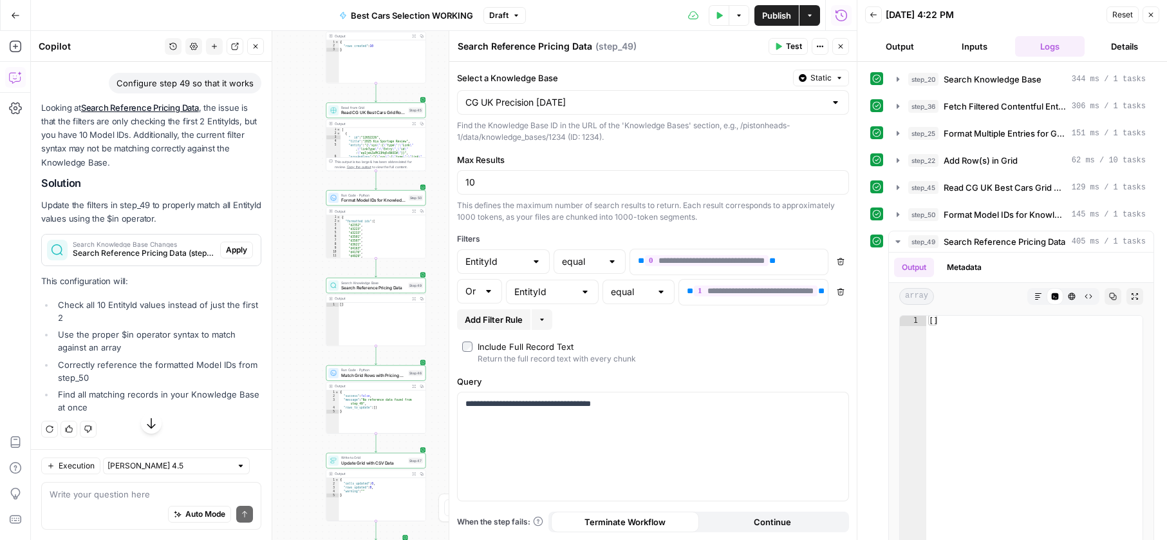
scroll to position [1527, 0]
click at [237, 246] on span "Apply" at bounding box center [236, 250] width 21 height 12
click at [1017, 498] on div "The step changes could not be applied." at bounding box center [1062, 498] width 158 height 13
click at [1017, 498] on body "The step changes could not be applied. PistonHeads New Home Browse Insights Opp…" at bounding box center [583, 270] width 1167 height 540
type textarea "**"
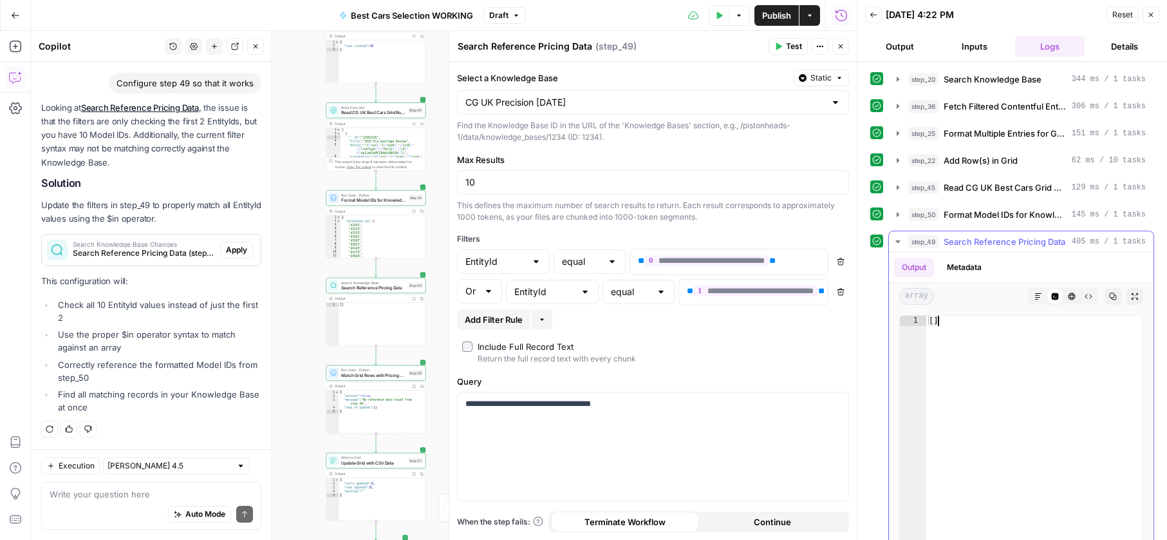
click at [1017, 498] on div "[ ]" at bounding box center [1035, 453] width 216 height 274
click at [118, 491] on textarea at bounding box center [151, 493] width 203 height 13
click at [76, 243] on span "Search Knowledge Base Changes" at bounding box center [144, 244] width 142 height 6
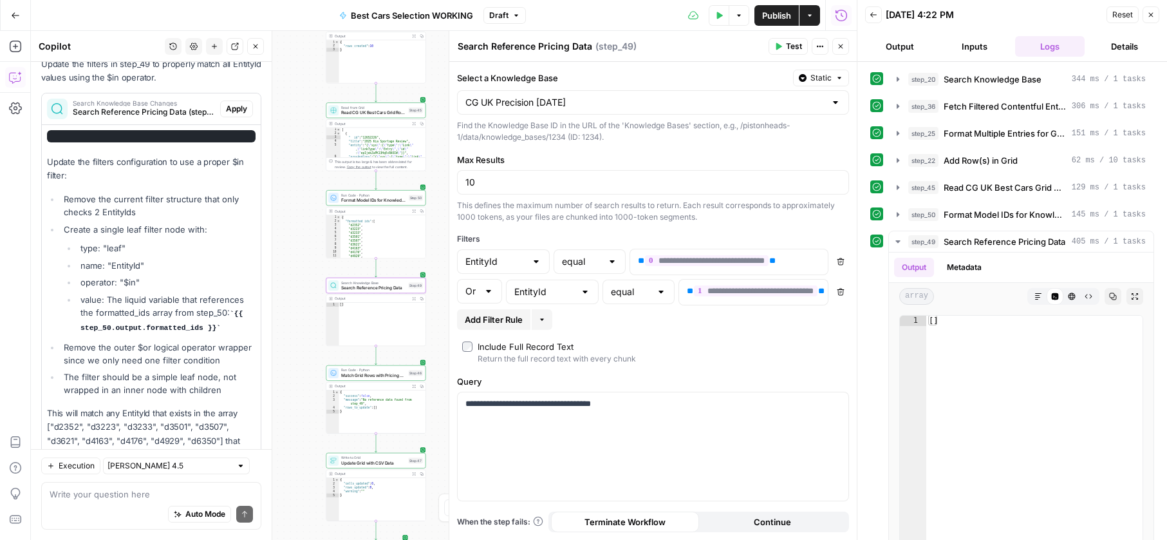
scroll to position [1710, 0]
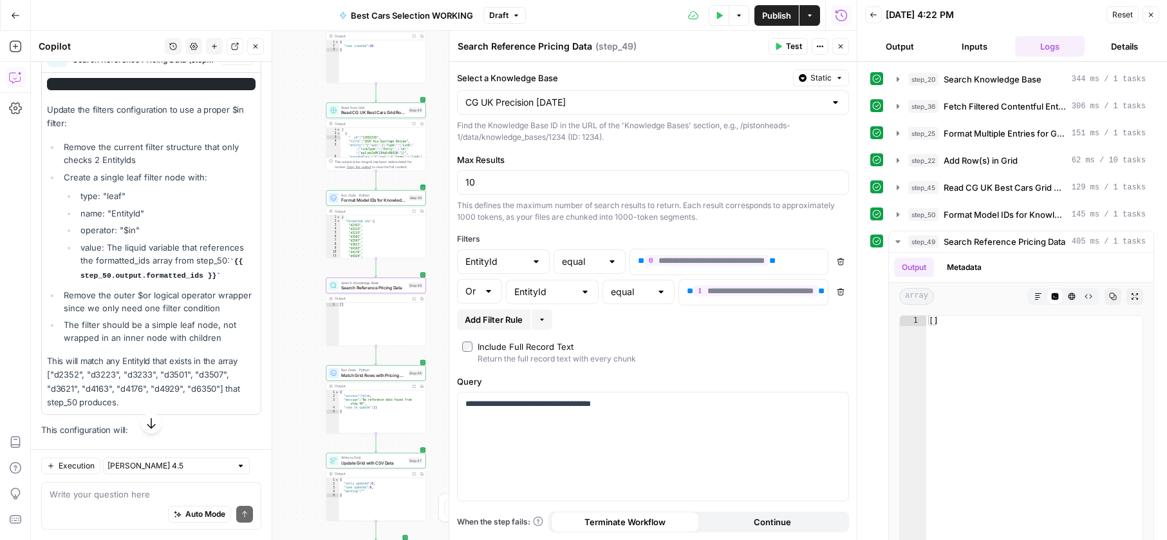
drag, startPoint x: 234, startPoint y: 270, endPoint x: 220, endPoint y: 285, distance: 20.9
click at [220, 279] on code "{{ step_50.output.formatted_ids }}" at bounding box center [161, 269] width 162 height 22
copy code "{{ step_50.output.formatted_ids }}"
click at [844, 288] on icon "button" at bounding box center [841, 292] width 8 height 8
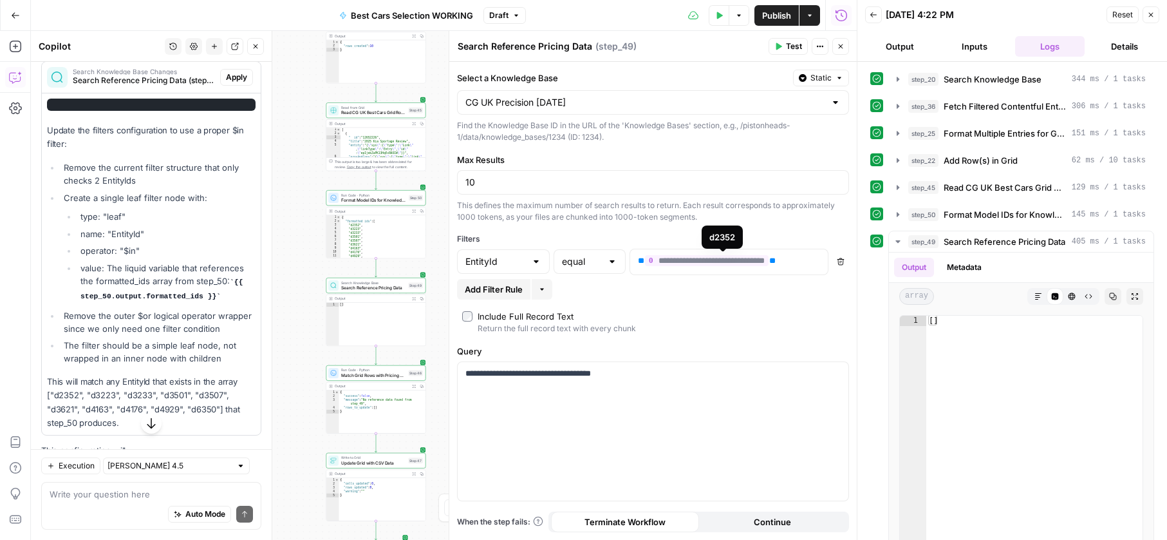
scroll to position [1730, 0]
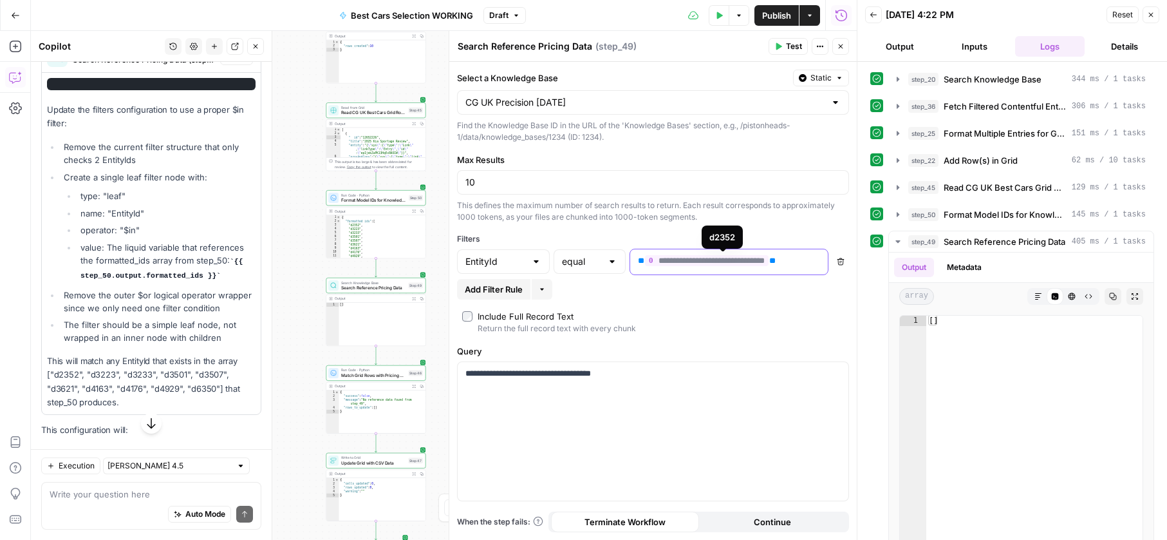
click at [737, 263] on span "**********" at bounding box center [707, 260] width 124 height 11
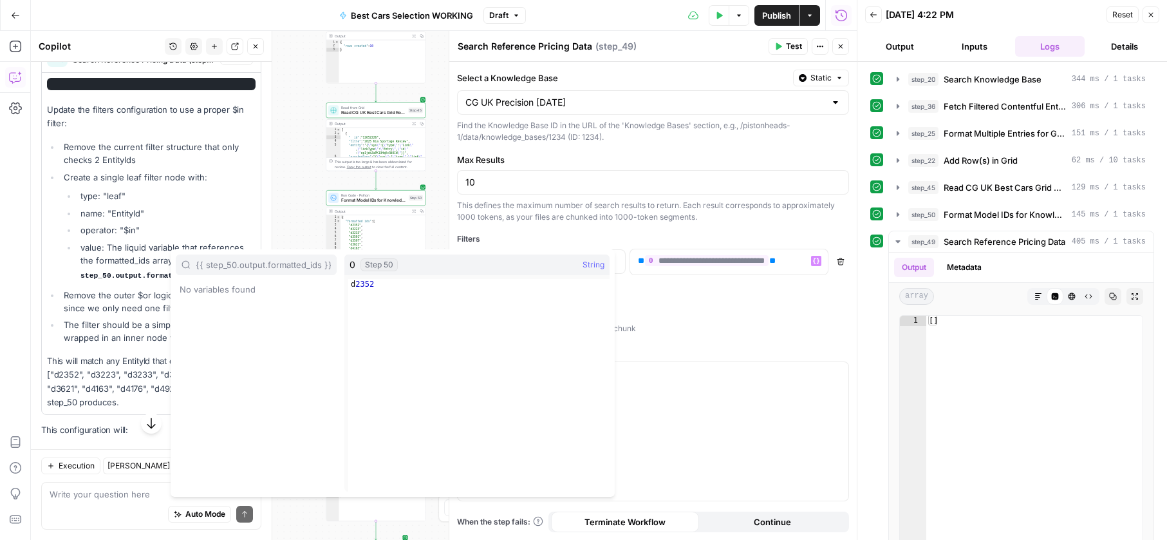
type input "{{ step_50.output.formatted_ids }}"
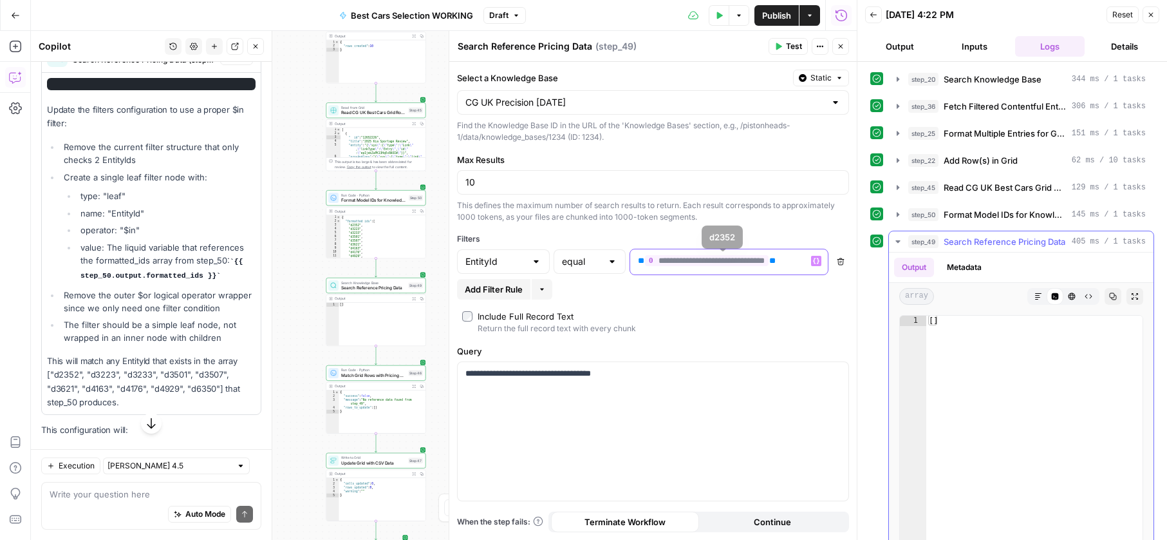
drag, startPoint x: 635, startPoint y: 260, endPoint x: 1022, endPoint y: 293, distance: 388.5
click at [1022, 293] on body "PistonHeads New Home Browse Insights Opportunities Your Data Recent Grids CG UK…" at bounding box center [583, 270] width 1167 height 540
click at [570, 265] on input "text" at bounding box center [582, 261] width 40 height 13
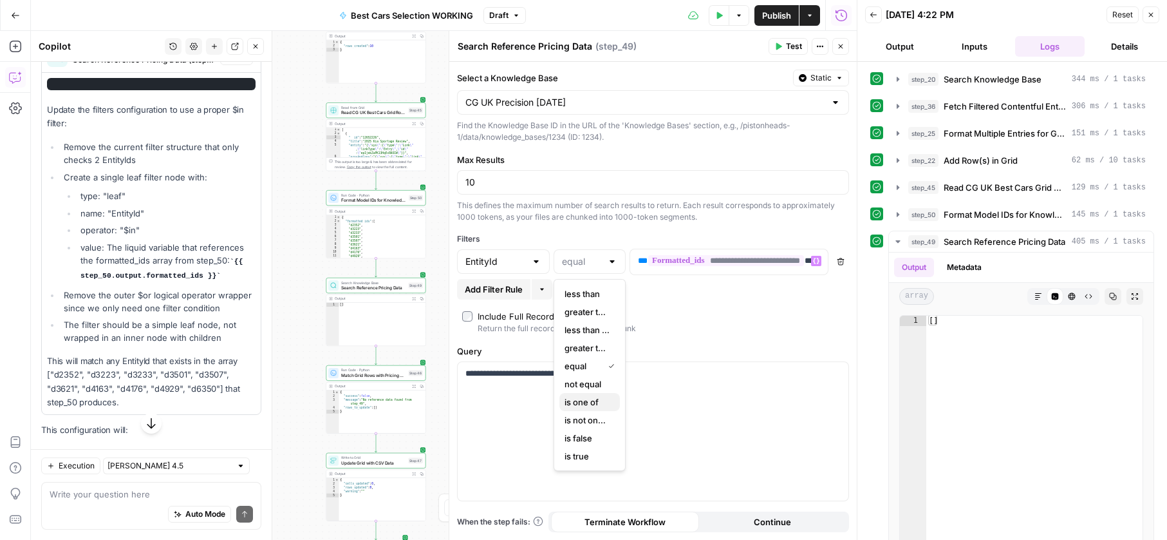
click at [585, 404] on span "is one of" at bounding box center [587, 401] width 45 height 13
type input "is one of"
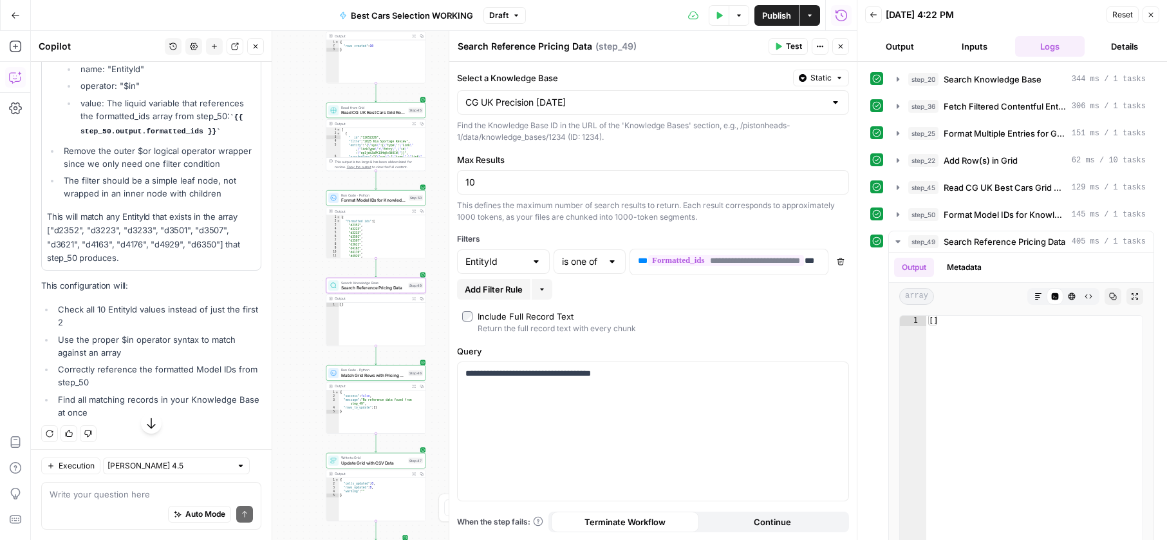
scroll to position [1889, 0]
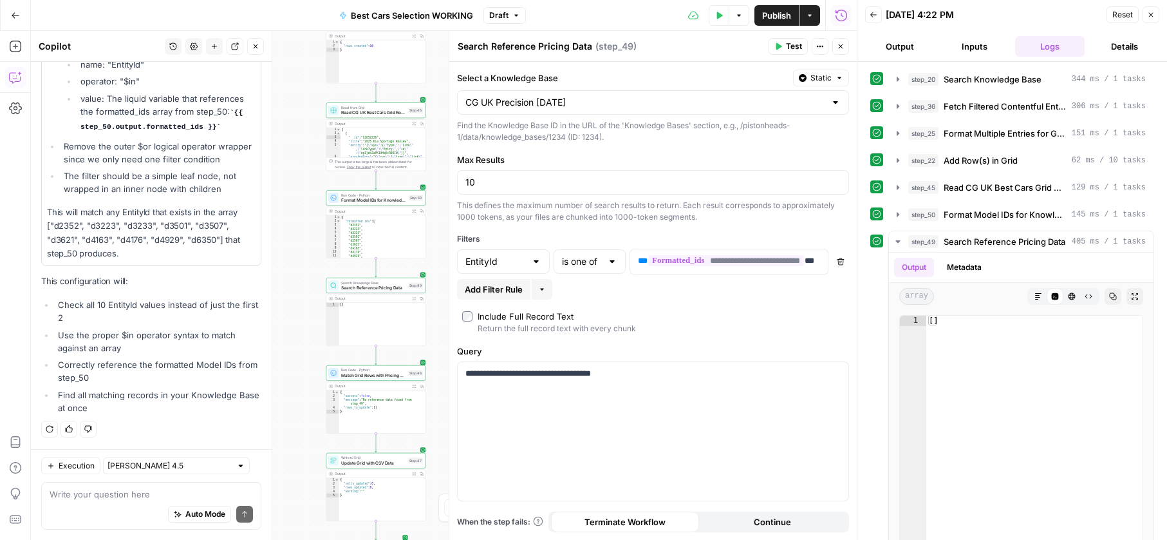
click at [715, 20] on button "Test Data" at bounding box center [719, 15] width 21 height 21
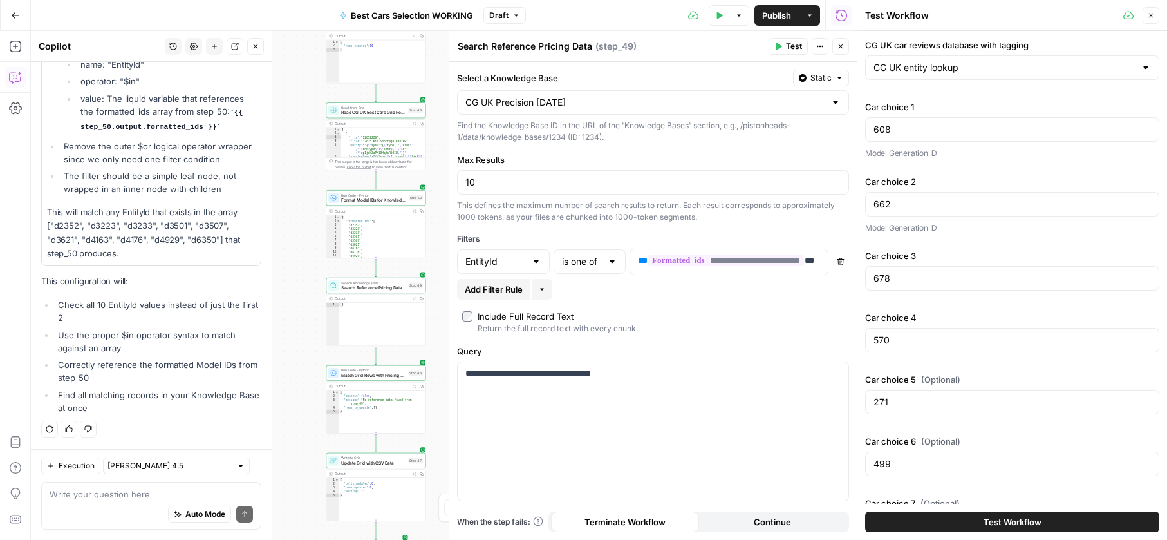
drag, startPoint x: 1012, startPoint y: 502, endPoint x: 1012, endPoint y: 512, distance: 9.7
click at [1012, 504] on div "CG UK car reviews database with tagging CG UK entity lookup Car choice 1 608 Mo…" at bounding box center [1013, 285] width 310 height 509
click at [1012, 512] on button "Test Workflow" at bounding box center [1012, 521] width 294 height 21
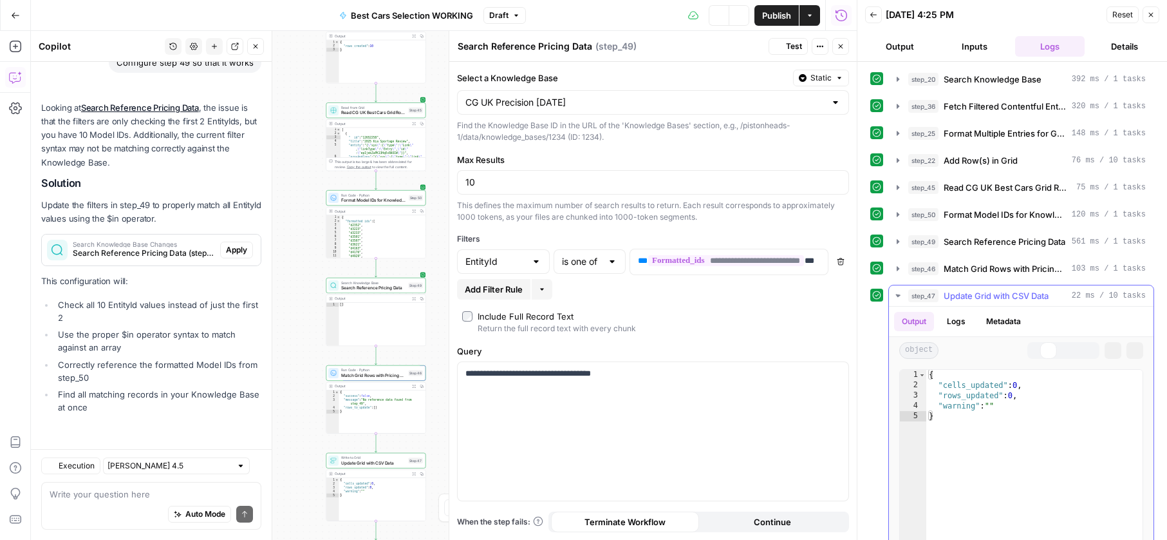
scroll to position [1251, 0]
type textarea "*"
click at [1029, 434] on div "{ "cells_updated" : 0 , "rows_updated" : 0 , "warning" : "" }" at bounding box center [1035, 507] width 216 height 274
click at [135, 498] on textarea at bounding box center [151, 493] width 203 height 13
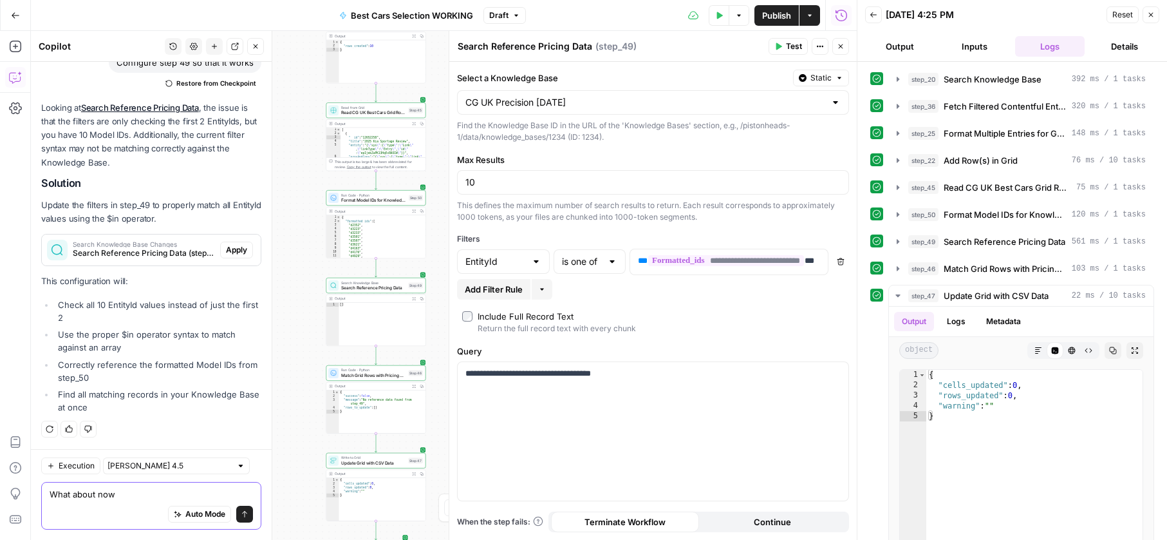
type textarea "What about now?"
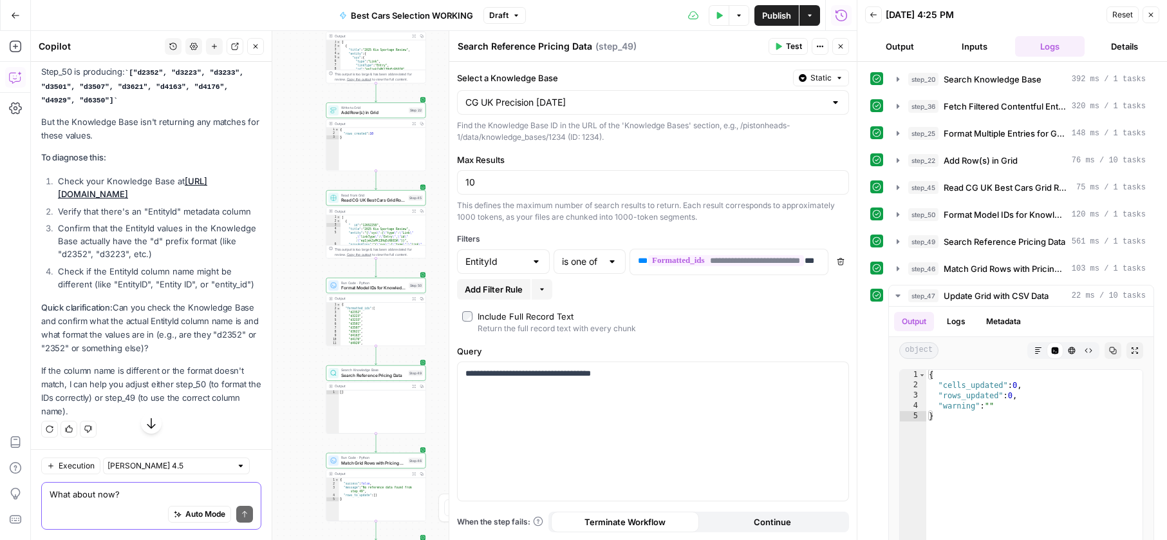
scroll to position [1781, 0]
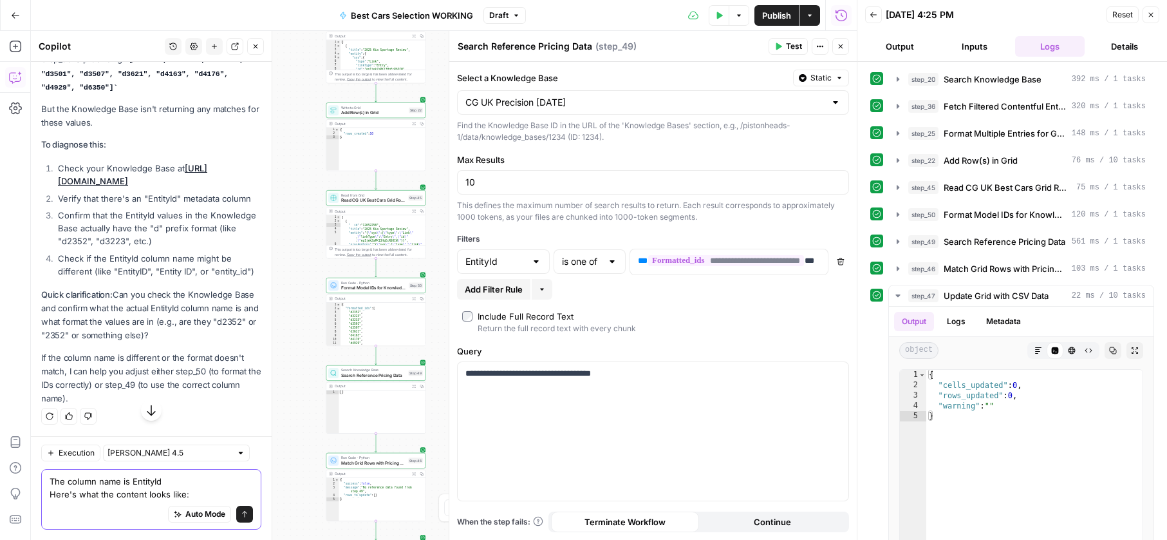
paste textarea "d3652 c50690 c33855 c33854 c25554 c37277 t1164451 t1090830 t1090829 © 2025 CarG…"
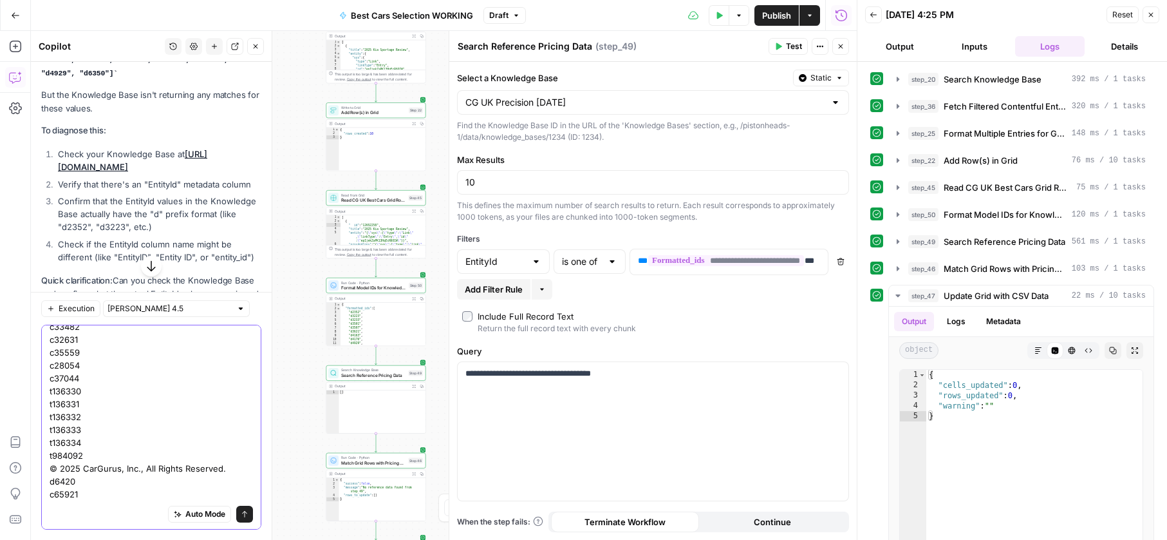
scroll to position [203, 0]
type textarea "The column name is EntityId Here's a sample of what the content looks like: d36…"
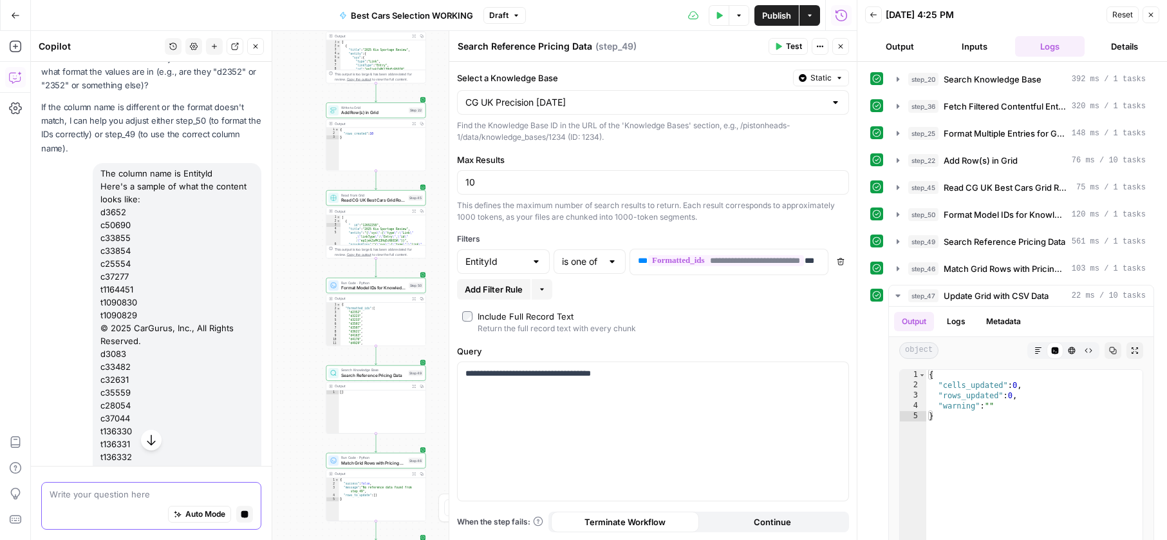
scroll to position [2148, 0]
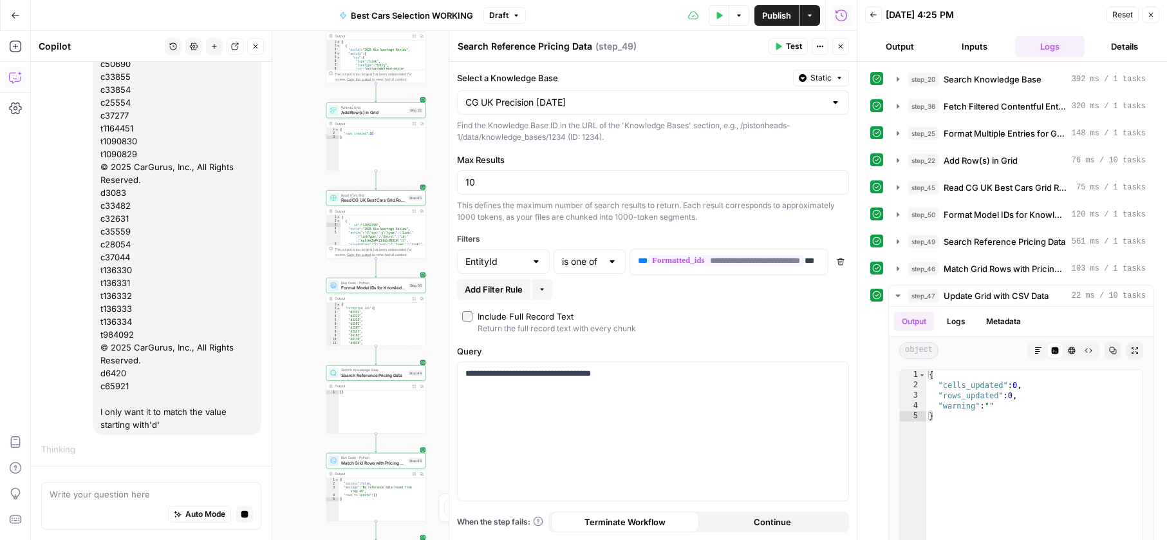
click at [533, 321] on div "Include Full Record Text" at bounding box center [526, 316] width 96 height 13
drag, startPoint x: 705, startPoint y: 14, endPoint x: 804, endPoint y: 176, distance: 189.8
click at [705, 14] on div "Test Data Options Publish Actions Run History" at bounding box center [692, 15] width 332 height 30
drag, startPoint x: 721, startPoint y: 11, endPoint x: 735, endPoint y: 21, distance: 17.5
click at [722, 12] on button "Test Data" at bounding box center [719, 15] width 20 height 21
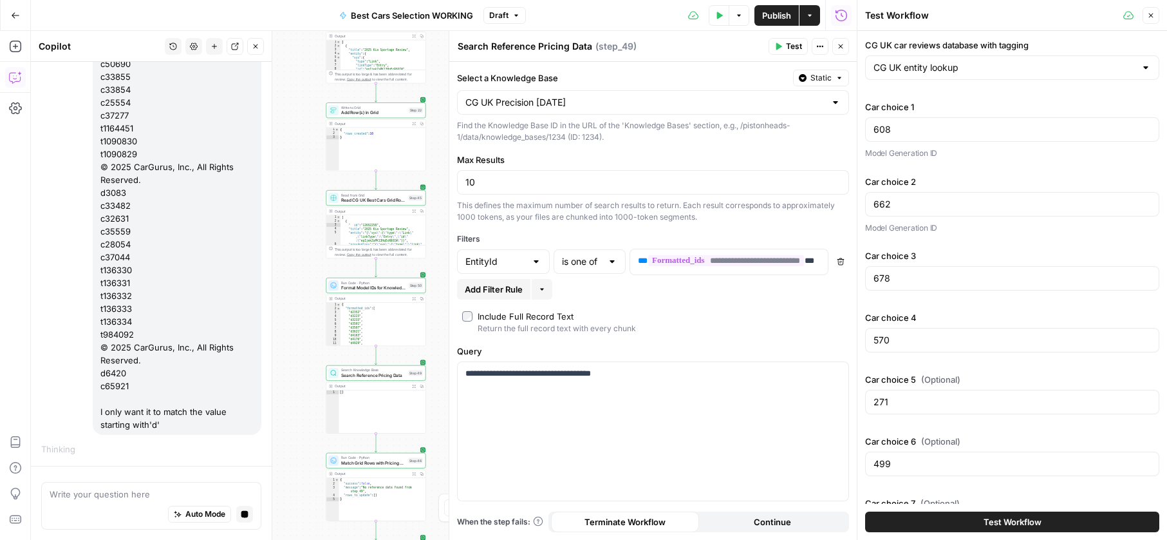
click at [1012, 529] on button "Test Workflow" at bounding box center [1012, 521] width 294 height 21
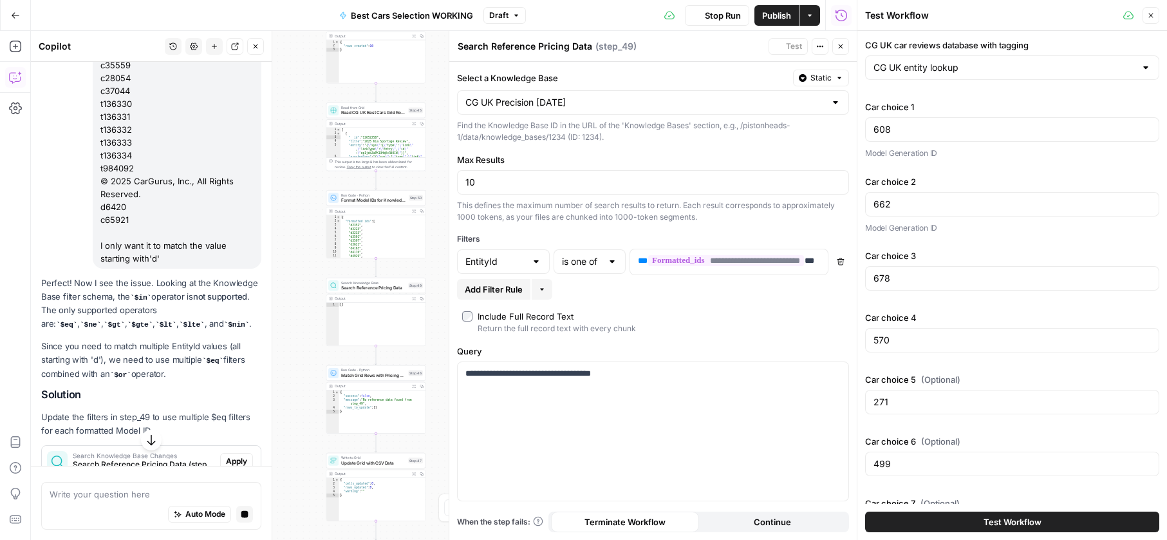
scroll to position [2272, 0]
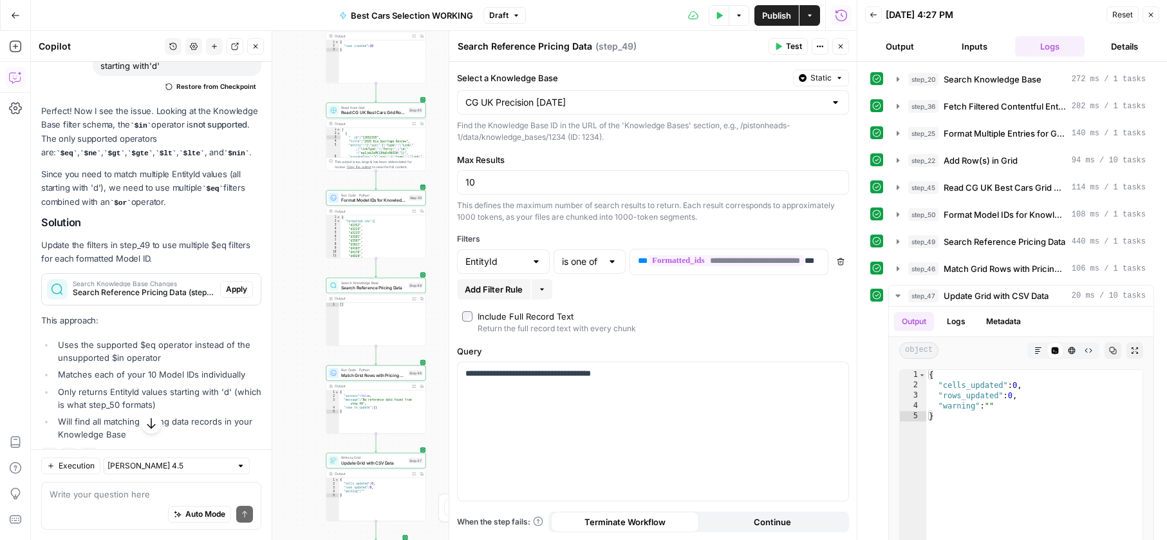
scroll to position [2620, 0]
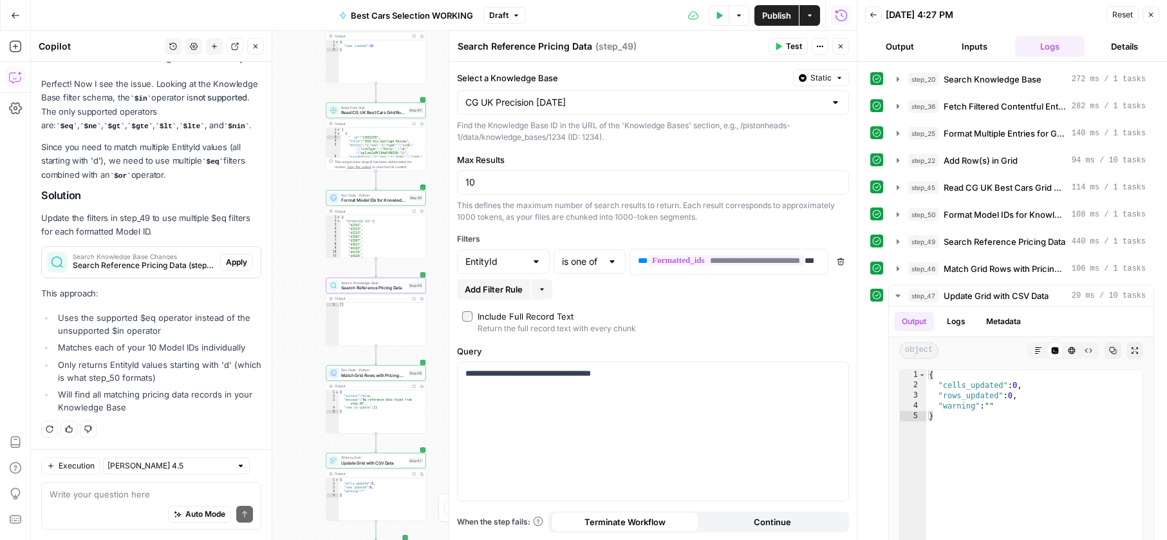
click at [234, 265] on span "Apply" at bounding box center [236, 262] width 21 height 12
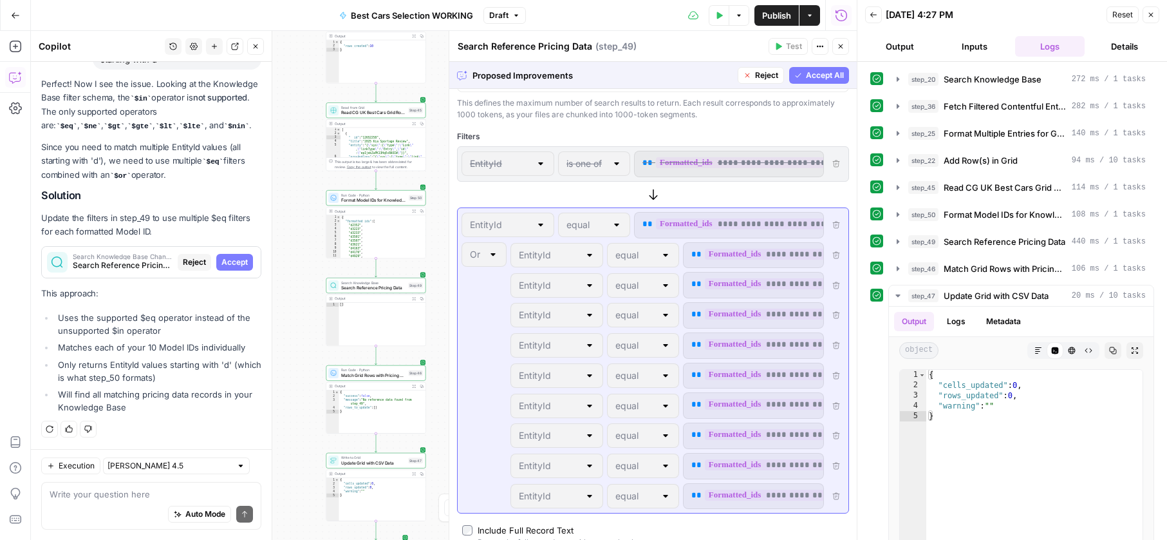
scroll to position [228, 0]
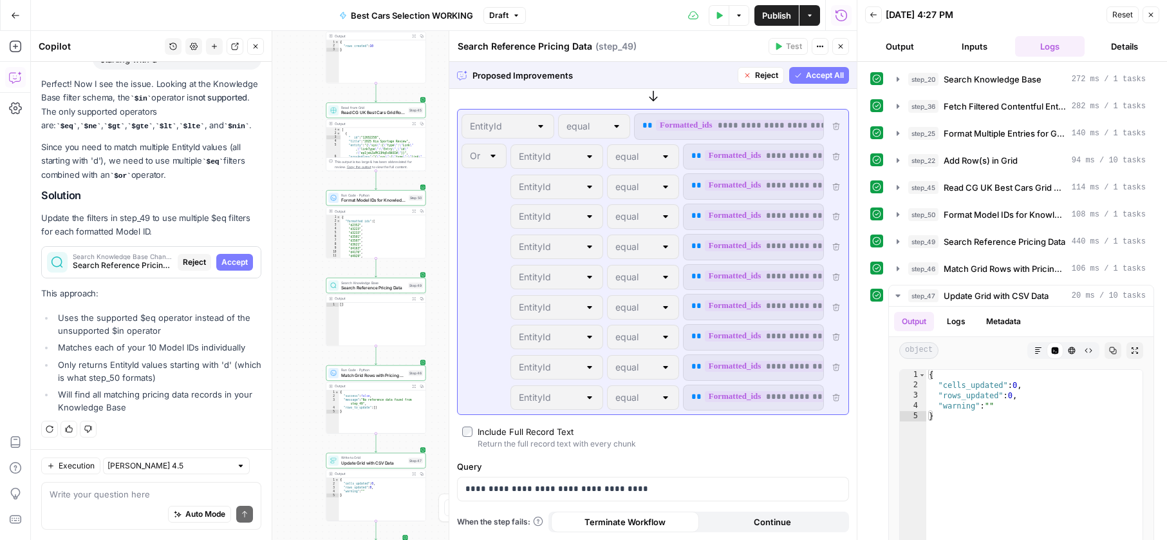
drag, startPoint x: 836, startPoint y: 77, endPoint x: 242, endPoint y: 140, distance: 597.8
click at [835, 77] on span "Accept All" at bounding box center [825, 76] width 38 height 12
type input "equal"
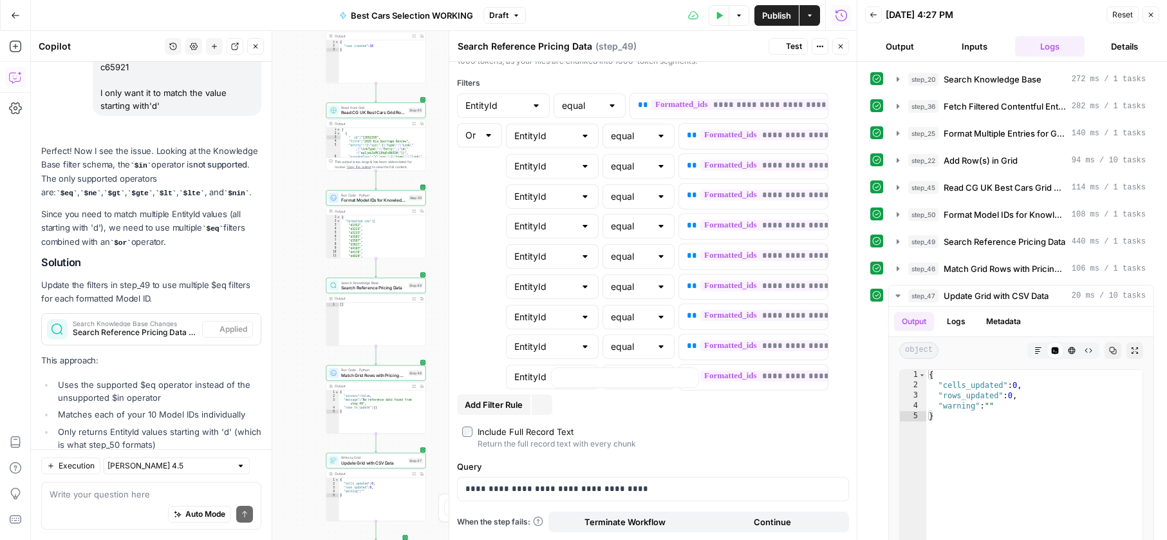
scroll to position [0, 0]
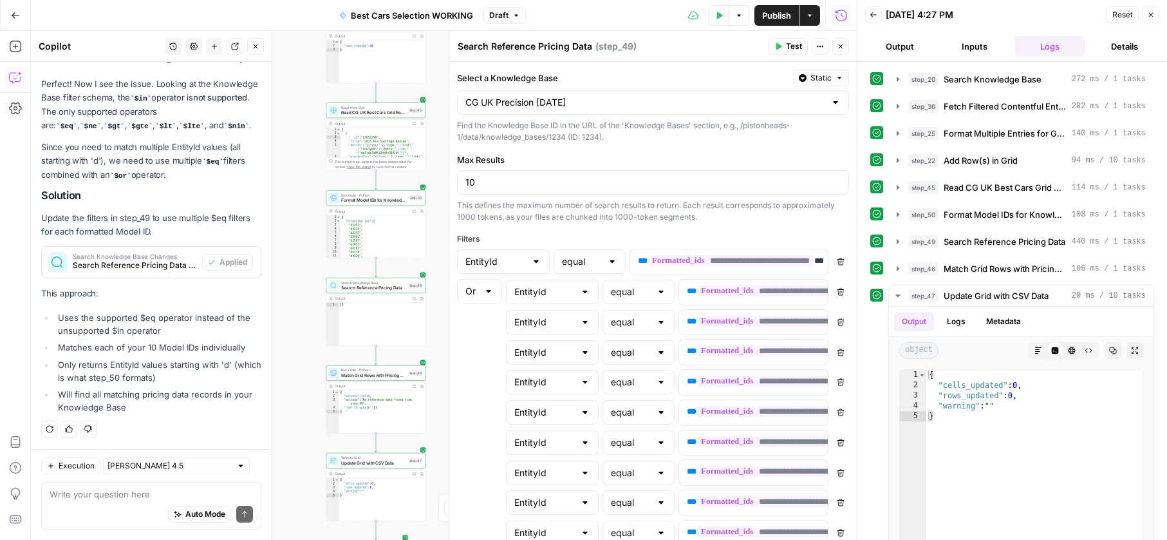
click at [725, 18] on button "Test Data" at bounding box center [719, 15] width 21 height 21
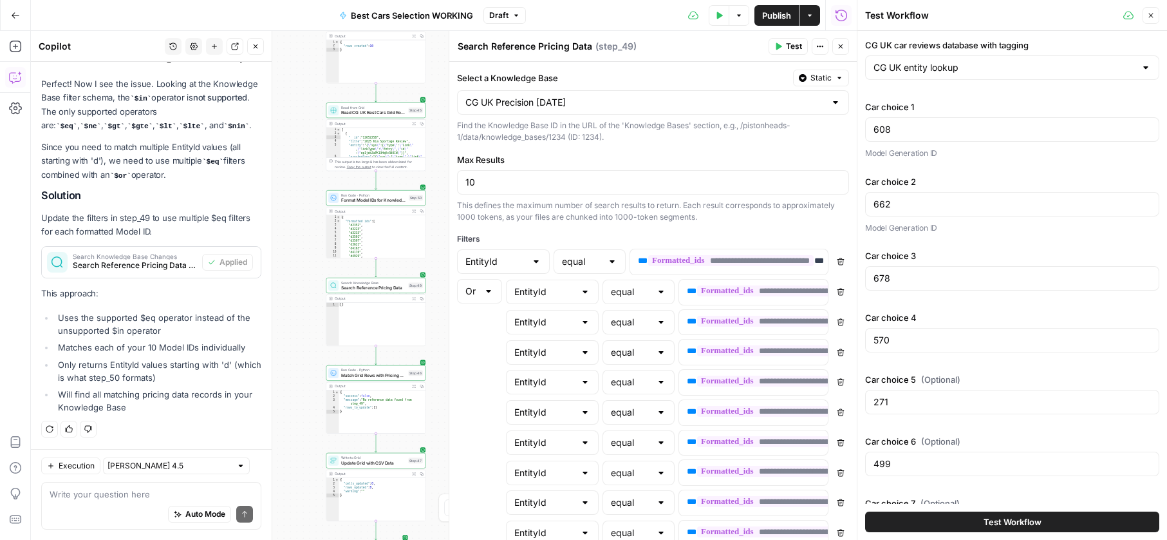
click at [905, 533] on div "Test Workflow" at bounding box center [1012, 522] width 294 height 36
click at [905, 530] on button "Test Workflow" at bounding box center [1012, 521] width 294 height 21
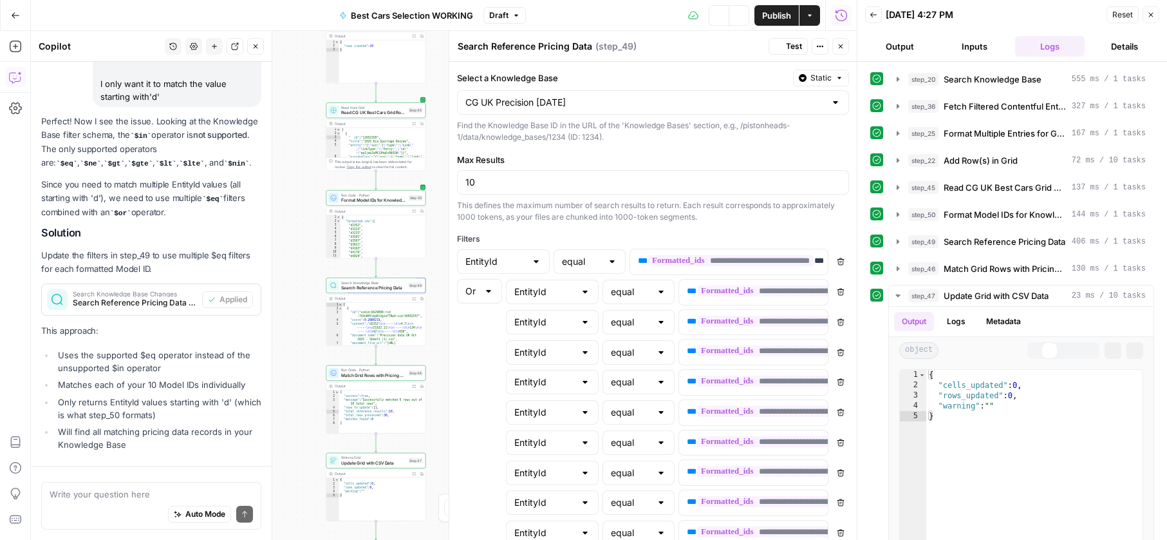
scroll to position [2620, 0]
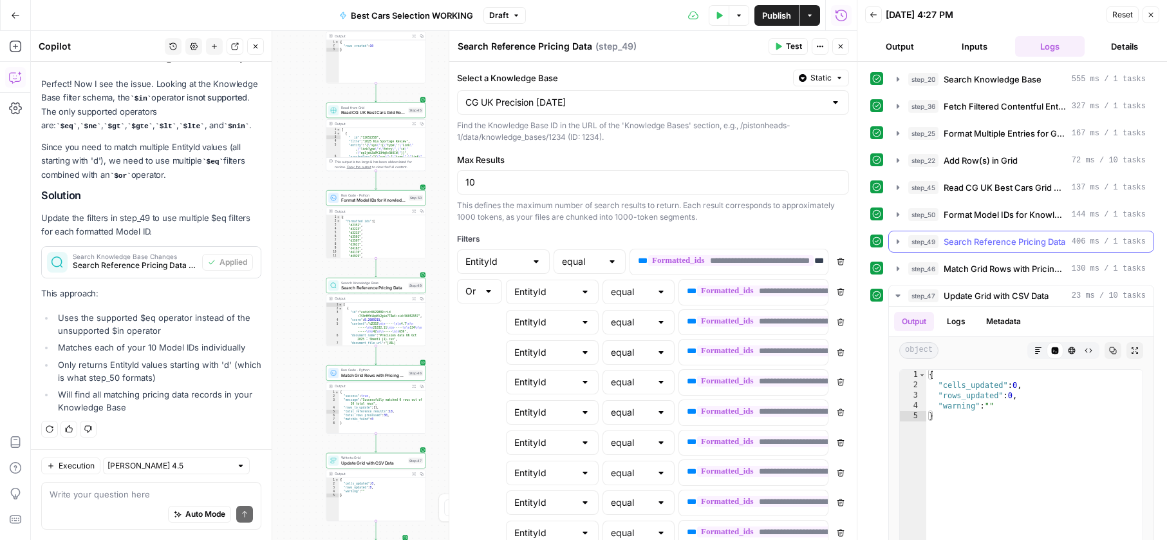
click at [931, 236] on span "step_49" at bounding box center [924, 241] width 30 height 13
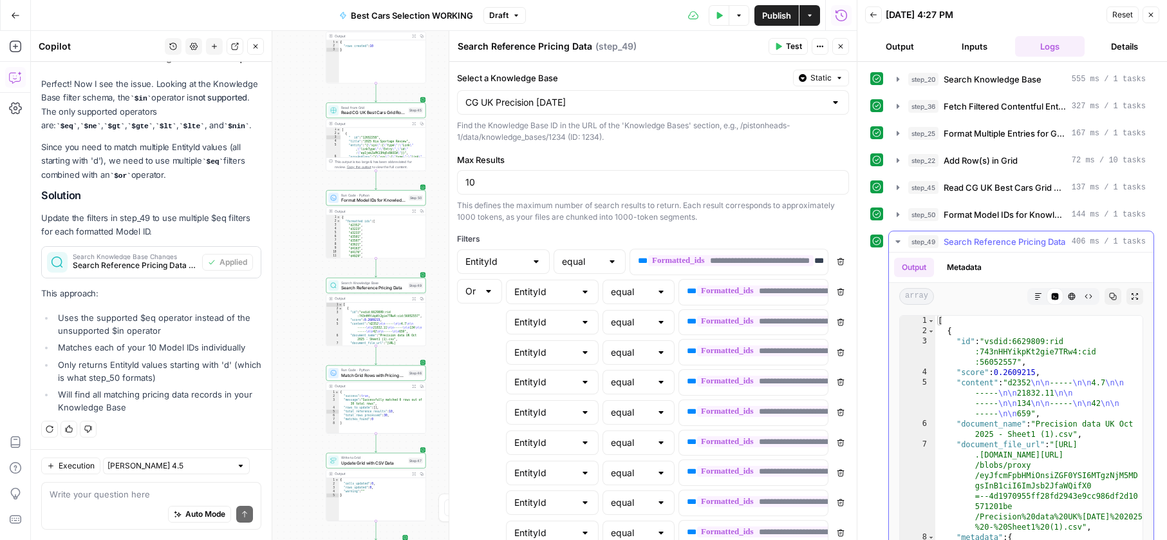
click at [933, 234] on button "step_49 Search Reference Pricing Data 406 ms / 1 tasks" at bounding box center [1021, 241] width 265 height 21
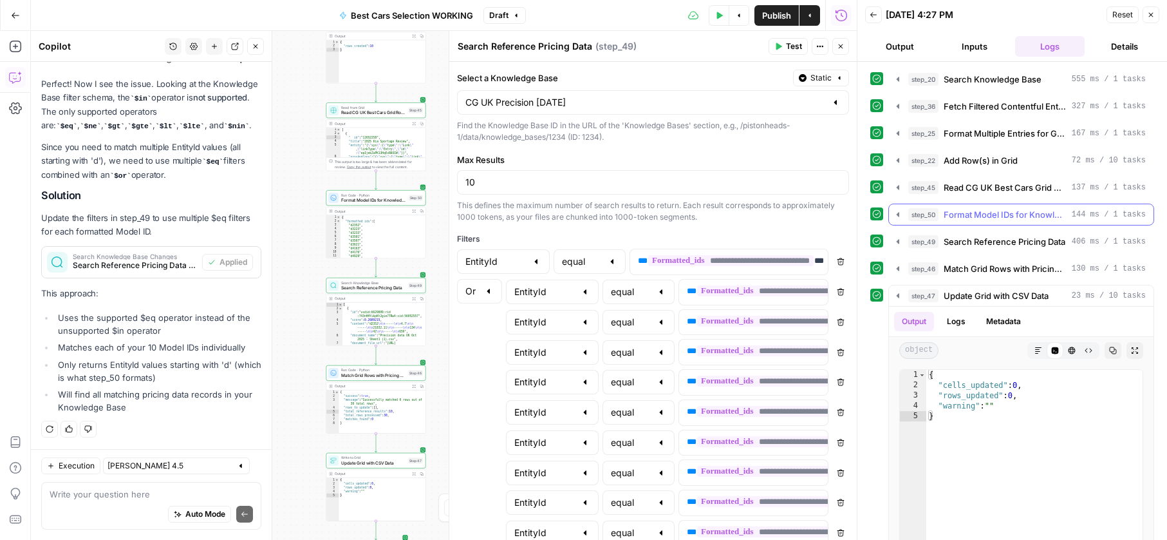
click at [933, 216] on span "step_50" at bounding box center [924, 214] width 30 height 13
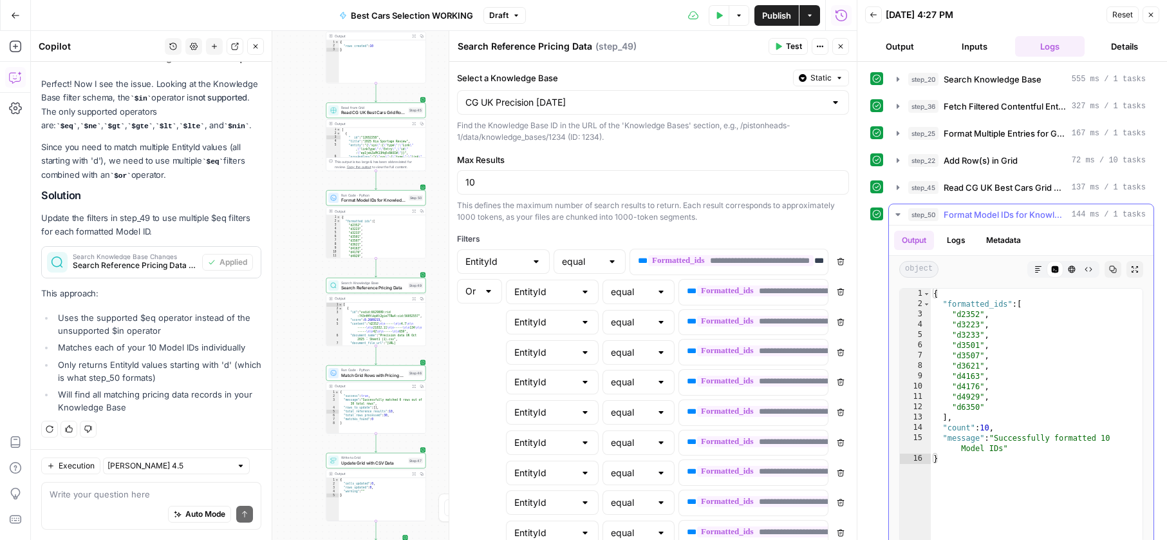
click at [933, 216] on span "step_50" at bounding box center [924, 214] width 30 height 13
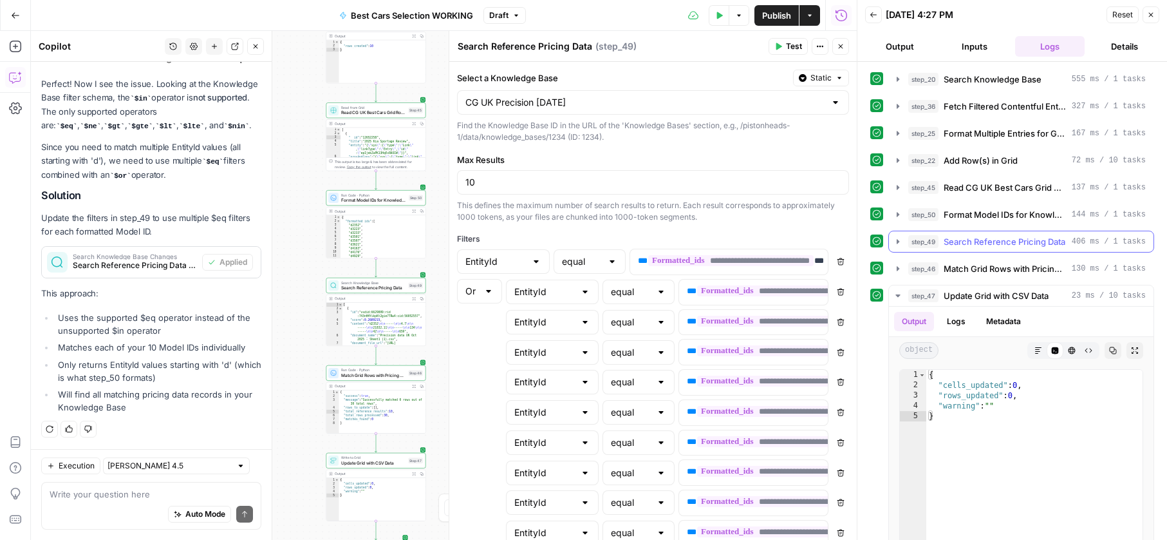
click at [936, 241] on span "step_49" at bounding box center [924, 241] width 30 height 13
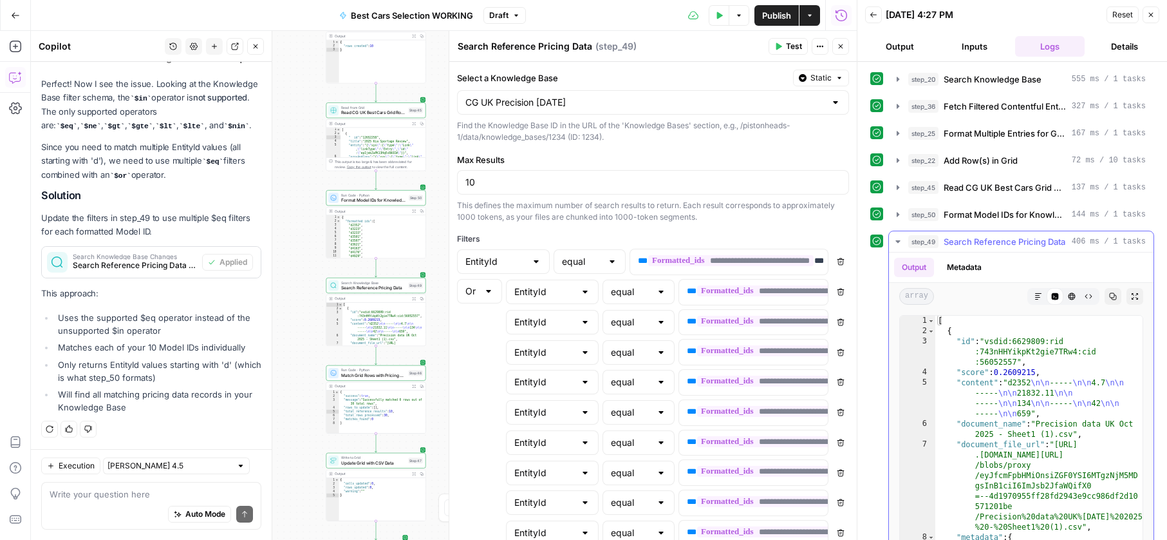
click at [1010, 358] on div "[ { "id" : "vsdid:6629809:rid :743nHHYikpKt2gie7TRw4:cid :56052557" , "score" :…" at bounding box center [1039, 458] width 207 height 284
type textarea "* *"
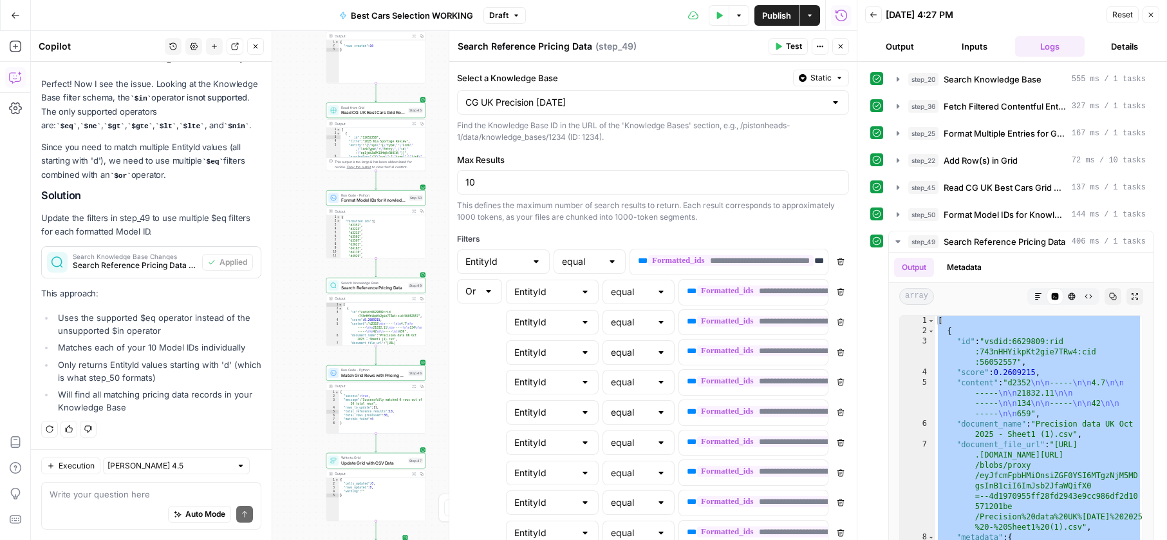
click at [103, 501] on div "Auto Mode Send" at bounding box center [151, 514] width 203 height 28
paste textarea "[ { "id": "vsdid:6629809:rid:743nHHYikpKt2gie7TRw4:cid:56052557", "score": 0.26…"
type textarea "[ { "id": "vsdid:6629809:rid:743nHHYikpKt2gie7TRw4:cid:56052557", "score": 0.26…"
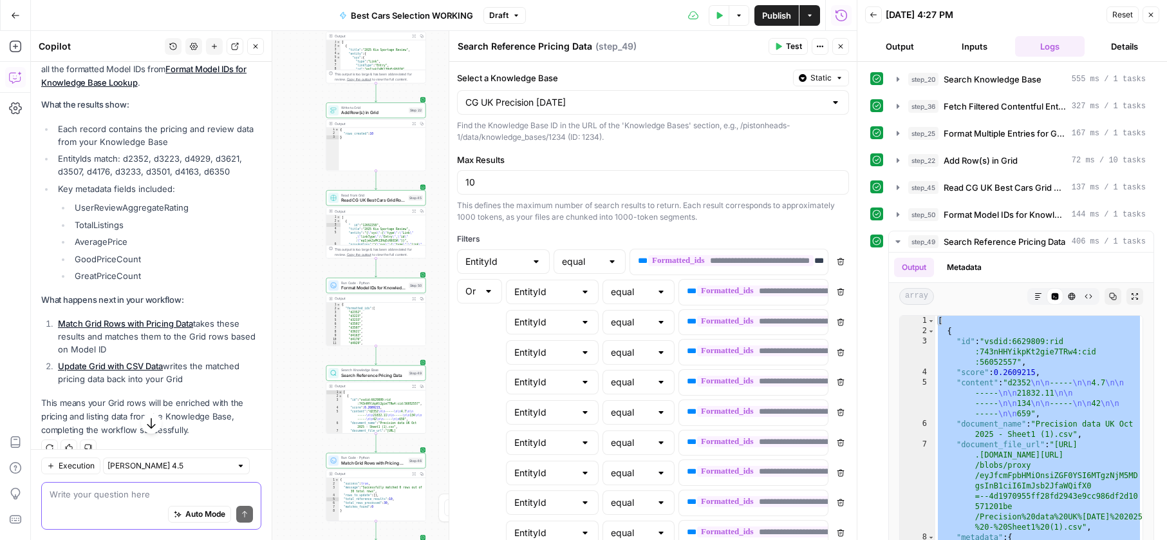
scroll to position [8736, 0]
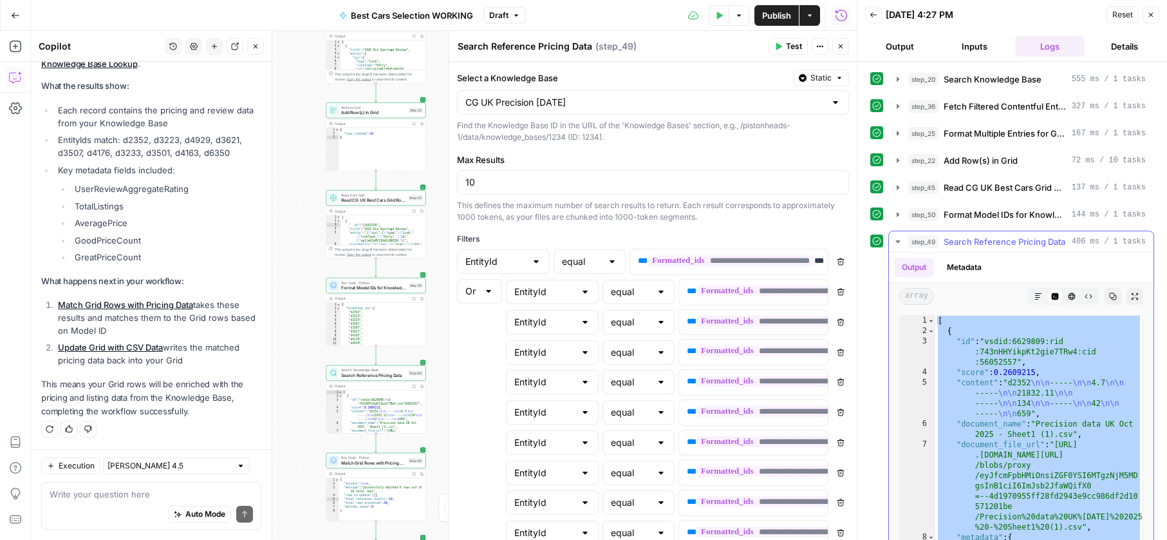
click at [903, 243] on icon "button" at bounding box center [898, 241] width 10 height 10
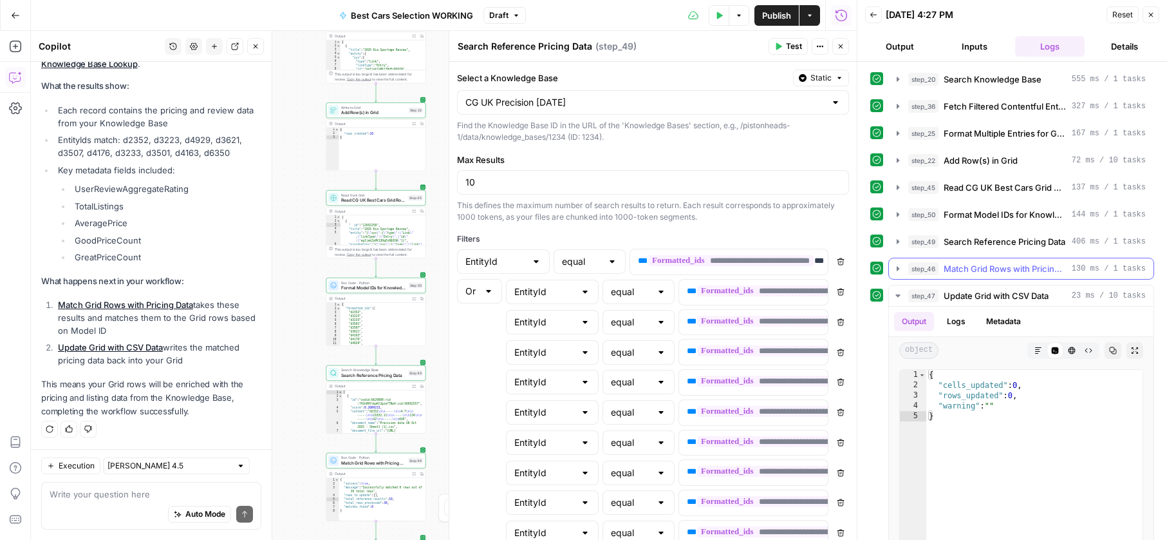
click at [914, 262] on span "step_46" at bounding box center [924, 268] width 30 height 13
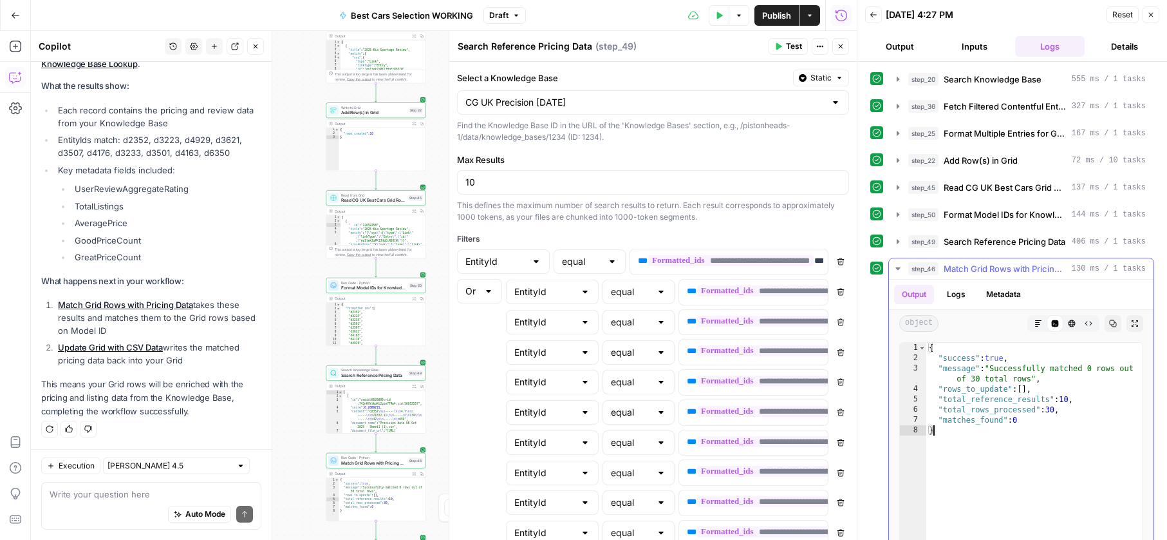
click at [1012, 442] on div "{ "success" : true , "message" : "Successfully matched 0 rows out of 30 total r…" at bounding box center [1035, 480] width 216 height 274
type textarea "**********"
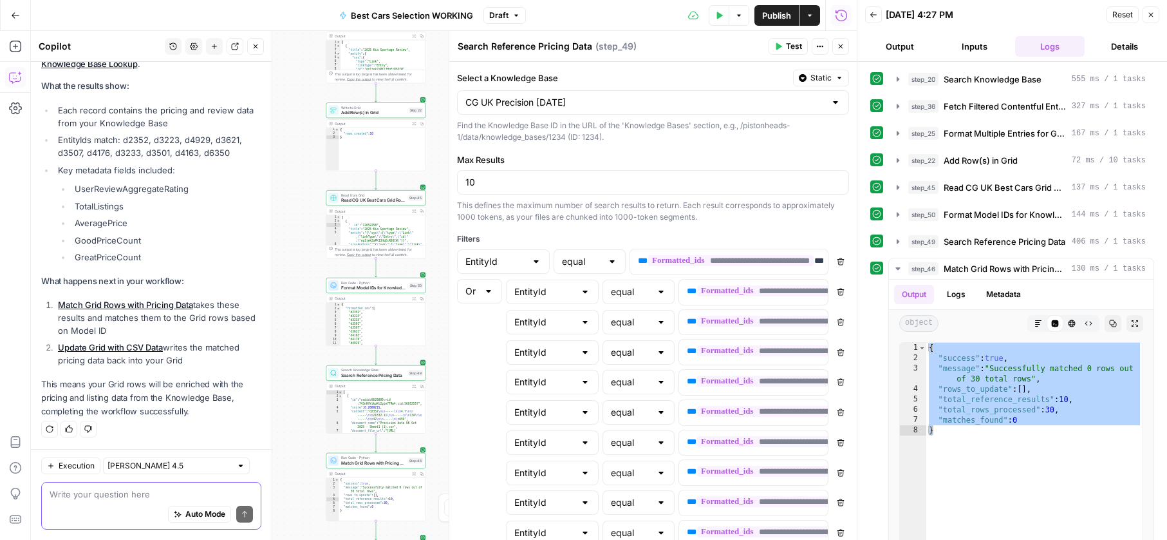
click at [126, 491] on textarea at bounding box center [151, 493] width 203 height 13
paste textarea "{ "success": true, "message": "Successfully matched 0 rows out of 30 total rows…"
type textarea "{ "success": true, "message": "Successfully matched 0 rows out of 30 total rows…"
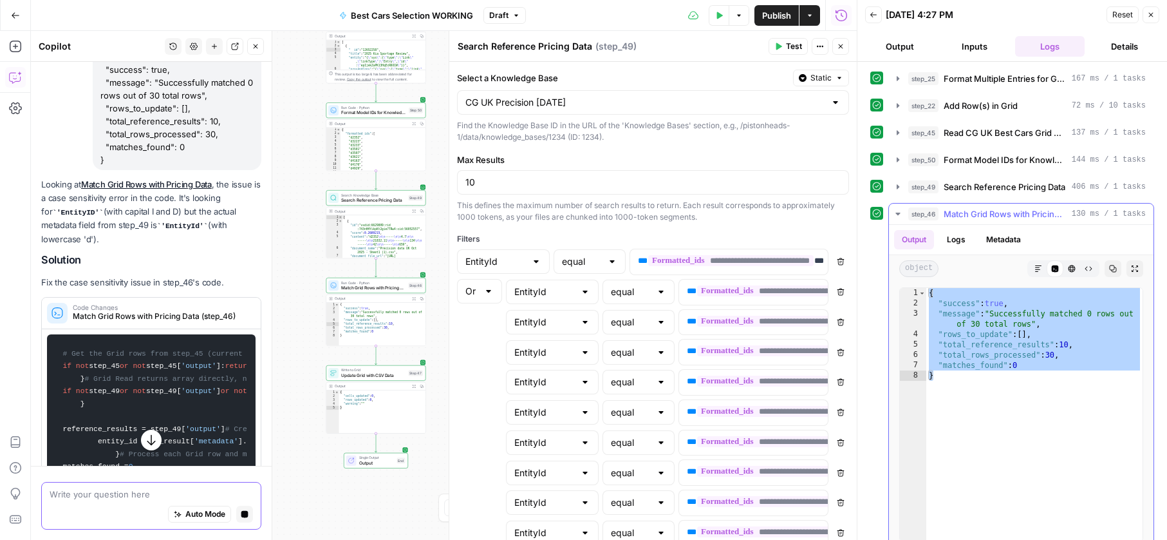
scroll to position [50, 0]
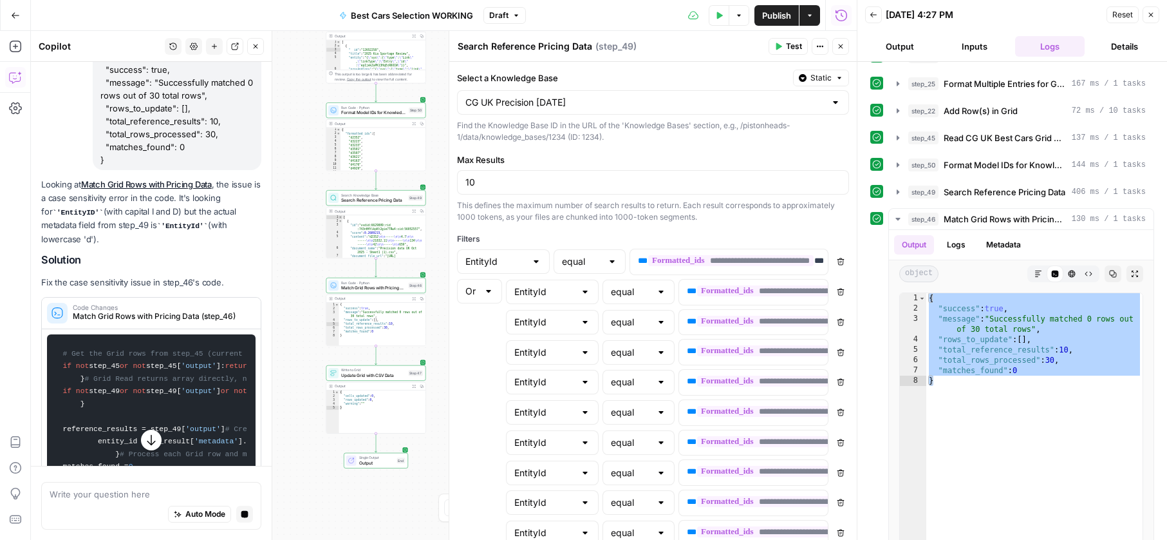
click at [373, 293] on div "Run Code · Python Match Grid Rows with Pricing Data Step 46 Output Expand Outpu…" at bounding box center [376, 312] width 100 height 68
click at [378, 288] on span "Match Grid Rows with Pricing Data" at bounding box center [373, 288] width 64 height 6
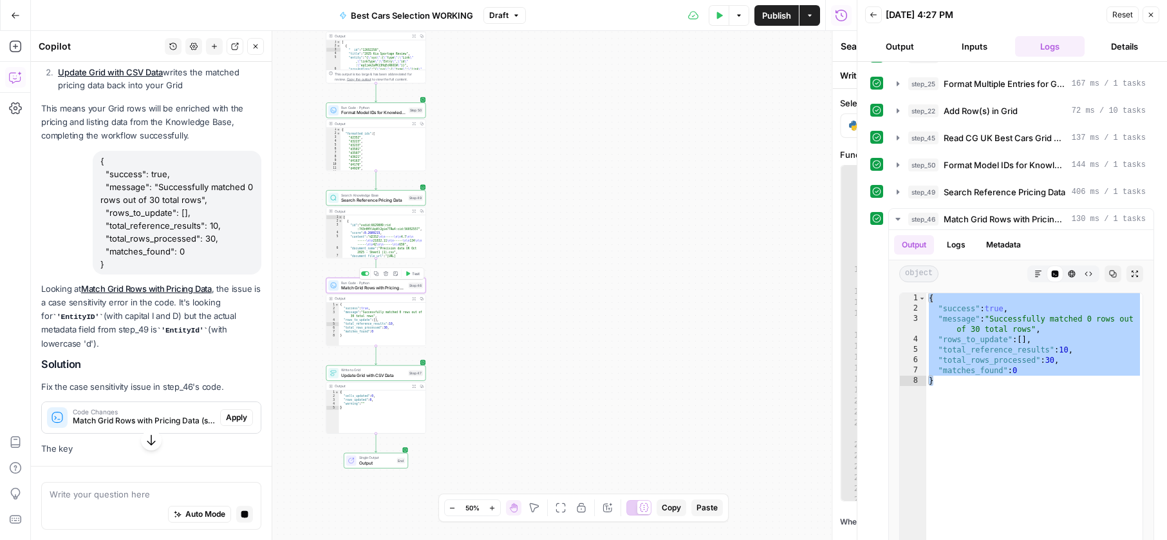
type textarea "Match Grid Rows with Pricing Data"
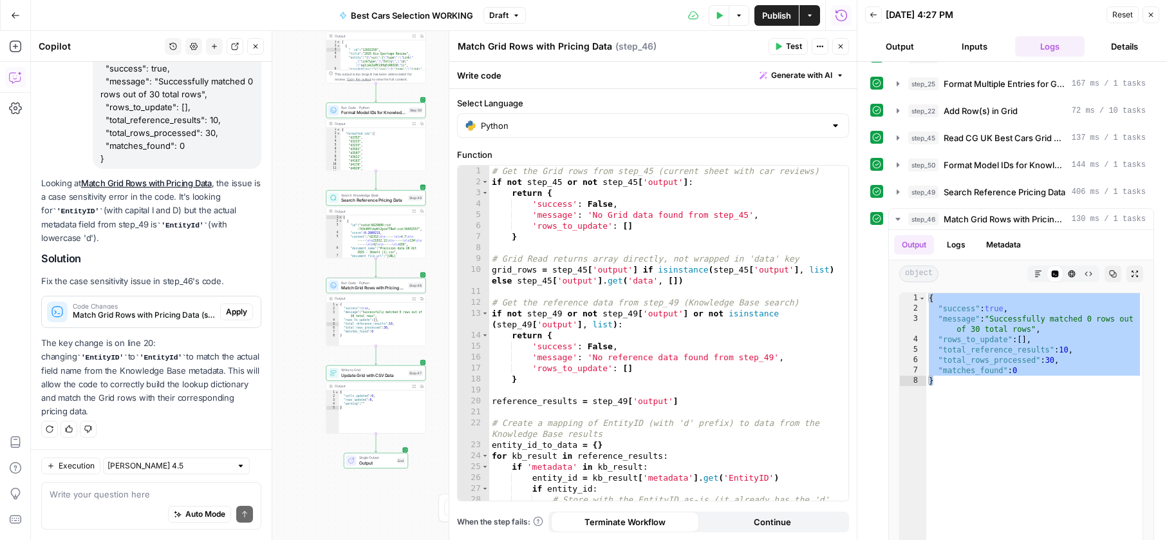
scroll to position [9094, 0]
click at [229, 317] on span "Apply" at bounding box center [236, 312] width 21 height 12
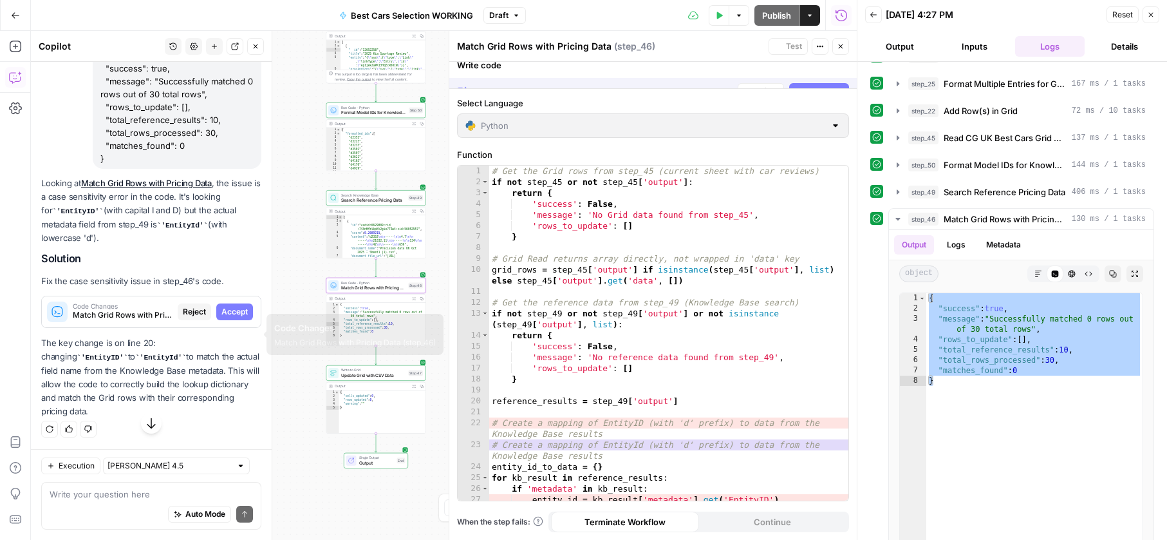
scroll to position [8991, 0]
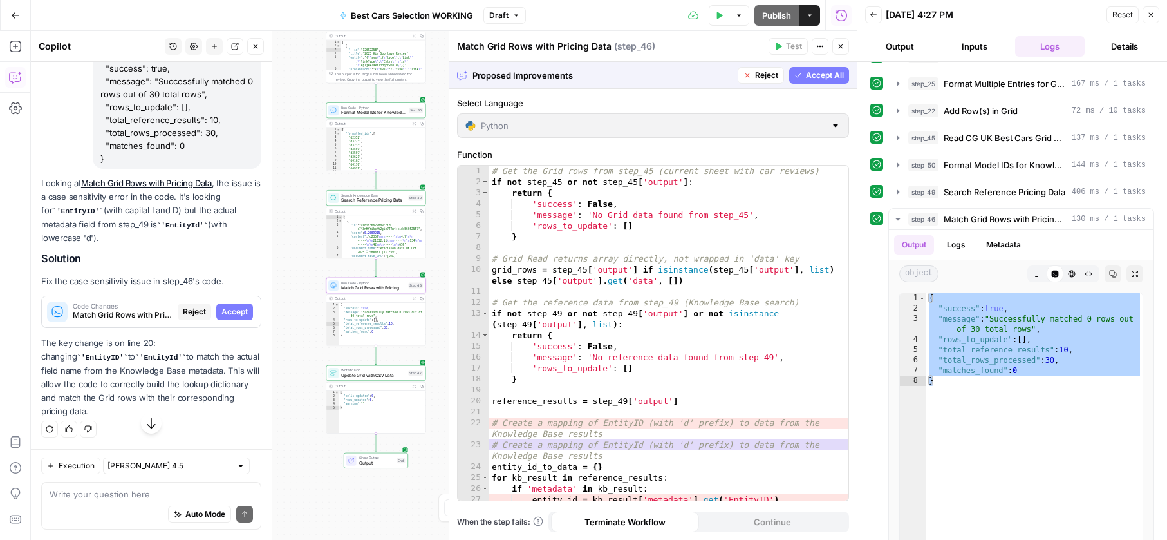
click at [238, 317] on span "Accept" at bounding box center [235, 312] width 26 height 12
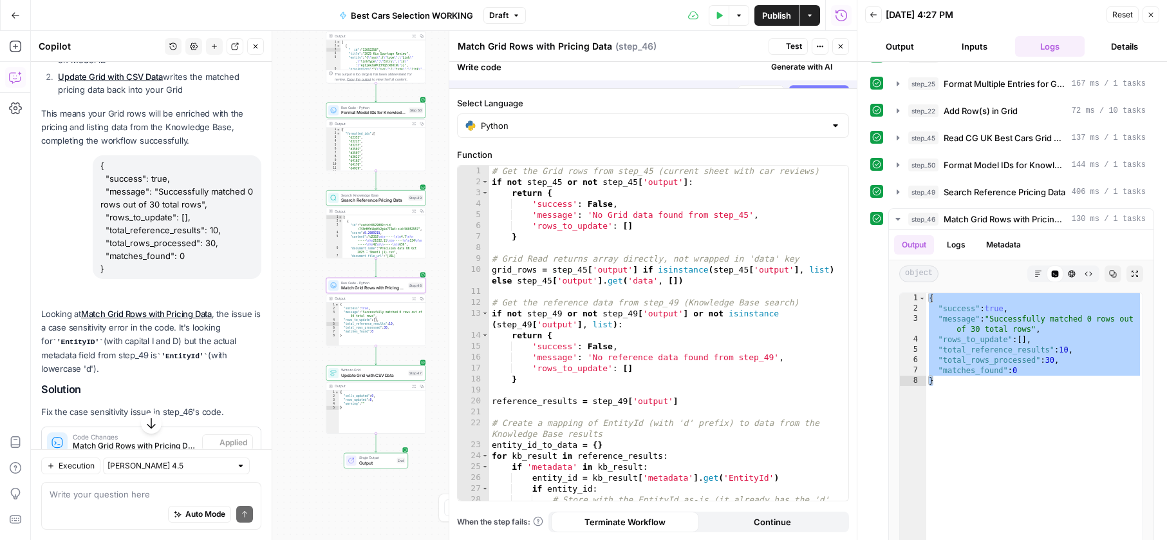
scroll to position [9115, 0]
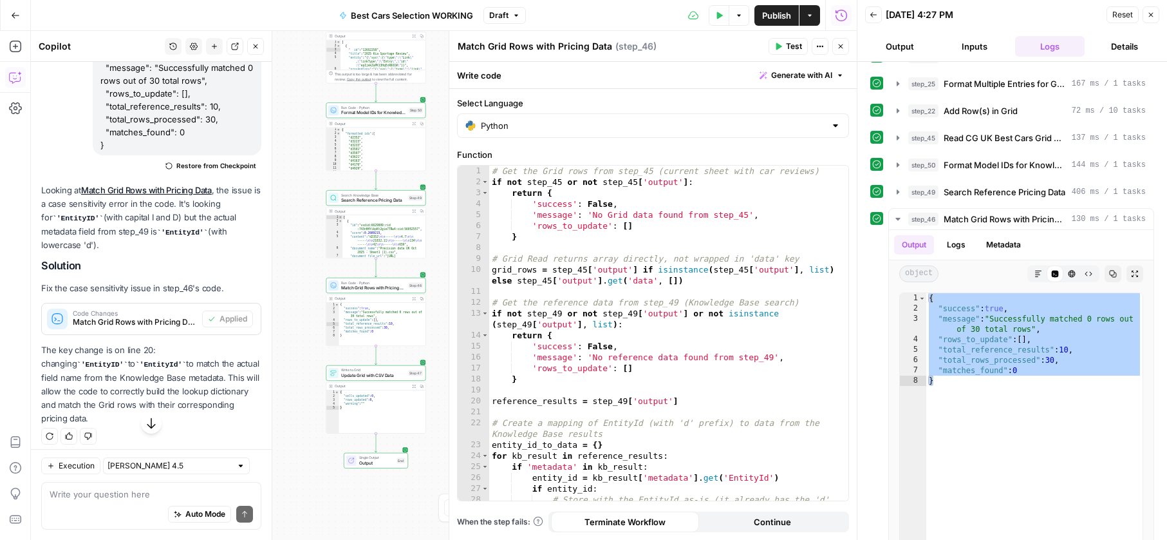
click at [712, 21] on button "Test Data" at bounding box center [719, 15] width 21 height 21
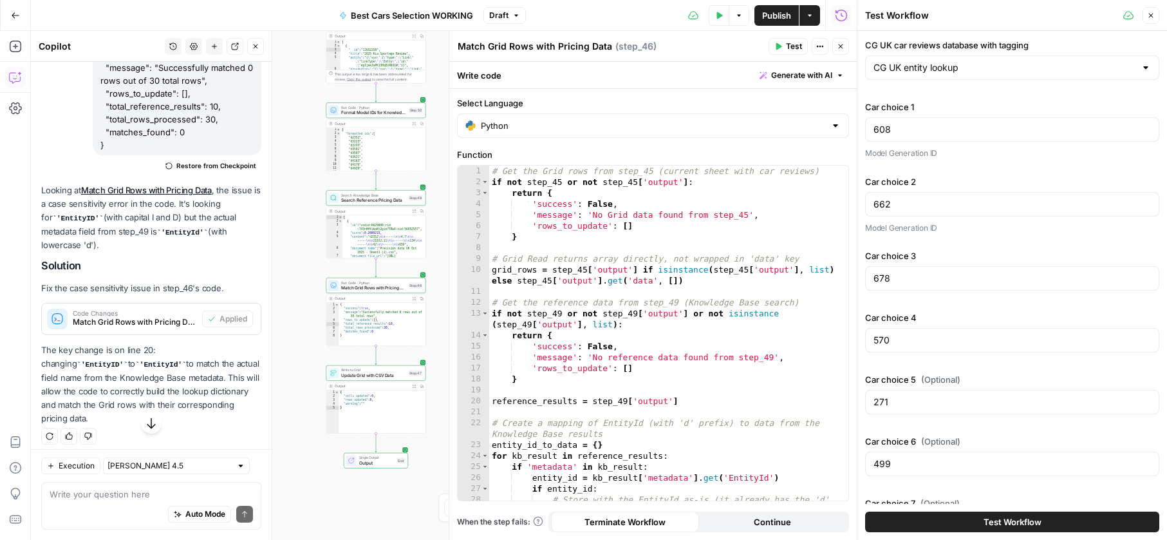
click at [1019, 512] on button "Test Workflow" at bounding box center [1012, 521] width 294 height 21
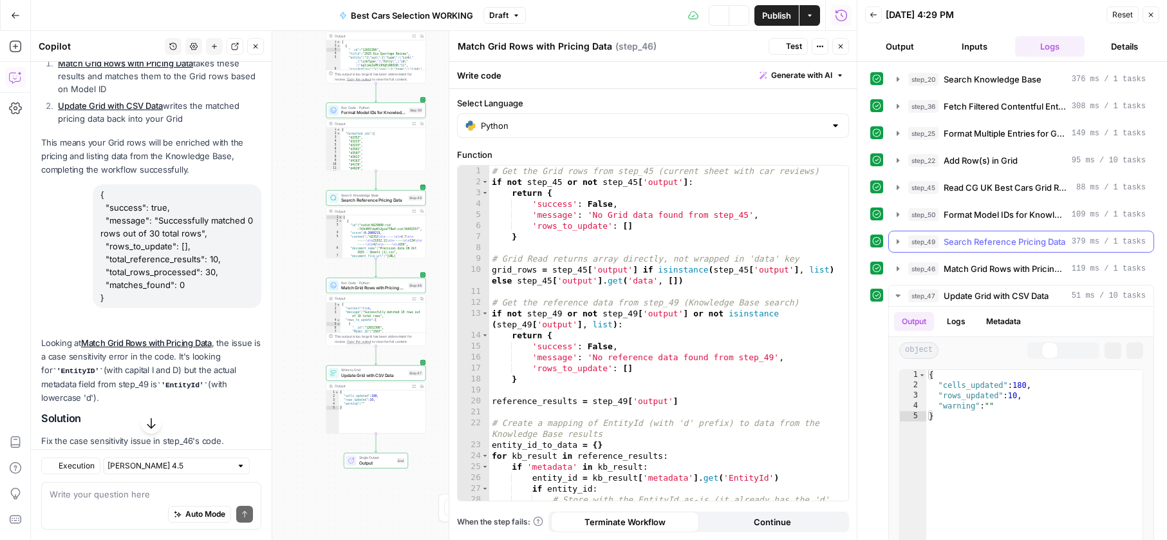
scroll to position [9144, 0]
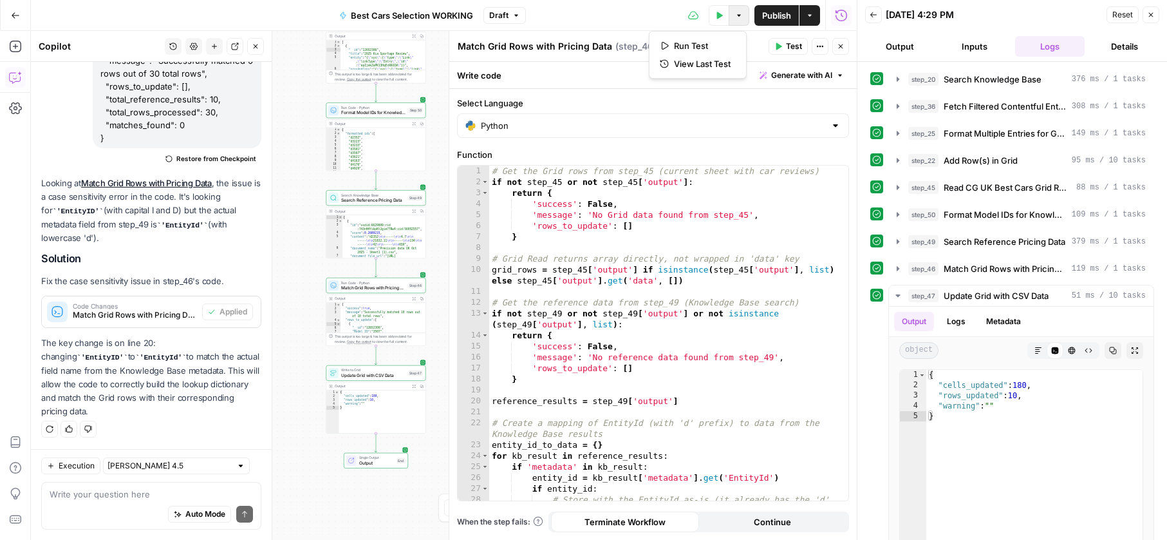
click at [729, 21] on button "Options" at bounding box center [739, 15] width 21 height 21
click at [664, 42] on icon "button" at bounding box center [664, 45] width 9 height 9
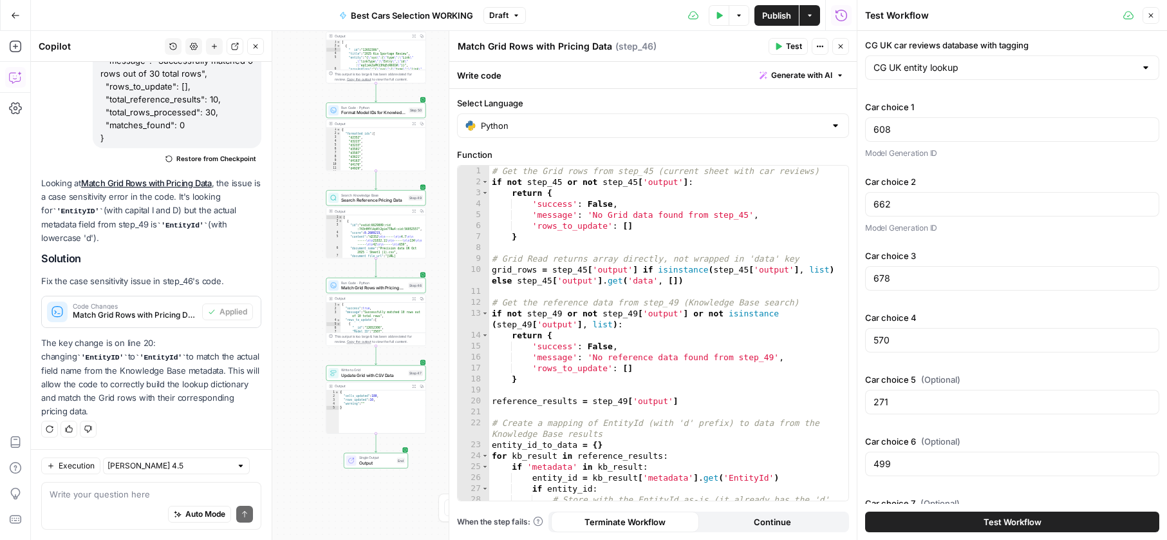
drag, startPoint x: 1010, startPoint y: 518, endPoint x: 1005, endPoint y: 504, distance: 14.9
click at [1010, 518] on span "Test Workflow" at bounding box center [1013, 521] width 58 height 13
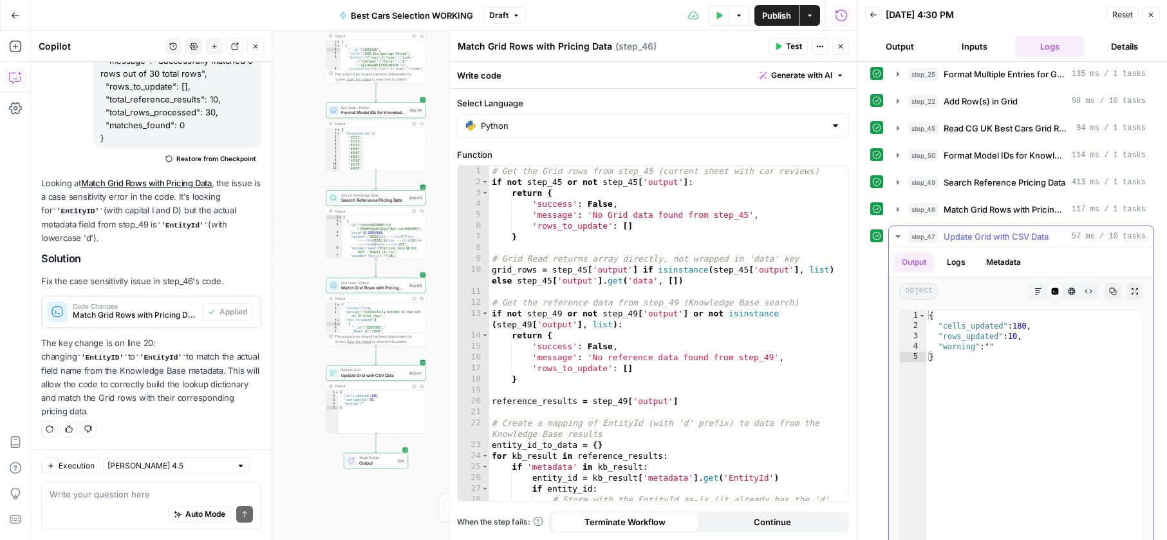
scroll to position [96, 0]
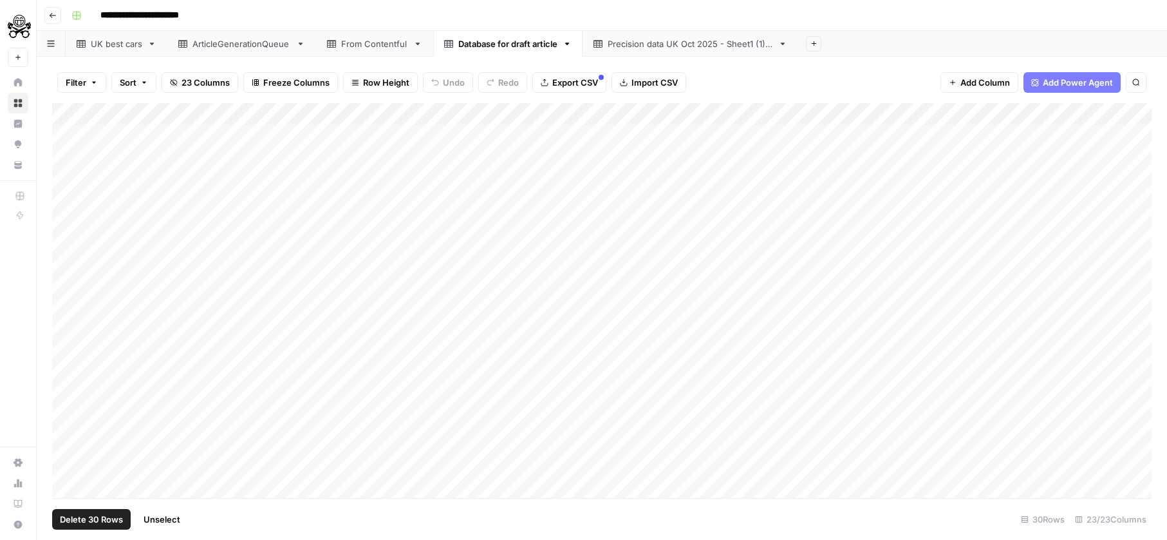
click at [74, 108] on div "Add Column" at bounding box center [602, 300] width 1100 height 395
click at [112, 509] on button "Delete 30 Rows" at bounding box center [91, 519] width 79 height 21
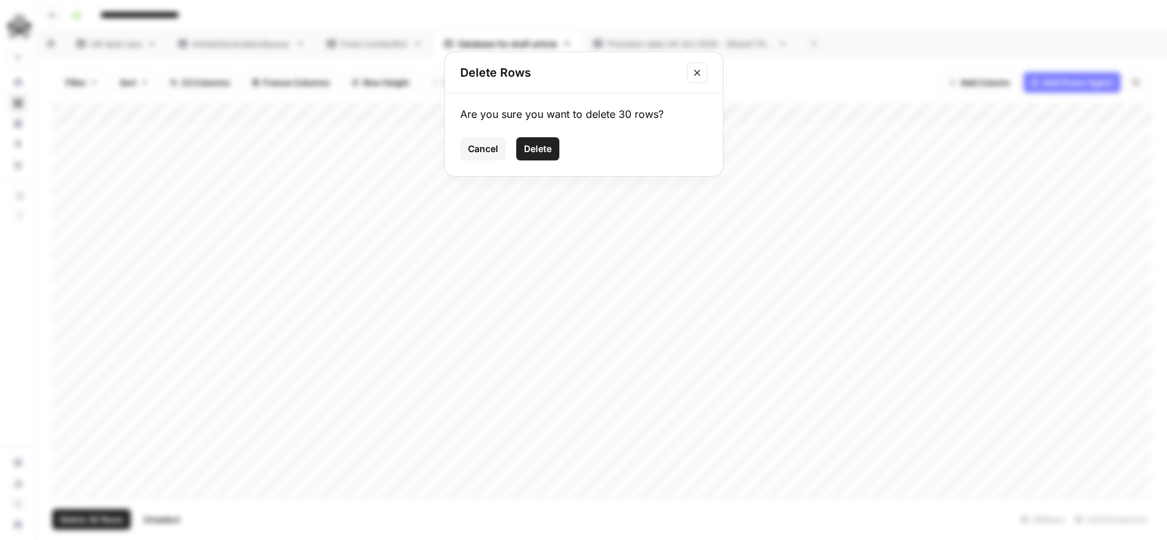
click at [536, 158] on button "Delete" at bounding box center [537, 148] width 43 height 23
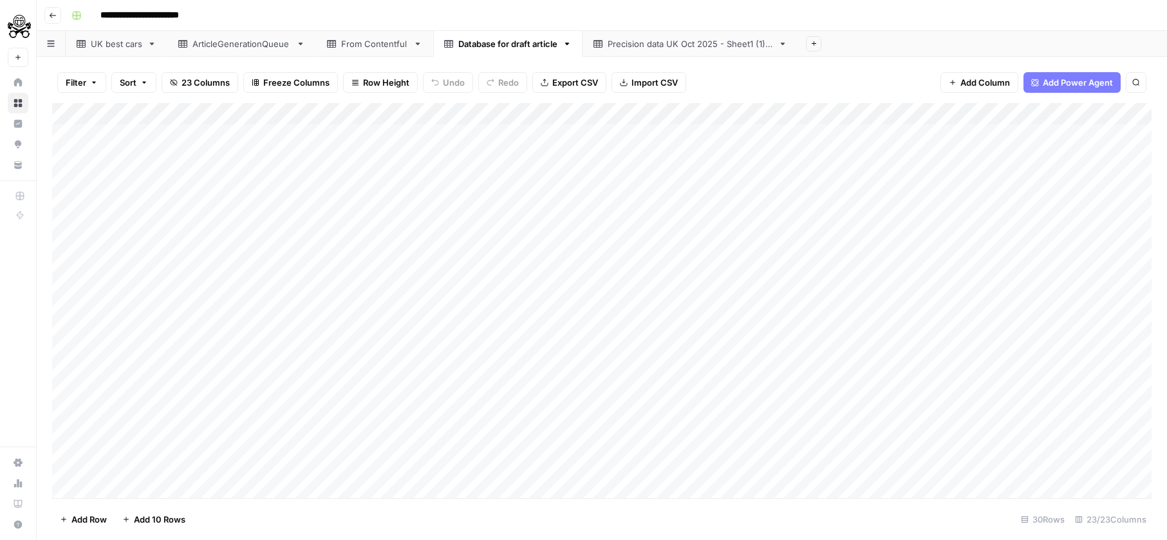
click at [75, 113] on div "Add Column" at bounding box center [602, 300] width 1100 height 395
click at [72, 522] on span "Delete 30 Rows" at bounding box center [91, 519] width 63 height 13
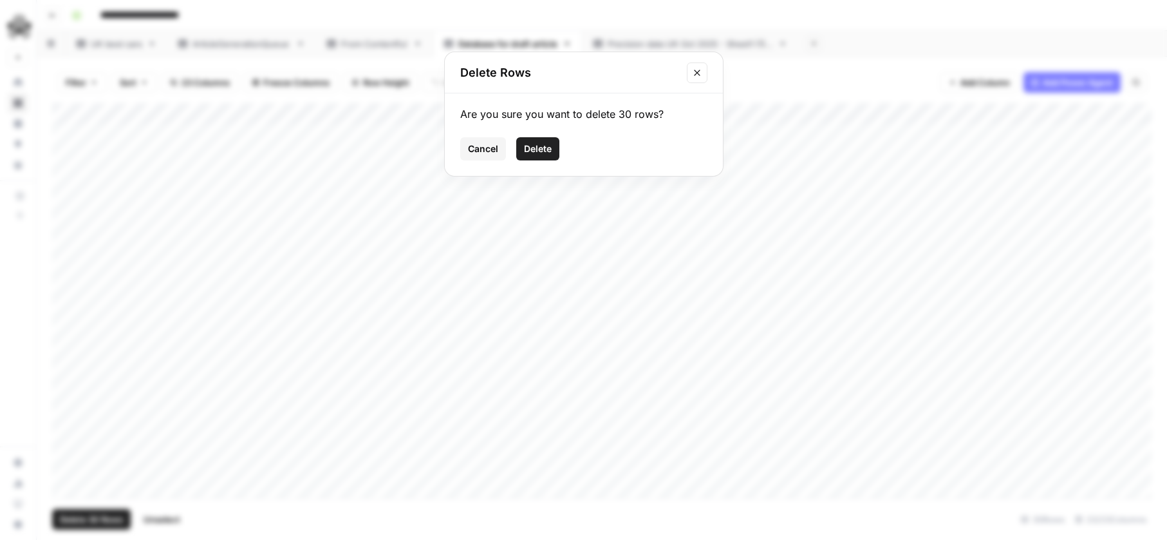
click at [542, 153] on span "Delete" at bounding box center [538, 148] width 28 height 13
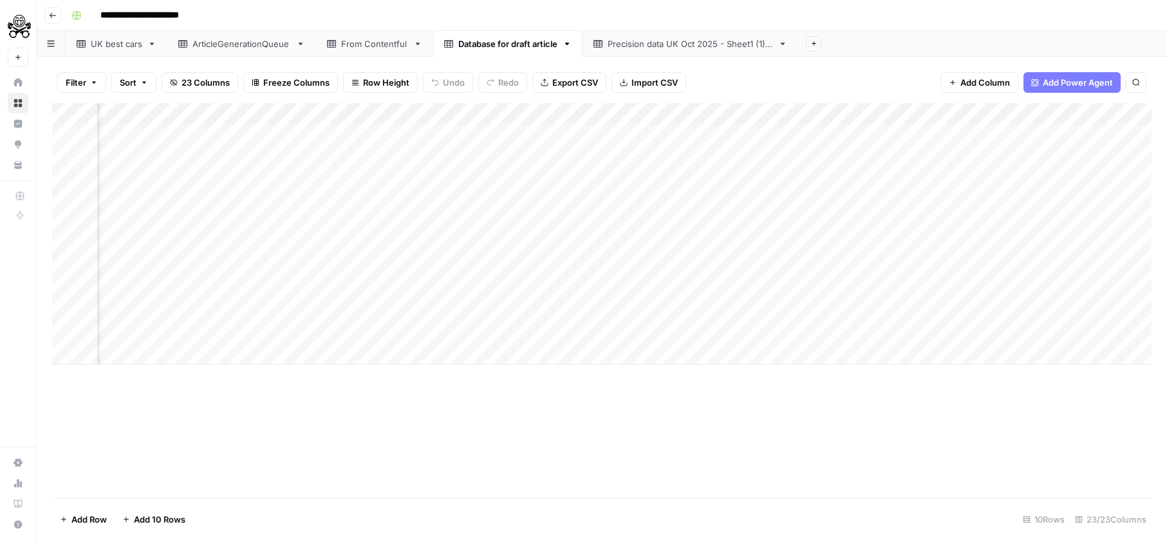
scroll to position [0, 3283]
click at [71, 112] on div "Add Column" at bounding box center [602, 233] width 1100 height 261
click at [83, 518] on span "Delete 10 Rows" at bounding box center [91, 519] width 62 height 13
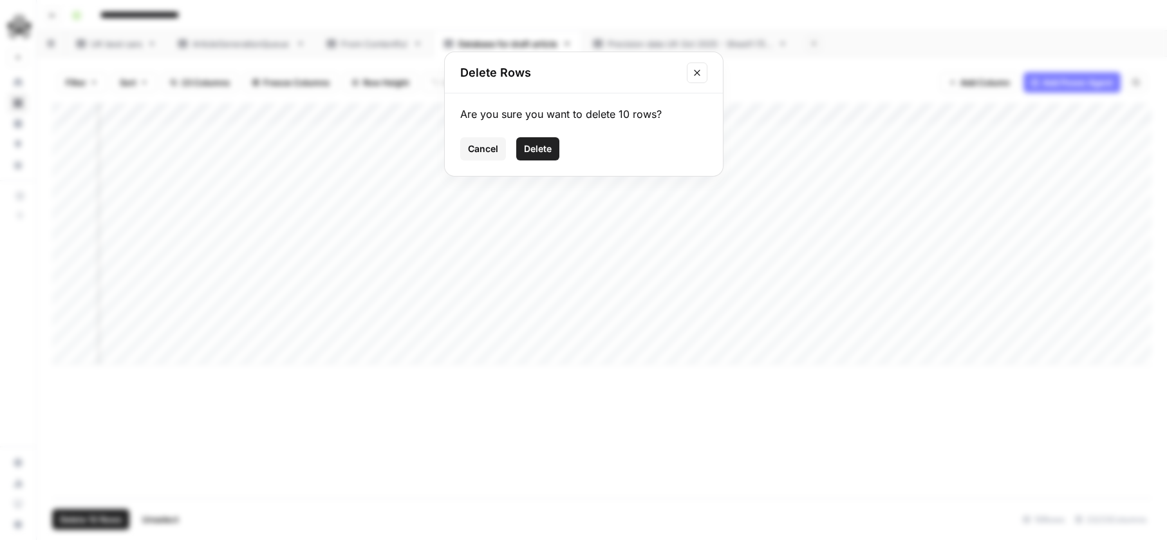
click at [522, 149] on button "Delete" at bounding box center [537, 148] width 43 height 23
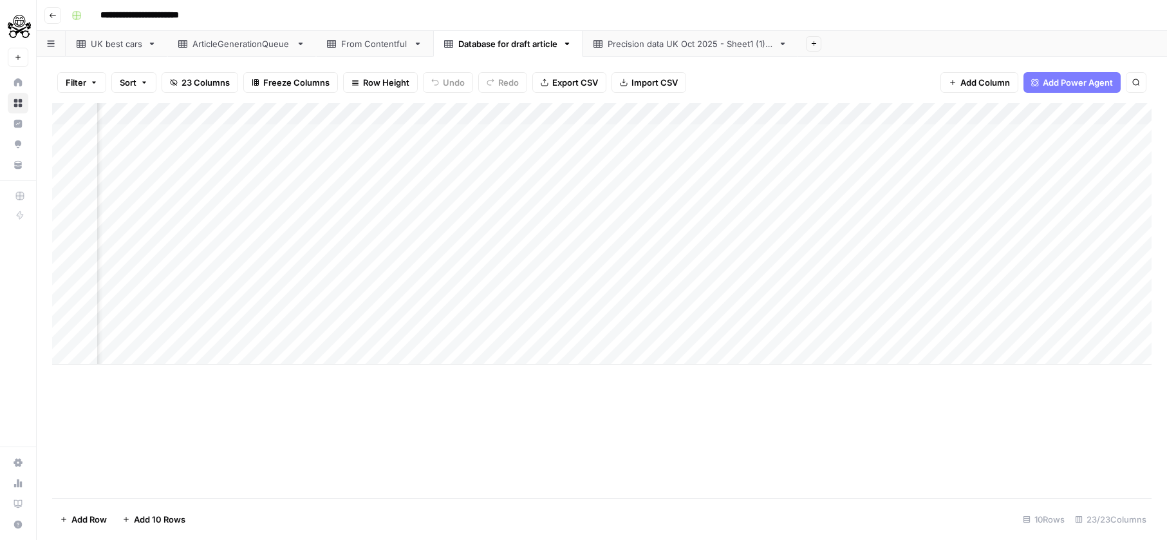
scroll to position [0, 2852]
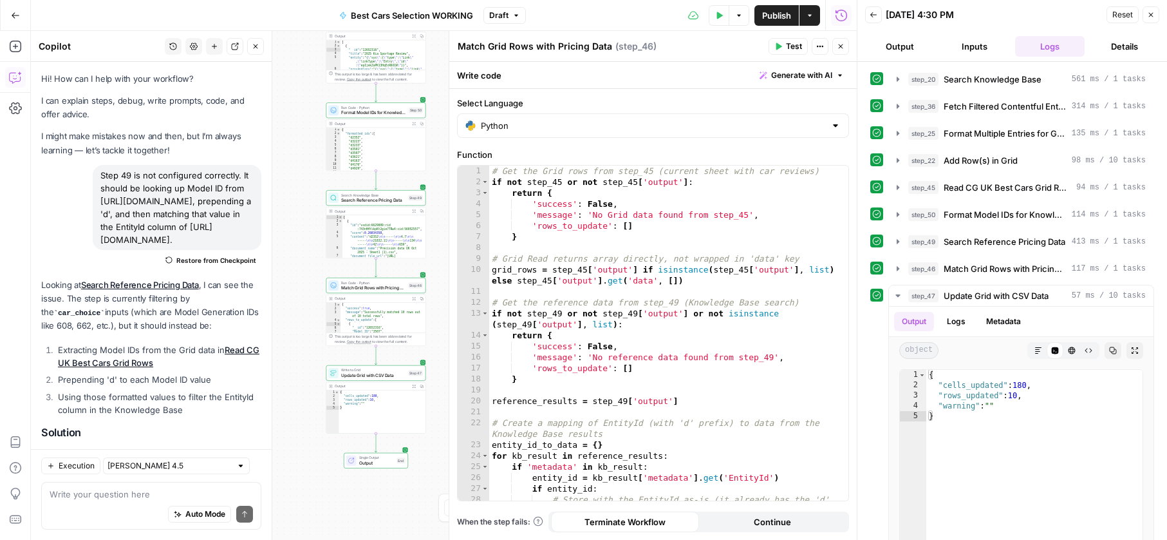
scroll to position [96, 0]
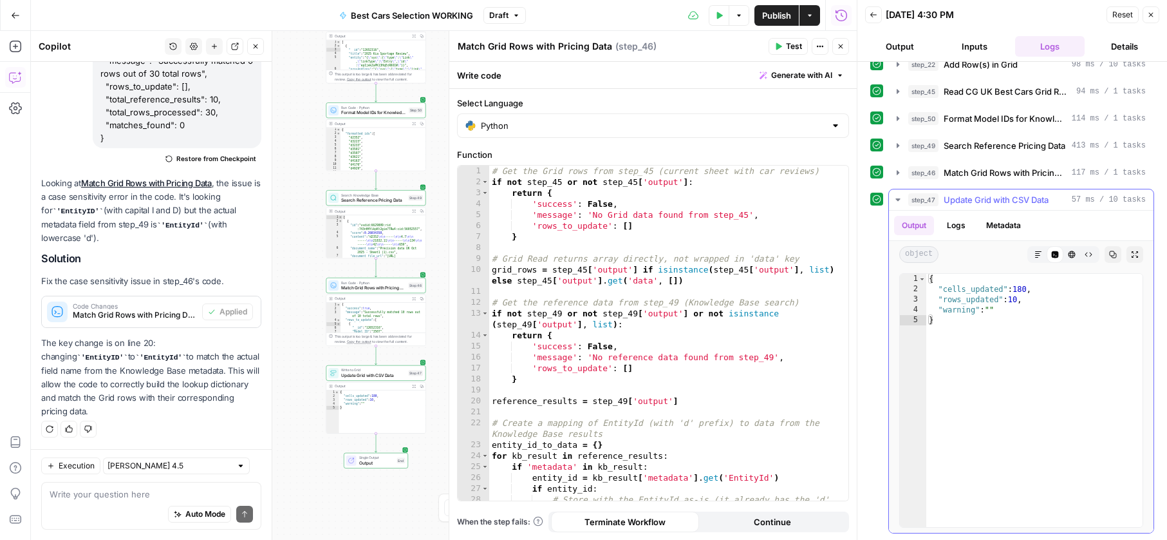
click at [963, 226] on button "Logs" at bounding box center [957, 225] width 34 height 19
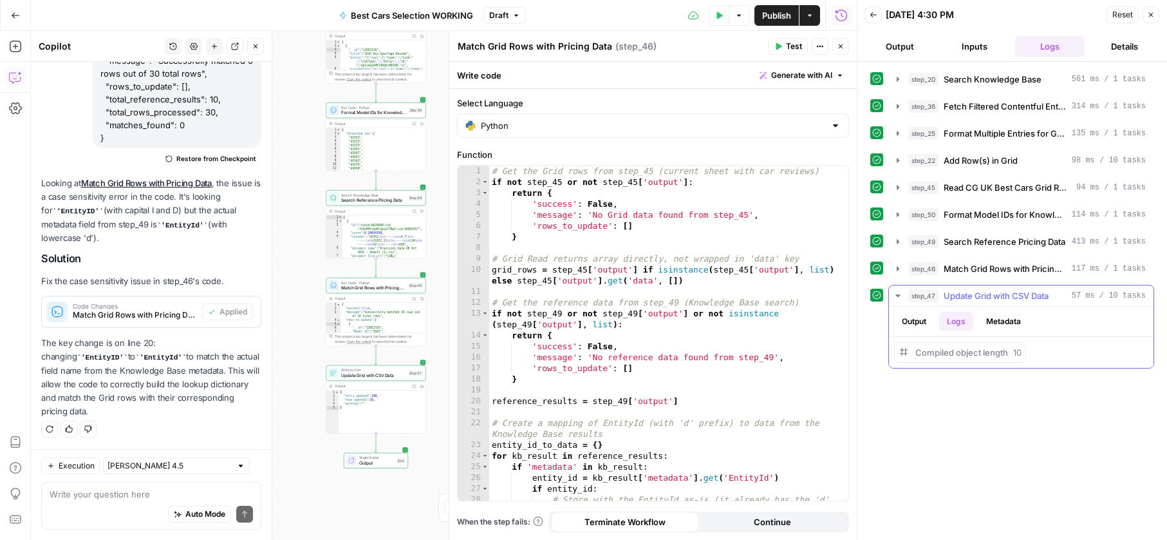
click at [997, 327] on button "Metadata" at bounding box center [1004, 321] width 50 height 19
click at [920, 323] on button "Output" at bounding box center [914, 321] width 40 height 19
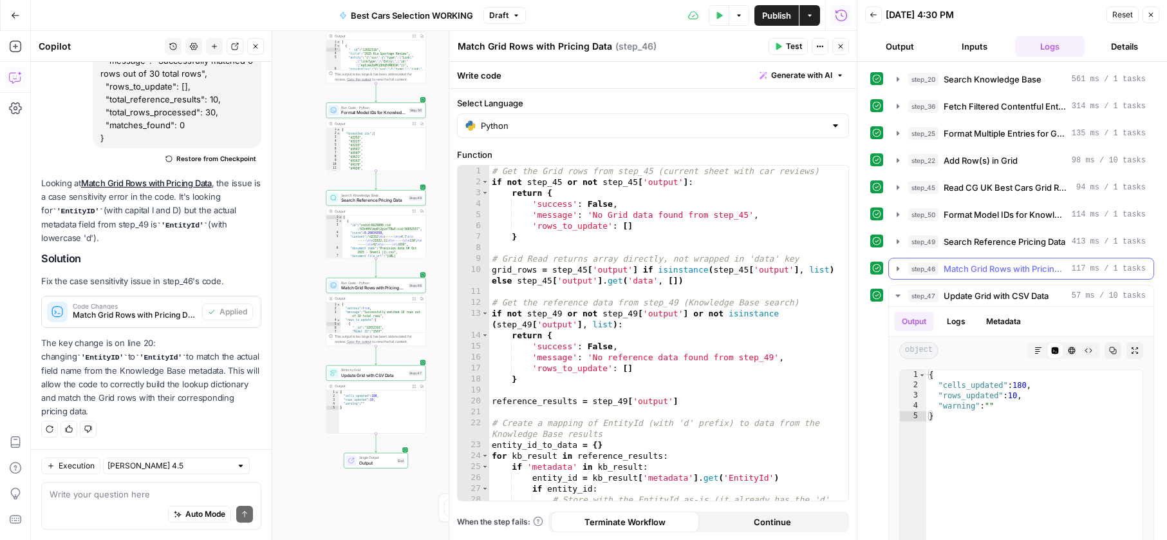
click at [959, 279] on div "step_46 Match Grid Rows with Pricing Data 117 ms / 1 tasks" at bounding box center [1022, 269] width 266 height 22
click at [961, 275] on button "step_46 Match Grid Rows with Pricing Data 117 ms / 1 tasks" at bounding box center [1021, 268] width 265 height 21
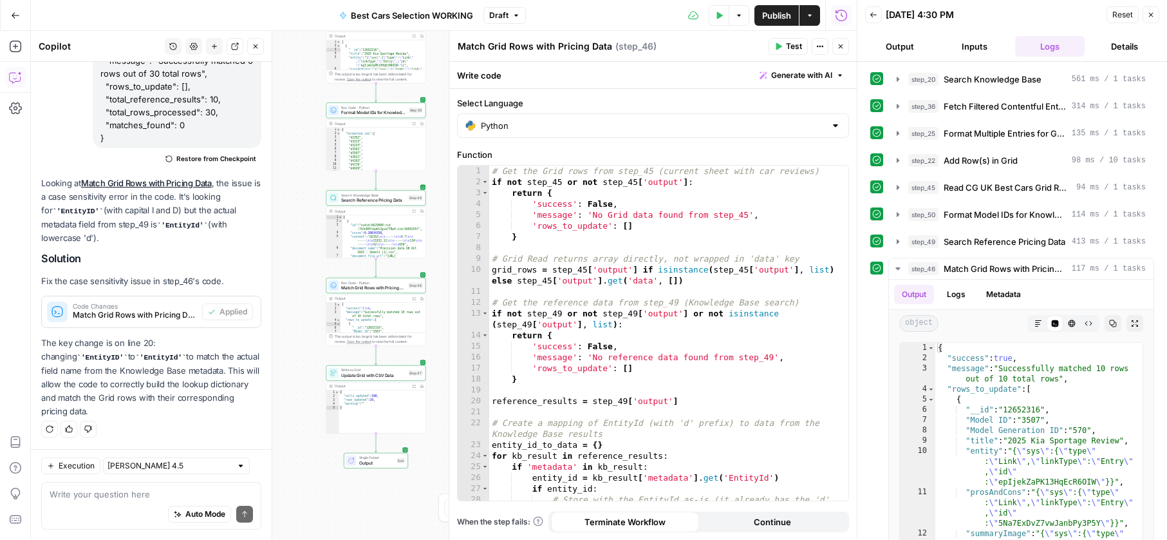
click at [150, 478] on div "Execution [PERSON_NAME] 4.5 Write your question here Auto Mode Send" at bounding box center [151, 494] width 241 height 91
click at [147, 489] on textarea at bounding box center [151, 493] width 203 height 13
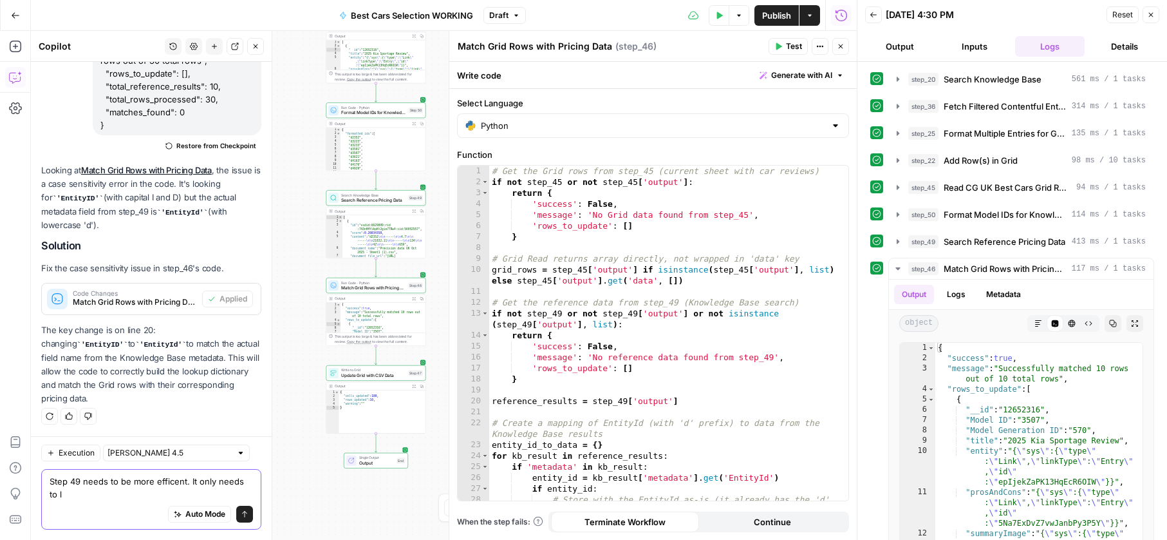
scroll to position [9157, 0]
type textarea "Step 49 needs to be more efficient. It only needs to look at the Model ID colum…"
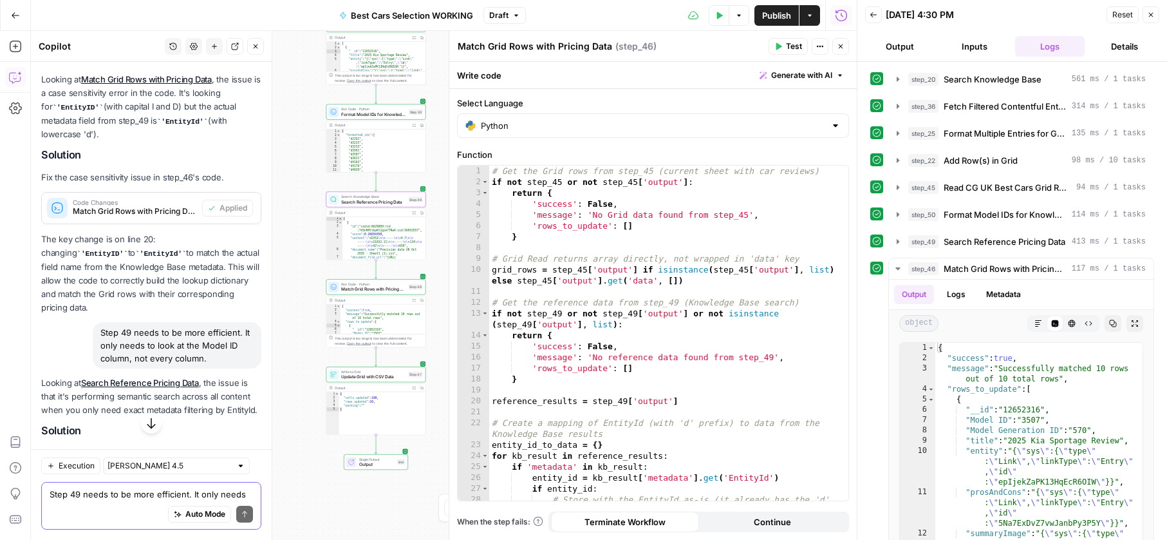
scroll to position [9375, 0]
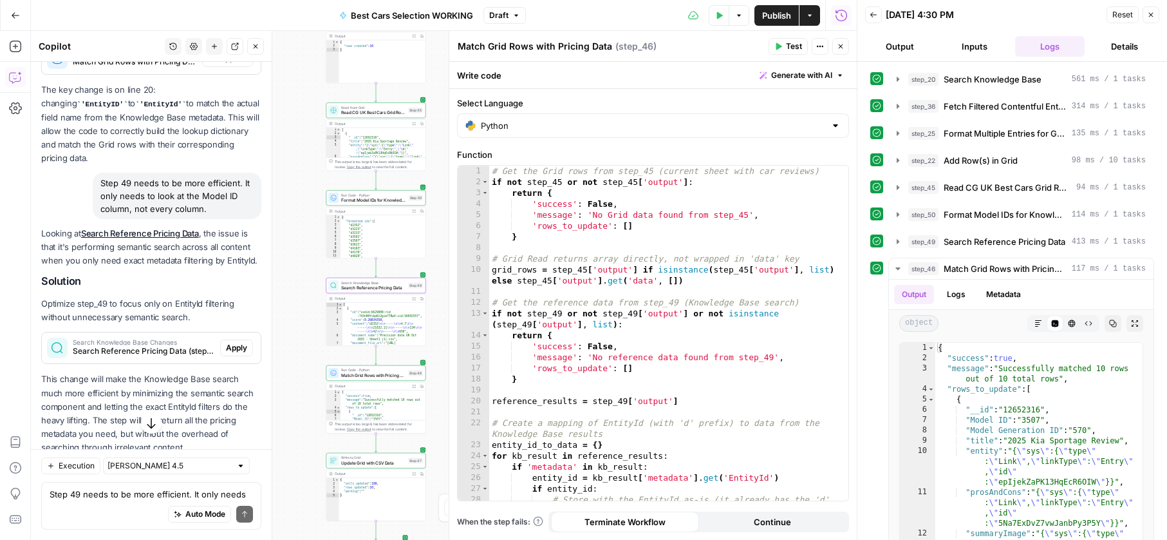
click at [241, 354] on span "Apply" at bounding box center [236, 348] width 21 height 12
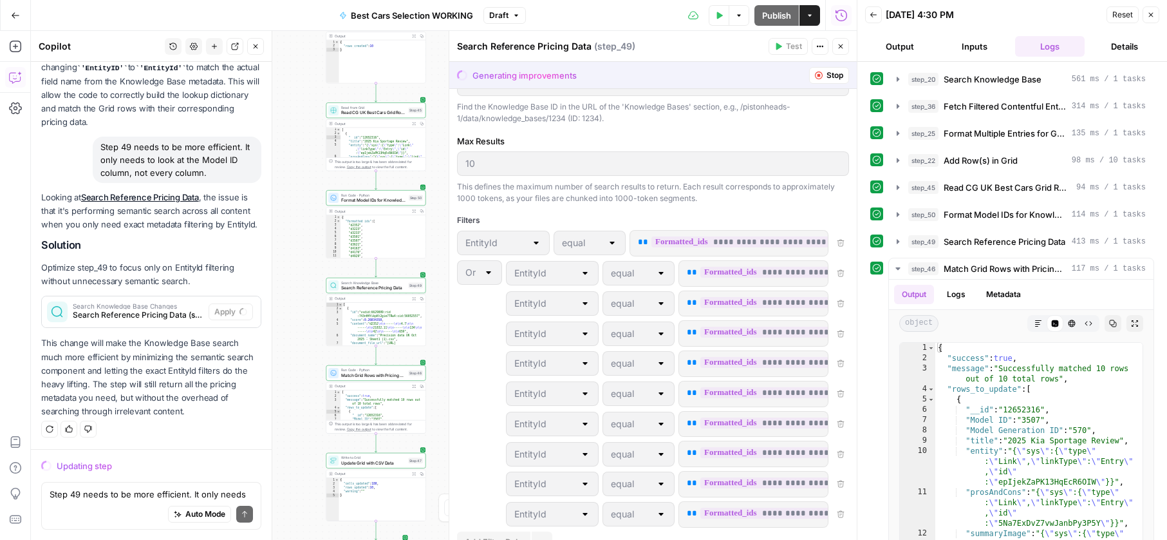
scroll to position [12, 0]
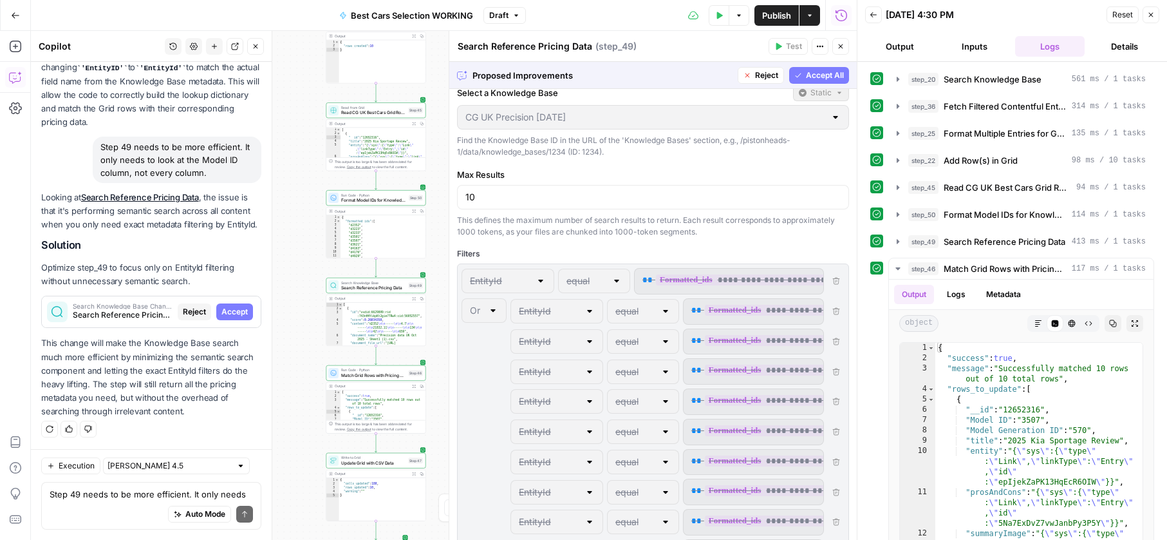
click at [685, 234] on div "This defines the maximum number of search results to return. Each result corres…" at bounding box center [653, 225] width 392 height 23
click at [810, 77] on span "Accept All" at bounding box center [825, 76] width 38 height 12
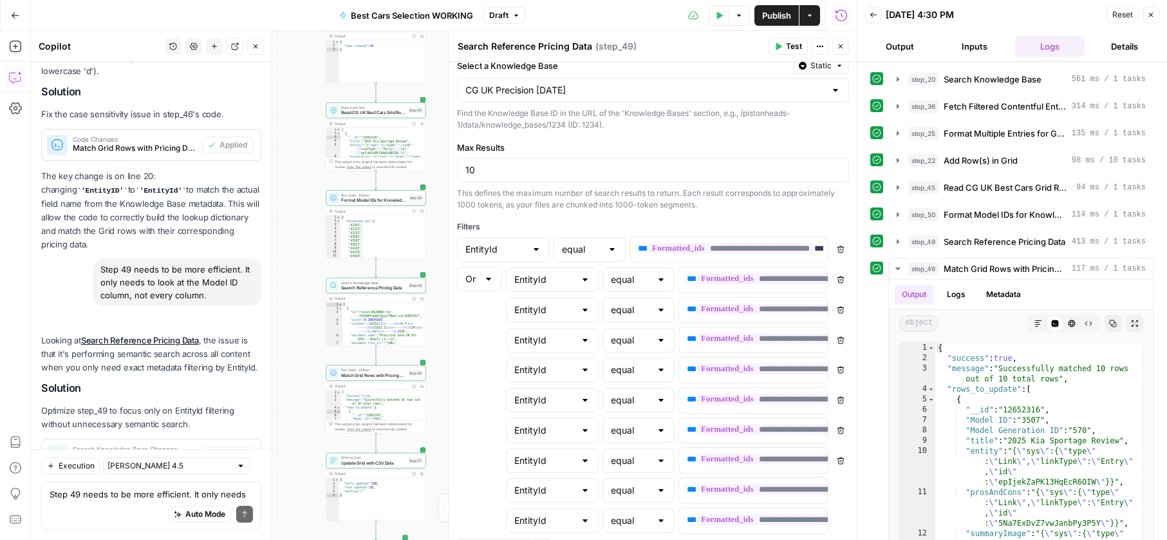
scroll to position [0, 0]
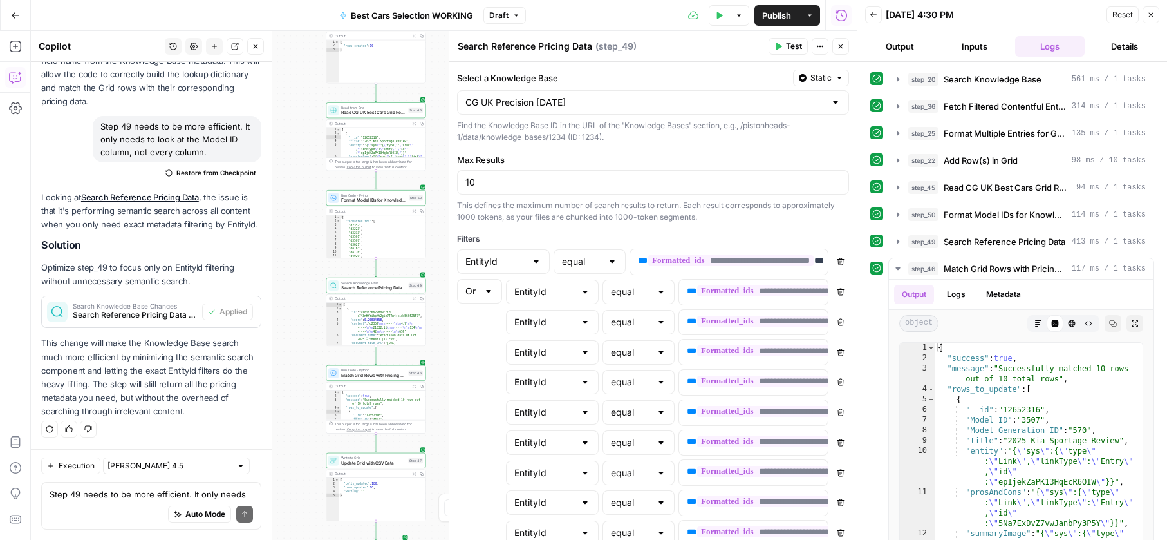
click at [710, 19] on button "Test Data" at bounding box center [719, 15] width 21 height 21
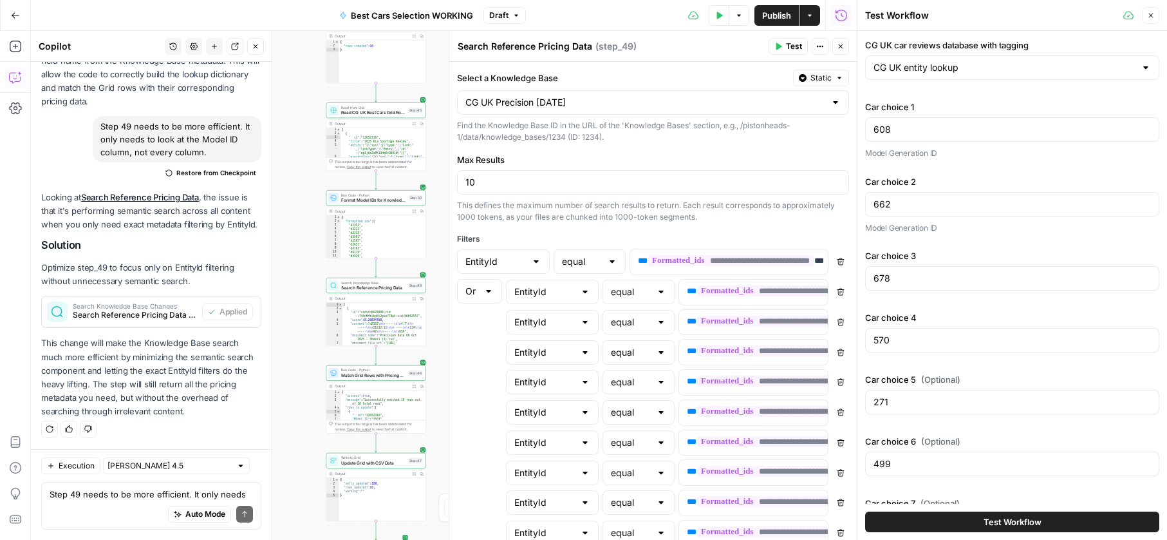
click at [965, 519] on button "Test Workflow" at bounding box center [1012, 521] width 294 height 21
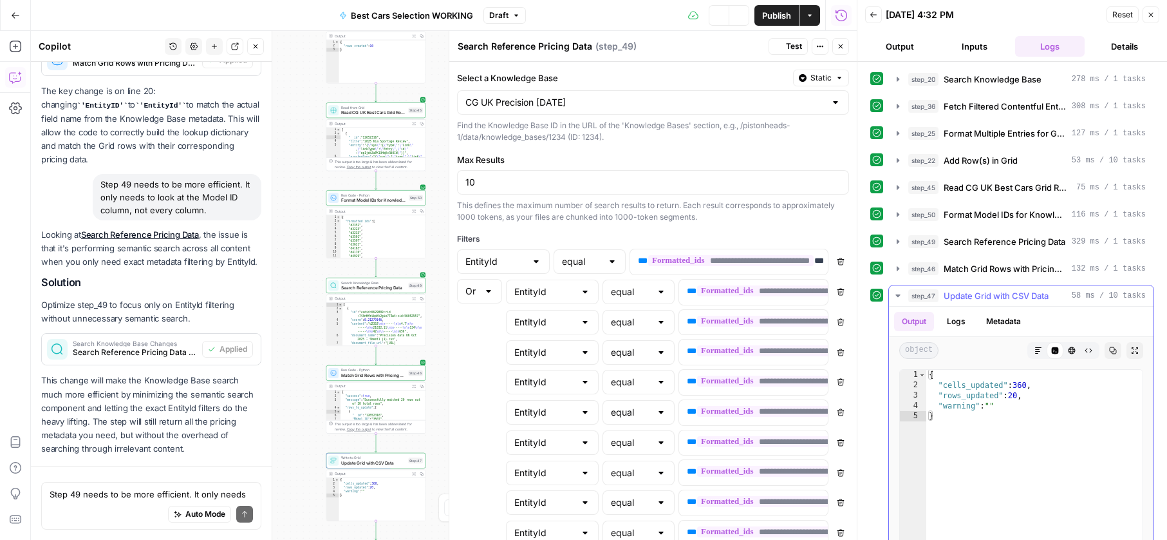
scroll to position [9454, 0]
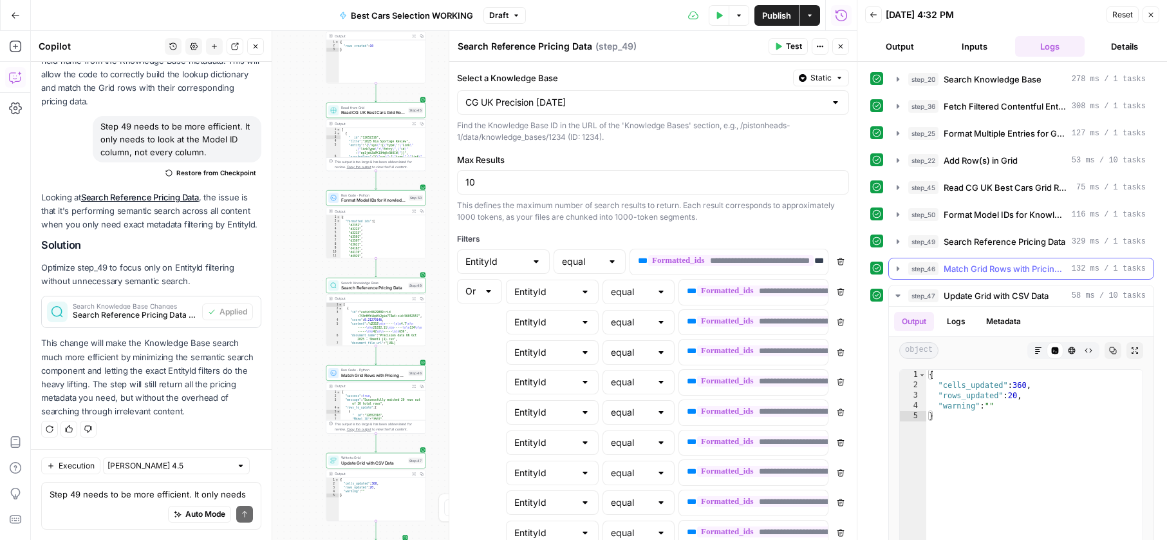
click at [974, 276] on button "step_46 Match Grid Rows with Pricing Data 132 ms / 1 tasks" at bounding box center [1021, 268] width 265 height 21
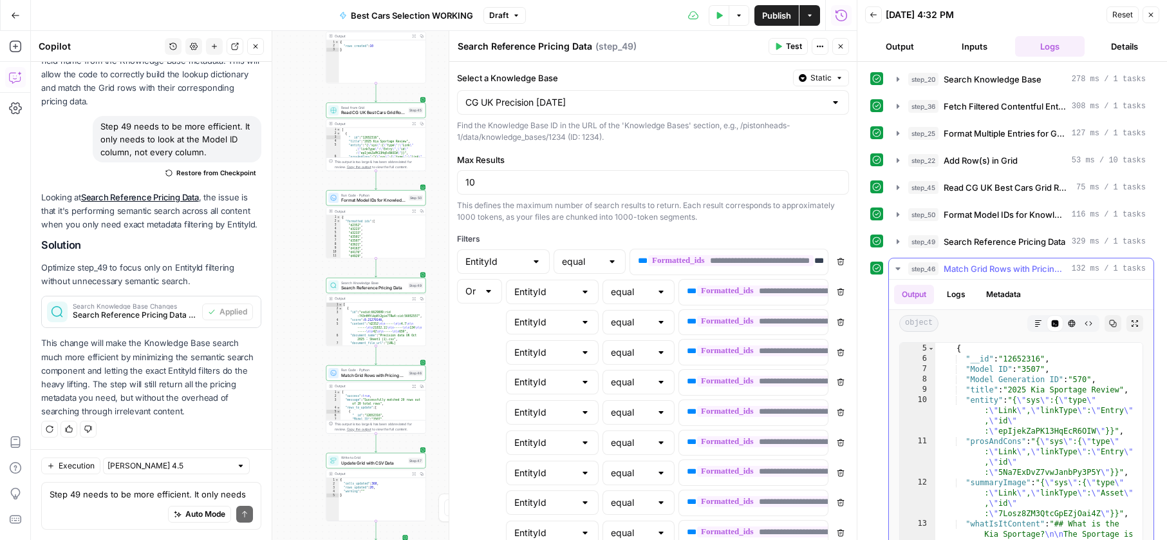
scroll to position [37, 0]
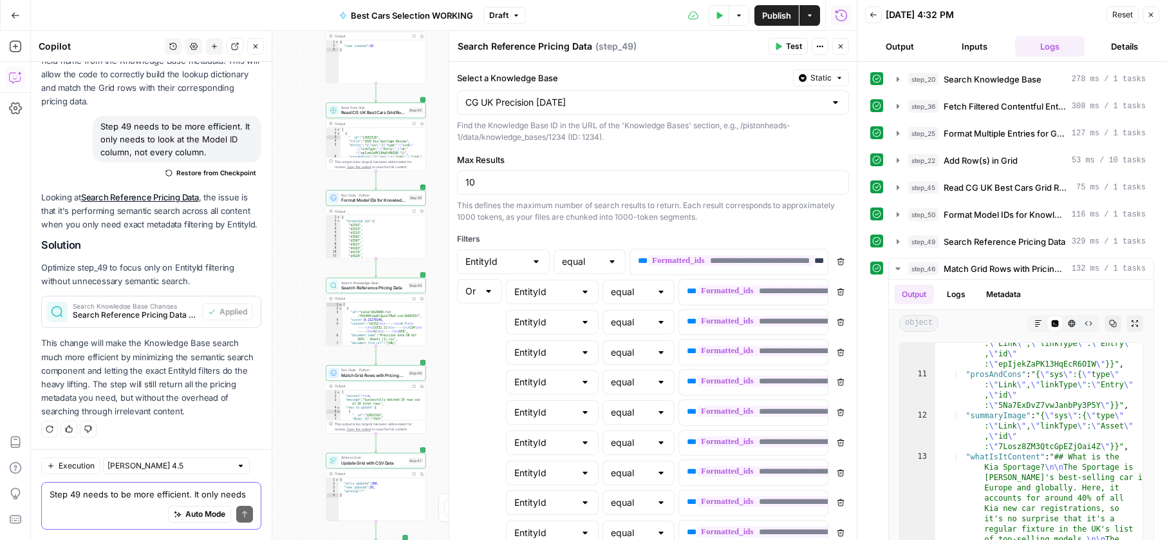
click at [111, 499] on textarea "Step 49 needs to be more efficient. It only needs to look at the Model ID colum…" at bounding box center [151, 493] width 203 height 13
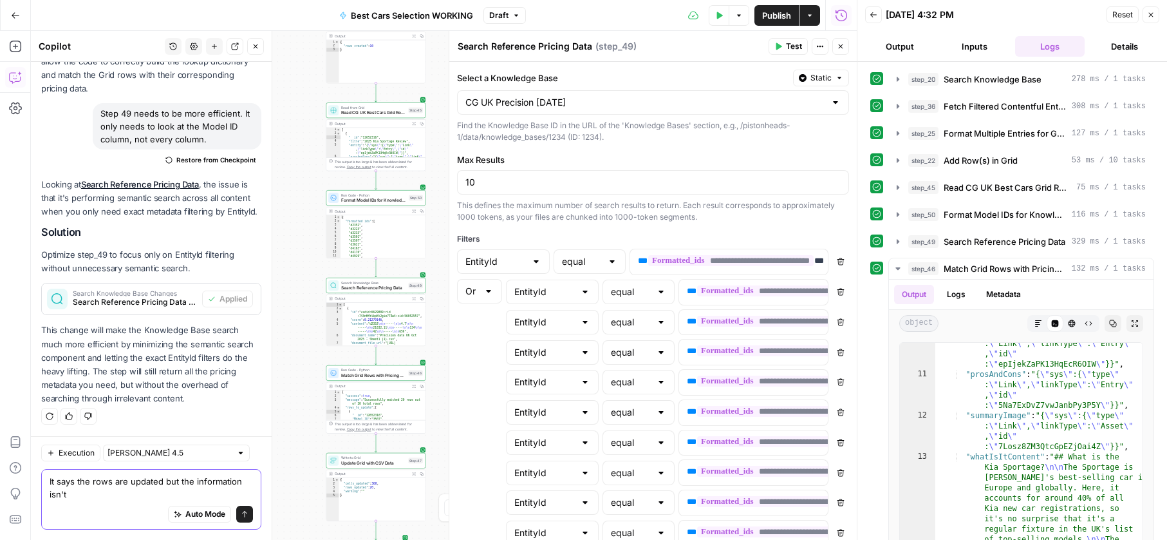
scroll to position [9467, 0]
type textarea "It says the rows are updated but the information isn't on my gird"
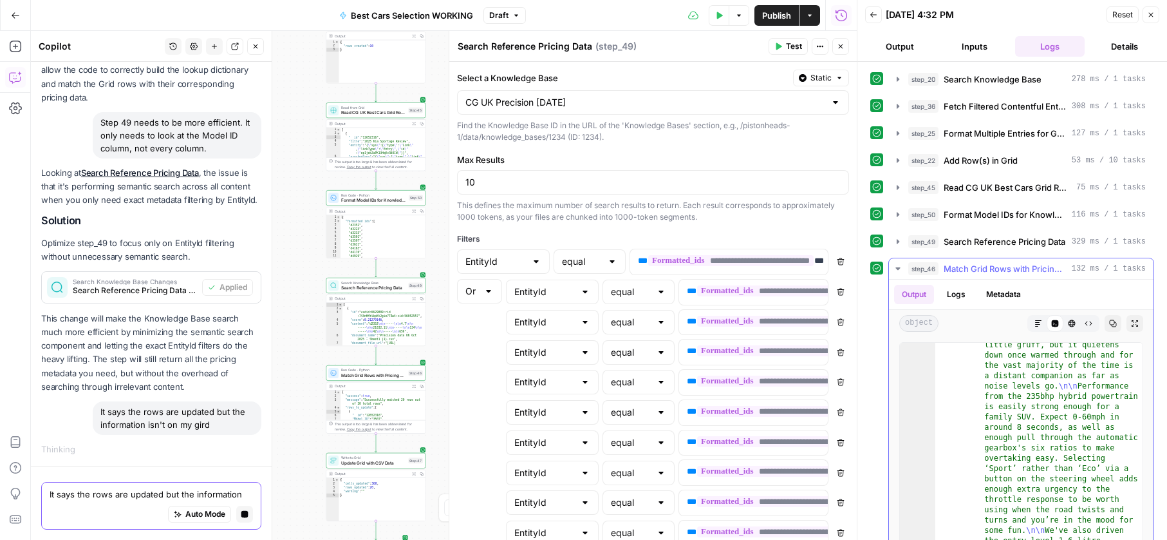
scroll to position [622, 0]
click at [1037, 272] on span "Match Grid Rows with Pricing Data" at bounding box center [1005, 268] width 123 height 13
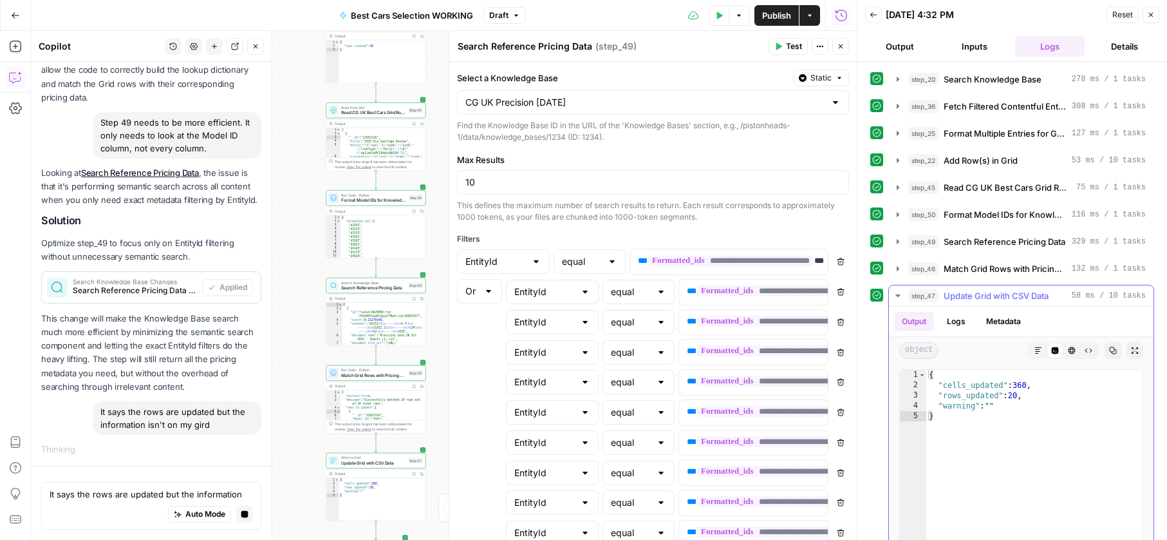
click at [1034, 299] on span "Update Grid with CSV Data" at bounding box center [996, 295] width 105 height 13
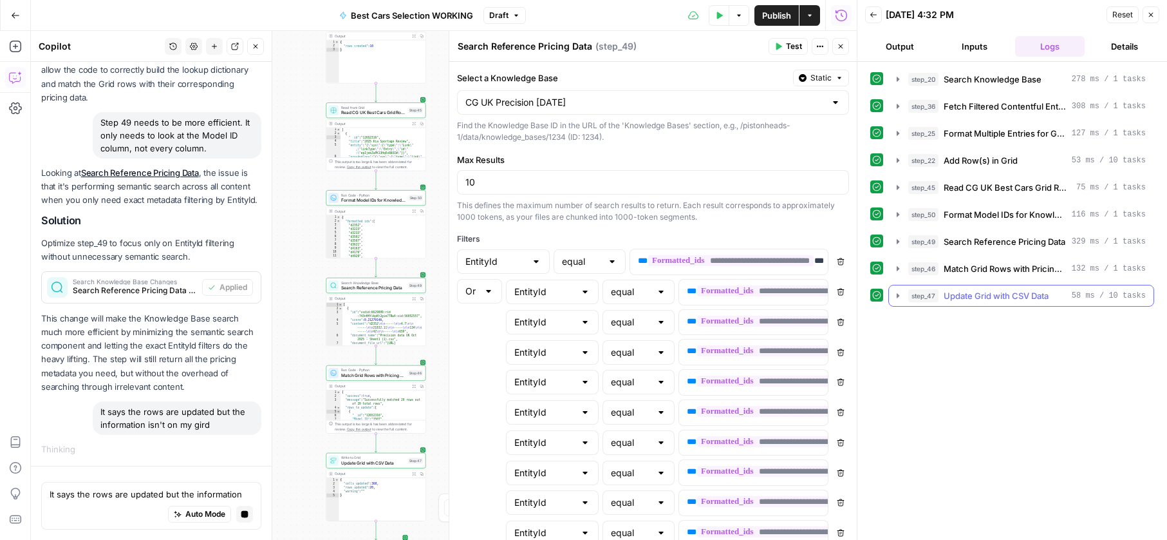
click at [1034, 299] on span "Update Grid with CSV Data" at bounding box center [996, 295] width 105 height 13
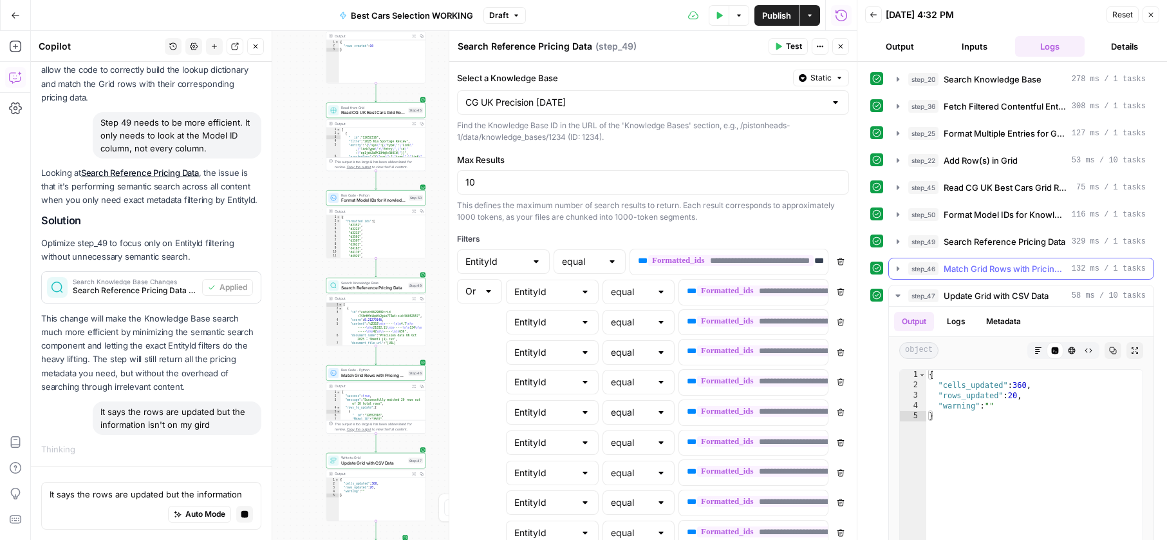
click at [999, 270] on span "Match Grid Rows with Pricing Data" at bounding box center [1005, 268] width 123 height 13
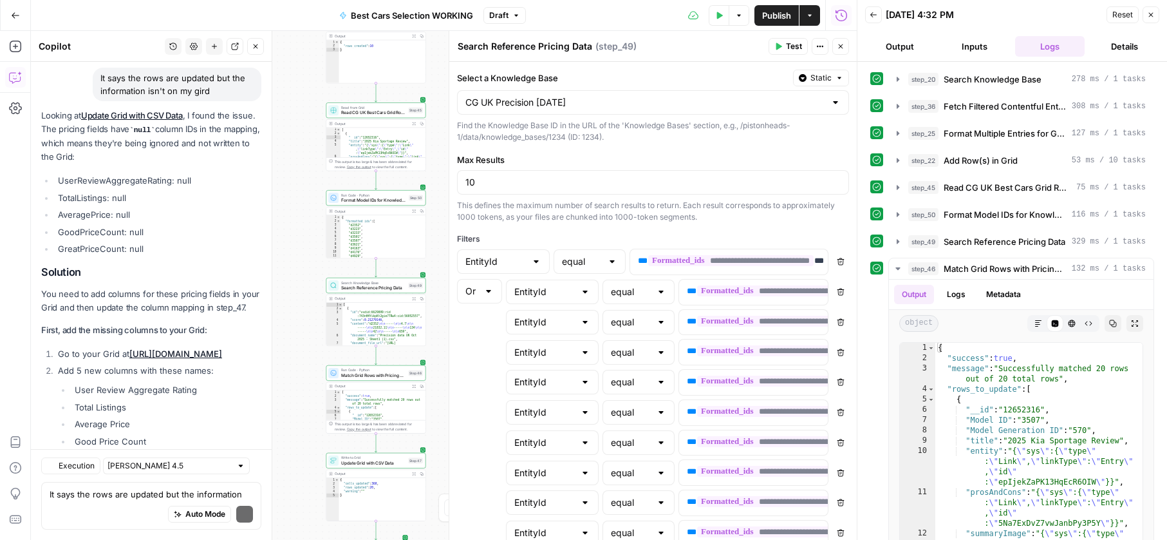
scroll to position [9997, 0]
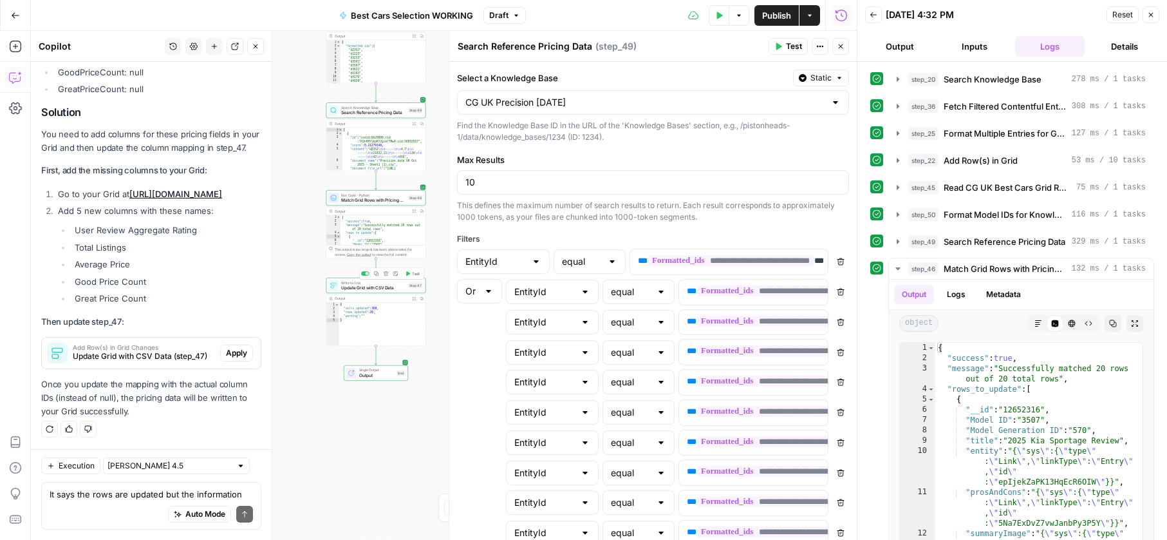
click at [363, 286] on span "Update Grid with CSV Data" at bounding box center [373, 288] width 64 height 6
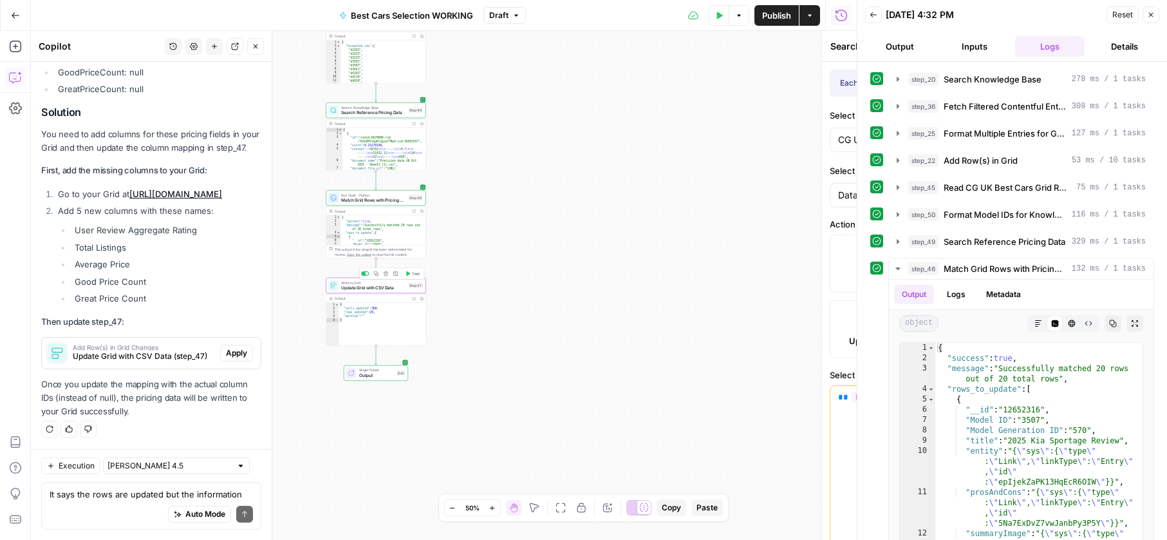
type textarea "Update Grid with CSV Data"
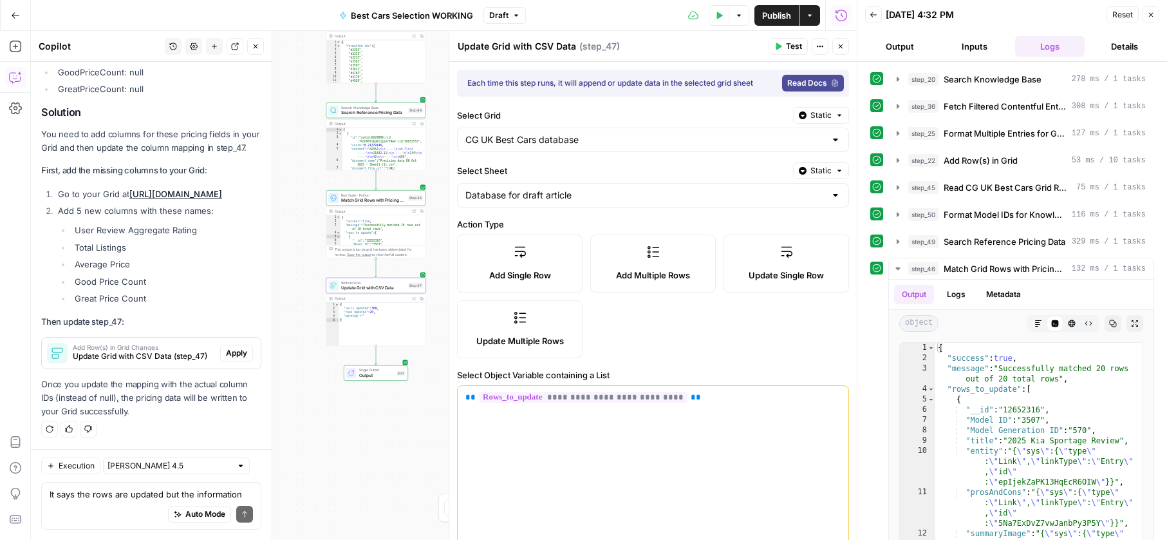
scroll to position [574, 0]
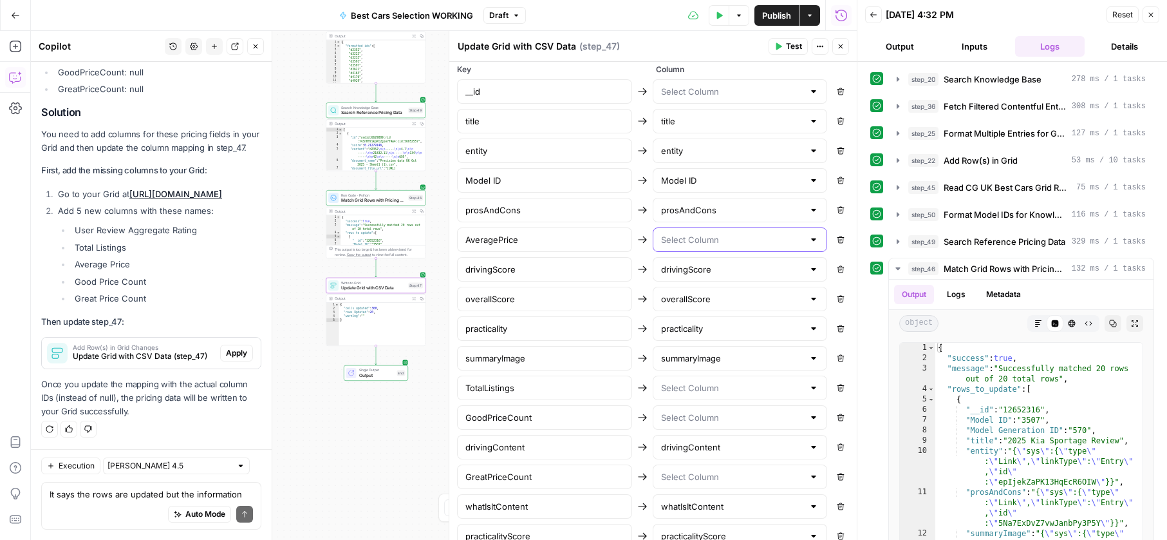
click at [688, 236] on input "text" at bounding box center [732, 239] width 143 height 13
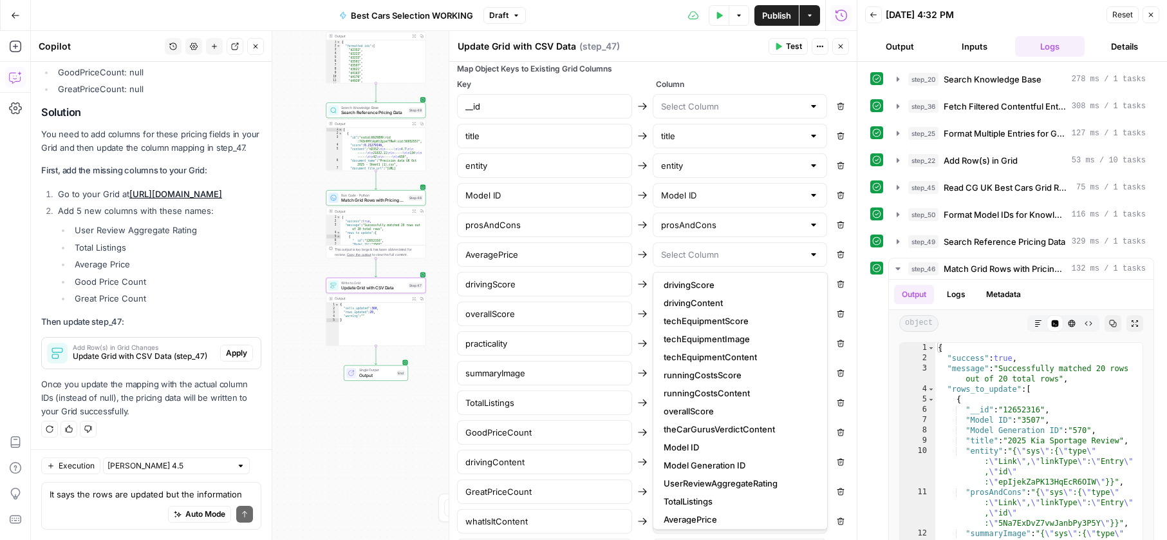
scroll to position [169, 0]
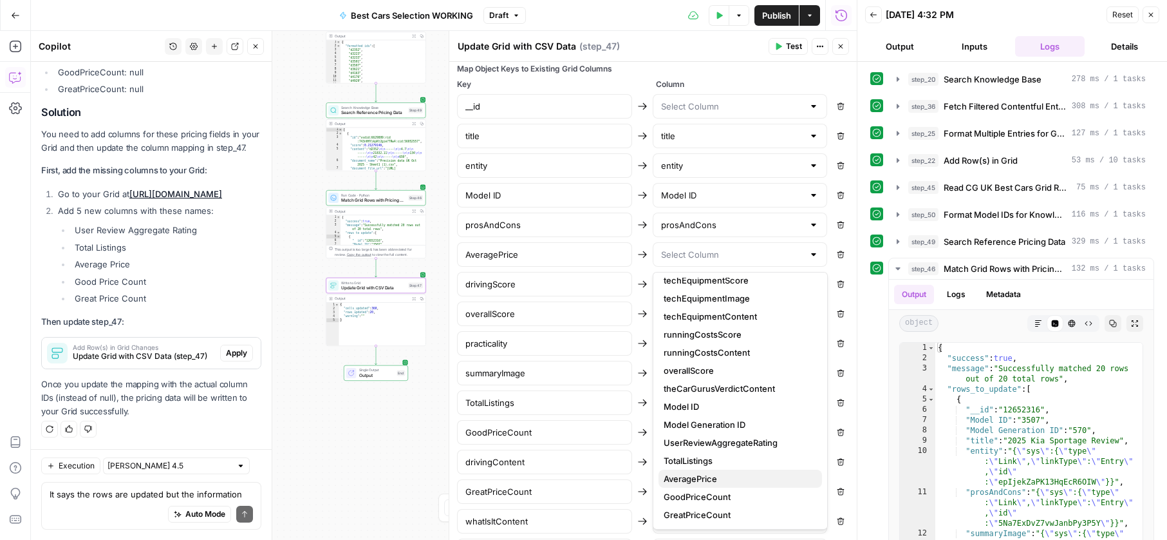
click at [728, 473] on span "AveragePrice" at bounding box center [738, 478] width 148 height 13
type input "AveragePrice"
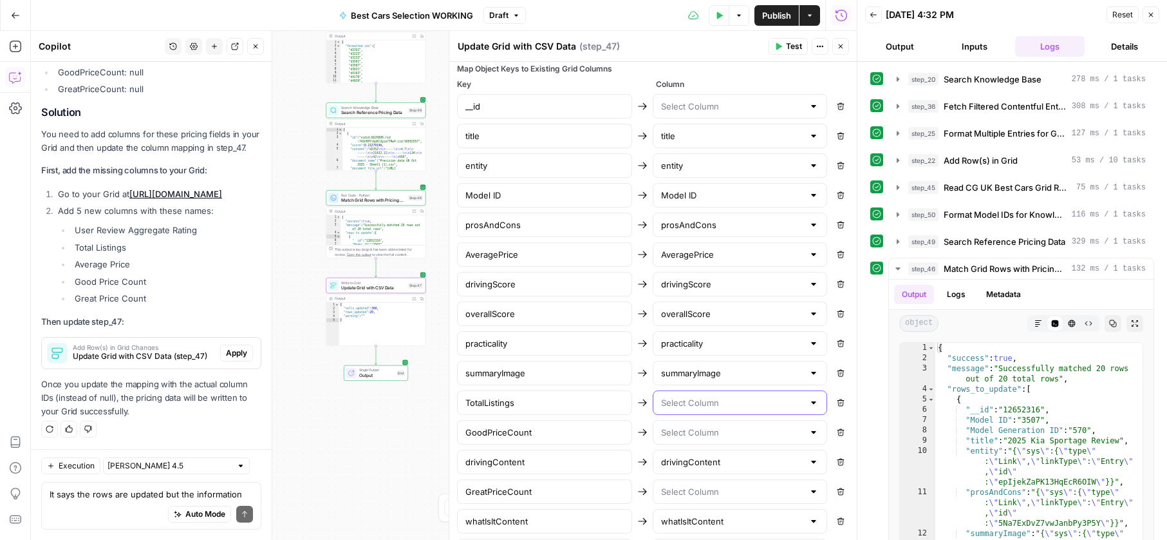
click at [693, 399] on input "text" at bounding box center [732, 402] width 143 height 13
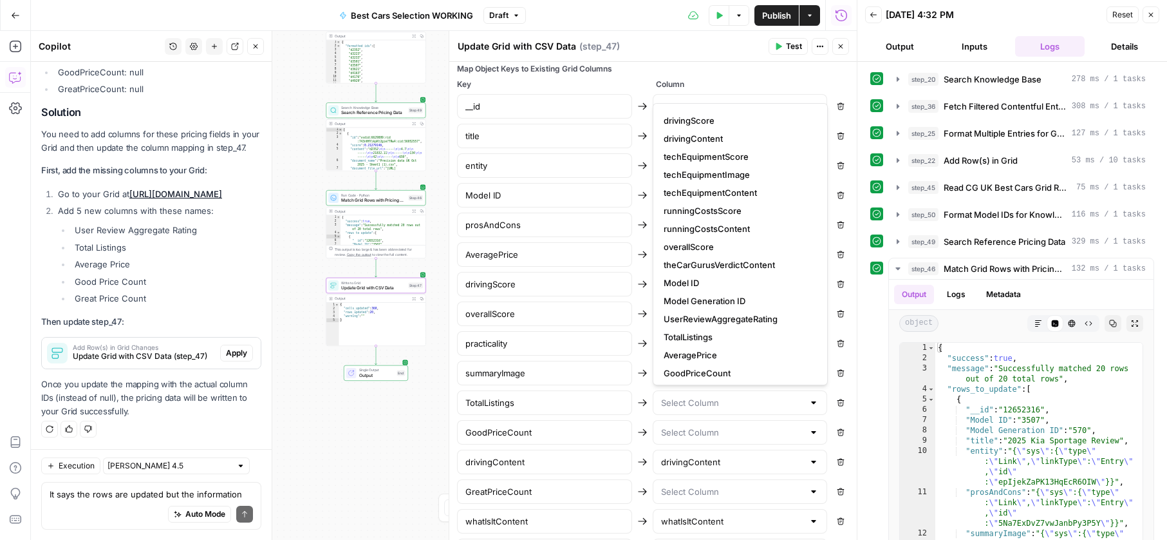
scroll to position [144, 0]
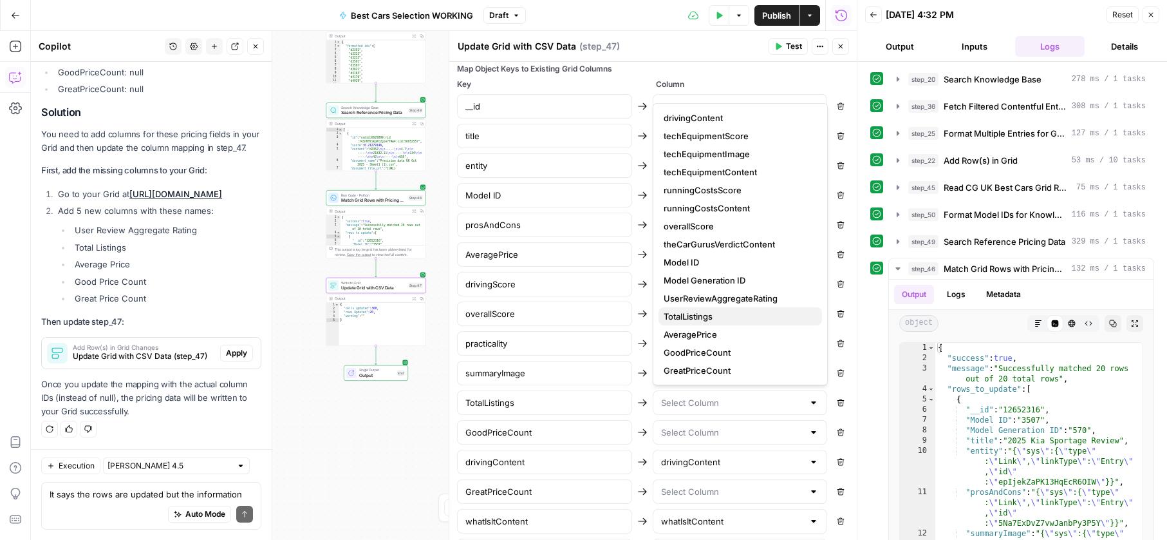
click at [710, 310] on span "TotalListings" at bounding box center [738, 316] width 148 height 13
type input "TotalListings"
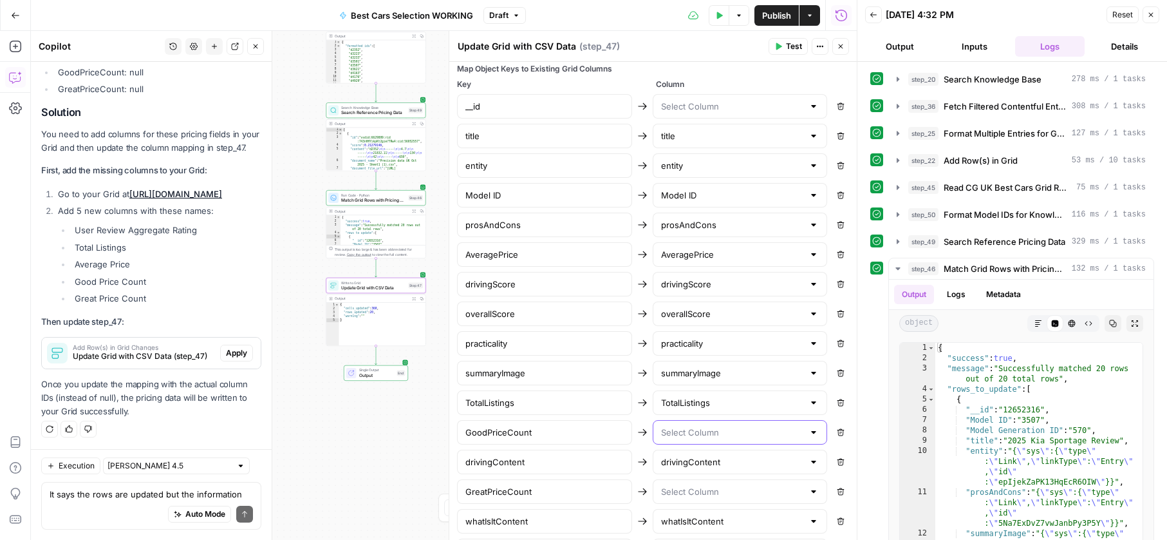
click at [719, 433] on input "text" at bounding box center [732, 432] width 143 height 13
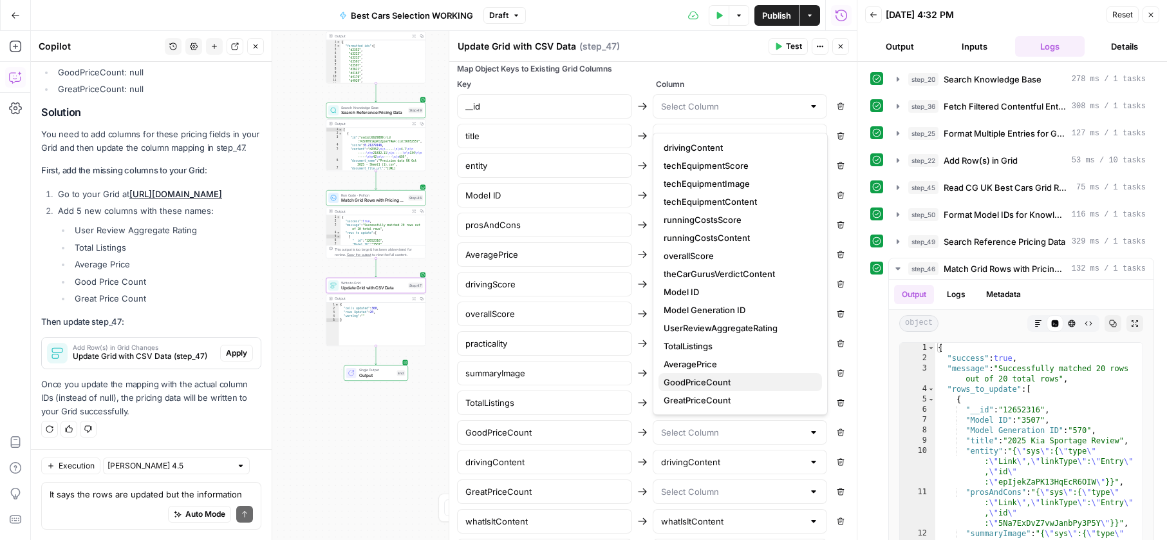
click at [730, 384] on span "GoodPriceCount" at bounding box center [738, 381] width 148 height 13
type input "GoodPriceCount"
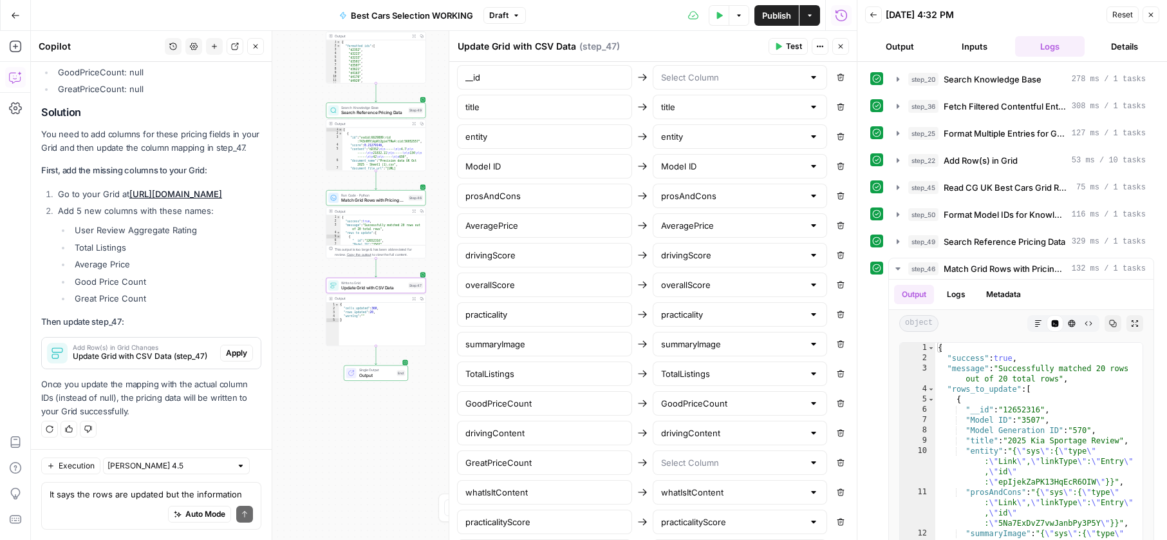
scroll to position [589, 0]
click at [711, 459] on input "text" at bounding box center [732, 461] width 143 height 13
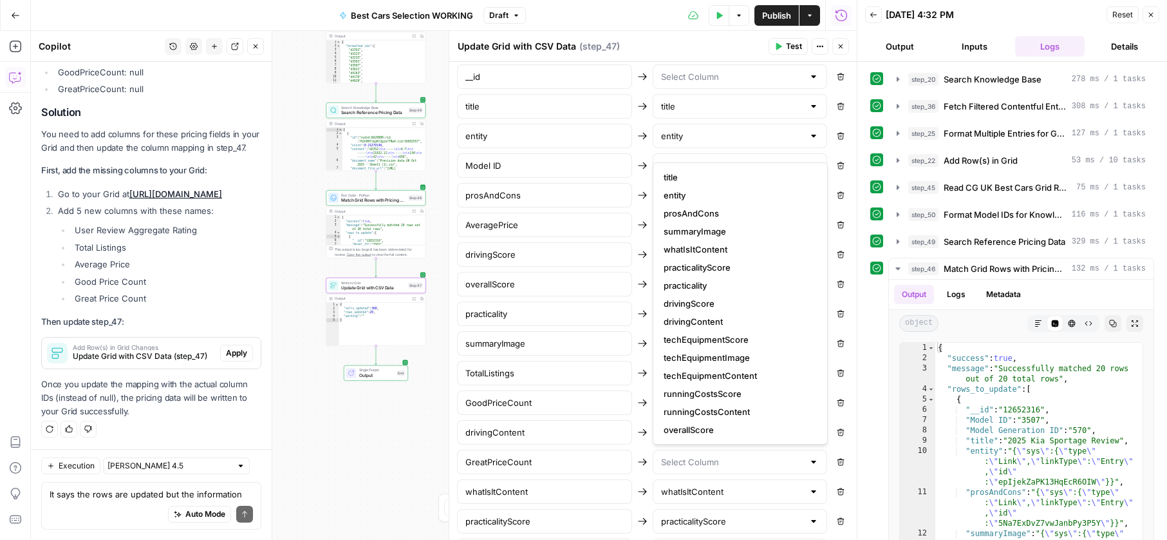
scroll to position [144, 0]
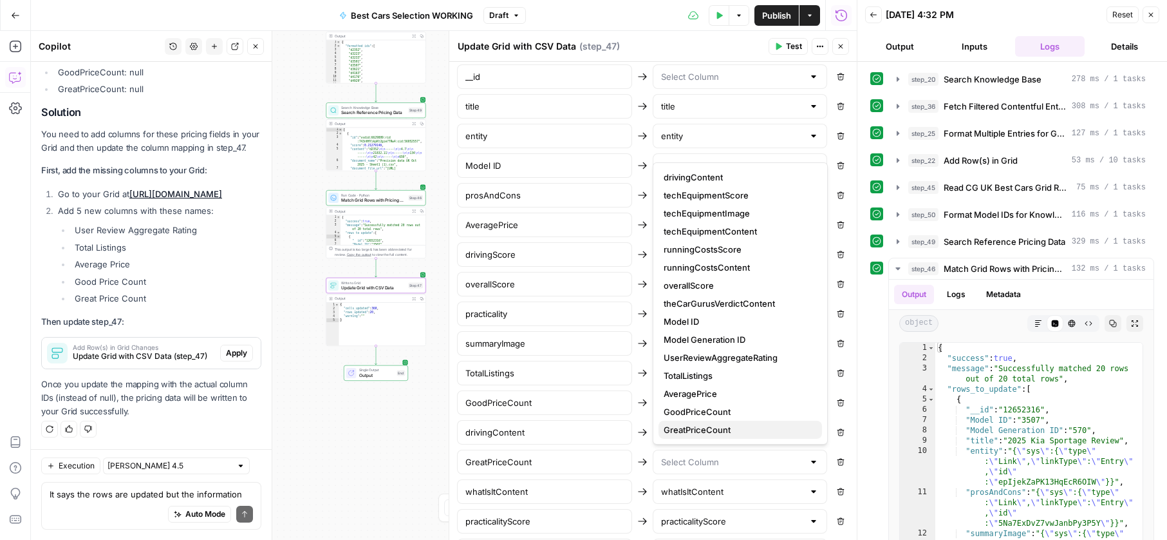
click at [711, 428] on span "GreatPriceCount" at bounding box center [738, 429] width 148 height 13
type input "GreatPriceCount"
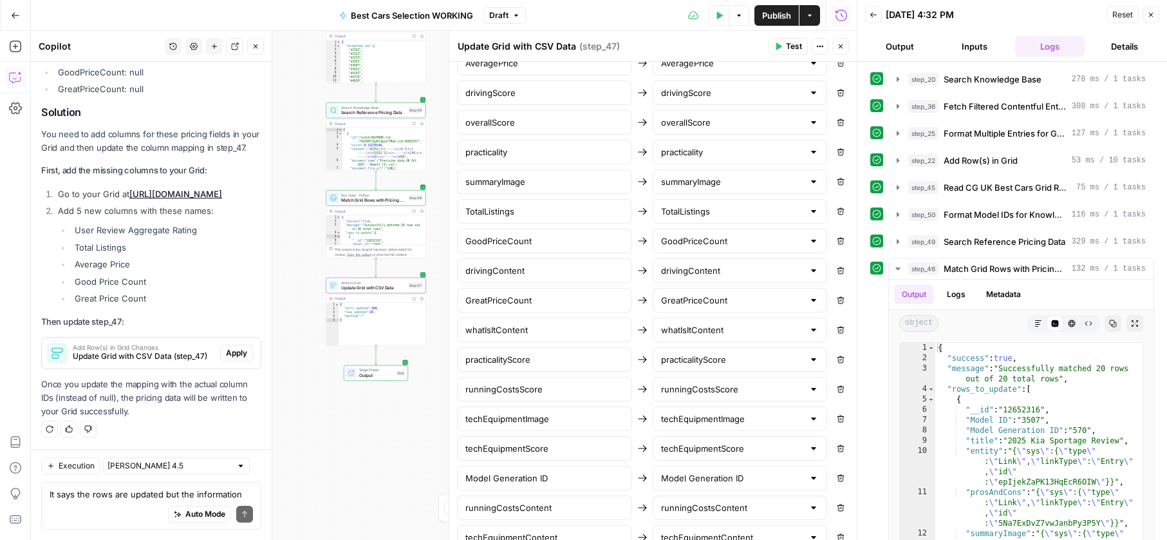
scroll to position [800, 0]
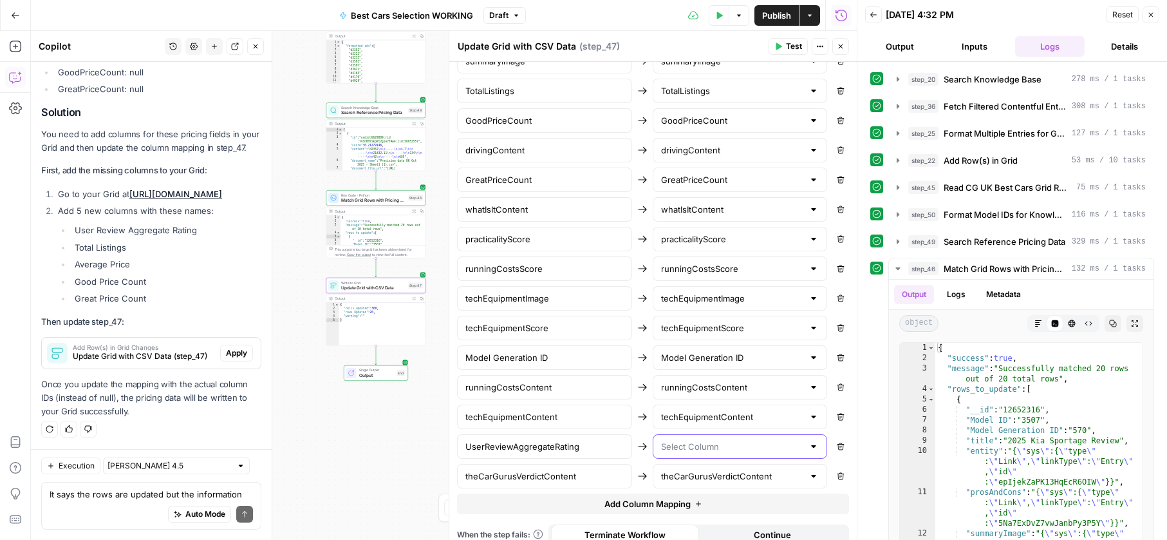
click at [698, 444] on input "text" at bounding box center [732, 446] width 143 height 13
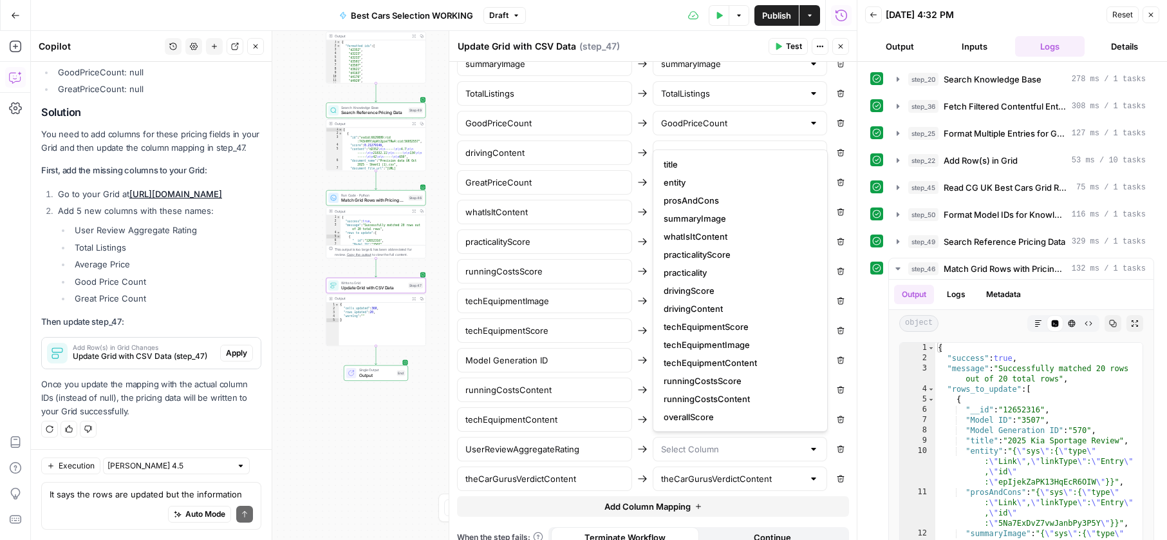
scroll to position [144, 0]
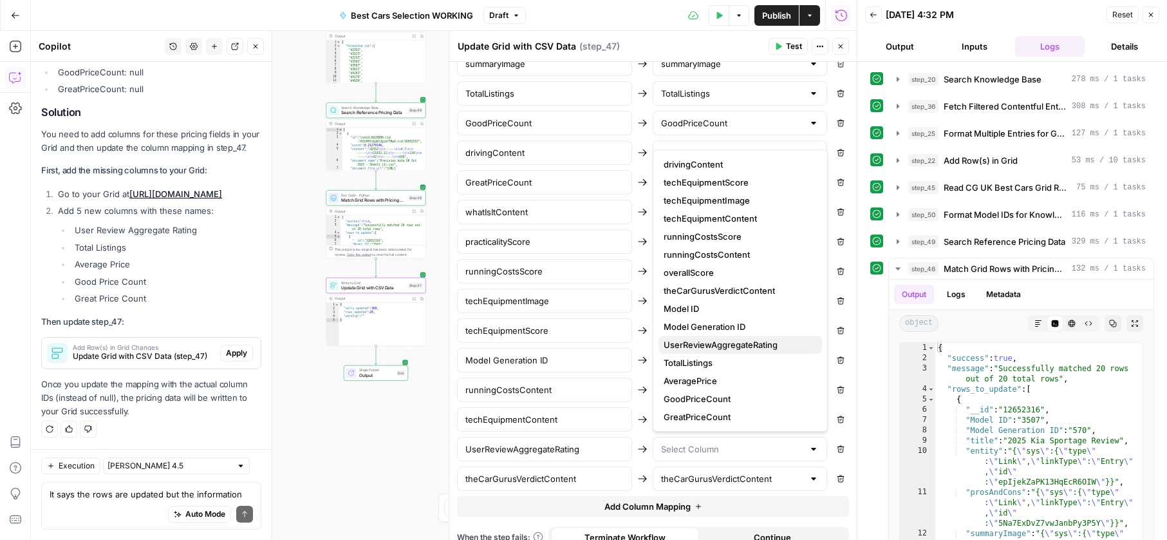
click at [711, 338] on span "UserReviewAggregateRating" at bounding box center [738, 344] width 148 height 13
type input "UserReviewAggregateRating"
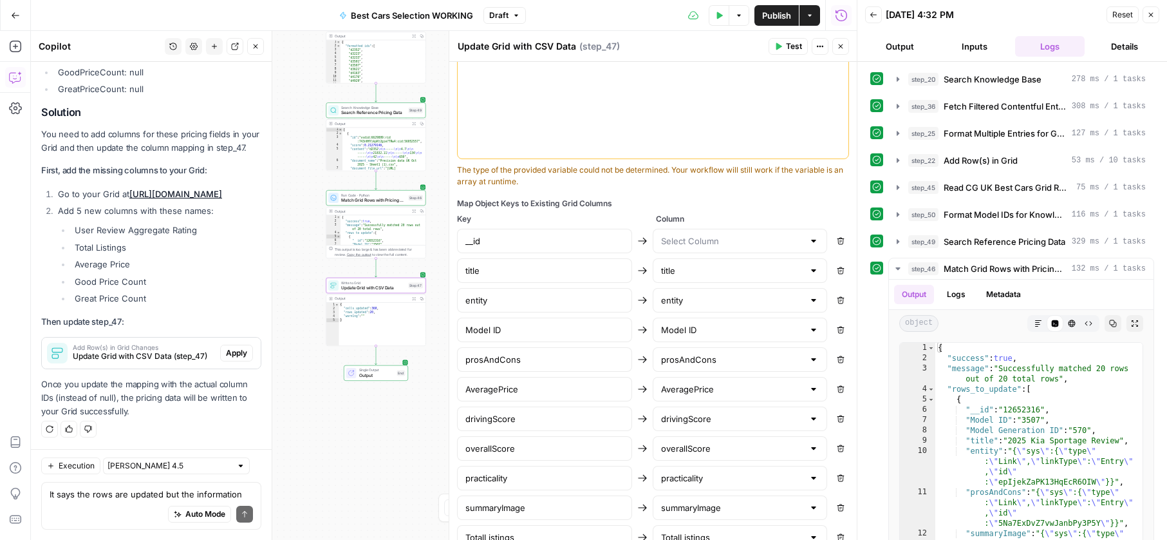
scroll to position [422, 0]
click at [685, 246] on input "text" at bounding box center [732, 242] width 143 height 13
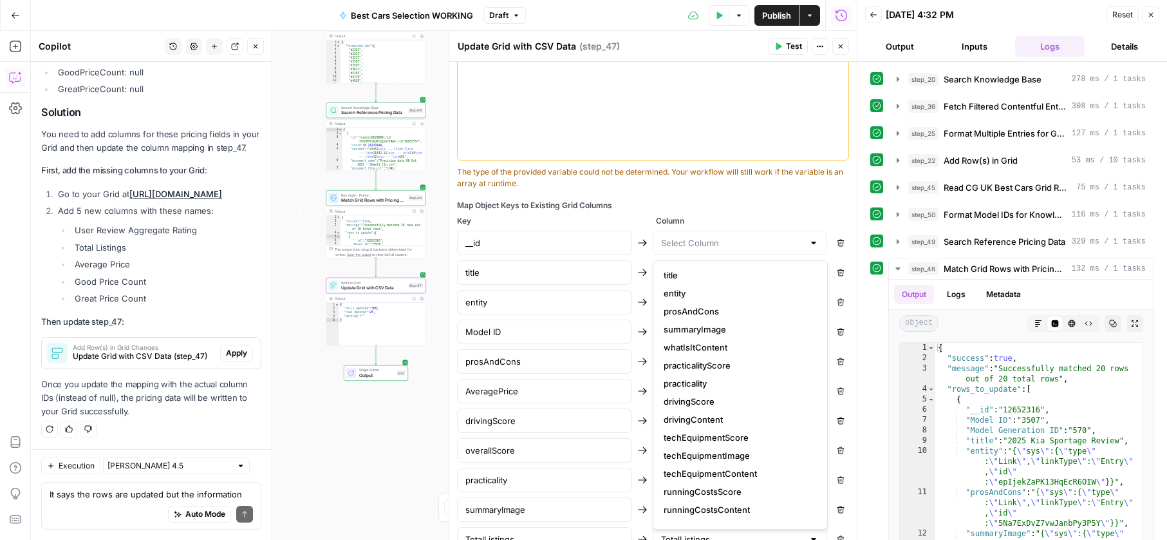
click at [748, 204] on div "Map Object Keys to Existing Grid Columns" at bounding box center [653, 206] width 392 height 12
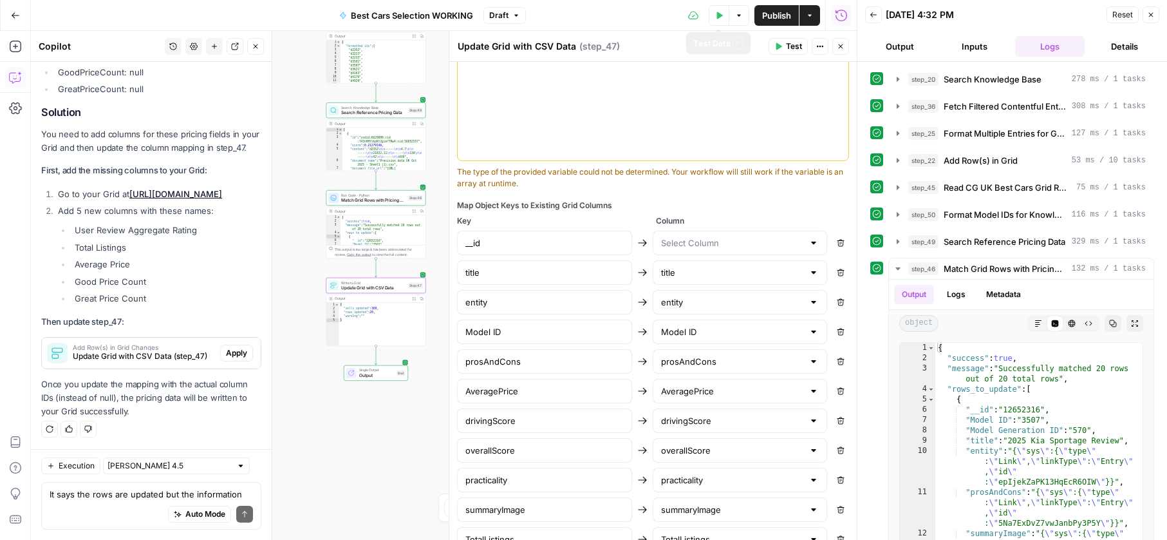
click at [727, 23] on button "Test Data" at bounding box center [719, 15] width 21 height 21
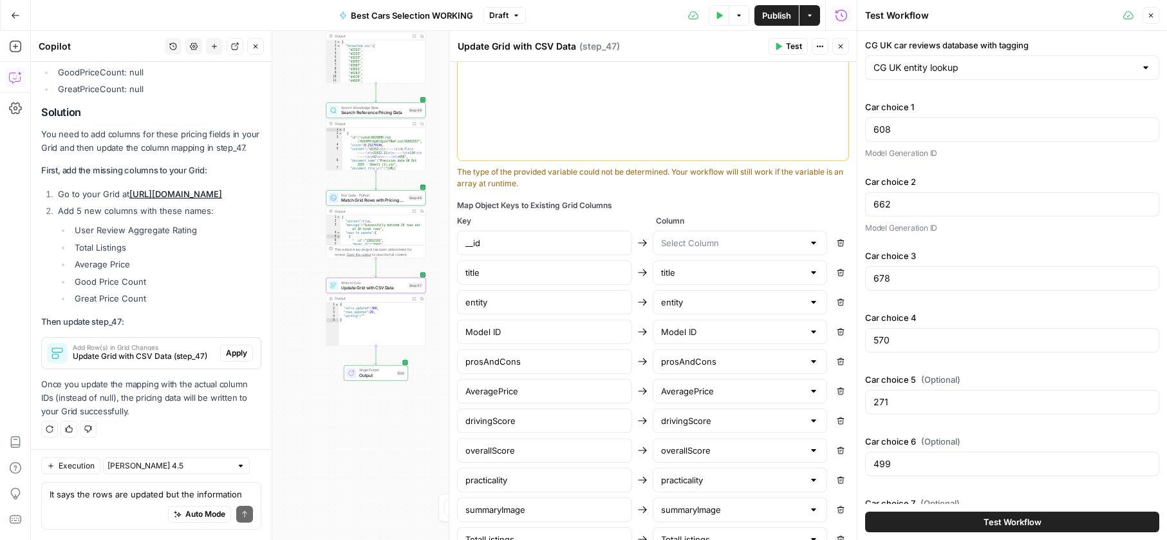
click at [1020, 521] on span "Test Workflow" at bounding box center [1013, 521] width 58 height 13
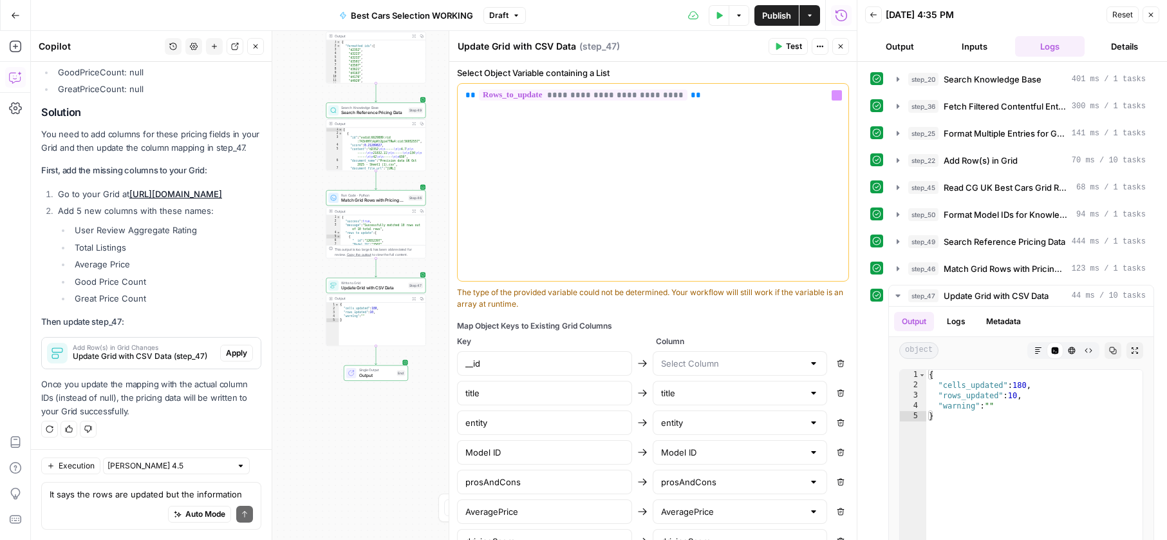
scroll to position [415, 0]
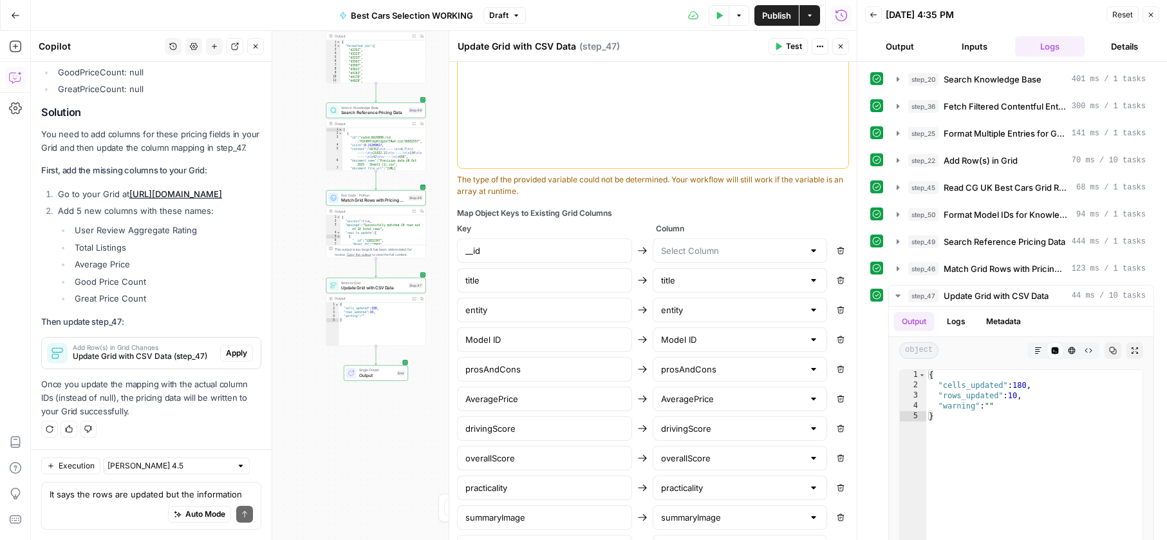
click at [842, 248] on icon "button" at bounding box center [841, 251] width 8 height 8
type input "title"
type input "entity"
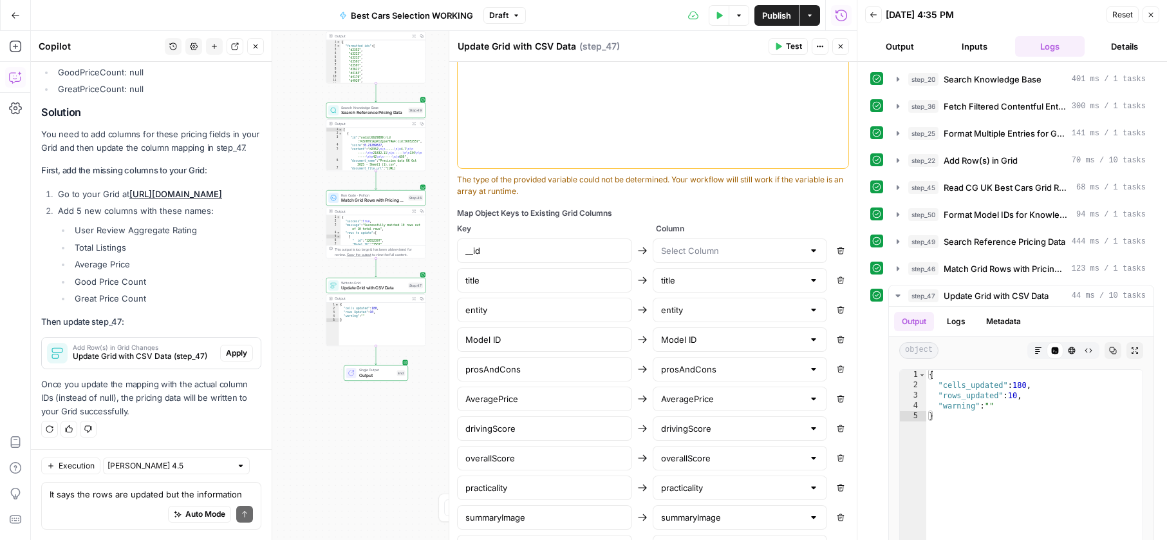
type input "Model ID"
type input "prosAndCons"
type input "AveragePrice"
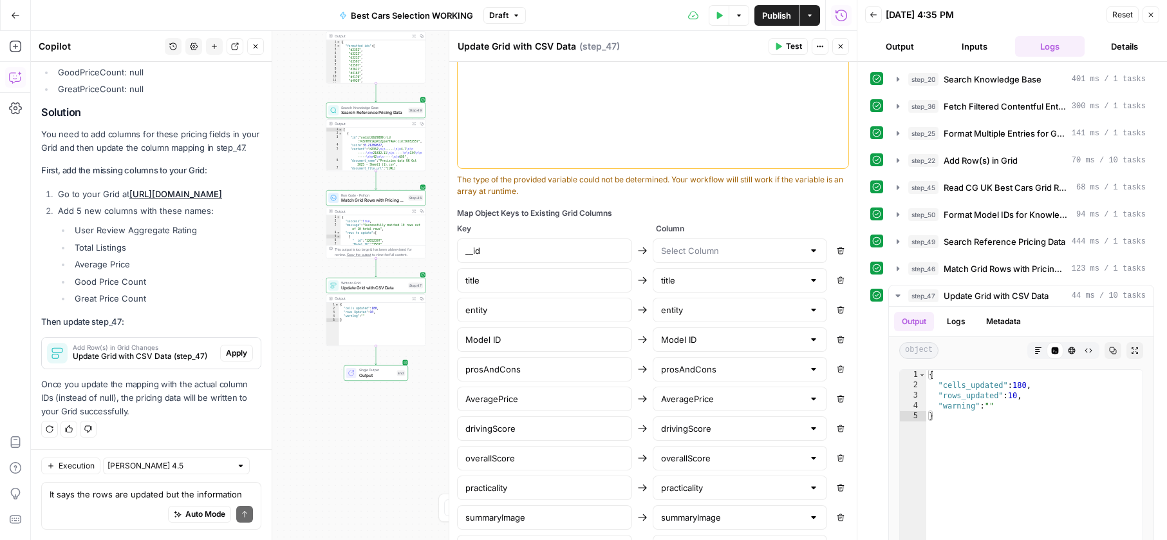
type input "AveragePrice"
type input "drivingScore"
type input "overallScore"
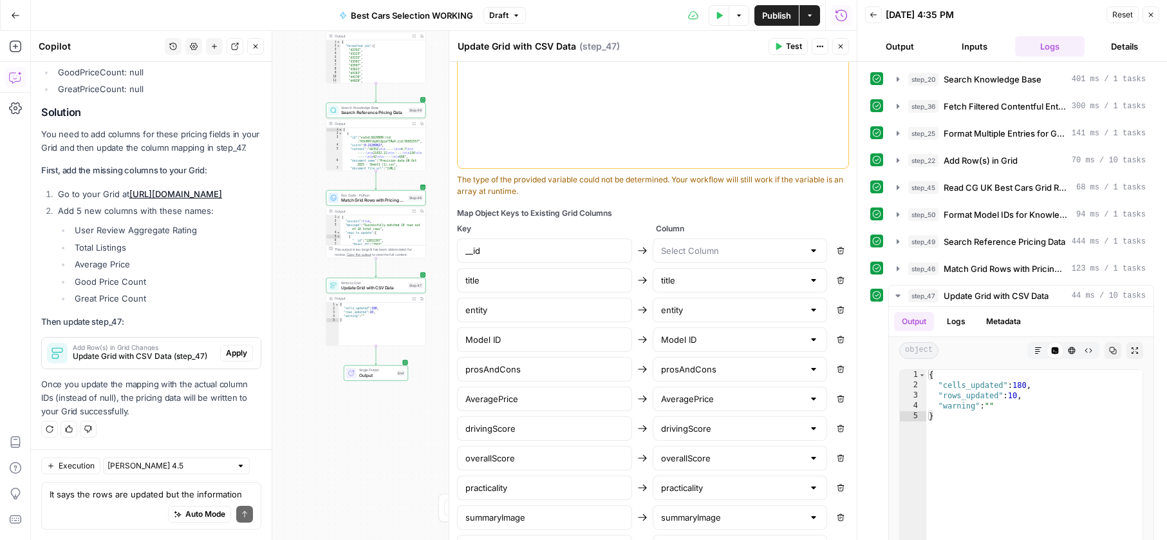
type input "practicality"
type input "summaryImage"
type input "TotalListings"
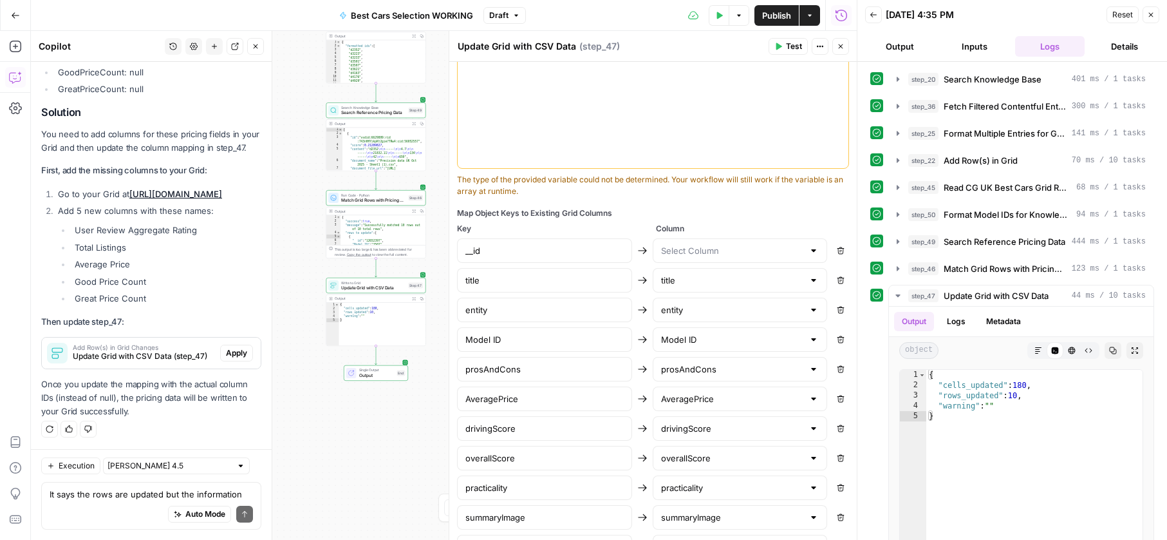
type input "TotalListings"
type input "GoodPriceCount"
type input "drivingContent"
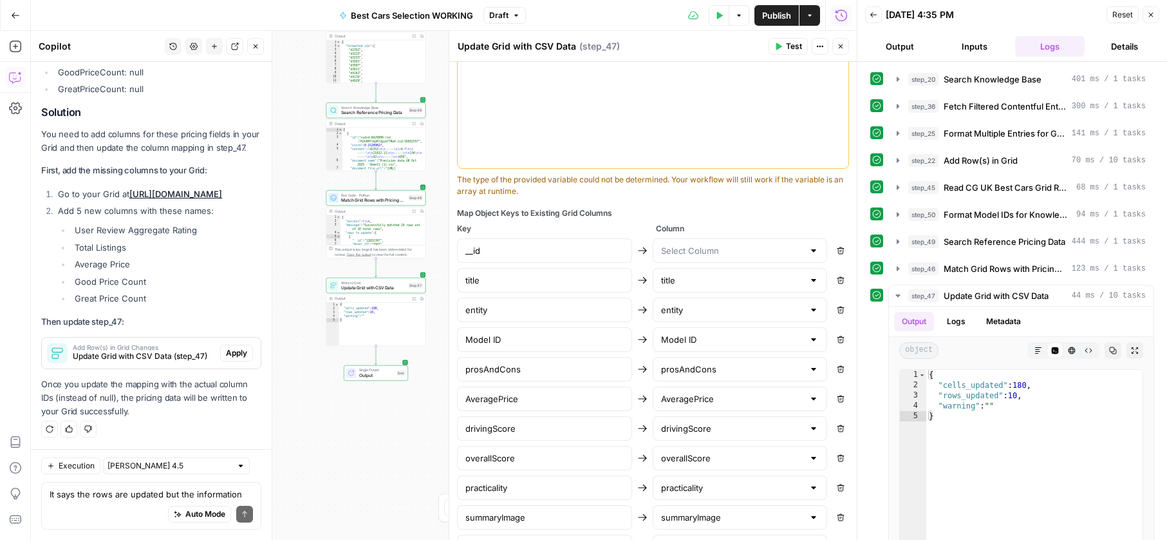
type input "GreatPriceCount"
type input "whatIsItContent"
type input "practicalityScore"
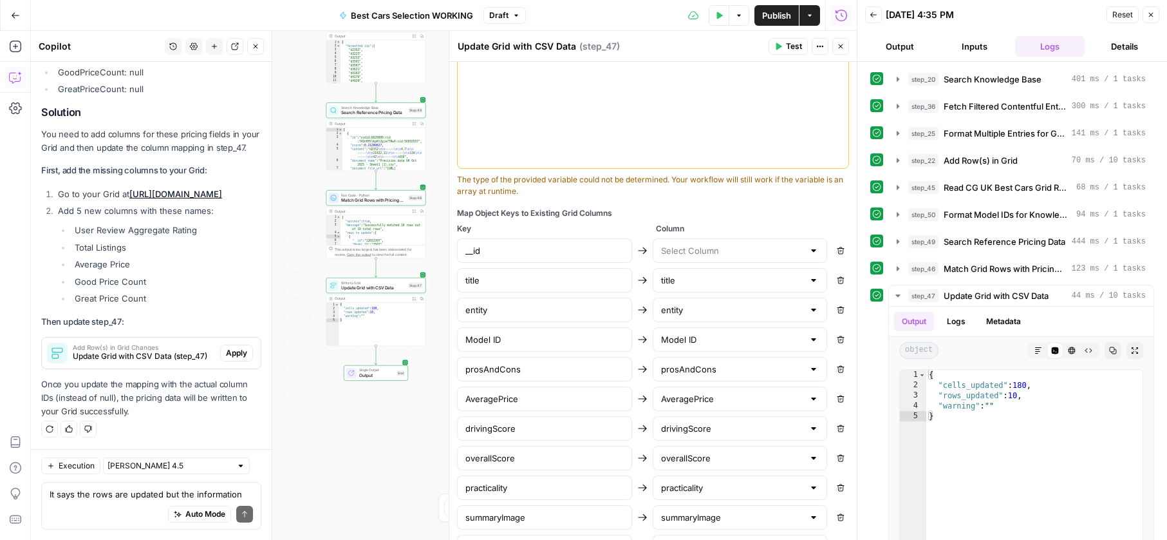
type input "practicalityScore"
type input "runningCostsScore"
type input "techEquipmentImage"
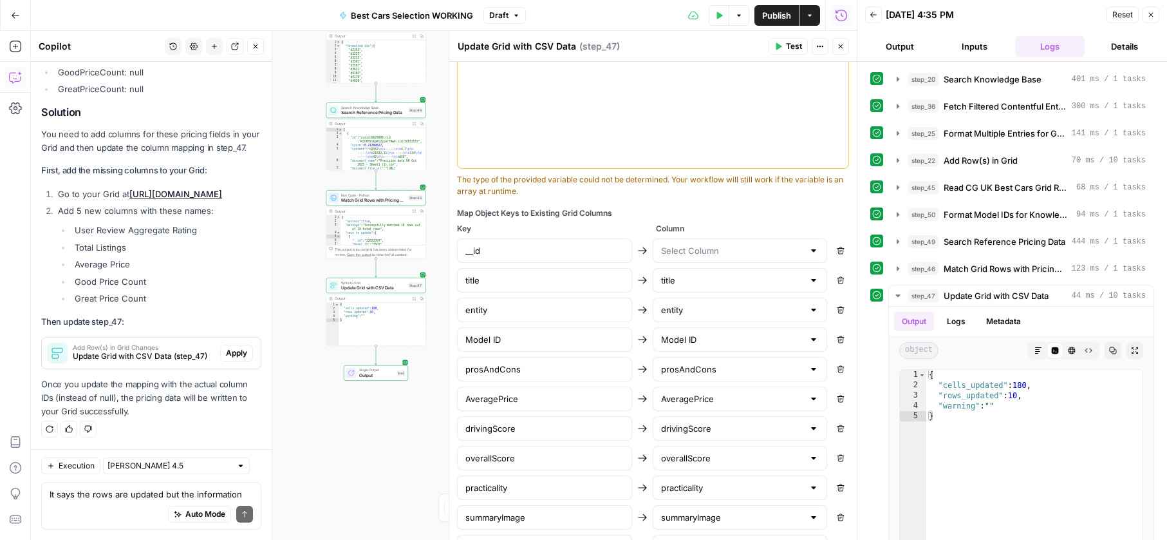
type input "techEquipmentScore"
type input "Model Generation ID"
type input "runningCostsContent"
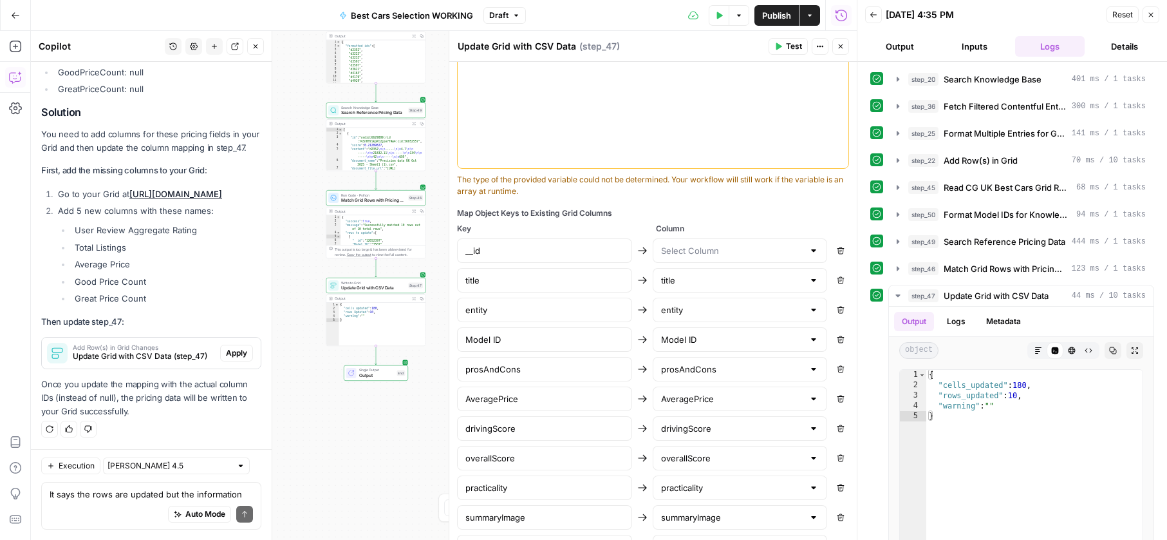
type input "runningCostsContent"
type input "techEquipmentContent"
type input "UserReviewAggregateRating"
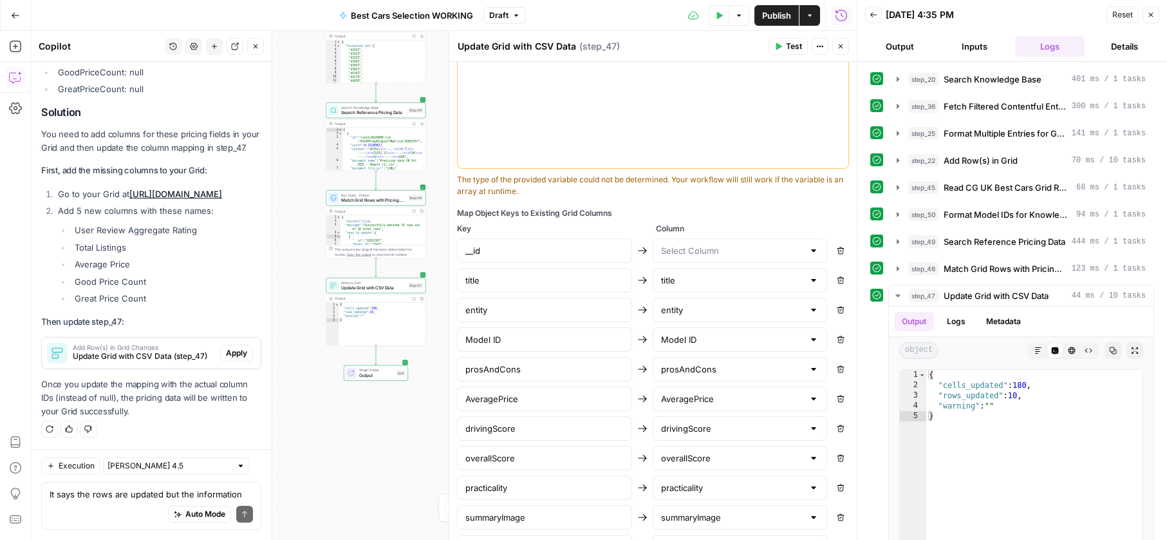
type input "theCarGurusVerdictContent"
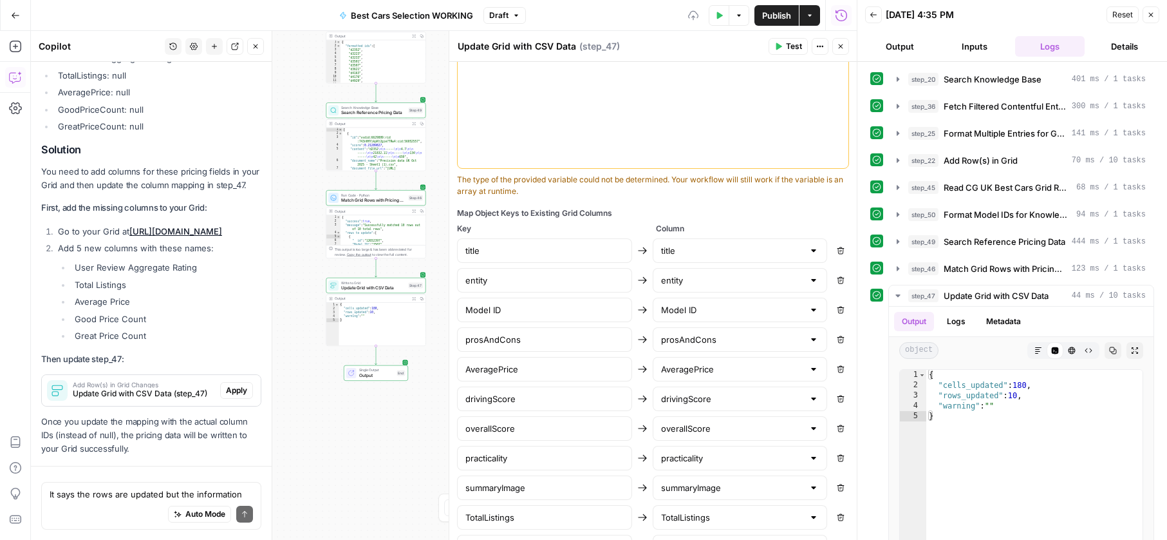
scroll to position [10018, 0]
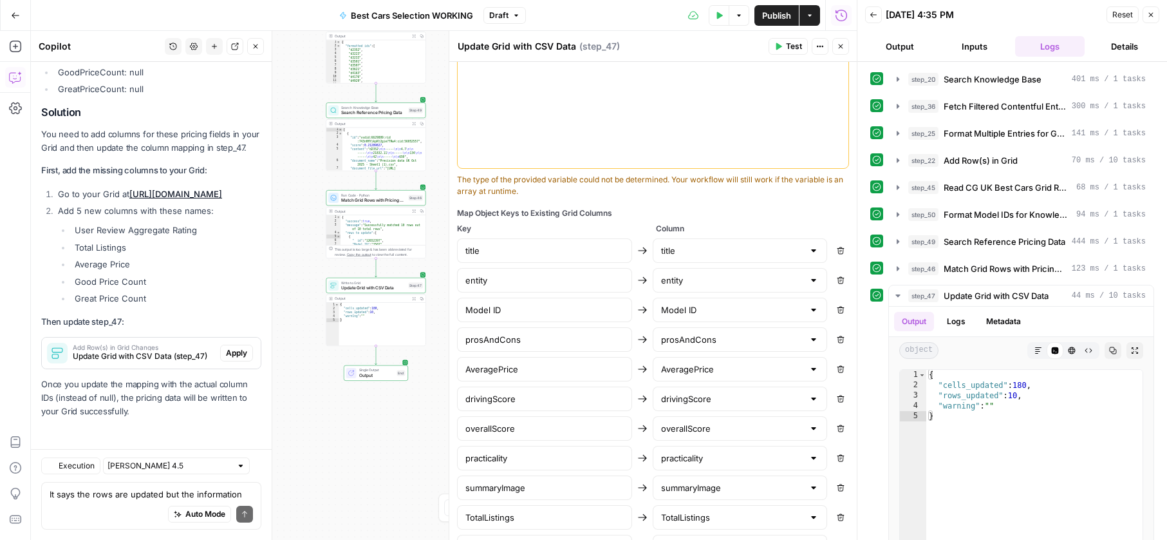
click at [717, 20] on button "Test Data" at bounding box center [719, 15] width 21 height 21
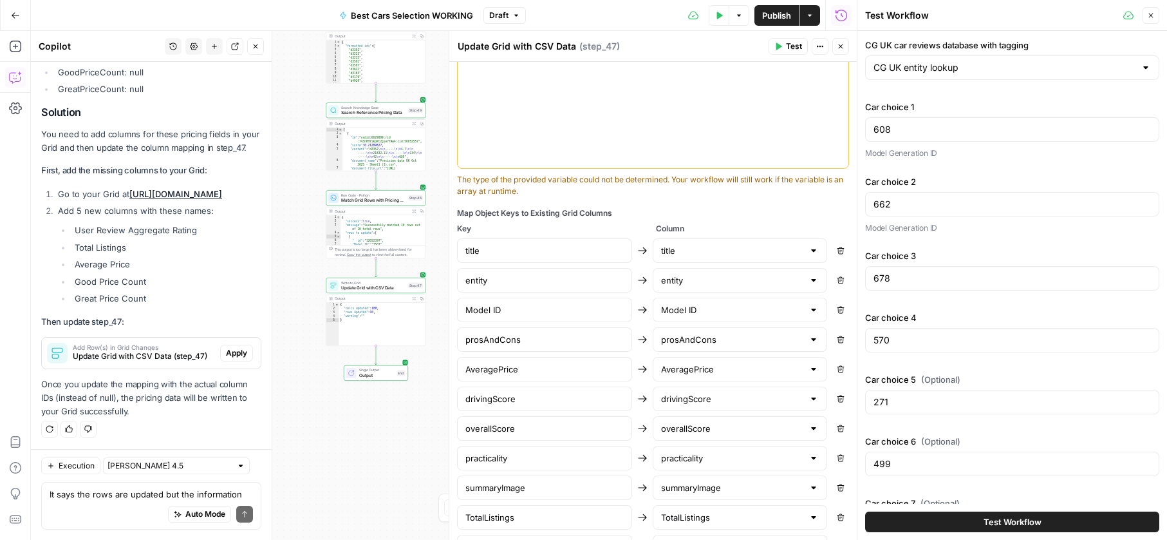
click at [928, 515] on button "Test Workflow" at bounding box center [1012, 521] width 294 height 21
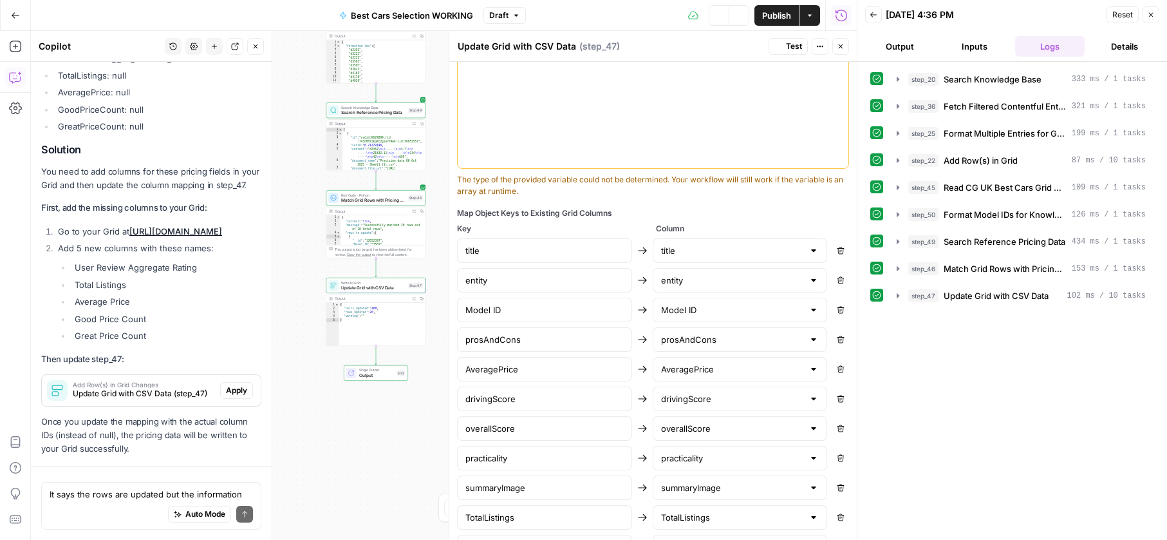
scroll to position [10018, 0]
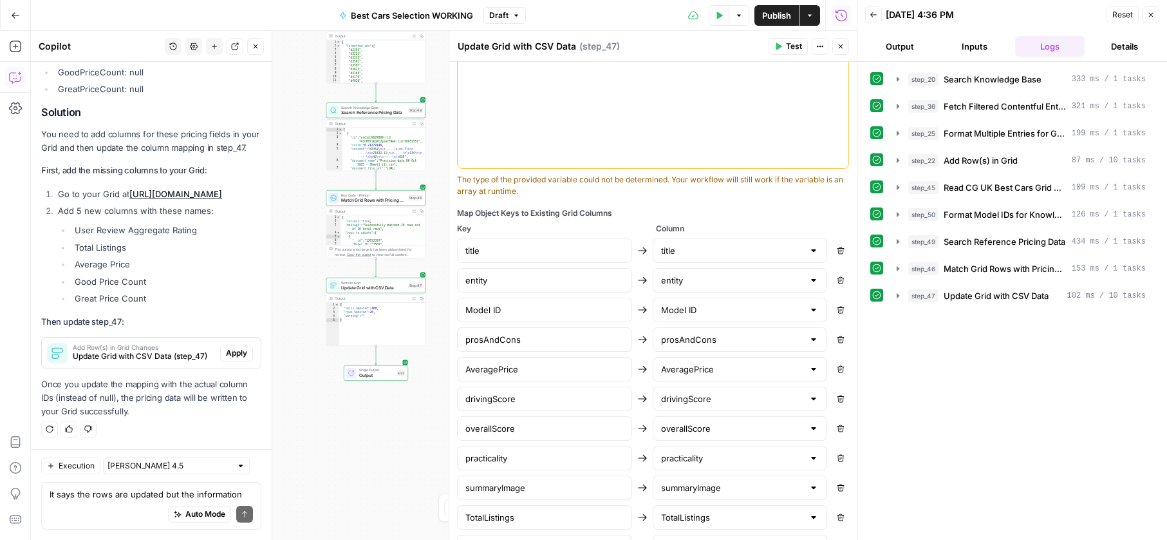
click at [375, 288] on span "Update Grid with CSV Data" at bounding box center [373, 288] width 64 height 6
click at [821, 55] on header "Update Grid with CSV Data Update Grid with CSV Data ( step_47 ) Test Actions Cl…" at bounding box center [653, 46] width 408 height 31
click at [820, 50] on button "Actions" at bounding box center [820, 46] width 17 height 17
click at [838, 74] on span "Add Note" at bounding box center [868, 74] width 62 height 13
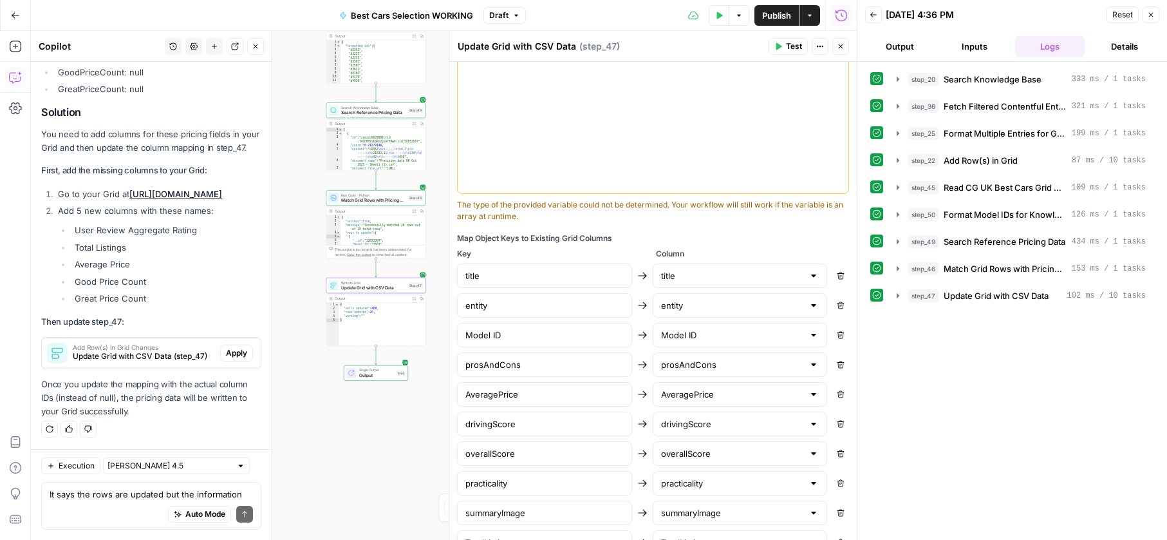
scroll to position [0, 0]
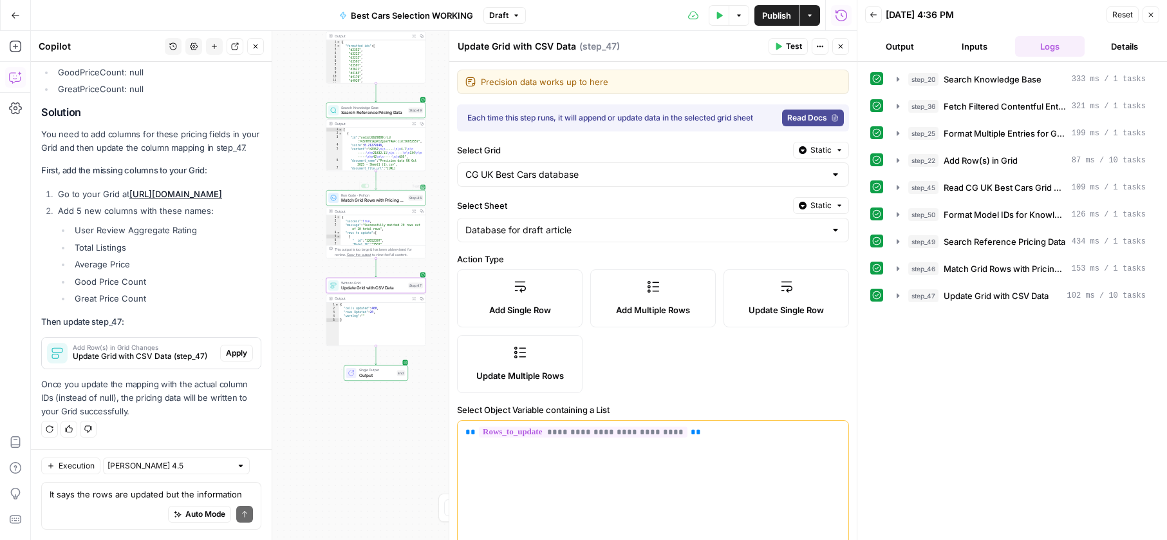
type textarea "Precision data works up to here"
click at [303, 200] on div "Workflow Input Settings Inputs Search Knowledge Base Search Knowledge Base Step…" at bounding box center [444, 285] width 826 height 509
click at [713, 18] on button "Test Data" at bounding box center [719, 15] width 20 height 21
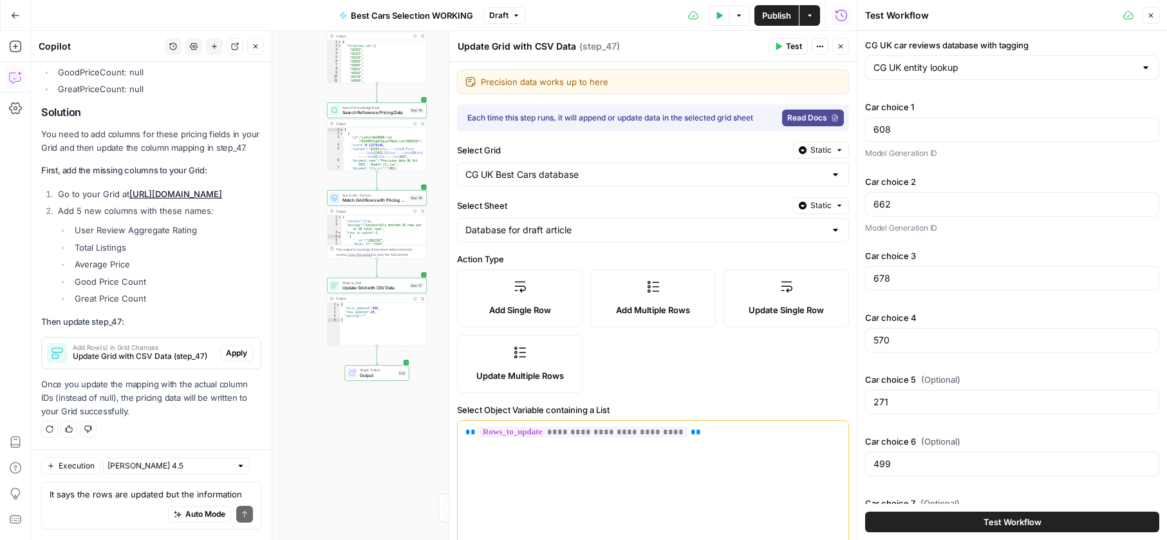
click at [1032, 527] on span "Test Workflow" at bounding box center [1013, 521] width 58 height 13
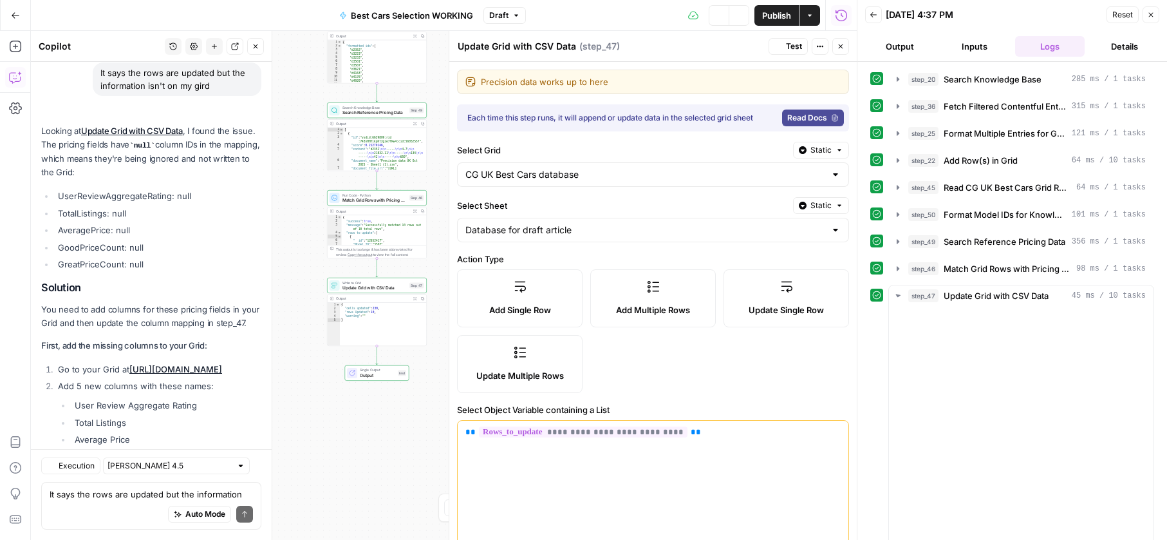
scroll to position [10018, 0]
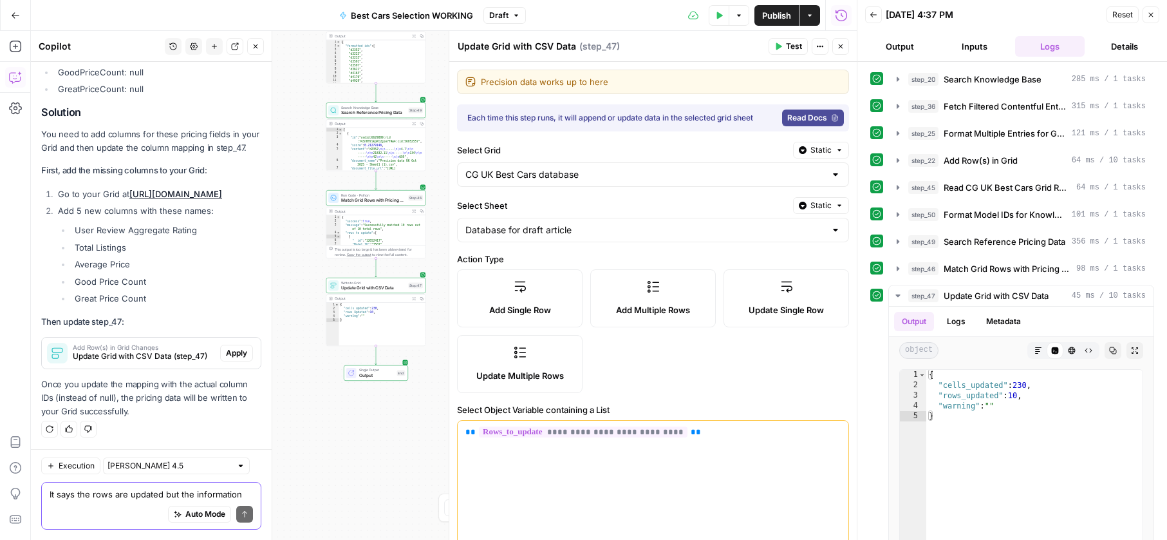
click at [113, 490] on textarea "It says the rows are updated but the information isn't on my gird" at bounding box center [151, 493] width 203 height 13
type textarea "OK it's all working. Great."
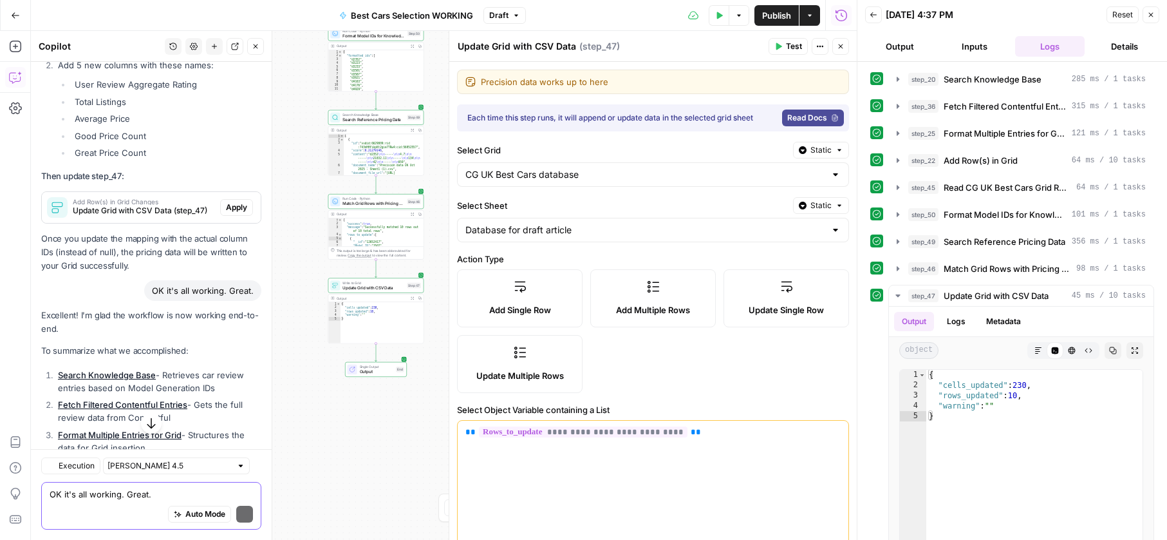
scroll to position [10306, 0]
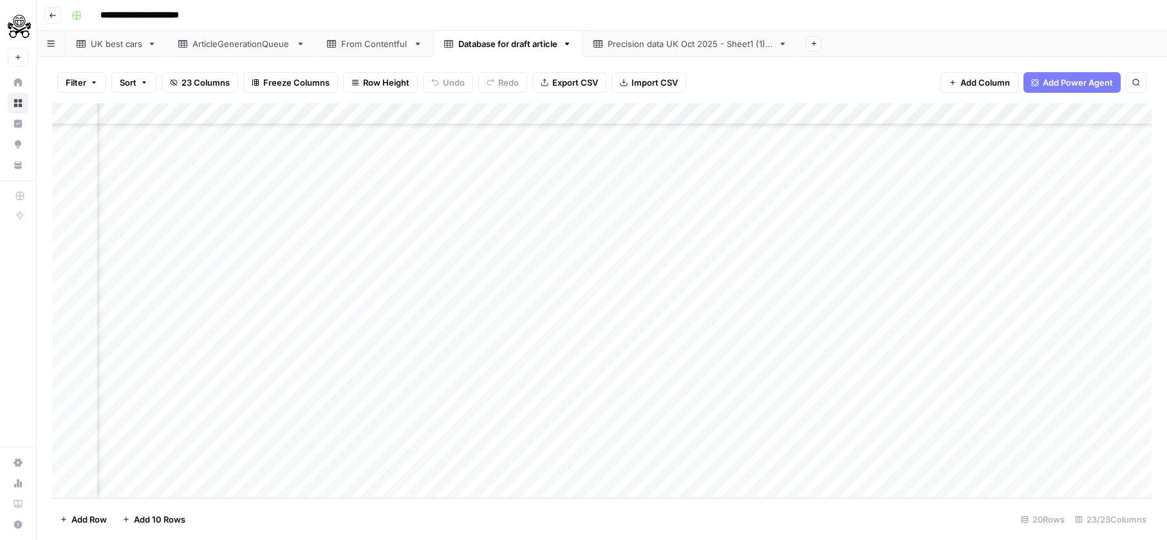
scroll to position [86, 0]
click at [68, 115] on div "Add Column" at bounding box center [602, 300] width 1100 height 395
click at [107, 513] on span "Delete 20 Rows" at bounding box center [91, 519] width 63 height 13
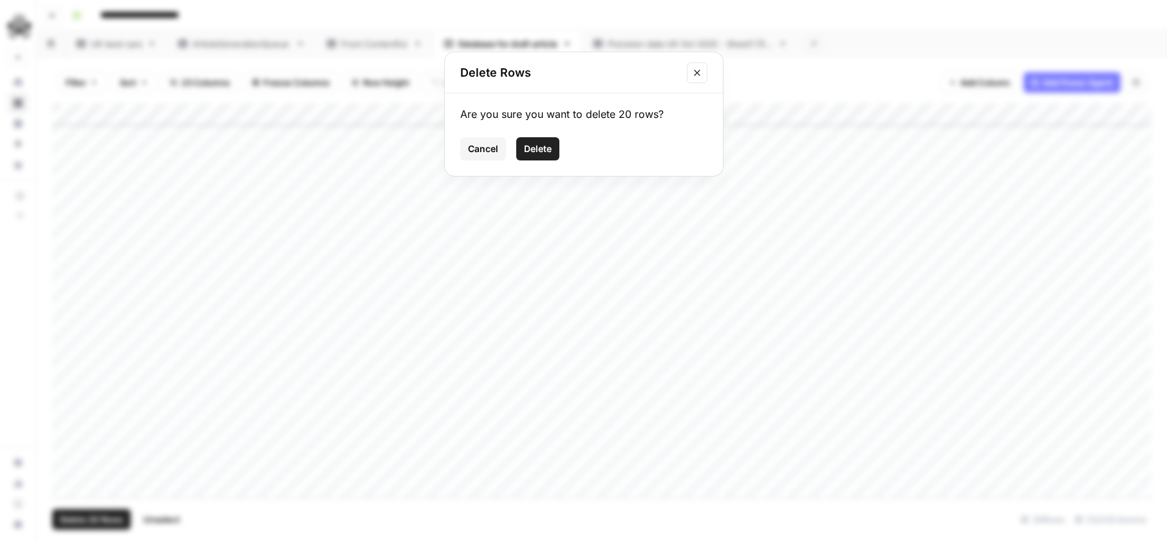
drag, startPoint x: 525, startPoint y: 144, endPoint x: 468, endPoint y: 107, distance: 68.1
click at [524, 143] on span "Delete" at bounding box center [538, 148] width 28 height 13
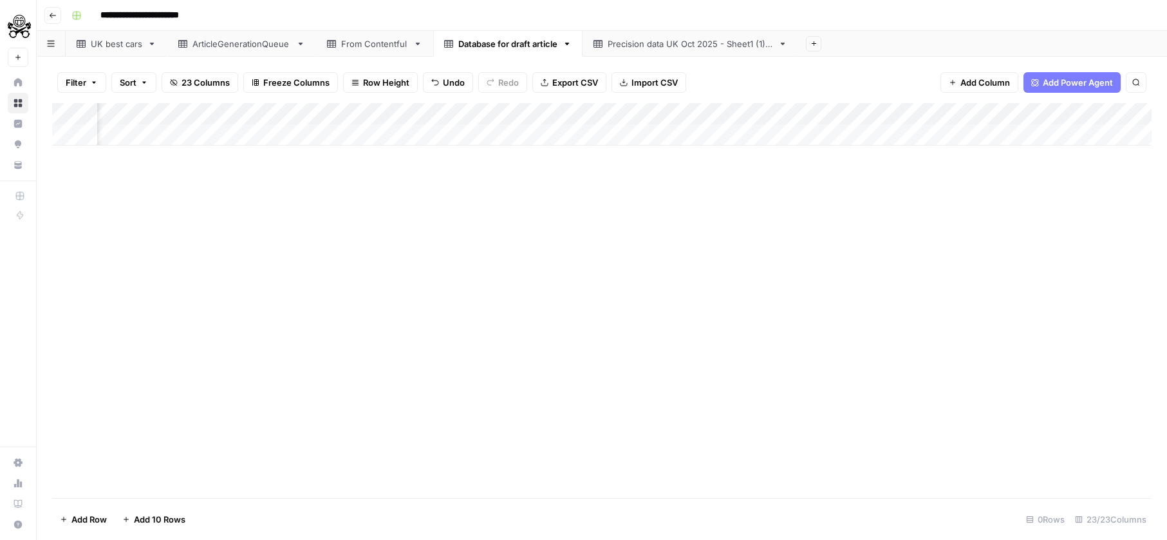
scroll to position [0, 3104]
click at [413, 108] on div "Add Column" at bounding box center [602, 124] width 1100 height 43
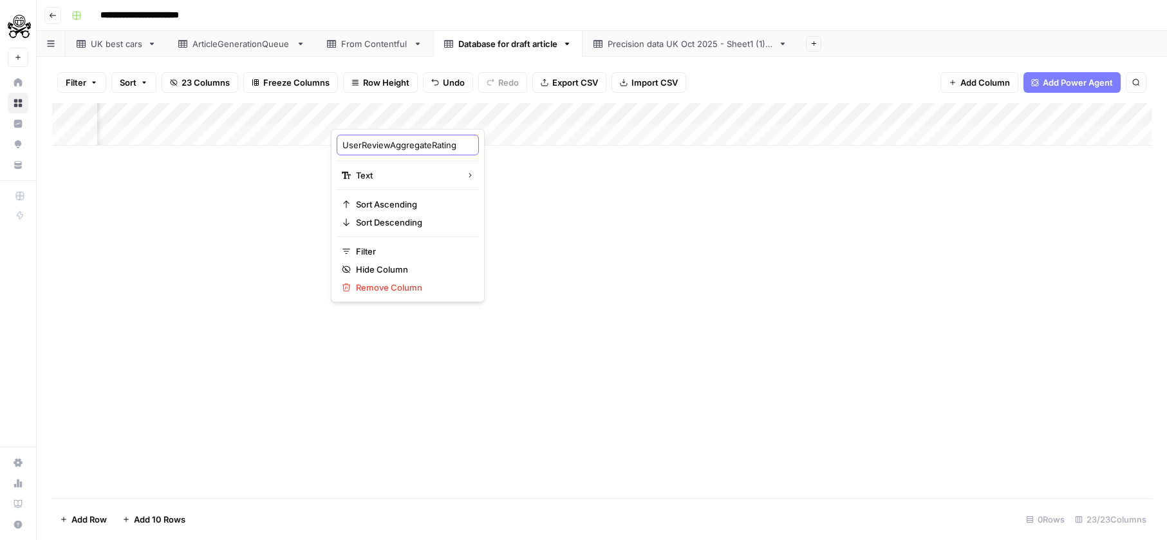
click at [375, 146] on input "UserReviewAggregateRating" at bounding box center [408, 144] width 131 height 13
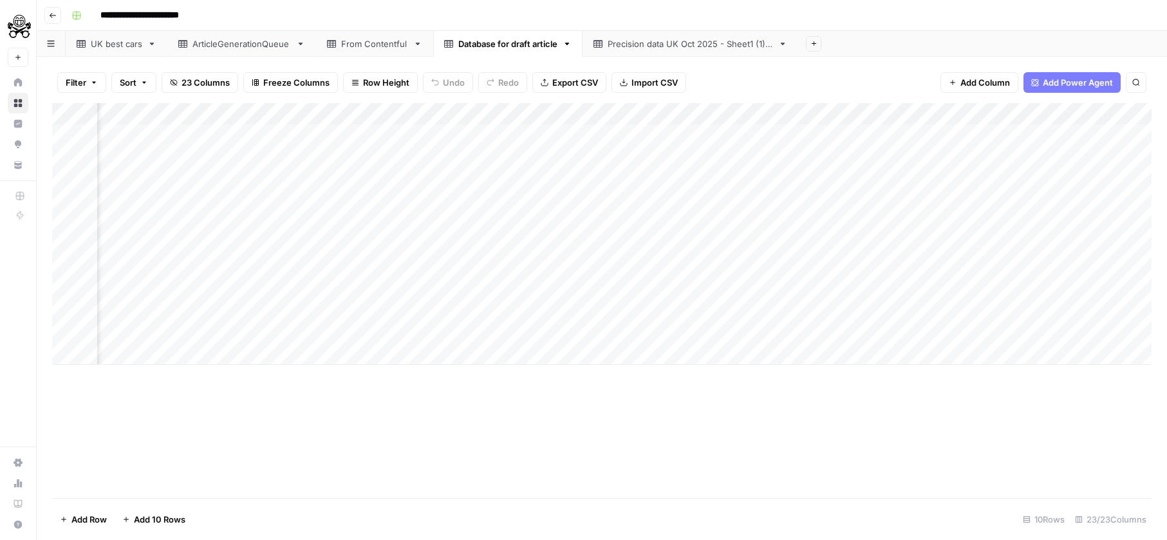
scroll to position [0, 776]
click at [77, 117] on div "Add Column" at bounding box center [602, 300] width 1100 height 395
click at [102, 522] on span "Delete 20 Rows" at bounding box center [91, 519] width 63 height 13
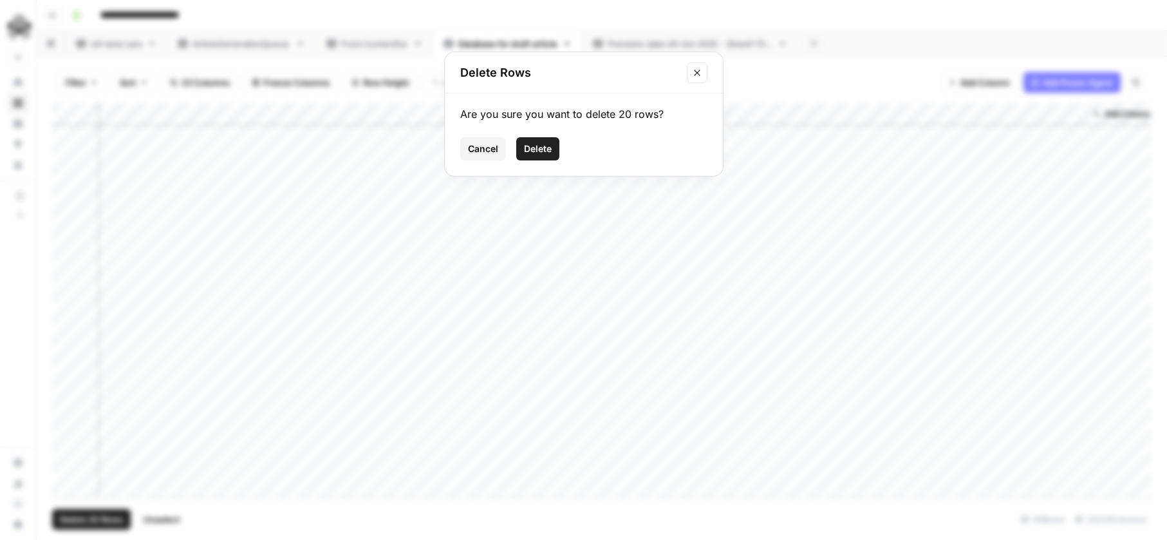
click at [533, 151] on span "Delete" at bounding box center [538, 148] width 28 height 13
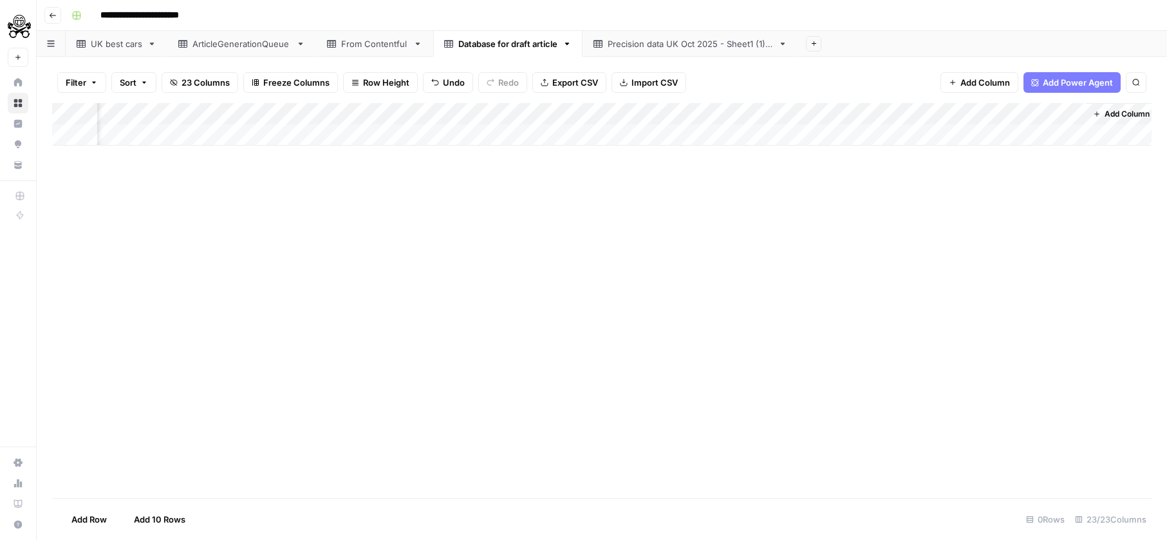
scroll to position [0, 3277]
click at [397, 139] on div "Add Column" at bounding box center [602, 233] width 1100 height 261
click at [446, 136] on div "Add Column" at bounding box center [602, 233] width 1100 height 261
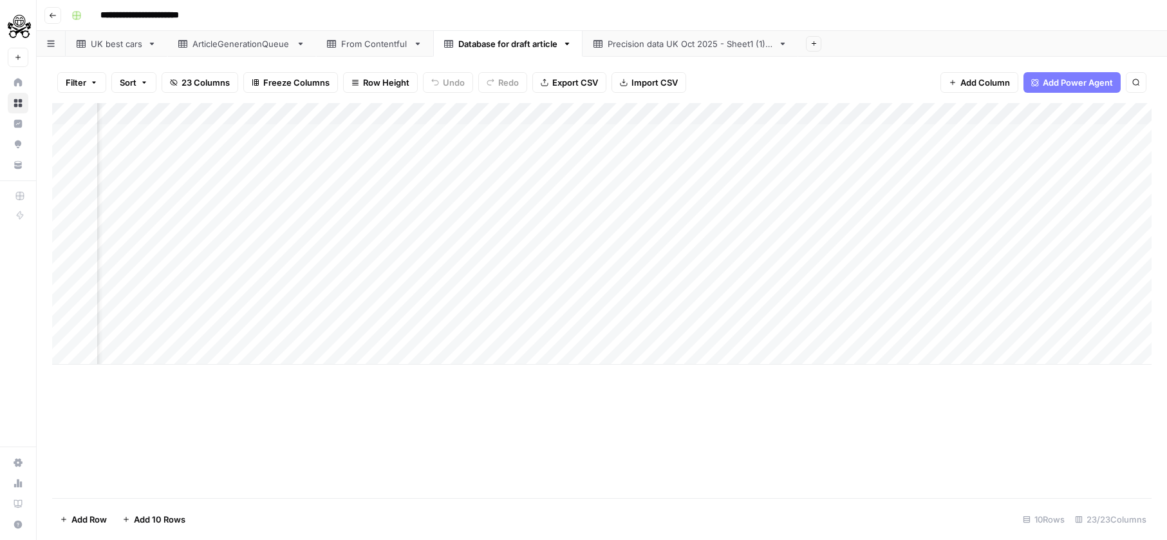
click at [655, 142] on div "Add Column" at bounding box center [602, 233] width 1100 height 261
click at [713, 138] on div "Add Column" at bounding box center [602, 233] width 1100 height 261
click at [594, 133] on div "Add Column" at bounding box center [602, 233] width 1100 height 261
click at [424, 128] on div "Add Column" at bounding box center [602, 233] width 1100 height 261
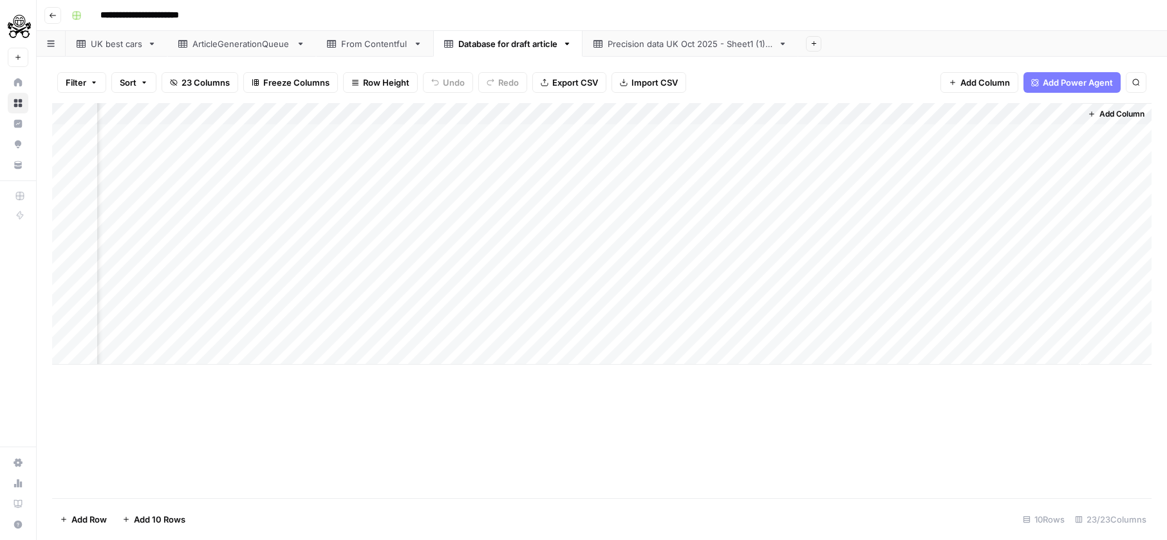
click at [377, 127] on div "Add Column" at bounding box center [602, 233] width 1100 height 261
click at [379, 163] on div "Add Column" at bounding box center [602, 233] width 1100 height 261
click at [262, 153] on div "Add Column" at bounding box center [602, 233] width 1100 height 261
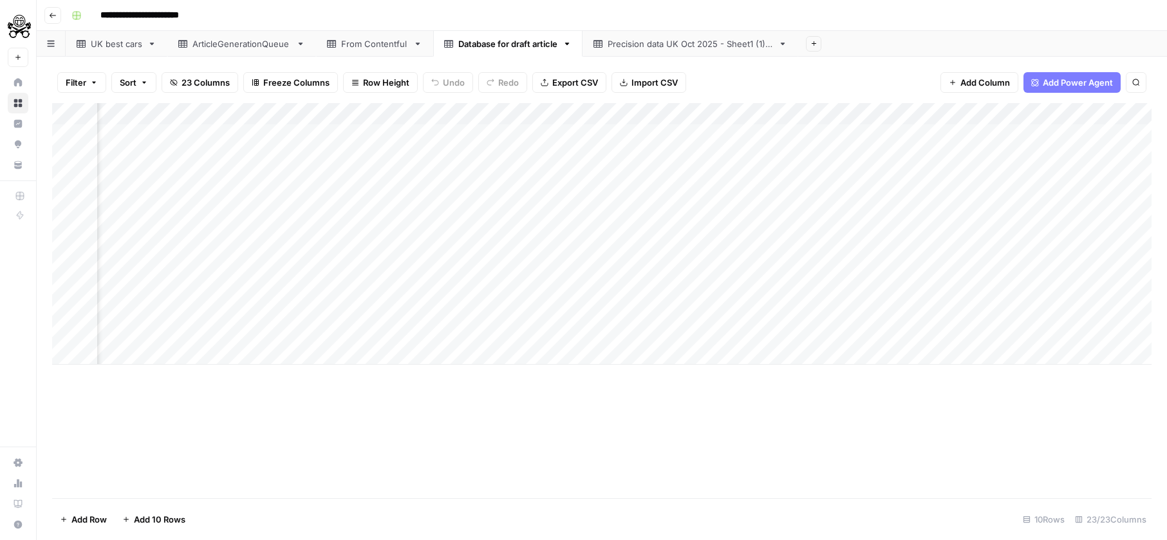
click at [621, 157] on div "Add Column" at bounding box center [602, 233] width 1100 height 261
click at [1108, 113] on span "Add Column" at bounding box center [1122, 114] width 45 height 12
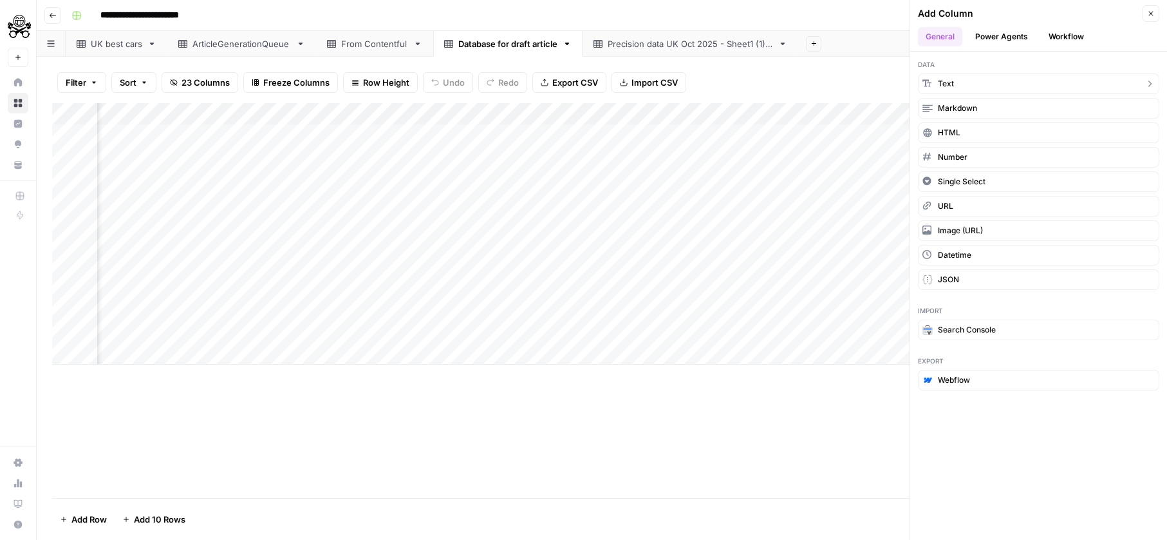
click at [1020, 82] on button "Text" at bounding box center [1038, 83] width 241 height 21
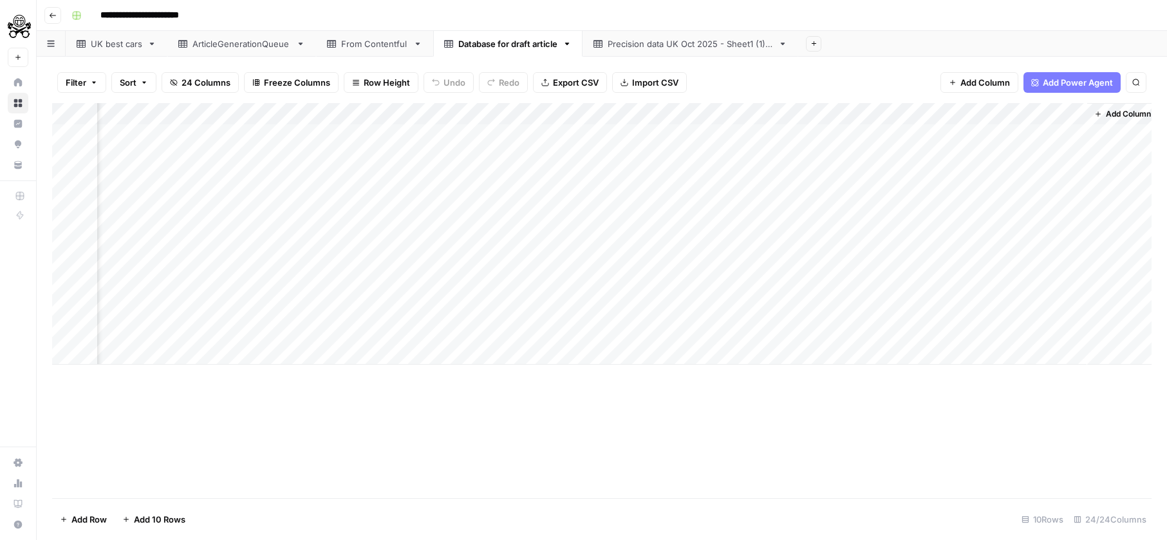
scroll to position [0, 3468]
click at [959, 115] on div "Add Column" at bounding box center [602, 233] width 1100 height 261
click at [950, 135] on div "New Column" at bounding box center [971, 145] width 142 height 21
type input "Weighted score"
click at [1070, 112] on div "Add Column" at bounding box center [602, 233] width 1100 height 261
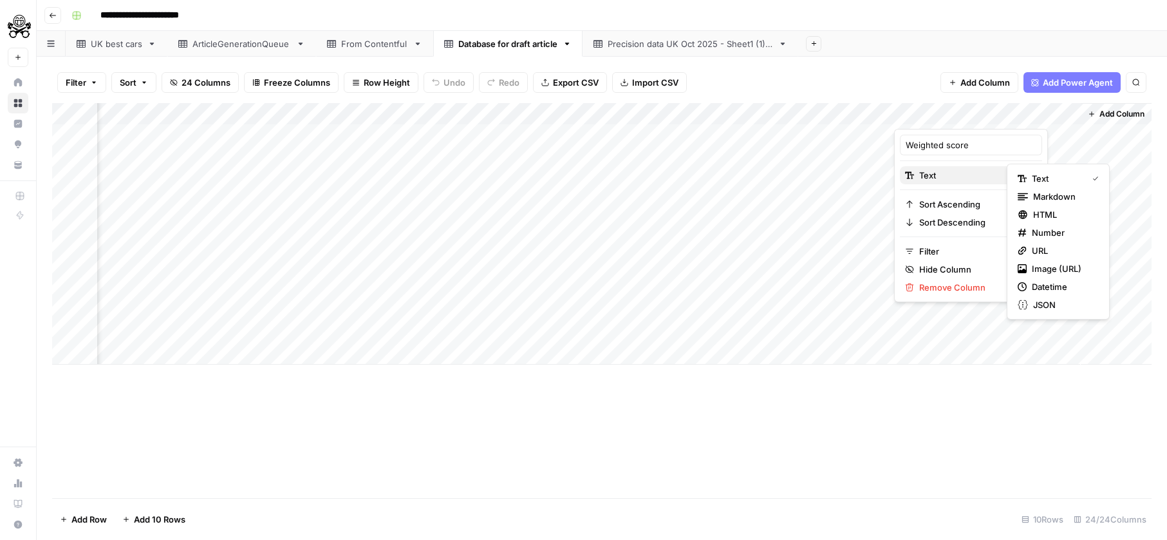
click at [952, 181] on span "Text" at bounding box center [970, 175] width 100 height 13
click at [966, 380] on div "Add Column" at bounding box center [602, 300] width 1100 height 395
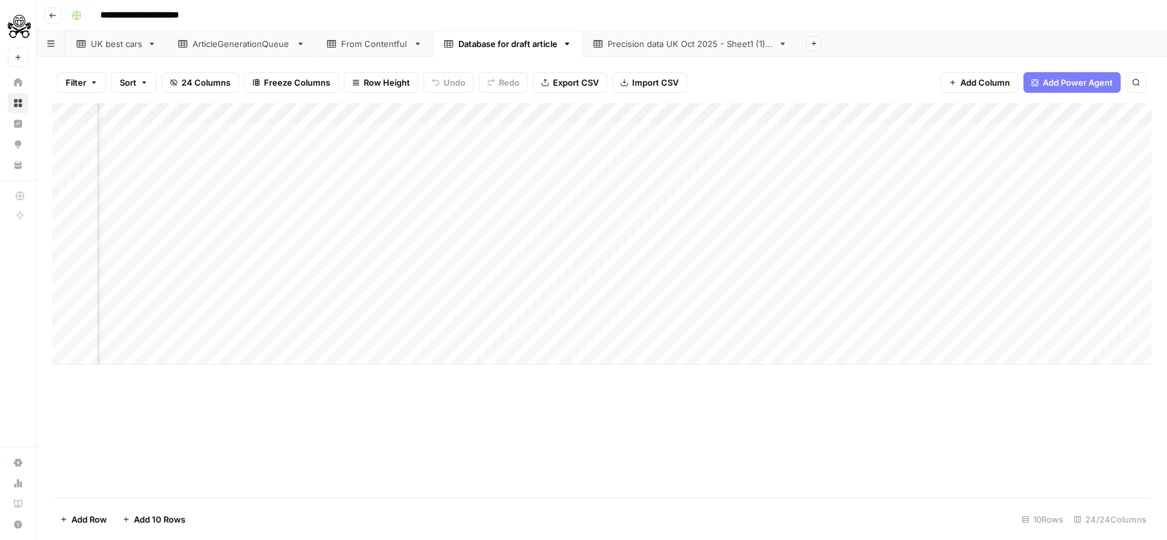
scroll to position [0, 0]
click at [222, 115] on div "Add Column" at bounding box center [602, 233] width 1100 height 261
type input "title"
drag, startPoint x: 692, startPoint y: 466, endPoint x: 677, endPoint y: 208, distance: 258.0
click at [693, 463] on div "Add Column" at bounding box center [602, 300] width 1100 height 395
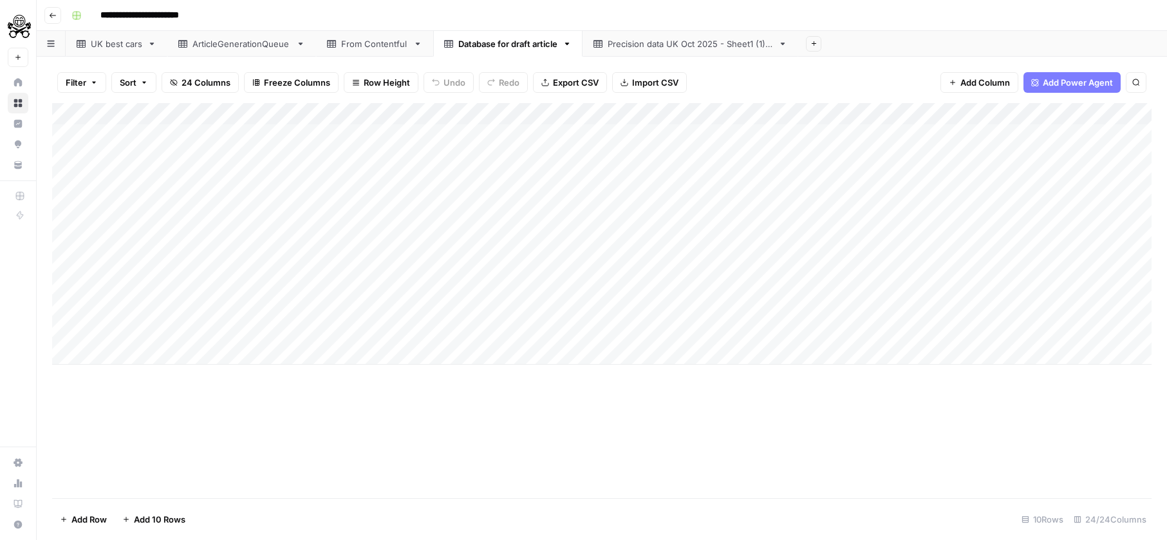
click at [575, 86] on span "Export CSV" at bounding box center [576, 82] width 46 height 13
